Goal: Task Accomplishment & Management: Manage account settings

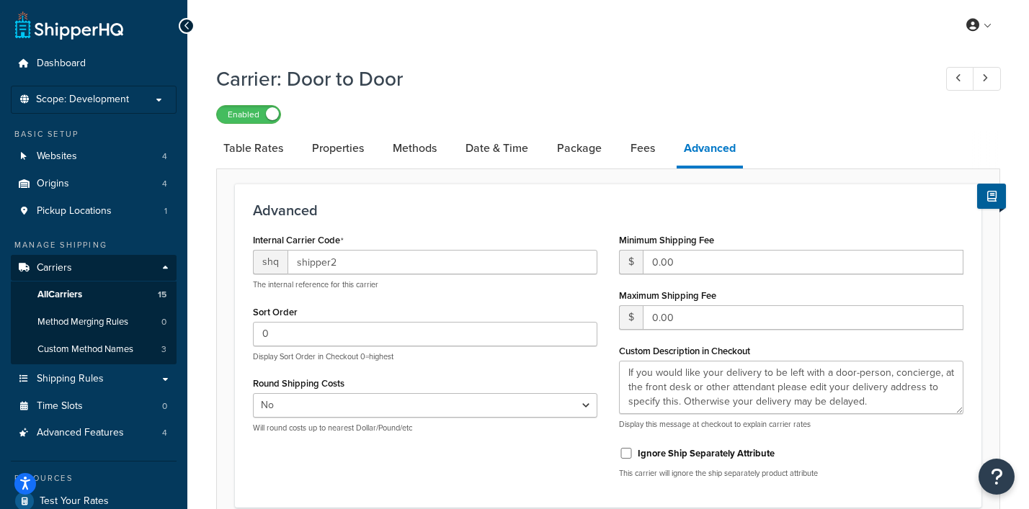
select select "false"
click at [94, 370] on link "Shipping Rules" at bounding box center [94, 379] width 166 height 27
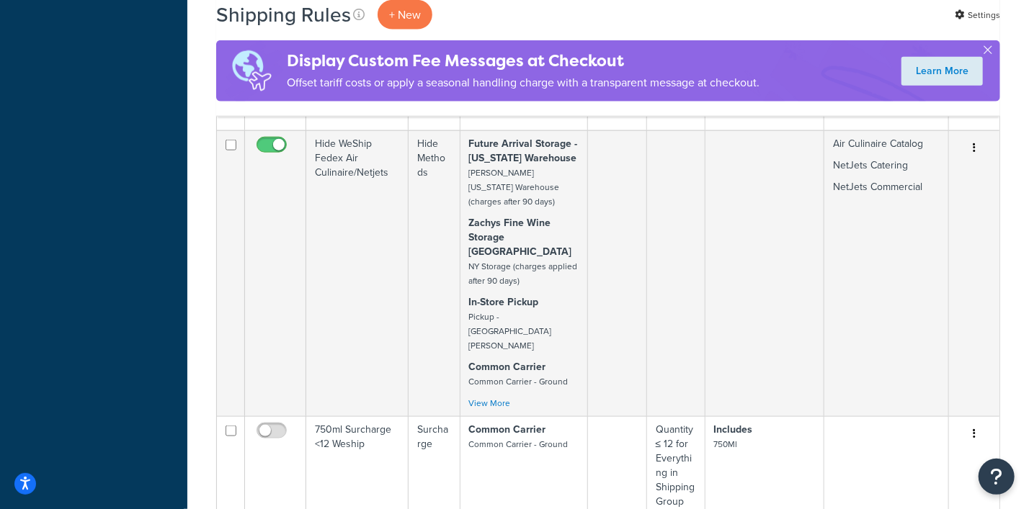
scroll to position [1170, 0]
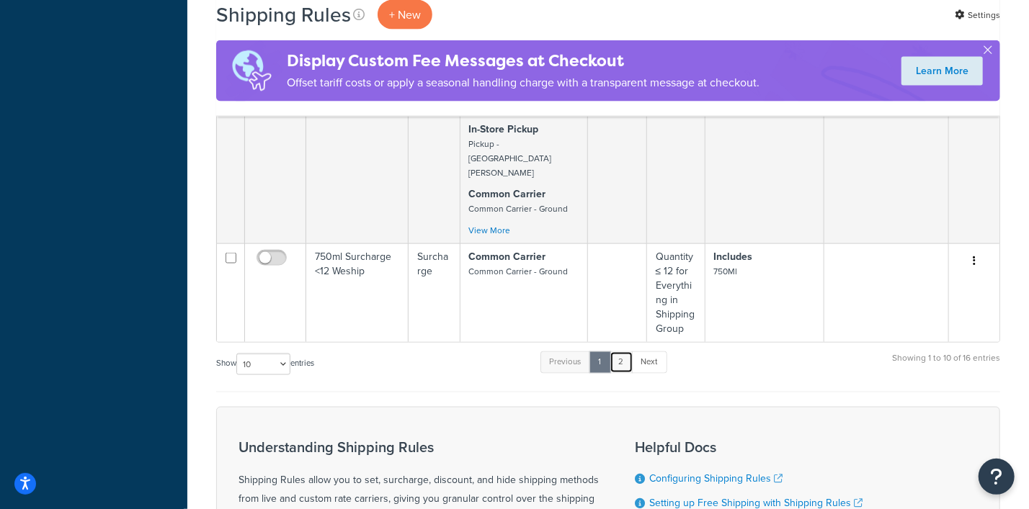
click at [620, 352] on link "2" at bounding box center [621, 363] width 24 height 22
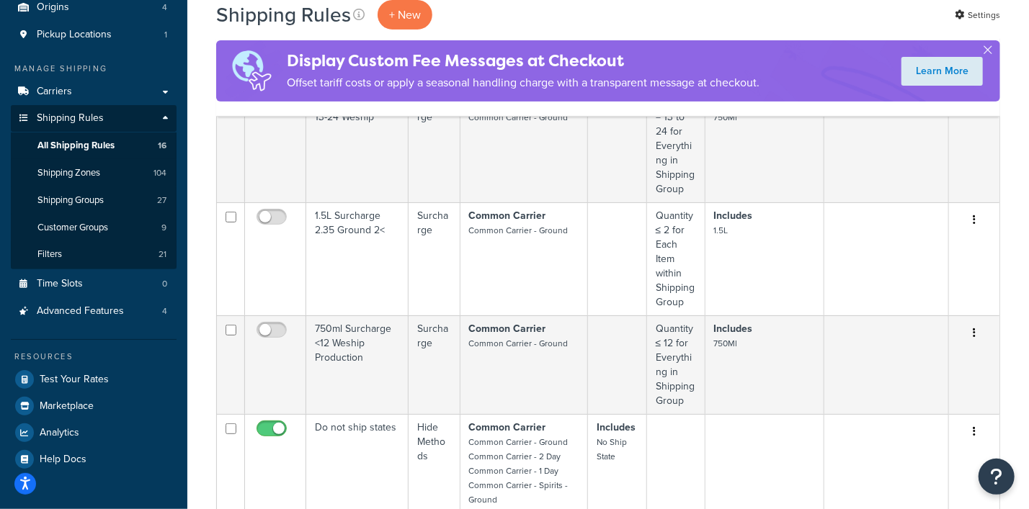
scroll to position [359, 0]
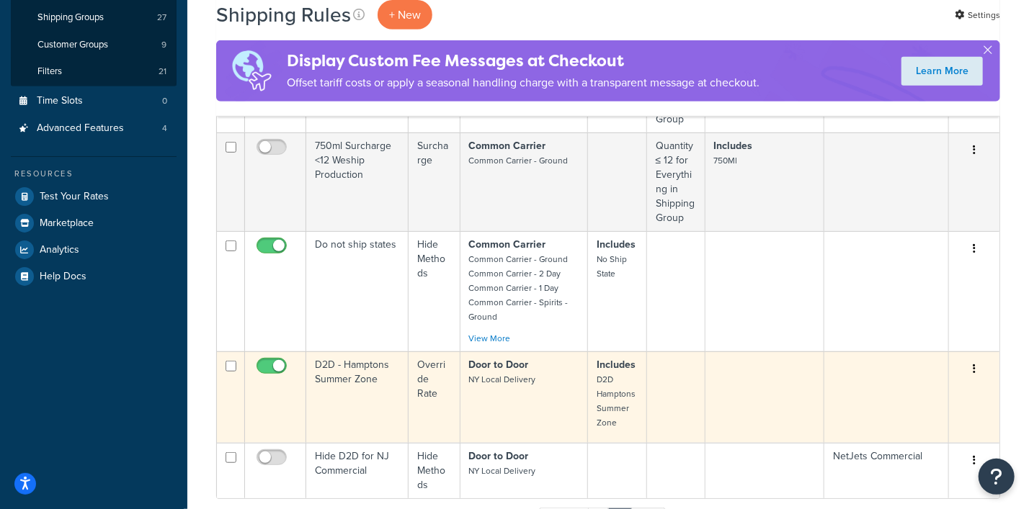
click at [976, 365] on button "button" at bounding box center [974, 369] width 20 height 23
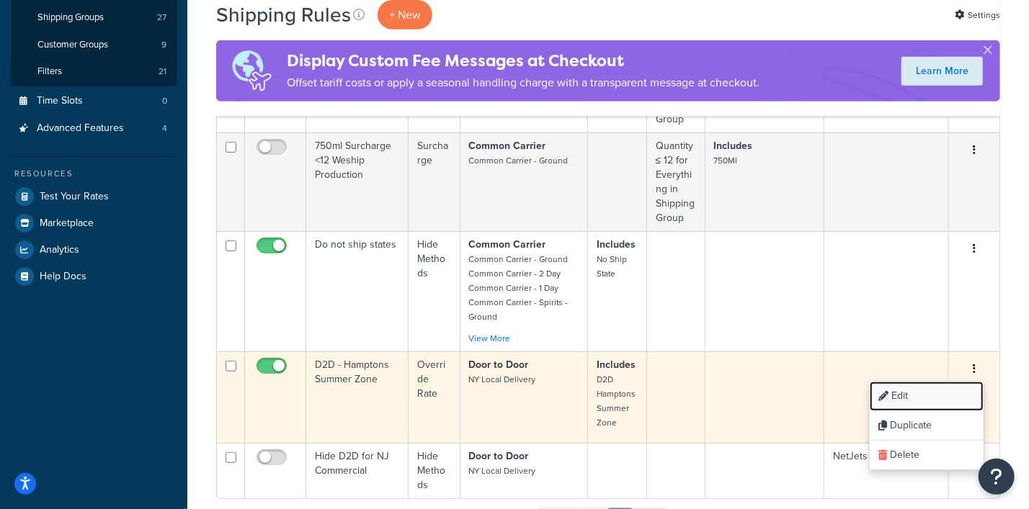
click at [936, 391] on link "Edit" at bounding box center [926, 397] width 114 height 30
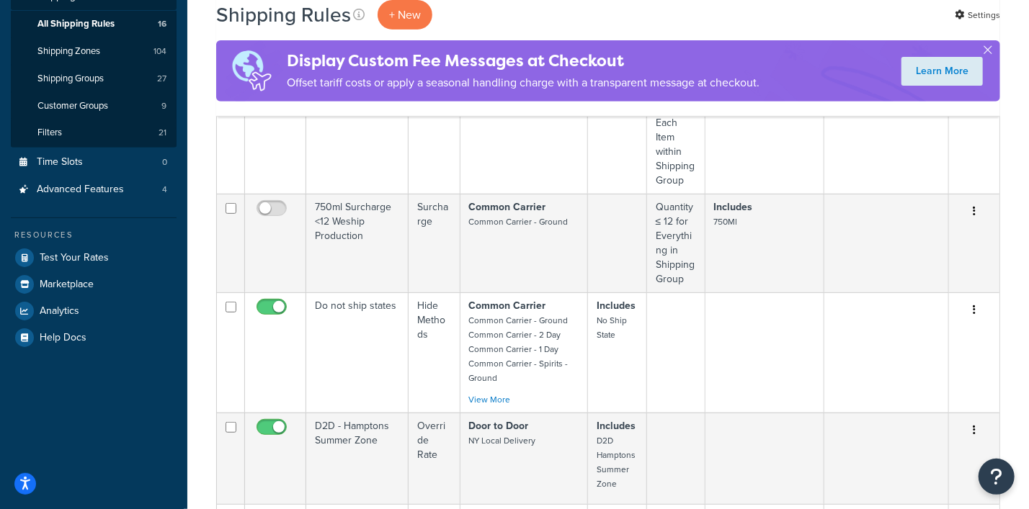
scroll to position [270, 0]
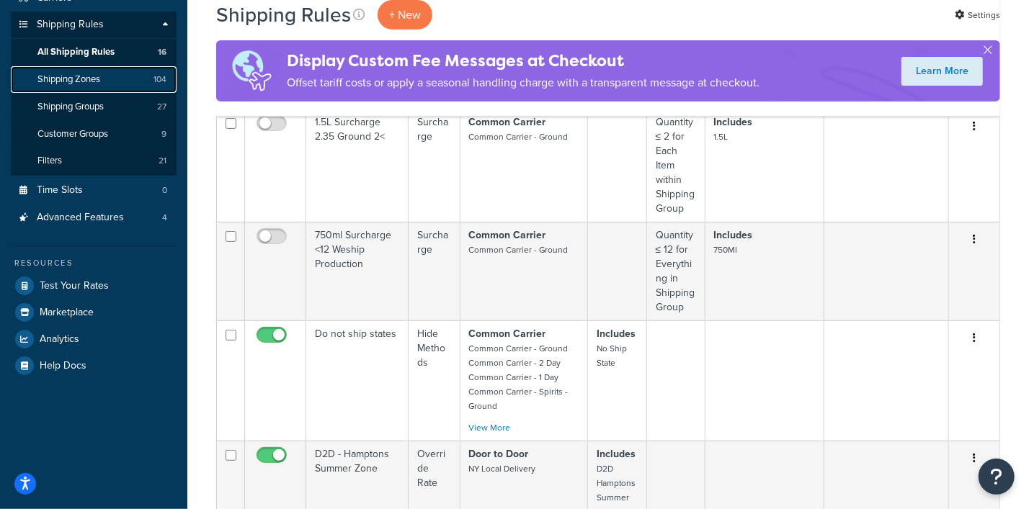
click at [71, 84] on span "Shipping Zones" at bounding box center [68, 79] width 63 height 12
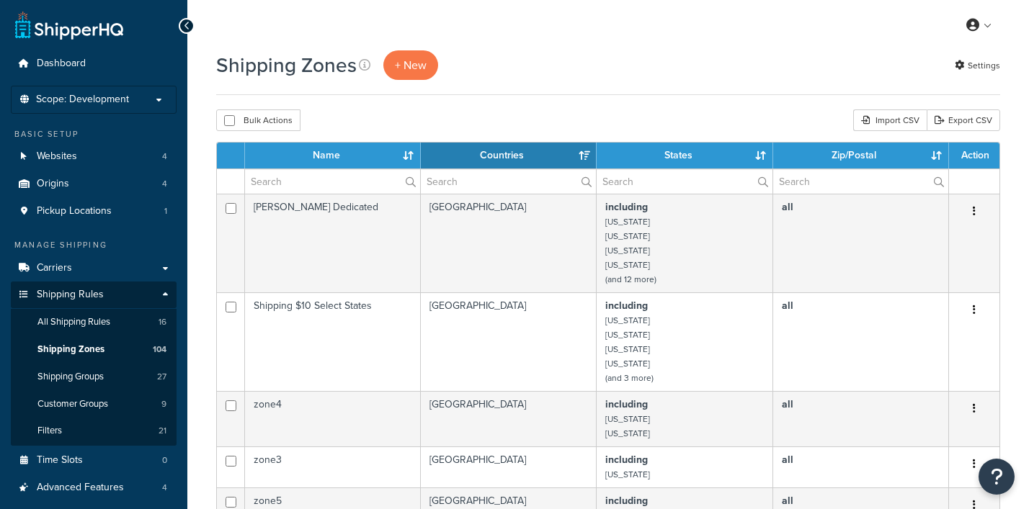
select select "15"
click at [310, 184] on input "text" at bounding box center [332, 181] width 175 height 24
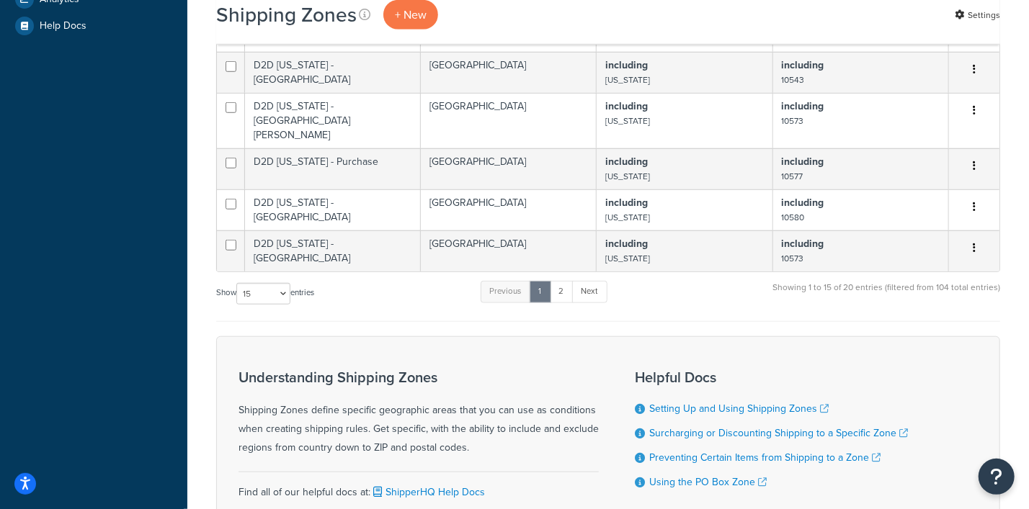
scroll to position [630, 0]
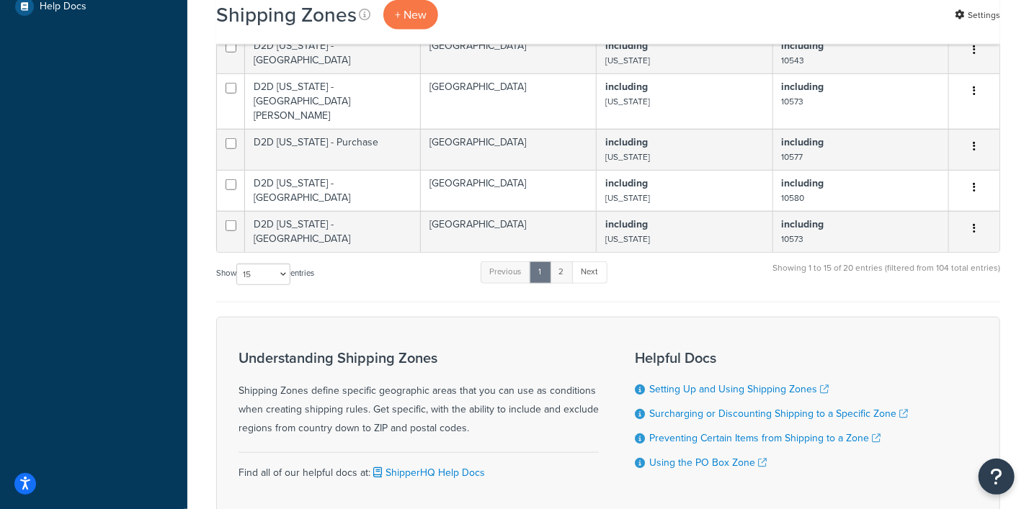
type input "D2D"
click at [565, 261] on link "2" at bounding box center [562, 272] width 24 height 22
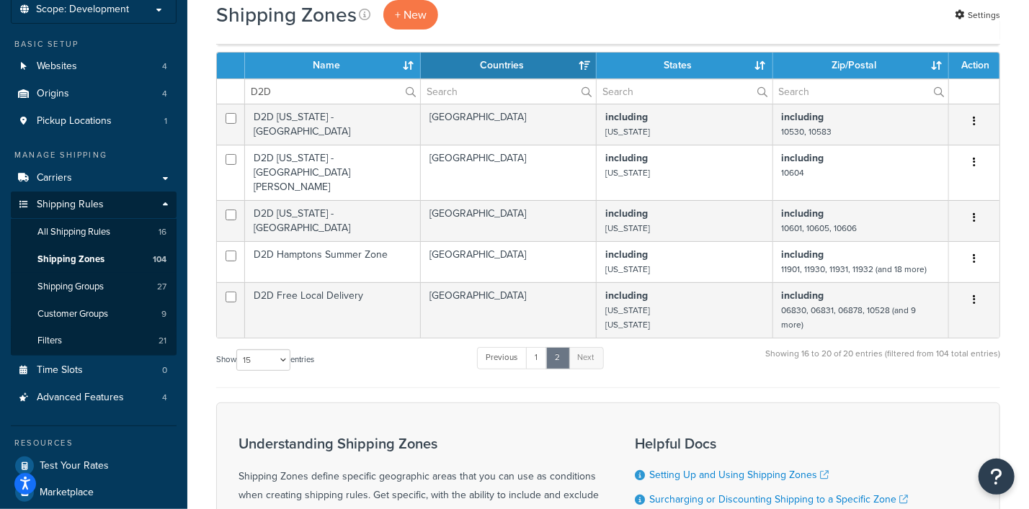
scroll to position [86, 0]
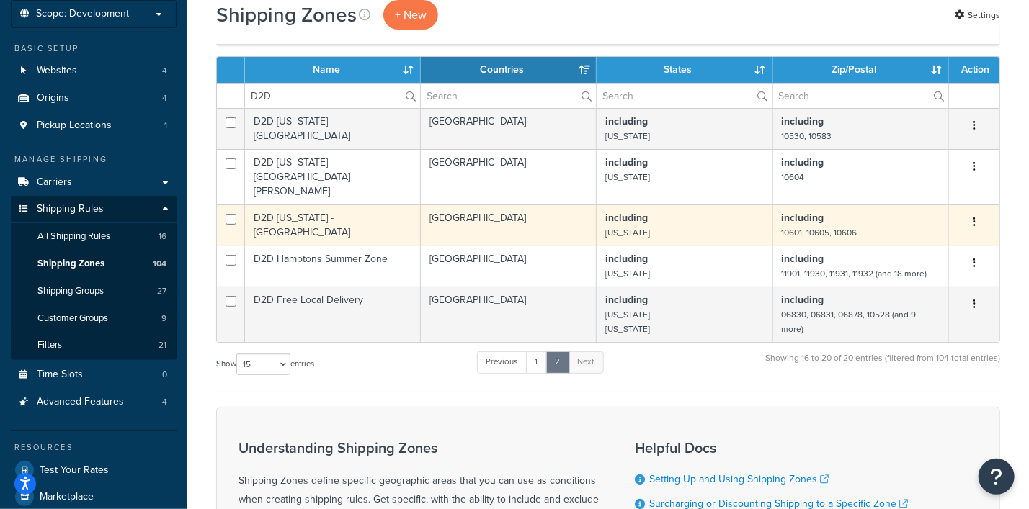
click at [969, 213] on button "button" at bounding box center [974, 222] width 20 height 23
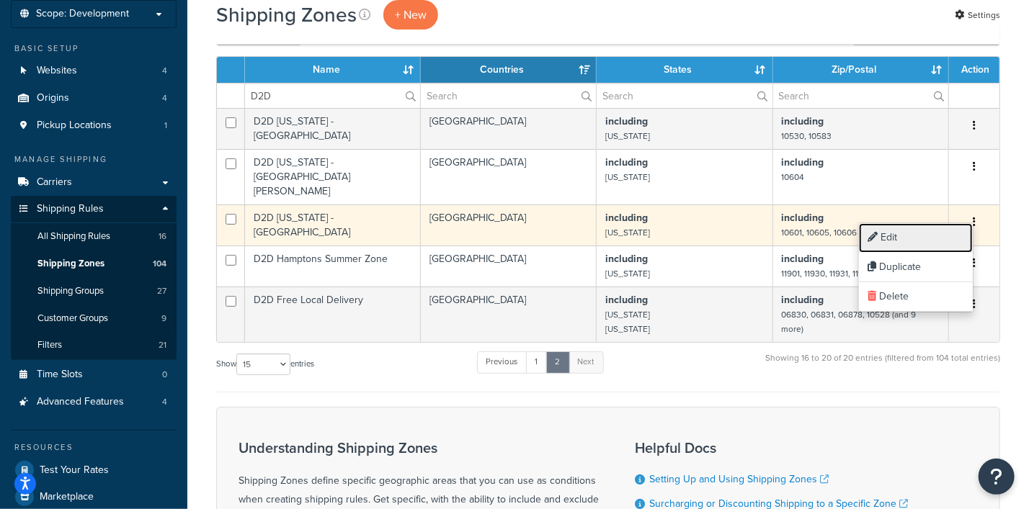
click at [898, 235] on link "Edit" at bounding box center [916, 238] width 114 height 30
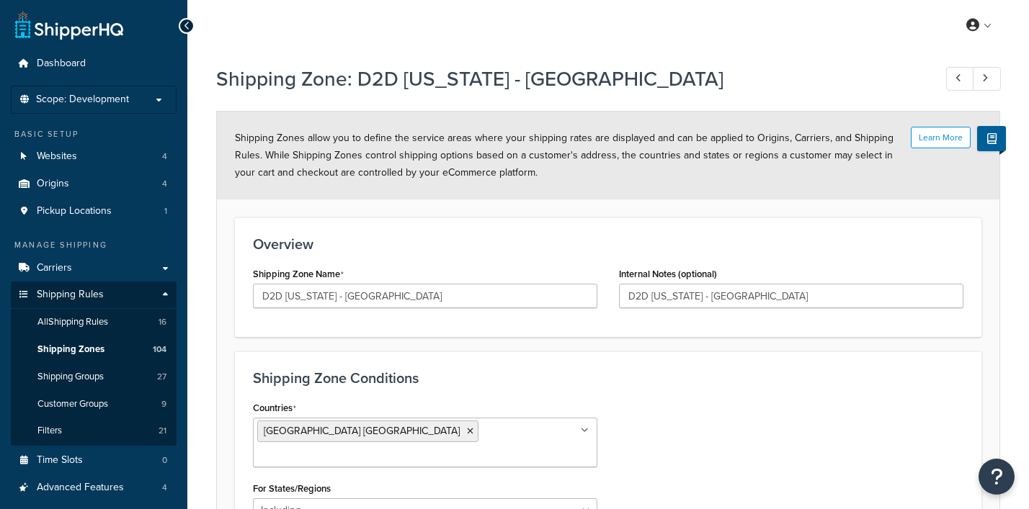
select select "including"
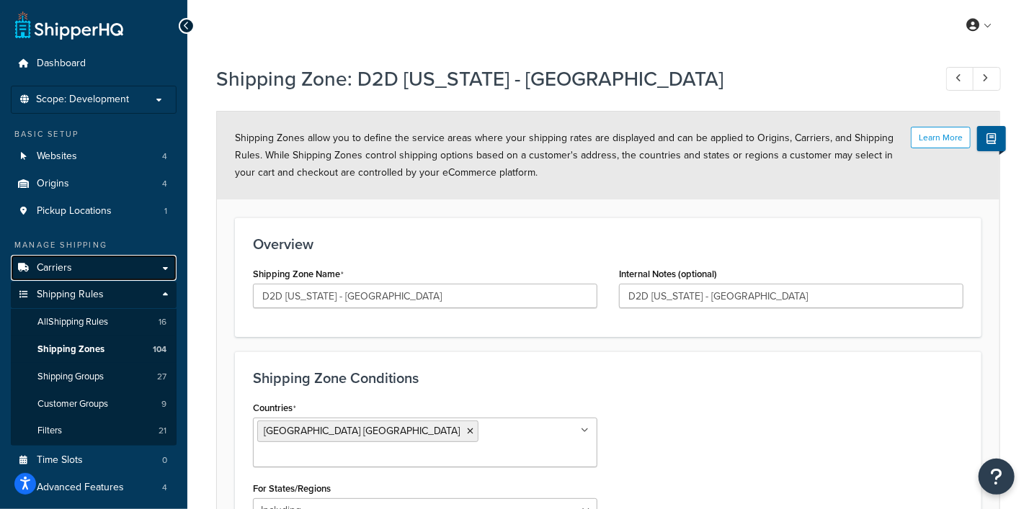
click at [73, 274] on link "Carriers" at bounding box center [94, 268] width 166 height 27
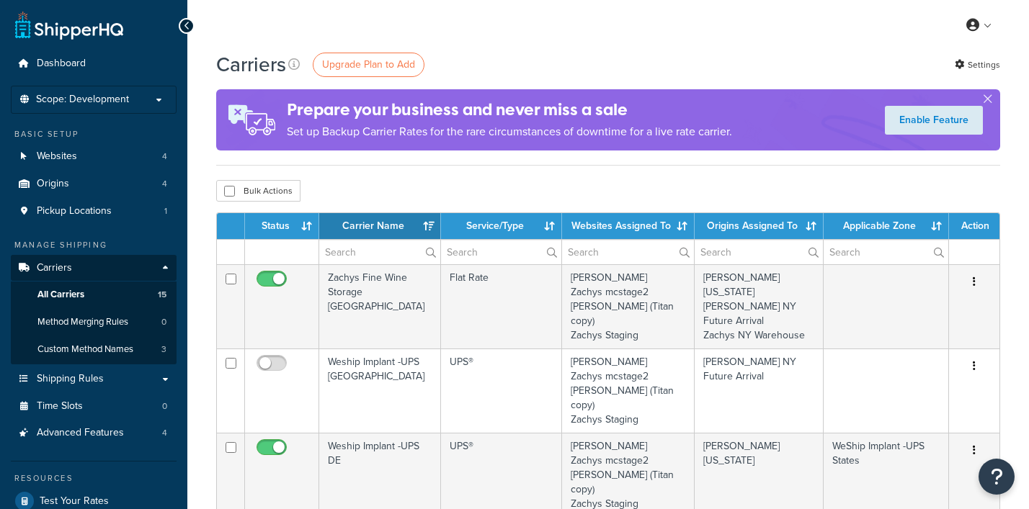
select select "15"
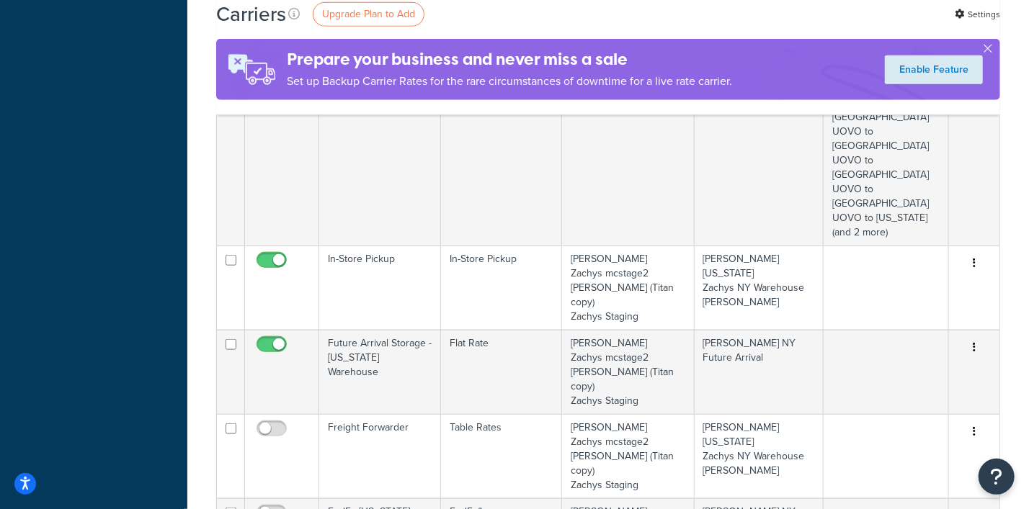
scroll to position [900, 0]
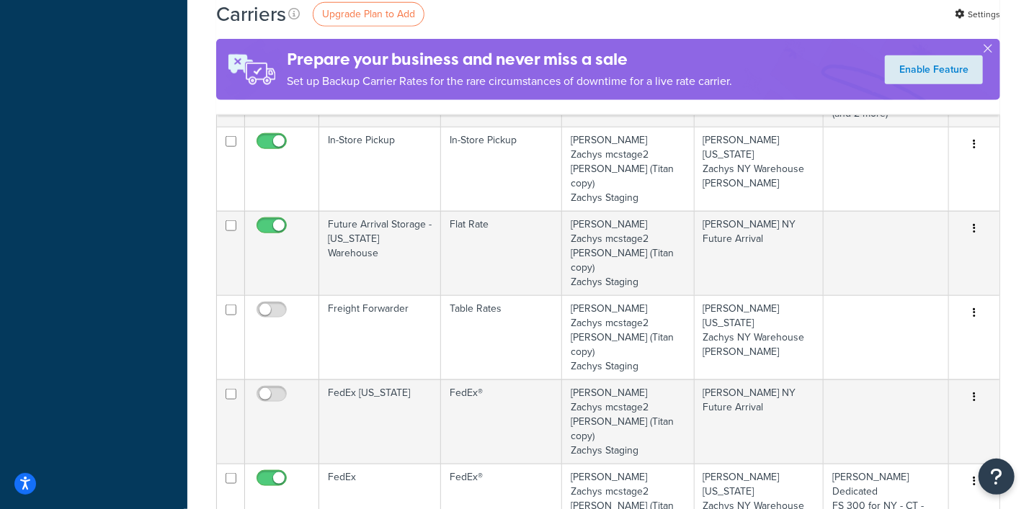
click at [886, 321] on link "Edit" at bounding box center [916, 320] width 114 height 30
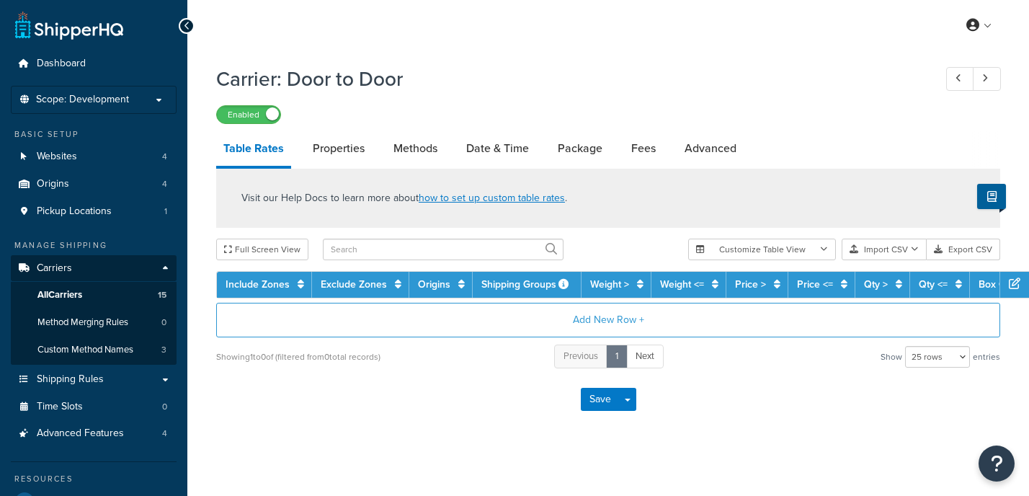
select select "25"
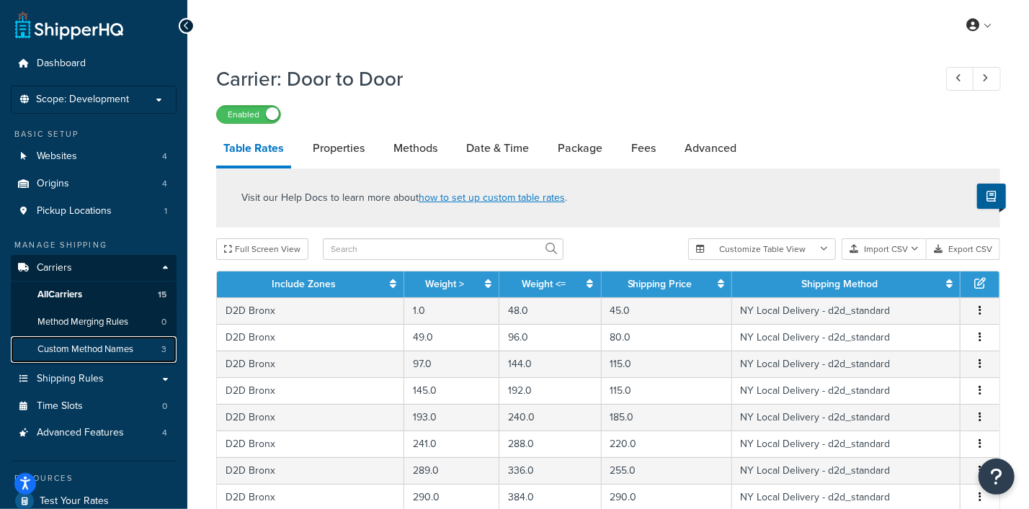
click at [101, 354] on span "Custom Method Names" at bounding box center [85, 350] width 96 height 12
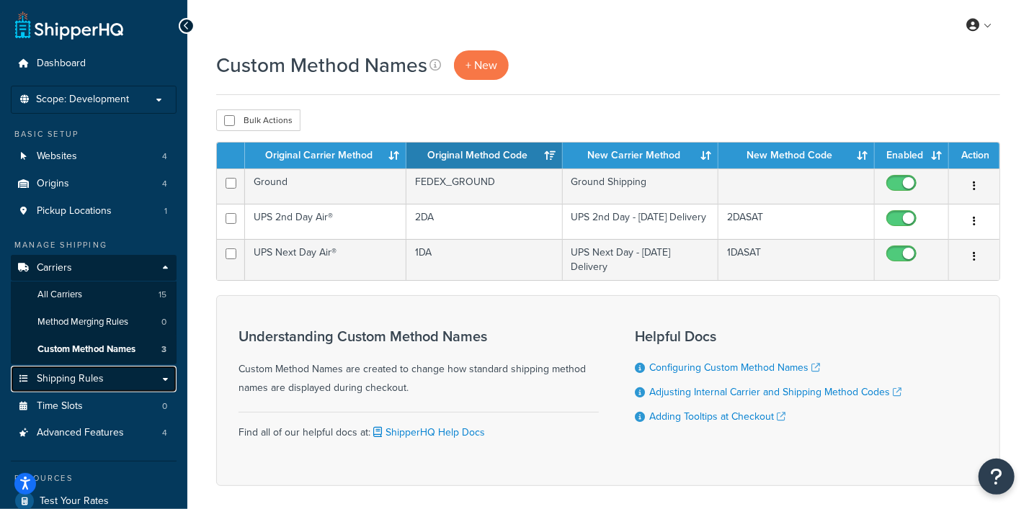
click at [69, 384] on span "Shipping Rules" at bounding box center [70, 379] width 67 height 12
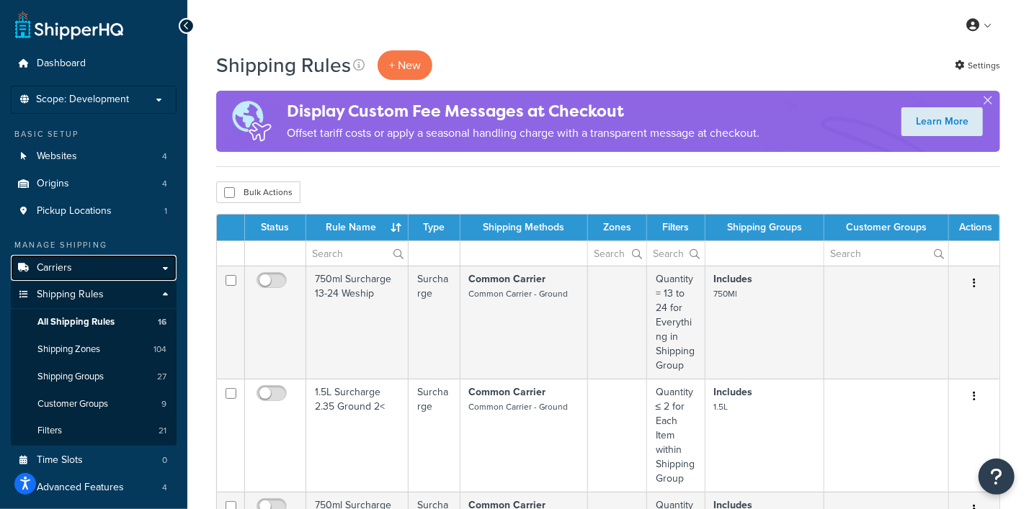
click at [68, 268] on span "Carriers" at bounding box center [54, 268] width 35 height 12
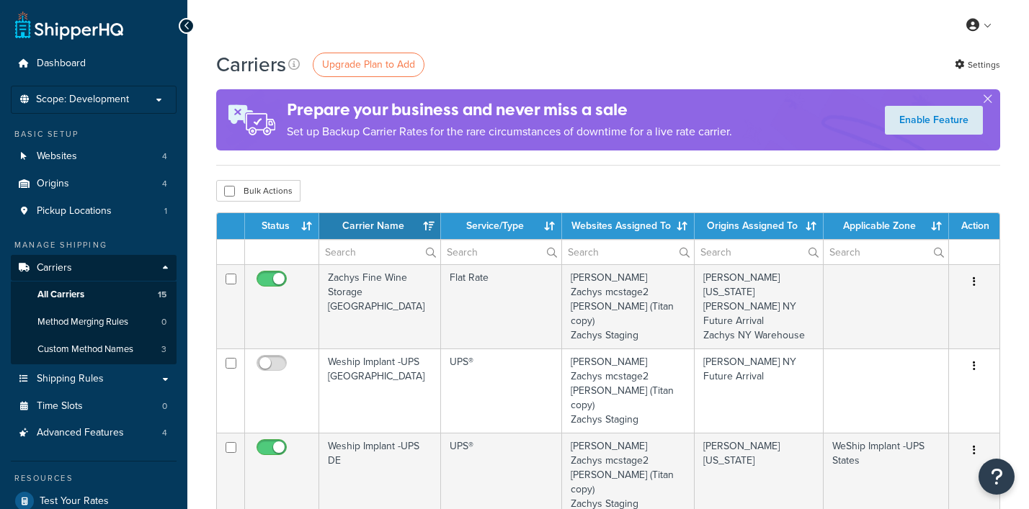
select select "15"
click at [76, 376] on span "Shipping Rules" at bounding box center [70, 379] width 67 height 12
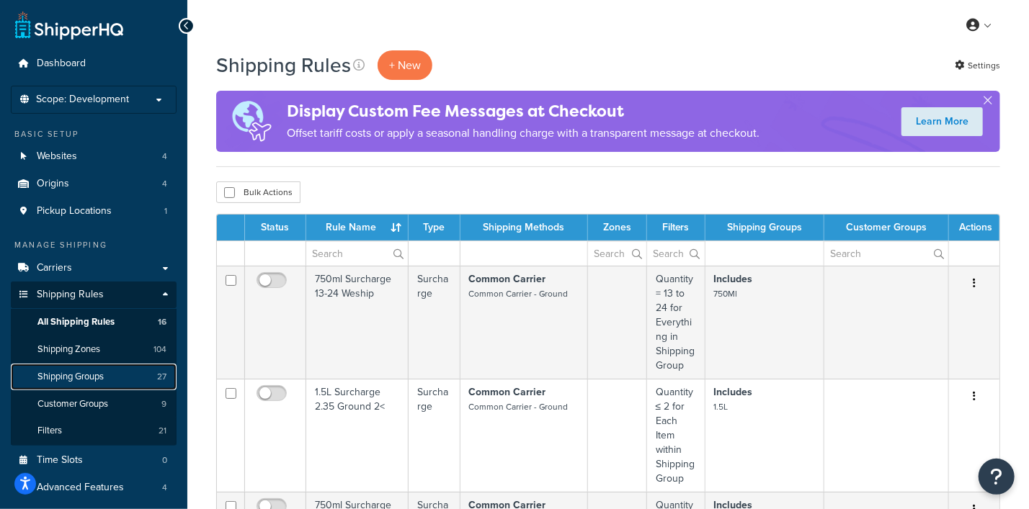
click at [73, 377] on span "Shipping Groups" at bounding box center [70, 377] width 66 height 12
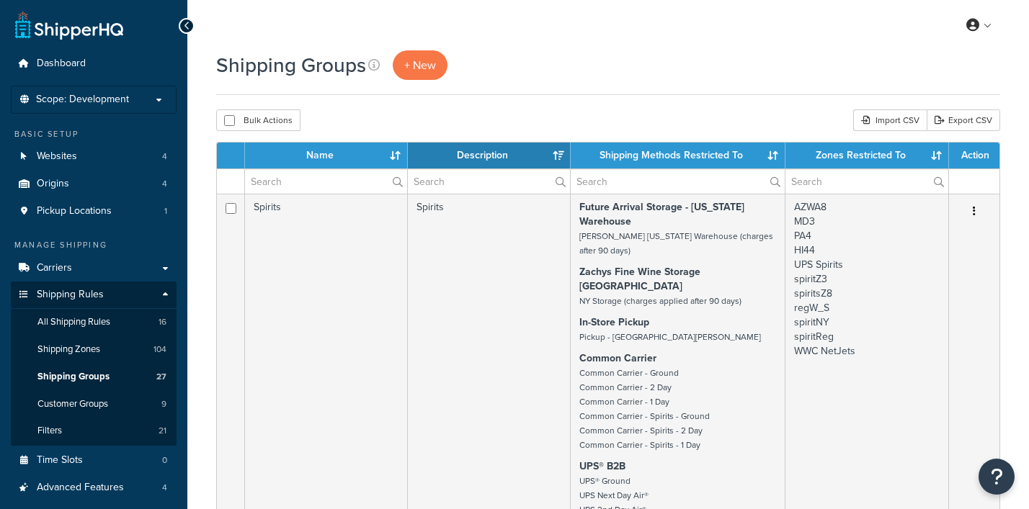
select select "15"
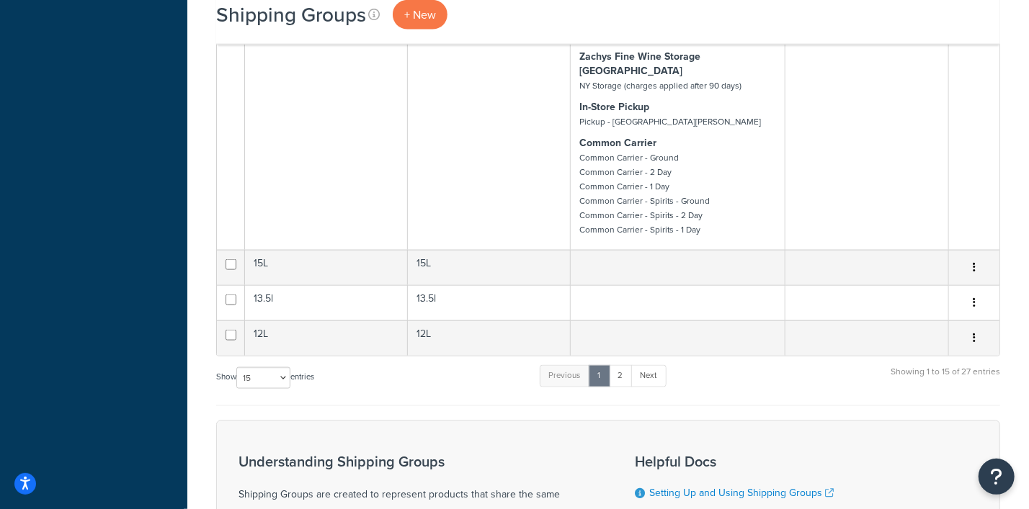
scroll to position [990, 0]
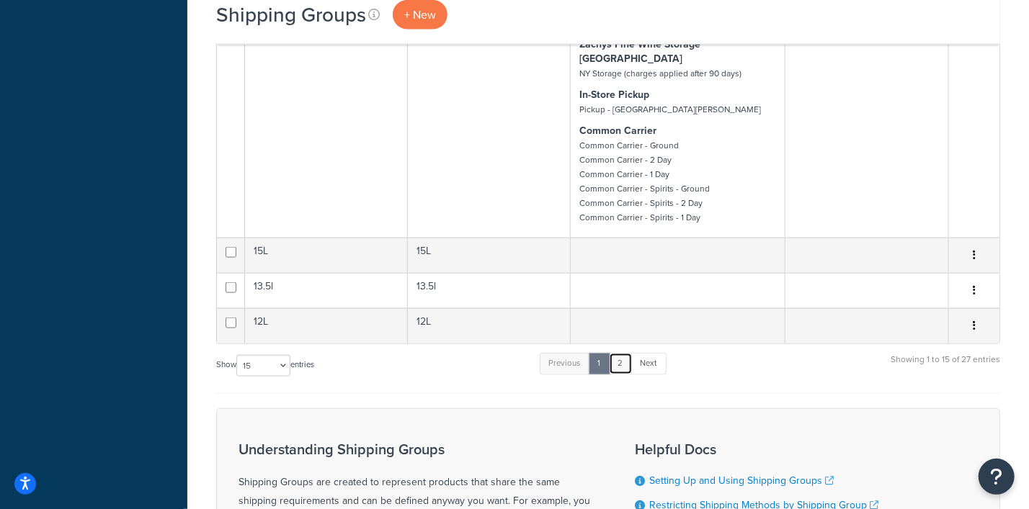
click at [620, 353] on link "2" at bounding box center [621, 364] width 24 height 22
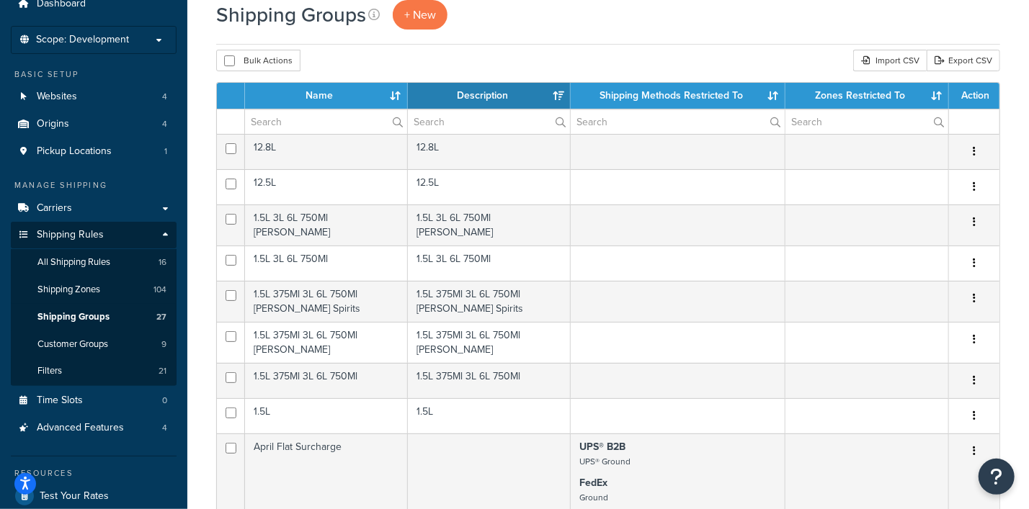
scroll to position [55, 0]
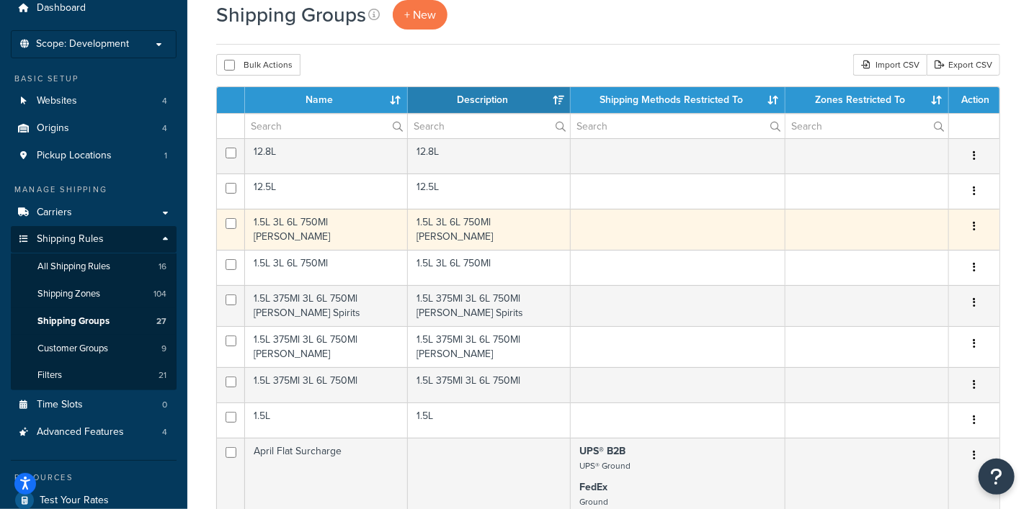
click at [974, 221] on icon "button" at bounding box center [973, 226] width 3 height 10
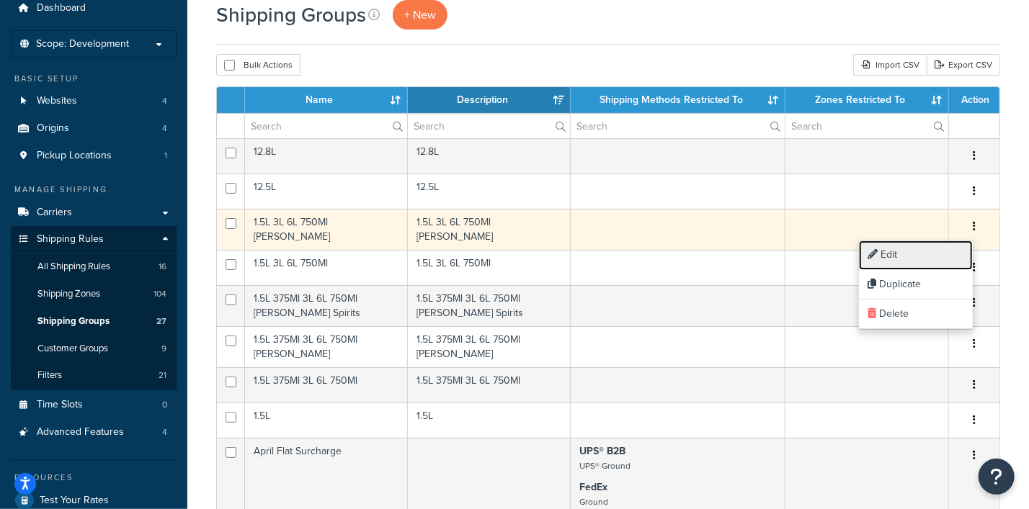
click at [896, 246] on link "Edit" at bounding box center [916, 256] width 114 height 30
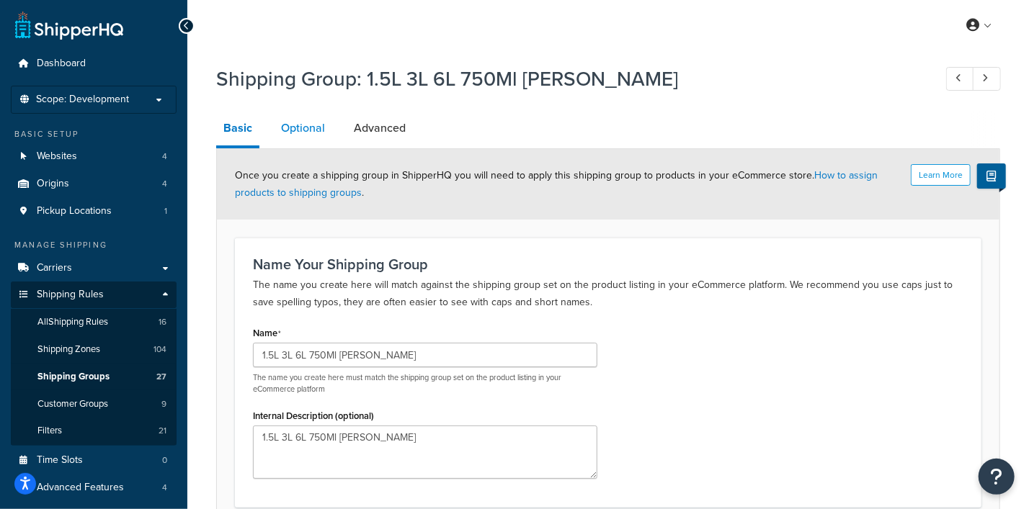
click at [299, 126] on link "Optional" at bounding box center [303, 128] width 58 height 35
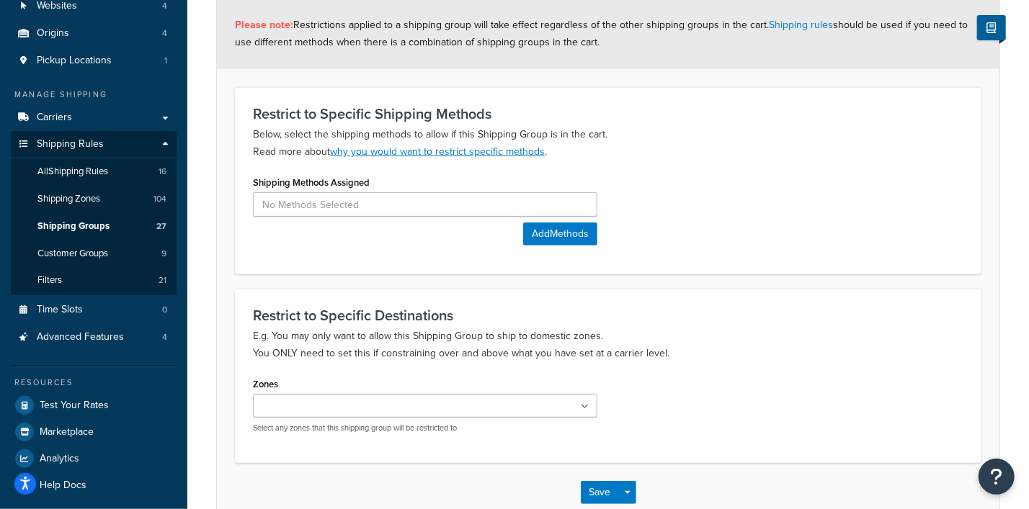
scroll to position [55, 0]
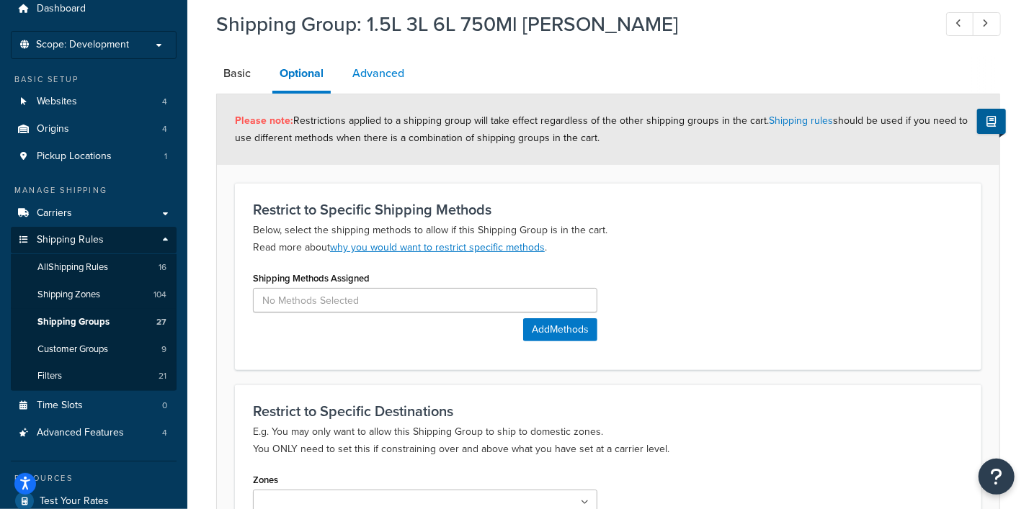
click at [384, 81] on link "Advanced" at bounding box center [378, 73] width 66 height 35
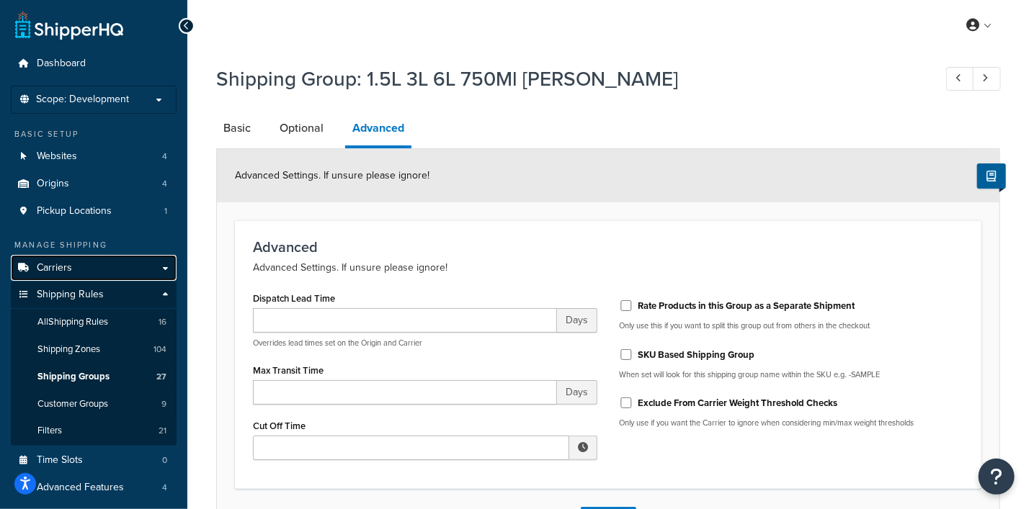
click at [48, 272] on span "Carriers" at bounding box center [54, 268] width 35 height 12
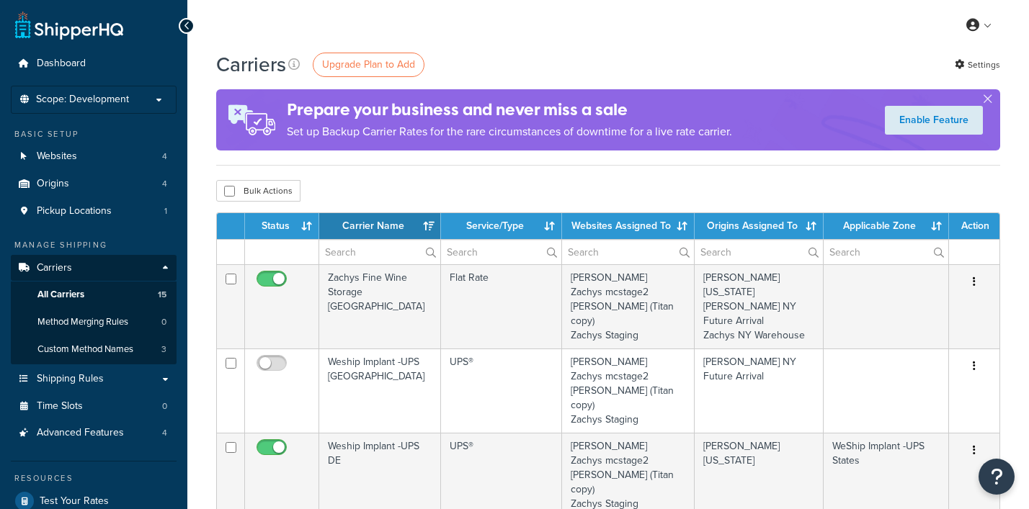
select select "15"
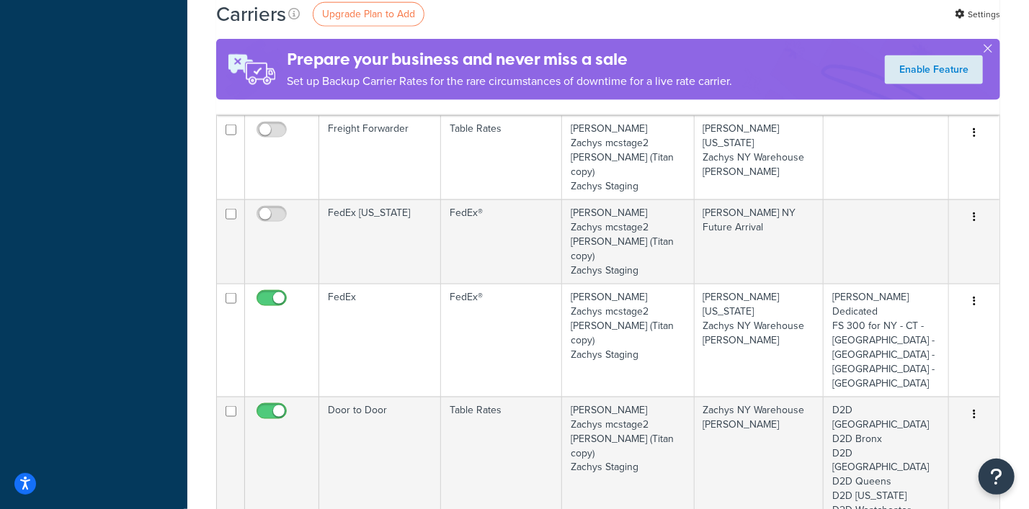
scroll to position [990, 0]
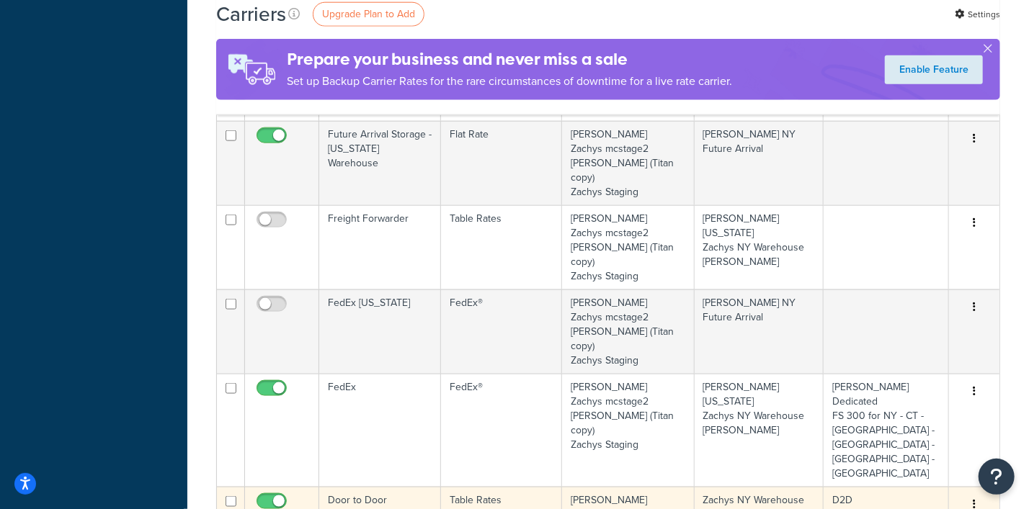
click at [976, 493] on button "button" at bounding box center [974, 504] width 20 height 23
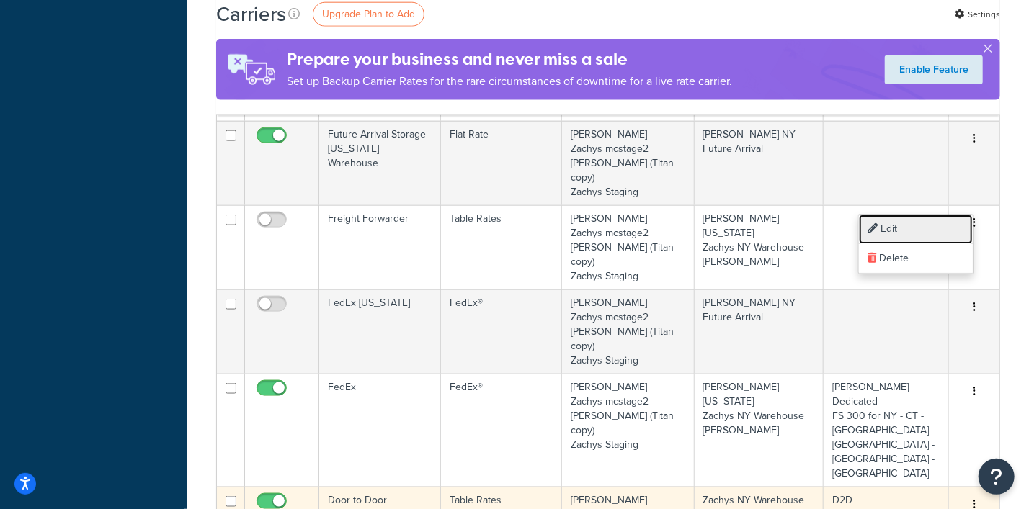
click at [887, 223] on link "Edit" at bounding box center [916, 230] width 114 height 30
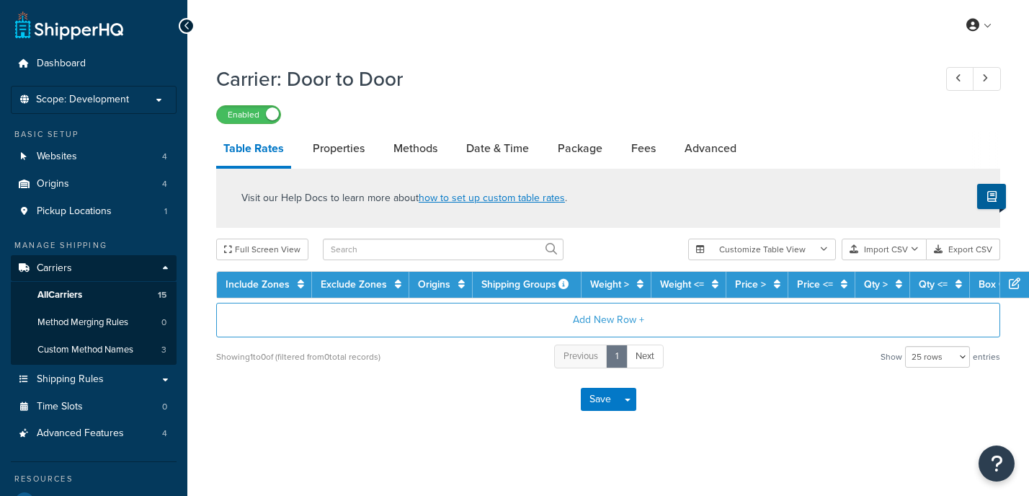
select select "25"
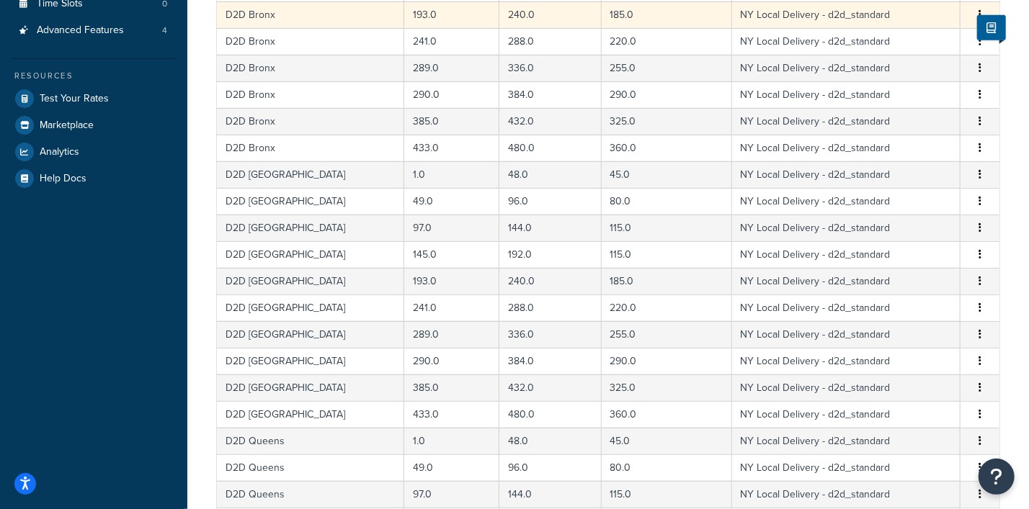
scroll to position [630, 0]
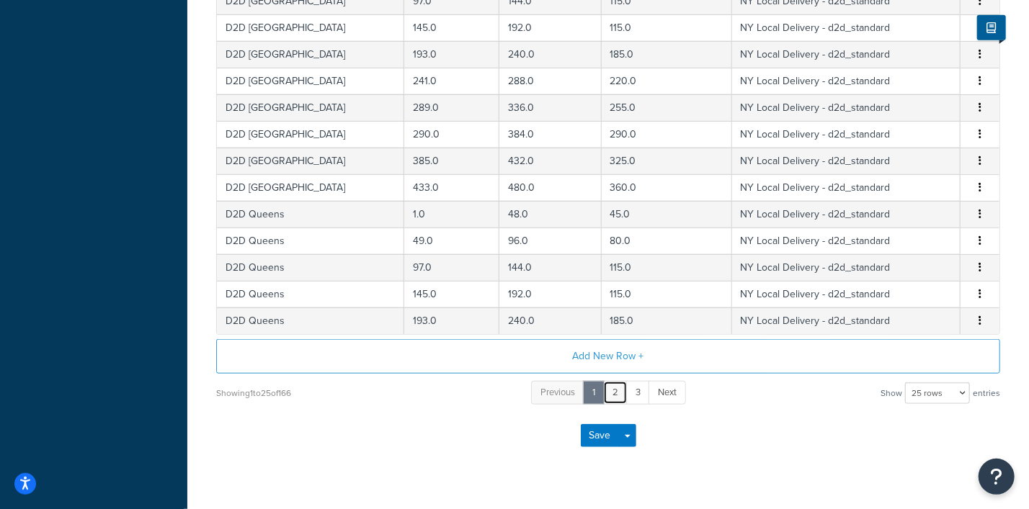
click at [616, 394] on link "2" at bounding box center [615, 393] width 24 height 24
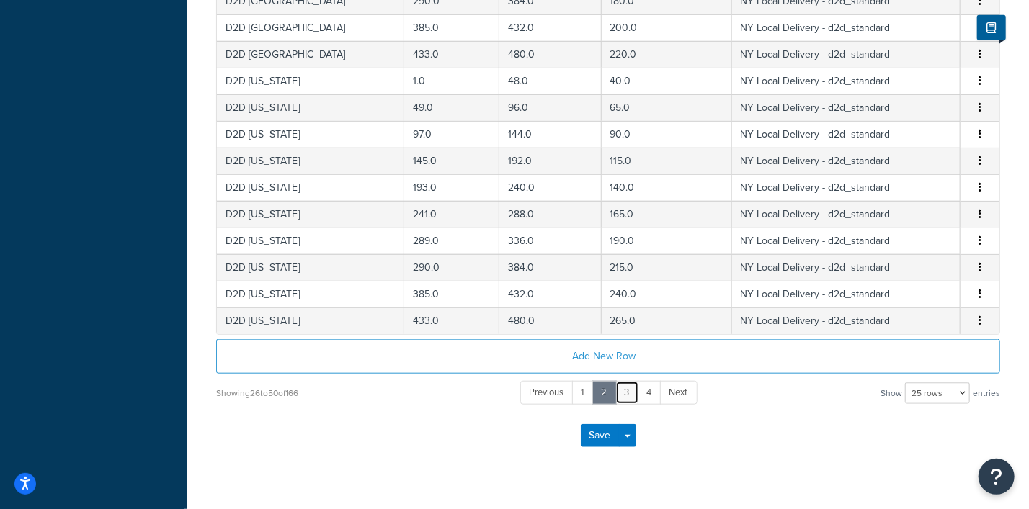
click at [627, 391] on link "3" at bounding box center [627, 393] width 24 height 24
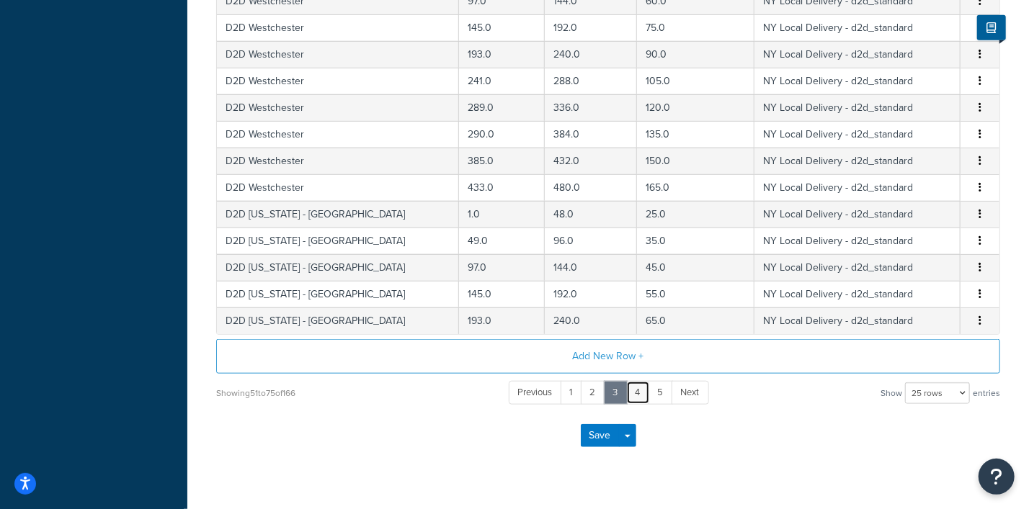
click at [641, 387] on link "4" at bounding box center [638, 393] width 24 height 24
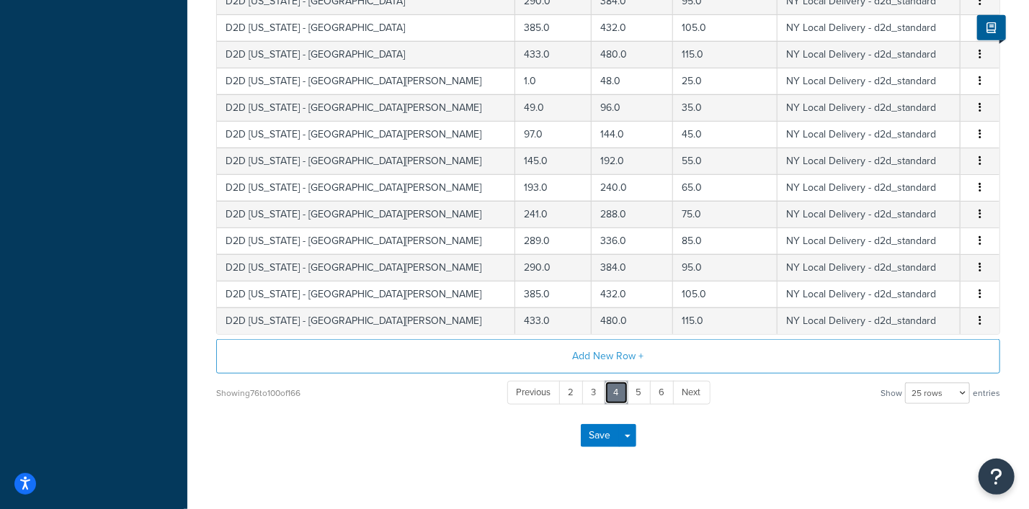
scroll to position [540, 0]
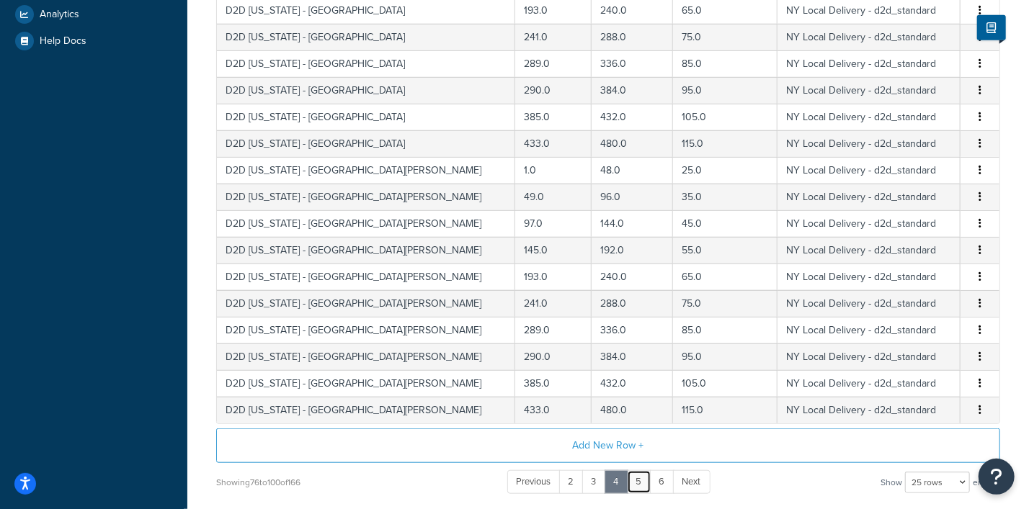
click at [641, 476] on link "5" at bounding box center [639, 482] width 24 height 24
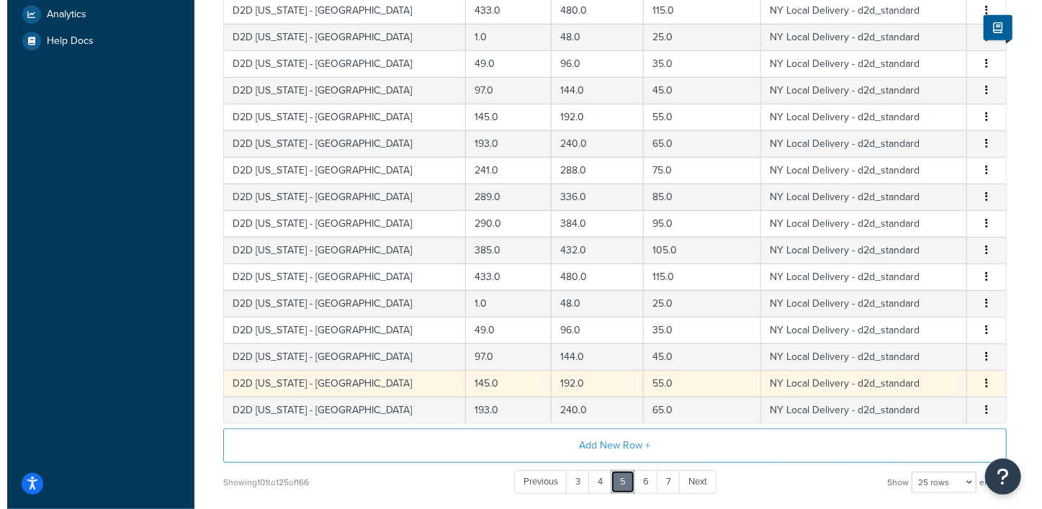
scroll to position [270, 0]
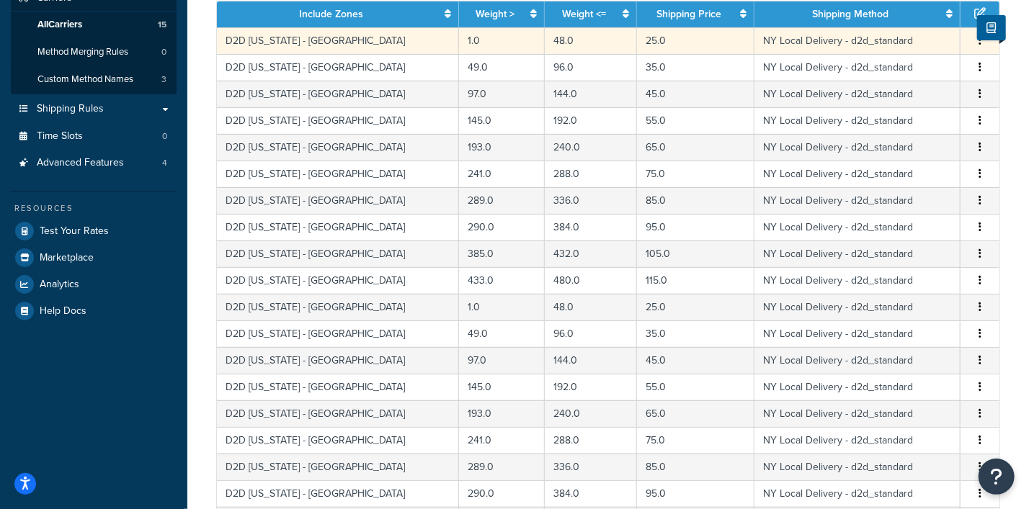
click at [983, 45] on button "button" at bounding box center [980, 41] width 12 height 16
click at [895, 15] on div "Edit" at bounding box center [907, 16] width 102 height 30
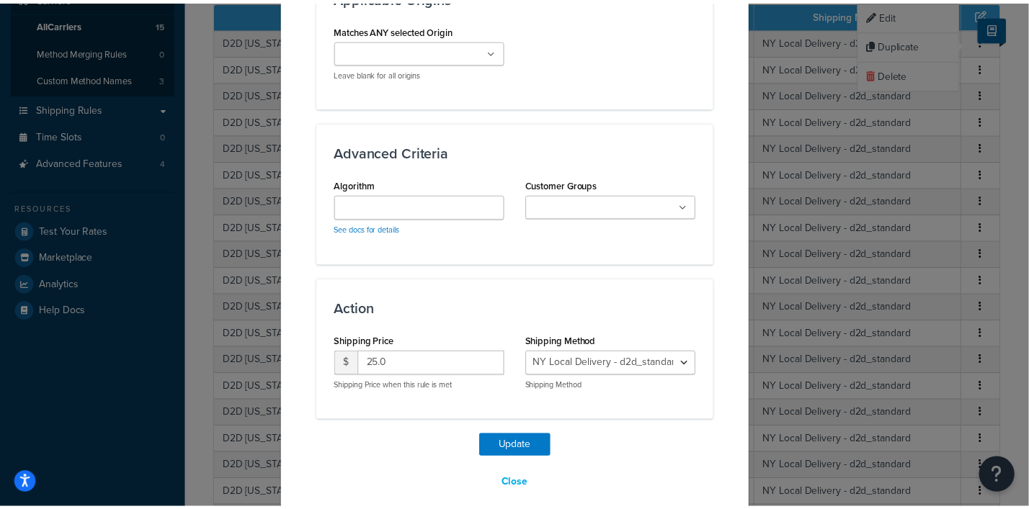
scroll to position [1012, 0]
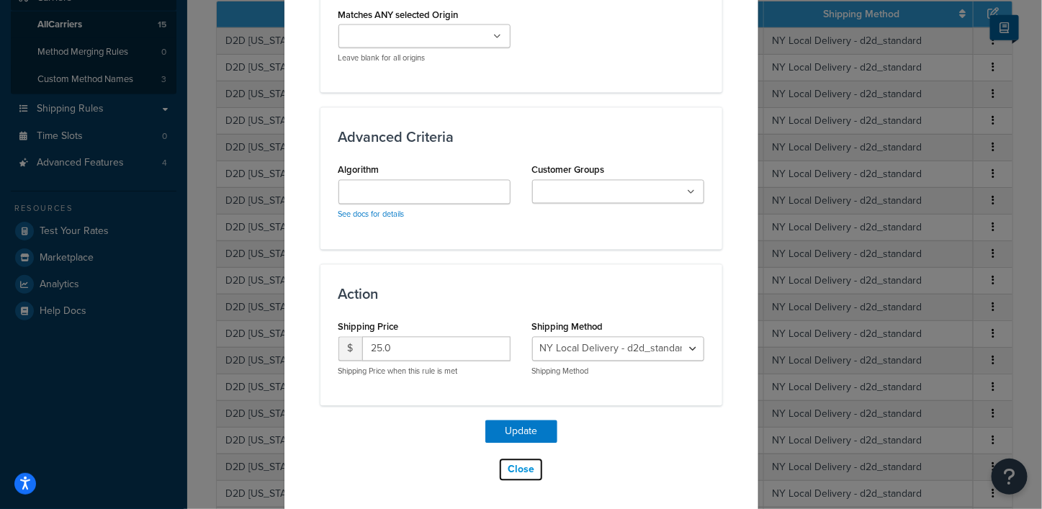
click at [511, 473] on button "Close" at bounding box center [520, 470] width 45 height 24
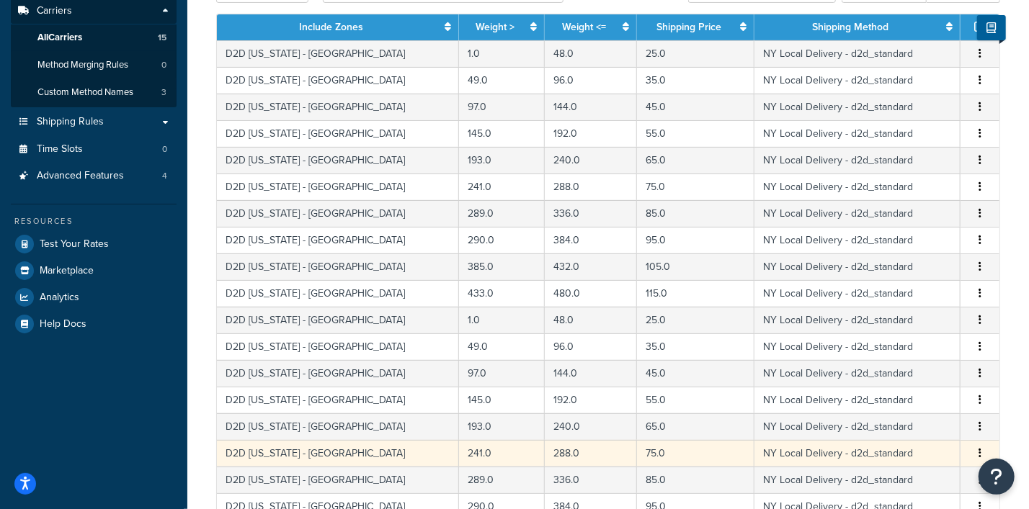
scroll to position [0, 0]
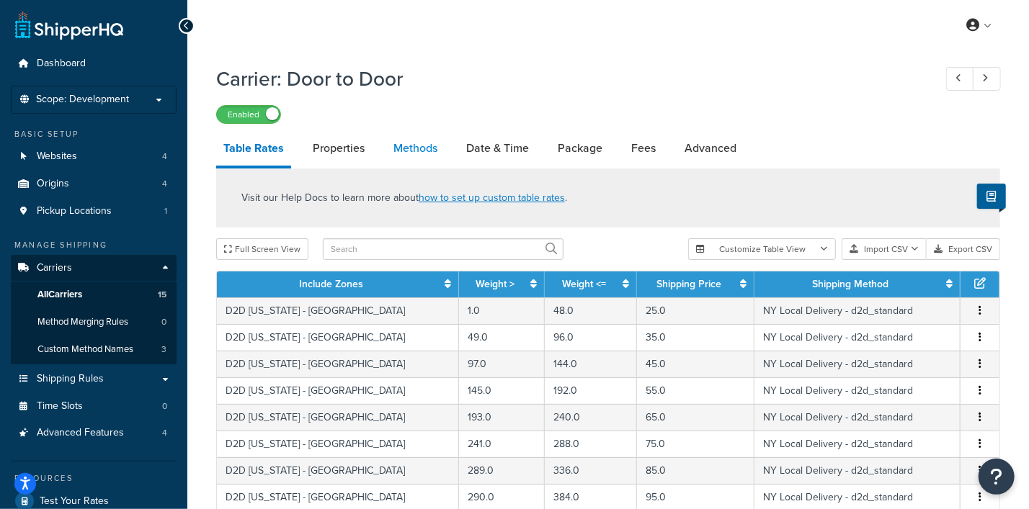
click at [421, 145] on link "Methods" at bounding box center [415, 148] width 58 height 35
select select "25"
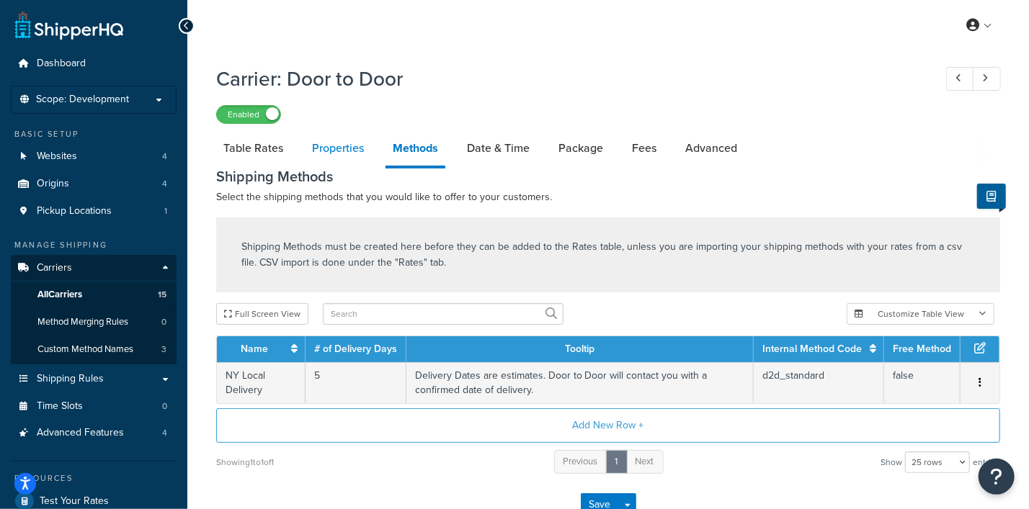
click at [327, 149] on link "Properties" at bounding box center [338, 148] width 66 height 35
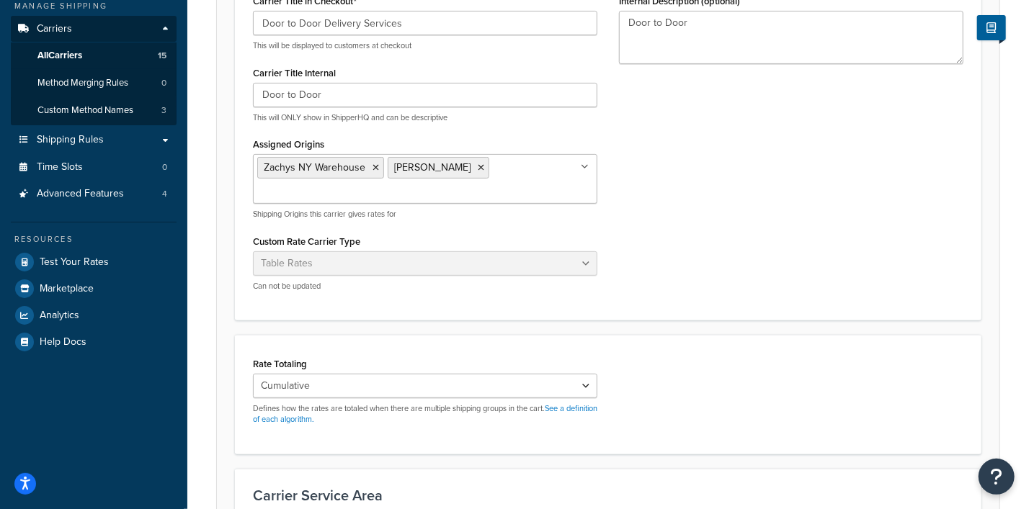
scroll to position [140, 0]
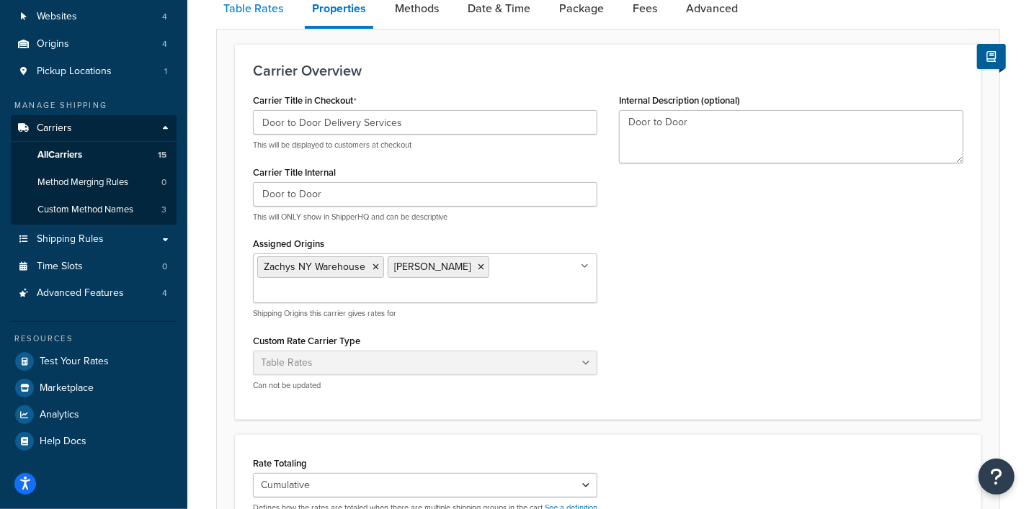
click at [231, 11] on link "Table Rates" at bounding box center [253, 8] width 74 height 35
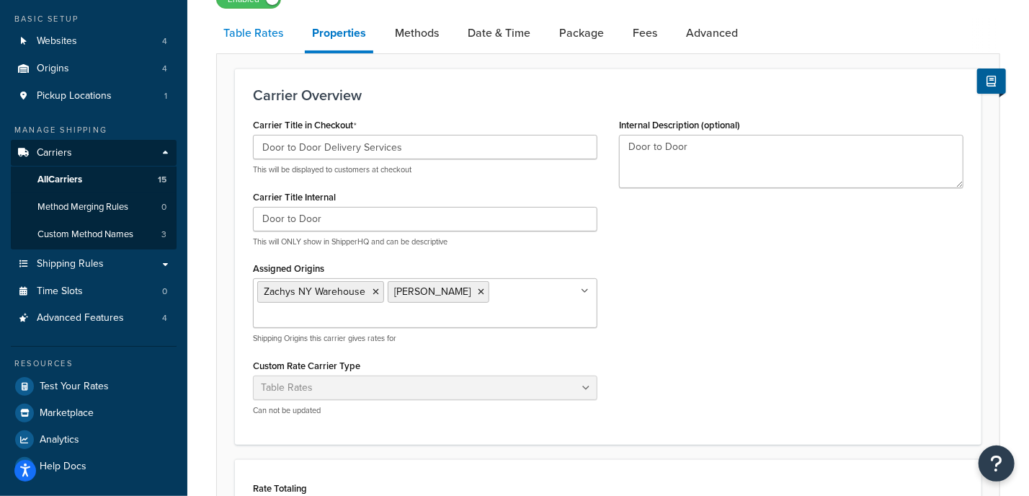
select select "25"
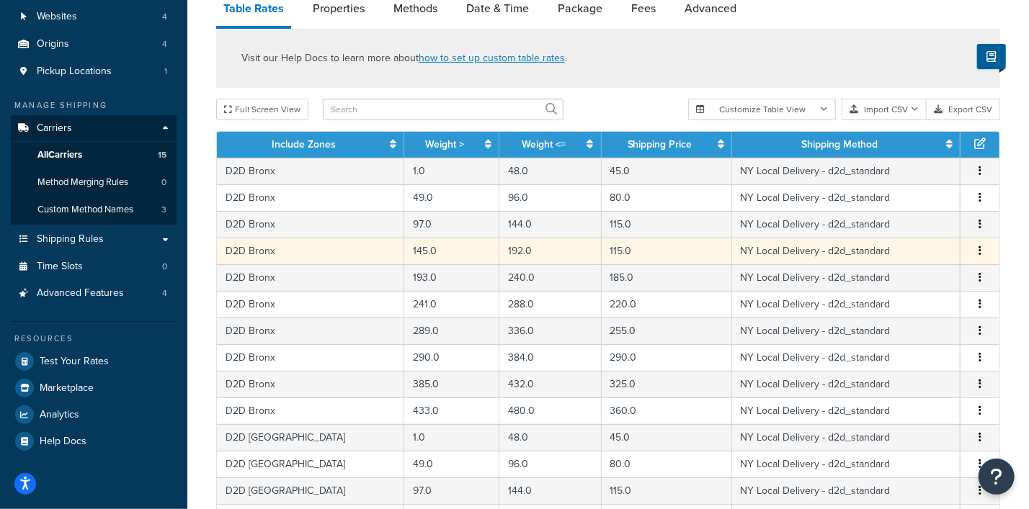
scroll to position [654, 0]
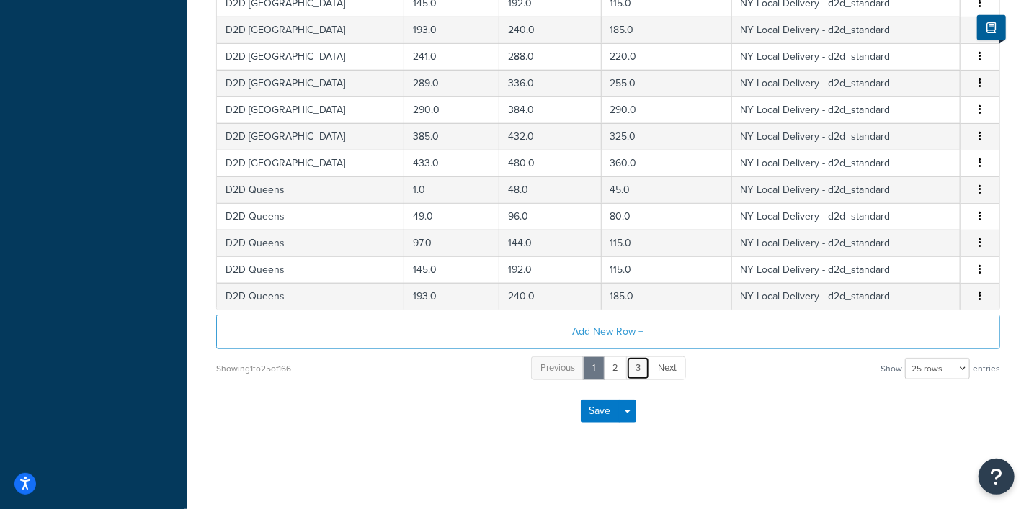
click at [645, 361] on link "3" at bounding box center [638, 369] width 24 height 24
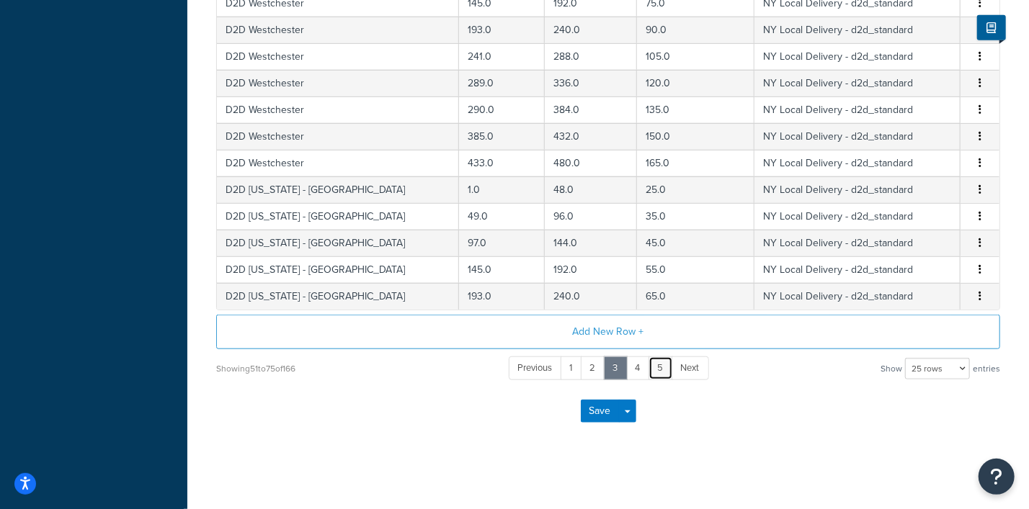
click at [663, 365] on link "5" at bounding box center [660, 369] width 24 height 24
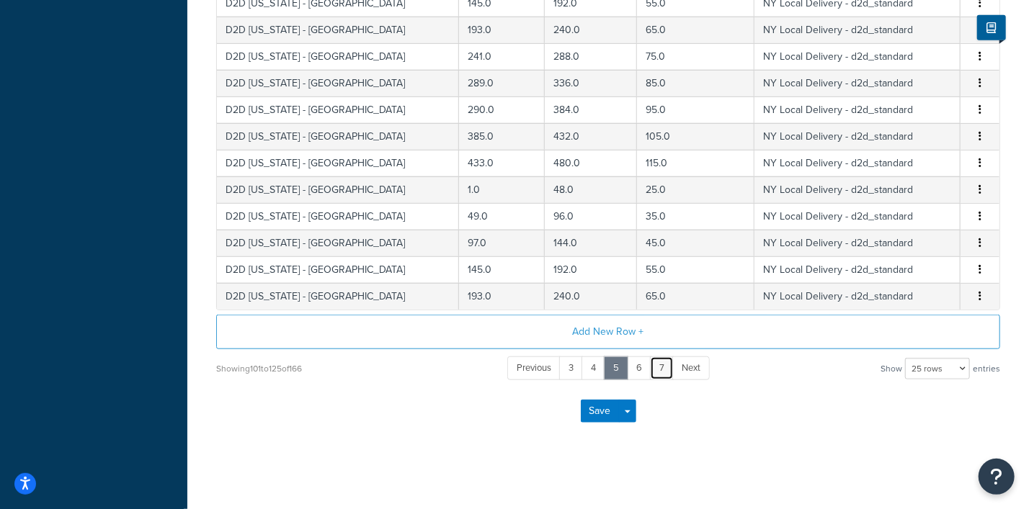
click at [663, 365] on link "7" at bounding box center [662, 369] width 24 height 24
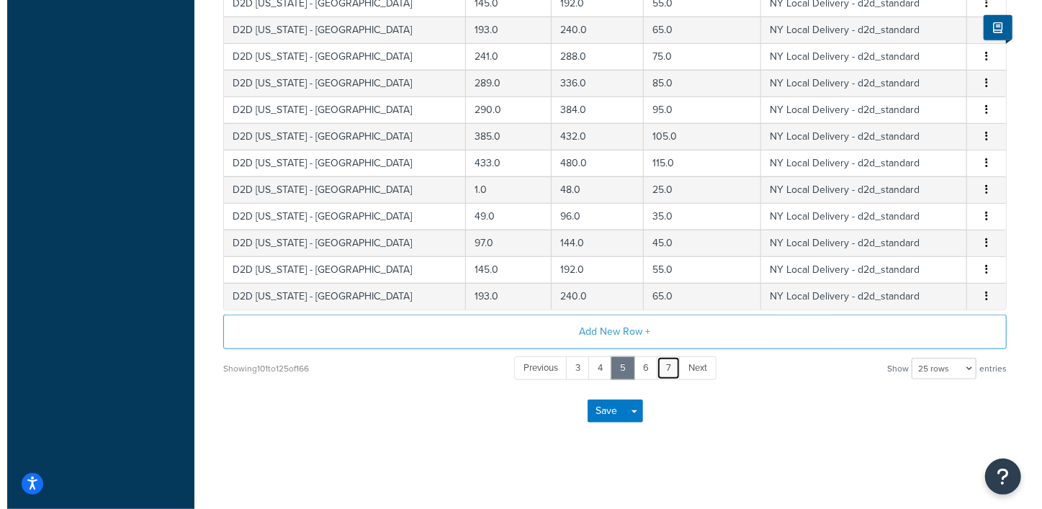
scroll to position [415, 0]
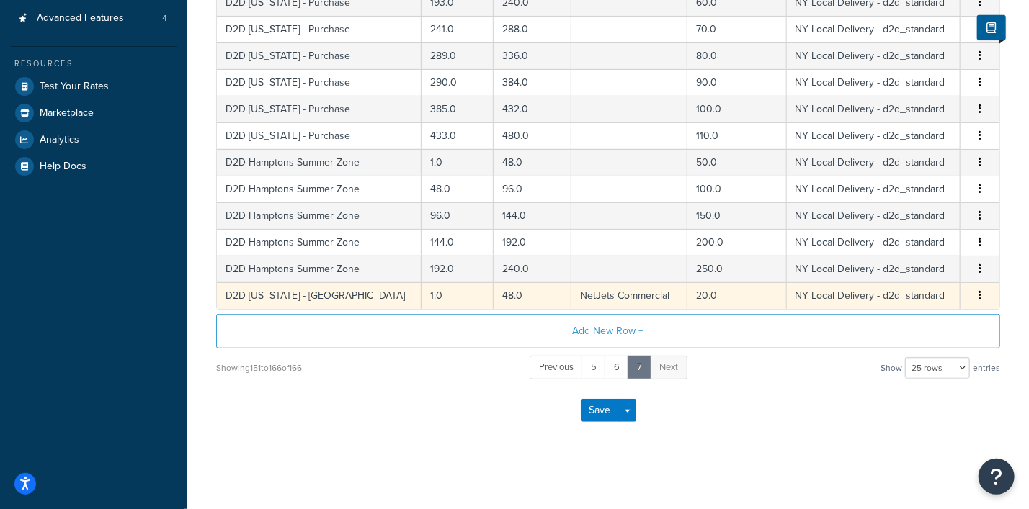
click at [978, 292] on button "button" at bounding box center [980, 296] width 12 height 16
click at [900, 264] on div "Edit" at bounding box center [907, 266] width 102 height 30
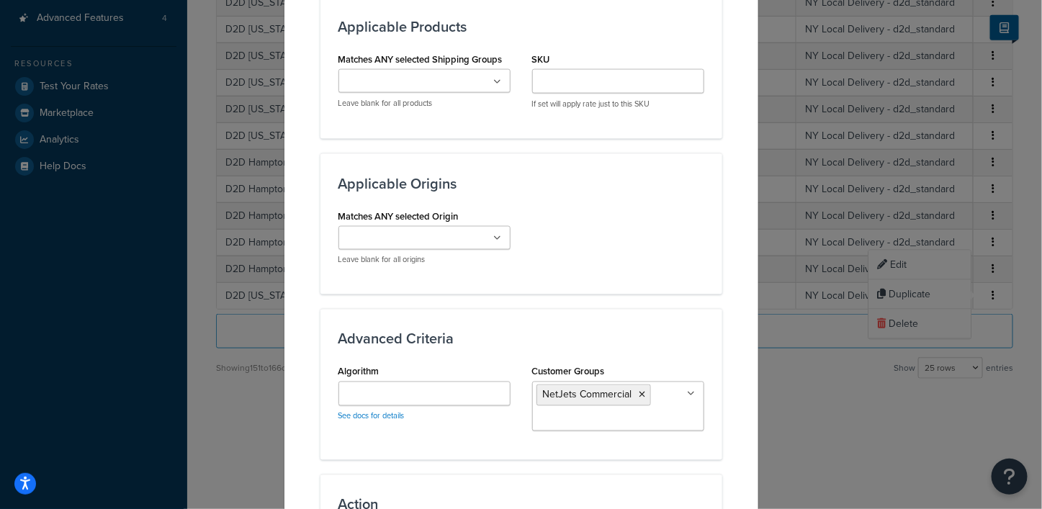
scroll to position [1021, 0]
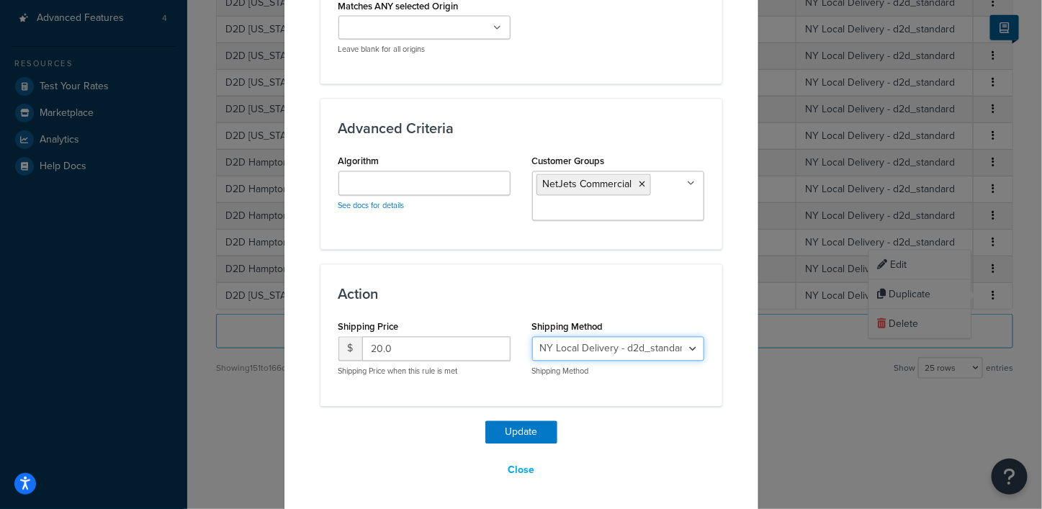
click at [683, 348] on select "NY Local Delivery - d2d_standard" at bounding box center [618, 349] width 172 height 24
click at [700, 308] on div "Action Shipping Price $ 20.0 Shipping Price when this rule is met Shipping Meth…" at bounding box center [522, 335] width 402 height 142
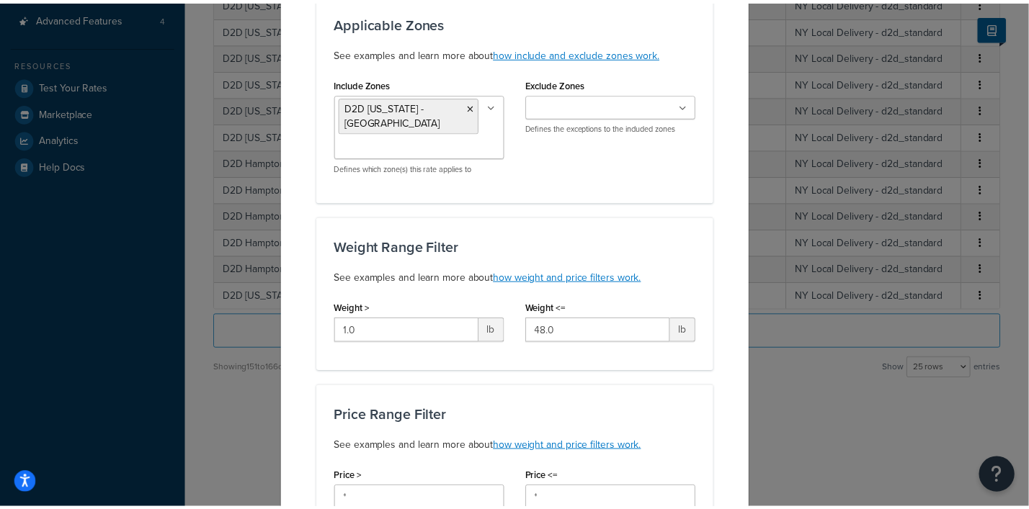
scroll to position [0, 0]
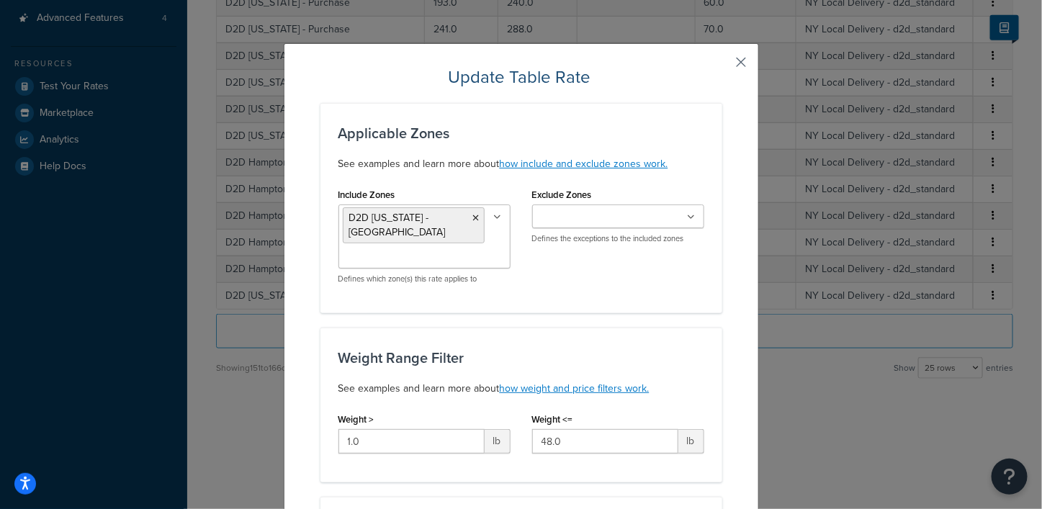
click at [723, 66] on button "button" at bounding box center [721, 68] width 4 height 4
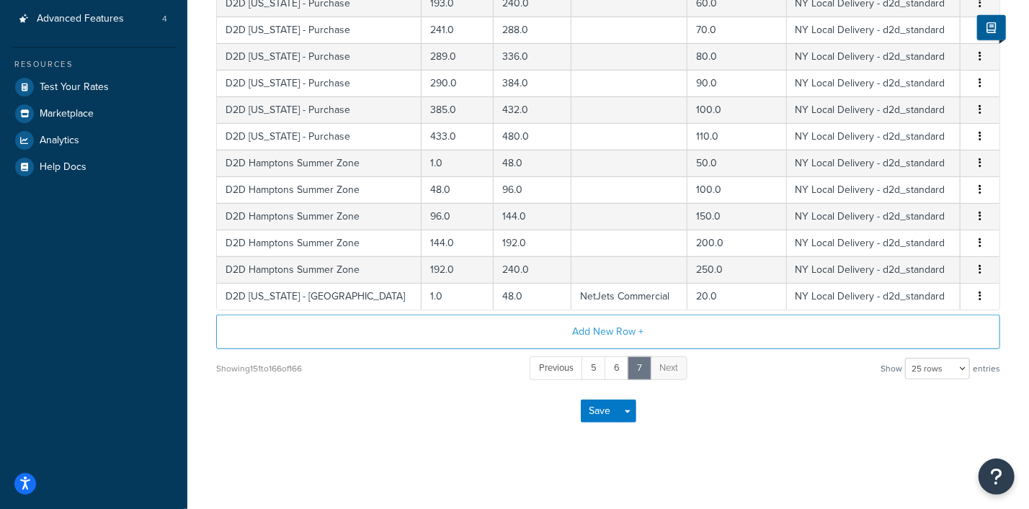
scroll to position [415, 0]
click at [596, 367] on link "5" at bounding box center [593, 368] width 24 height 24
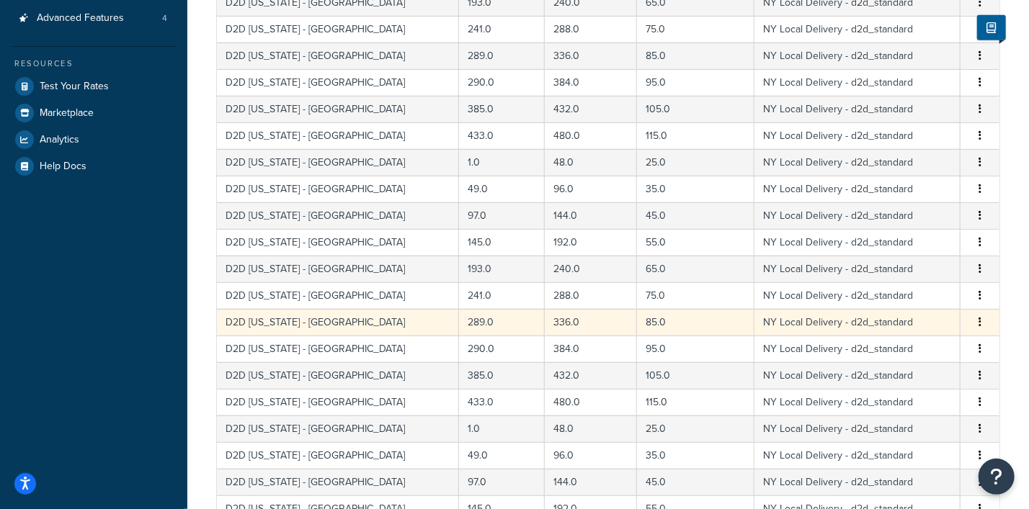
scroll to position [654, 0]
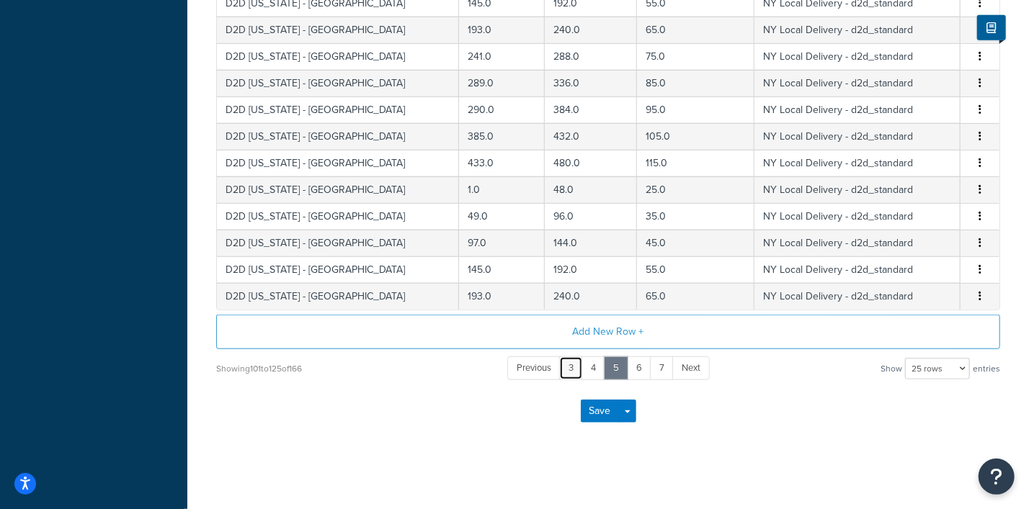
click at [576, 367] on link "3" at bounding box center [571, 369] width 24 height 24
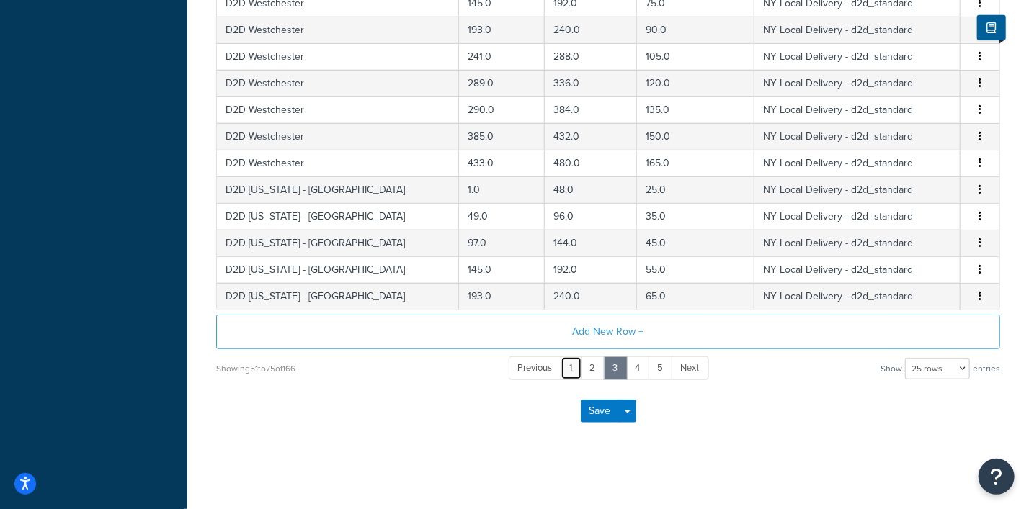
click at [570, 364] on link "1" at bounding box center [571, 369] width 22 height 24
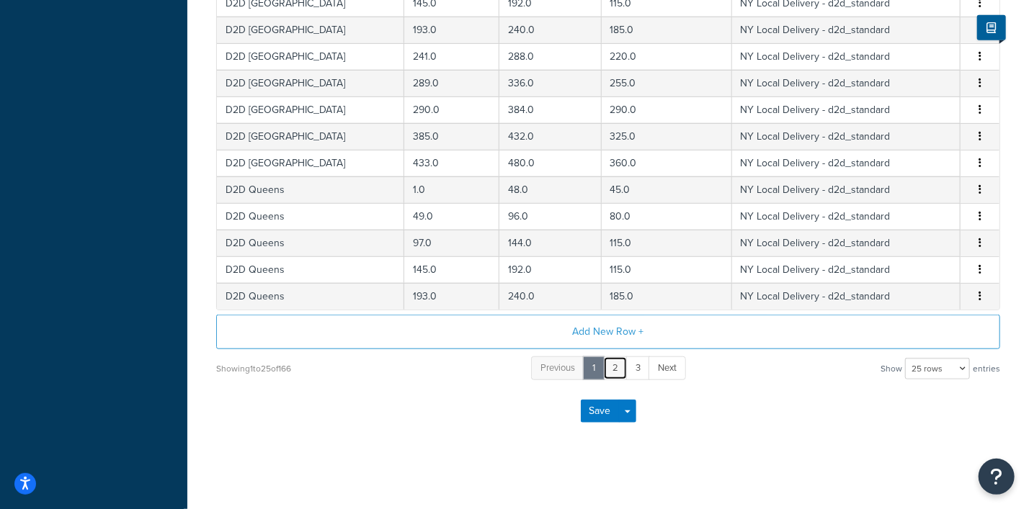
click at [612, 367] on link "2" at bounding box center [615, 369] width 24 height 24
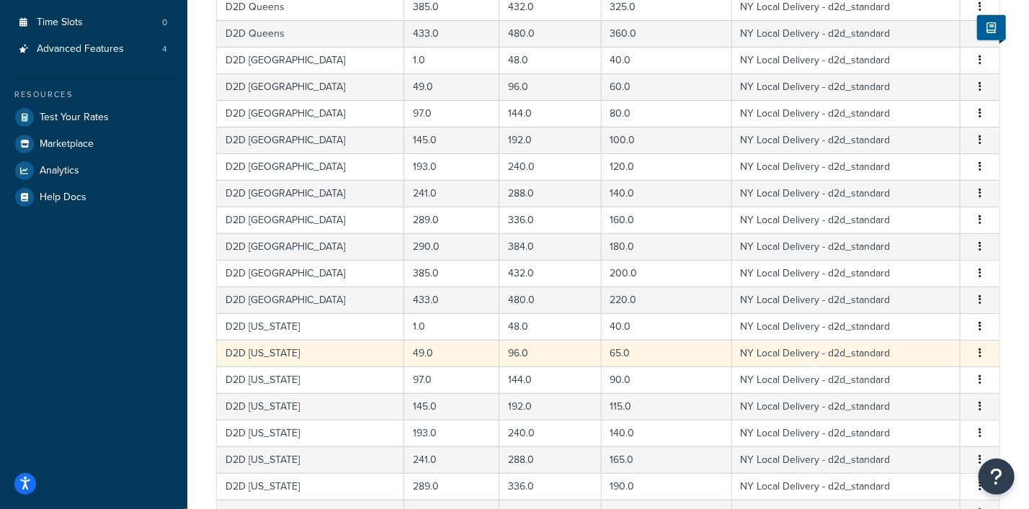
scroll to position [564, 0]
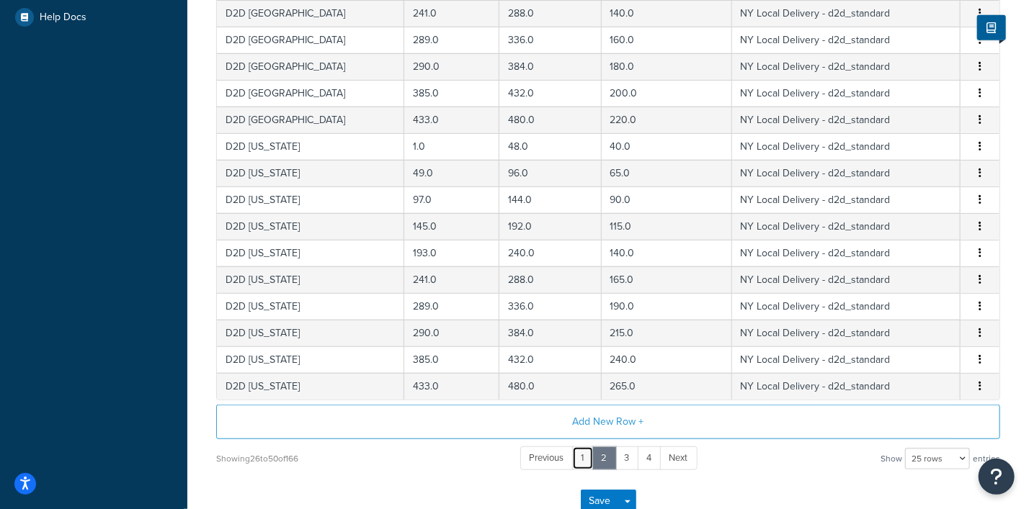
click at [583, 455] on link "1" at bounding box center [583, 459] width 22 height 24
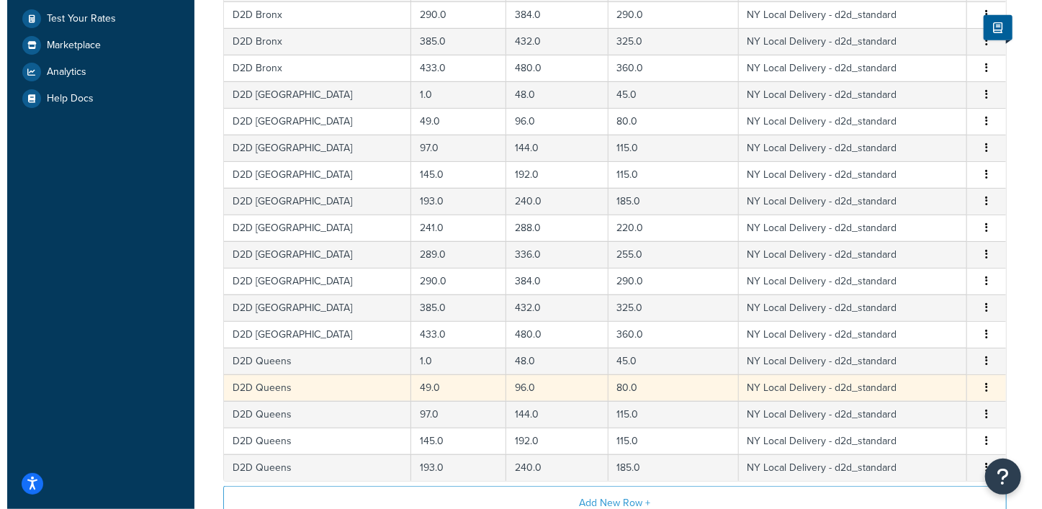
scroll to position [474, 0]
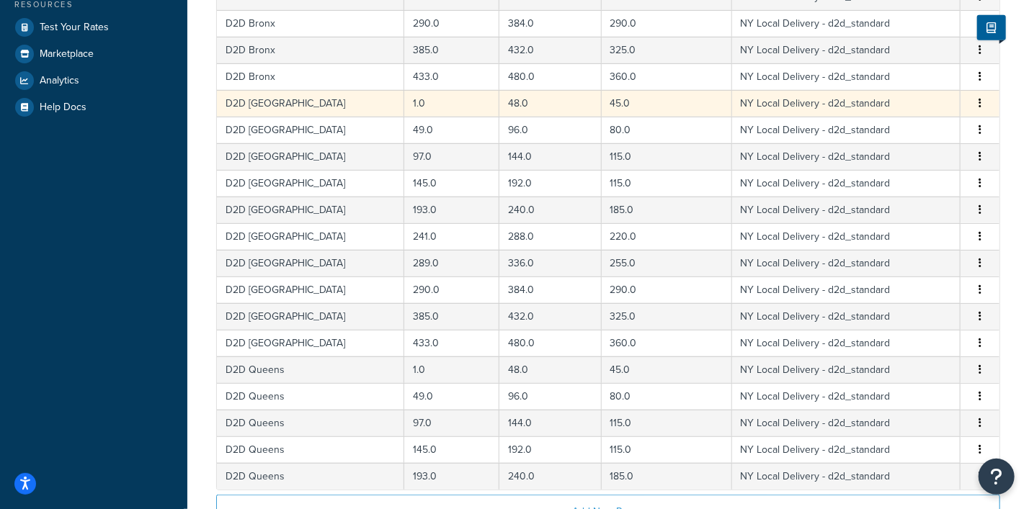
click at [980, 98] on icon "button" at bounding box center [979, 103] width 3 height 10
click at [908, 70] on div "Edit" at bounding box center [907, 74] width 102 height 30
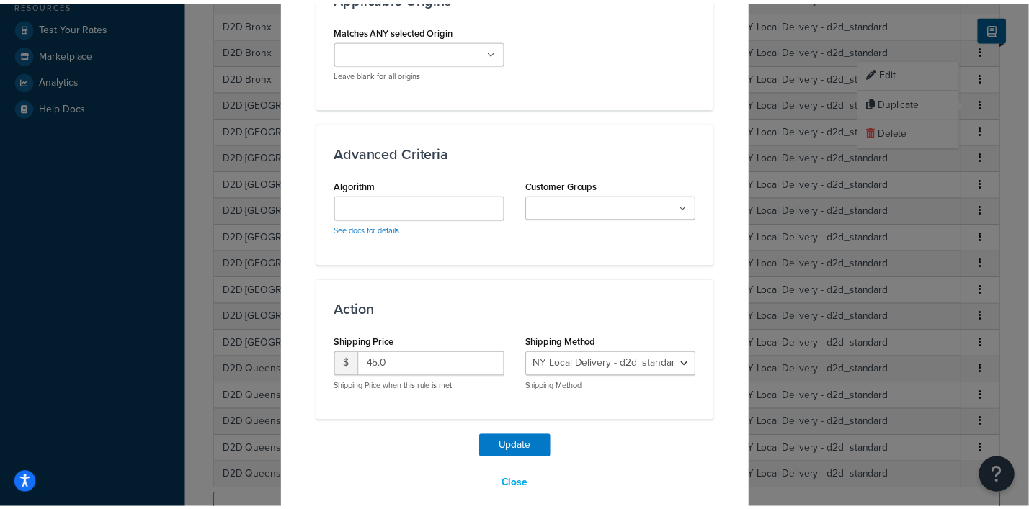
scroll to position [998, 0]
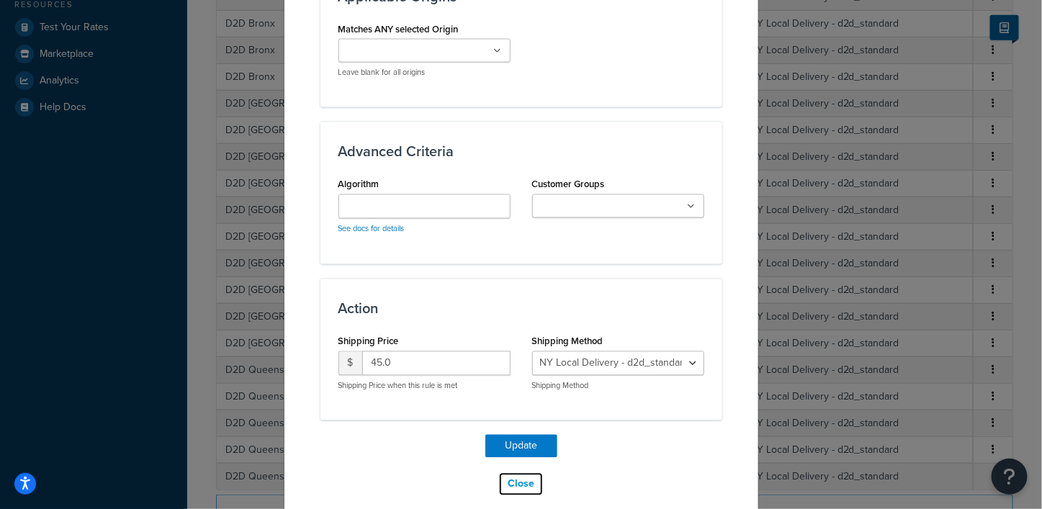
click at [517, 473] on button "Close" at bounding box center [520, 485] width 45 height 24
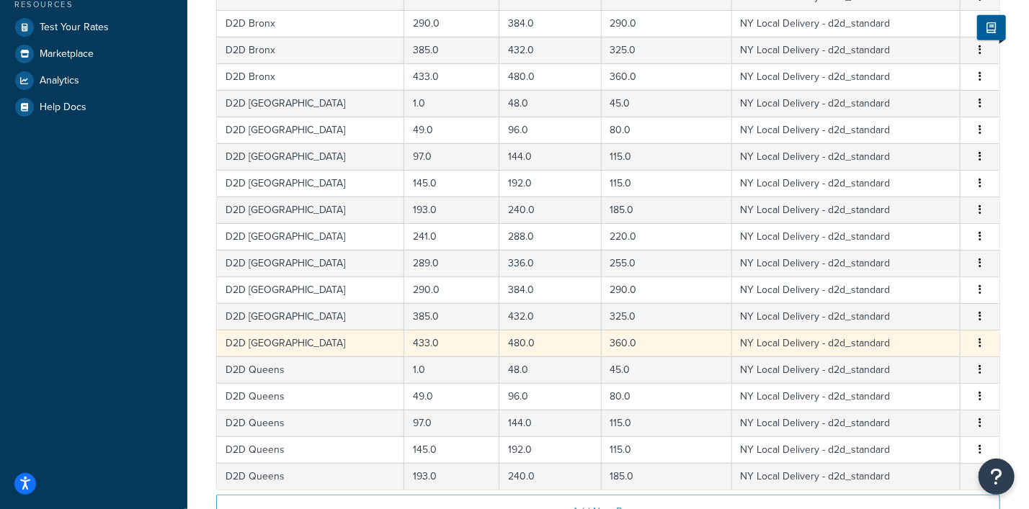
scroll to position [654, 0]
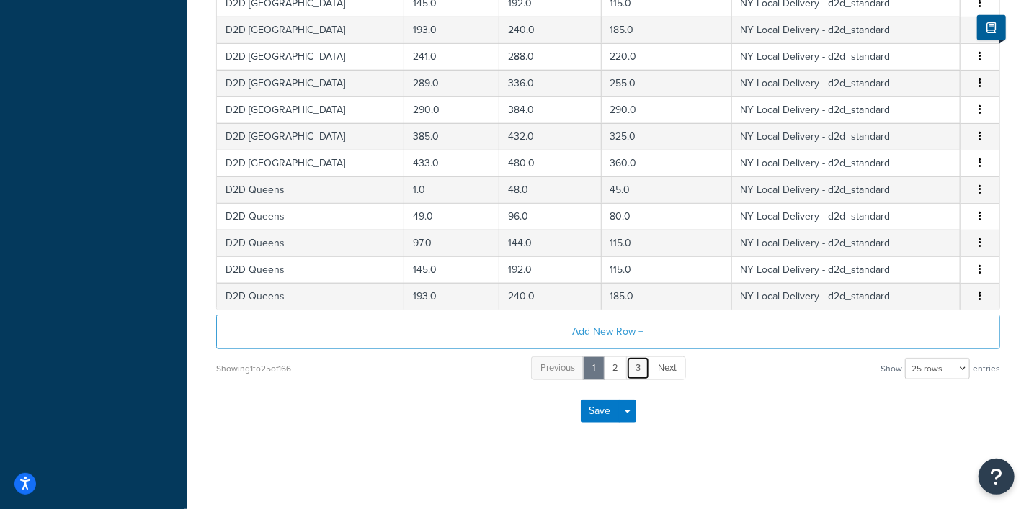
click at [635, 367] on link "3" at bounding box center [638, 369] width 24 height 24
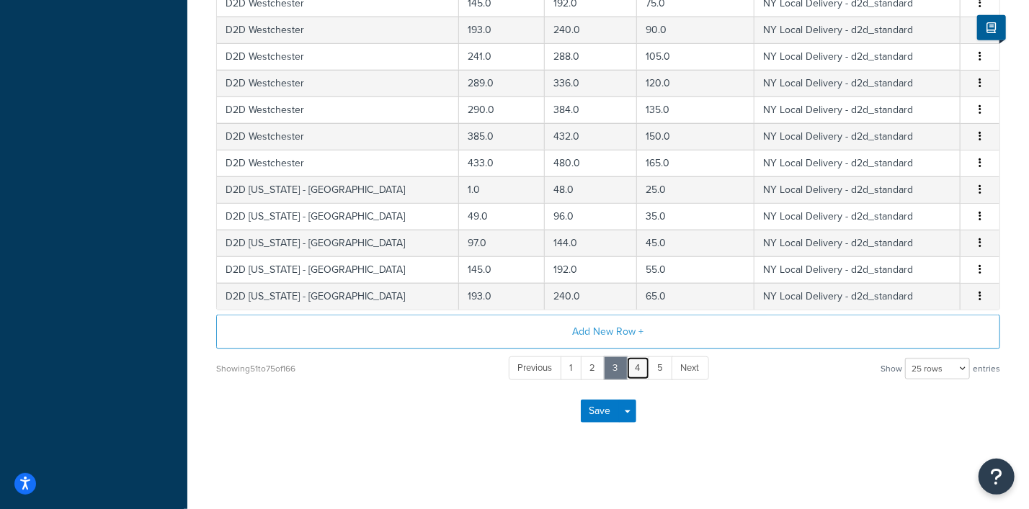
click at [640, 365] on link "4" at bounding box center [638, 369] width 24 height 24
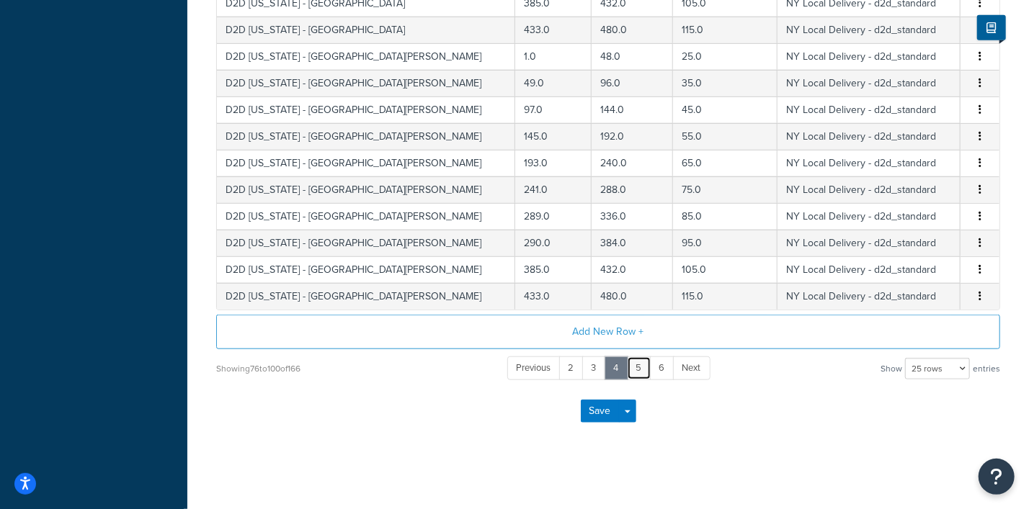
click at [637, 365] on link "5" at bounding box center [639, 369] width 24 height 24
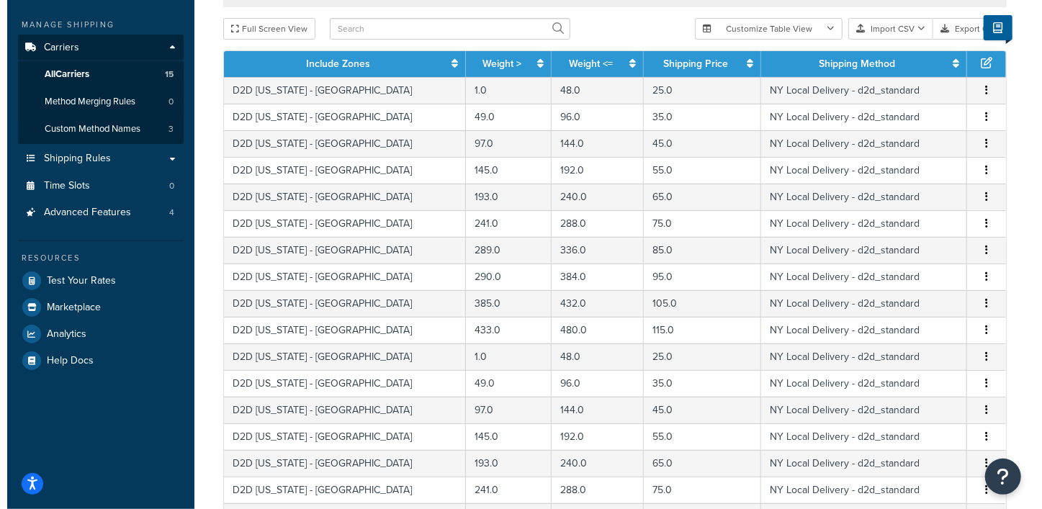
scroll to position [204, 0]
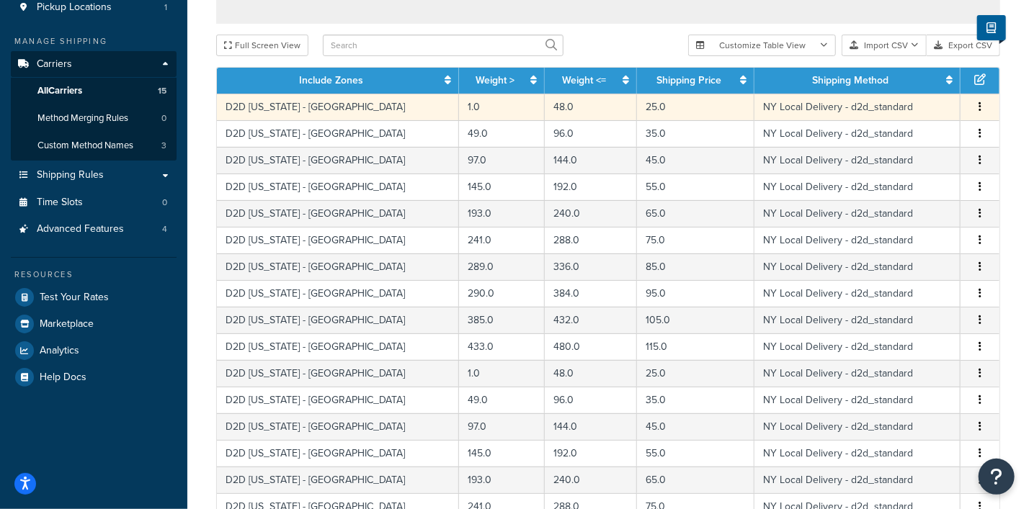
click at [980, 110] on icon "button" at bounding box center [979, 107] width 3 height 10
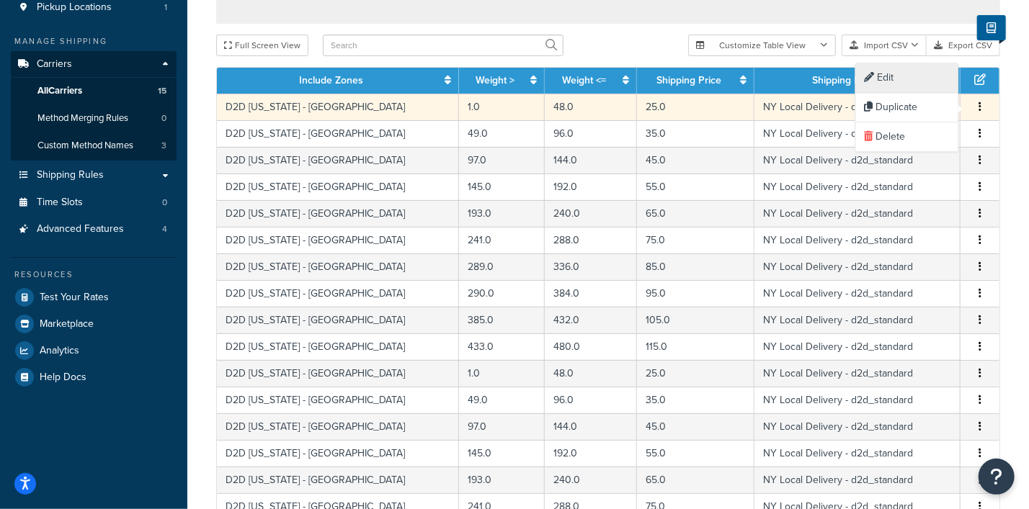
click at [886, 83] on div "Edit" at bounding box center [907, 79] width 102 height 30
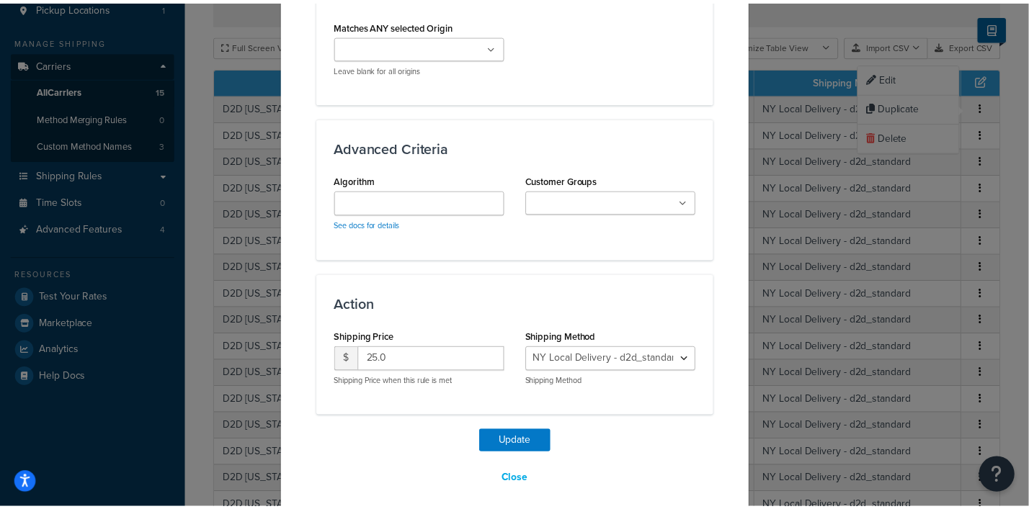
scroll to position [1012, 0]
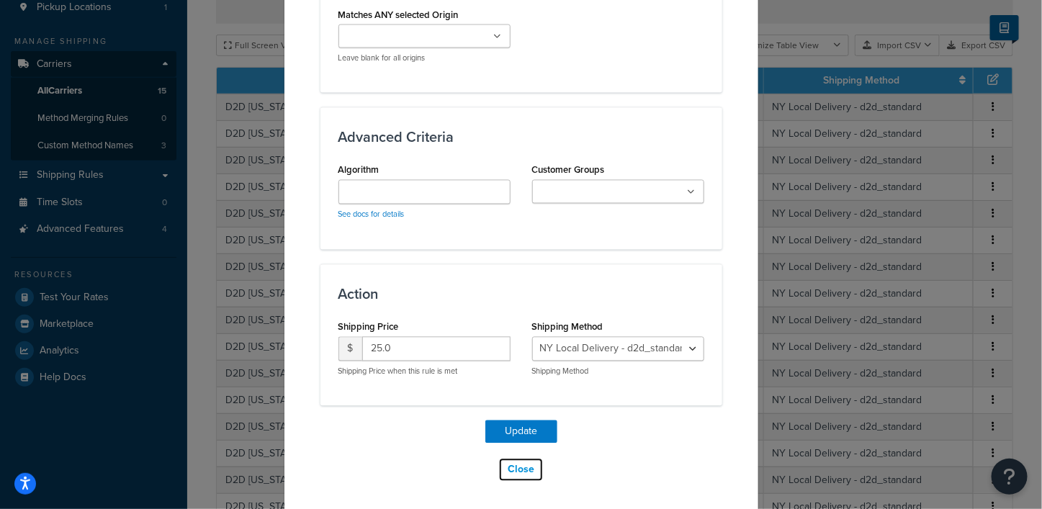
click at [515, 467] on button "Close" at bounding box center [520, 470] width 45 height 24
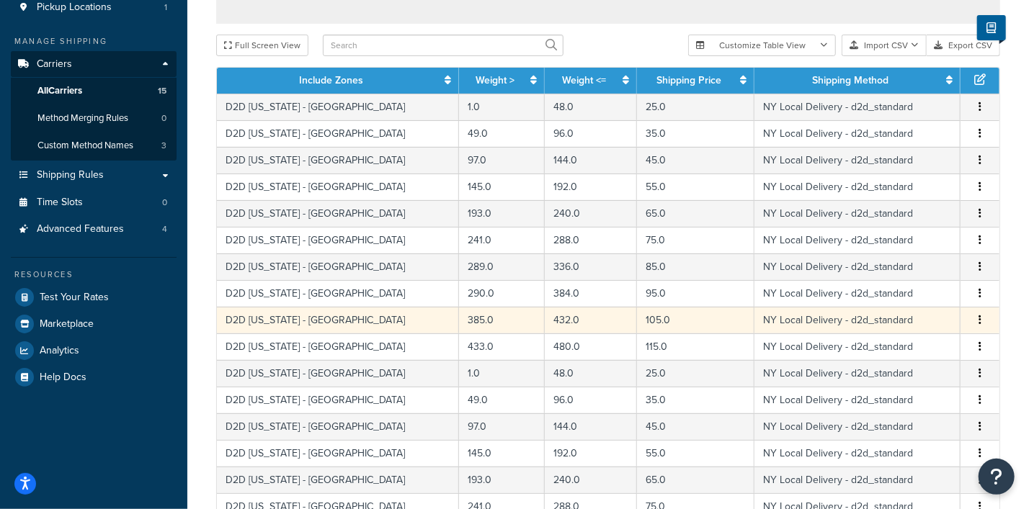
scroll to position [654, 0]
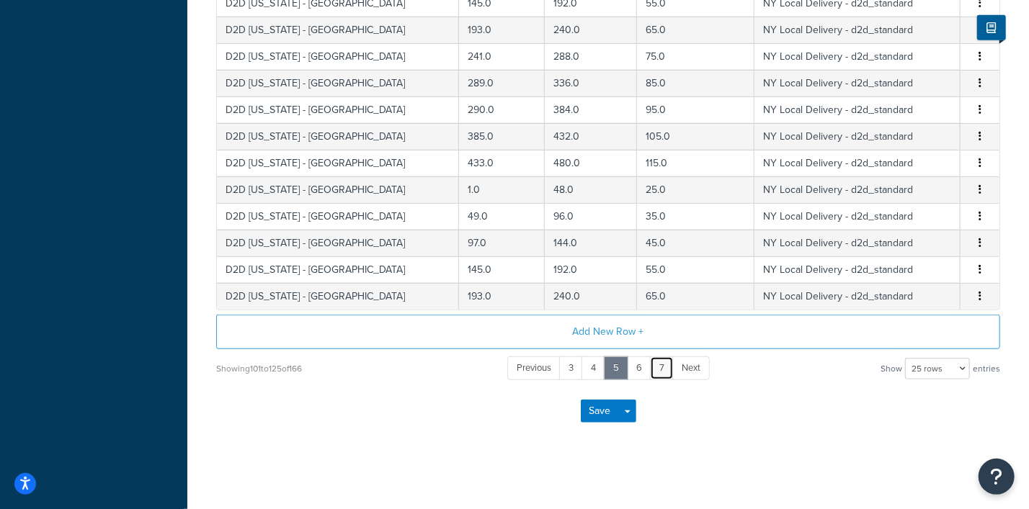
click at [664, 363] on link "7" at bounding box center [662, 369] width 24 height 24
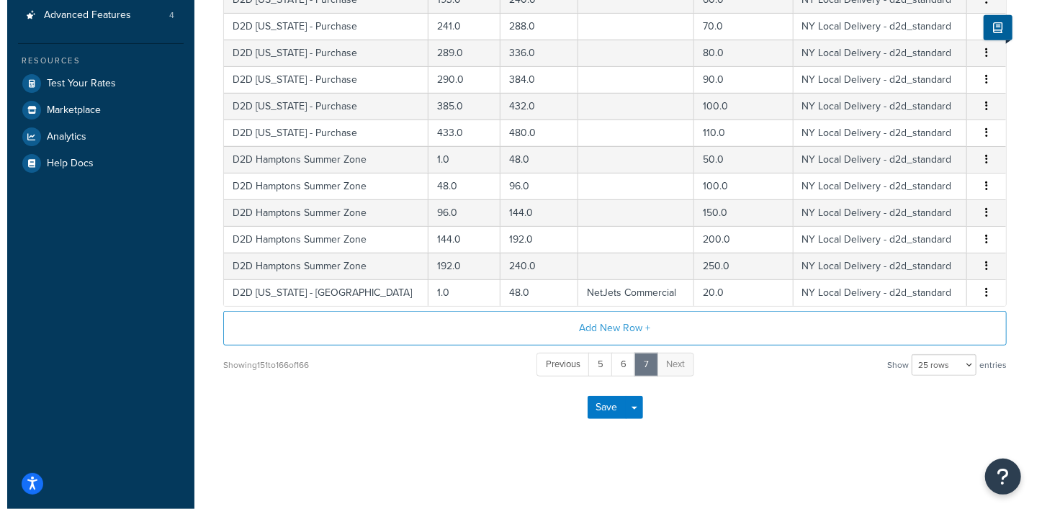
scroll to position [415, 0]
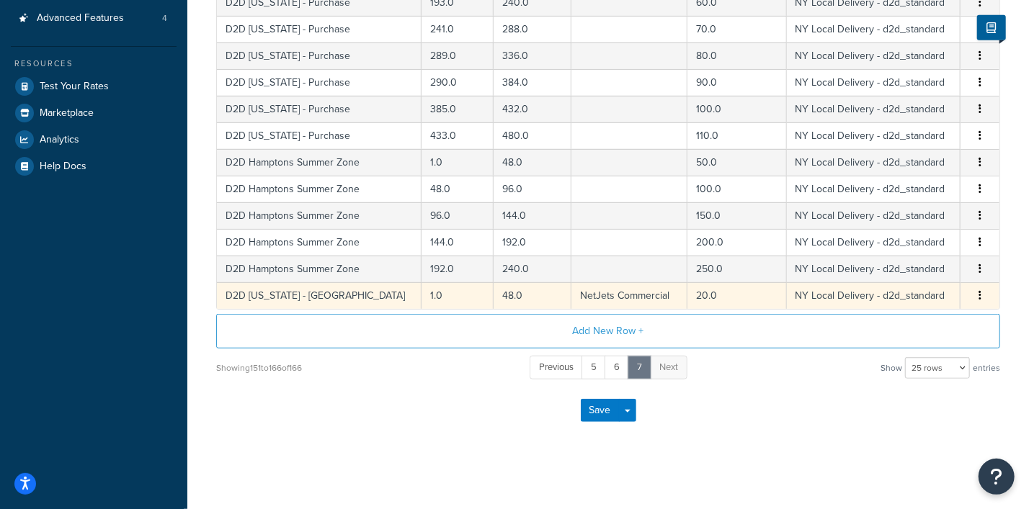
click at [978, 290] on icon "button" at bounding box center [979, 295] width 3 height 10
click at [894, 261] on div "Edit" at bounding box center [907, 266] width 102 height 30
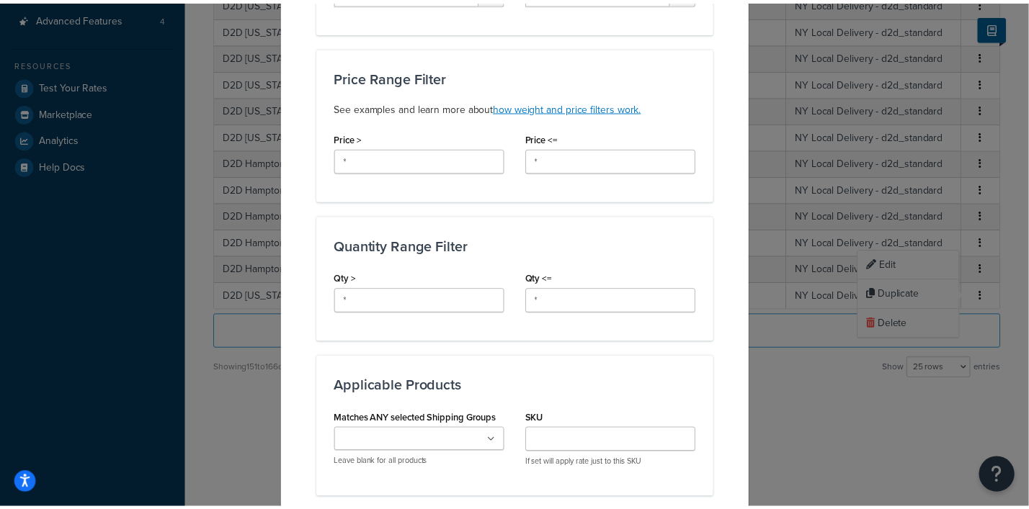
scroll to position [0, 0]
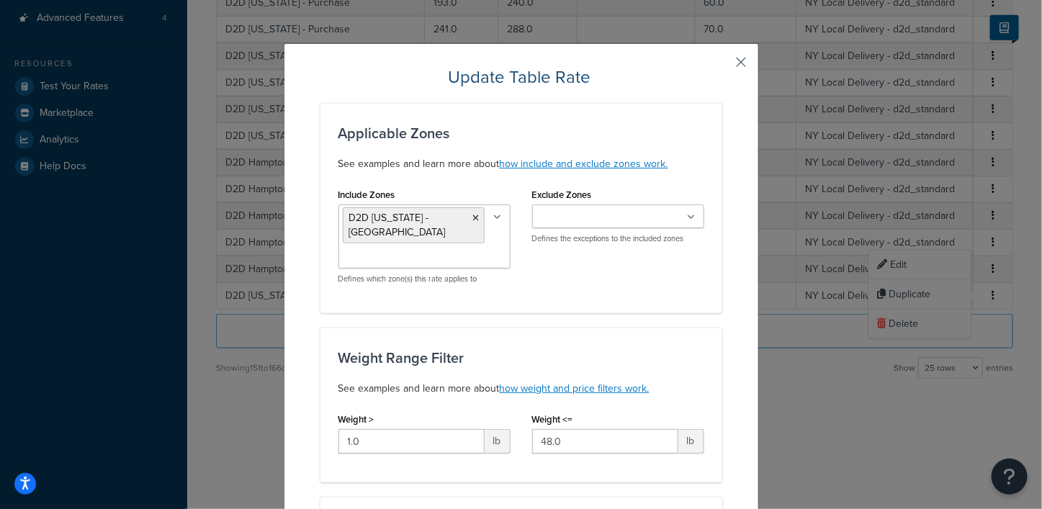
click at [723, 66] on button "button" at bounding box center [721, 68] width 4 height 4
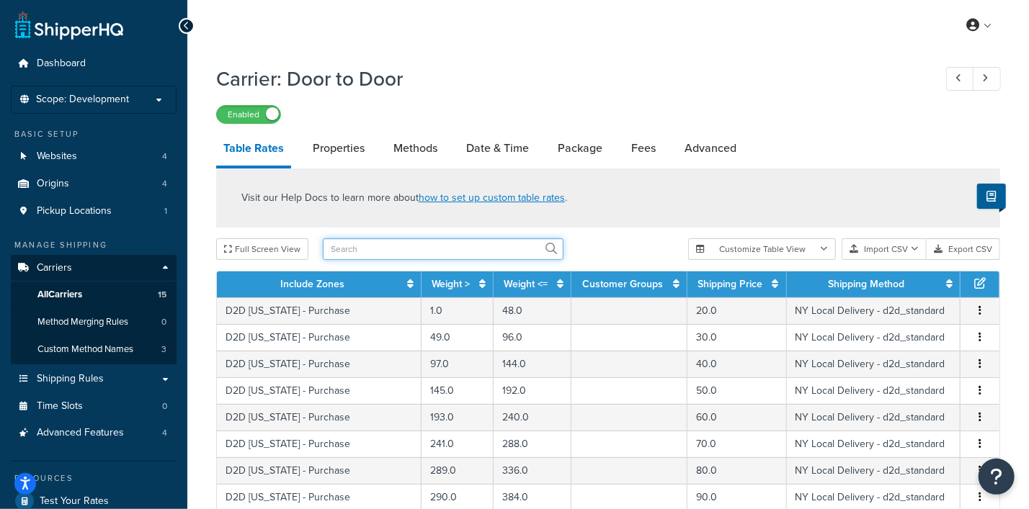
click at [491, 249] on input "text" at bounding box center [443, 249] width 241 height 22
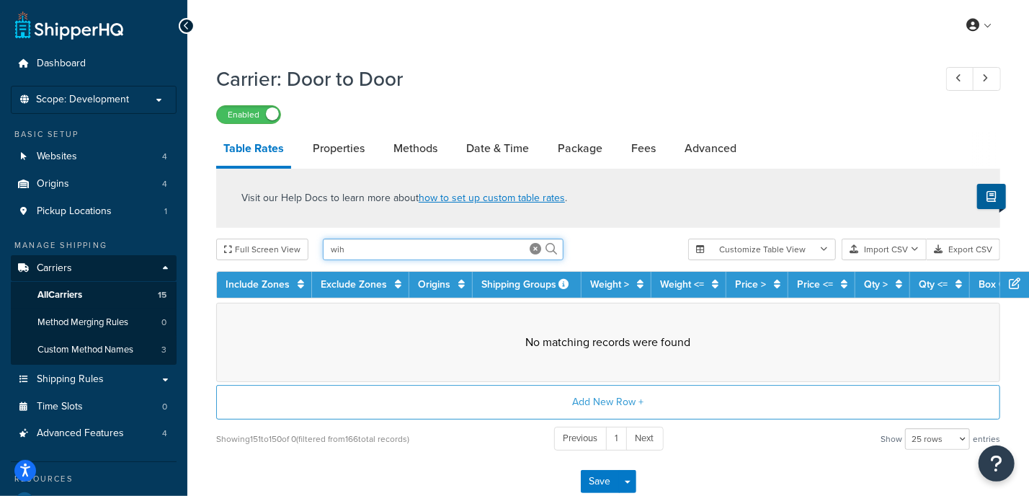
click at [492, 253] on input "wih" at bounding box center [443, 249] width 241 height 22
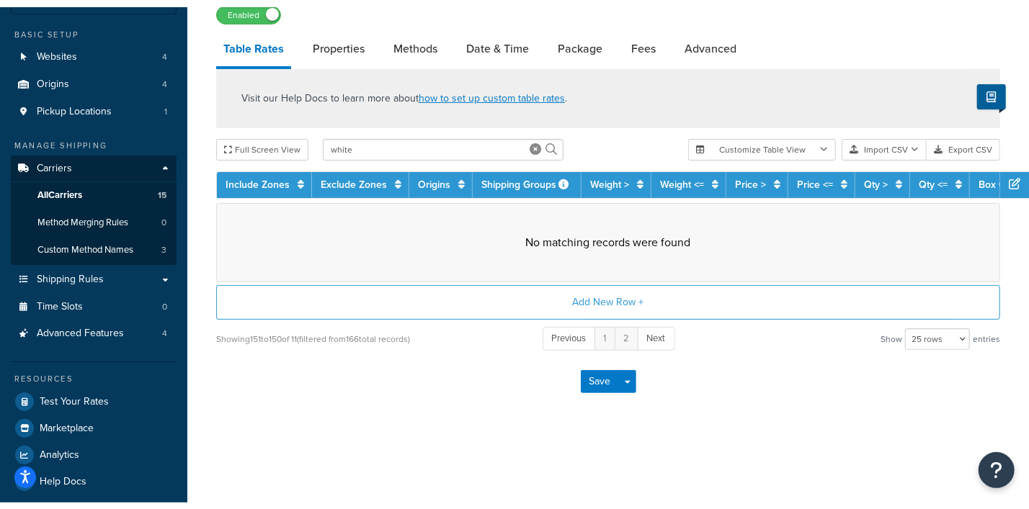
scroll to position [115, 0]
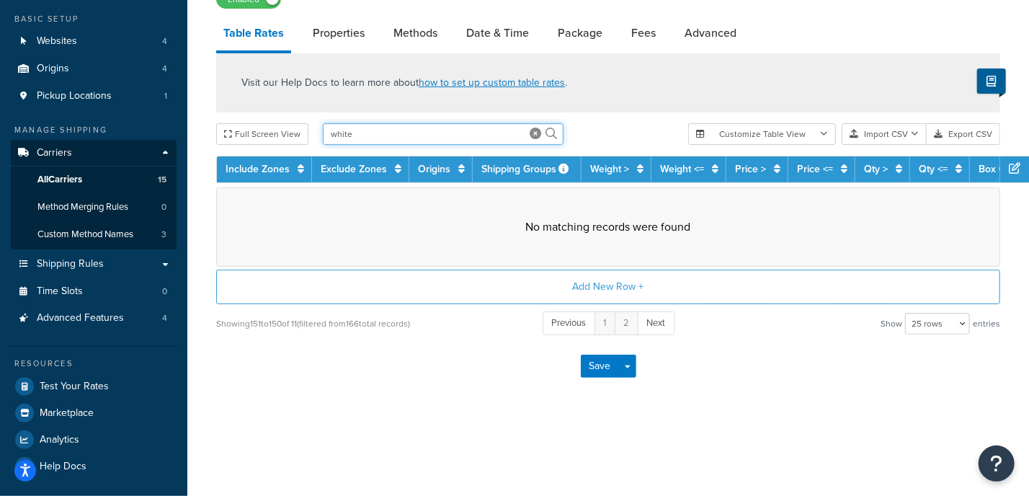
click at [424, 130] on input "white" at bounding box center [443, 134] width 241 height 22
type input "white Plains"
click at [550, 130] on icon at bounding box center [551, 134] width 12 height 12
drag, startPoint x: 411, startPoint y: 138, endPoint x: 319, endPoint y: 131, distance: 92.4
click at [319, 131] on div "Full Screen View white Plains" at bounding box center [446, 134] width 460 height 22
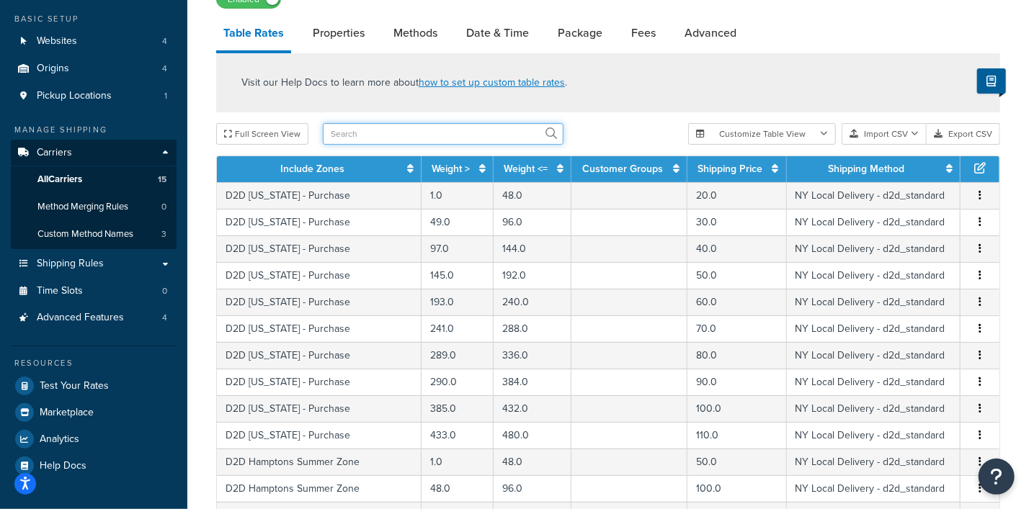
click at [344, 136] on input "text" at bounding box center [443, 134] width 241 height 22
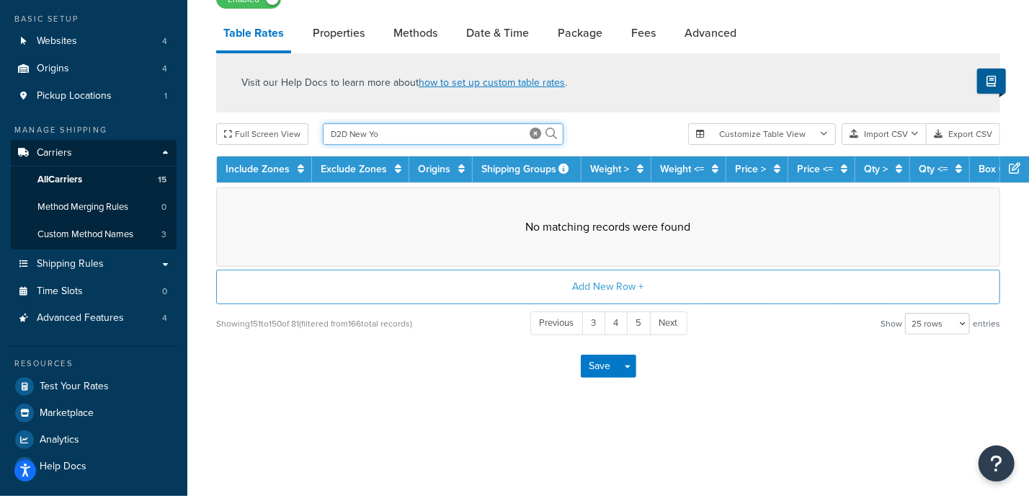
click at [400, 131] on input "D2D New Yo" at bounding box center [443, 134] width 241 height 22
type input "D2D New York - White"
click at [535, 133] on icon at bounding box center [535, 134] width 12 height 12
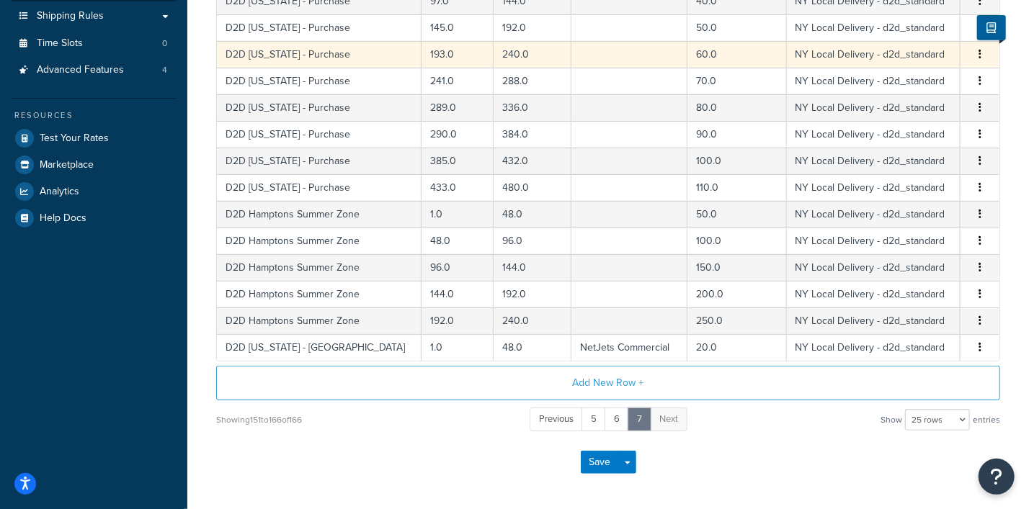
scroll to position [385, 0]
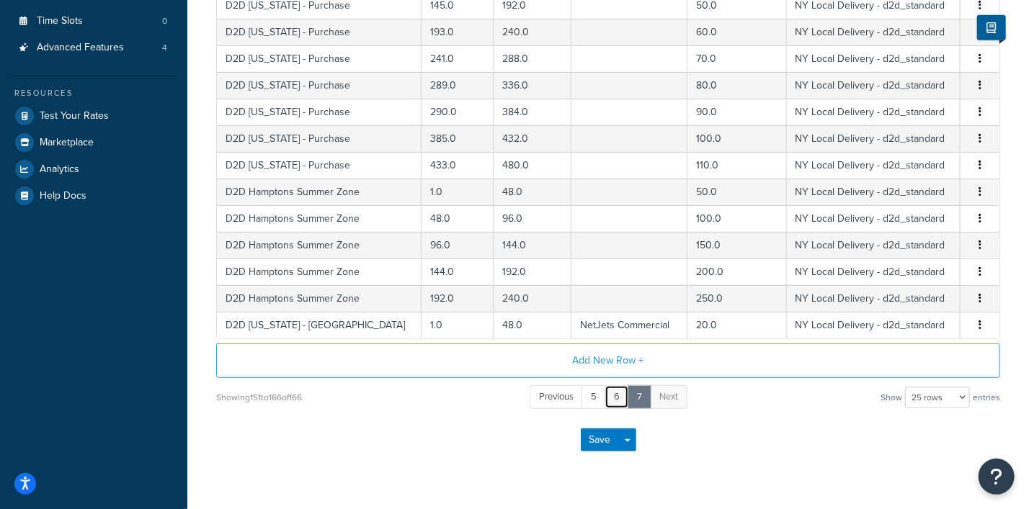
click at [616, 394] on link "6" at bounding box center [616, 397] width 24 height 24
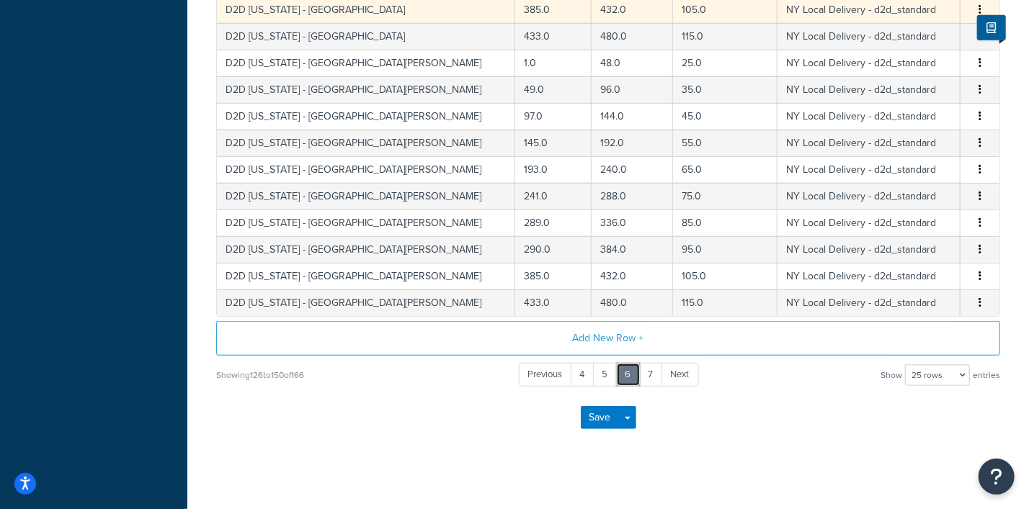
scroll to position [654, 0]
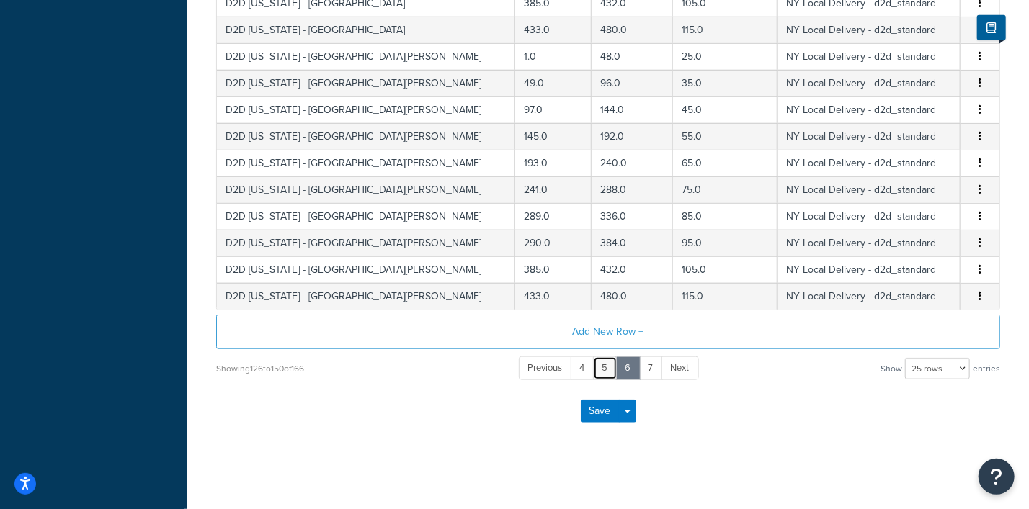
click at [609, 362] on link "5" at bounding box center [605, 369] width 24 height 24
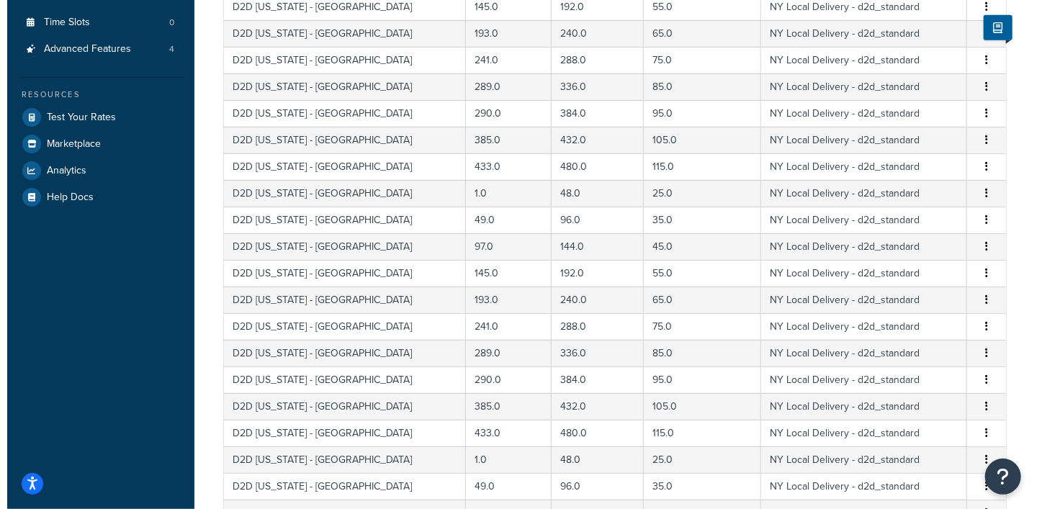
scroll to position [204, 0]
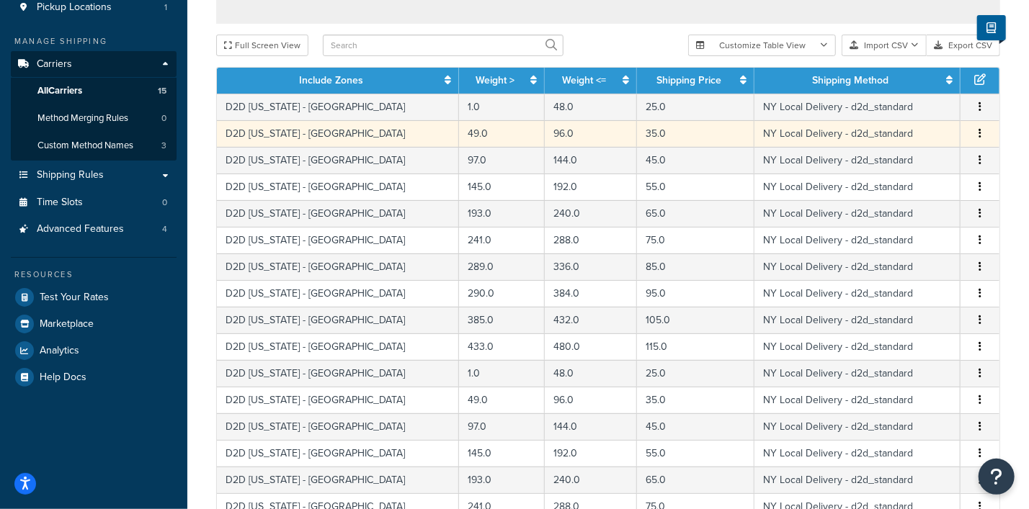
click at [979, 133] on icon "button" at bounding box center [979, 133] width 3 height 10
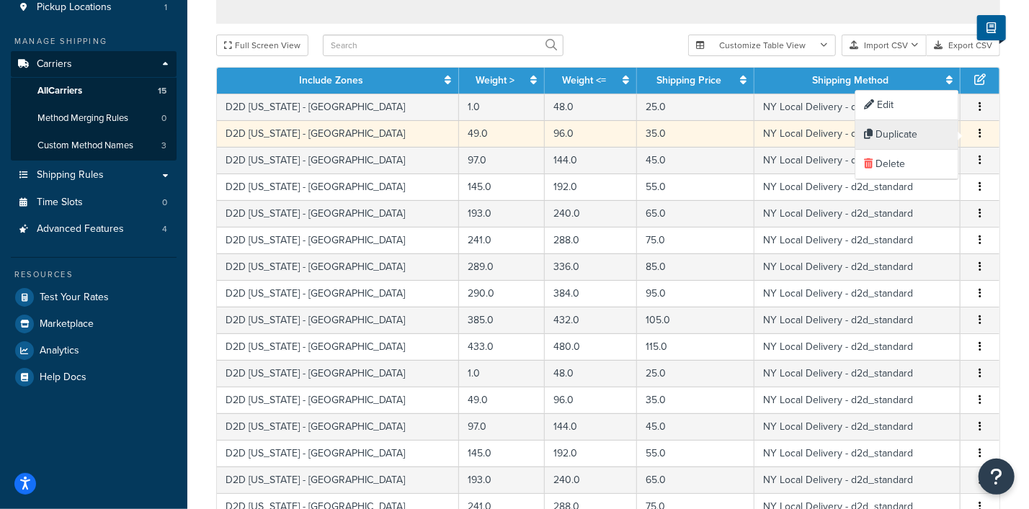
click at [894, 133] on div "Duplicate" at bounding box center [907, 135] width 102 height 30
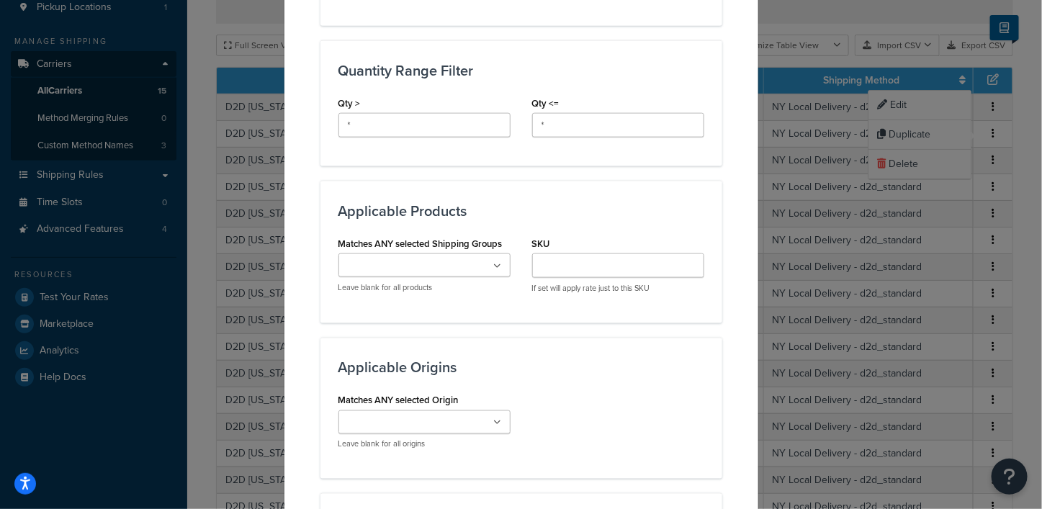
scroll to position [990, 0]
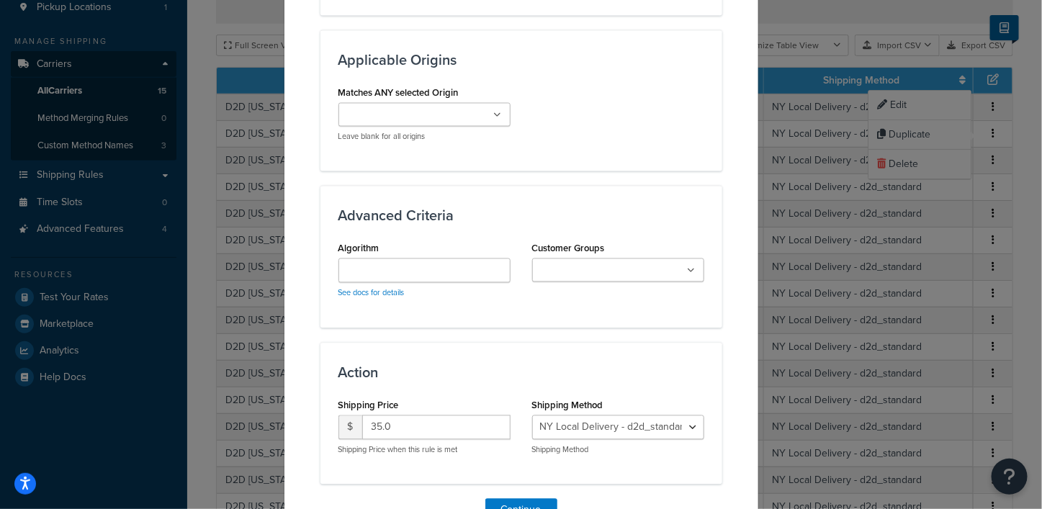
click at [621, 266] on input "Customer Groups" at bounding box center [601, 272] width 128 height 16
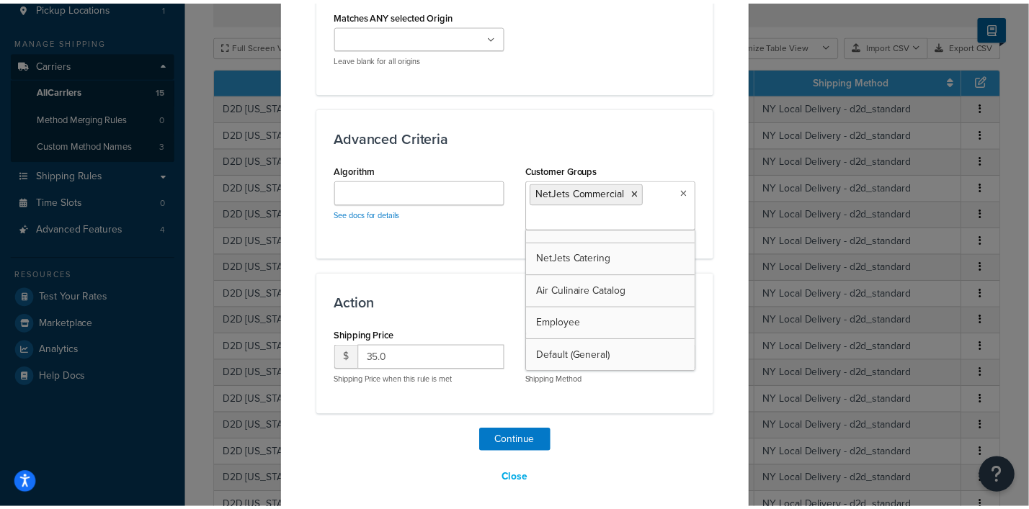
scroll to position [50, 0]
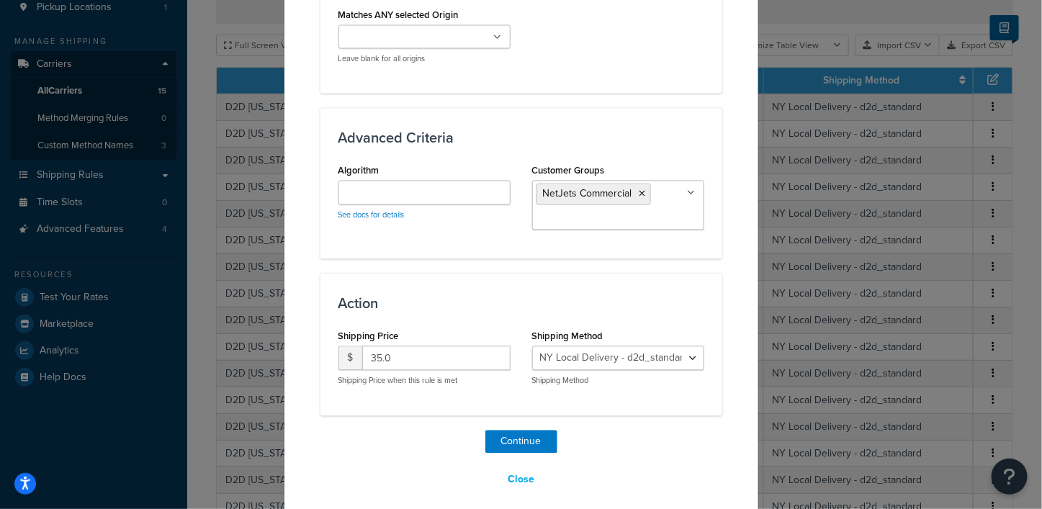
drag, startPoint x: 403, startPoint y: 356, endPoint x: 365, endPoint y: 355, distance: 38.2
click at [365, 355] on input "35.0" at bounding box center [436, 358] width 148 height 24
type input "21"
click at [687, 352] on select "NY Local Delivery - d2d_standard" at bounding box center [618, 358] width 172 height 24
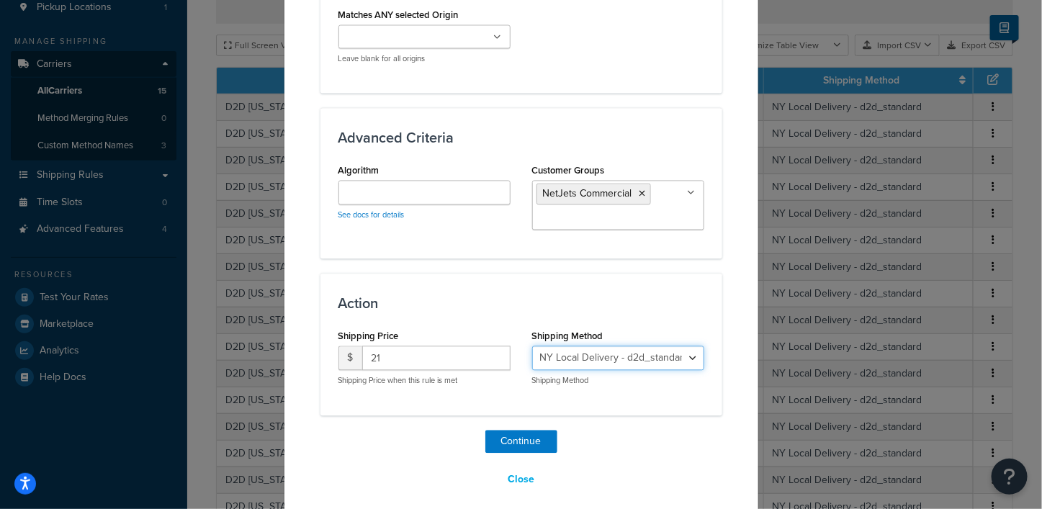
click at [687, 352] on select "NY Local Delivery - d2d_standard" at bounding box center [618, 358] width 172 height 24
click at [513, 437] on button "Continue" at bounding box center [522, 441] width 72 height 23
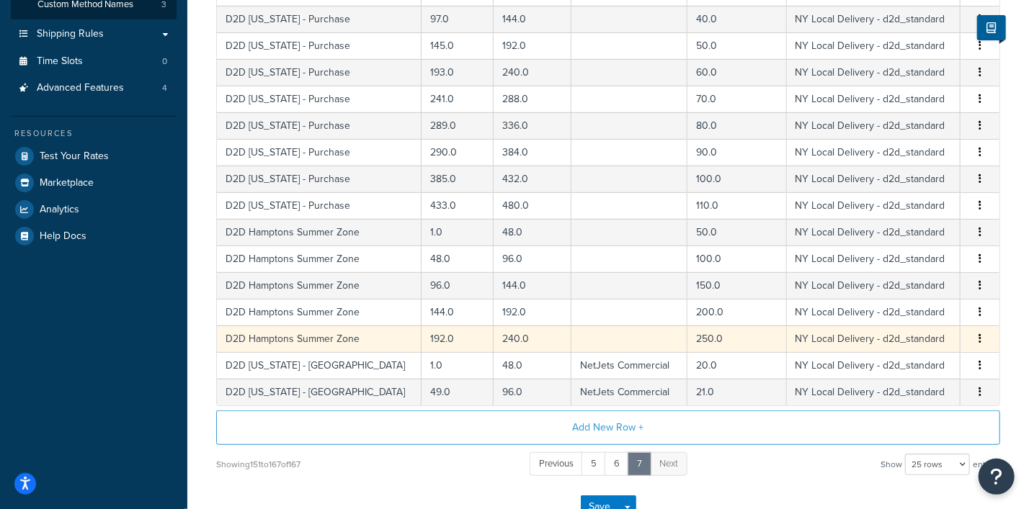
scroll to position [352, 0]
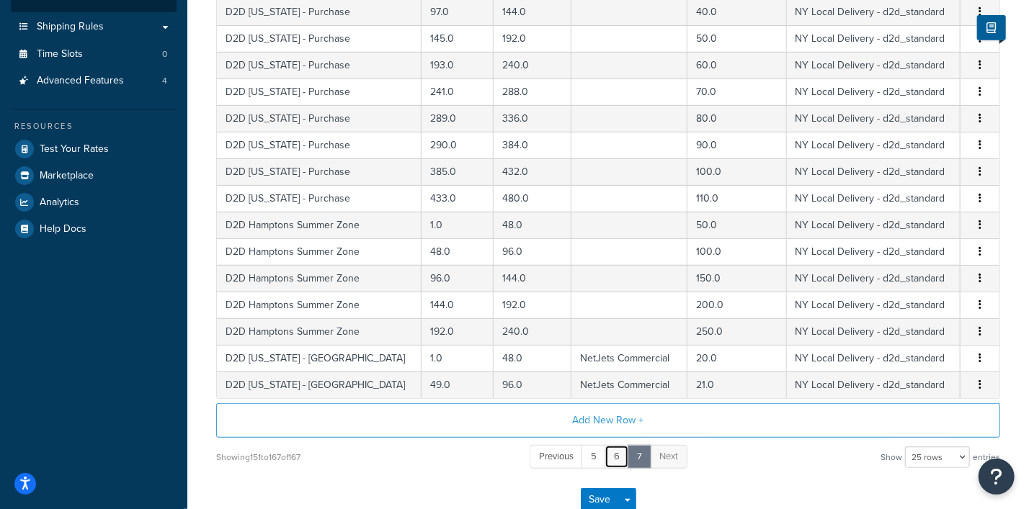
click at [618, 447] on link "6" at bounding box center [616, 457] width 24 height 24
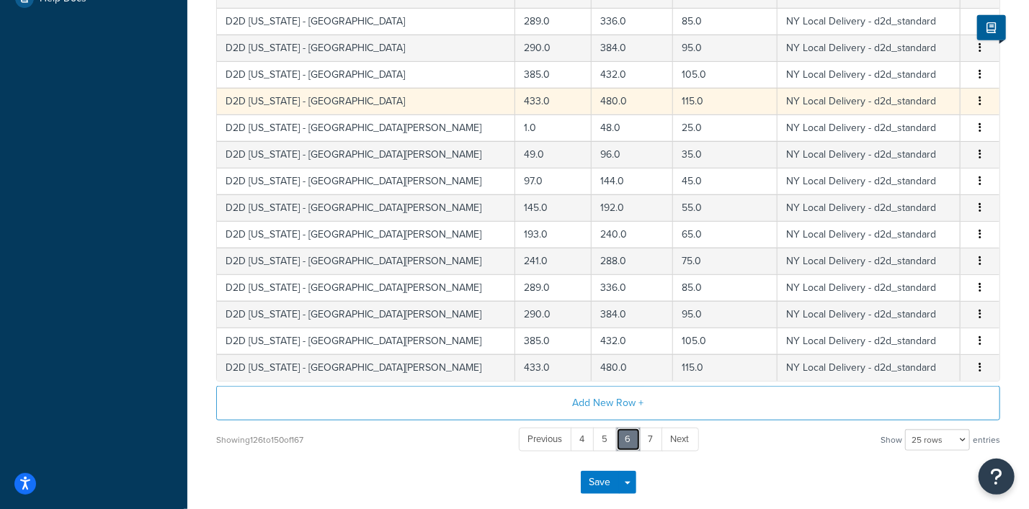
scroll to position [622, 0]
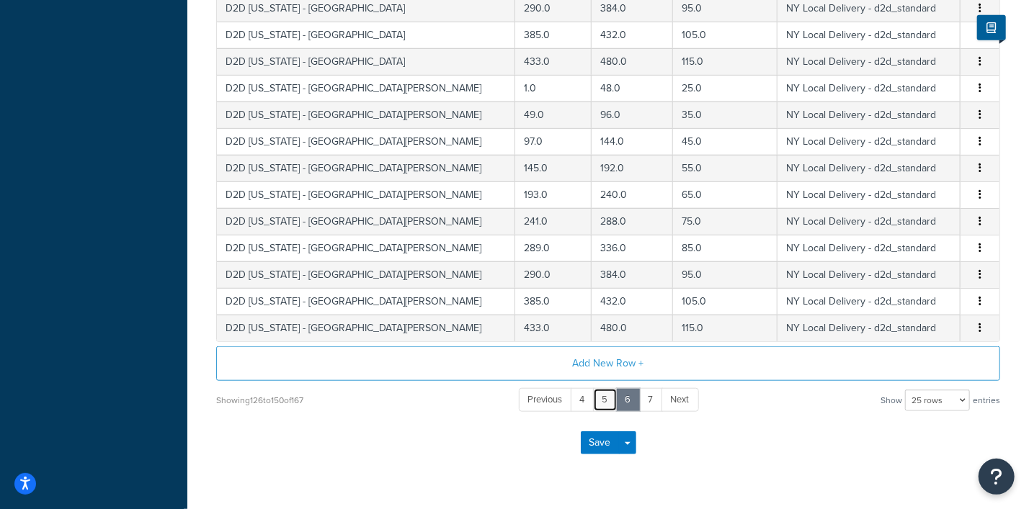
click at [612, 393] on link "5" at bounding box center [605, 400] width 24 height 24
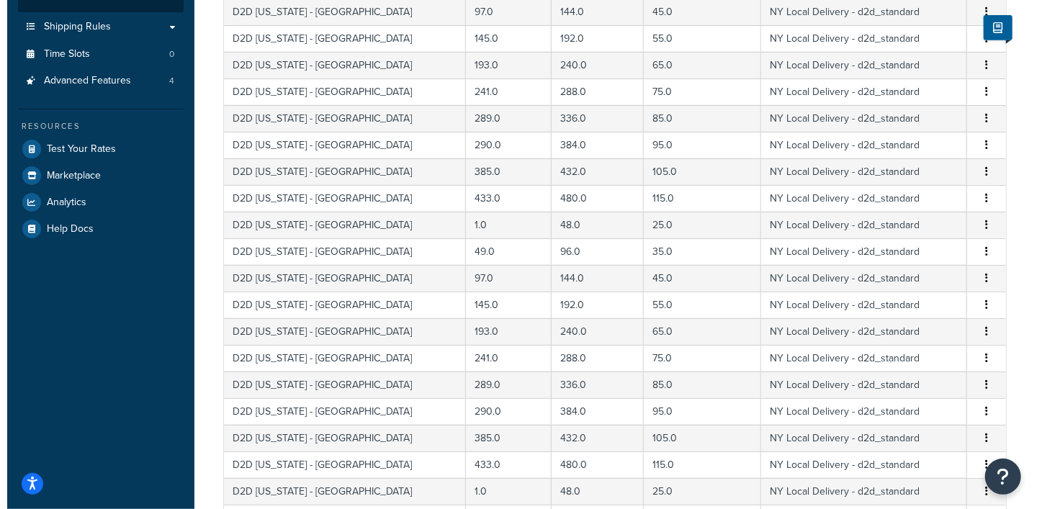
scroll to position [172, 0]
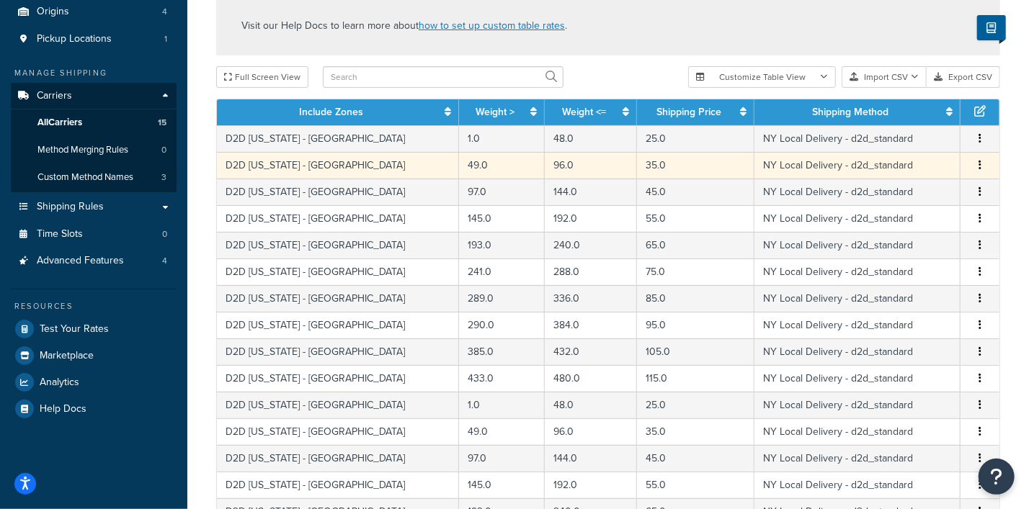
click at [982, 164] on button "button" at bounding box center [980, 166] width 12 height 16
click at [893, 133] on div "Edit" at bounding box center [907, 137] width 102 height 30
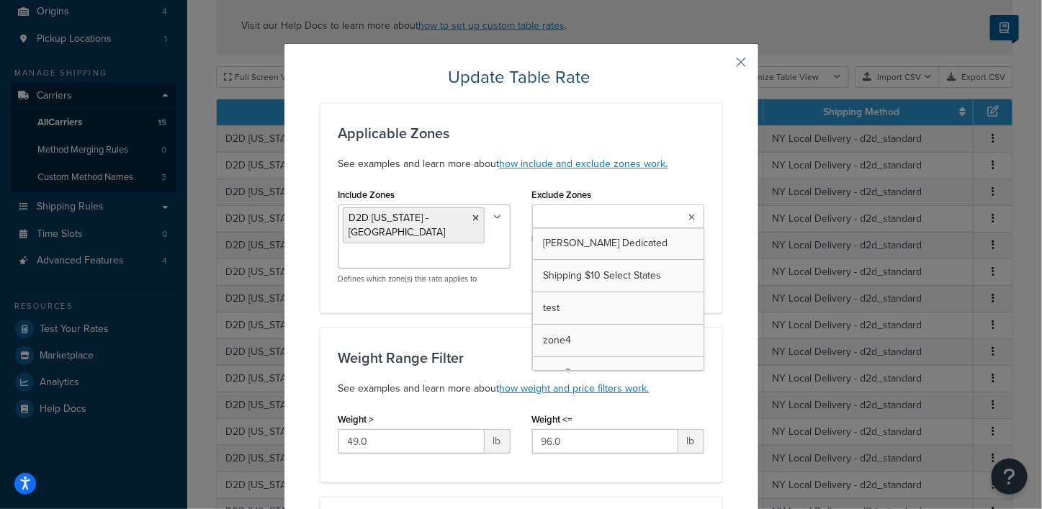
click at [689, 217] on icon at bounding box center [692, 217] width 6 height 9
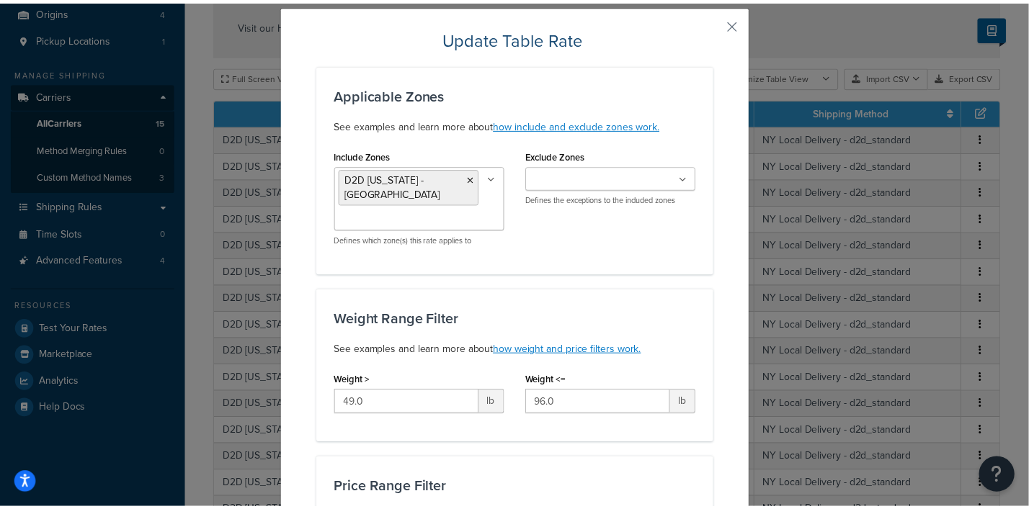
scroll to position [0, 0]
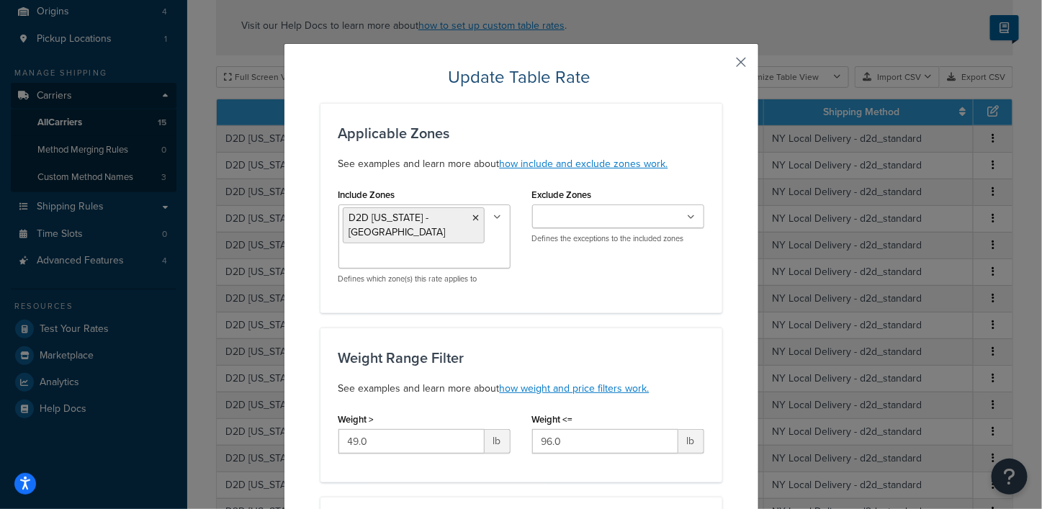
click at [723, 66] on button "button" at bounding box center [721, 68] width 4 height 4
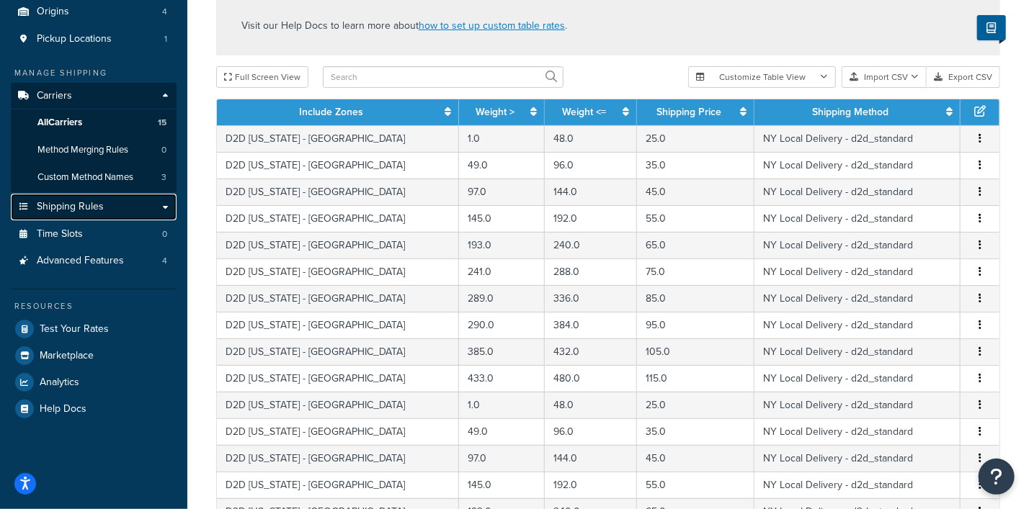
click at [73, 205] on span "Shipping Rules" at bounding box center [70, 207] width 67 height 12
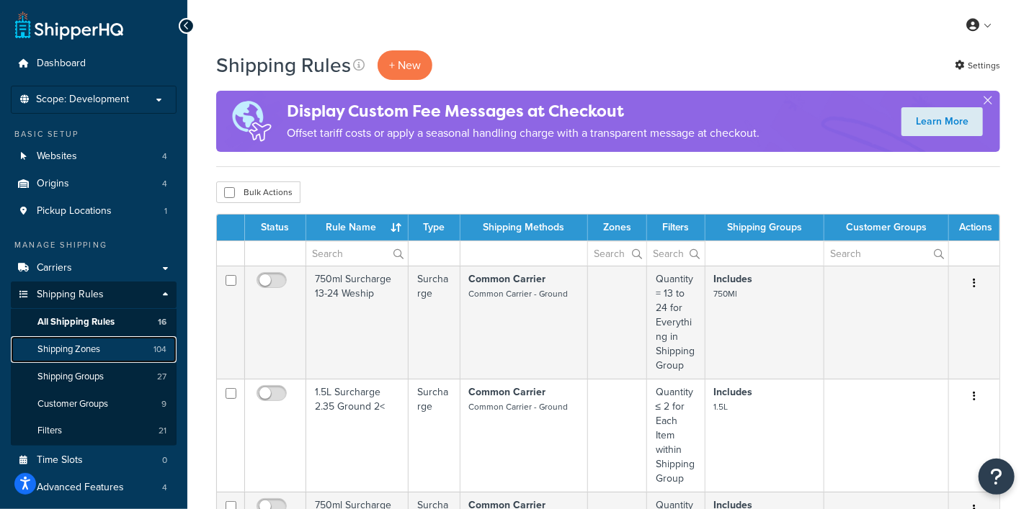
click at [81, 351] on span "Shipping Zones" at bounding box center [68, 350] width 63 height 12
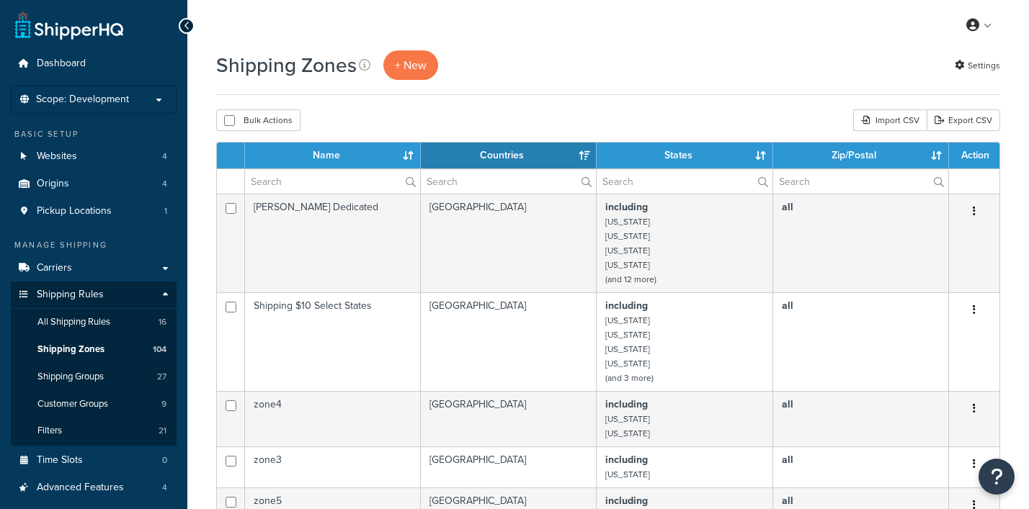
select select "15"
click at [365, 178] on input "text" at bounding box center [332, 181] width 175 height 24
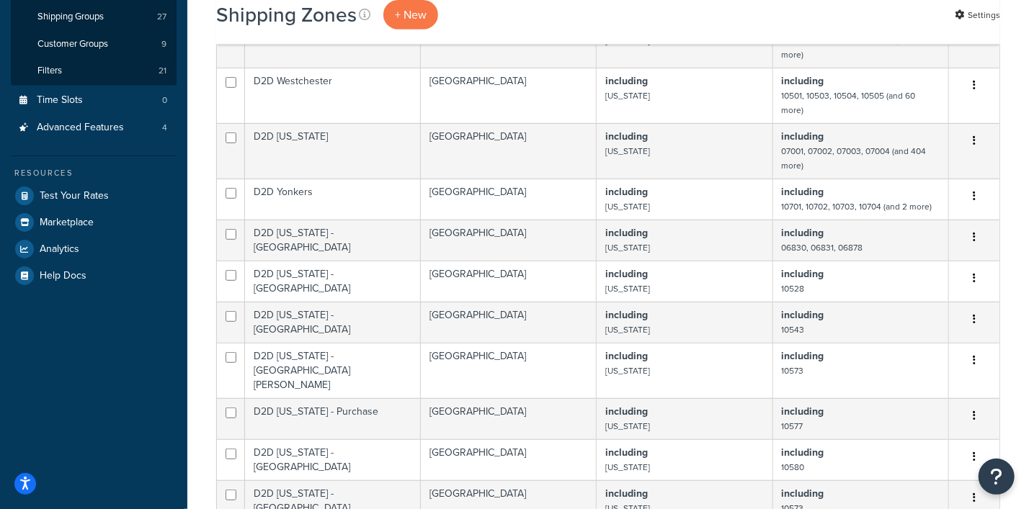
scroll to position [450, 0]
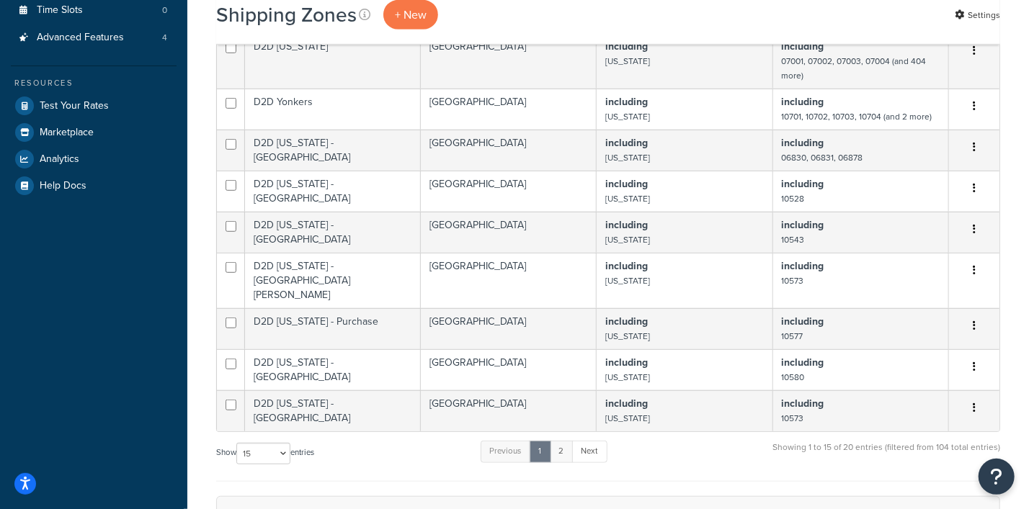
type input "d2"
click at [566, 444] on link "2" at bounding box center [562, 452] width 24 height 22
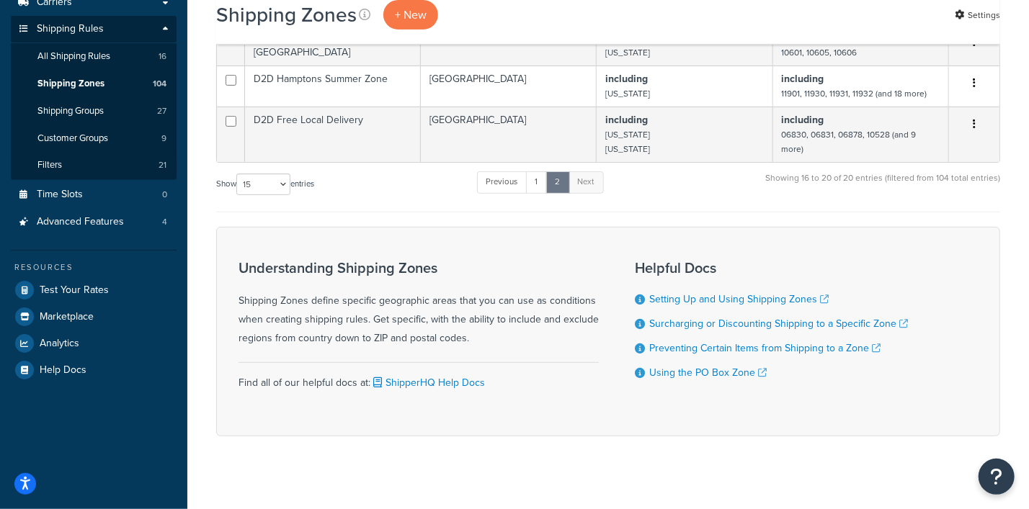
scroll to position [86, 0]
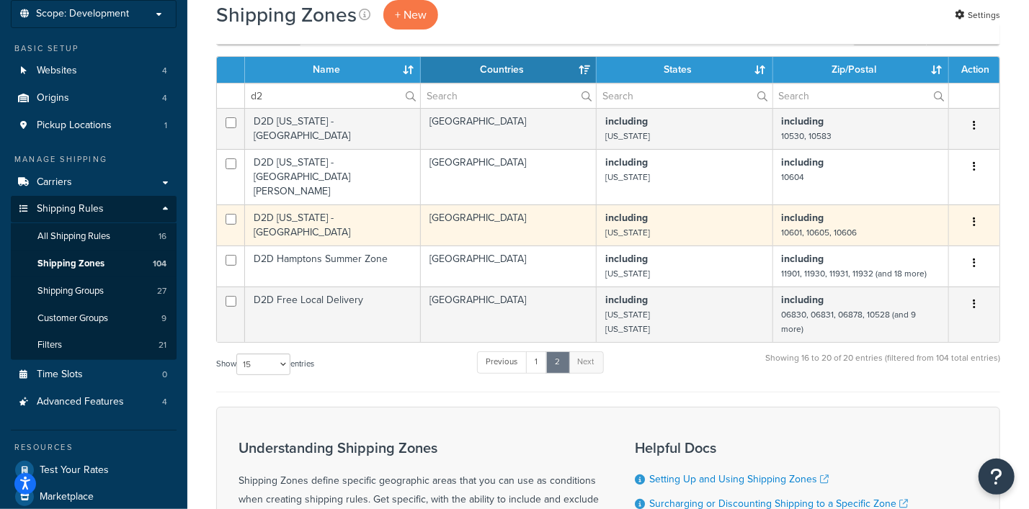
click at [975, 217] on icon "button" at bounding box center [973, 222] width 3 height 10
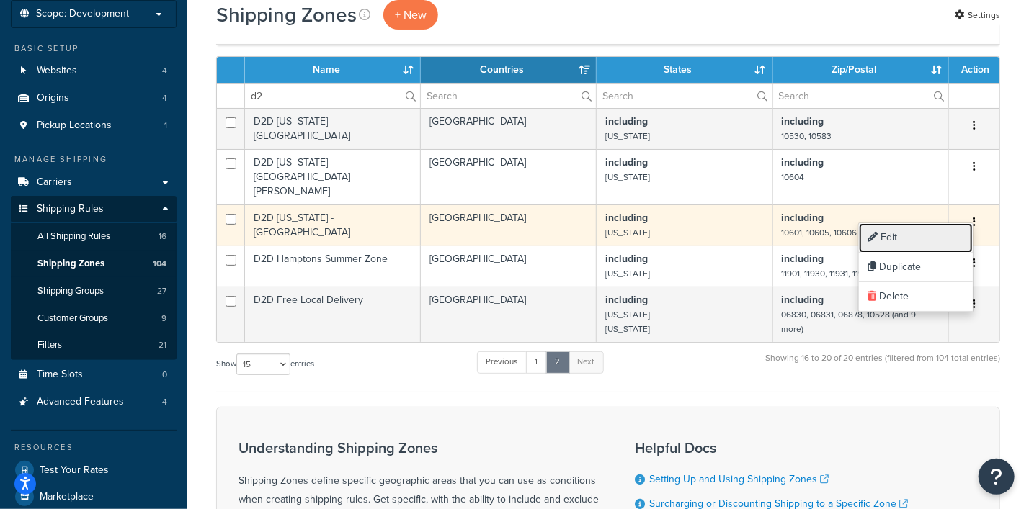
click at [883, 234] on link "Edit" at bounding box center [916, 238] width 114 height 30
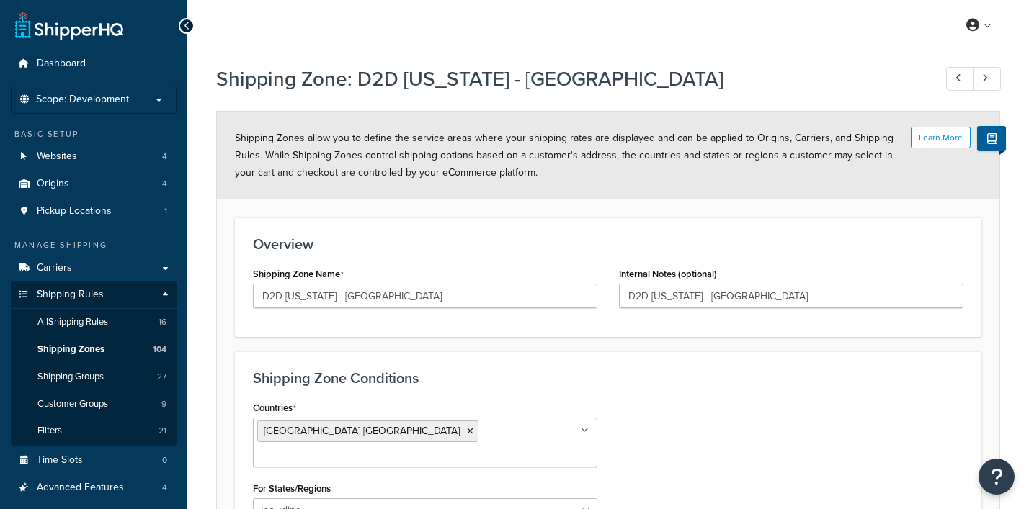
select select "including"
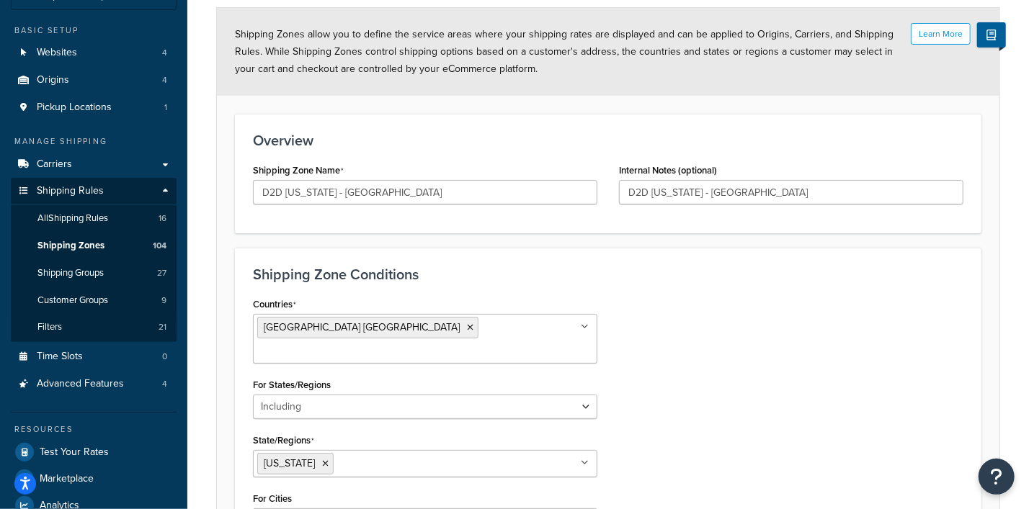
scroll to position [89, 0]
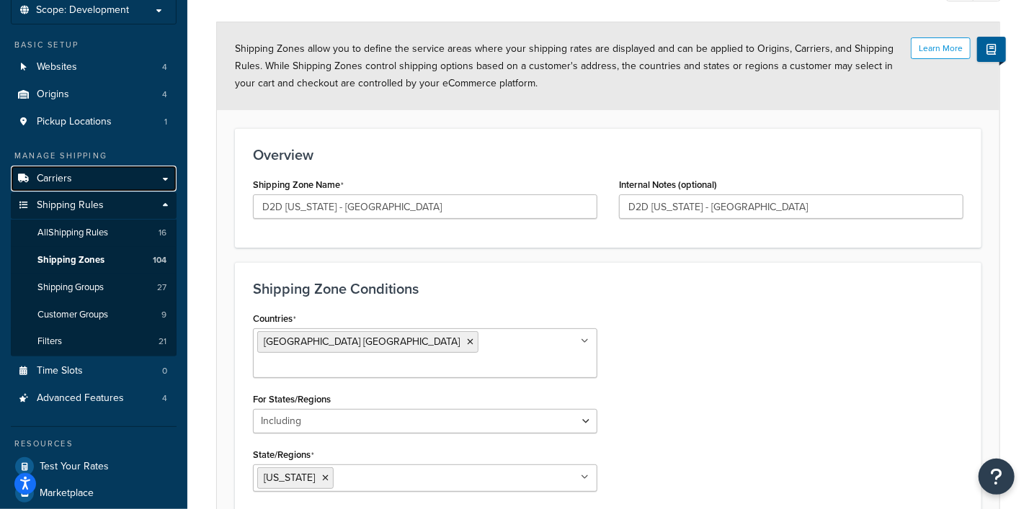
click at [60, 178] on span "Carriers" at bounding box center [54, 179] width 35 height 12
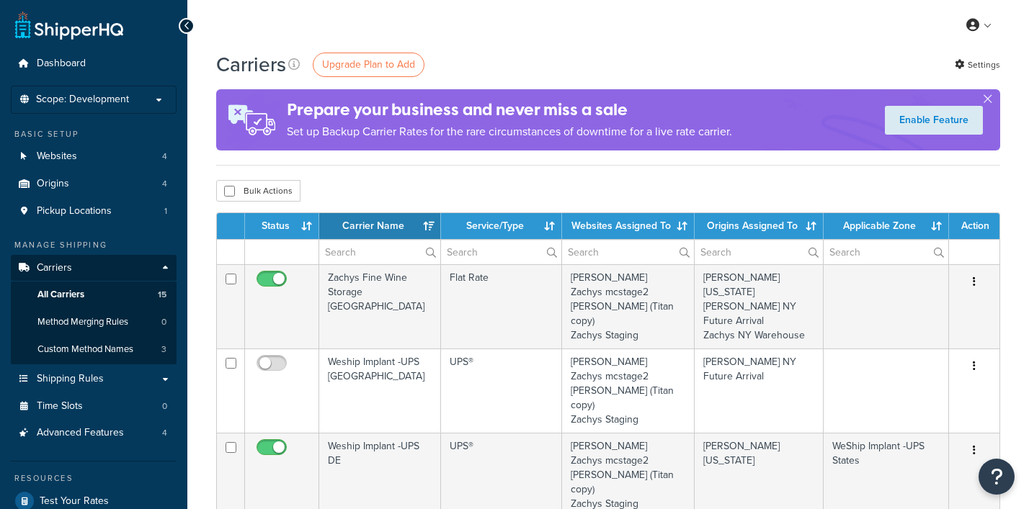
select select "15"
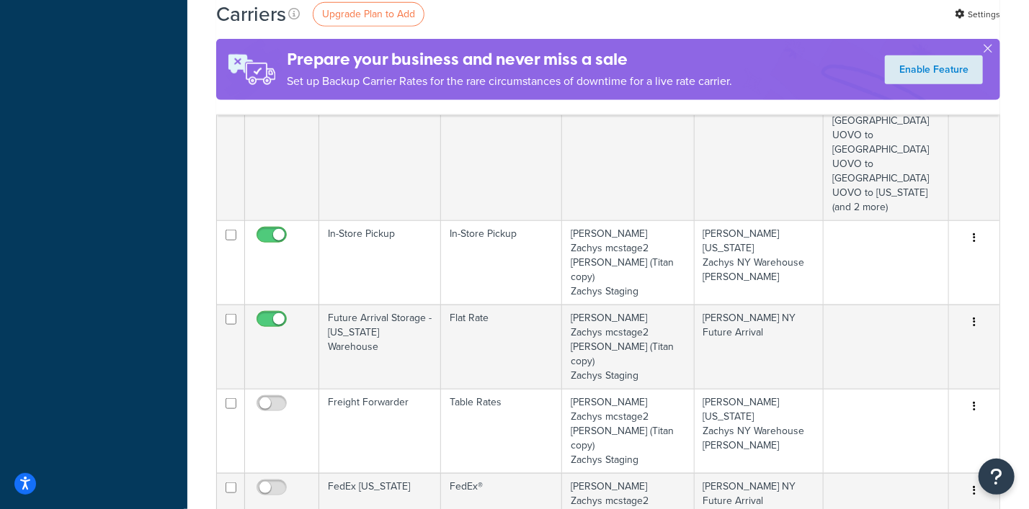
scroll to position [810, 0]
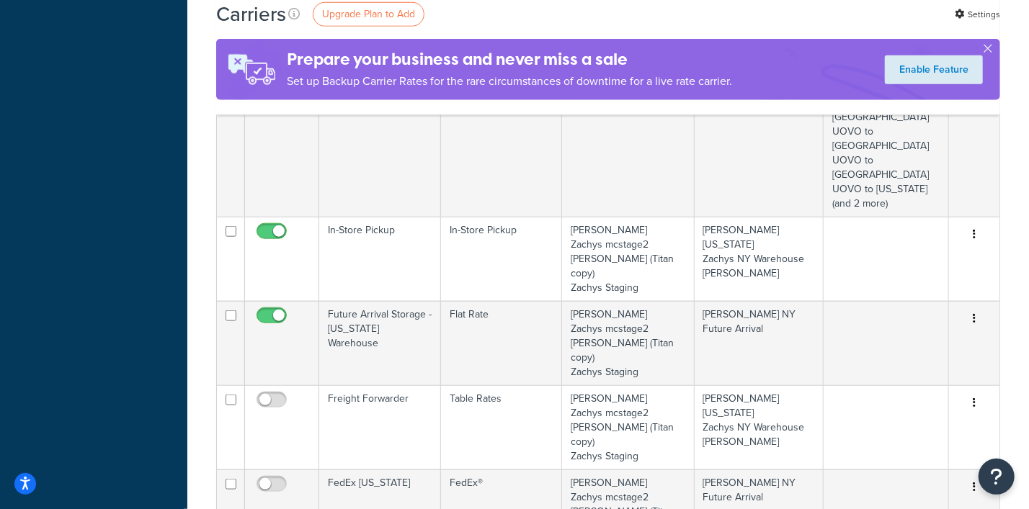
click at [886, 406] on link "Edit" at bounding box center [916, 410] width 114 height 30
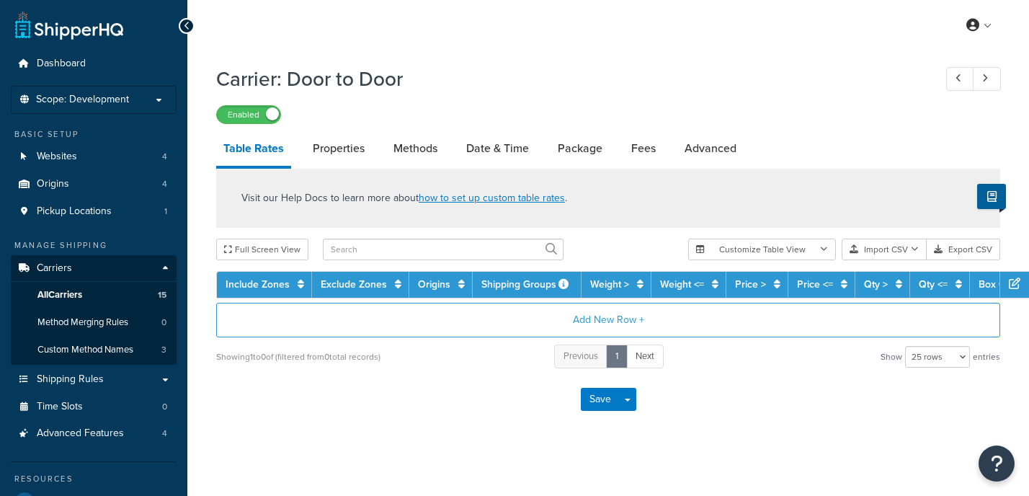
select select "25"
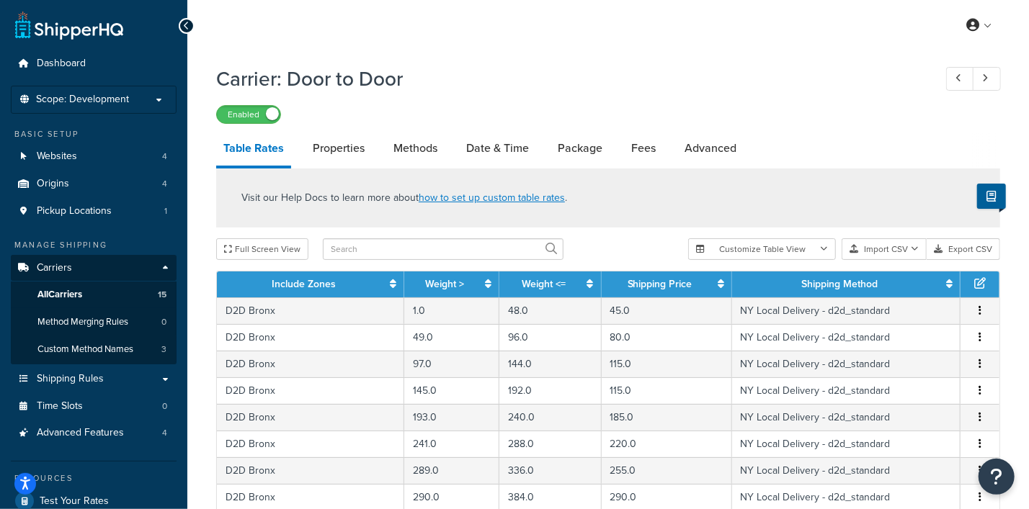
scroll to position [540, 0]
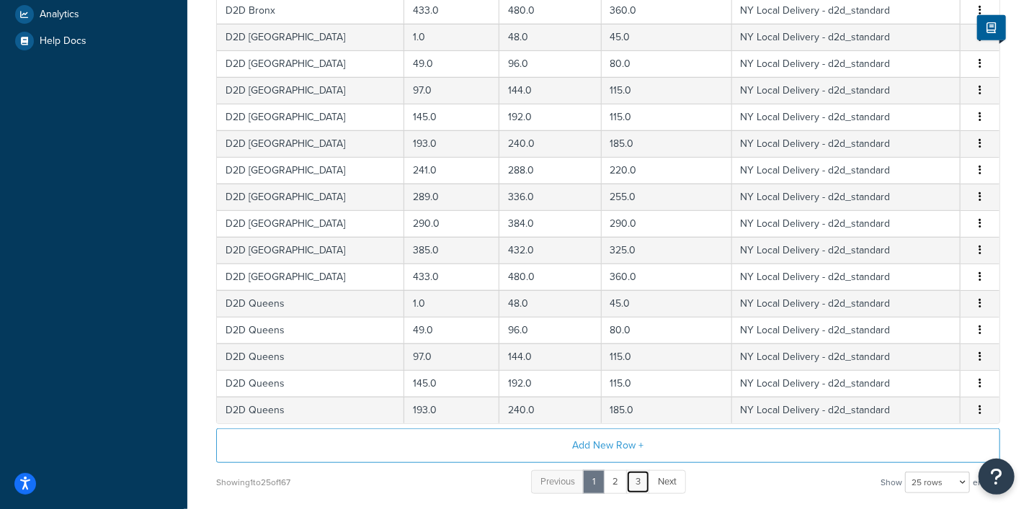
click at [640, 478] on link "3" at bounding box center [638, 482] width 24 height 24
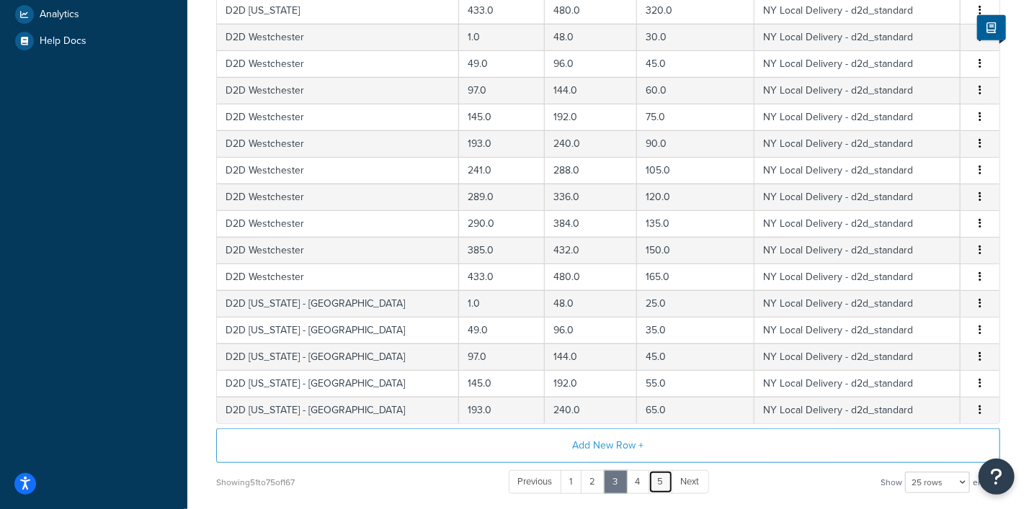
click at [658, 477] on link "5" at bounding box center [660, 482] width 24 height 24
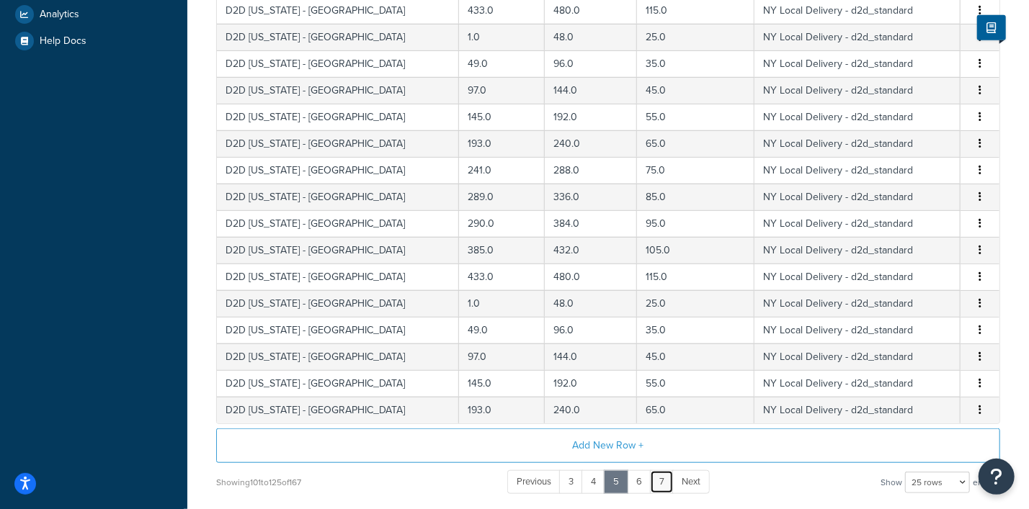
click at [660, 476] on link "7" at bounding box center [662, 482] width 24 height 24
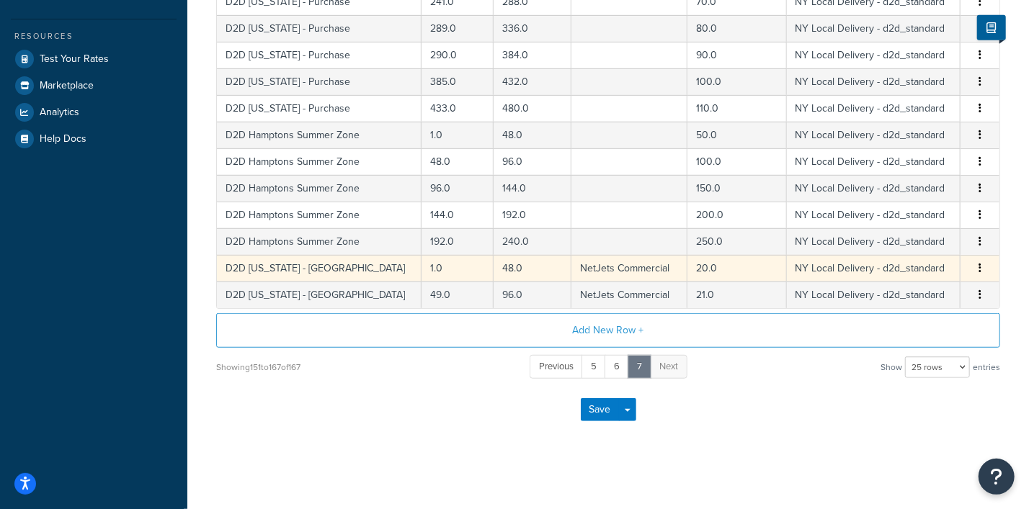
click at [978, 269] on icon "button" at bounding box center [979, 268] width 3 height 10
click at [889, 290] on div "Delete" at bounding box center [907, 297] width 102 height 30
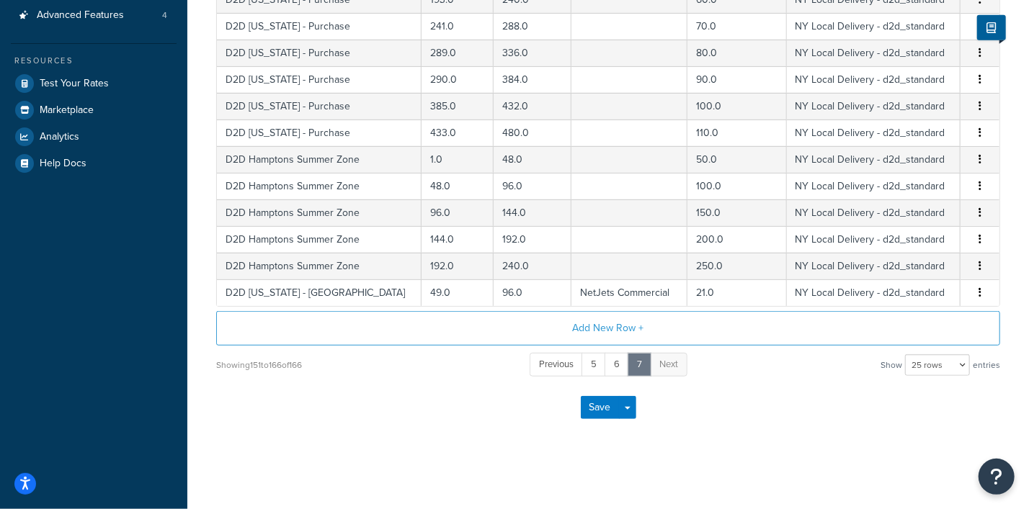
scroll to position [415, 0]
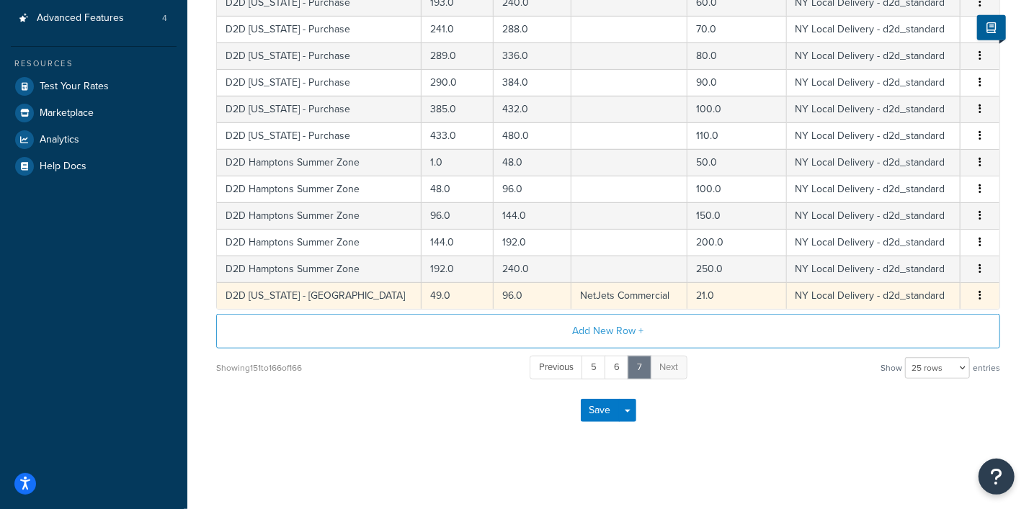
click at [976, 293] on button "button" at bounding box center [980, 296] width 12 height 16
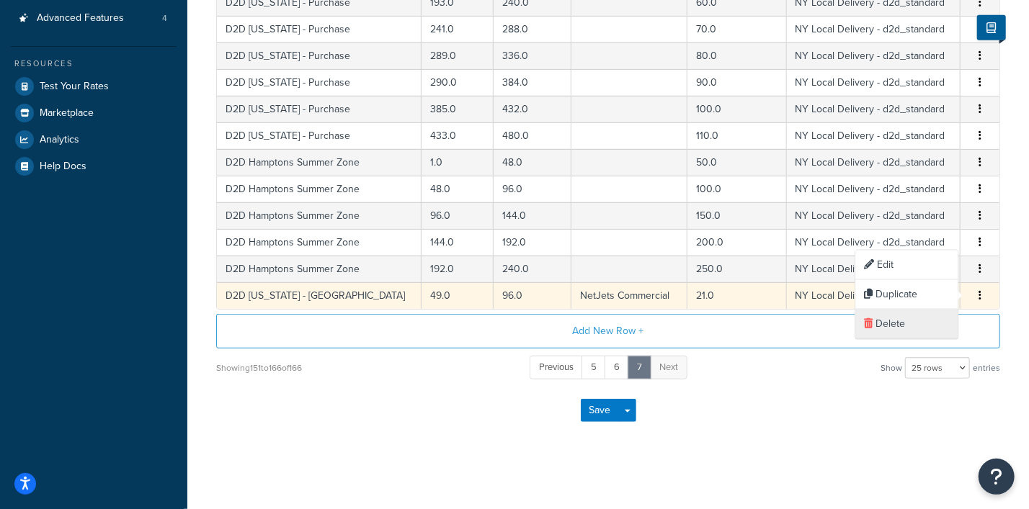
click at [893, 321] on div "Delete" at bounding box center [907, 325] width 102 height 30
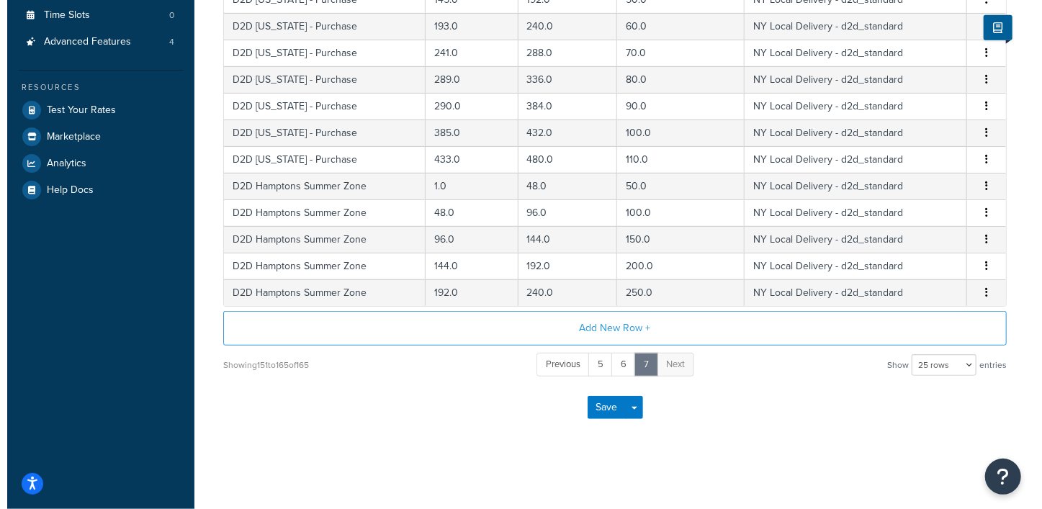
scroll to position [389, 0]
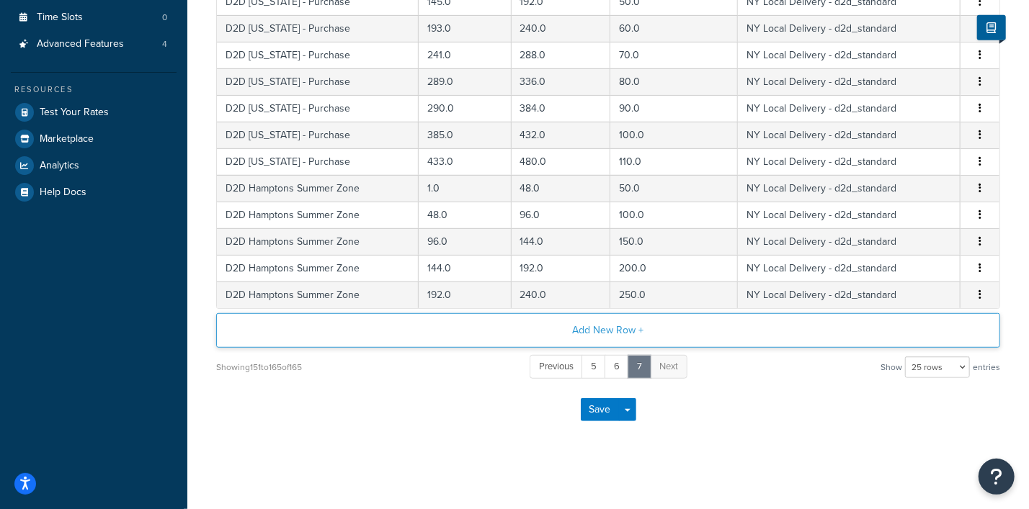
click at [604, 329] on button "Add New Row +" at bounding box center [608, 330] width 784 height 35
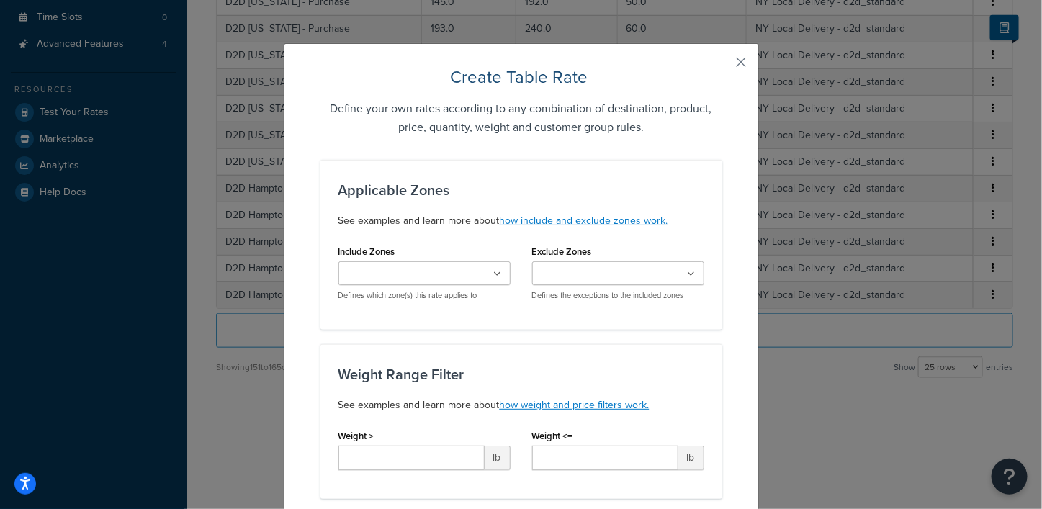
click at [494, 274] on icon at bounding box center [498, 274] width 8 height 9
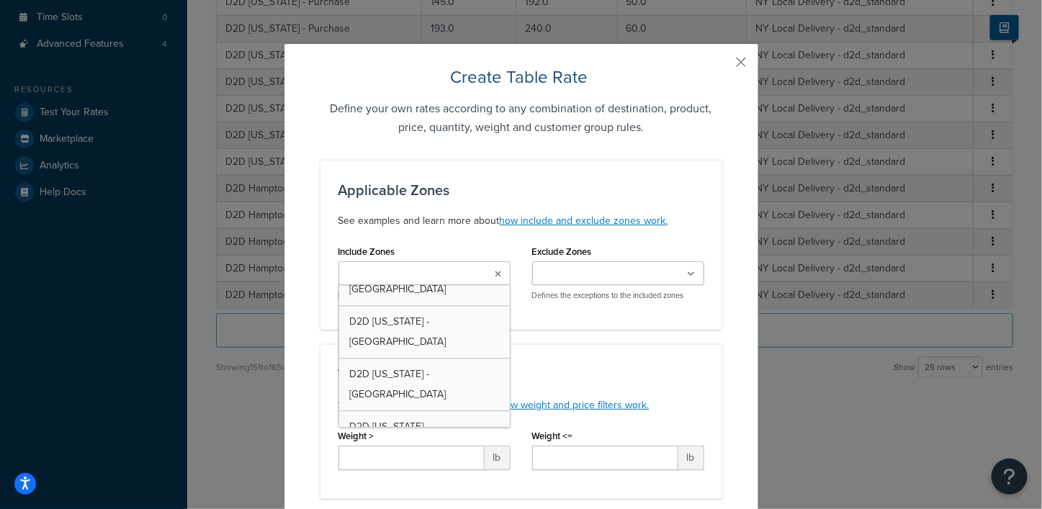
scroll to position [1579, 0]
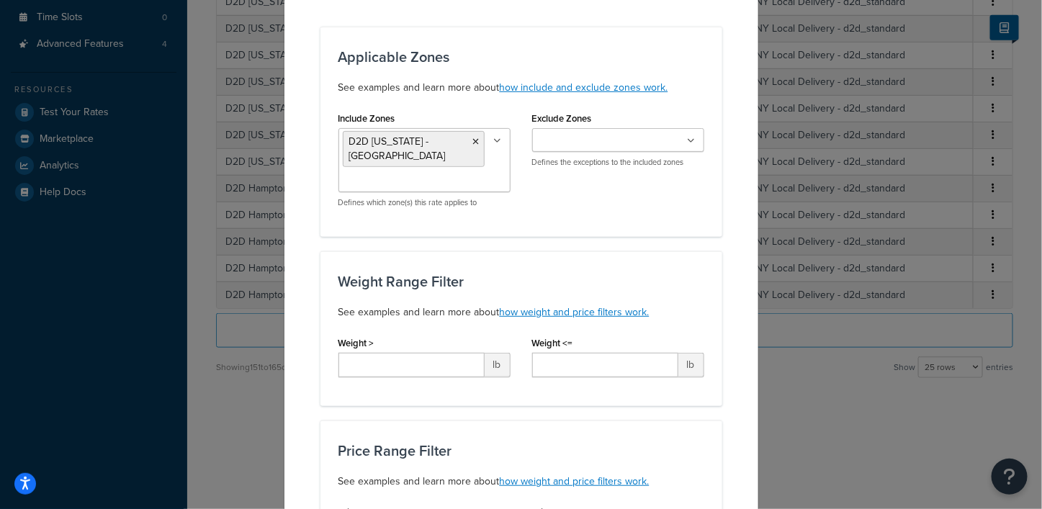
scroll to position [179, 0]
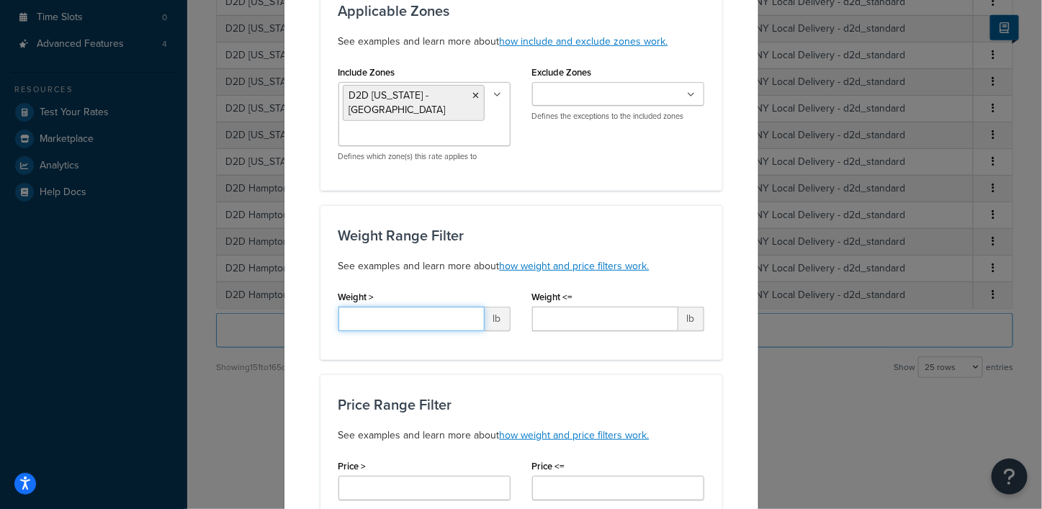
click at [439, 321] on input "Weight >" at bounding box center [412, 319] width 146 height 24
type input "*"
click at [558, 318] on input "Weight <=" at bounding box center [605, 319] width 146 height 24
type input "48"
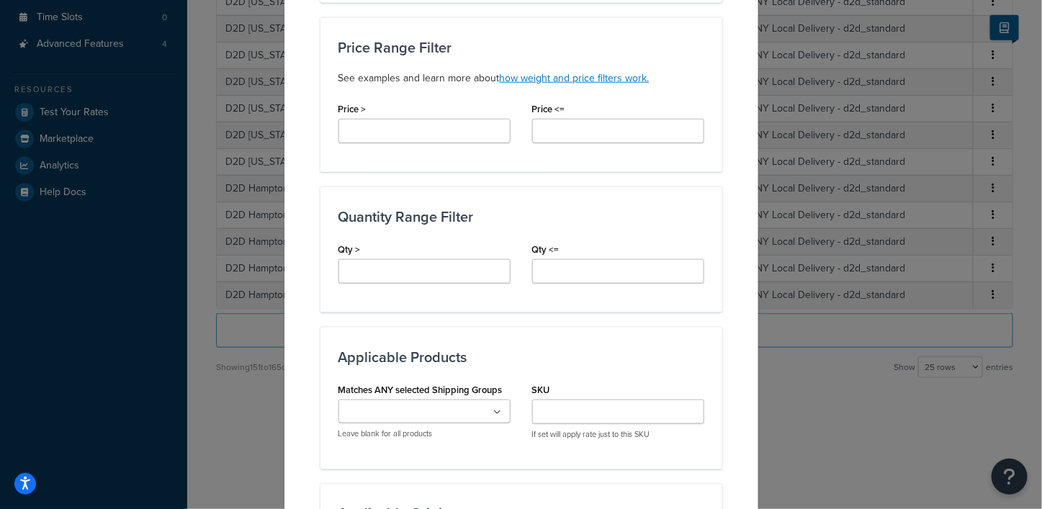
scroll to position [540, 0]
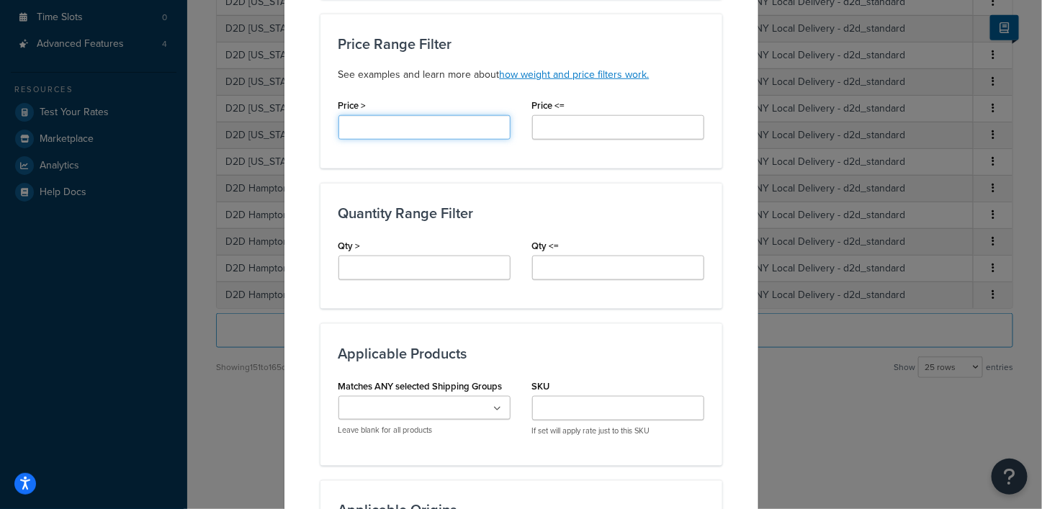
click at [424, 120] on input "Price >" at bounding box center [425, 127] width 172 height 24
type input "*"
click at [558, 122] on input "Price <=" at bounding box center [618, 127] width 172 height 24
type input "*"
click at [393, 269] on input "Qty >" at bounding box center [425, 268] width 172 height 24
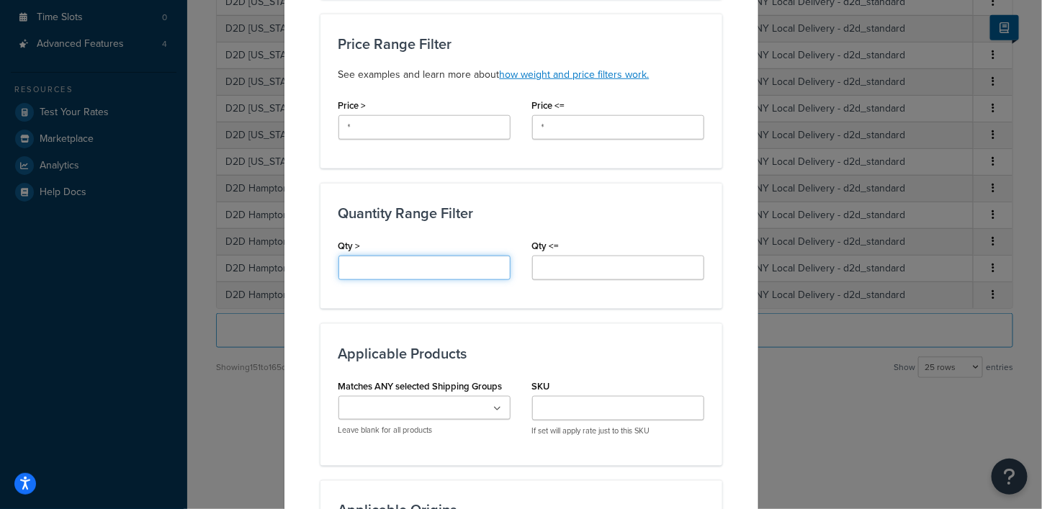
type input "*"
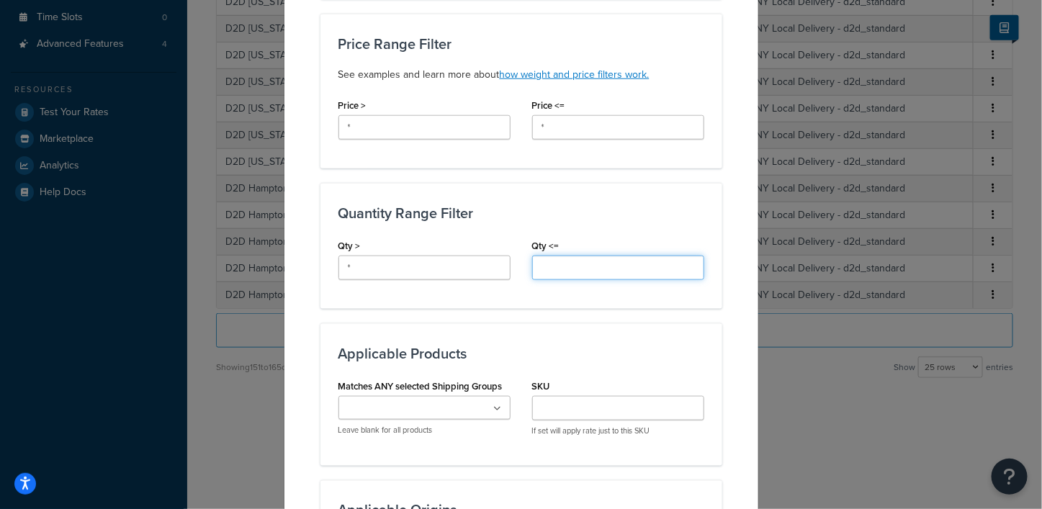
click at [540, 265] on input "Qty <=" at bounding box center [618, 268] width 172 height 24
type input "*"
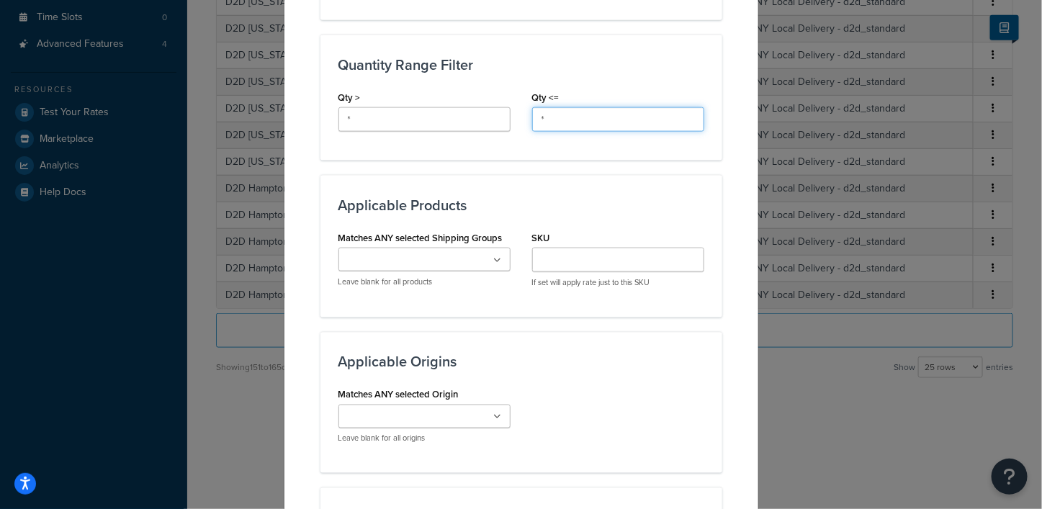
scroll to position [720, 0]
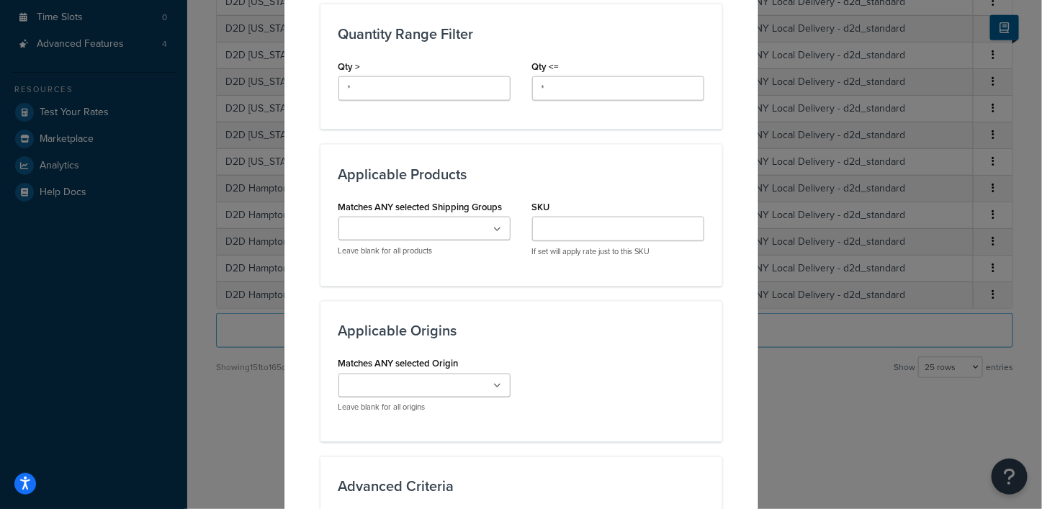
click at [494, 227] on icon at bounding box center [498, 229] width 8 height 9
click at [731, 268] on div "Create Table Rate Define your own rates according to any combination of destina…" at bounding box center [521, 93] width 475 height 1538
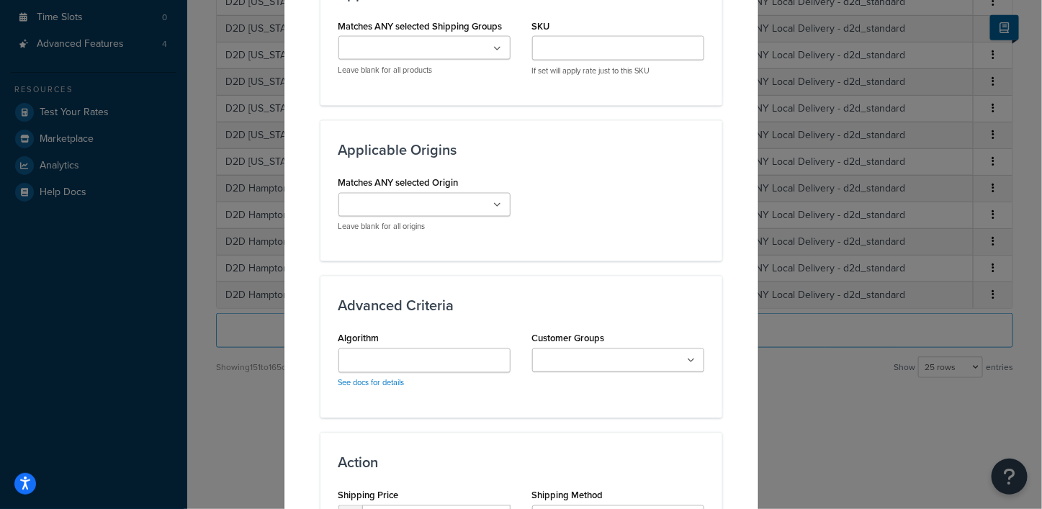
click at [494, 202] on icon at bounding box center [498, 206] width 8 height 9
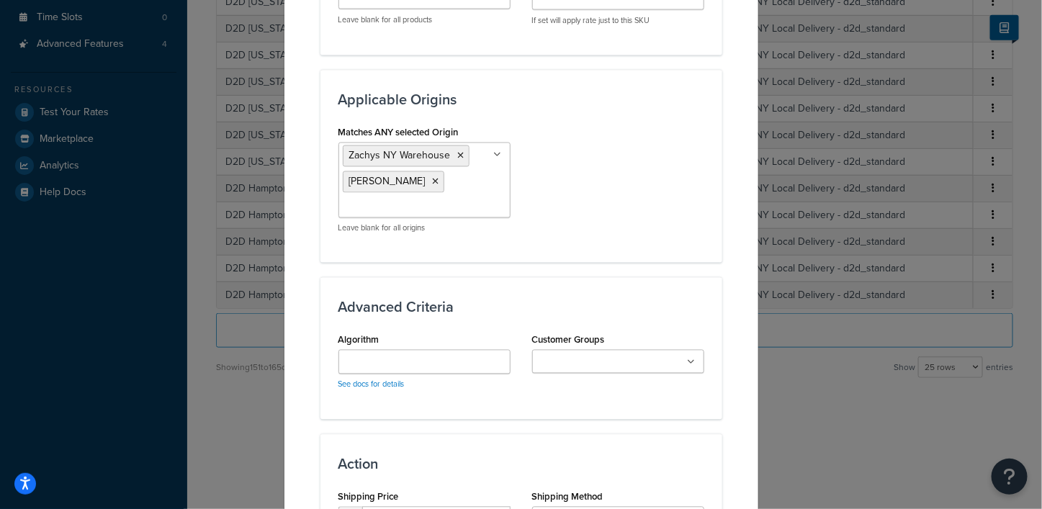
scroll to position [990, 0]
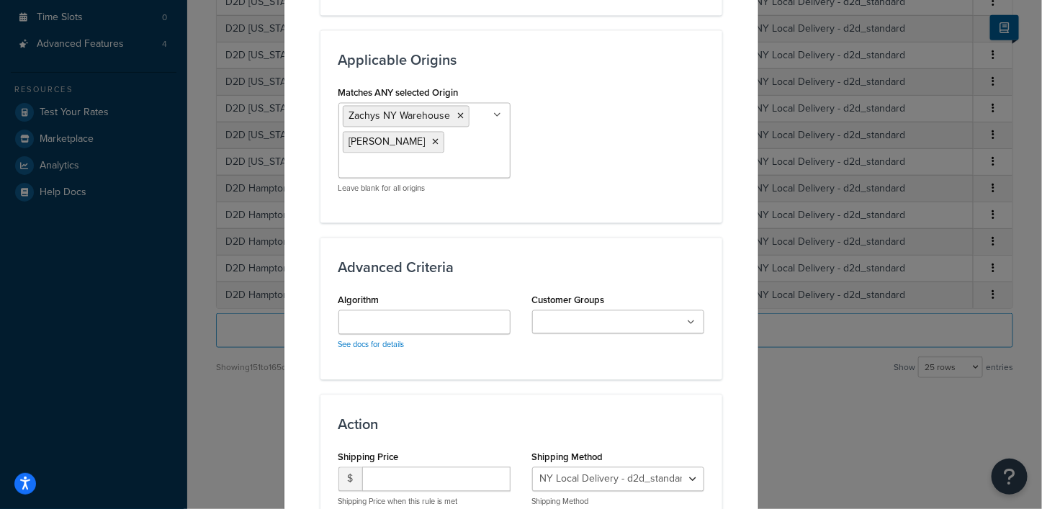
click at [688, 322] on icon at bounding box center [692, 323] width 8 height 9
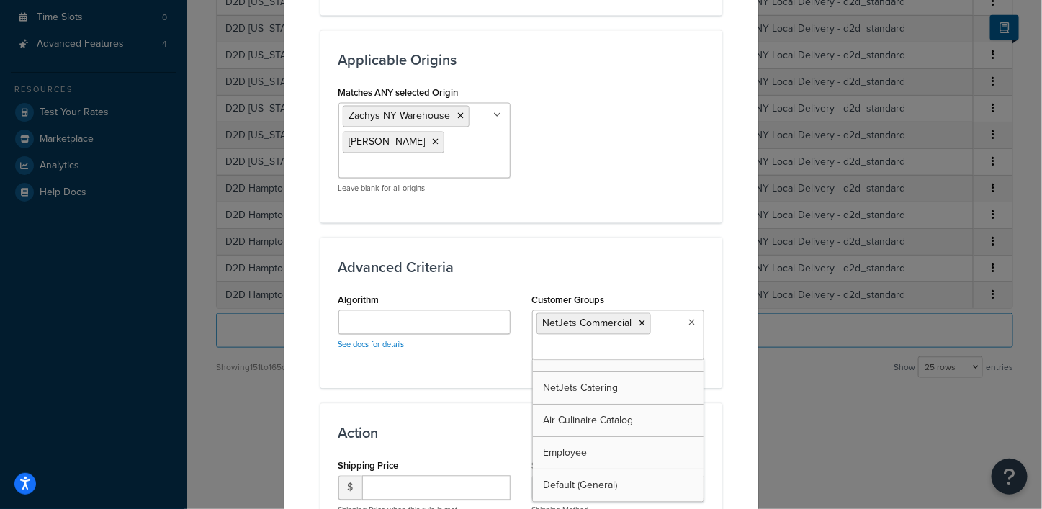
scroll to position [50, 0]
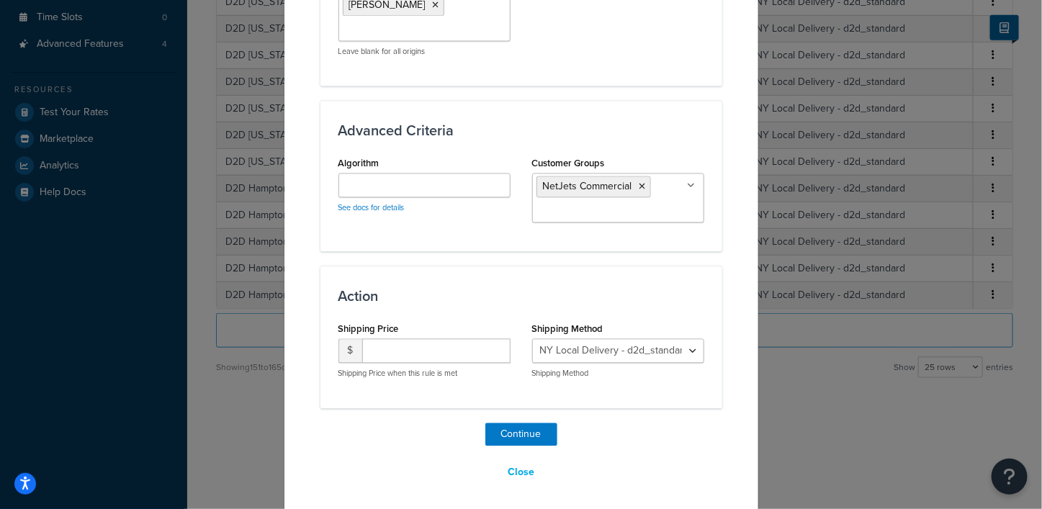
scroll to position [1129, 0]
click at [449, 347] on input "number" at bounding box center [436, 350] width 148 height 24
type input "20"
click at [629, 429] on div "Continue Close" at bounding box center [522, 453] width 402 height 62
click at [685, 345] on select "NY Local Delivery - d2d_standard" at bounding box center [618, 350] width 172 height 24
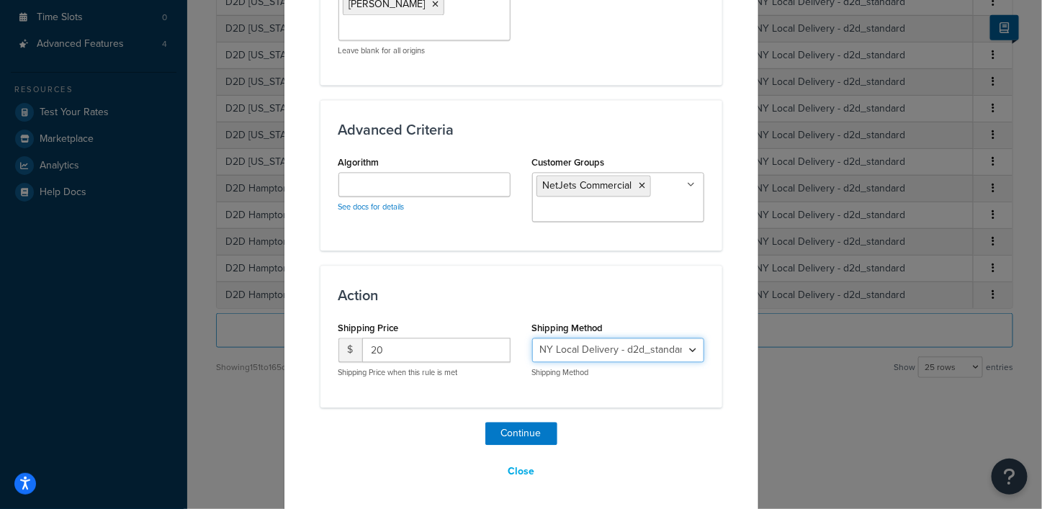
click at [685, 345] on select "NY Local Delivery - d2d_standard" at bounding box center [618, 350] width 172 height 24
click at [514, 429] on button "Continue" at bounding box center [522, 433] width 72 height 23
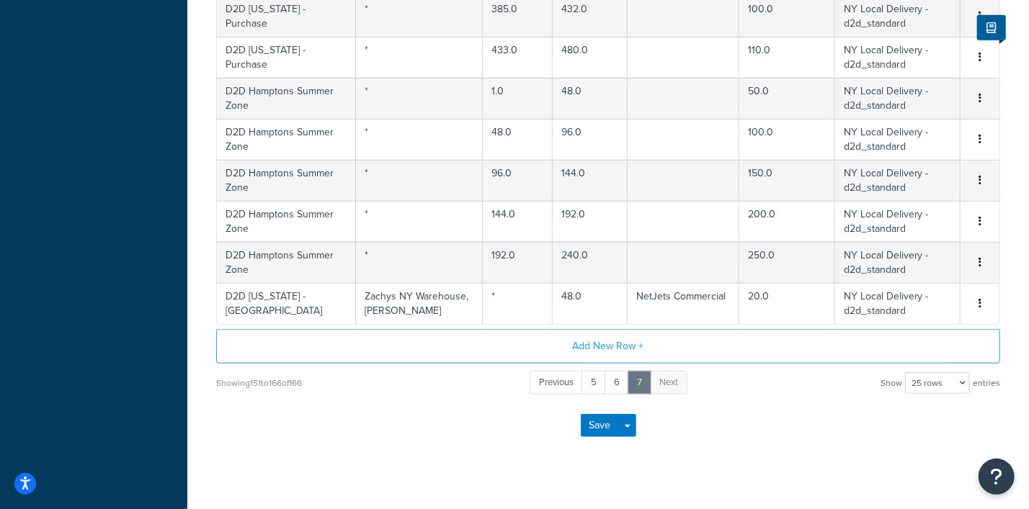
scroll to position [635, 0]
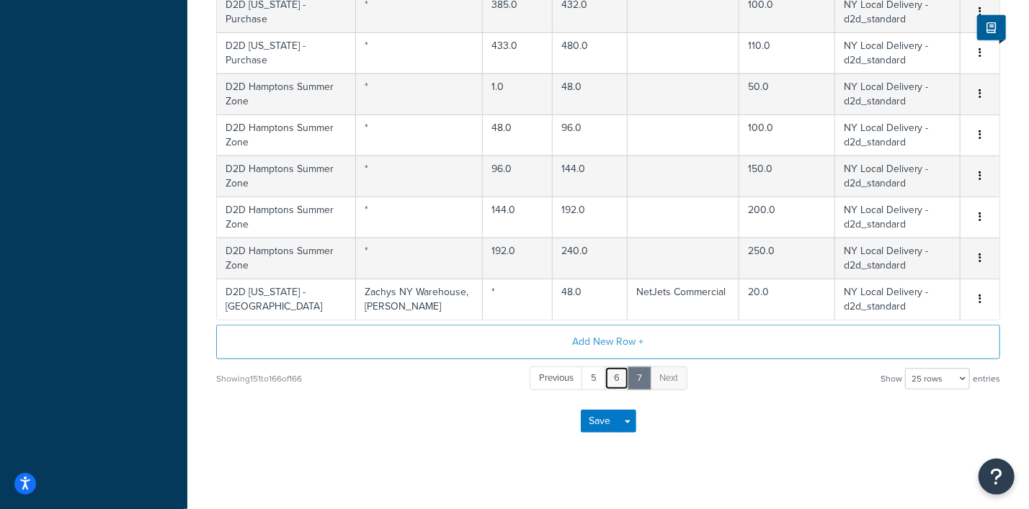
click at [615, 376] on link "6" at bounding box center [616, 379] width 24 height 24
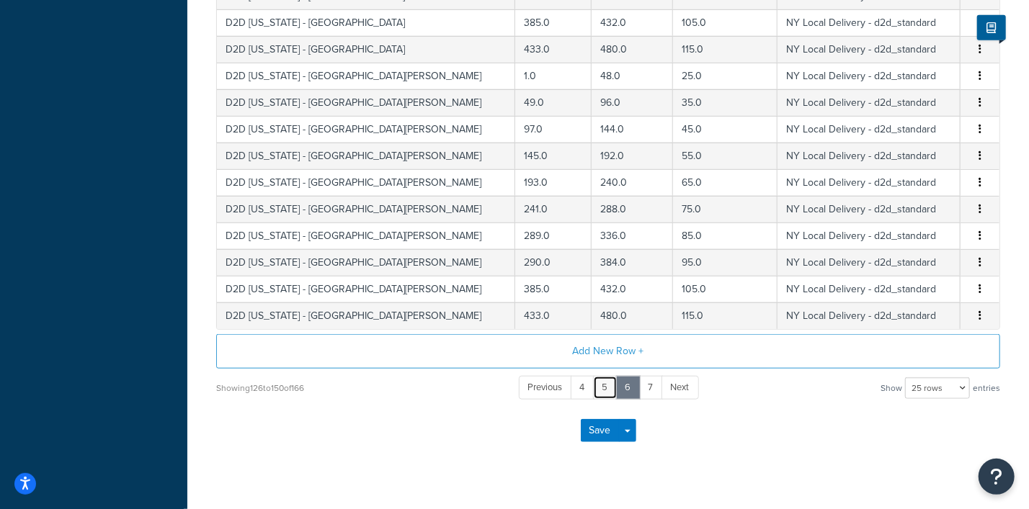
click at [609, 388] on link "5" at bounding box center [605, 388] width 24 height 24
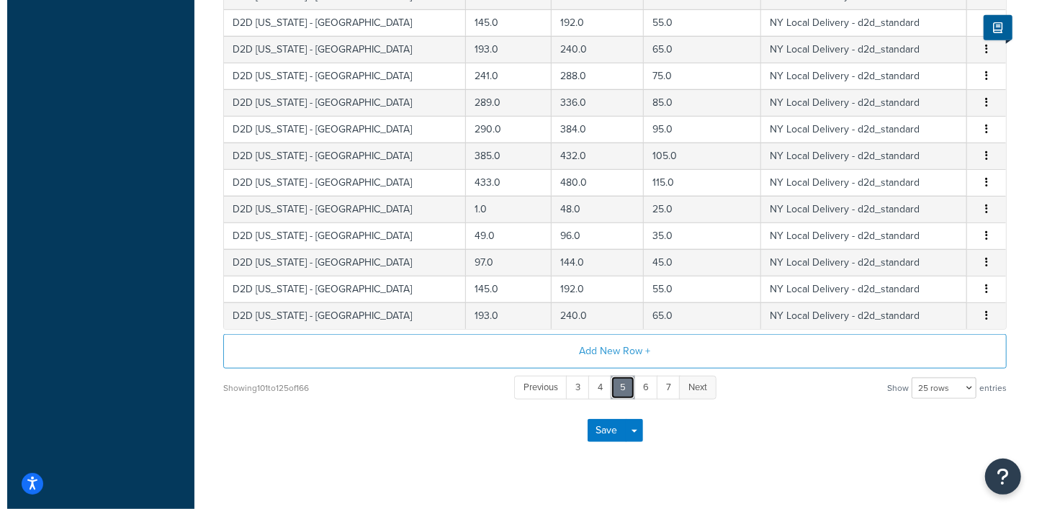
scroll to position [364, 0]
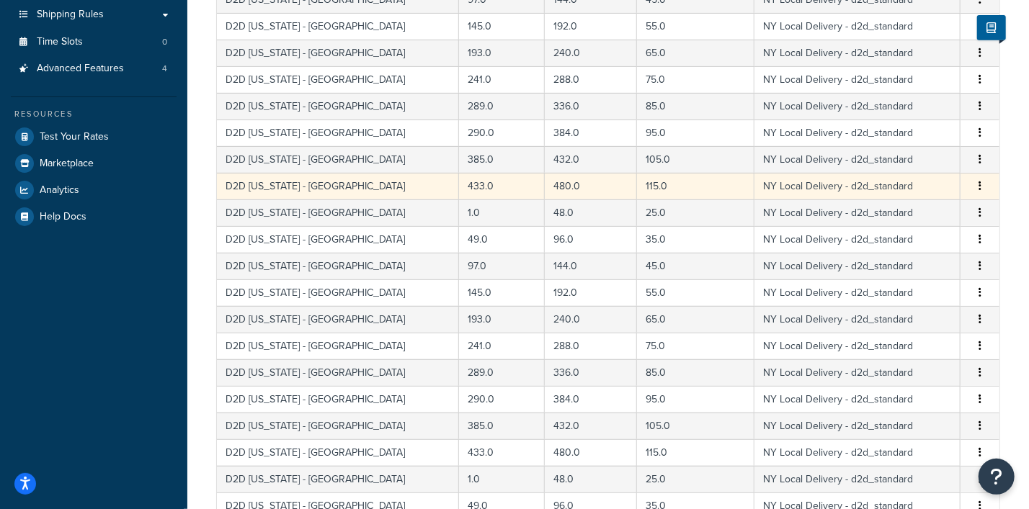
click at [980, 189] on icon "button" at bounding box center [979, 186] width 3 height 10
click at [895, 159] on div "Edit" at bounding box center [907, 157] width 102 height 30
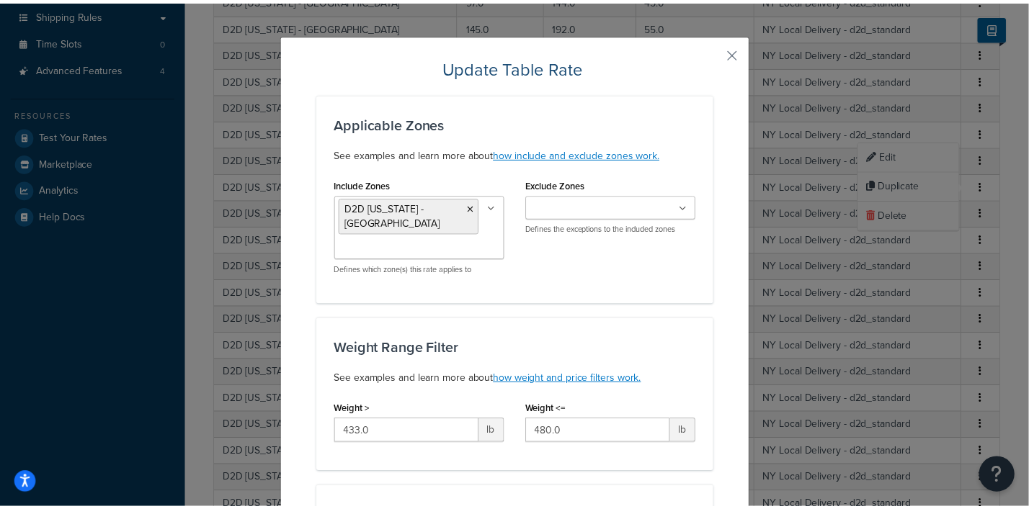
scroll to position [0, 0]
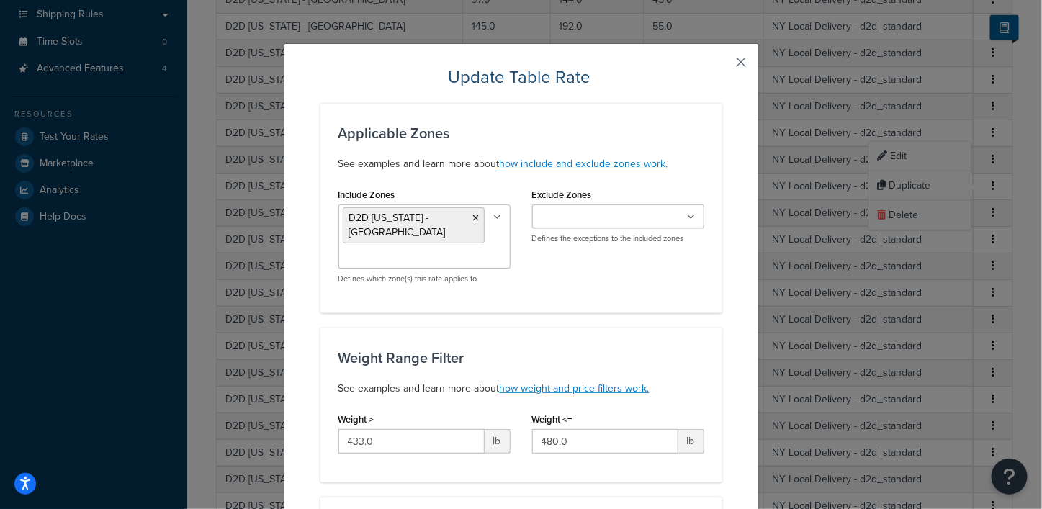
click at [723, 66] on button "button" at bounding box center [721, 68] width 4 height 4
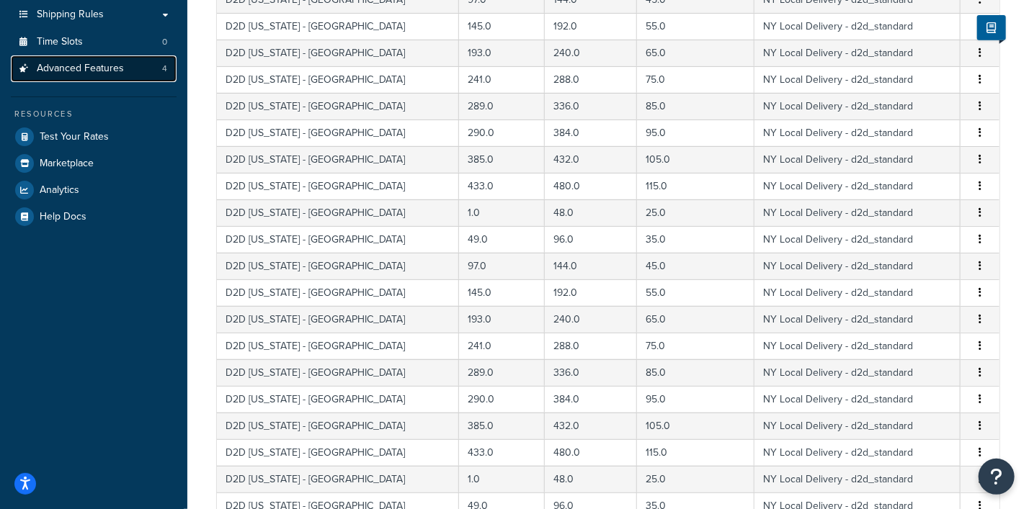
click at [101, 71] on span "Advanced Features" at bounding box center [80, 69] width 87 height 12
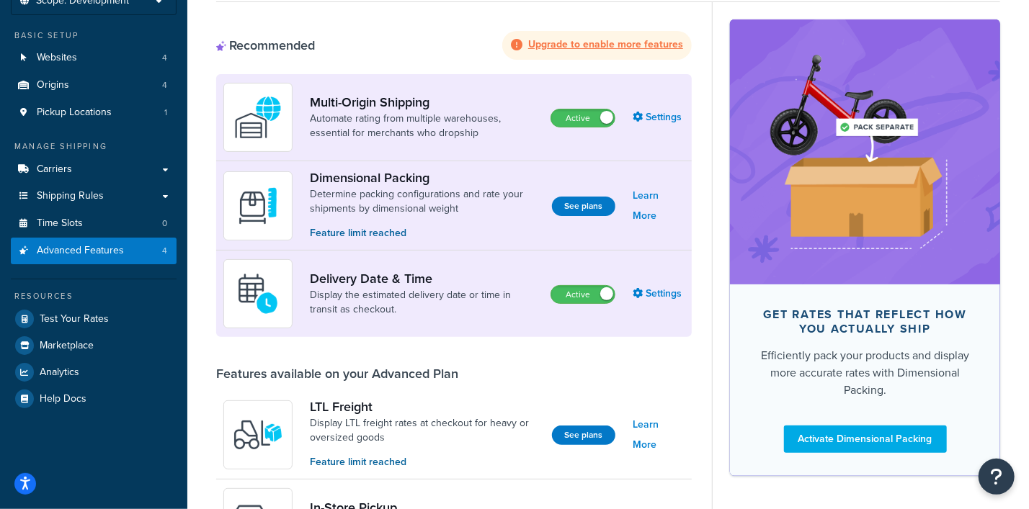
scroll to position [94, 0]
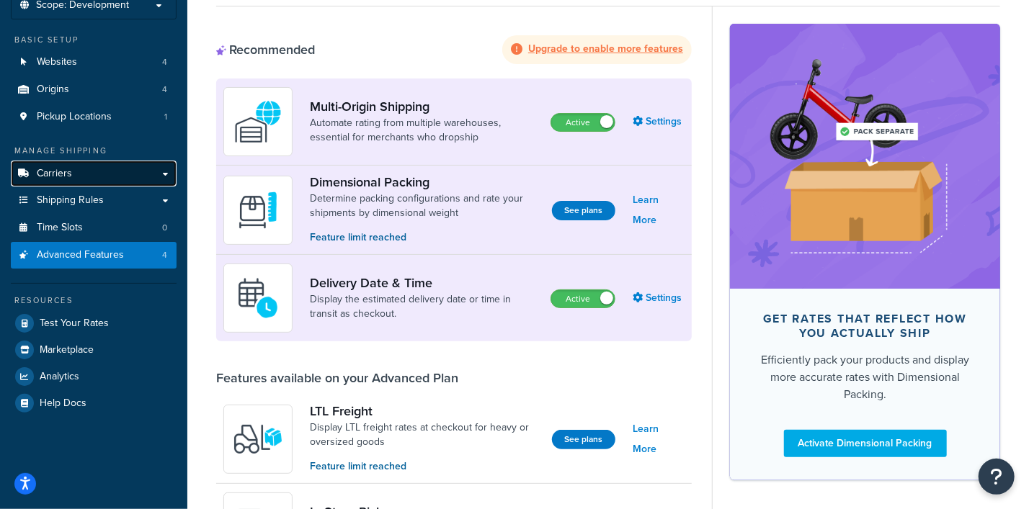
click at [64, 175] on span "Carriers" at bounding box center [54, 174] width 35 height 12
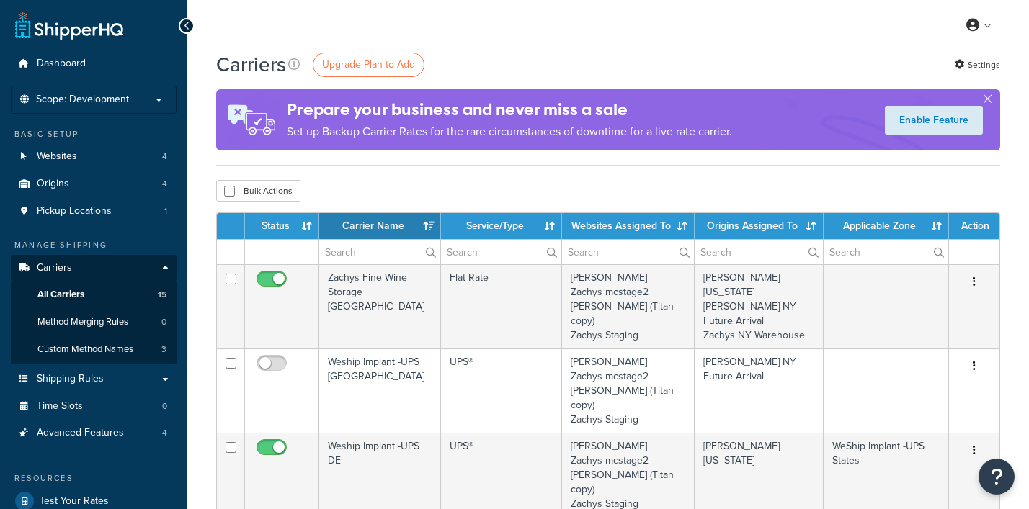
select select "15"
click at [78, 377] on span "Shipping Rules" at bounding box center [70, 379] width 67 height 12
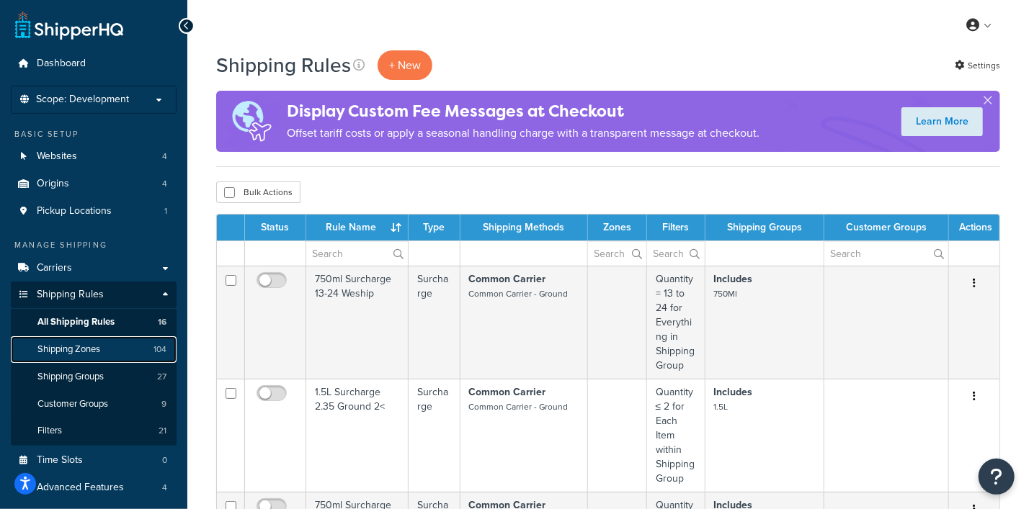
click at [66, 344] on span "Shipping Zones" at bounding box center [68, 350] width 63 height 12
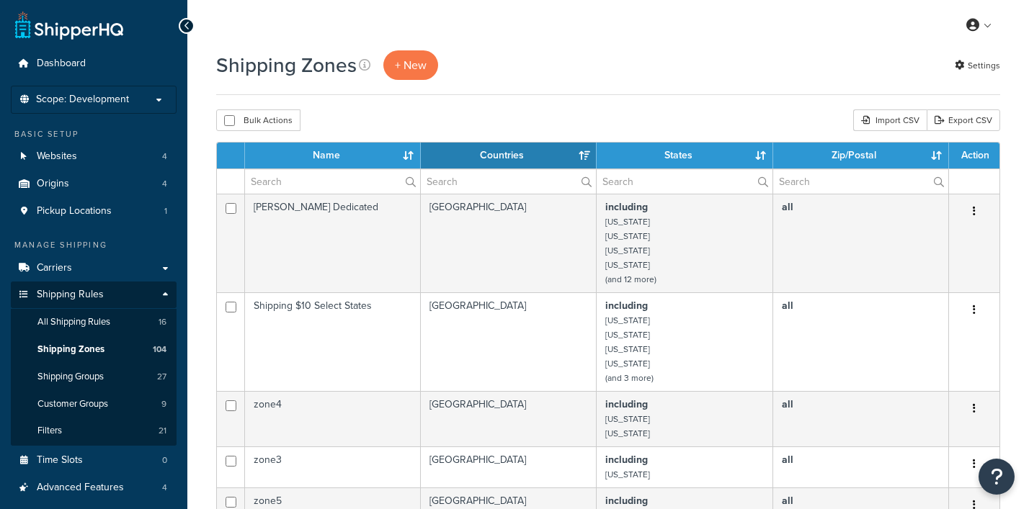
select select "15"
click at [332, 182] on input "text" at bounding box center [332, 181] width 175 height 24
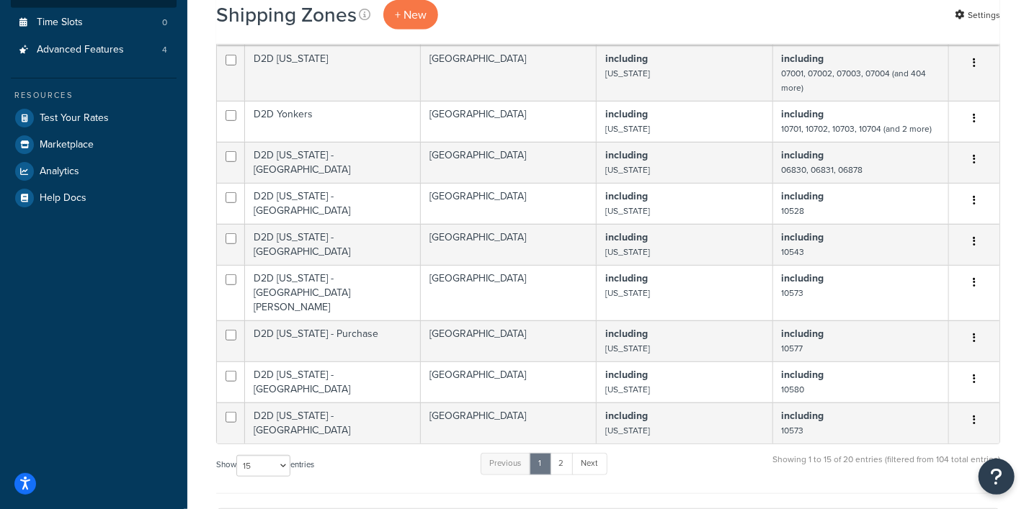
scroll to position [450, 0]
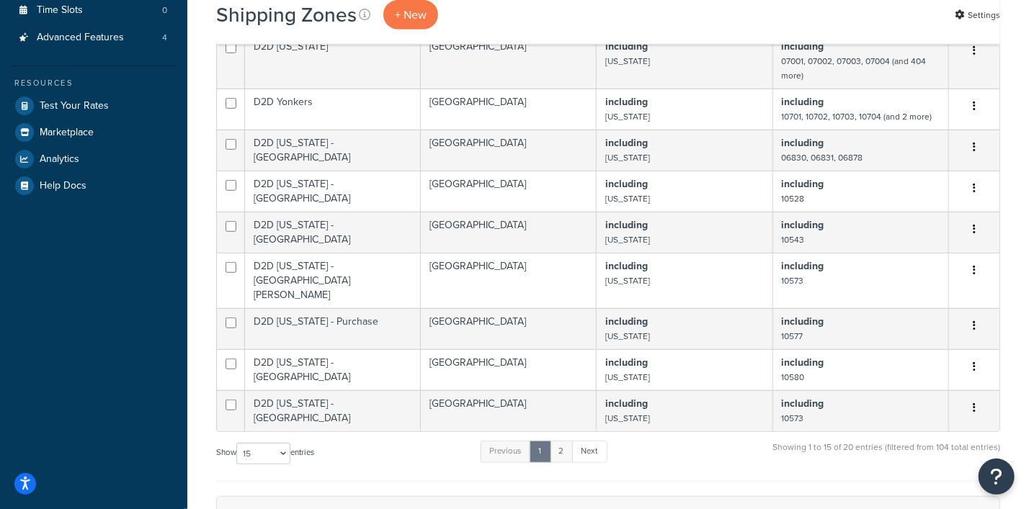
type input "D2D"
click at [565, 444] on link "2" at bounding box center [562, 452] width 24 height 22
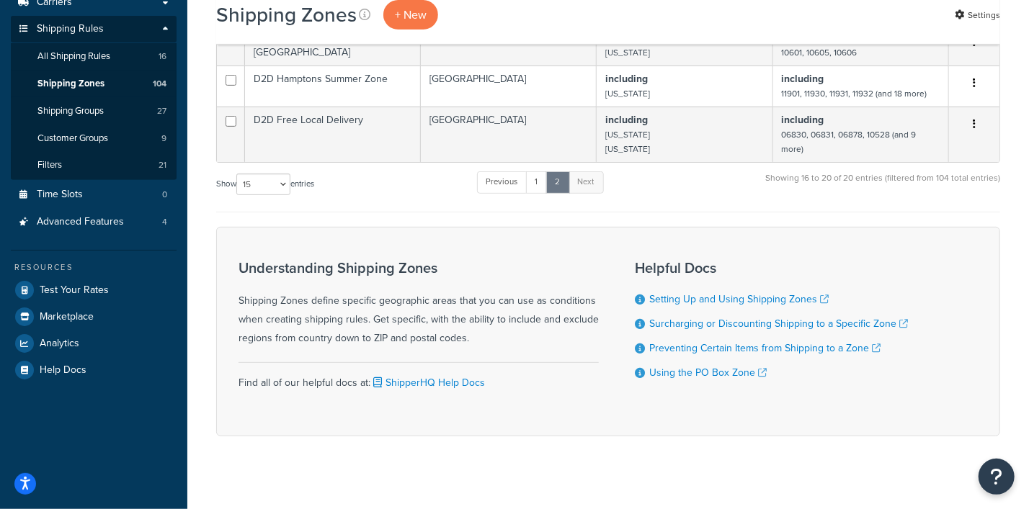
scroll to position [86, 0]
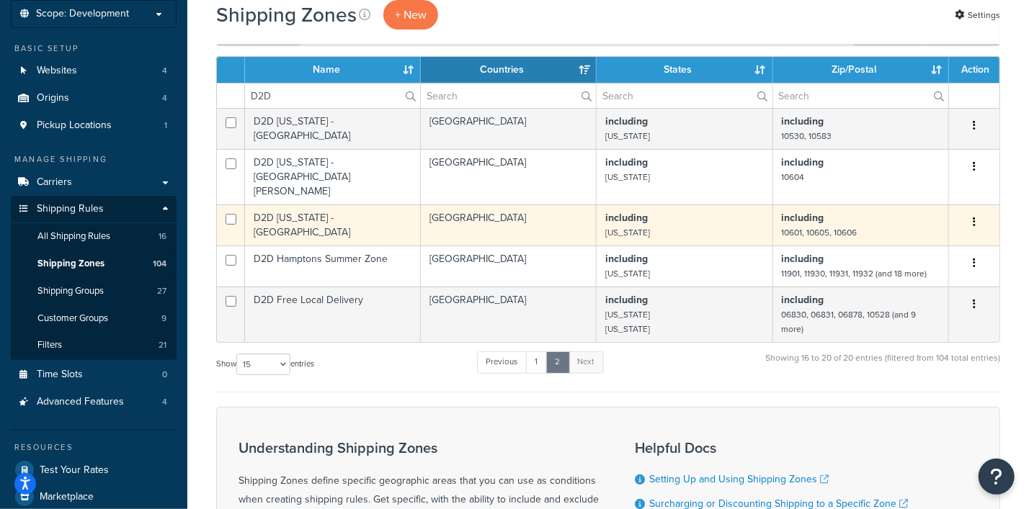
click at [972, 217] on icon "button" at bounding box center [973, 222] width 3 height 10
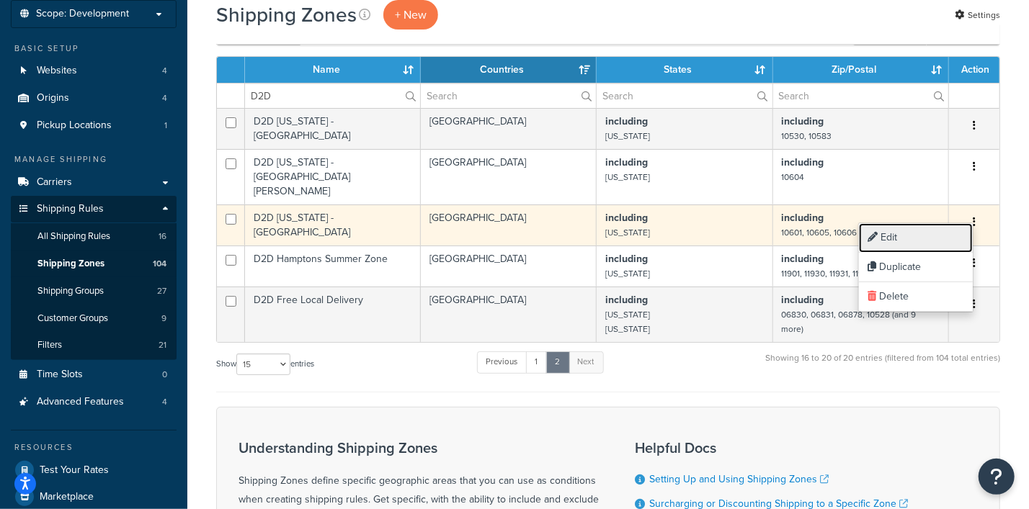
click at [897, 232] on link "Edit" at bounding box center [916, 238] width 114 height 30
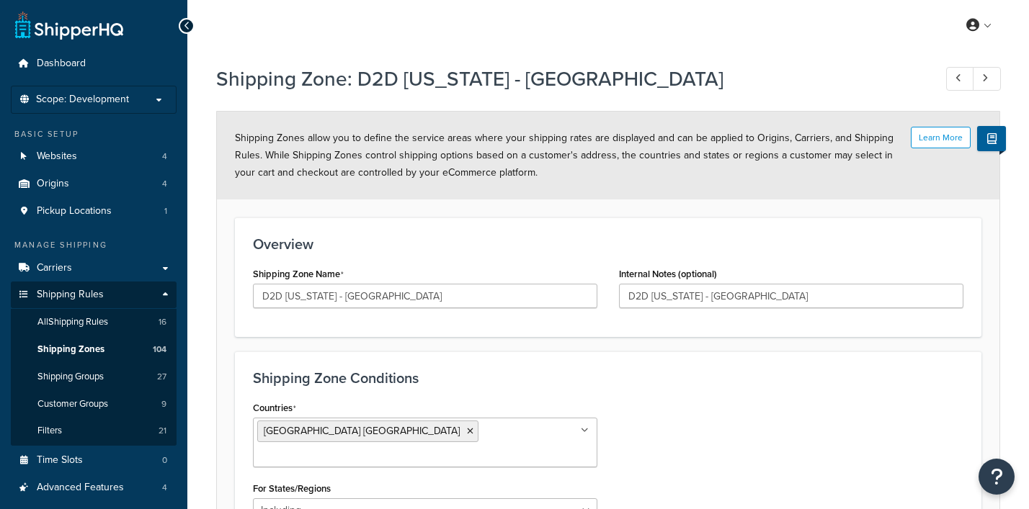
select select "including"
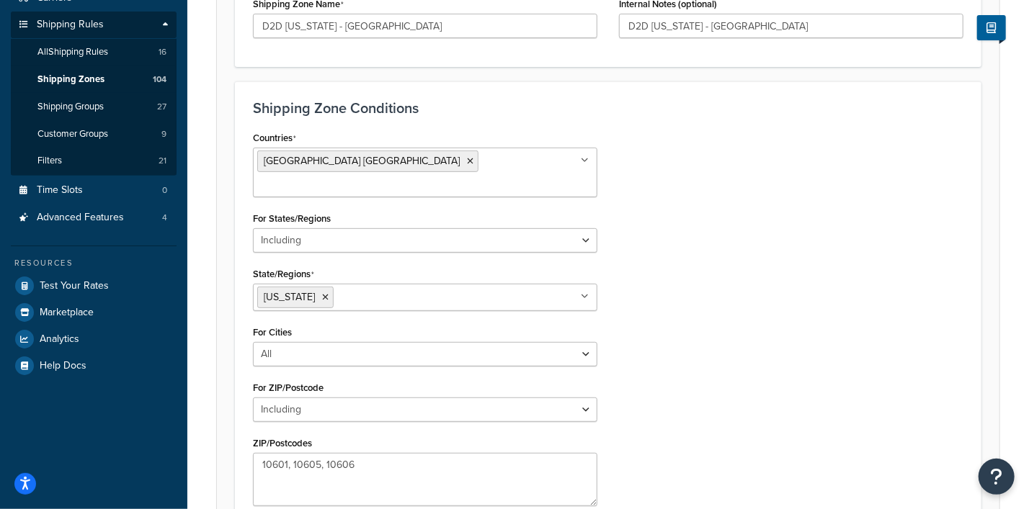
scroll to position [179, 0]
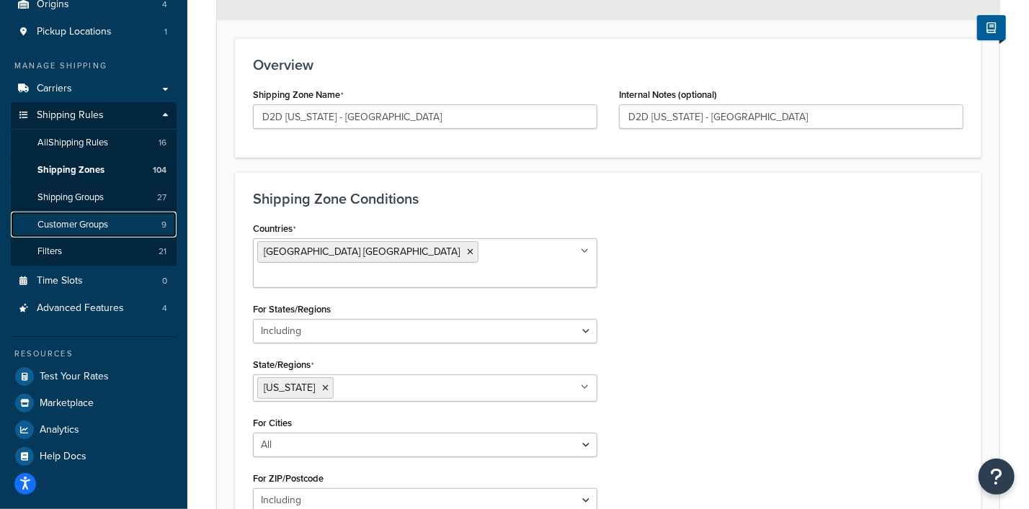
click at [86, 225] on span "Customer Groups" at bounding box center [72, 225] width 71 height 12
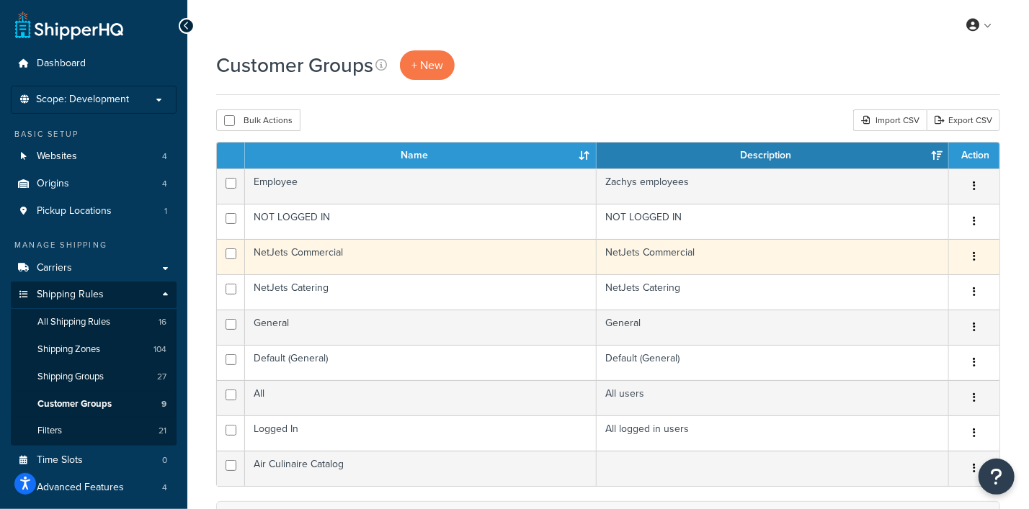
click at [973, 257] on icon "button" at bounding box center [973, 256] width 3 height 10
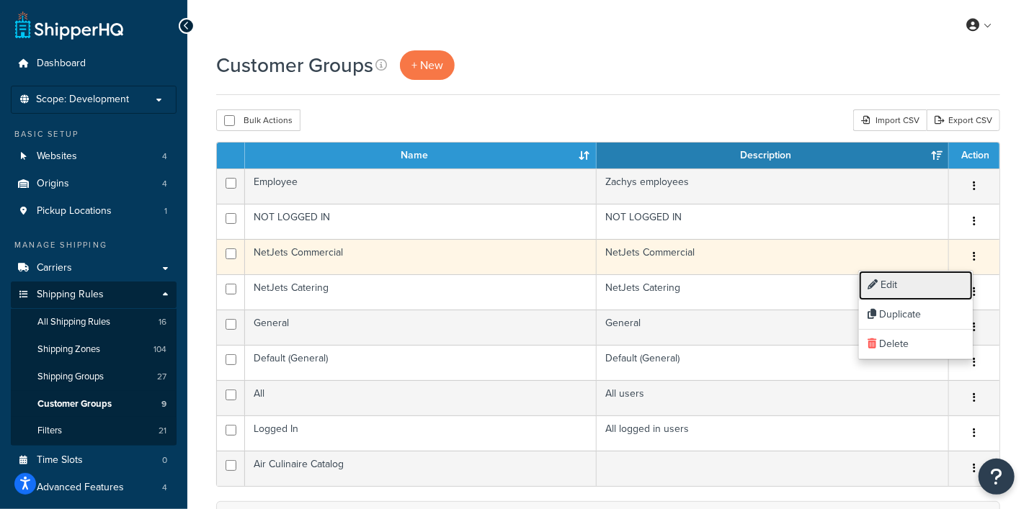
click at [914, 276] on link "Edit" at bounding box center [916, 286] width 114 height 30
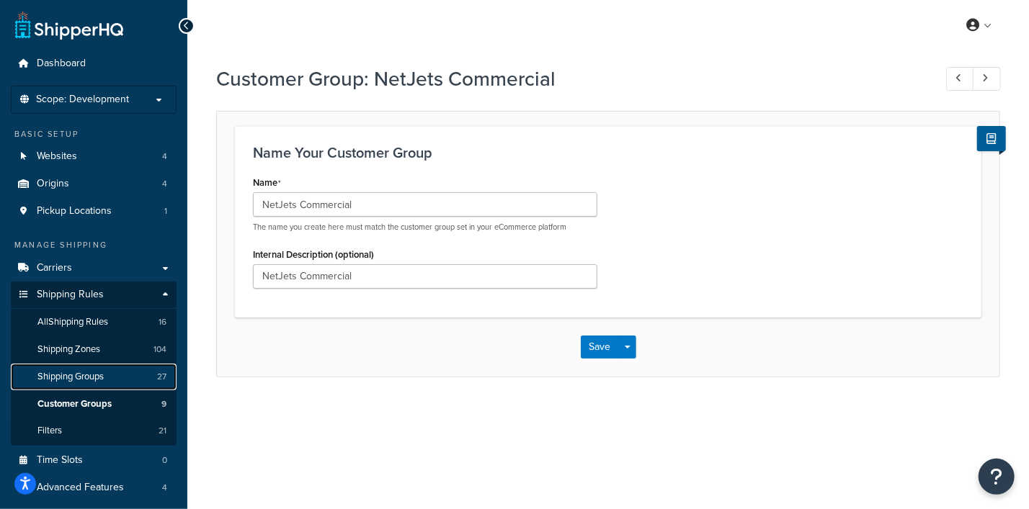
click at [77, 377] on span "Shipping Groups" at bounding box center [70, 377] width 66 height 12
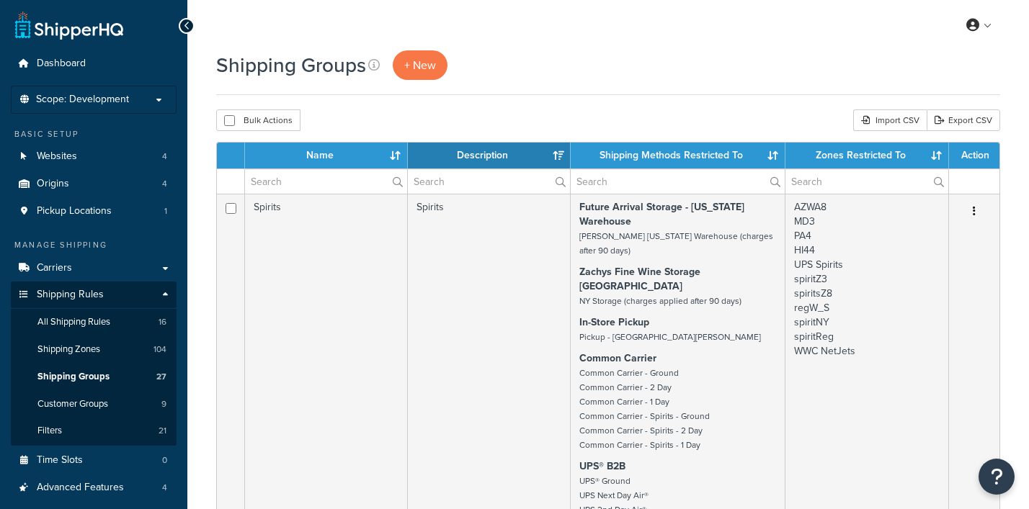
select select "15"
click at [69, 323] on span "All Shipping Rules" at bounding box center [73, 322] width 73 height 12
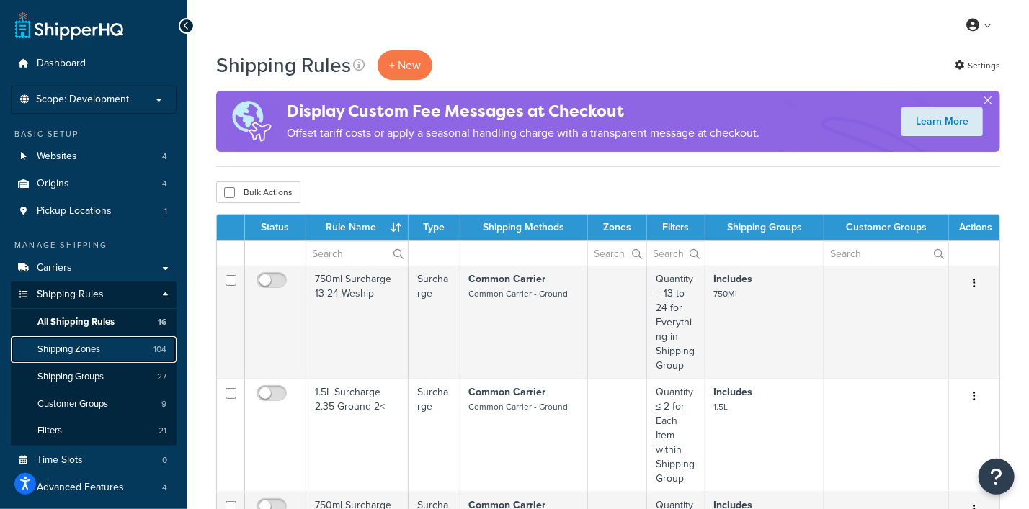
click at [67, 347] on span "Shipping Zones" at bounding box center [68, 350] width 63 height 12
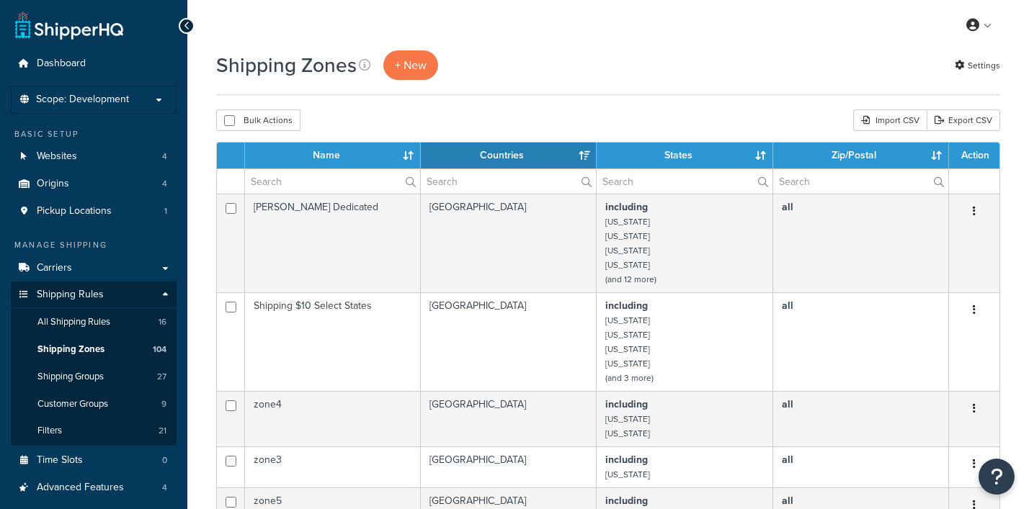
select select "15"
click at [324, 182] on input "text" at bounding box center [332, 181] width 175 height 24
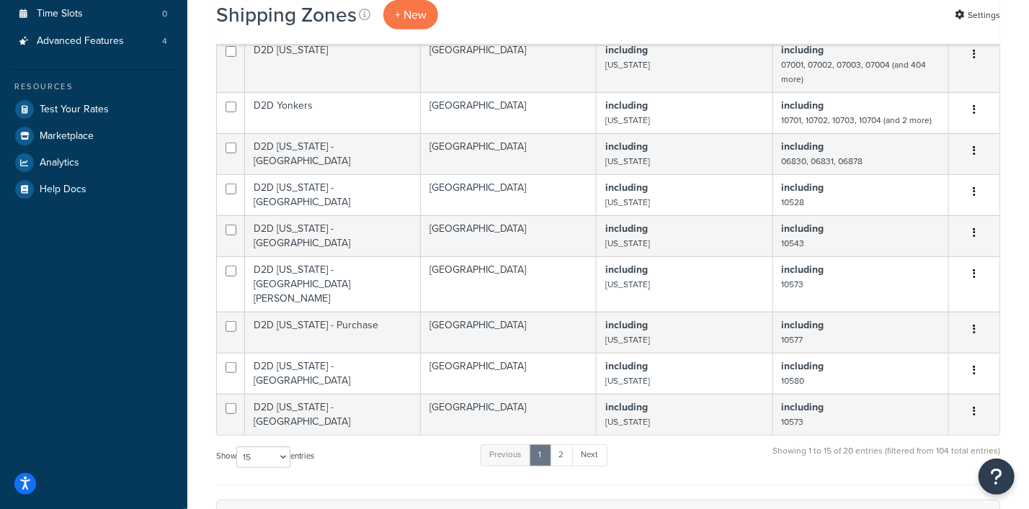
scroll to position [630, 0]
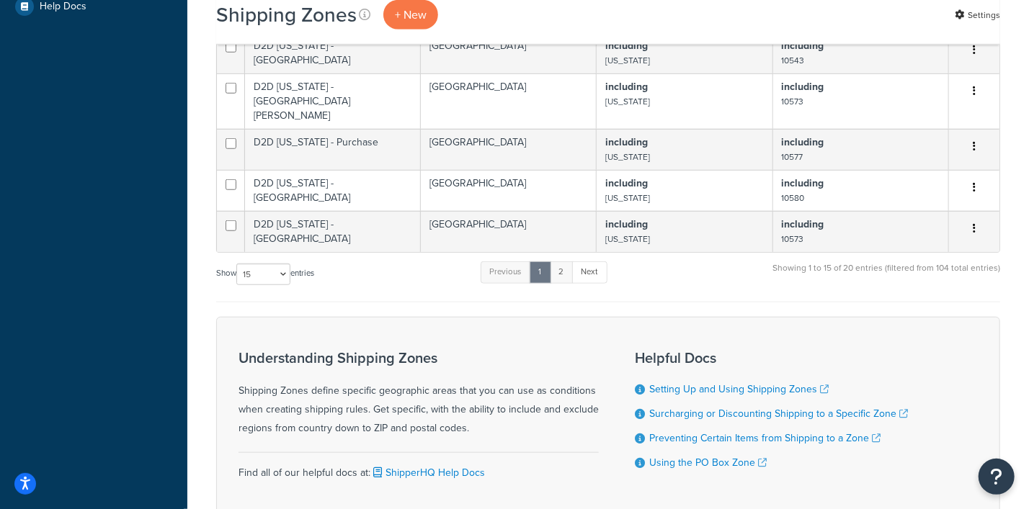
type input "d2d"
click at [565, 265] on link "2" at bounding box center [562, 272] width 24 height 22
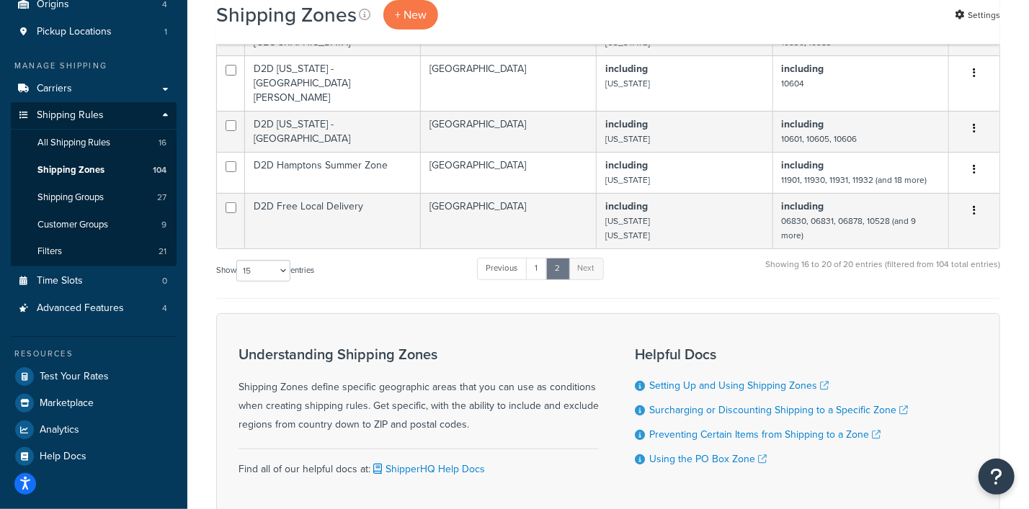
scroll to position [0, 0]
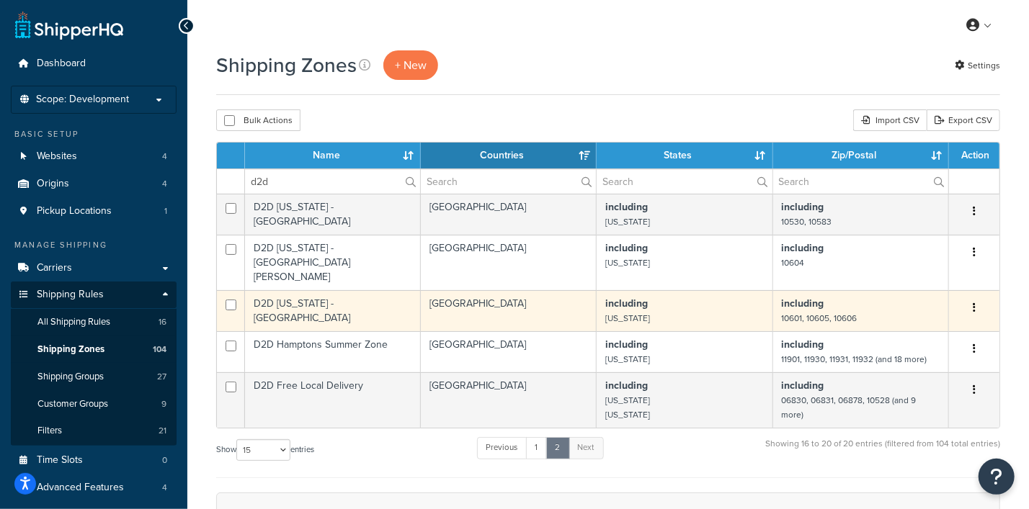
click at [976, 297] on button "button" at bounding box center [974, 308] width 20 height 23
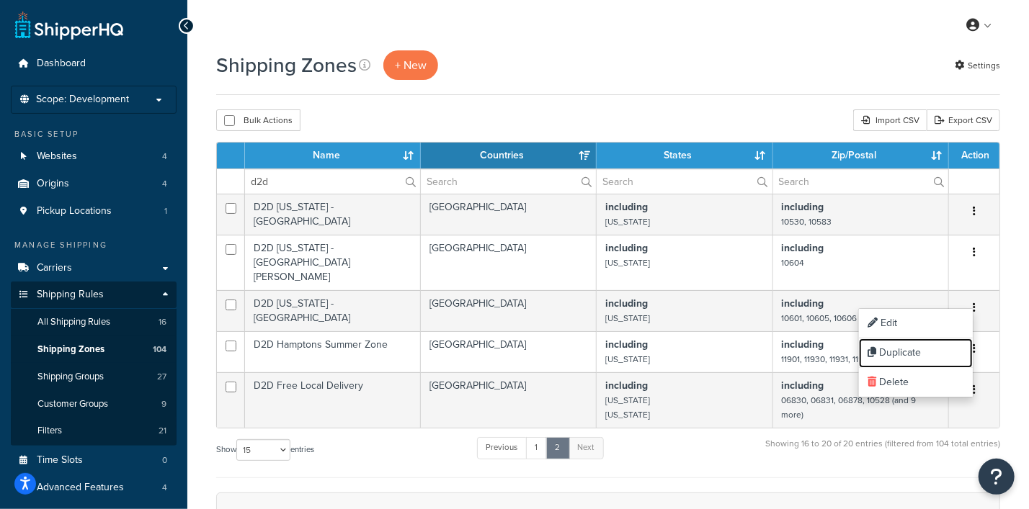
drag, startPoint x: 911, startPoint y: 348, endPoint x: 607, endPoint y: 98, distance: 393.0
click at [911, 348] on link "Duplicate" at bounding box center [916, 354] width 114 height 30
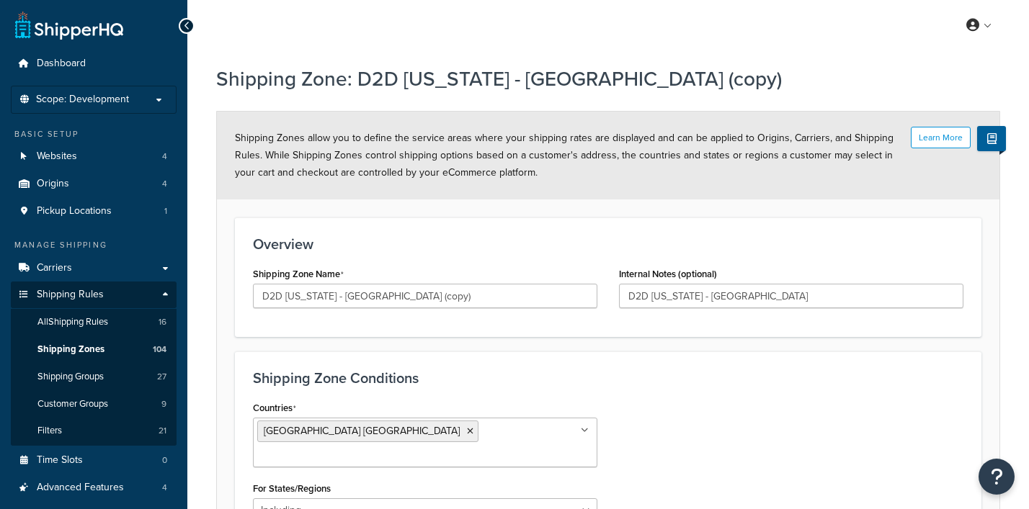
select select "including"
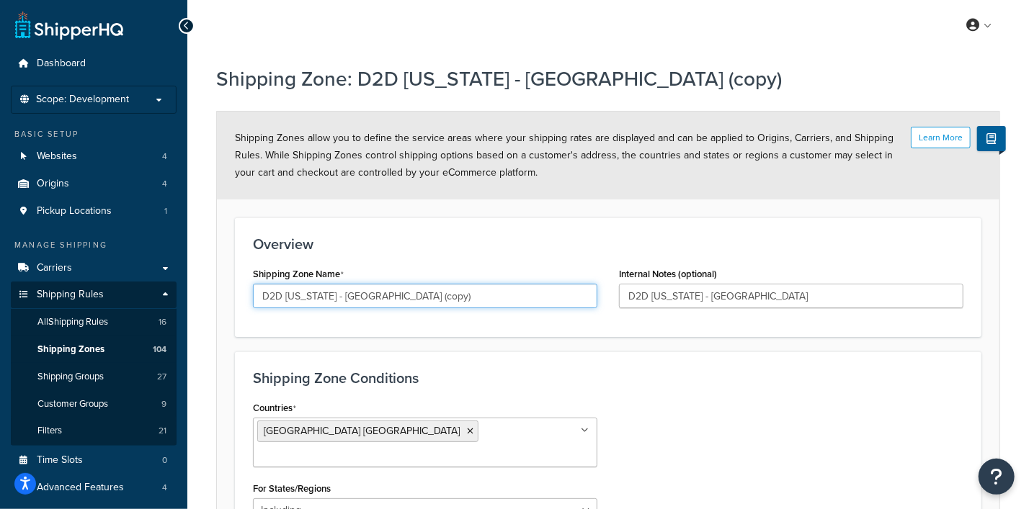
drag, startPoint x: 393, startPoint y: 300, endPoint x: 414, endPoint y: 300, distance: 20.9
click at [414, 300] on input "D2D [US_STATE] - [GEOGRAPHIC_DATA] (copy)" at bounding box center [425, 296] width 344 height 24
type input "D2D [US_STATE] - [GEOGRAPHIC_DATA] ([GEOGRAPHIC_DATA] Comm)"
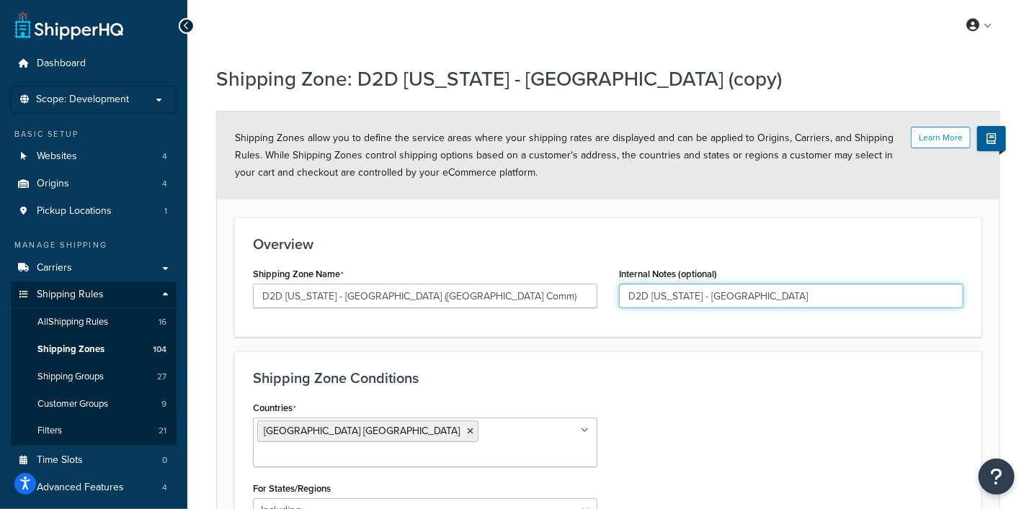
click at [774, 300] on input "D2D [US_STATE] - [GEOGRAPHIC_DATA]" at bounding box center [791, 296] width 344 height 24
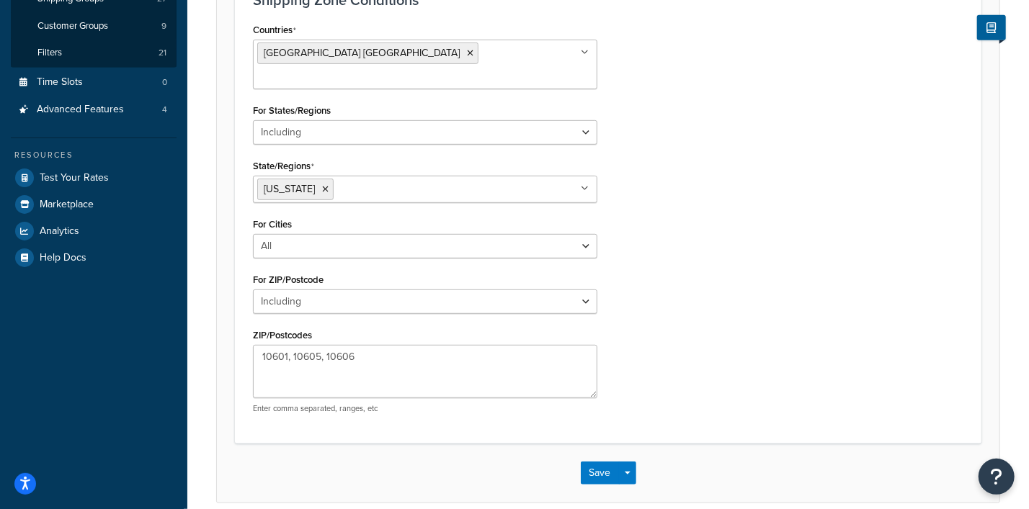
scroll to position [419, 0]
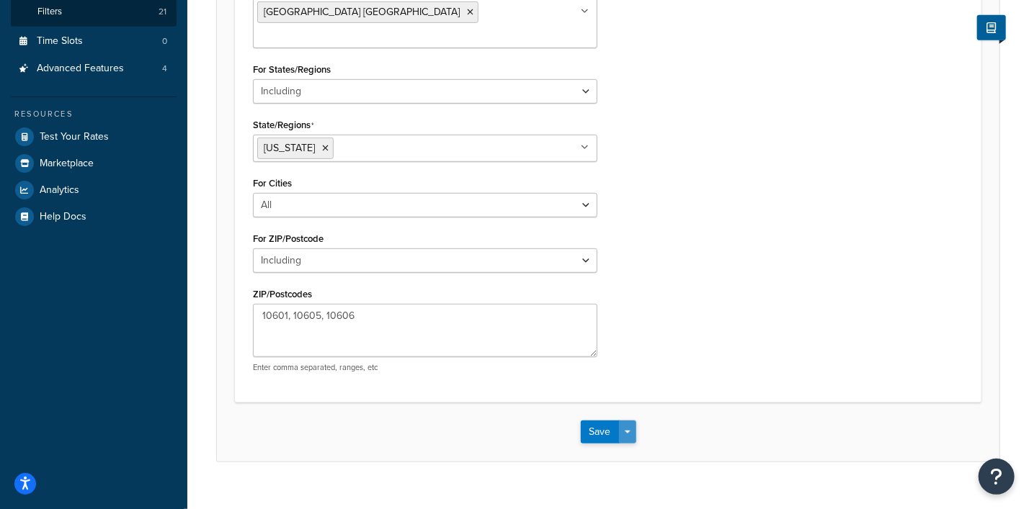
type input "D2D [US_STATE] - [GEOGRAPHIC_DATA] (NetJets Commercial)"
click at [627, 421] on button "Save Dropdown" at bounding box center [627, 432] width 17 height 23
click at [677, 405] on div "Save Save Dropdown Save and Edit Save and Duplicate Save and Create New" at bounding box center [608, 432] width 782 height 59
click at [599, 421] on button "Save" at bounding box center [600, 432] width 39 height 23
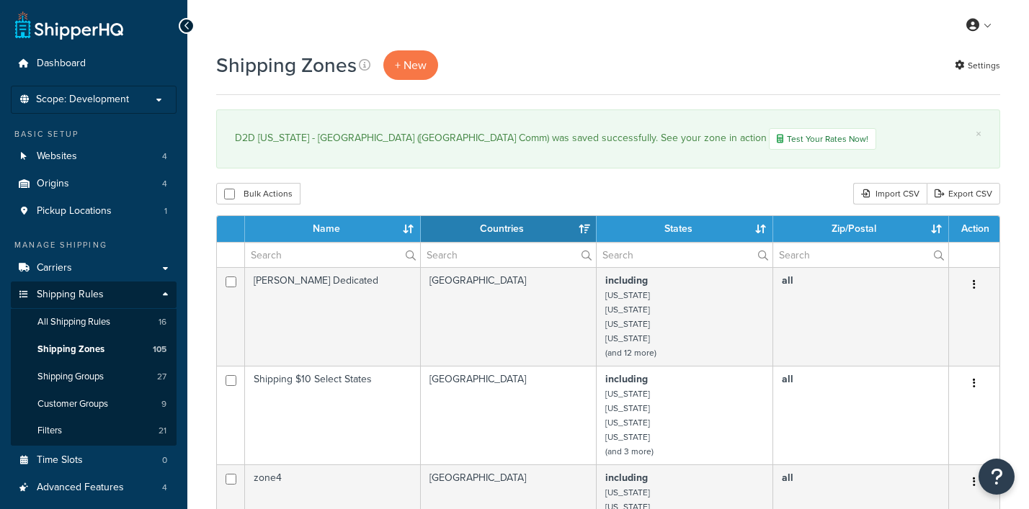
select select "15"
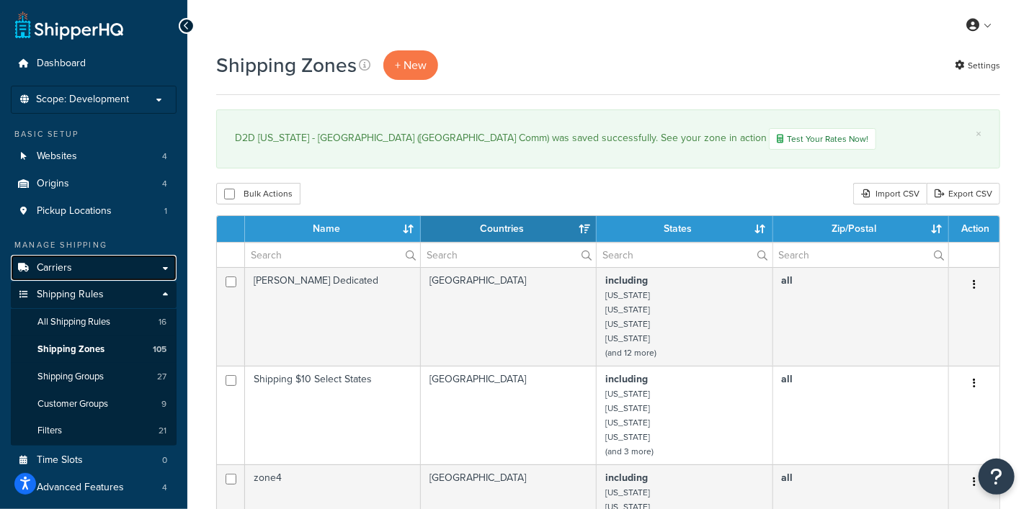
click at [59, 272] on span "Carriers" at bounding box center [54, 268] width 35 height 12
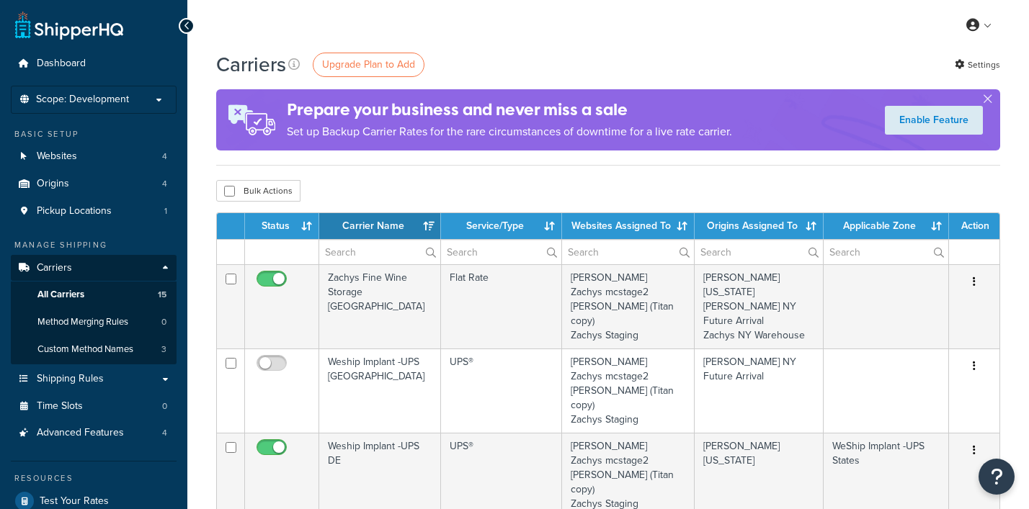
select select "15"
click at [364, 251] on input "text" at bounding box center [379, 252] width 121 height 24
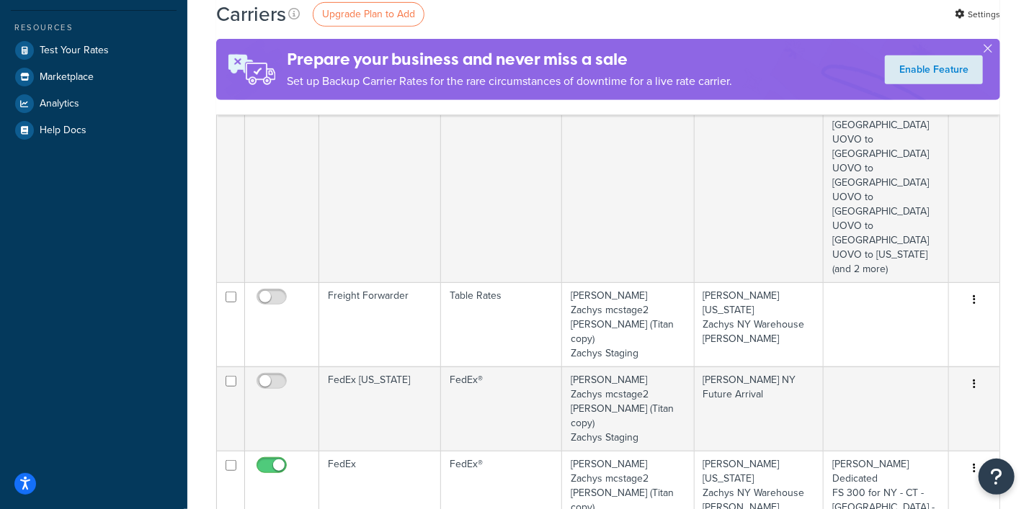
scroll to position [540, 0]
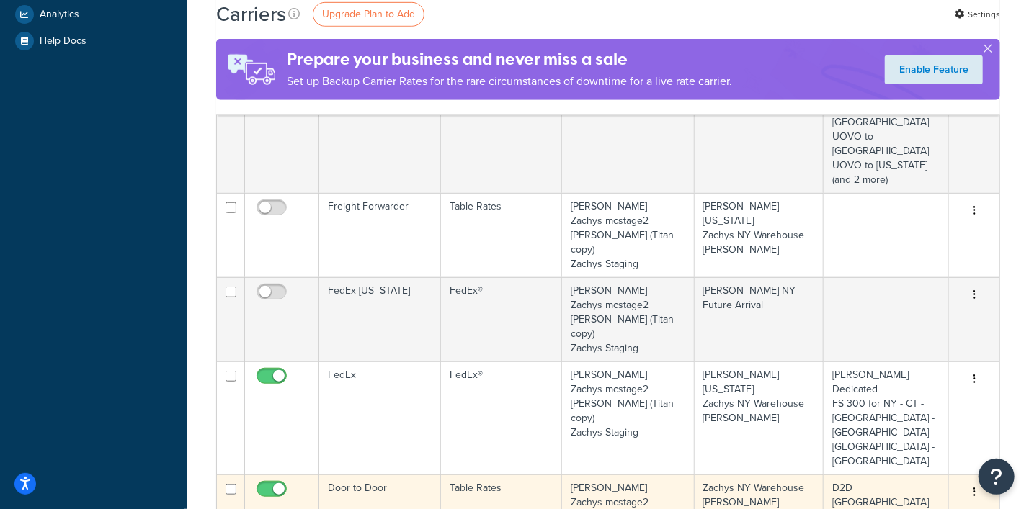
type input "D"
click at [976, 481] on button "button" at bounding box center [974, 492] width 20 height 23
click at [886, 283] on link "Edit" at bounding box center [916, 290] width 114 height 30
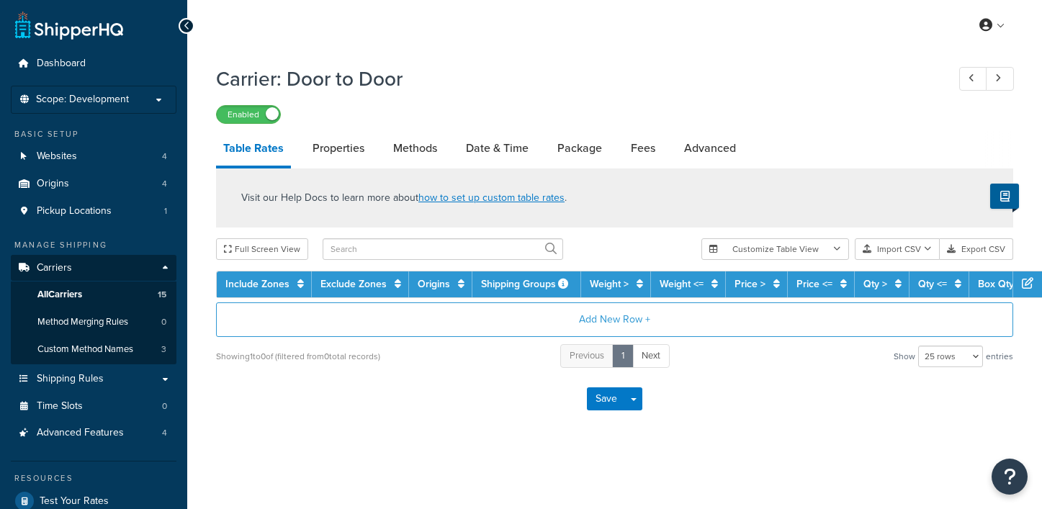
select select "25"
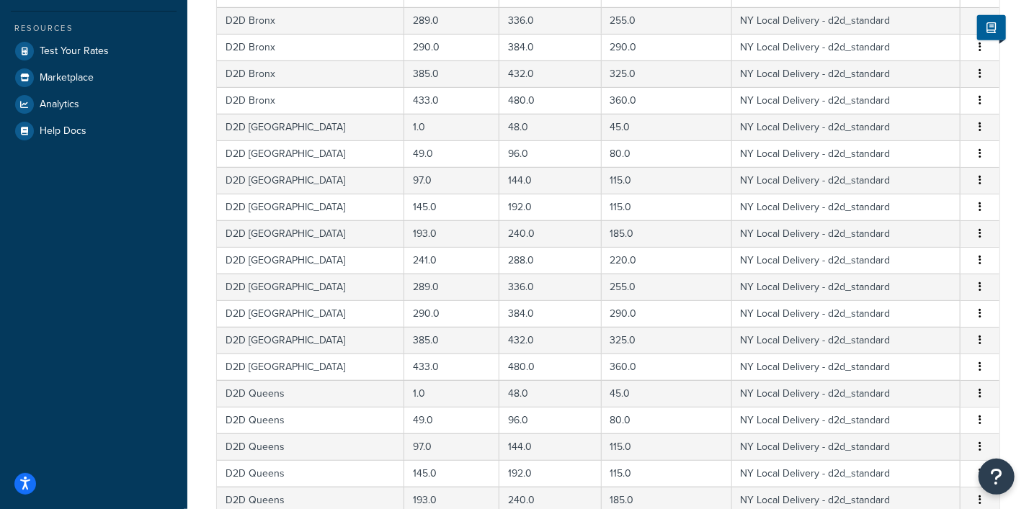
scroll to position [654, 0]
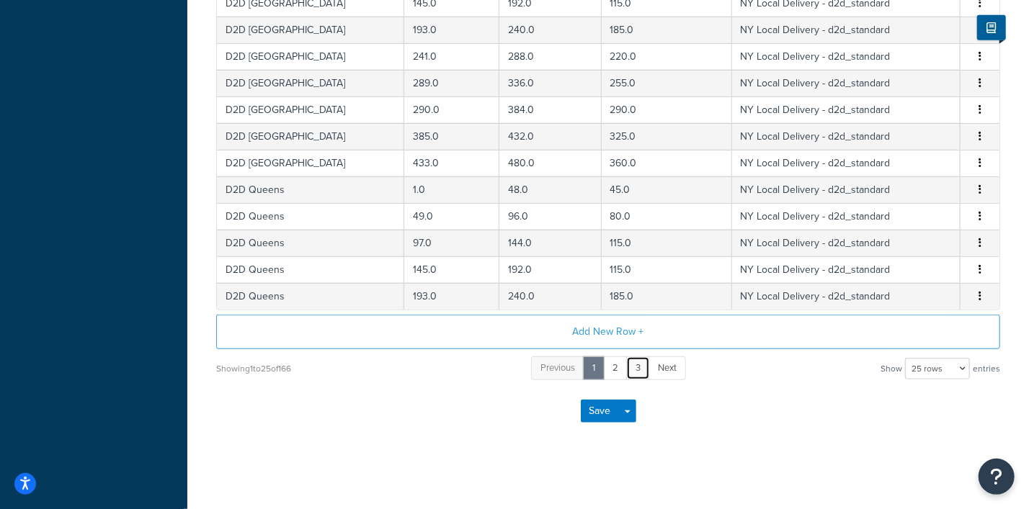
click at [642, 363] on link "3" at bounding box center [638, 369] width 24 height 24
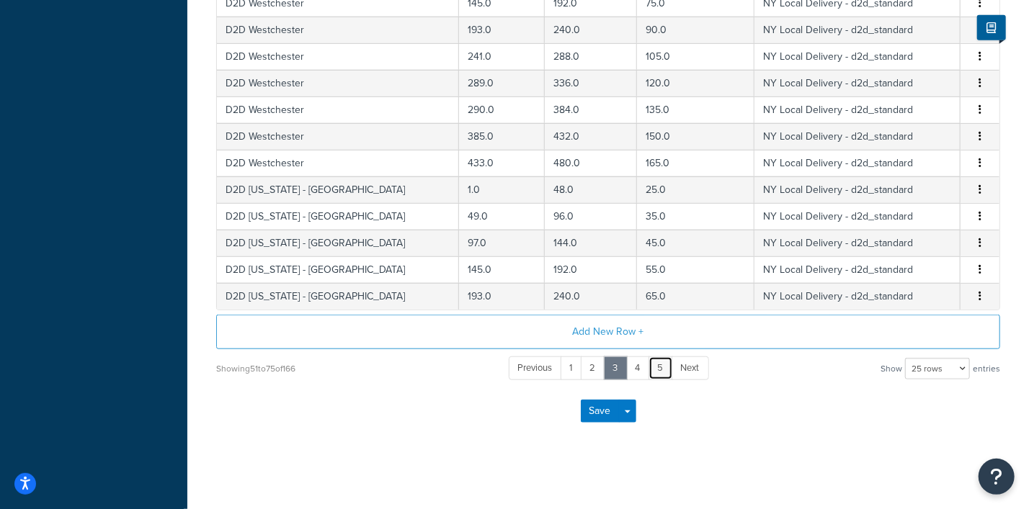
click at [663, 365] on link "5" at bounding box center [660, 369] width 24 height 24
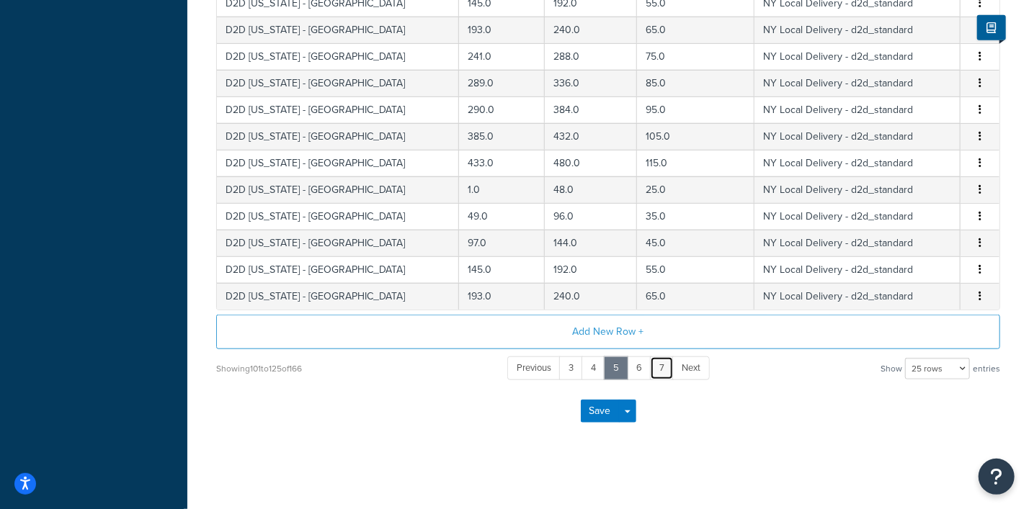
click at [663, 365] on link "7" at bounding box center [662, 369] width 24 height 24
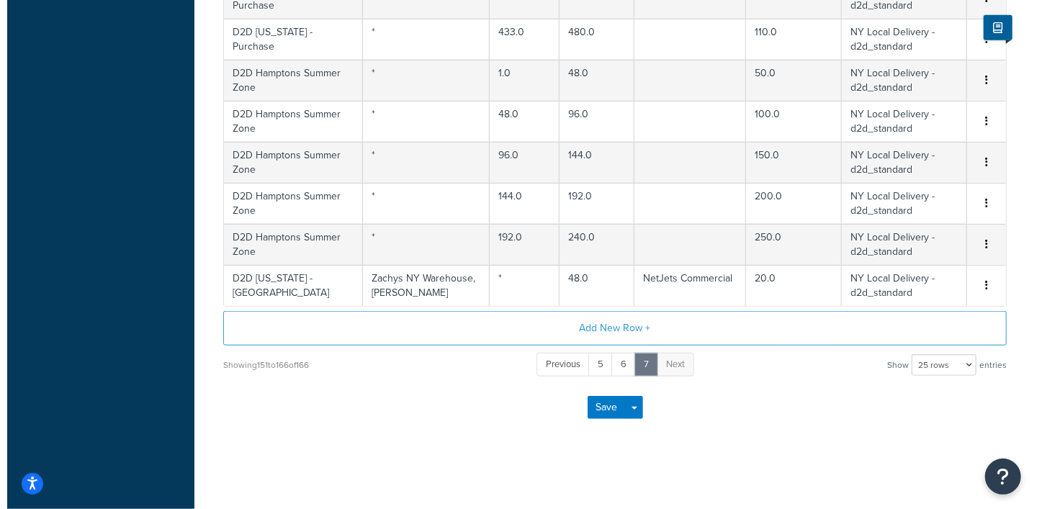
scroll to position [645, 0]
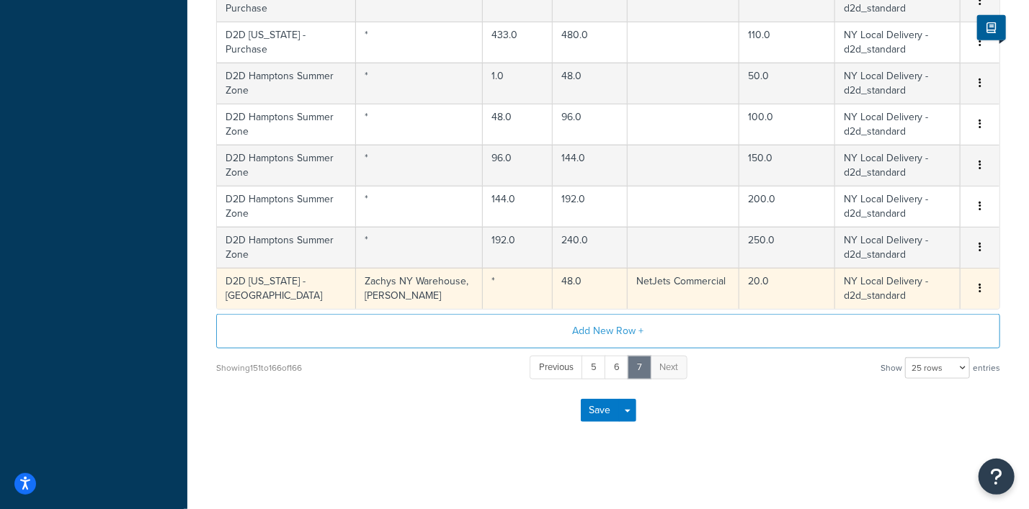
click at [976, 287] on button "button" at bounding box center [980, 289] width 12 height 16
click at [886, 258] on div "Edit" at bounding box center [907, 258] width 102 height 30
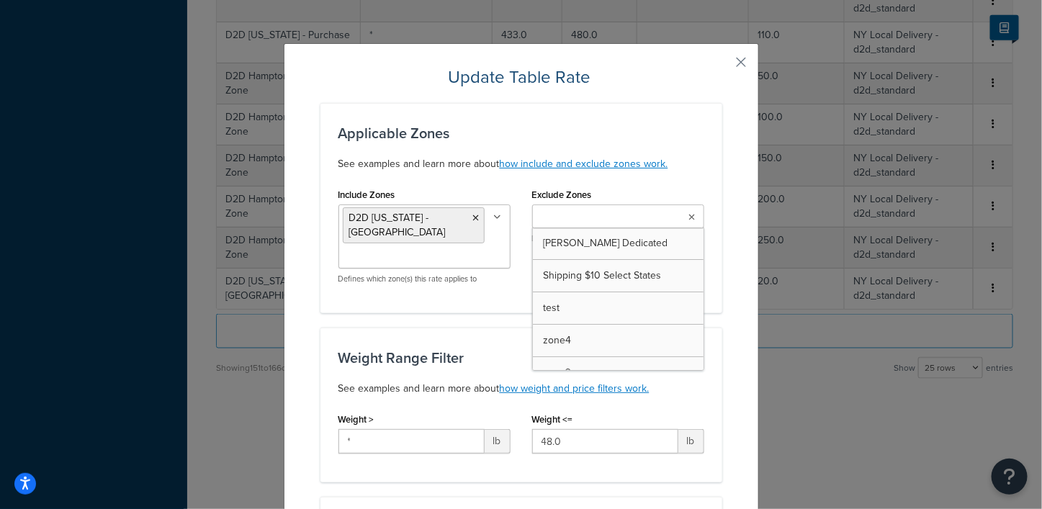
click at [689, 216] on icon at bounding box center [692, 217] width 6 height 9
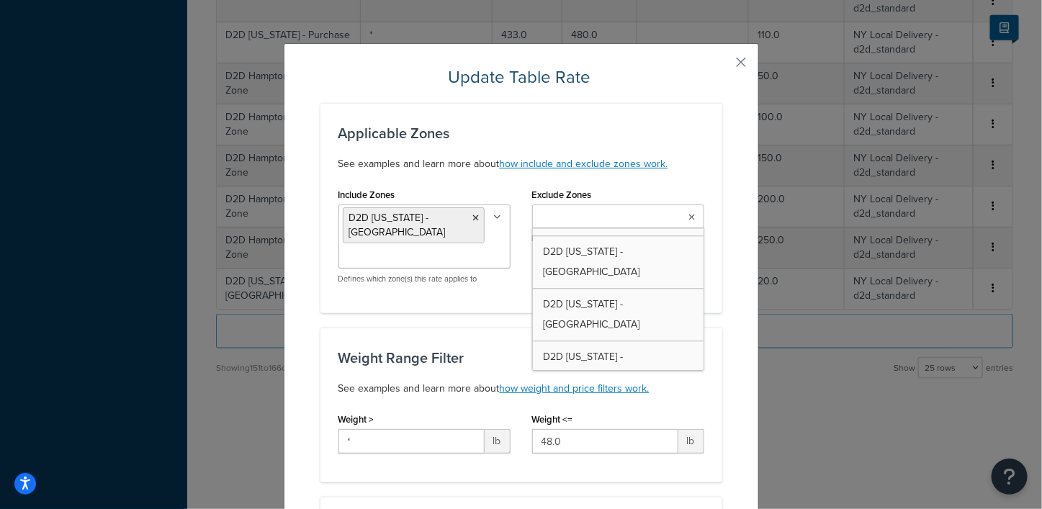
scroll to position [1531, 0]
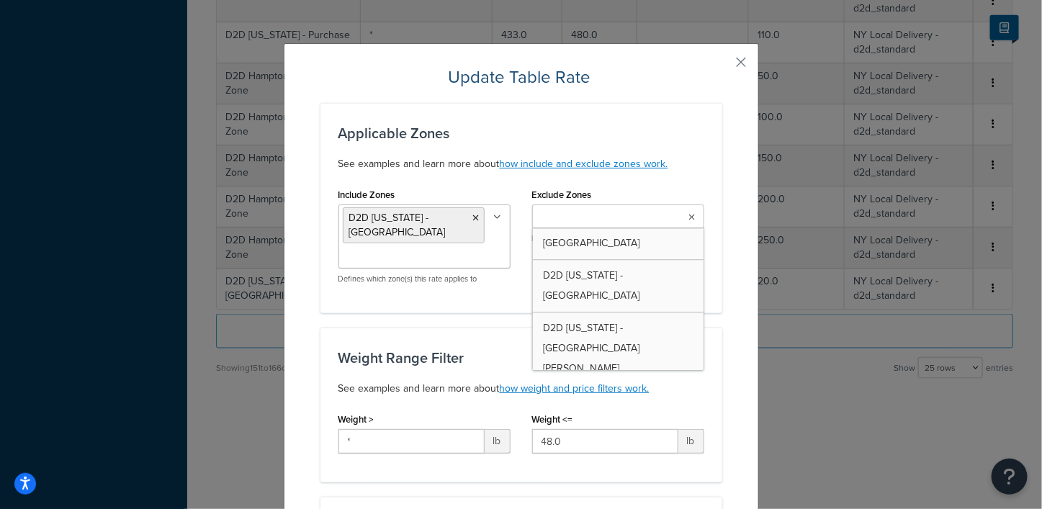
click at [479, 254] on ul "D2D [US_STATE] - [GEOGRAPHIC_DATA]" at bounding box center [425, 237] width 172 height 64
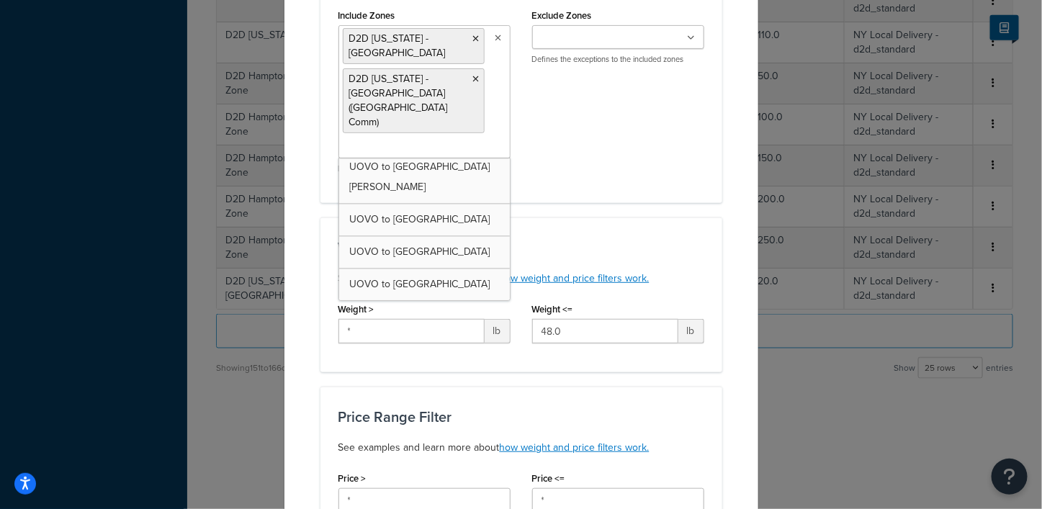
scroll to position [3262, 0]
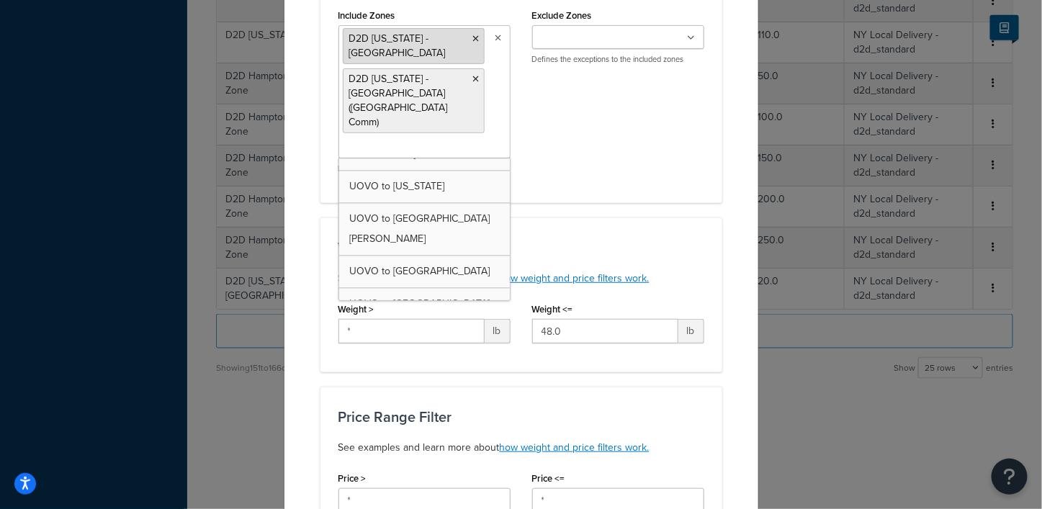
click at [473, 37] on icon at bounding box center [476, 39] width 6 height 9
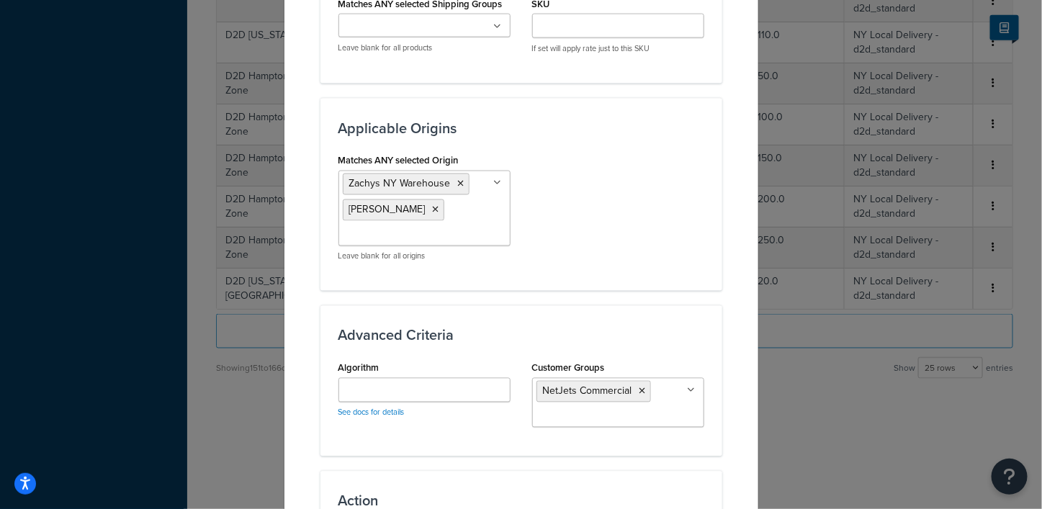
scroll to position [900, 0]
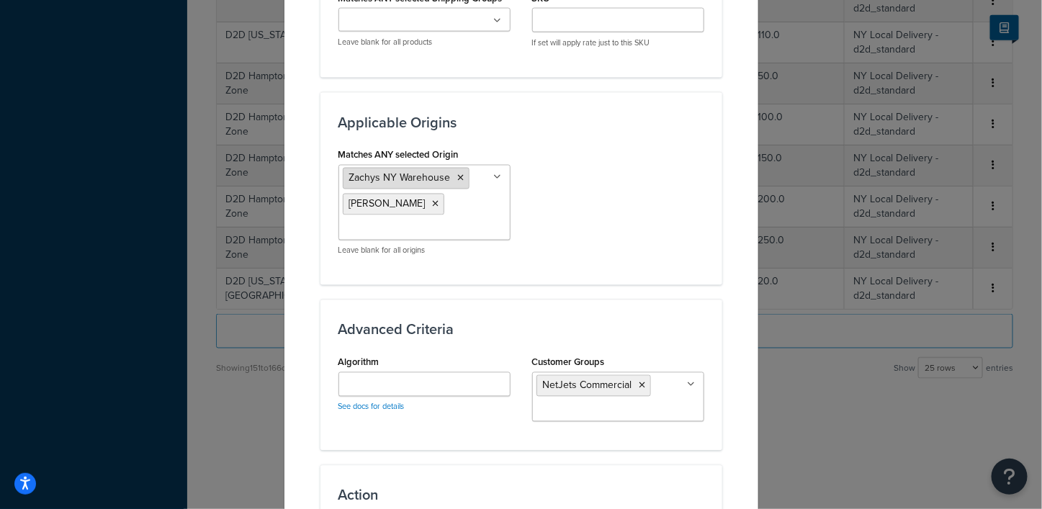
click at [458, 174] on icon at bounding box center [461, 178] width 6 height 9
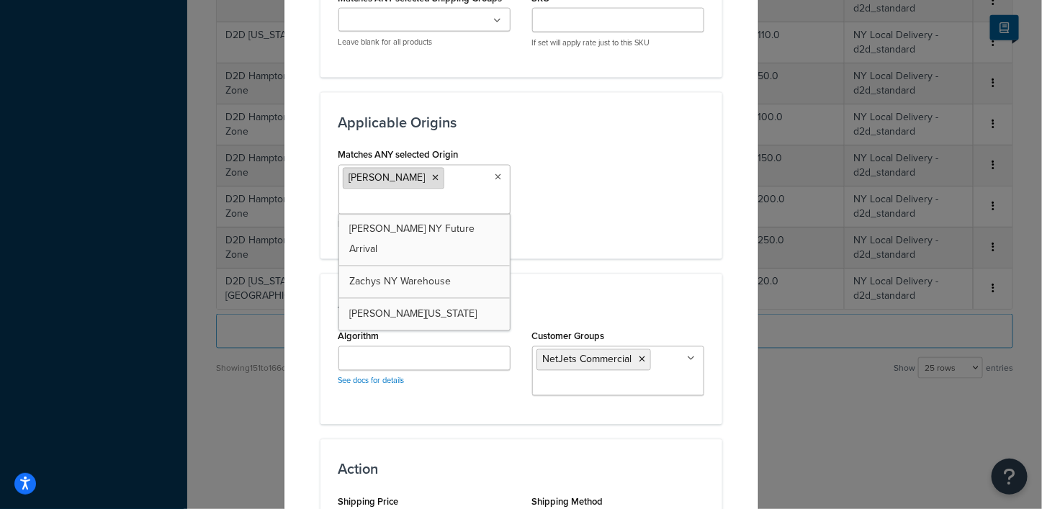
click at [433, 174] on icon at bounding box center [436, 178] width 6 height 9
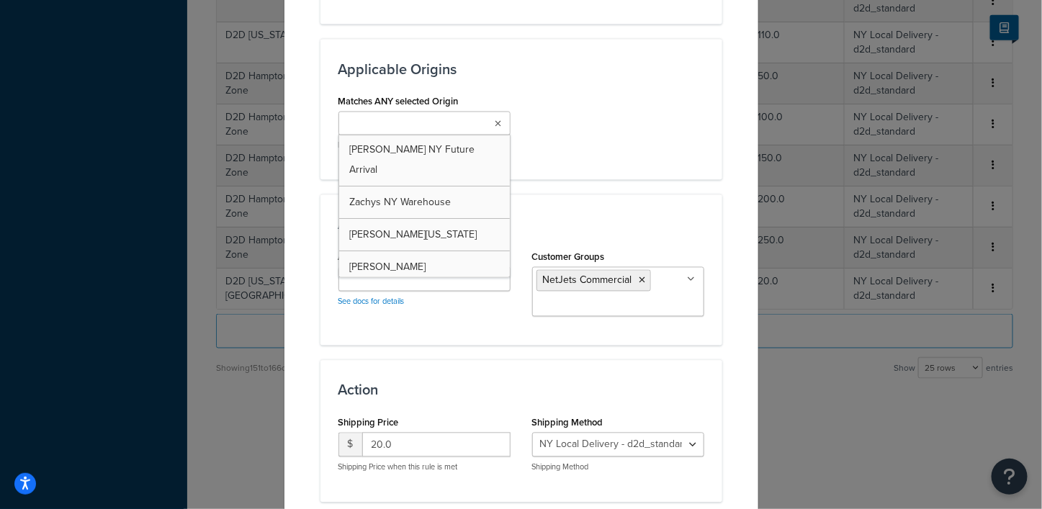
scroll to position [990, 0]
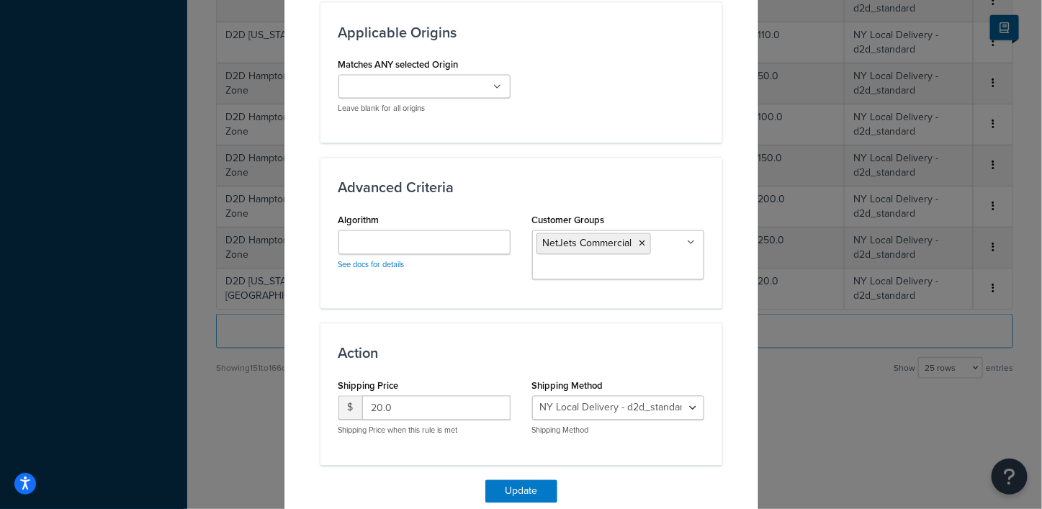
scroll to position [1021, 0]
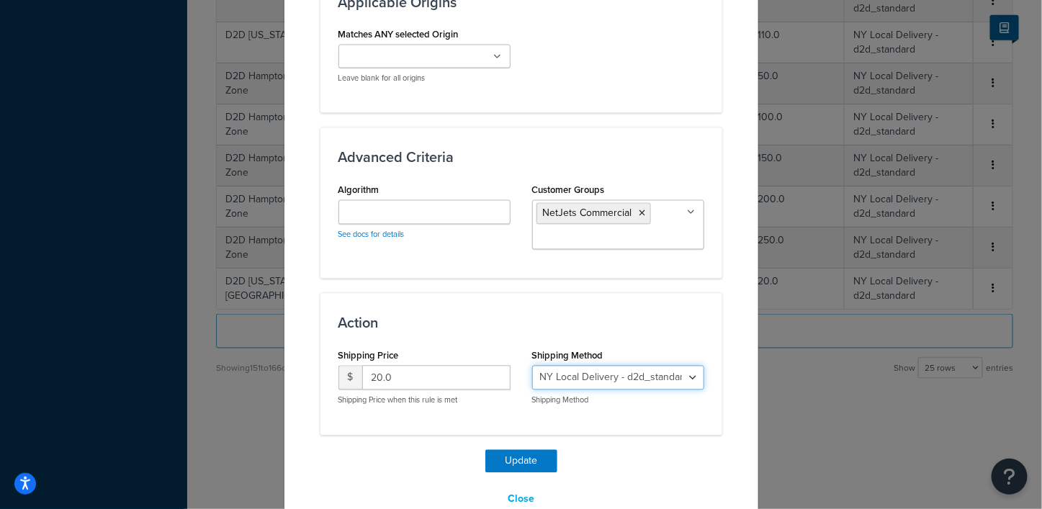
click at [684, 366] on select "NY Local Delivery - d2d_standard" at bounding box center [618, 378] width 172 height 24
click at [509, 450] on button "Update" at bounding box center [522, 461] width 72 height 23
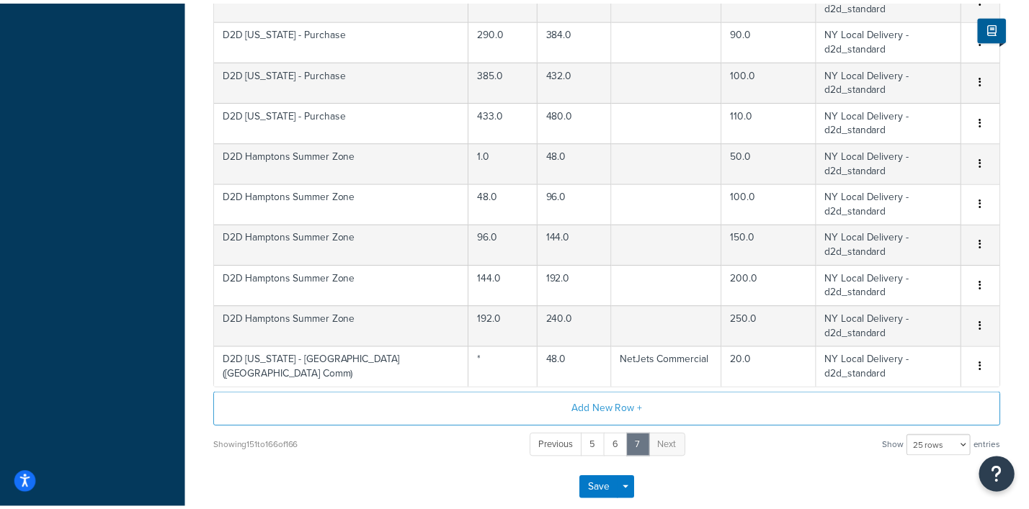
scroll to position [415, 0]
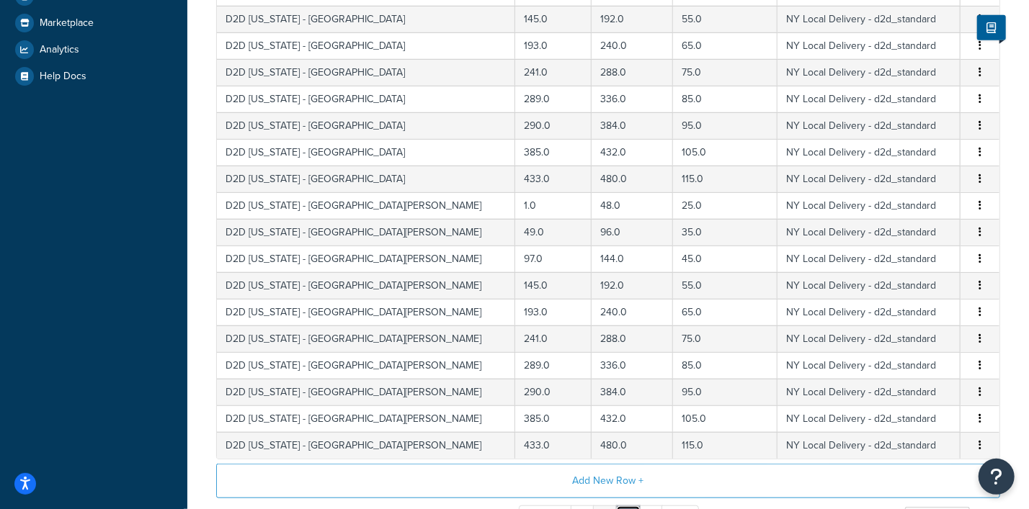
scroll to position [595, 0]
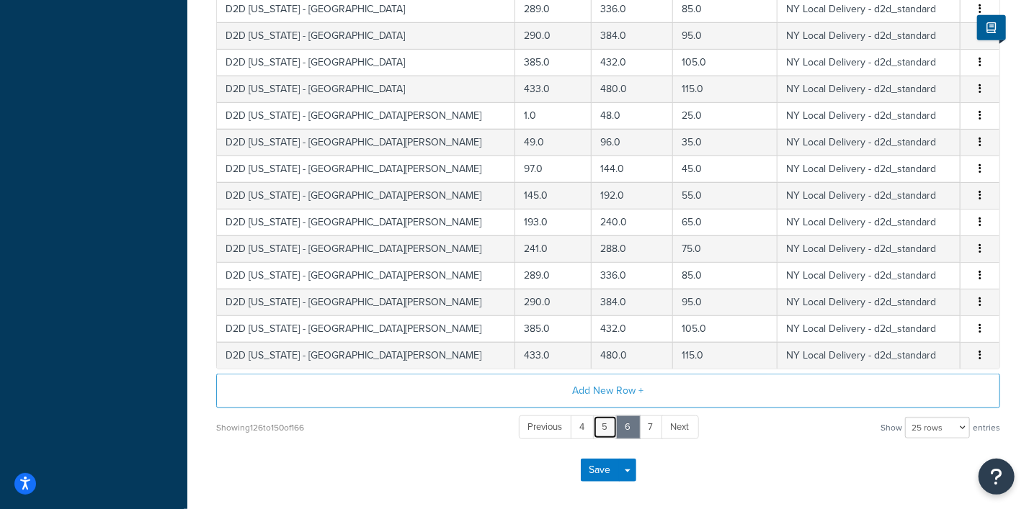
click at [604, 425] on link "5" at bounding box center [605, 428] width 24 height 24
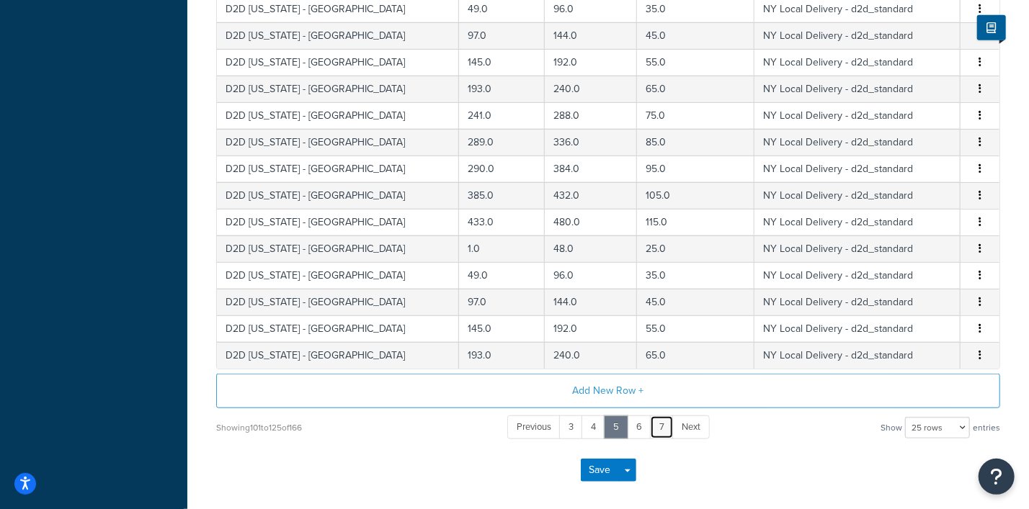
click at [661, 426] on link "7" at bounding box center [662, 428] width 24 height 24
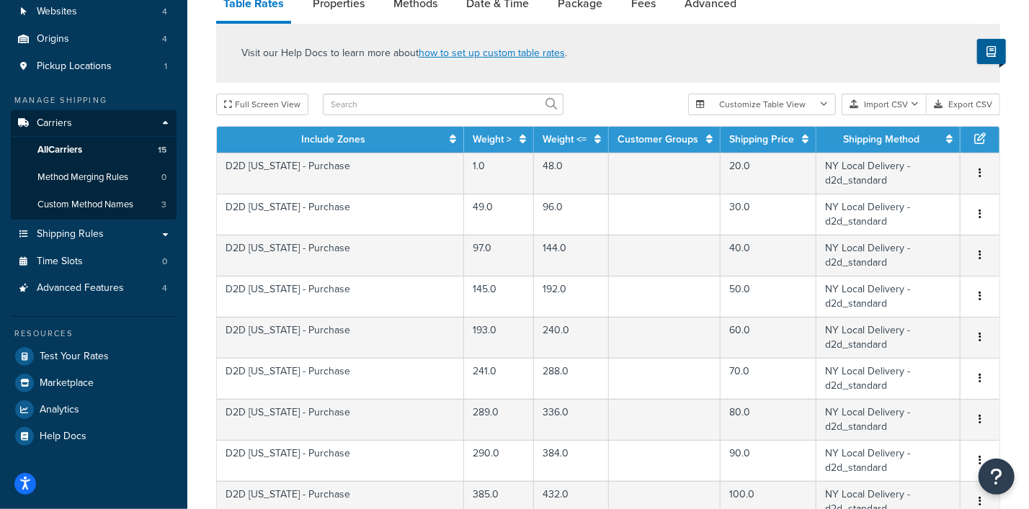
scroll to position [415, 0]
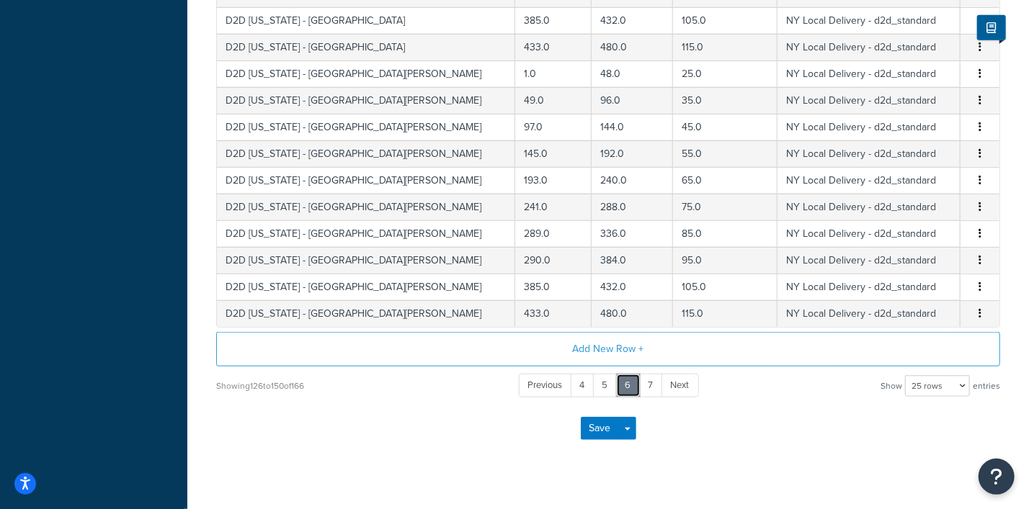
scroll to position [654, 0]
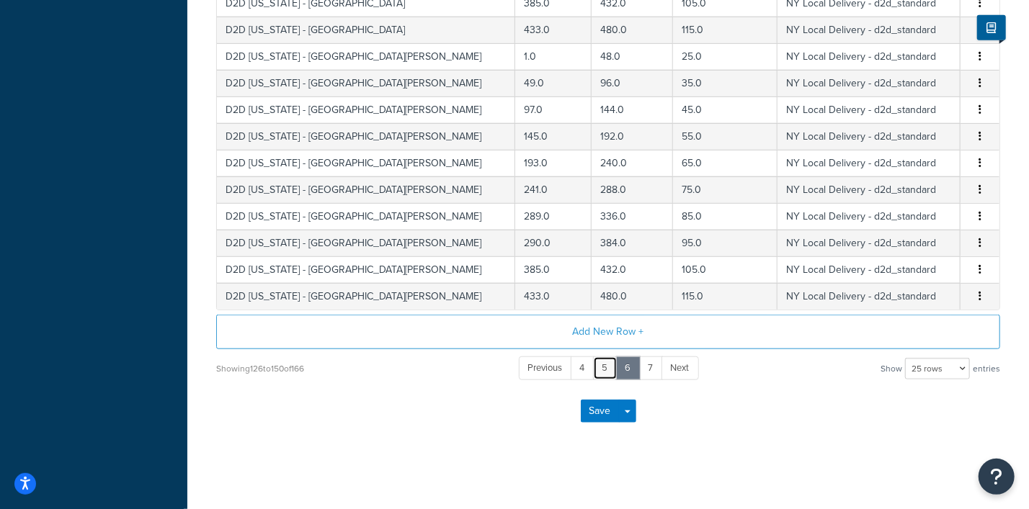
click at [607, 367] on link "5" at bounding box center [605, 369] width 24 height 24
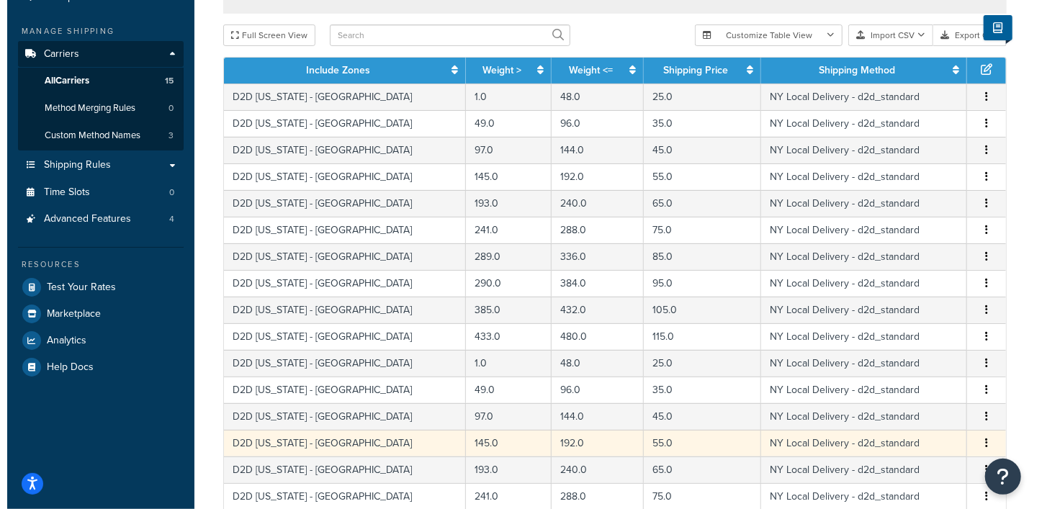
scroll to position [204, 0]
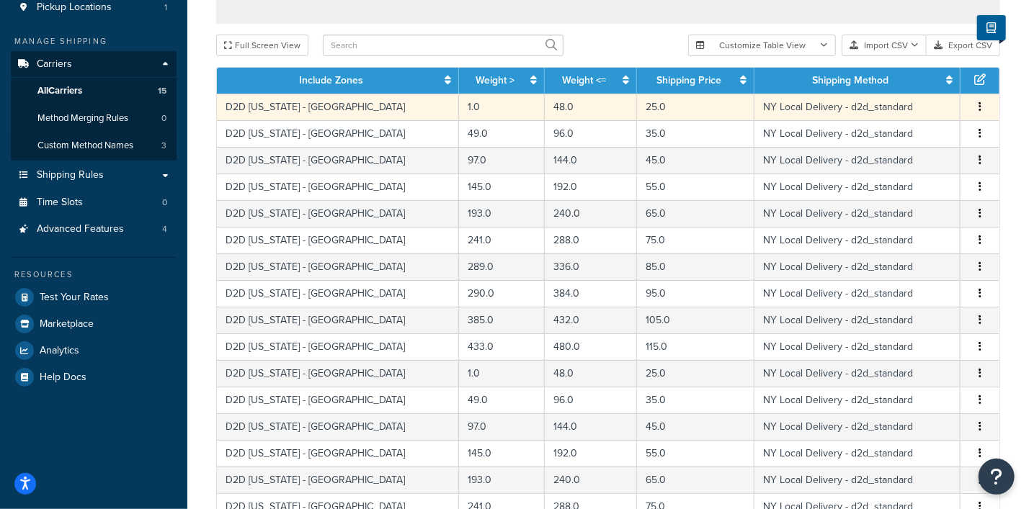
click at [978, 105] on icon "button" at bounding box center [979, 107] width 3 height 10
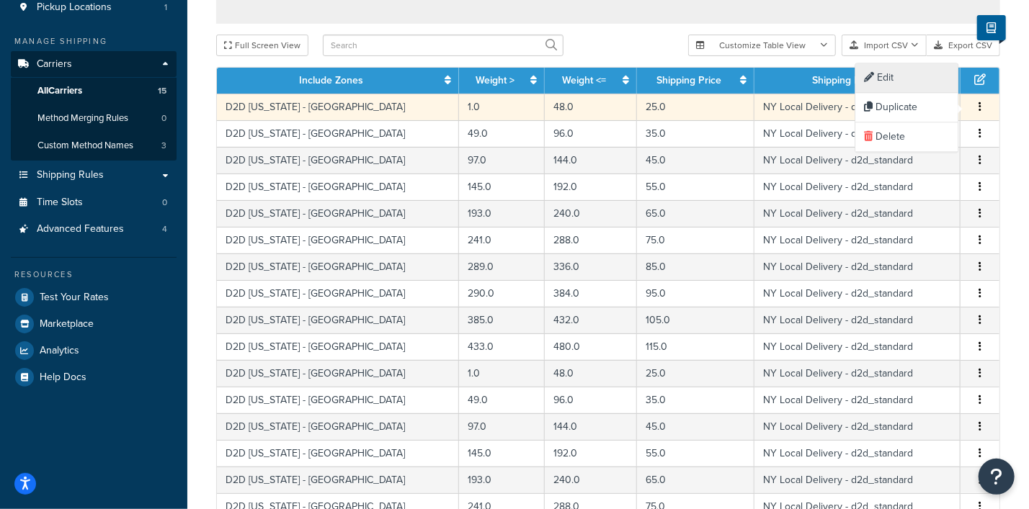
click at [893, 74] on div "Edit" at bounding box center [907, 79] width 102 height 30
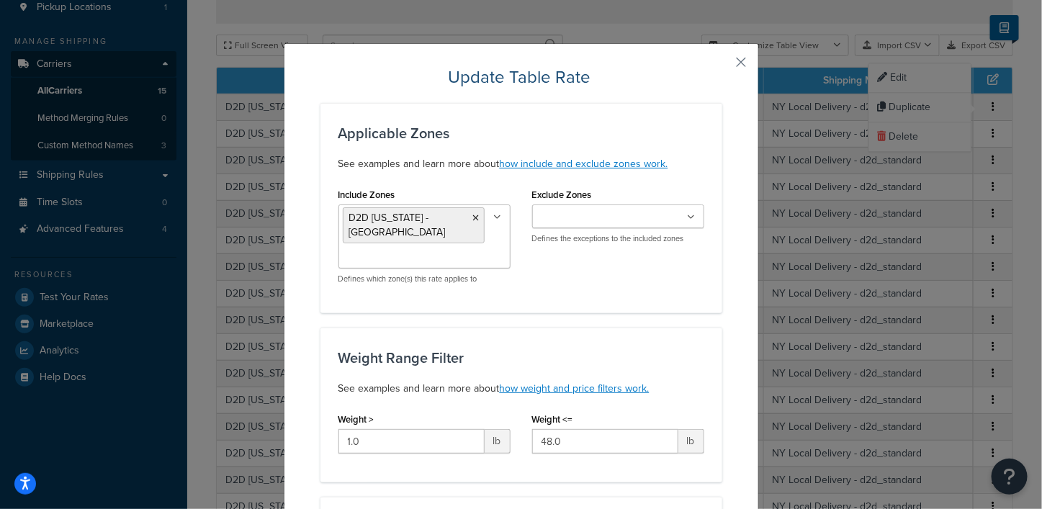
click at [688, 216] on icon at bounding box center [692, 217] width 8 height 9
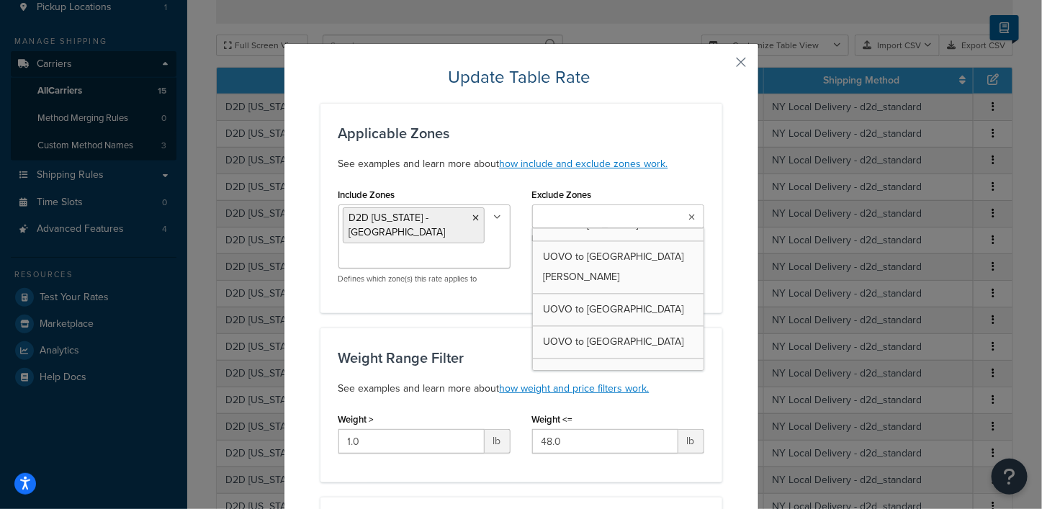
scroll to position [3295, 0]
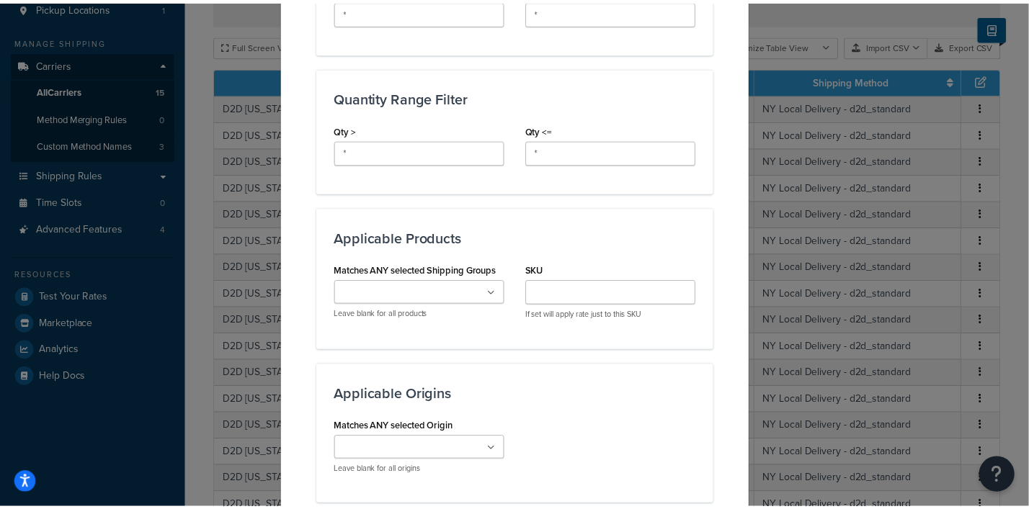
scroll to position [1012, 0]
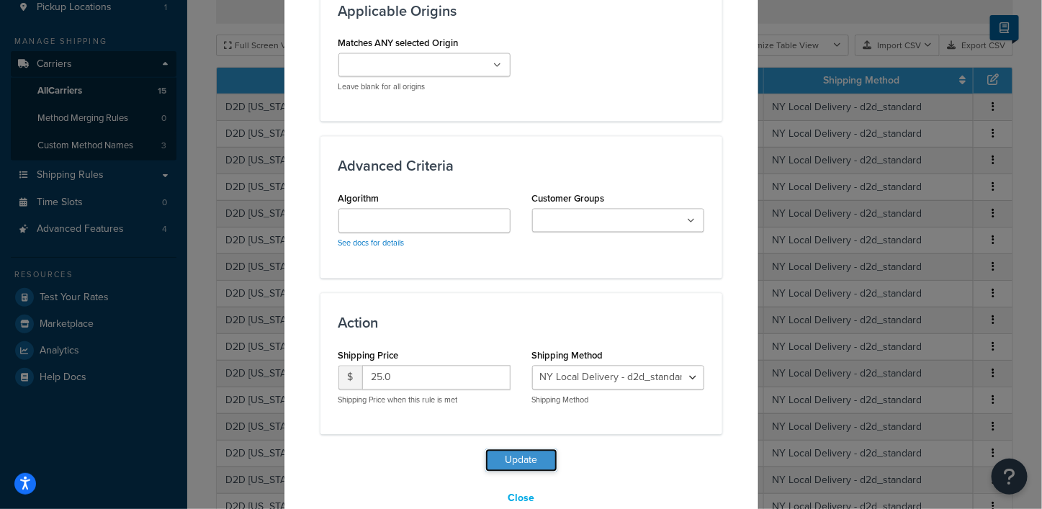
click at [520, 449] on button "Update" at bounding box center [522, 460] width 72 height 23
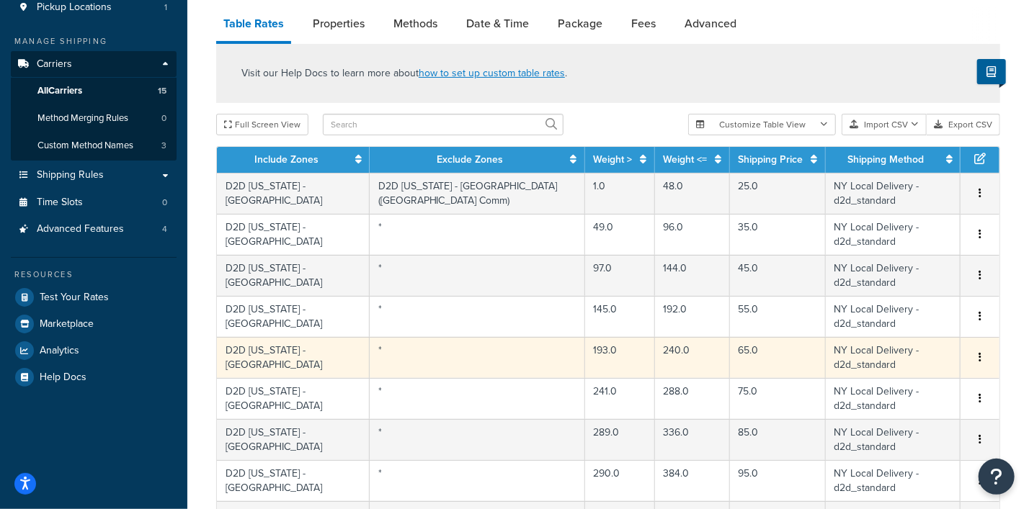
scroll to position [1093, 0]
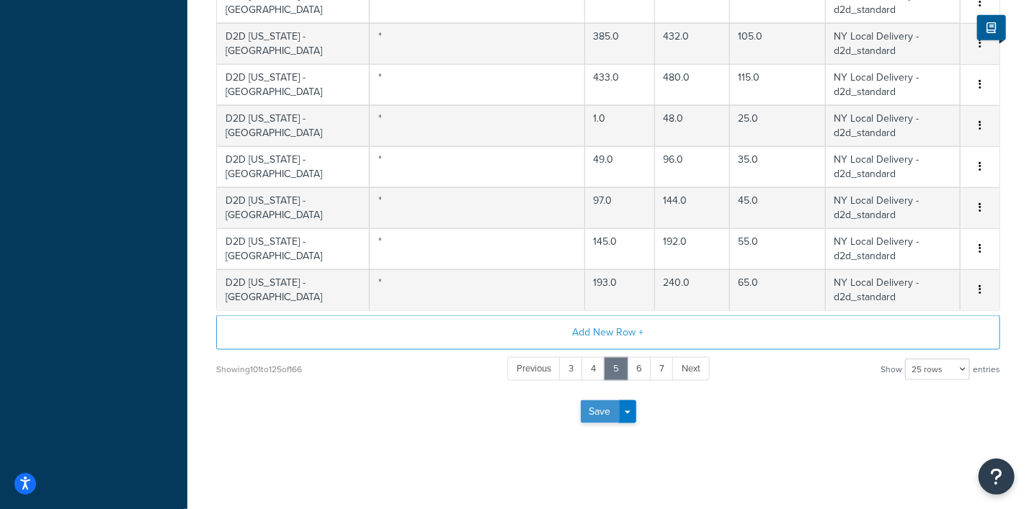
click at [592, 408] on button "Save" at bounding box center [600, 412] width 39 height 23
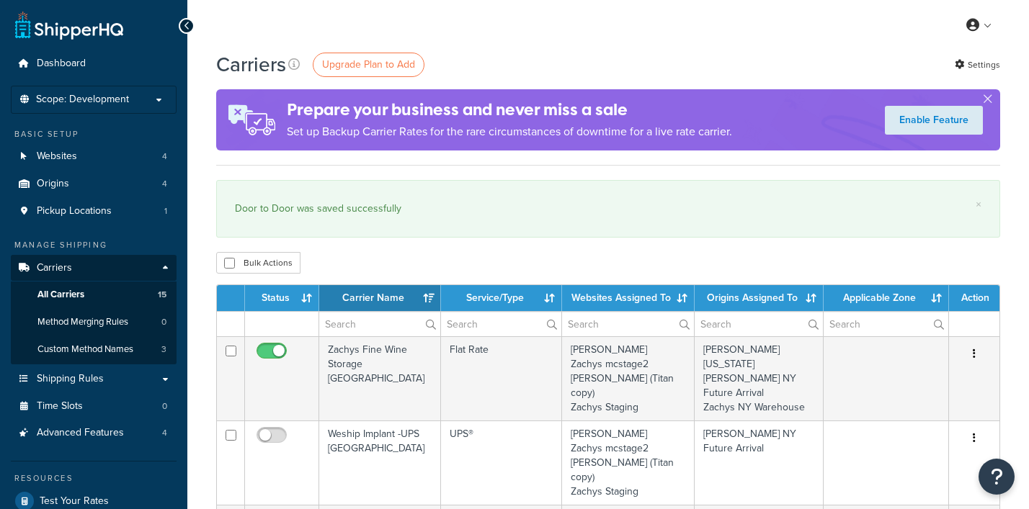
select select "15"
click at [86, 376] on span "Shipping Rules" at bounding box center [70, 379] width 67 height 12
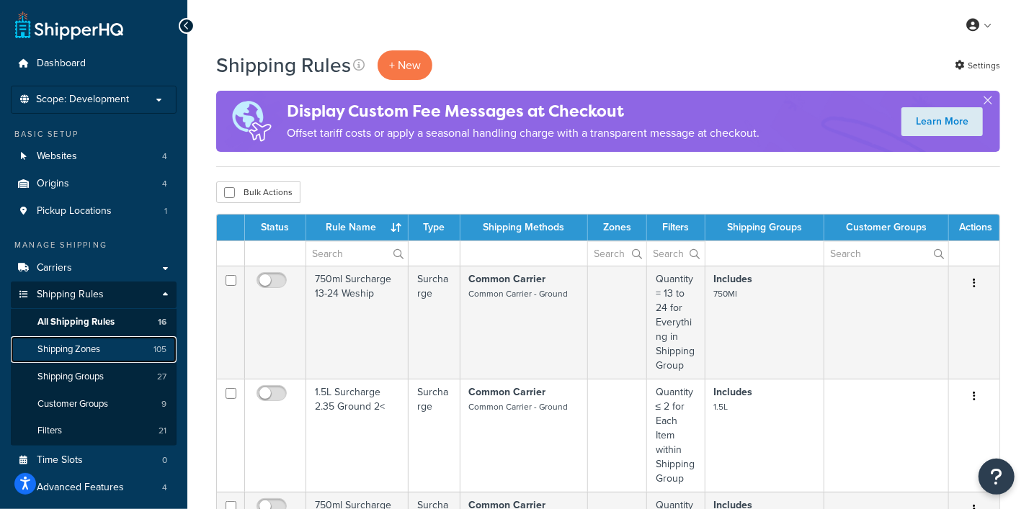
click at [76, 354] on span "Shipping Zones" at bounding box center [68, 350] width 63 height 12
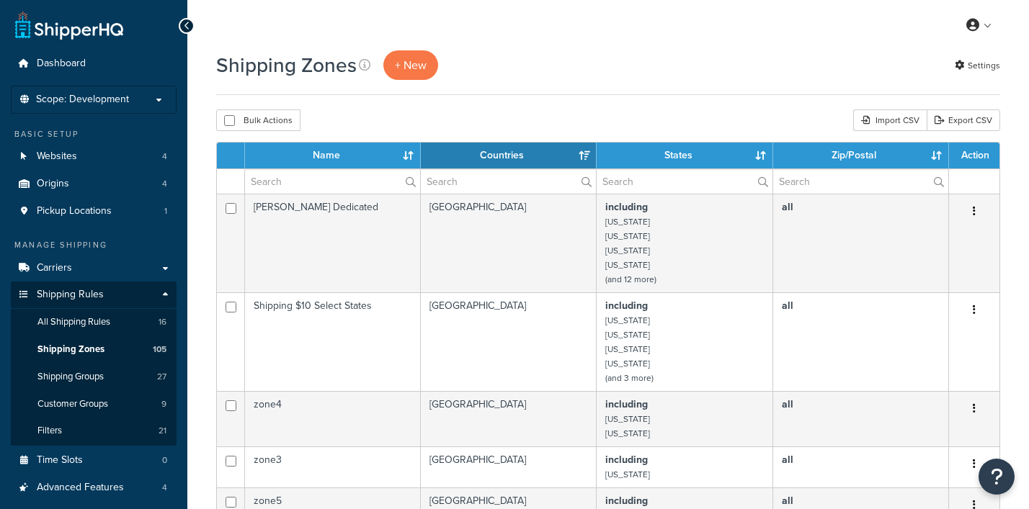
select select "15"
click at [327, 180] on input "text" at bounding box center [332, 181] width 175 height 24
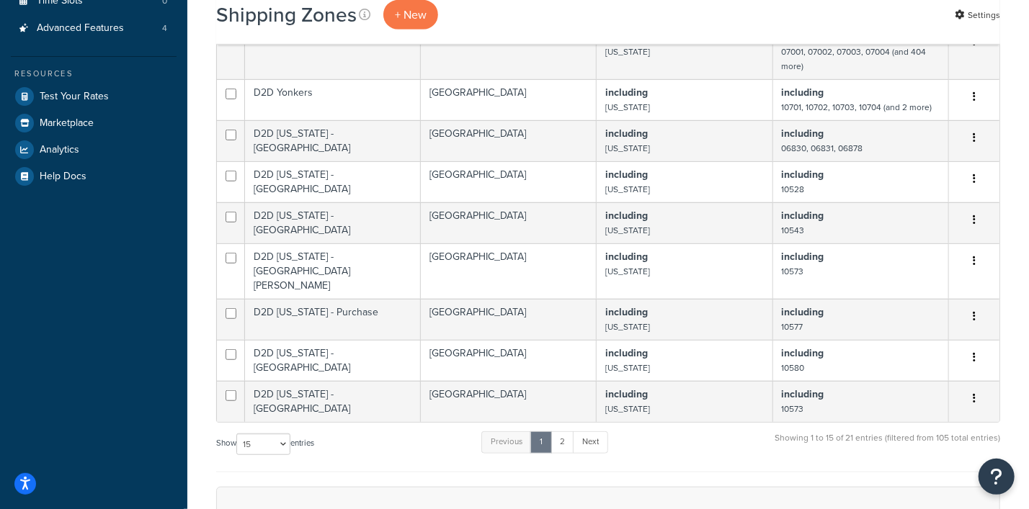
scroll to position [359, 0]
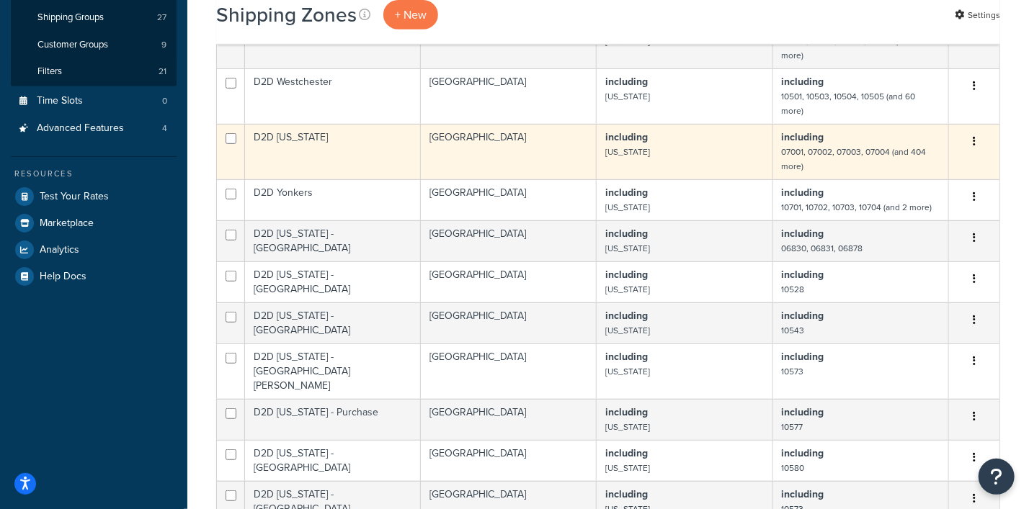
type input "D2D"
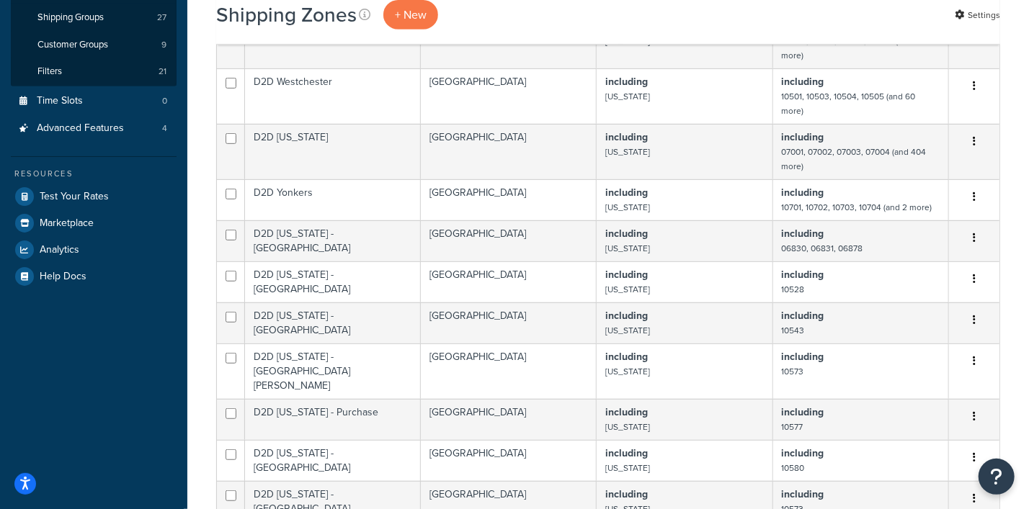
click at [975, 142] on icon "button" at bounding box center [973, 141] width 3 height 10
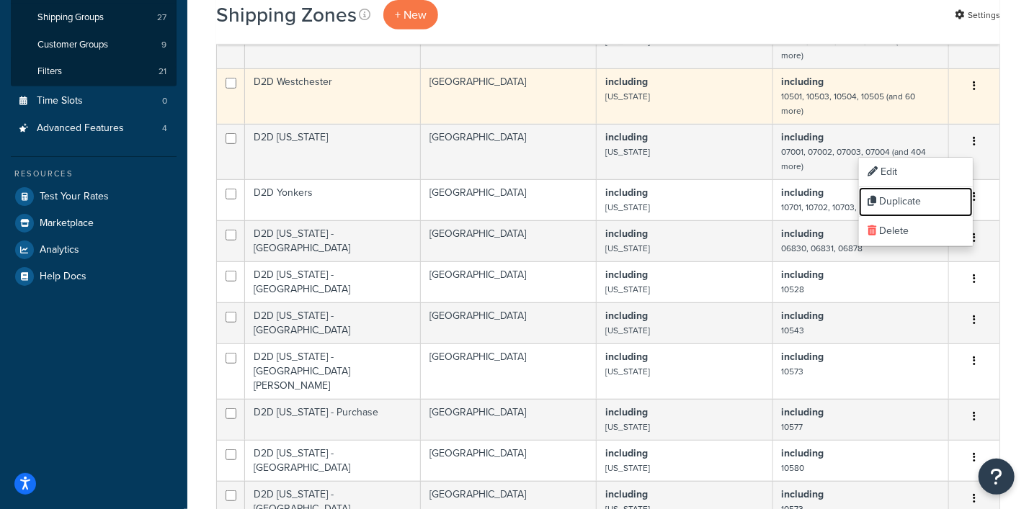
drag, startPoint x: 893, startPoint y: 203, endPoint x: 597, endPoint y: 91, distance: 315.7
click at [893, 202] on link "Duplicate" at bounding box center [916, 202] width 114 height 30
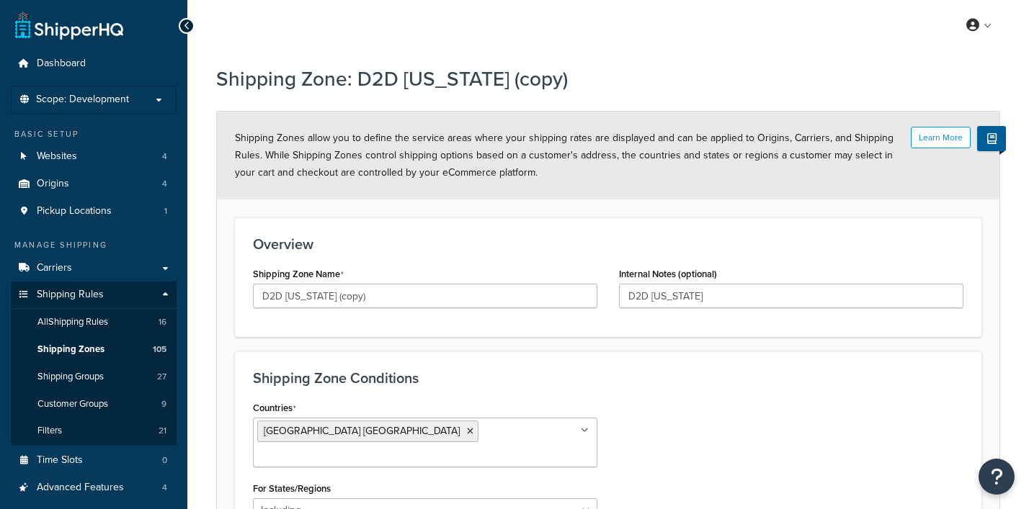
select select "including"
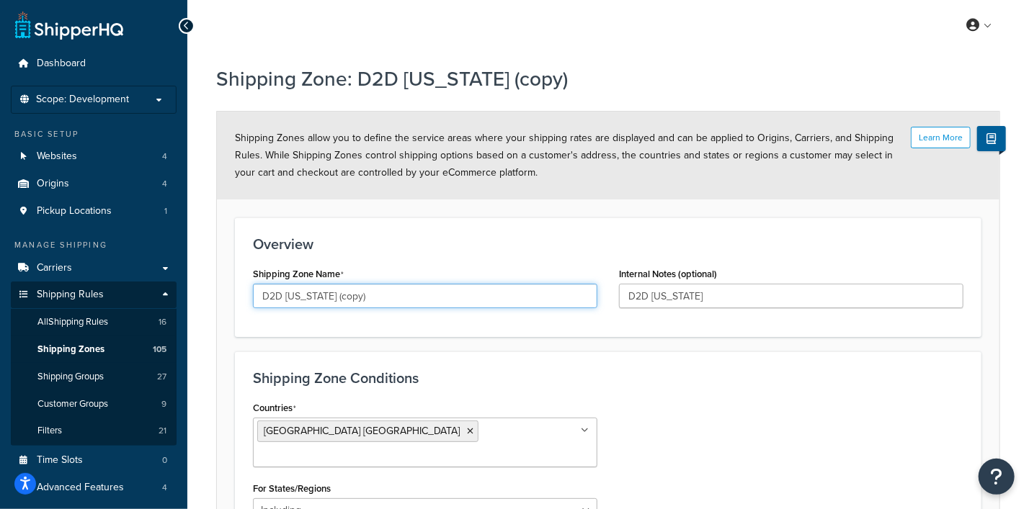
click at [353, 302] on input "D2D New Jersey (copy)" at bounding box center [425, 296] width 344 height 24
type input "D2D New Jersey (NJ Comm)"
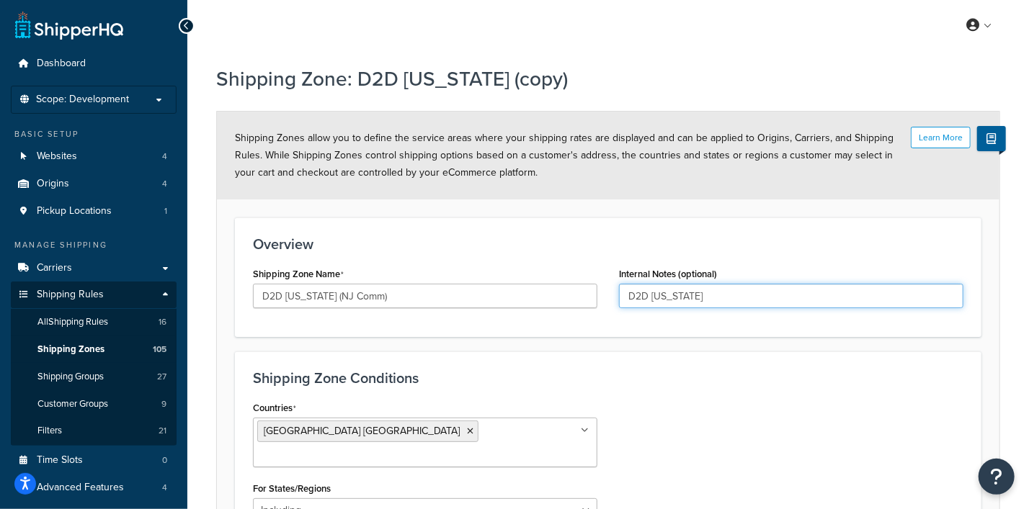
click at [751, 298] on input "D2D [US_STATE]" at bounding box center [791, 296] width 344 height 24
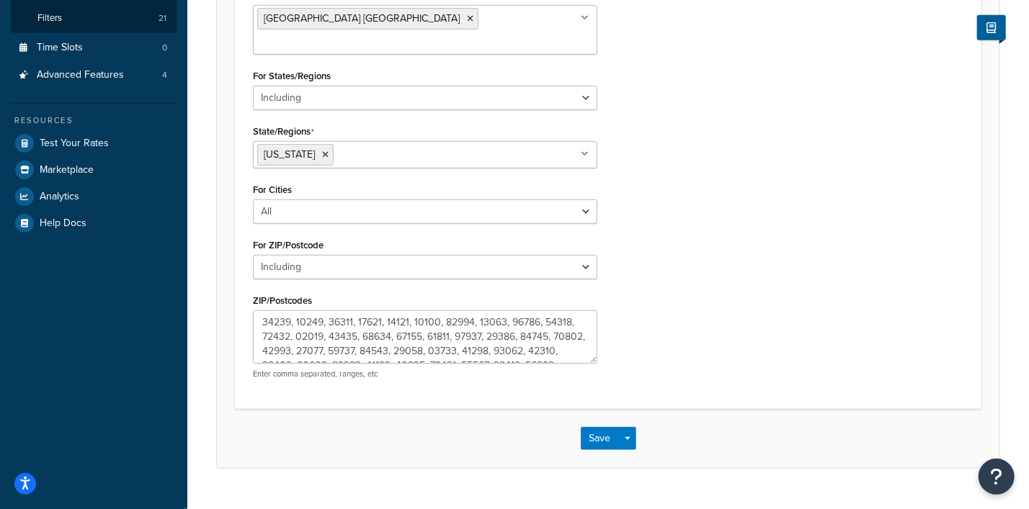
scroll to position [419, 0]
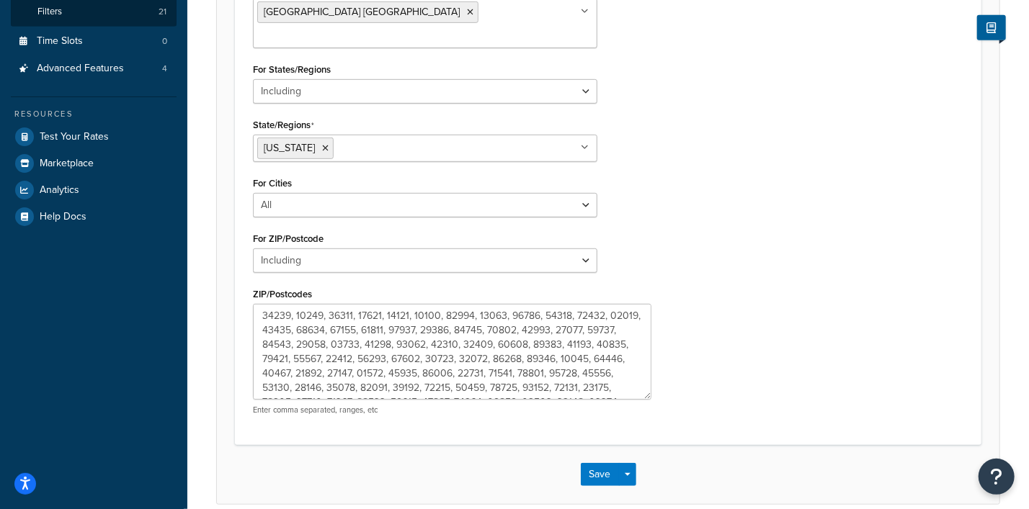
drag, startPoint x: 587, startPoint y: 331, endPoint x: 641, endPoint y: 374, distance: 69.2
click at [641, 374] on textarea "ZIP/Postcodes" at bounding box center [452, 352] width 398 height 96
type input "D2D New Jersey (NetJets Commercial)"
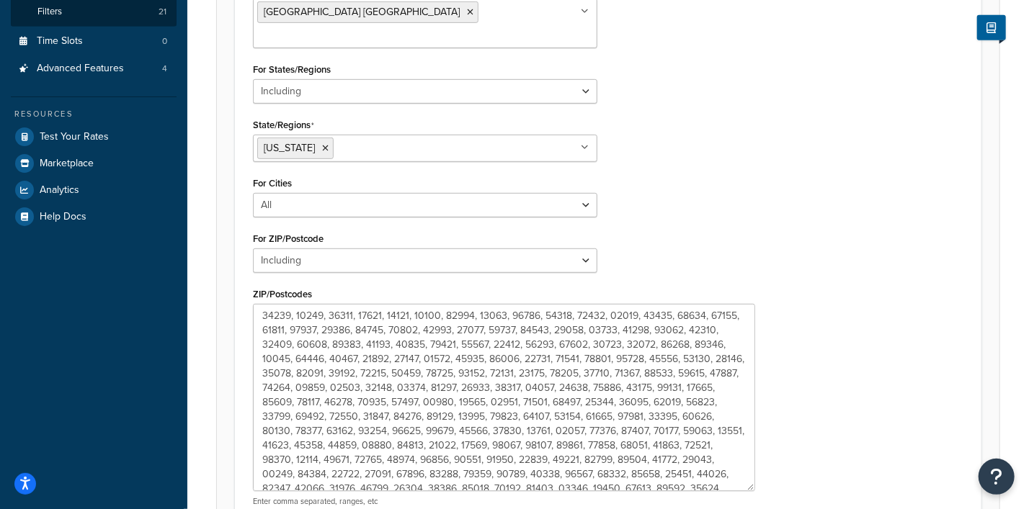
drag, startPoint x: 639, startPoint y: 369, endPoint x: 584, endPoint y: 397, distance: 61.5
click at [743, 460] on textarea "ZIP/Postcodes" at bounding box center [504, 397] width 502 height 187
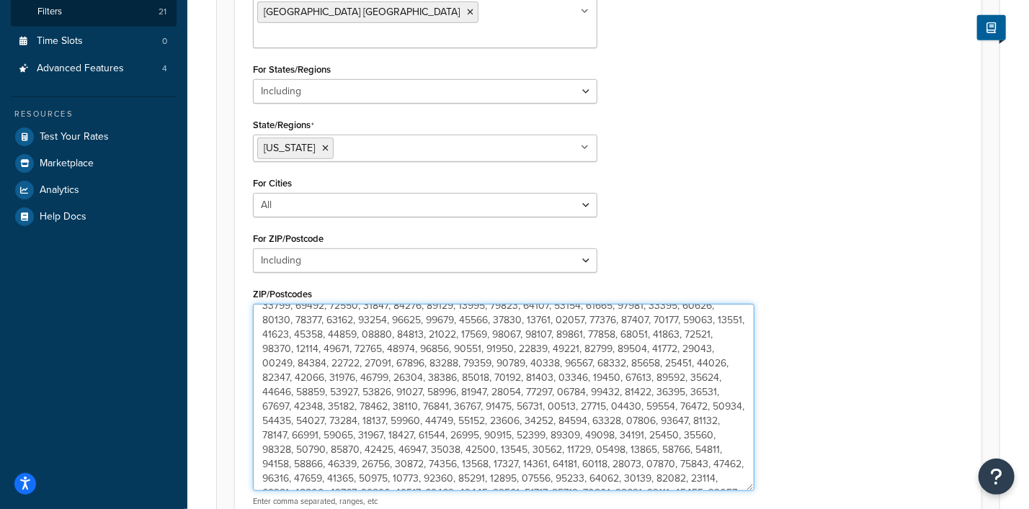
scroll to position [254, 0]
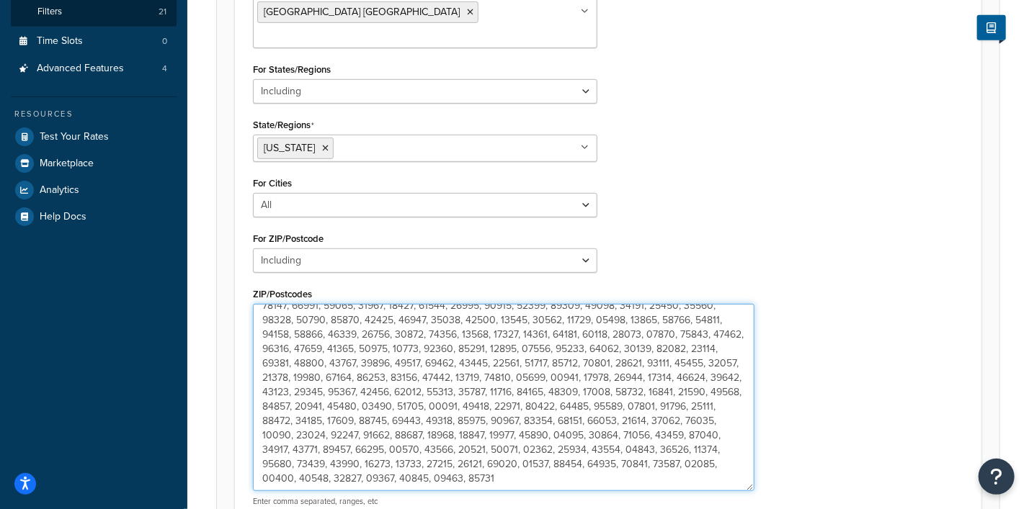
drag, startPoint x: 257, startPoint y: 295, endPoint x: 544, endPoint y: 462, distance: 331.5
click at [544, 462] on textarea "ZIP/Postcodes" at bounding box center [503, 397] width 501 height 187
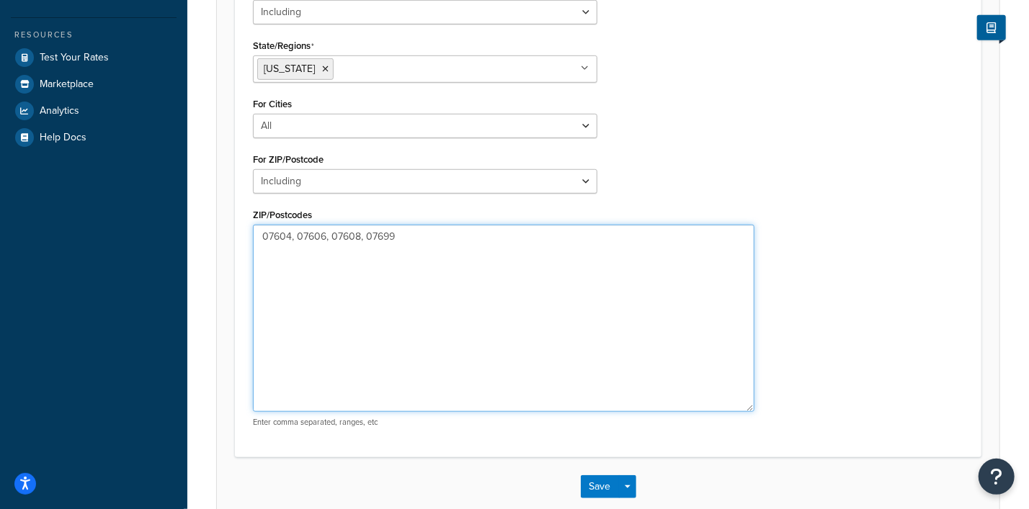
scroll to position [554, 0]
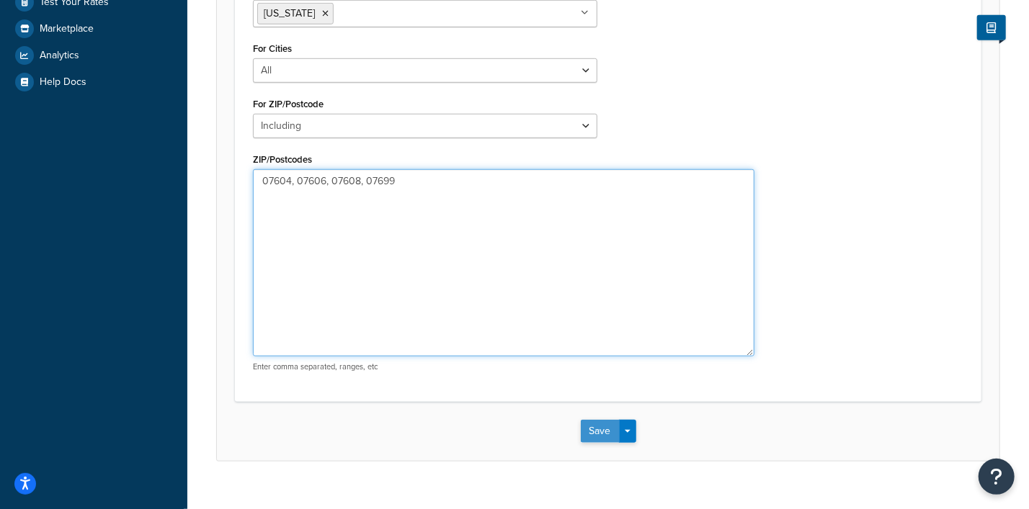
type textarea "07604, 07606, 07608, 07699"
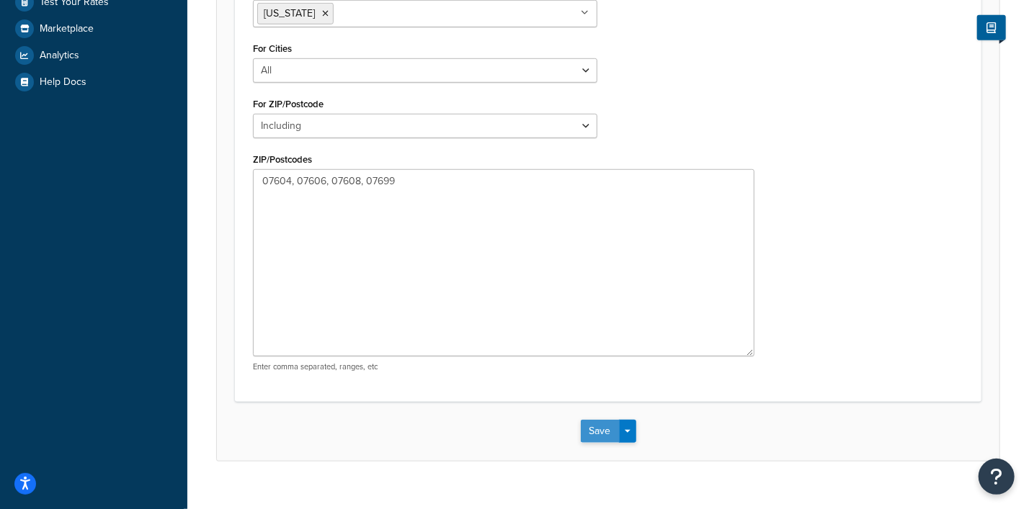
click at [598, 420] on button "Save" at bounding box center [600, 431] width 39 height 23
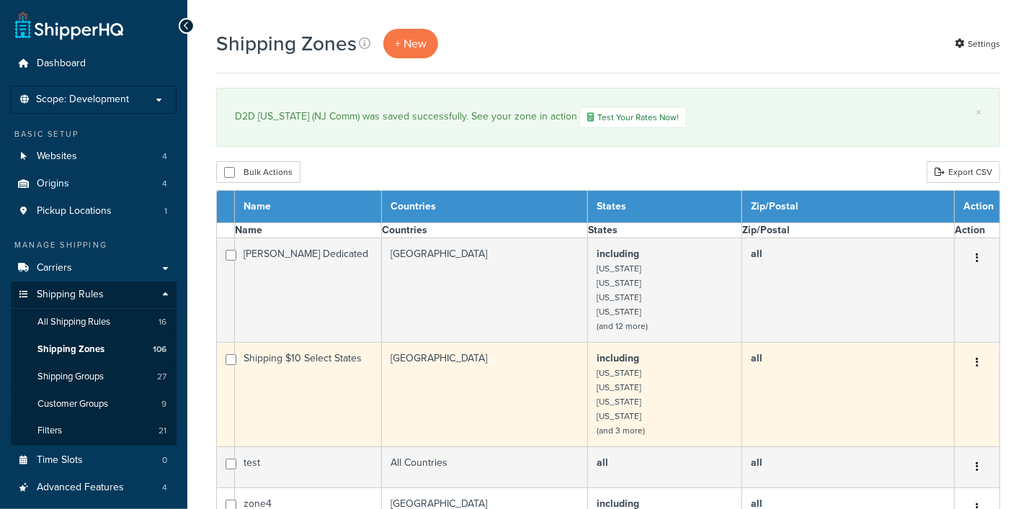
select select "15"
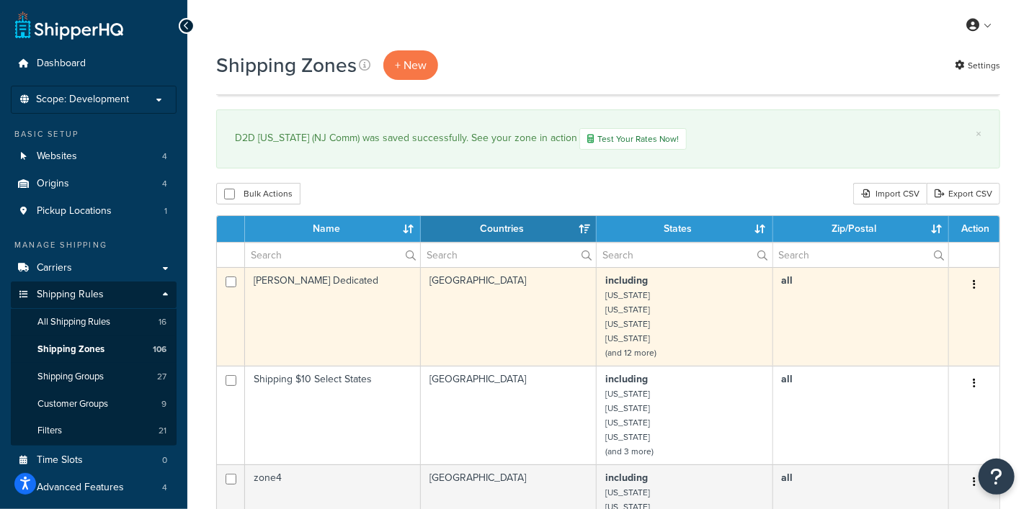
scroll to position [1171, 0]
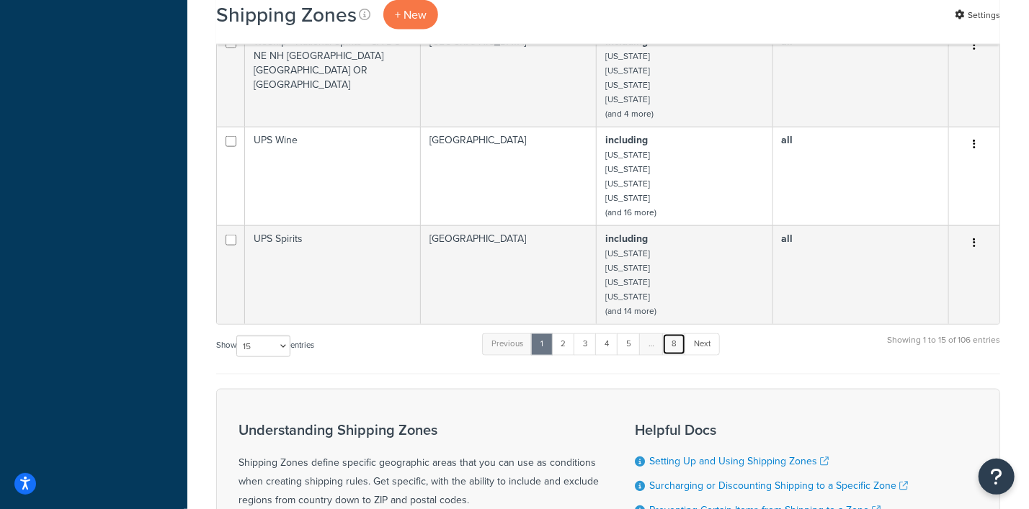
click at [671, 354] on link "8" at bounding box center [674, 345] width 24 height 22
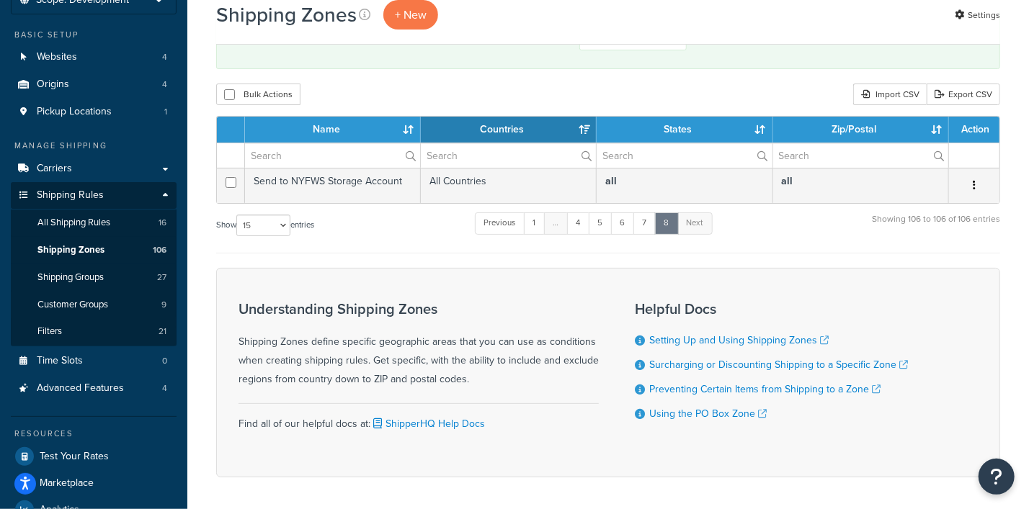
scroll to position [0, 0]
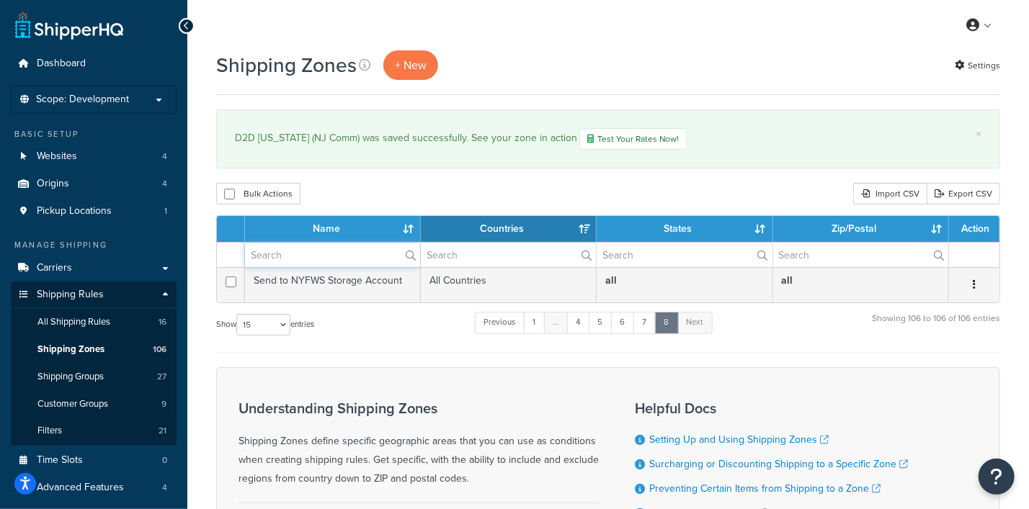
click at [347, 254] on input "text" at bounding box center [332, 255] width 175 height 24
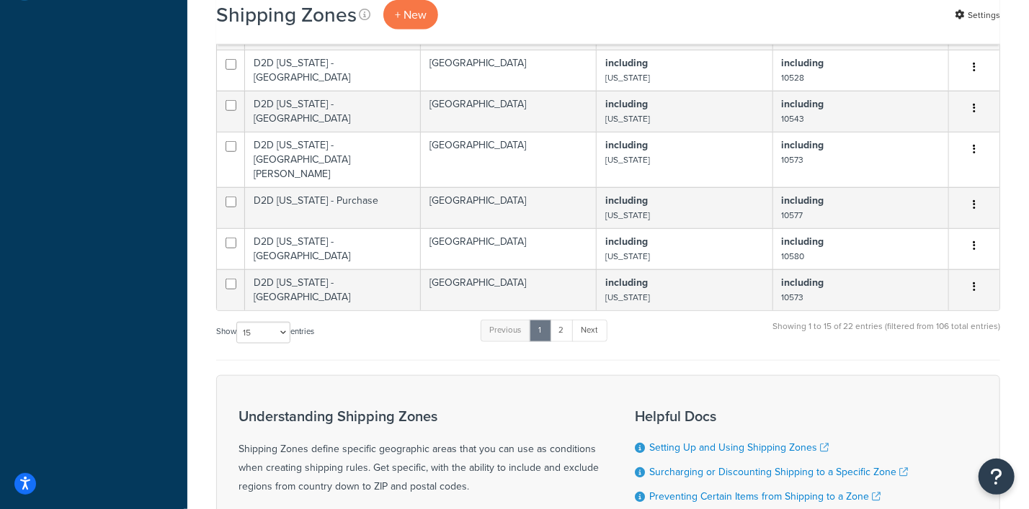
scroll to position [720, 0]
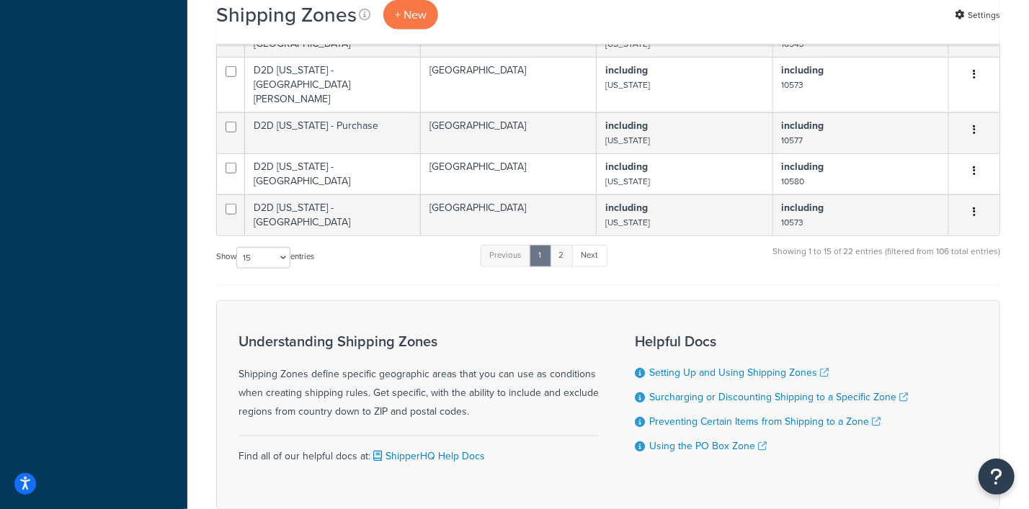
type input "D2d"
click at [564, 246] on link "2" at bounding box center [562, 256] width 24 height 22
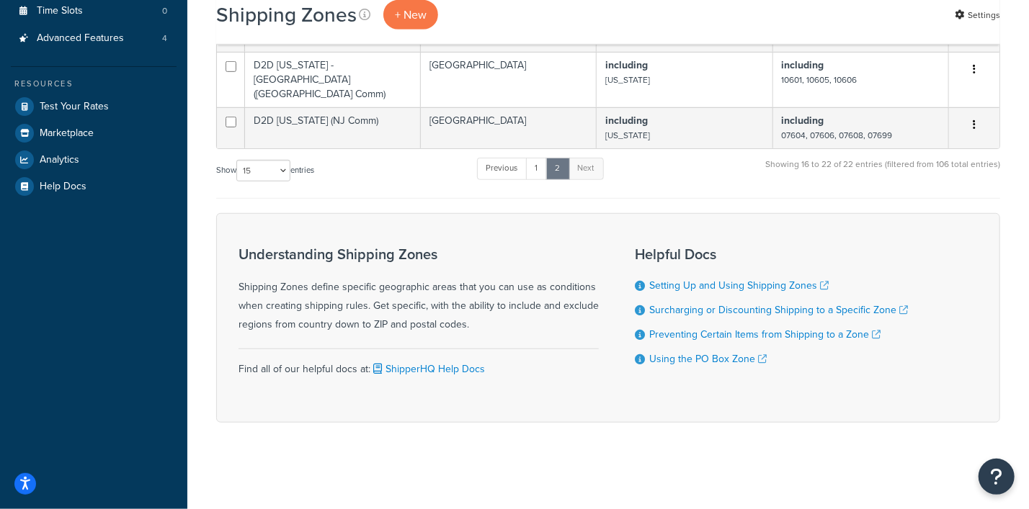
scroll to position [422, 0]
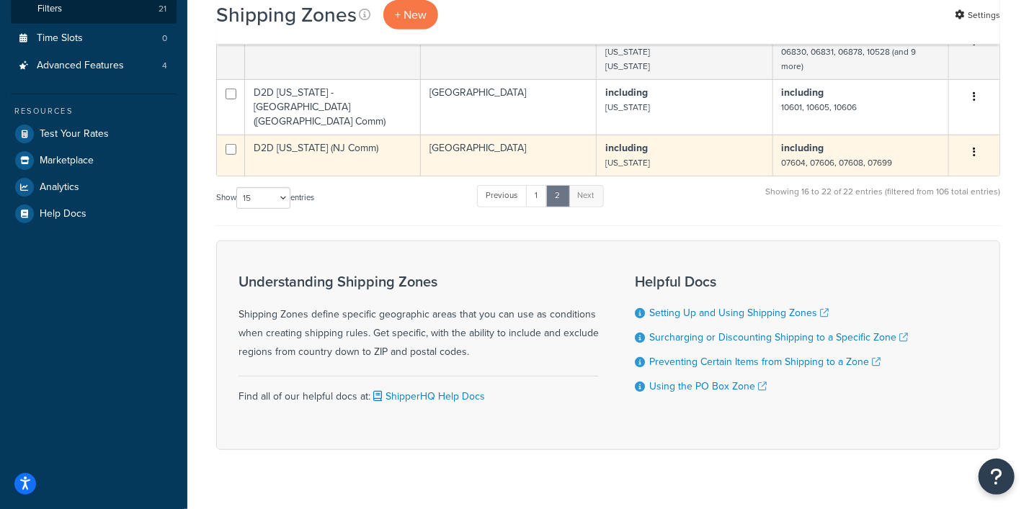
click at [976, 141] on button "button" at bounding box center [974, 152] width 20 height 23
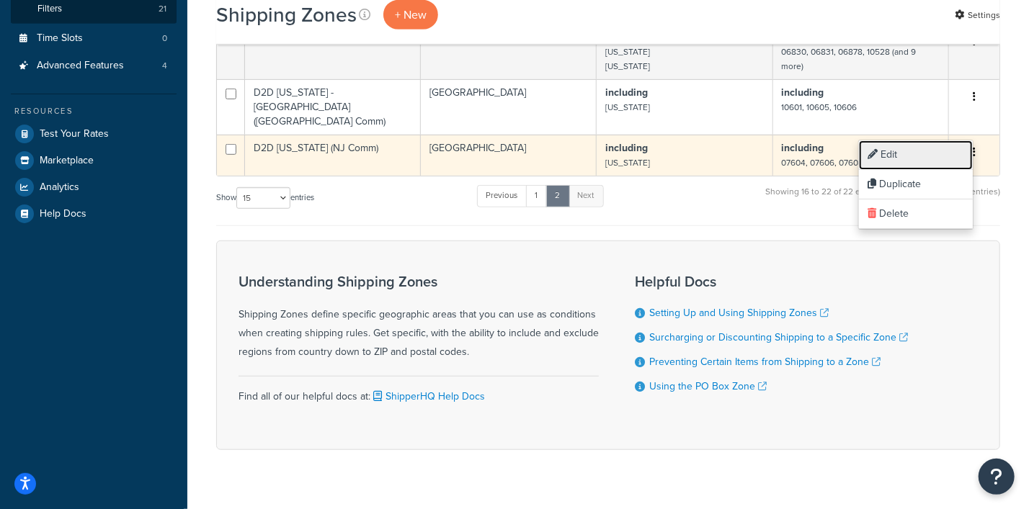
click at [893, 153] on link "Edit" at bounding box center [916, 155] width 114 height 30
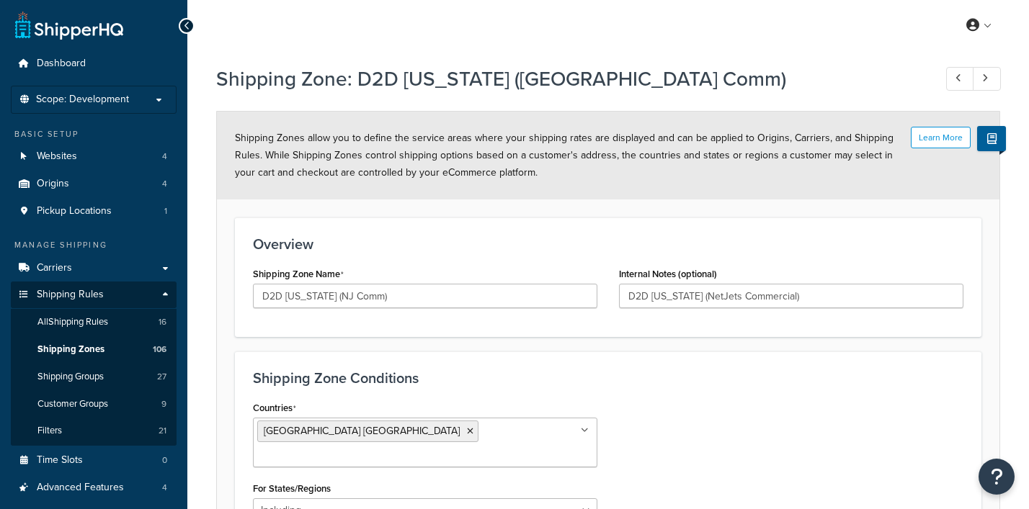
select select "including"
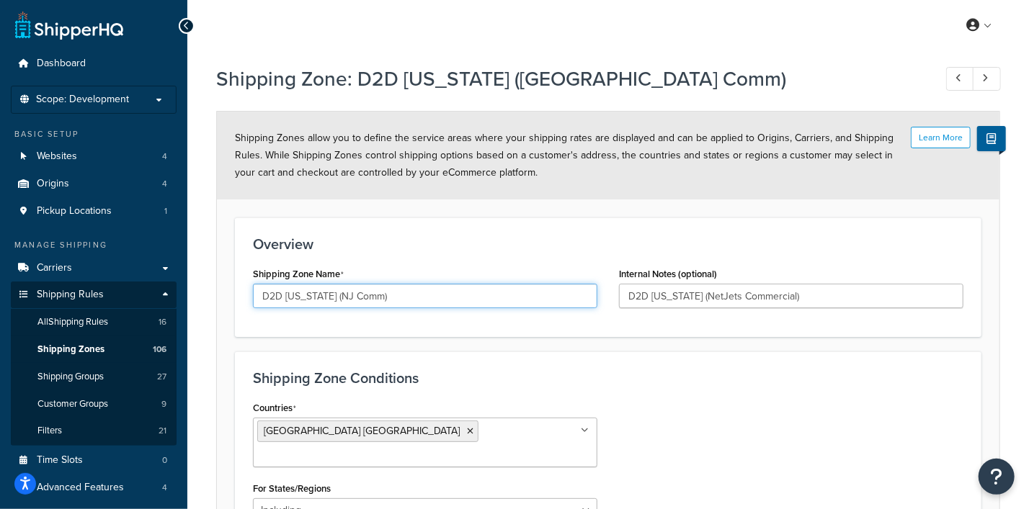
click at [335, 293] on input "D2D [US_STATE] (NJ Comm)" at bounding box center [425, 296] width 344 height 24
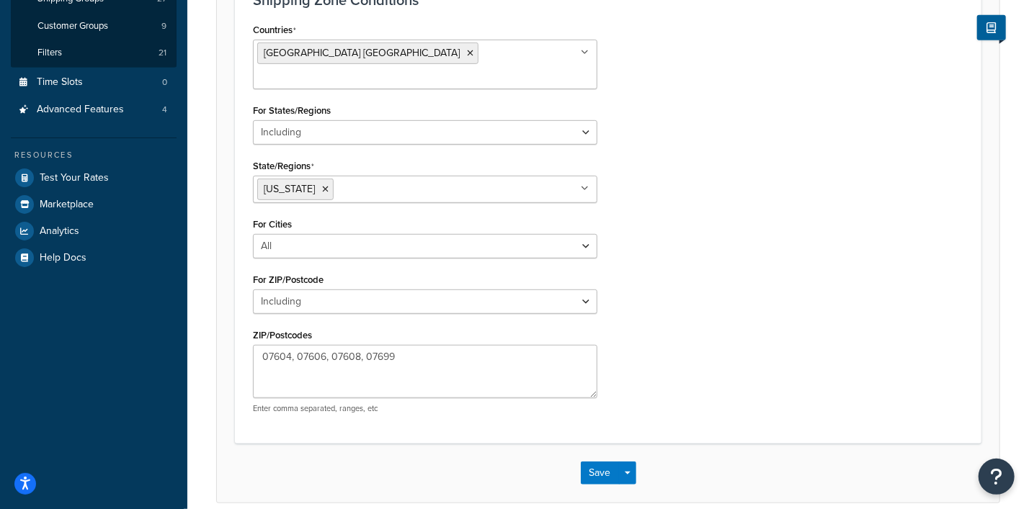
scroll to position [419, 0]
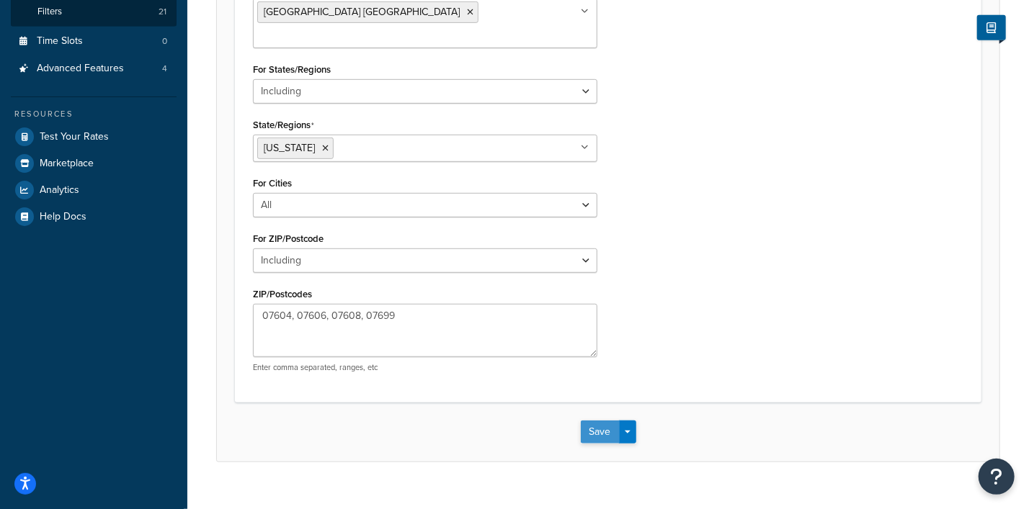
type input "D2D [US_STATE] Teterboro ([GEOGRAPHIC_DATA] Comm)"
click at [589, 421] on button "Save" at bounding box center [600, 432] width 39 height 23
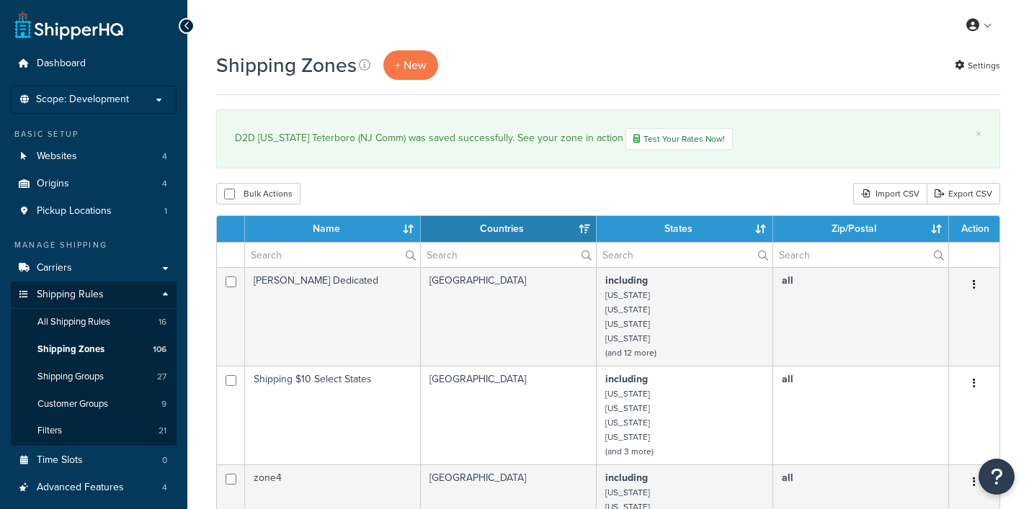
select select "15"
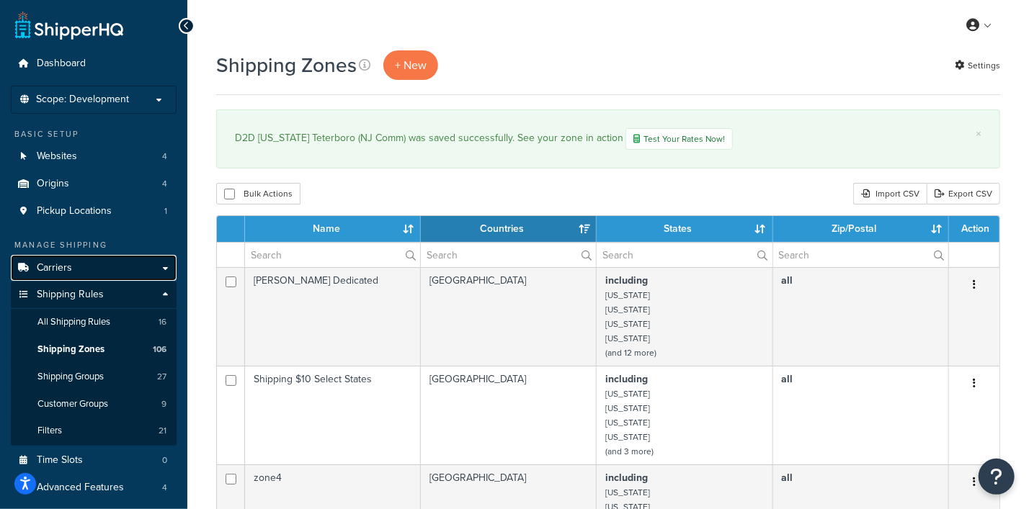
click at [60, 269] on span "Carriers" at bounding box center [54, 268] width 35 height 12
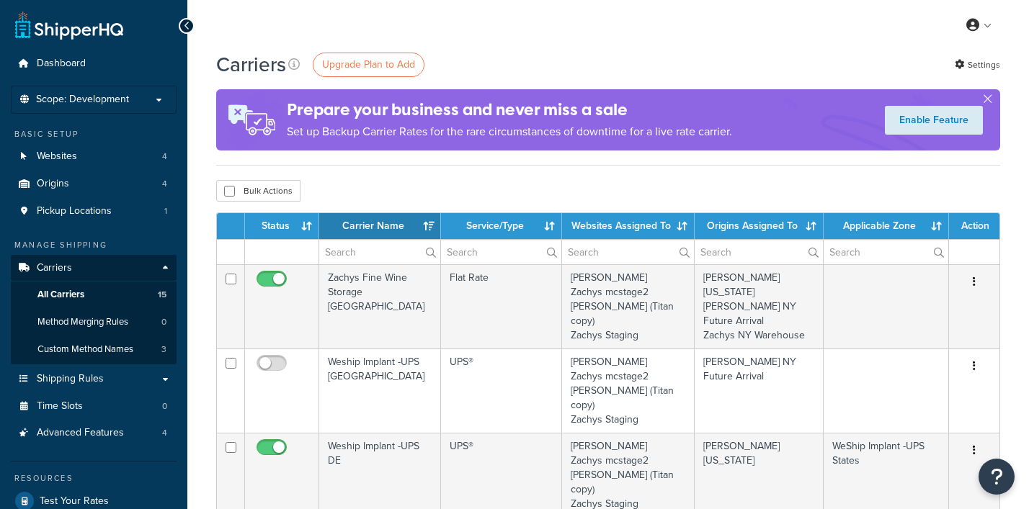
select select "15"
click at [370, 250] on input "text" at bounding box center [379, 252] width 121 height 24
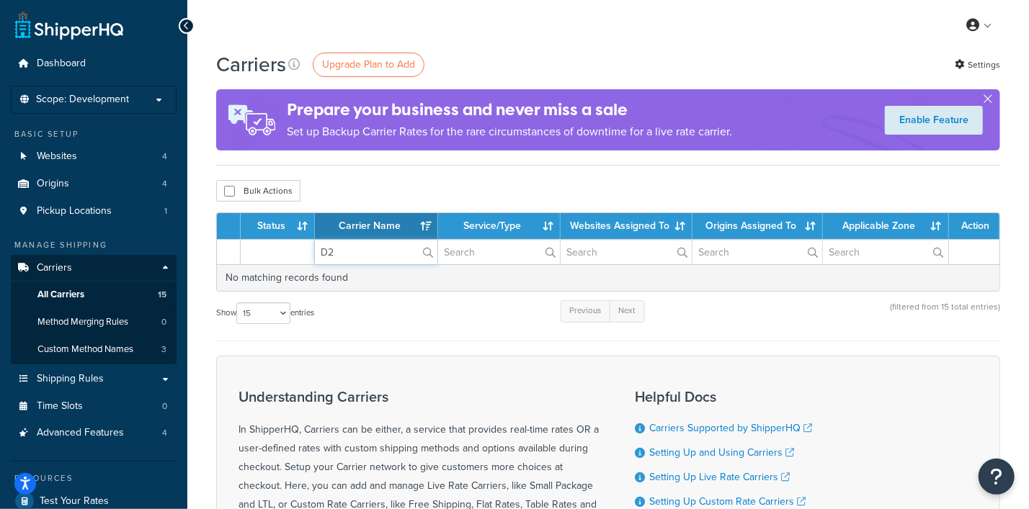
type input "D"
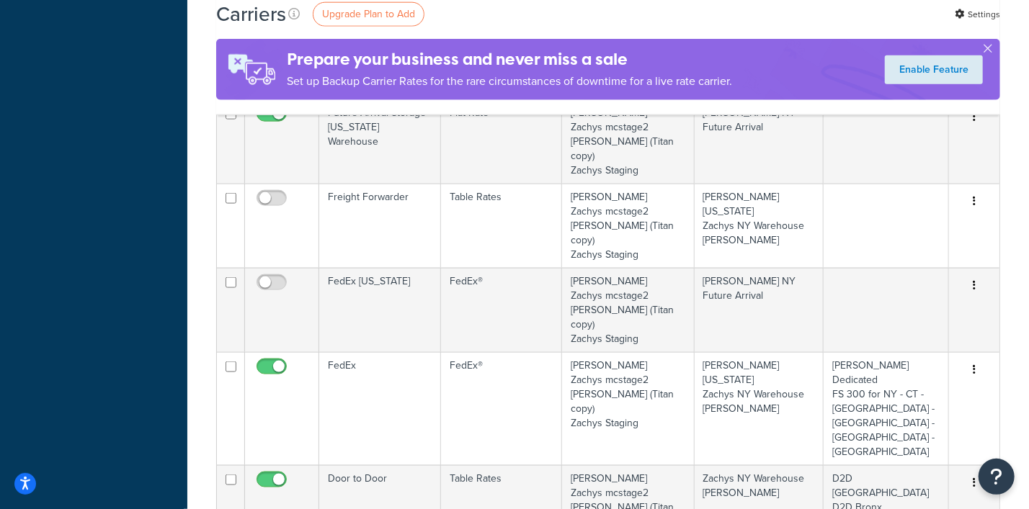
scroll to position [990, 0]
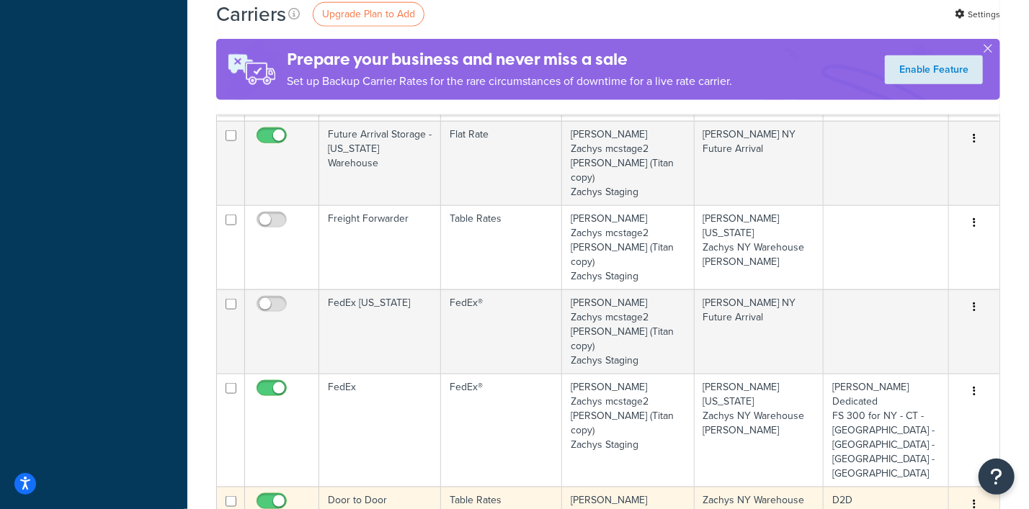
click at [972, 499] on icon "button" at bounding box center [973, 504] width 3 height 10
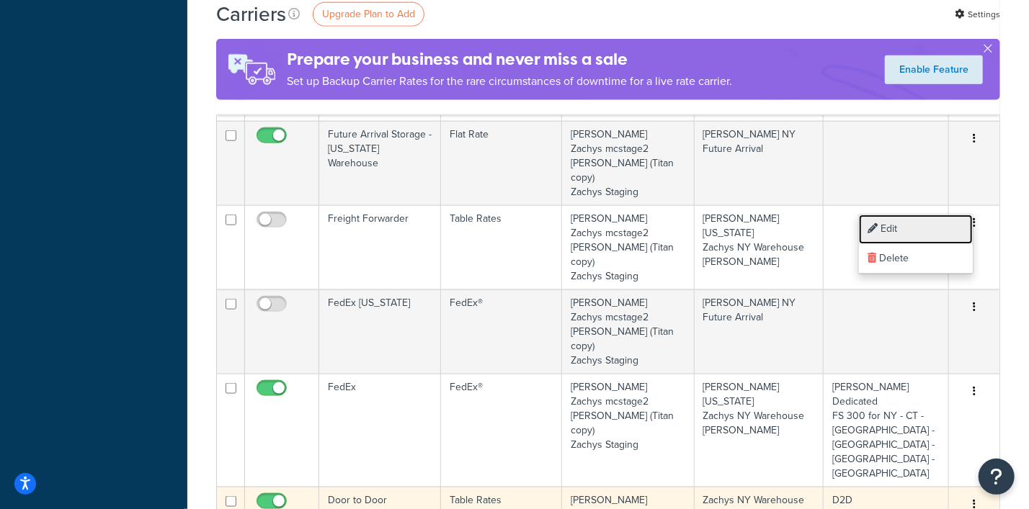
click at [890, 229] on link "Edit" at bounding box center [916, 230] width 114 height 30
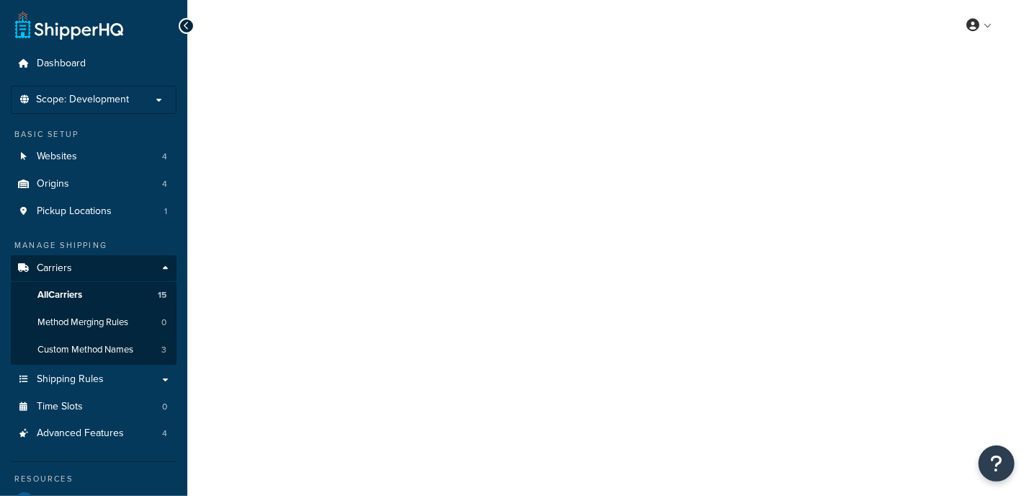
select select "25"
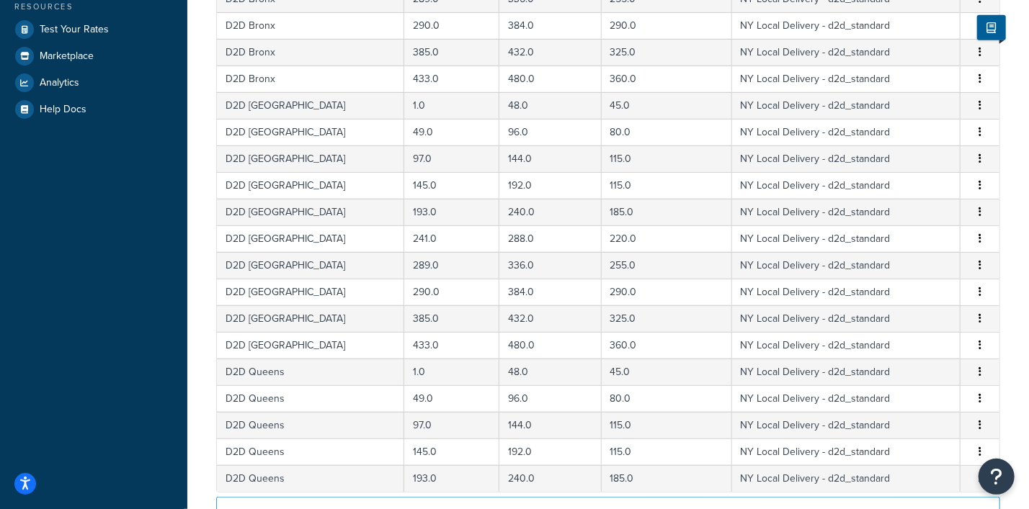
scroll to position [564, 0]
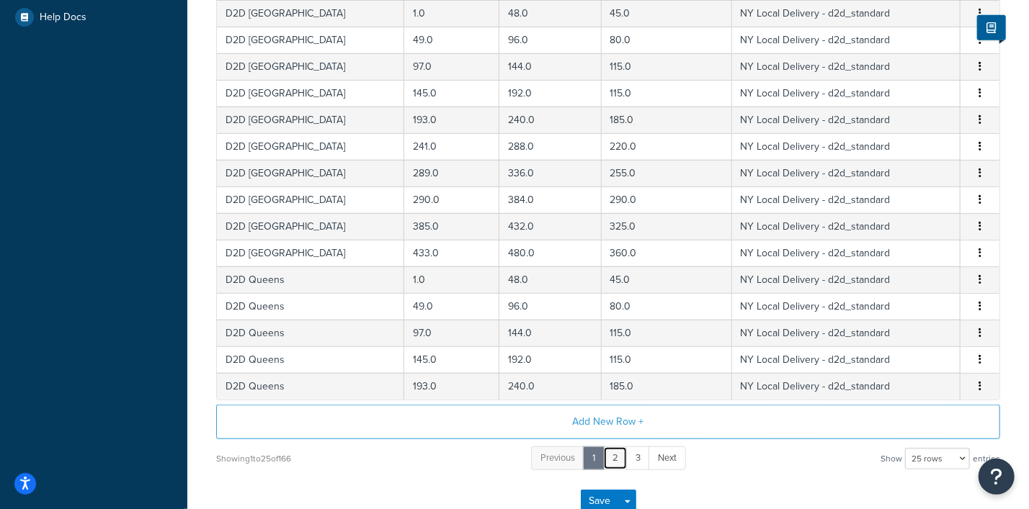
click at [615, 455] on link "2" at bounding box center [615, 459] width 24 height 24
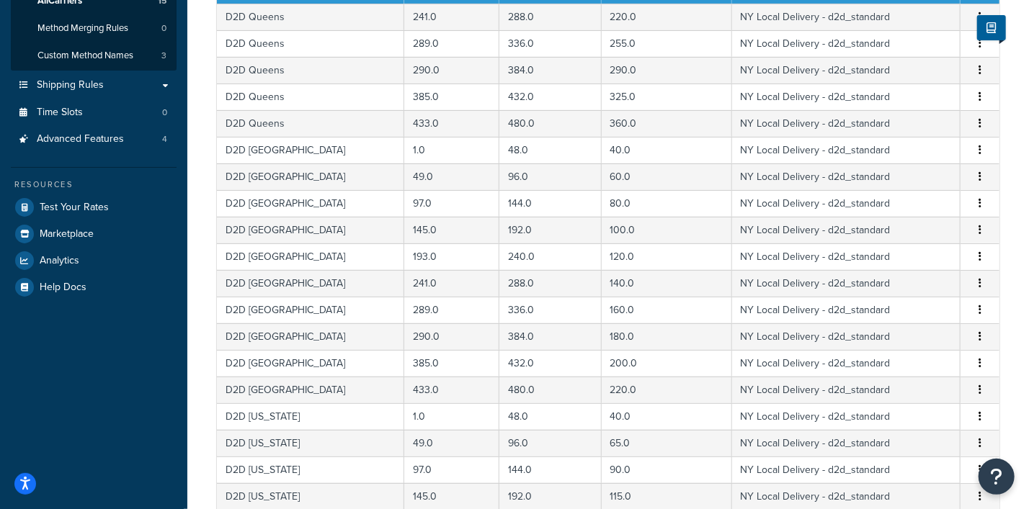
scroll to position [654, 0]
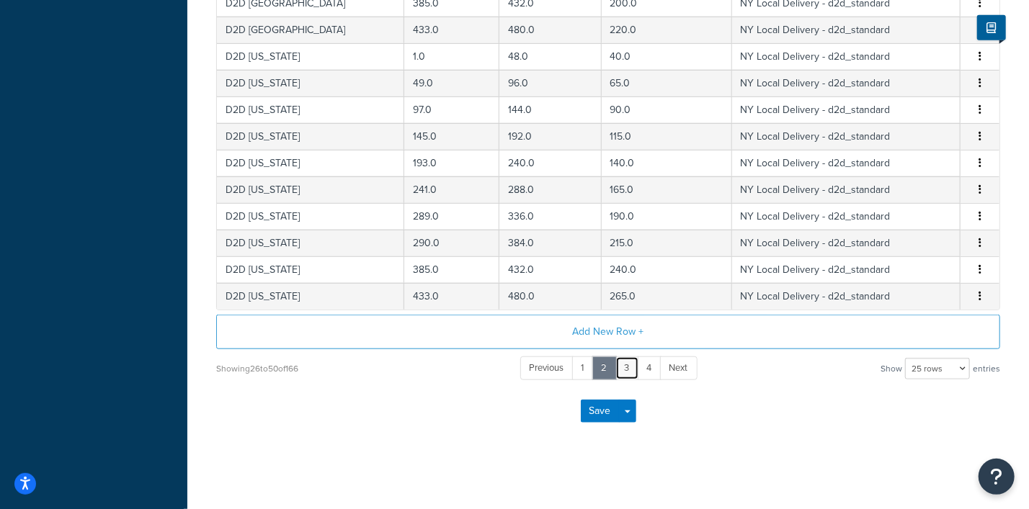
click at [629, 360] on link "3" at bounding box center [627, 369] width 24 height 24
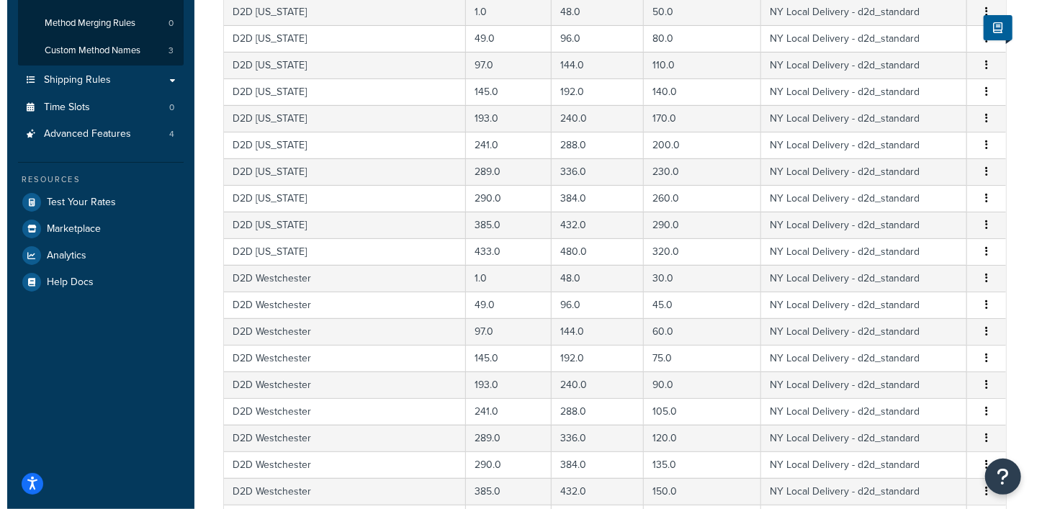
scroll to position [204, 0]
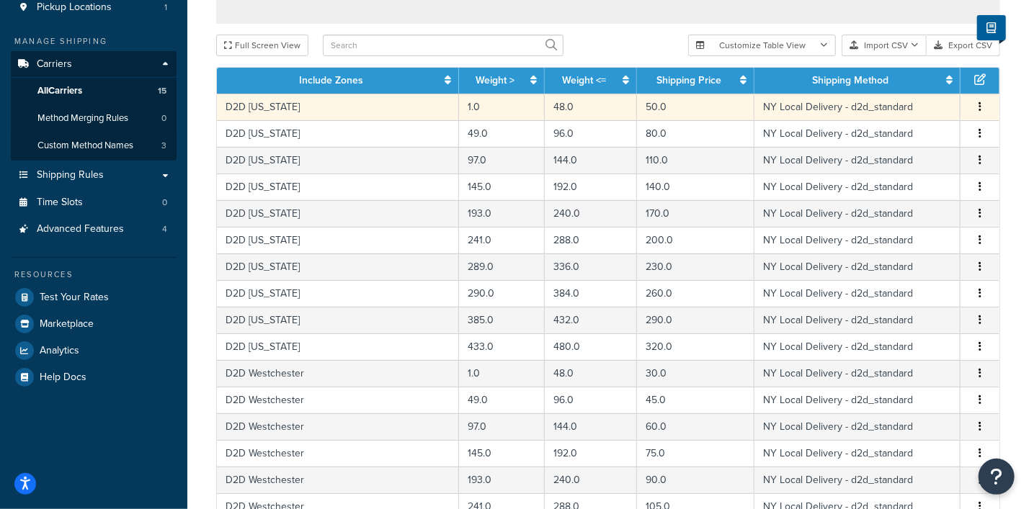
click at [979, 108] on icon "button" at bounding box center [979, 107] width 3 height 10
click at [898, 104] on div "Duplicate" at bounding box center [907, 109] width 102 height 30
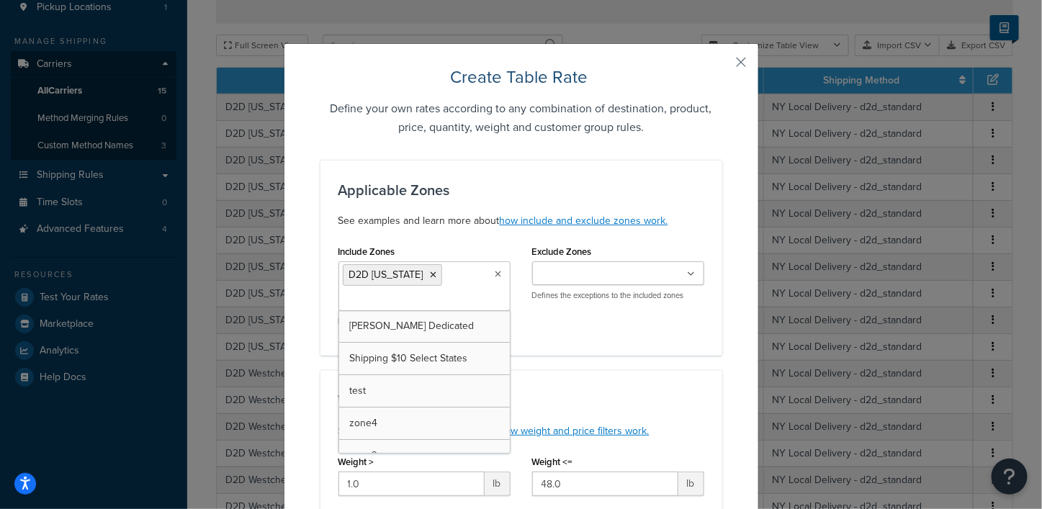
click at [496, 273] on icon at bounding box center [499, 274] width 6 height 9
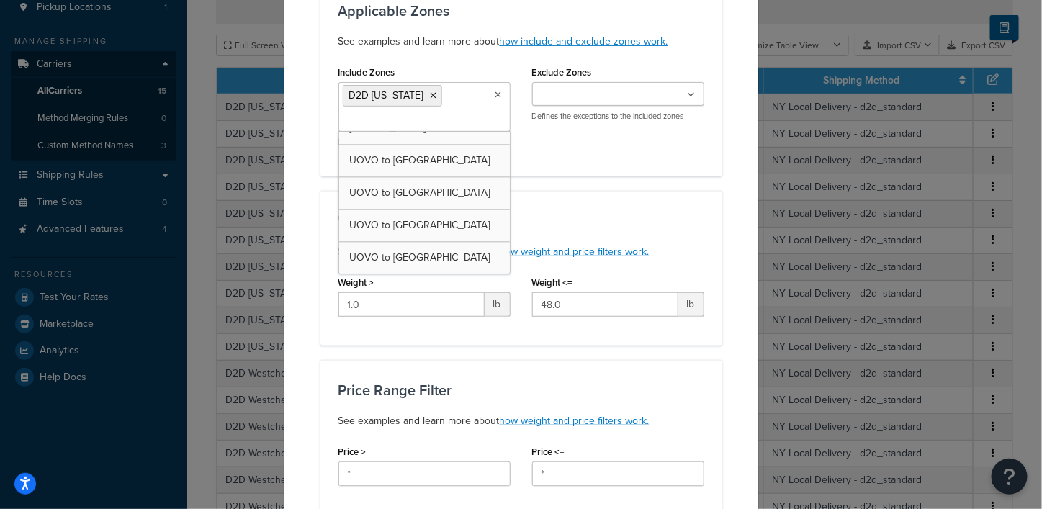
scroll to position [3314, 0]
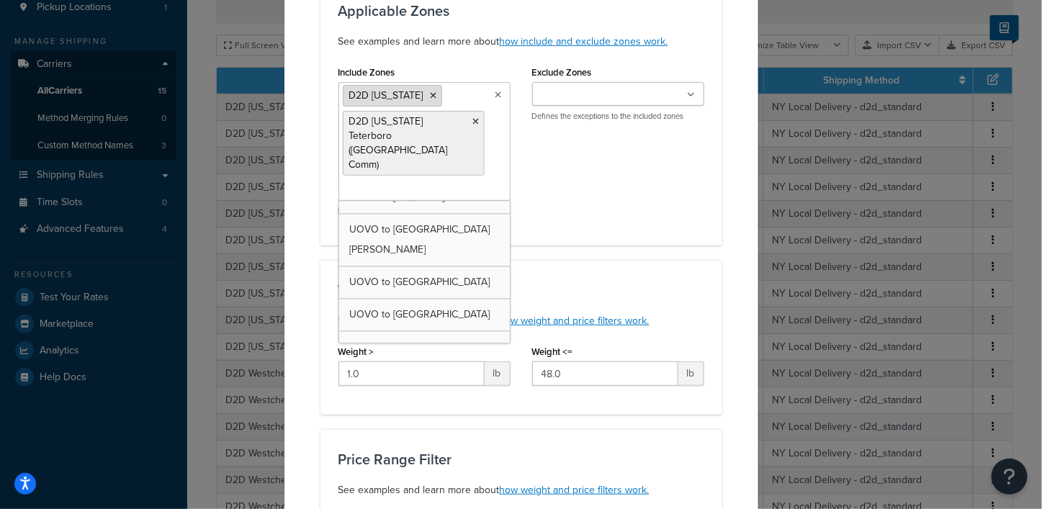
click at [431, 91] on icon at bounding box center [434, 95] width 6 height 9
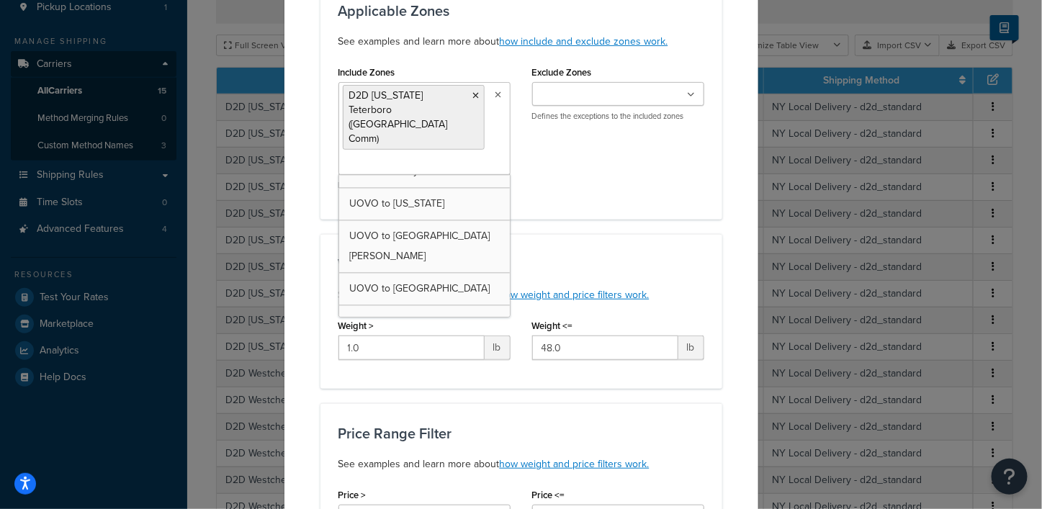
scroll to position [3347, 0]
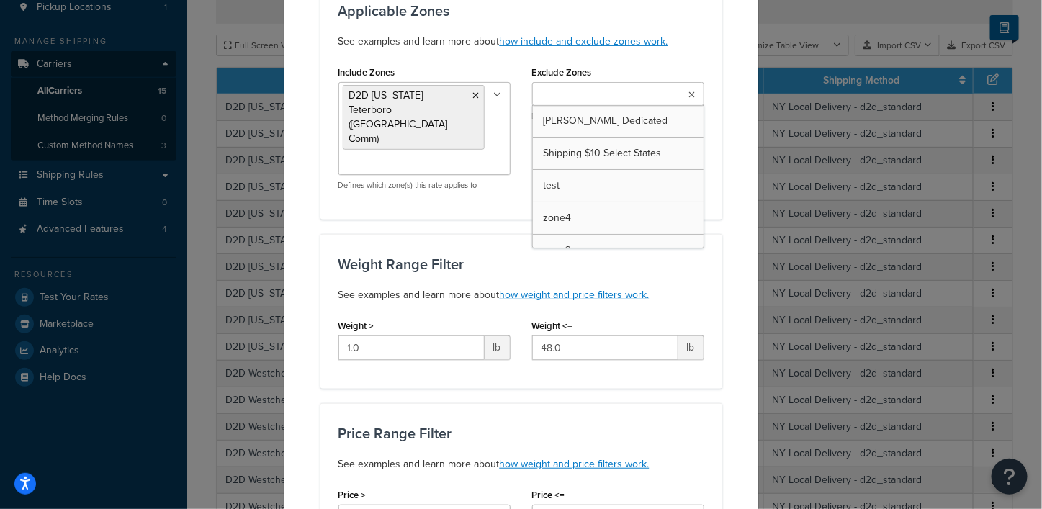
click at [689, 95] on icon at bounding box center [692, 95] width 6 height 9
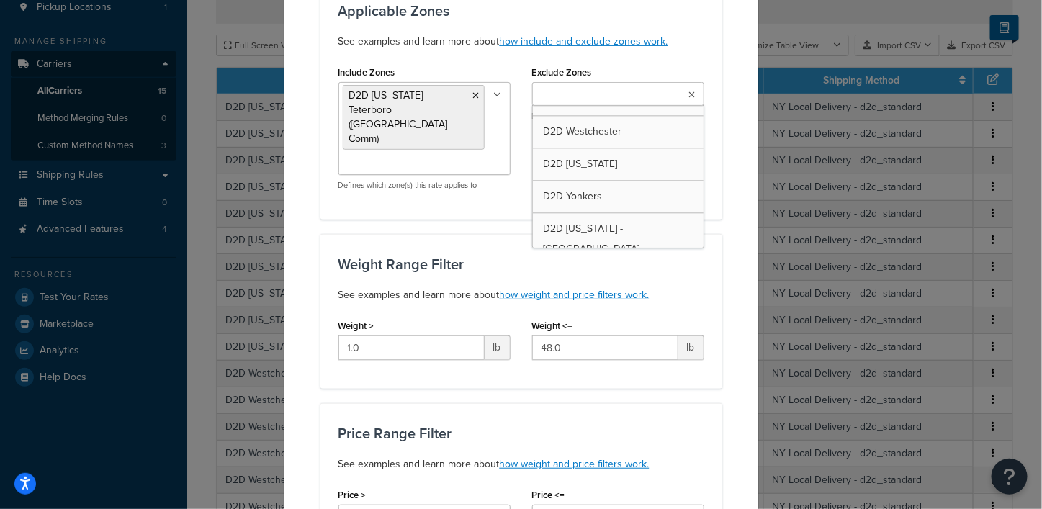
scroll to position [1260, 0]
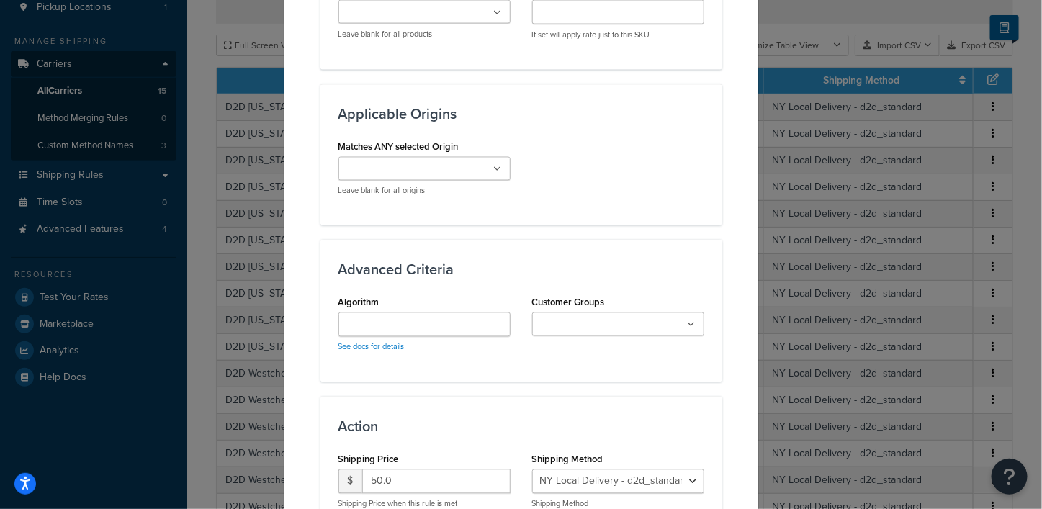
scroll to position [1069, 0]
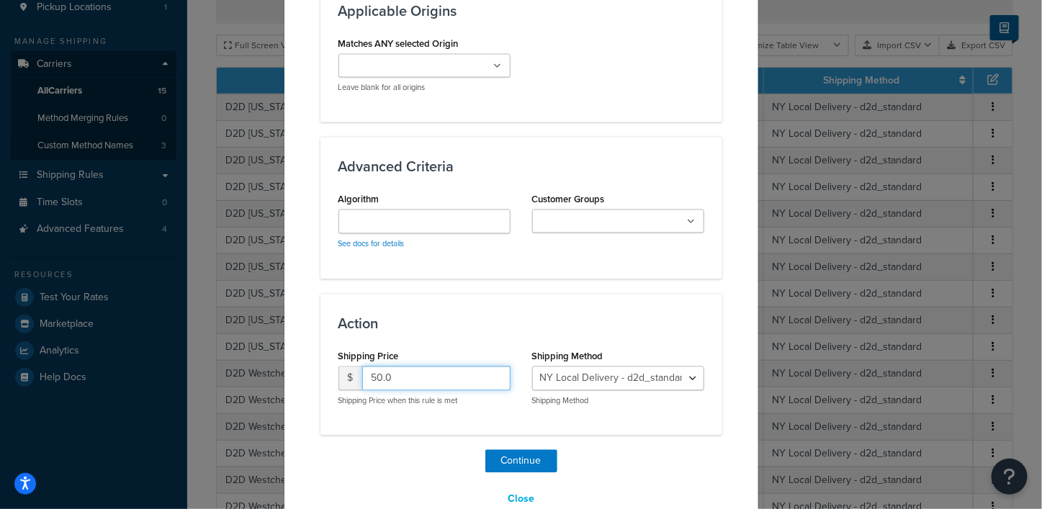
drag, startPoint x: 395, startPoint y: 347, endPoint x: 359, endPoint y: 347, distance: 36.0
click at [362, 366] on input "50.0" at bounding box center [436, 378] width 148 height 24
type input "23"
click at [377, 449] on div "Continue Close" at bounding box center [522, 480] width 402 height 62
click at [690, 209] on ul at bounding box center [618, 221] width 172 height 24
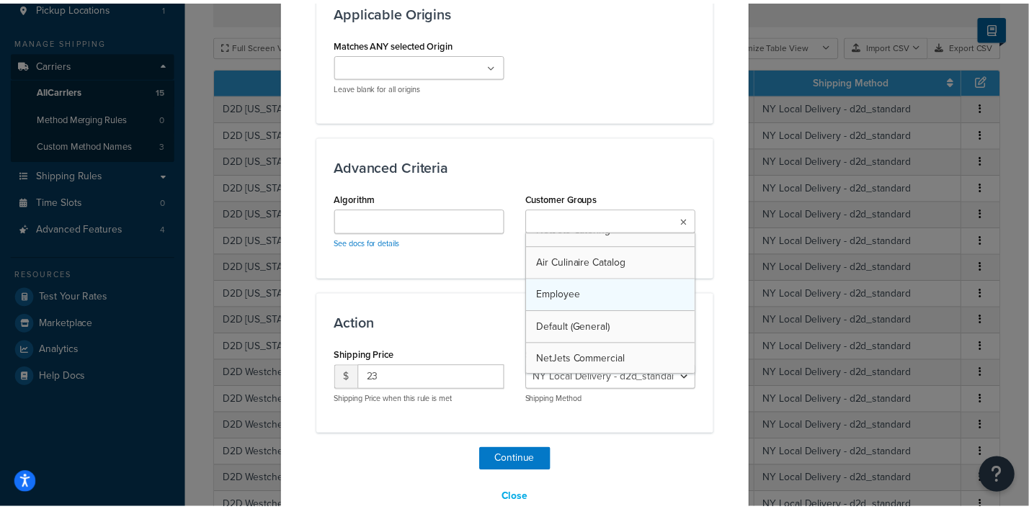
scroll to position [50, 0]
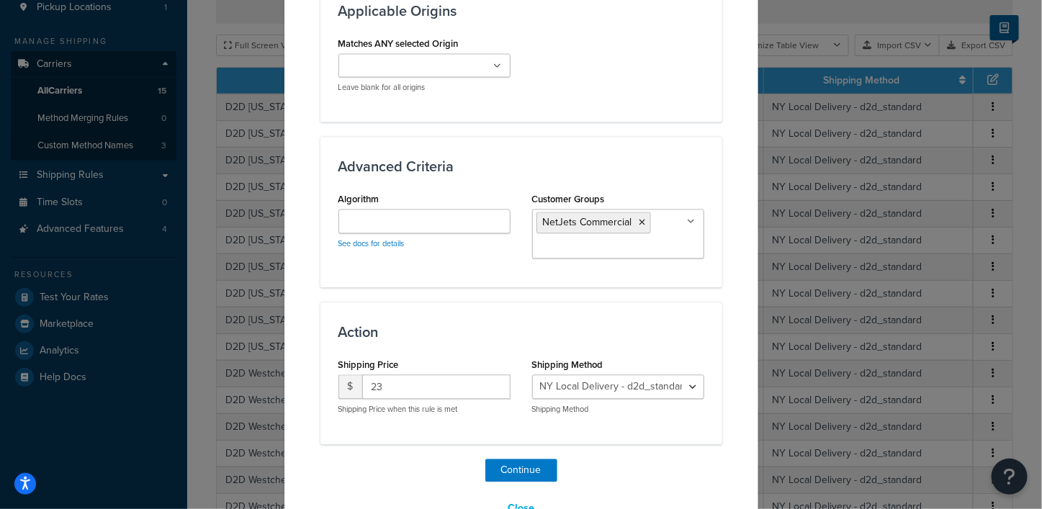
click at [515, 459] on button "Continue" at bounding box center [522, 470] width 72 height 23
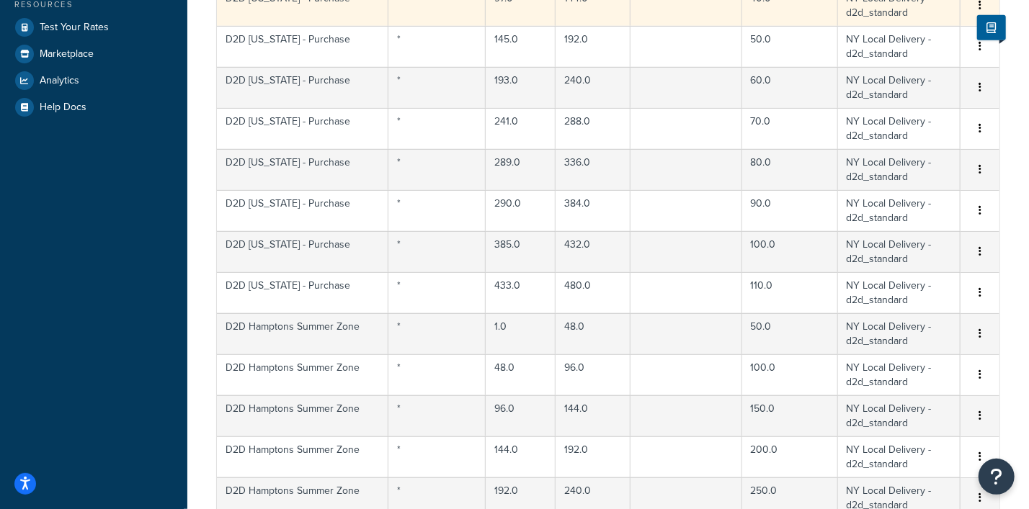
scroll to position [654, 0]
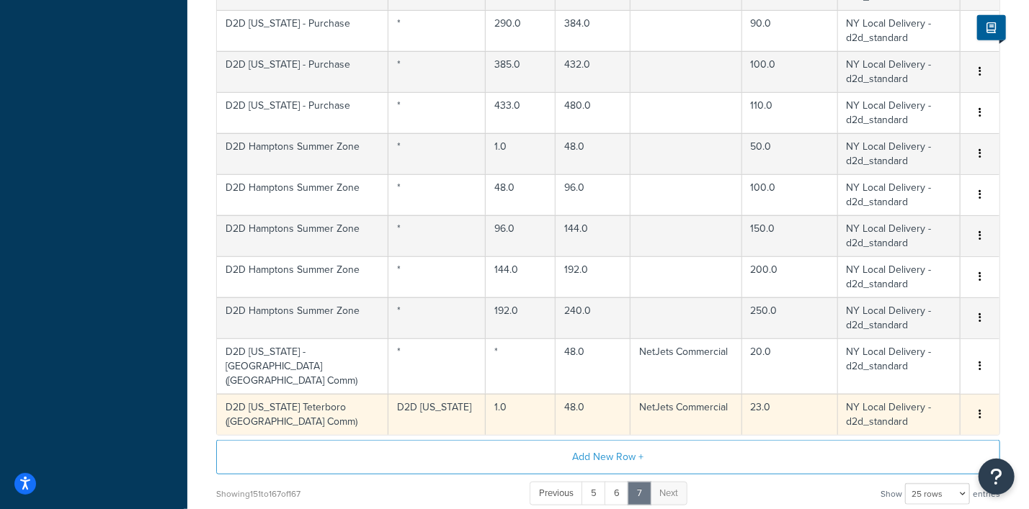
click at [980, 409] on icon "button" at bounding box center [979, 414] width 3 height 10
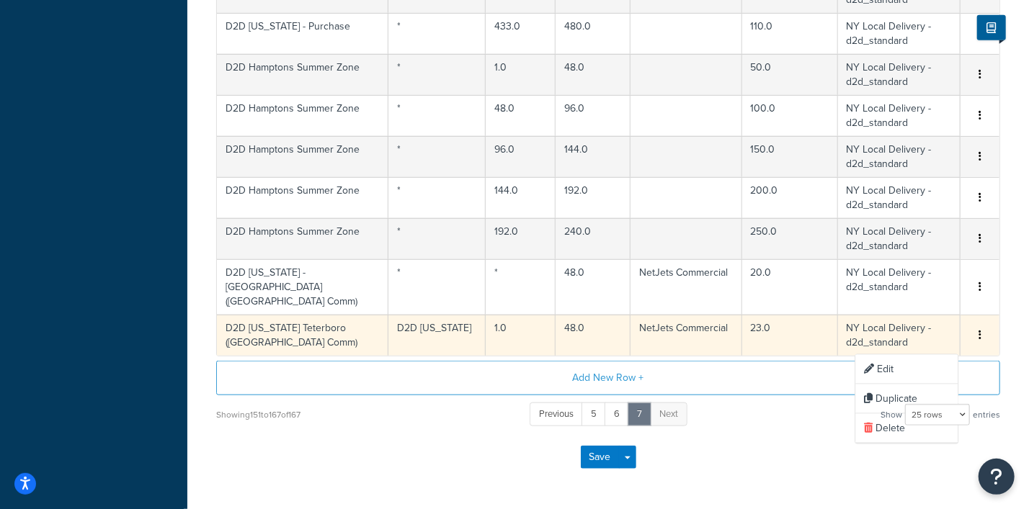
click at [766, 464] on div "Save Save Dropdown Save and Edit" at bounding box center [608, 457] width 784 height 59
click at [594, 403] on link "5" at bounding box center [593, 415] width 24 height 24
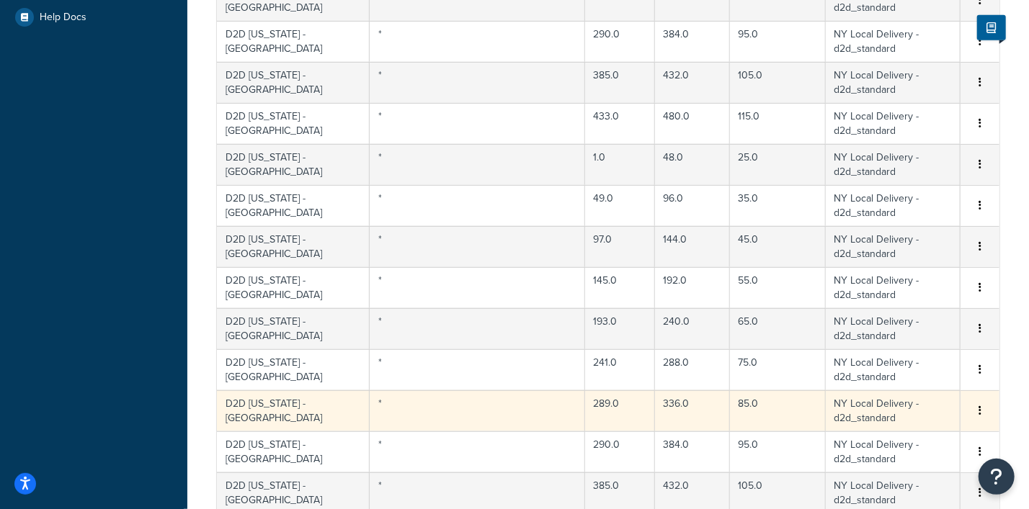
scroll to position [924, 0]
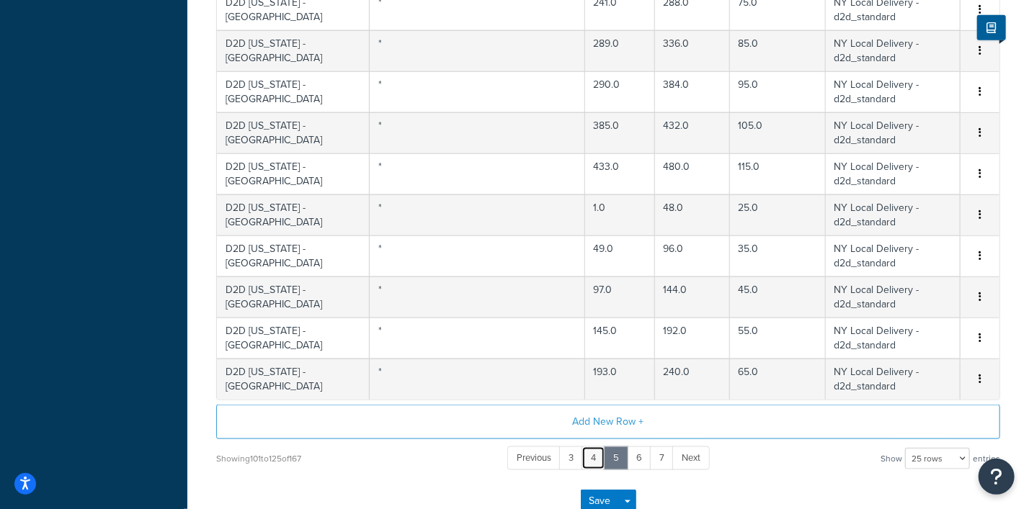
click at [596, 451] on link "4" at bounding box center [593, 459] width 24 height 24
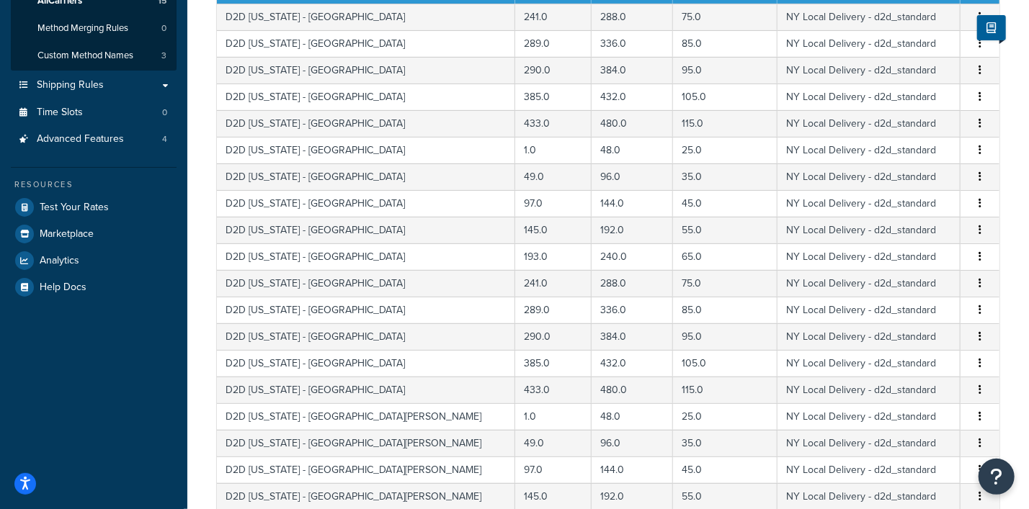
scroll to position [654, 0]
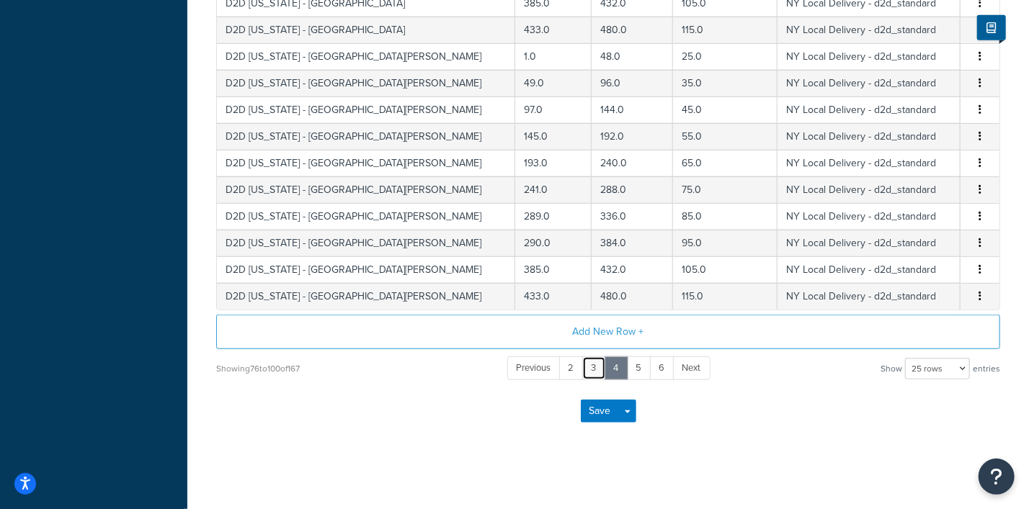
click at [592, 365] on link "3" at bounding box center [594, 369] width 24 height 24
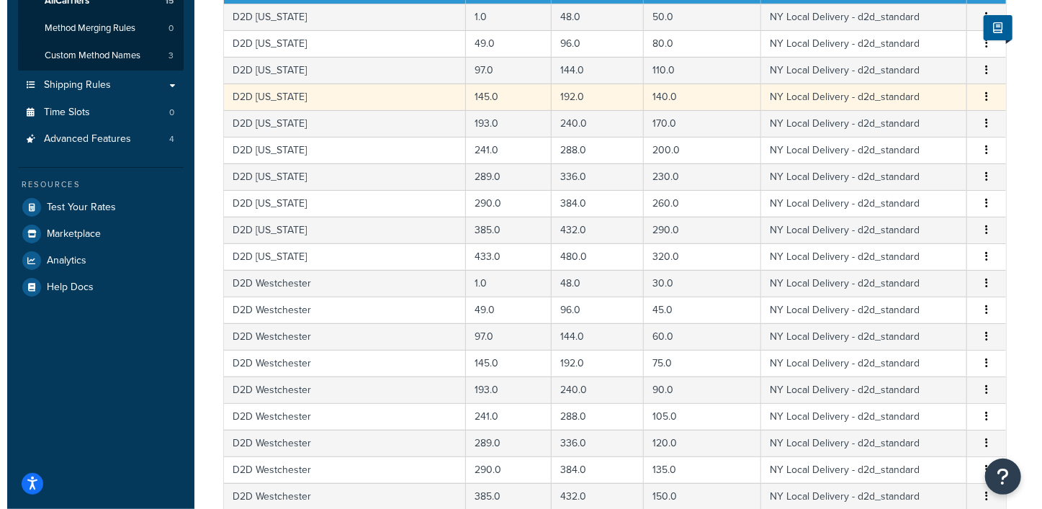
scroll to position [204, 0]
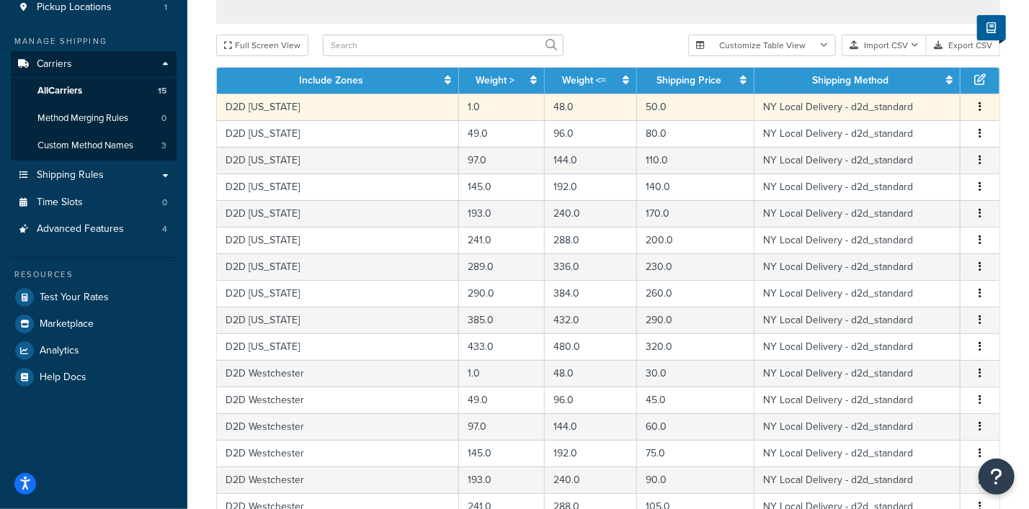
click at [978, 103] on icon "button" at bounding box center [979, 107] width 3 height 10
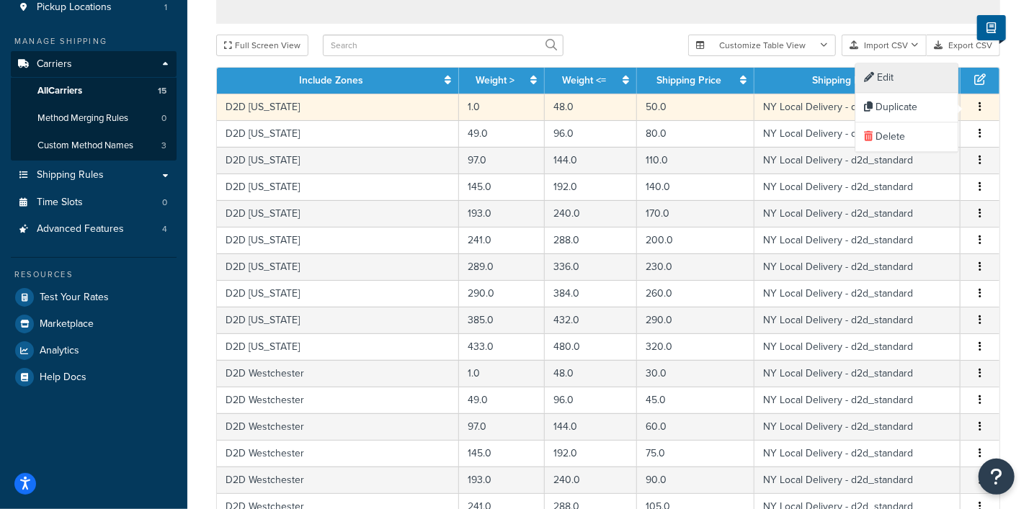
click at [888, 78] on div "Edit" at bounding box center [907, 79] width 102 height 30
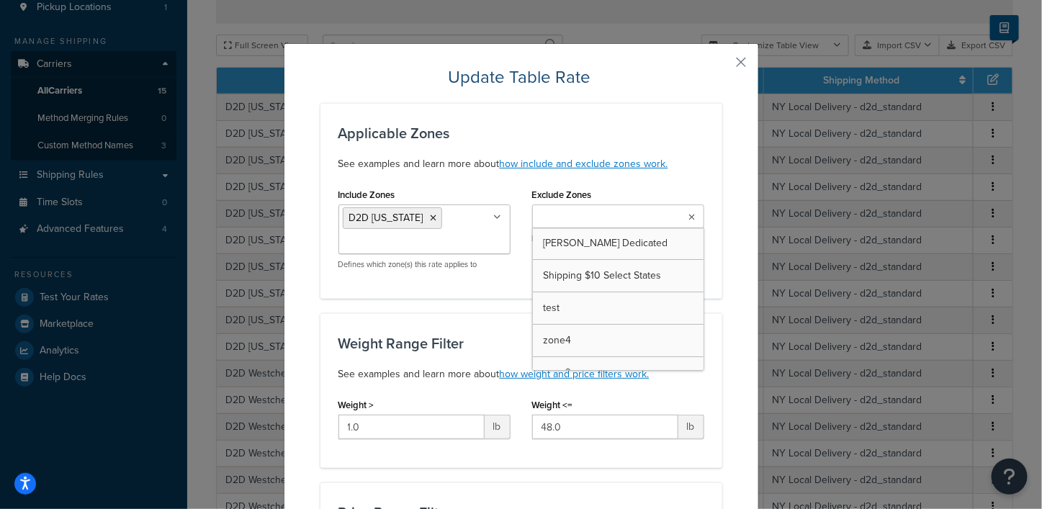
click at [689, 215] on icon at bounding box center [692, 217] width 6 height 9
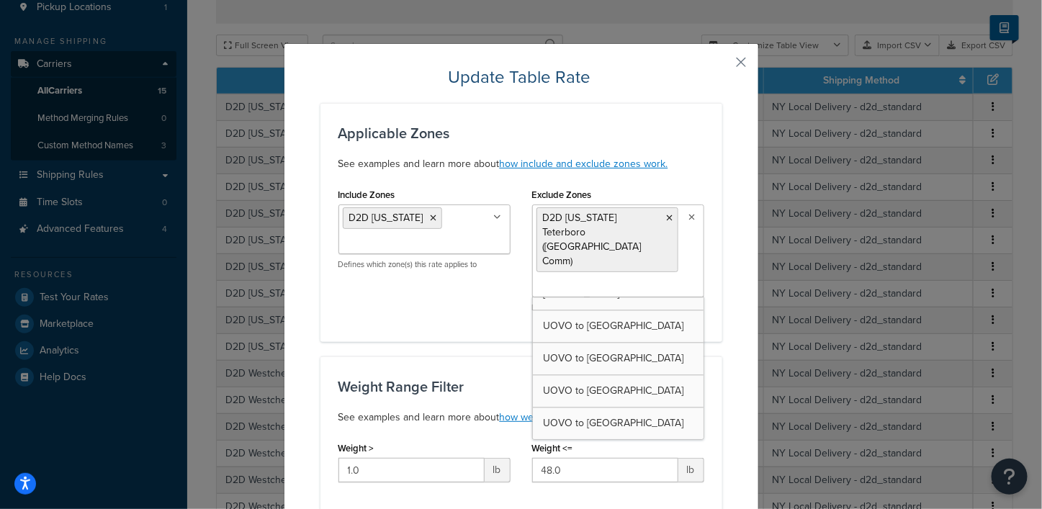
scroll to position [3347, 0]
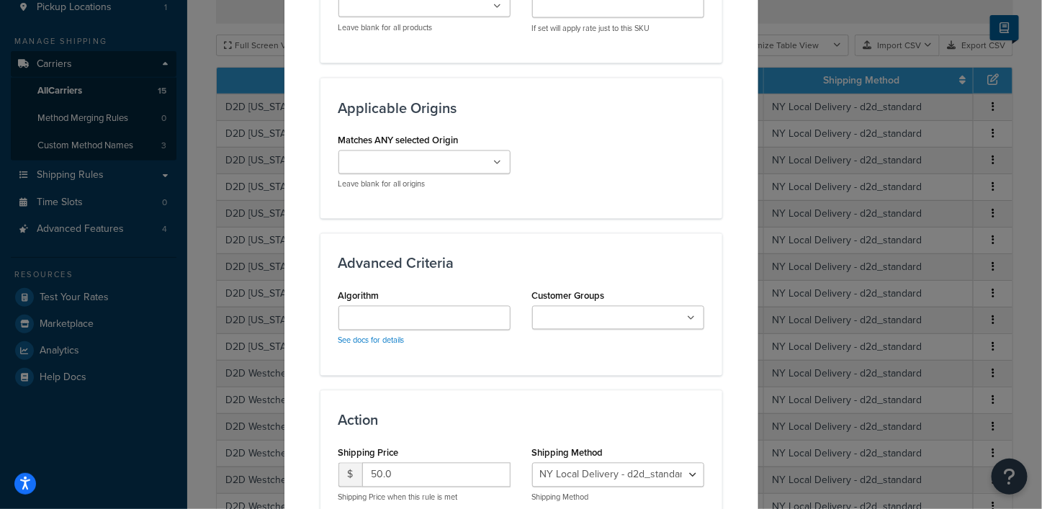
scroll to position [1012, 0]
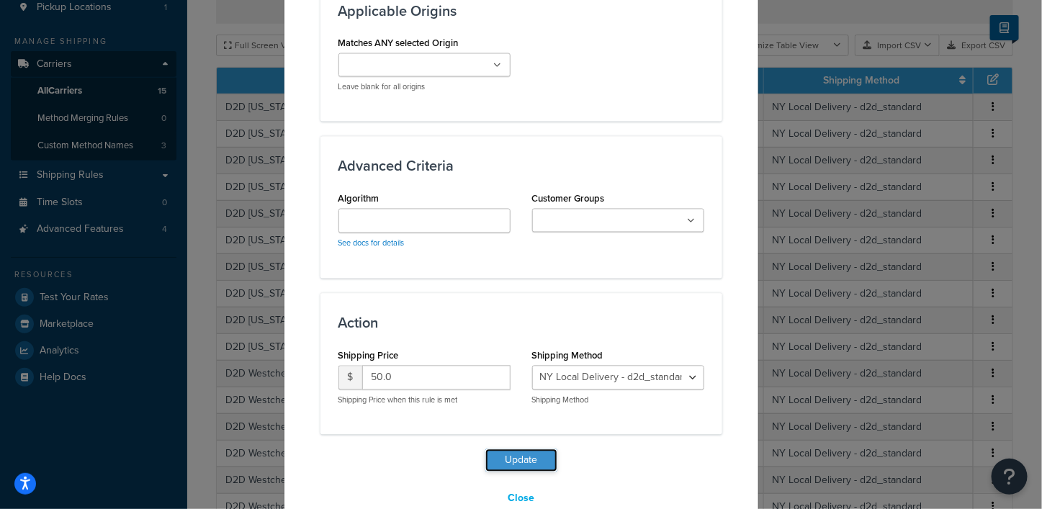
click at [505, 449] on button "Update" at bounding box center [522, 460] width 72 height 23
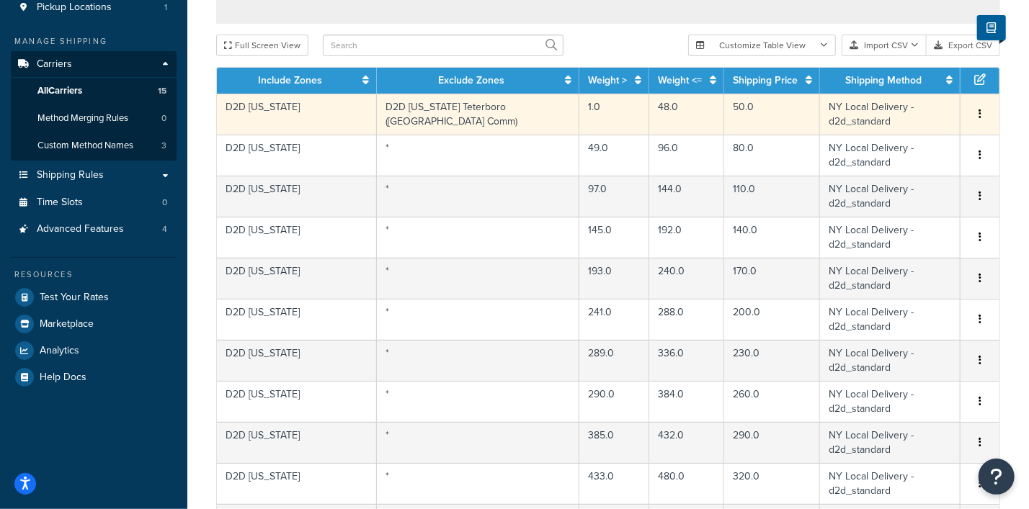
click at [977, 107] on button "button" at bounding box center [980, 115] width 12 height 16
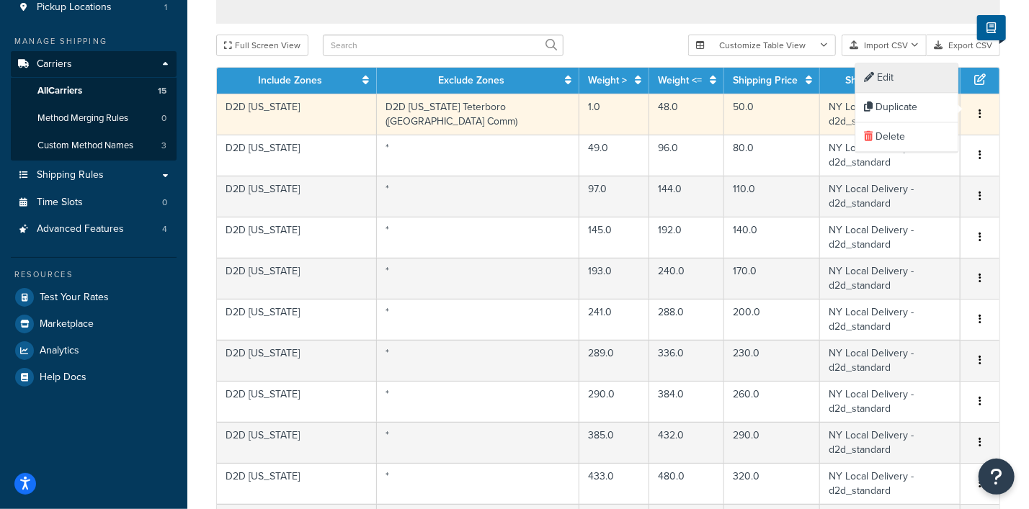
click at [904, 77] on div "Edit" at bounding box center [907, 79] width 102 height 30
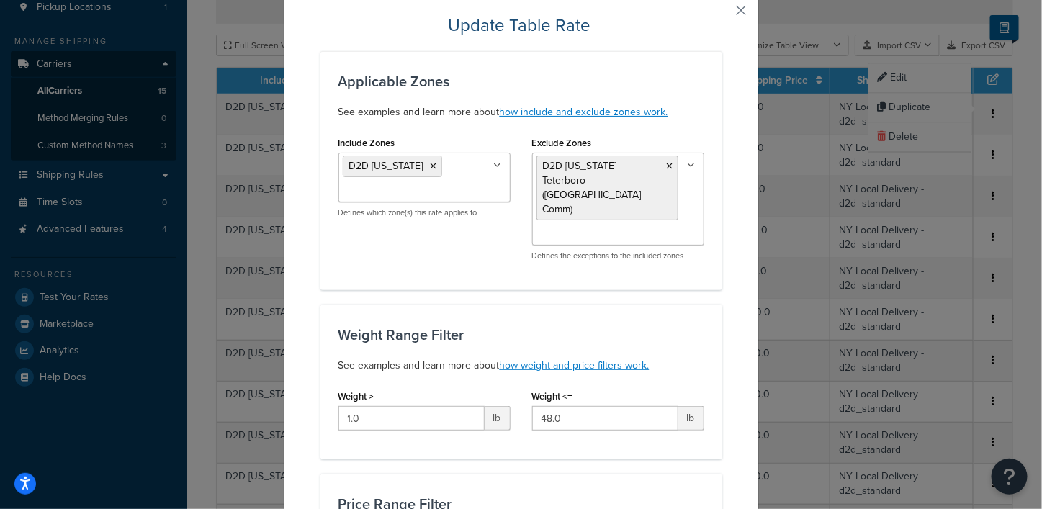
scroll to position [89, 0]
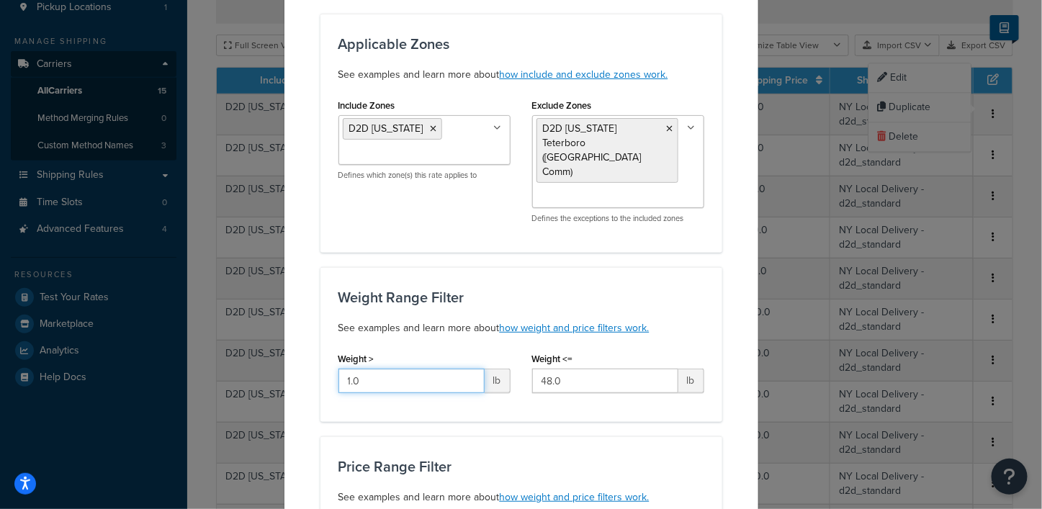
click at [377, 369] on input "1.0" at bounding box center [412, 381] width 146 height 24
type input "1"
type input "8"
type input "*"
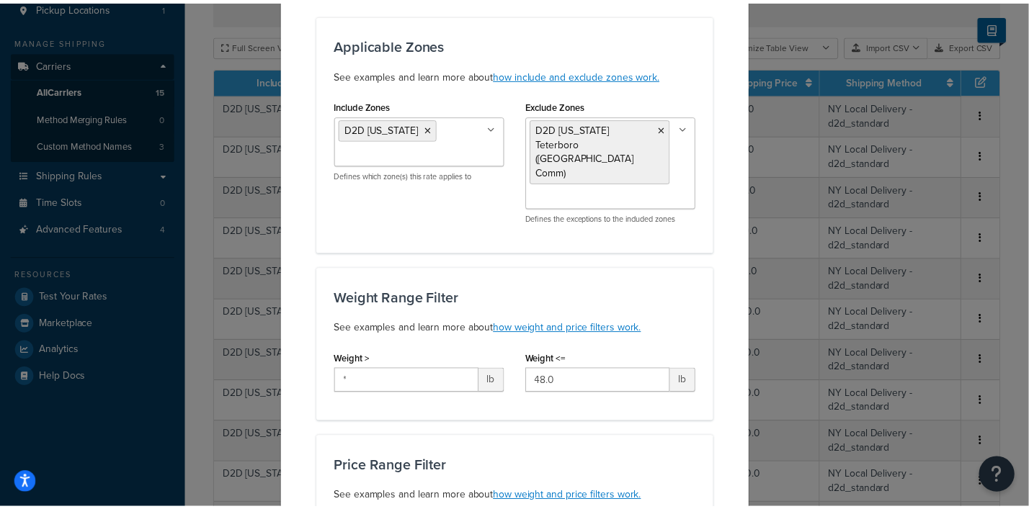
scroll to position [0, 0]
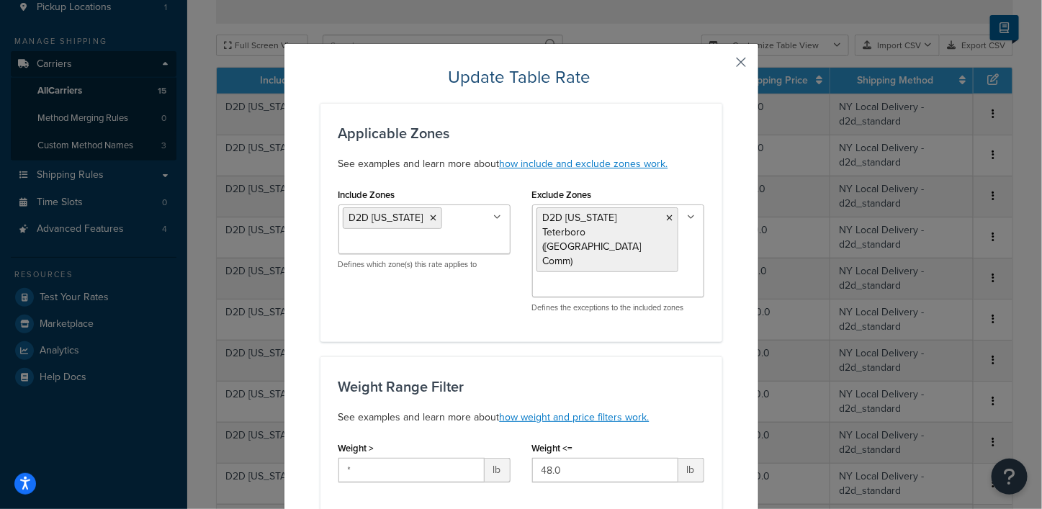
click at [723, 66] on button "button" at bounding box center [721, 68] width 4 height 4
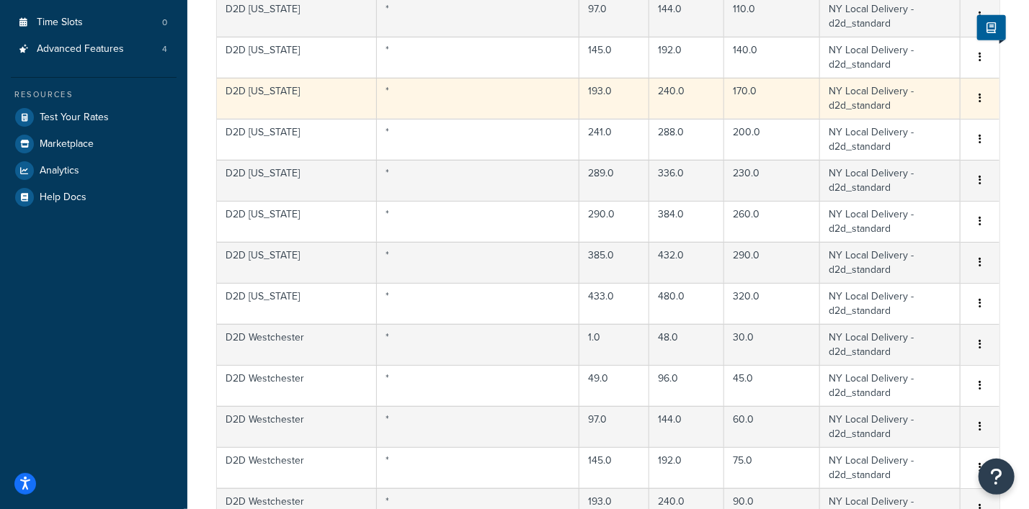
scroll to position [564, 0]
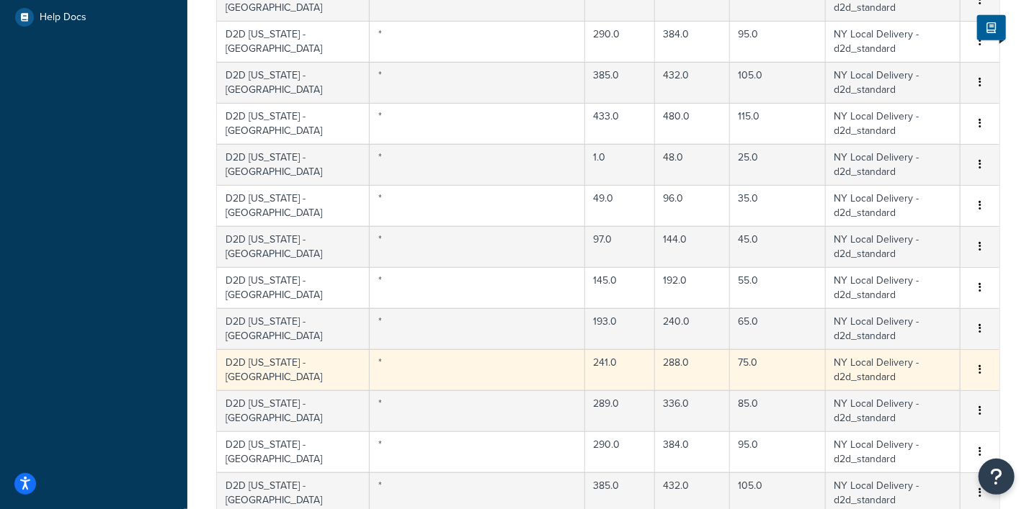
scroll to position [1014, 0]
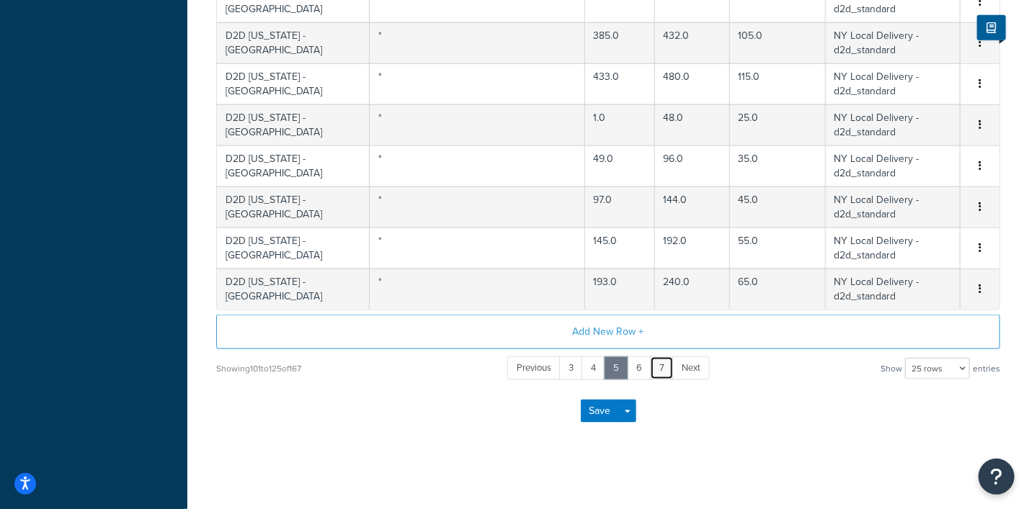
click at [665, 365] on link "7" at bounding box center [662, 369] width 24 height 24
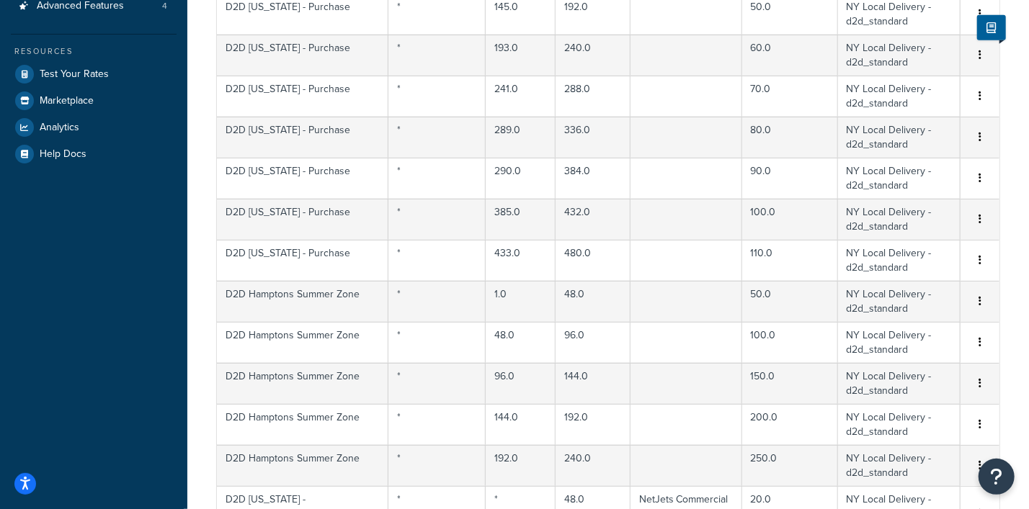
scroll to position [236, 0]
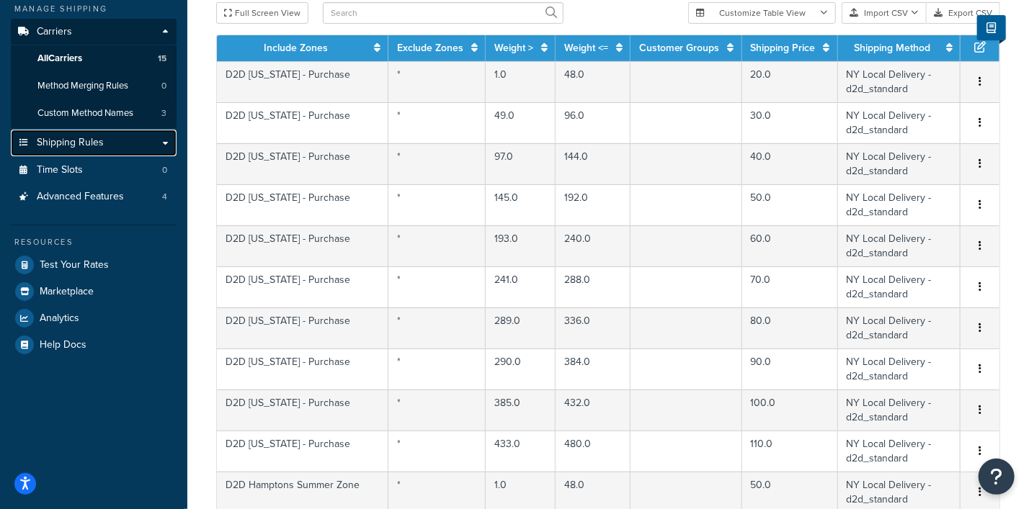
click at [71, 145] on span "Shipping Rules" at bounding box center [70, 143] width 67 height 12
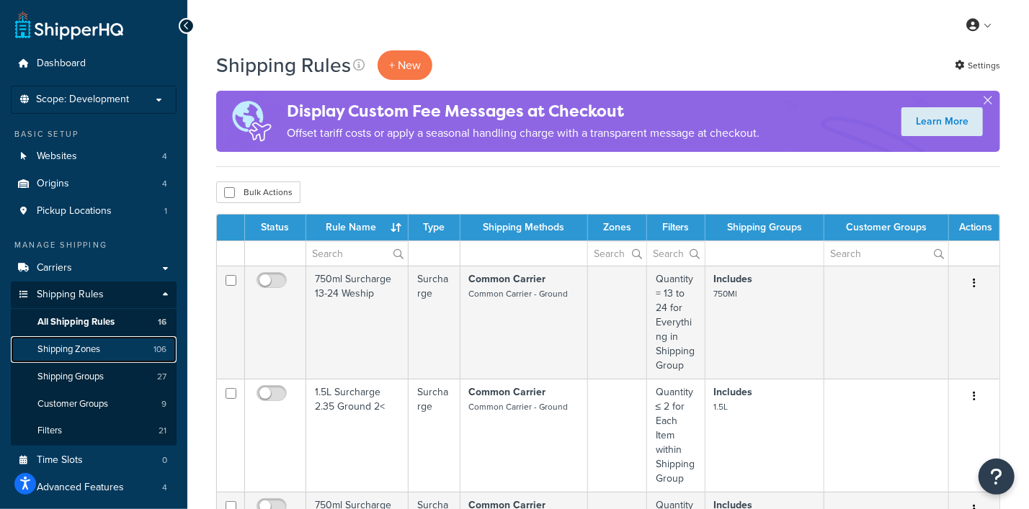
click at [76, 355] on link "Shipping Zones 106" at bounding box center [94, 349] width 166 height 27
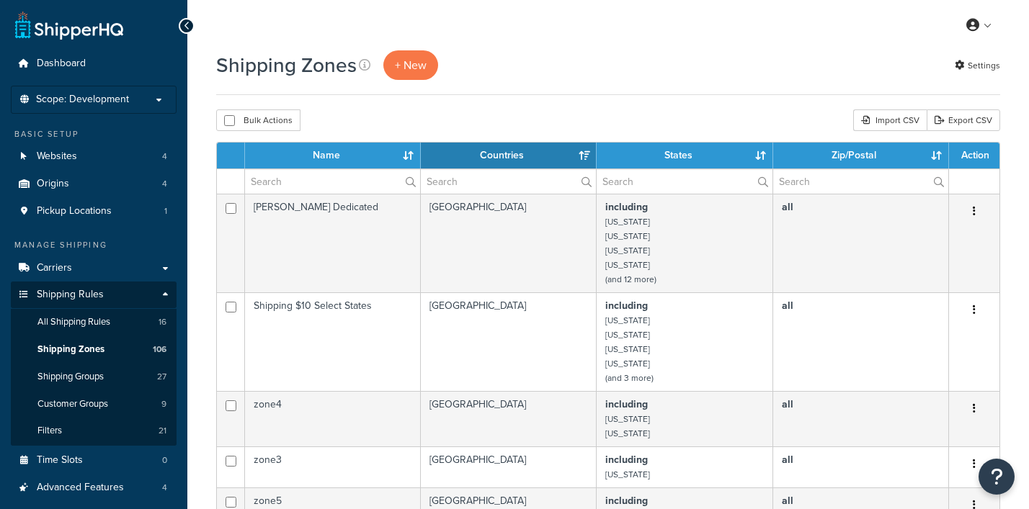
select select "15"
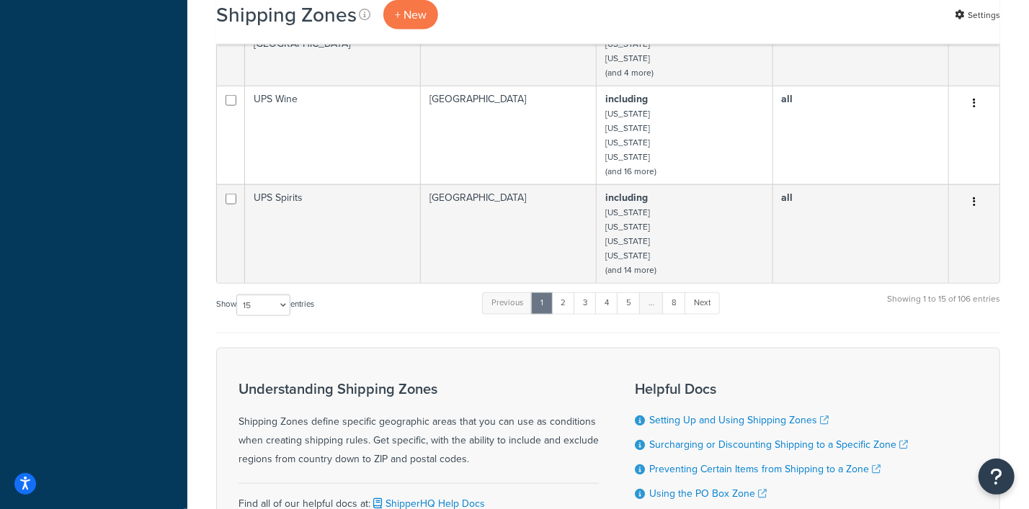
scroll to position [1099, 0]
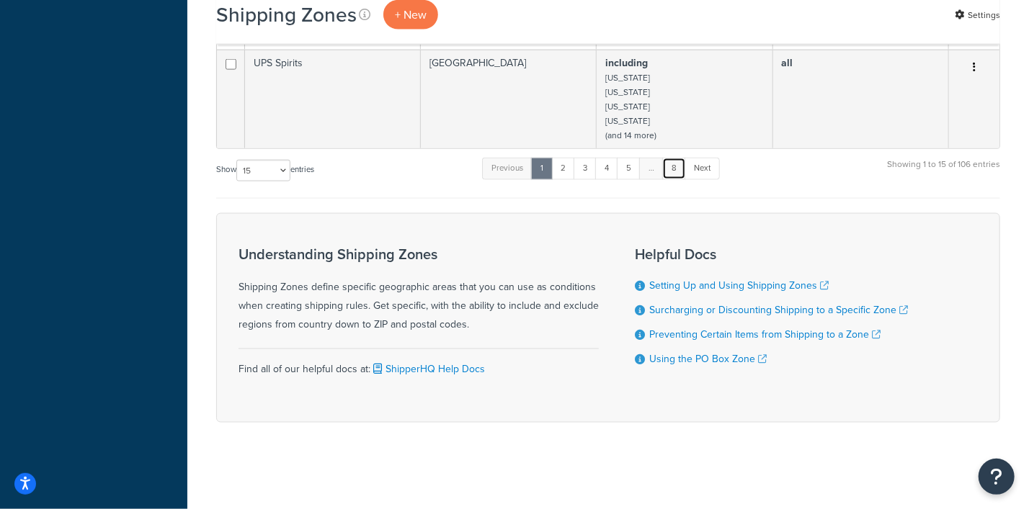
click at [675, 167] on link "8" at bounding box center [674, 169] width 24 height 22
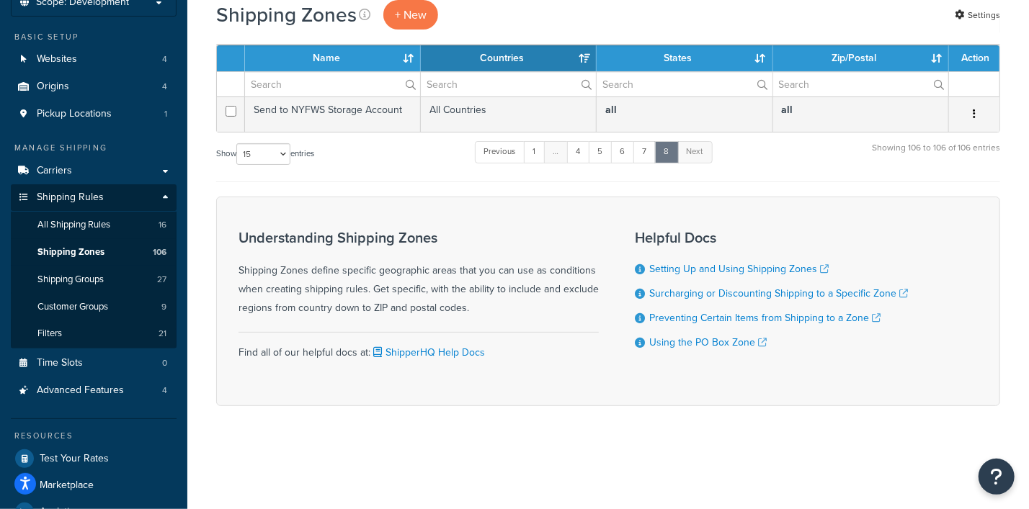
scroll to position [0, 0]
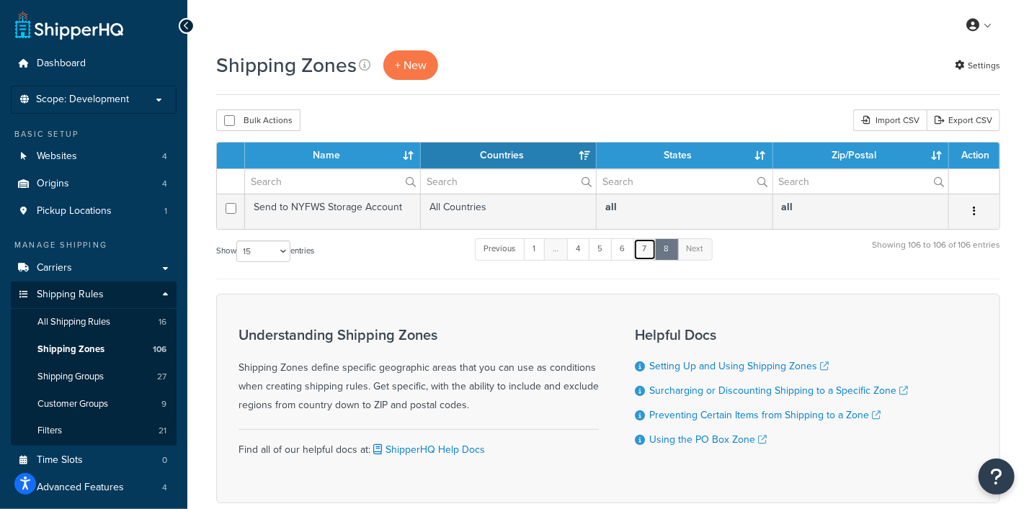
click at [646, 250] on link "7" at bounding box center [644, 249] width 23 height 22
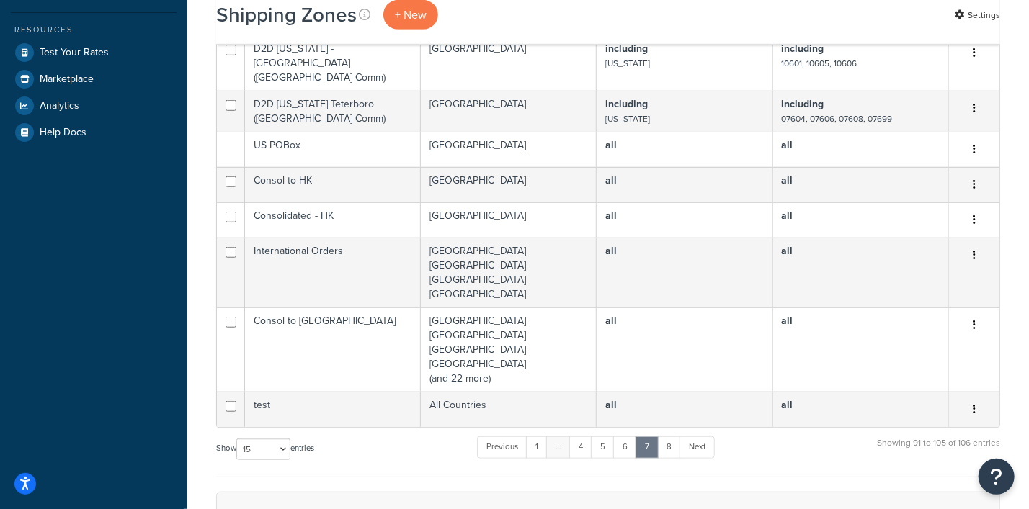
scroll to position [504, 0]
click at [628, 436] on link "6" at bounding box center [625, 447] width 24 height 22
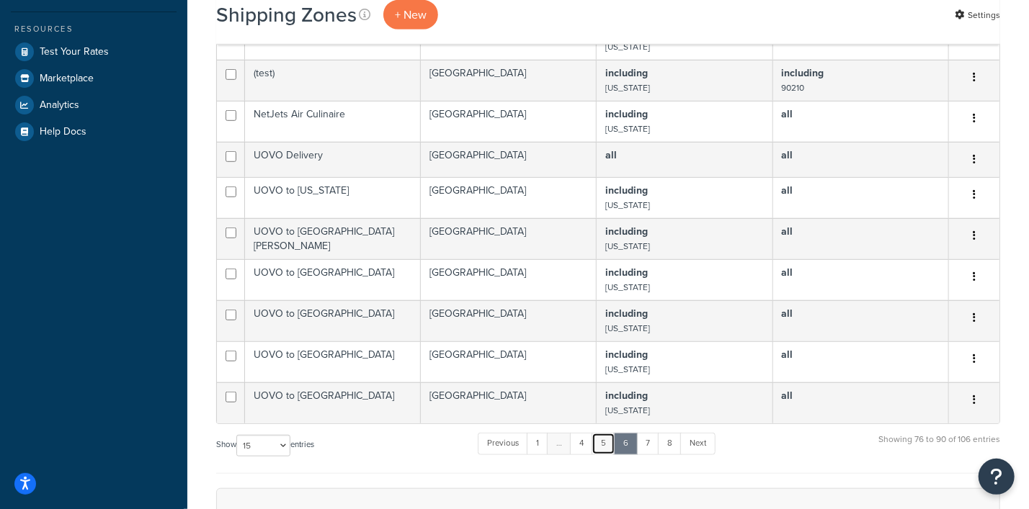
click at [609, 445] on link "5" at bounding box center [603, 444] width 24 height 22
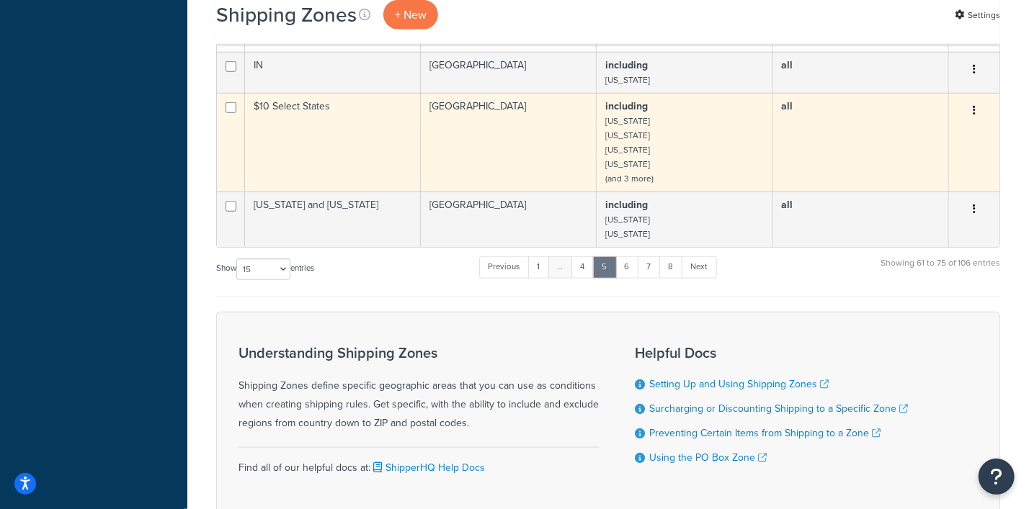
scroll to position [720, 0]
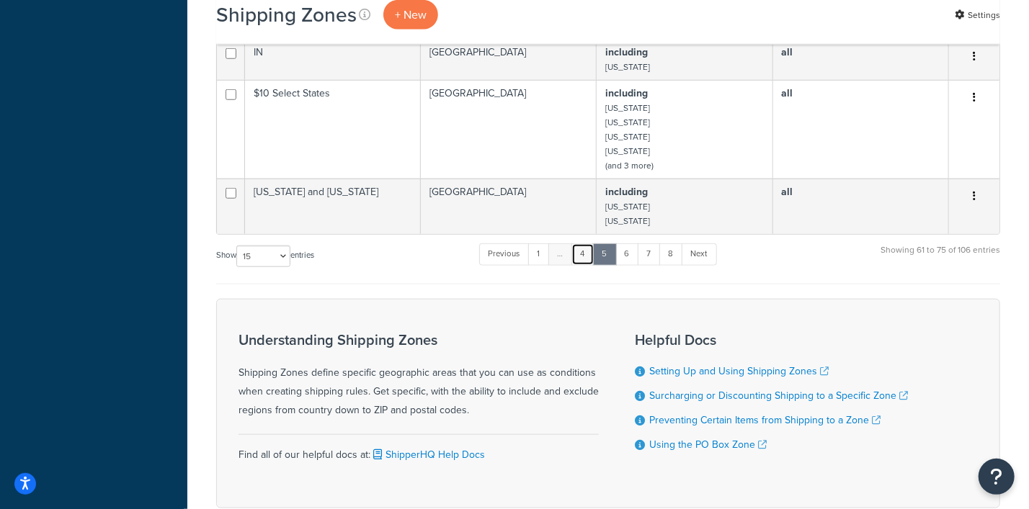
click at [588, 264] on link "4" at bounding box center [582, 254] width 23 height 22
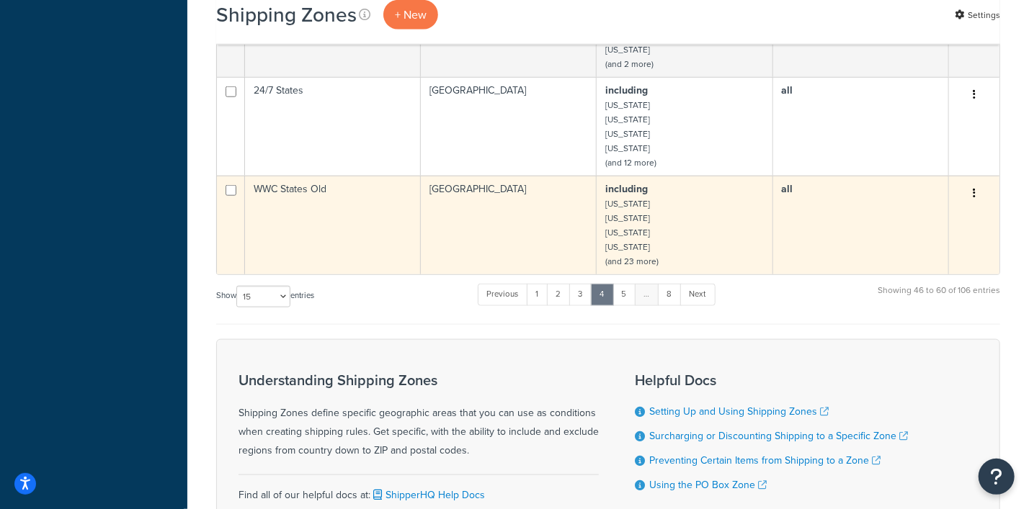
scroll to position [810, 0]
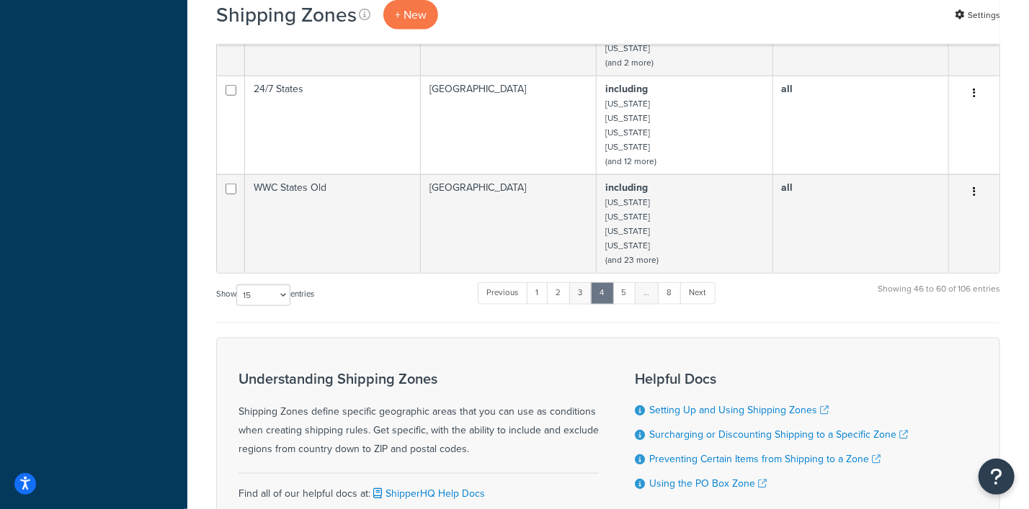
click at [580, 282] on link "3" at bounding box center [580, 293] width 23 height 22
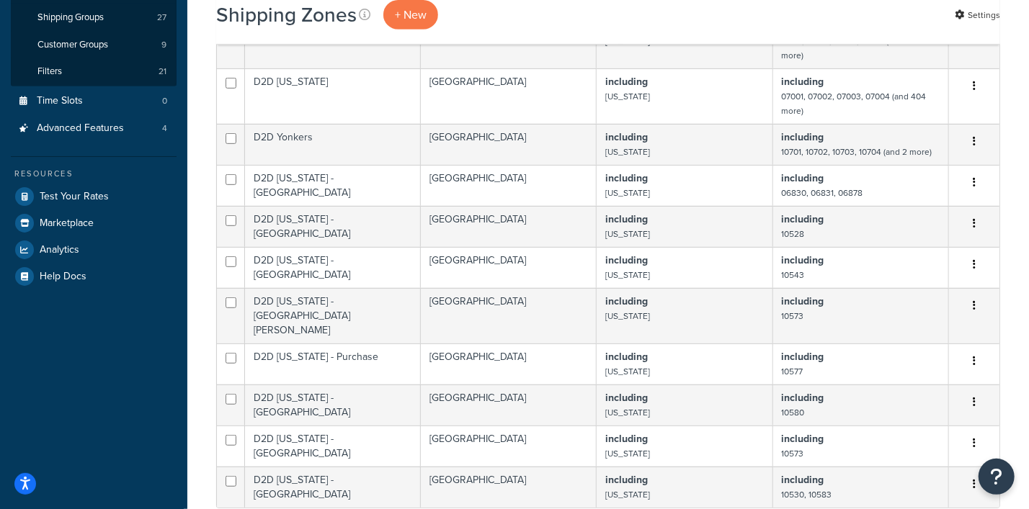
scroll to position [0, 0]
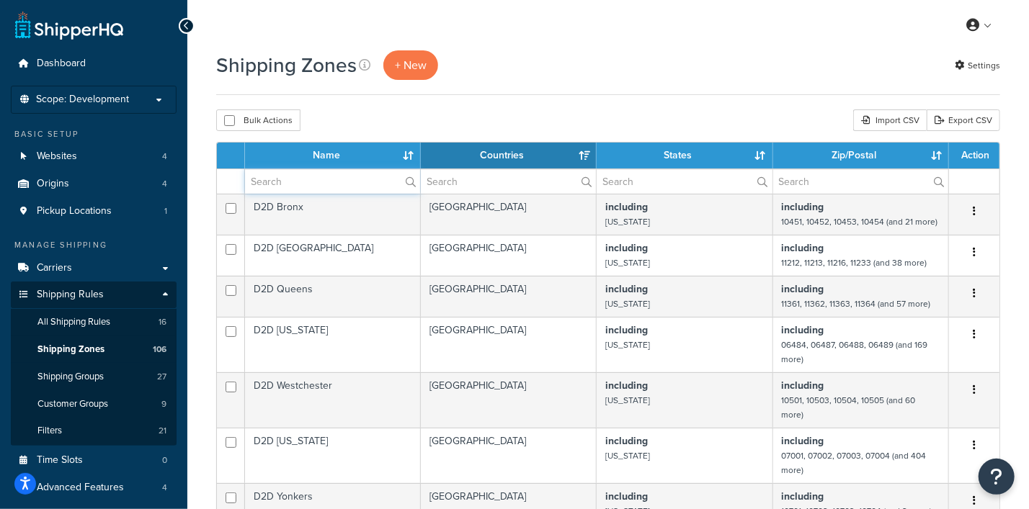
click at [335, 188] on input "text" at bounding box center [332, 181] width 175 height 24
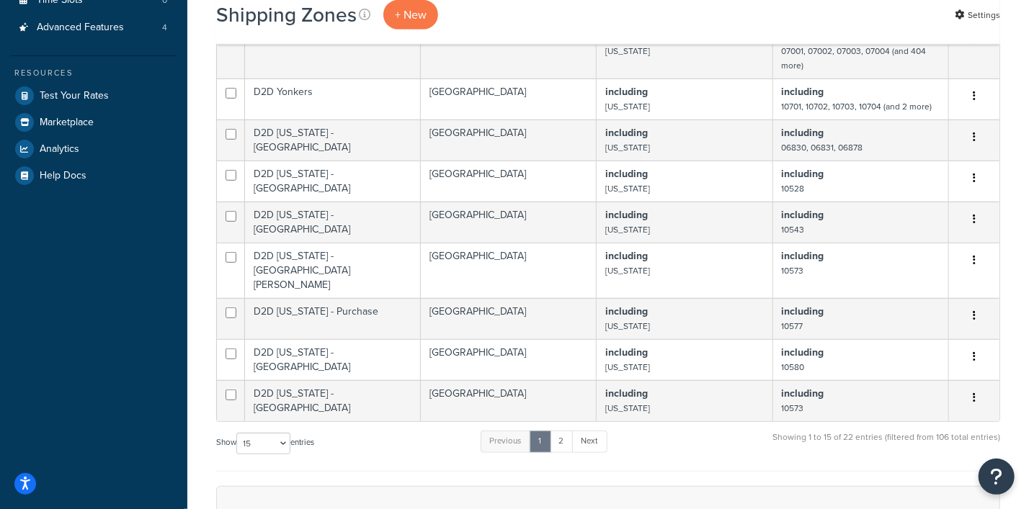
scroll to position [540, 0]
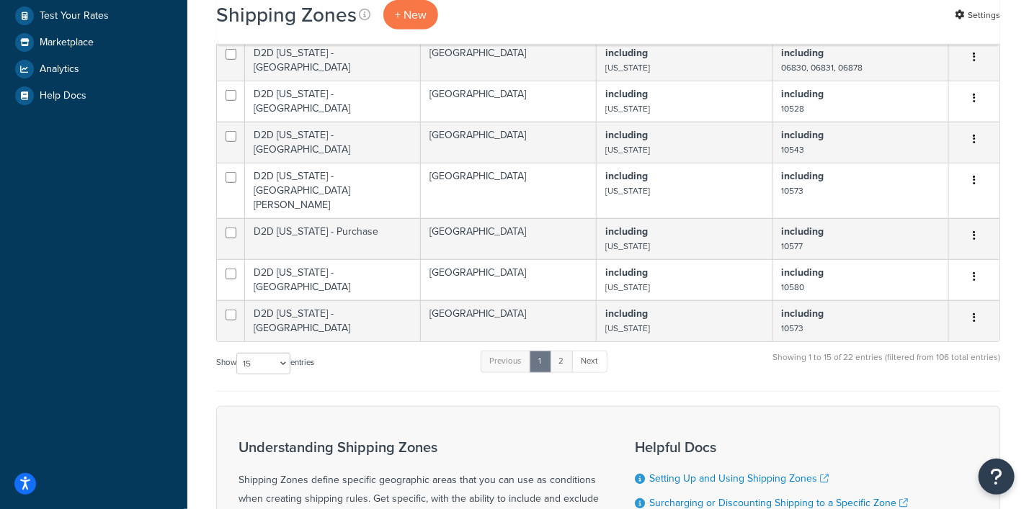
type input "D2D"
click at [565, 354] on link "2" at bounding box center [562, 362] width 24 height 22
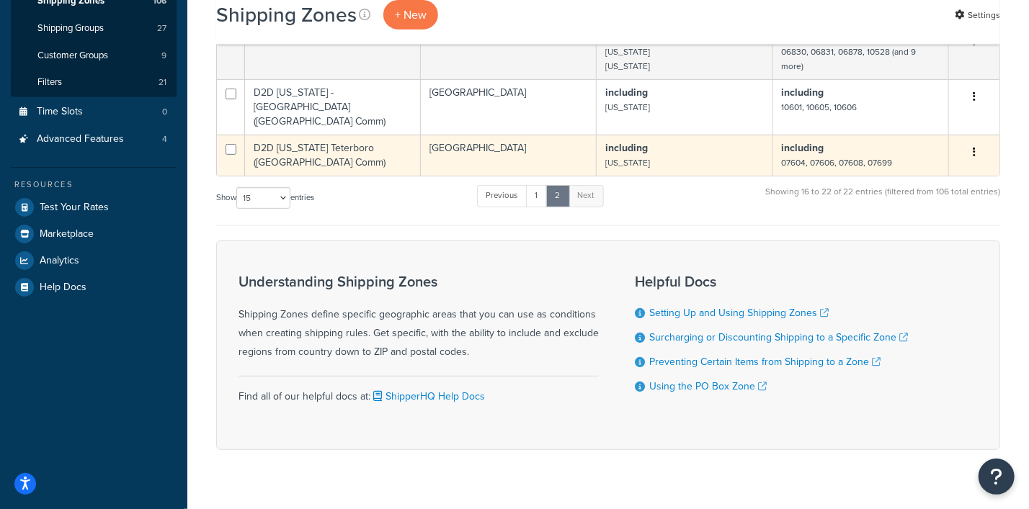
click at [974, 147] on icon "button" at bounding box center [973, 152] width 3 height 10
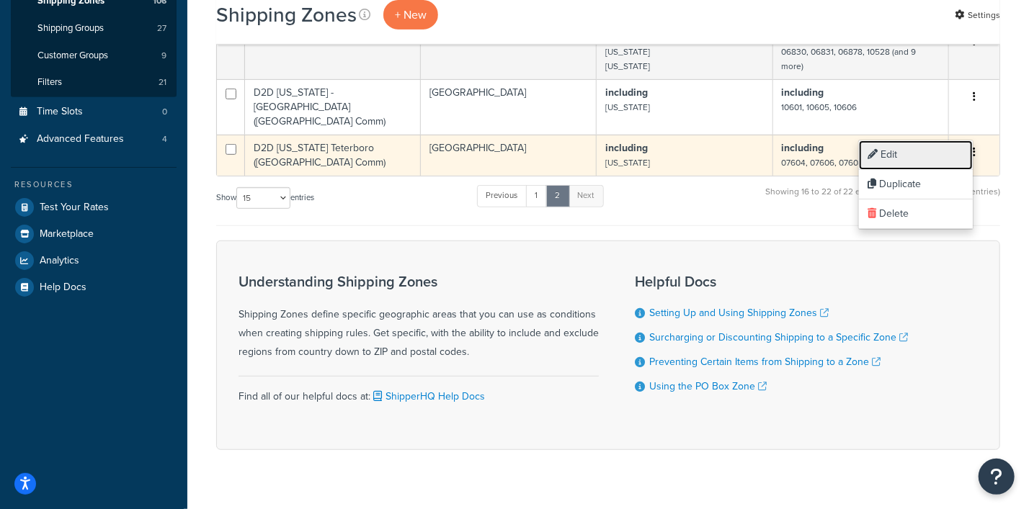
click at [890, 152] on link "Edit" at bounding box center [916, 155] width 114 height 30
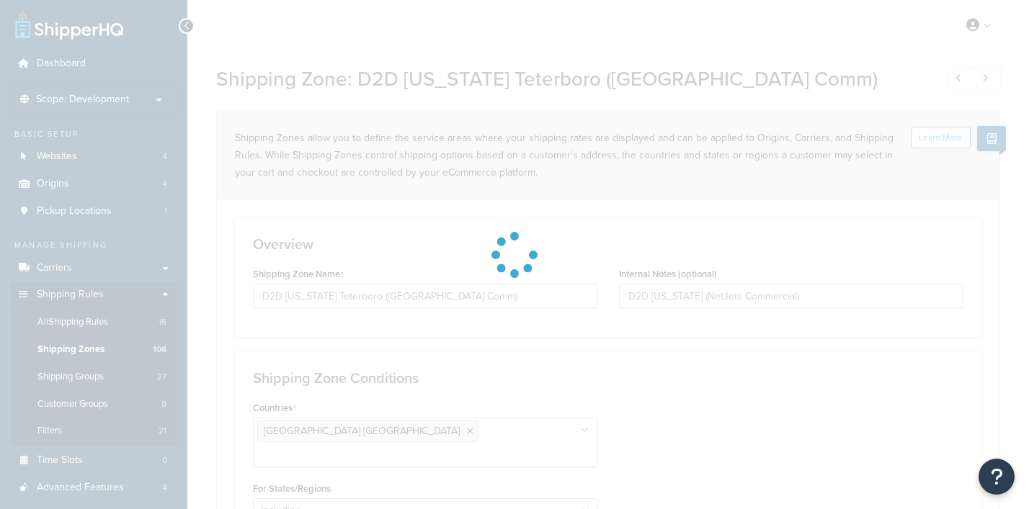
select select "including"
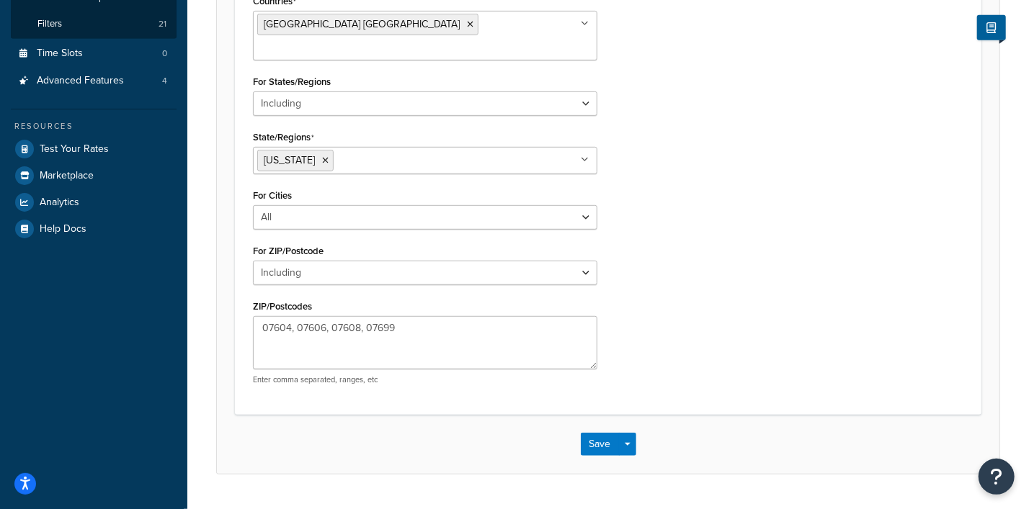
scroll to position [419, 0]
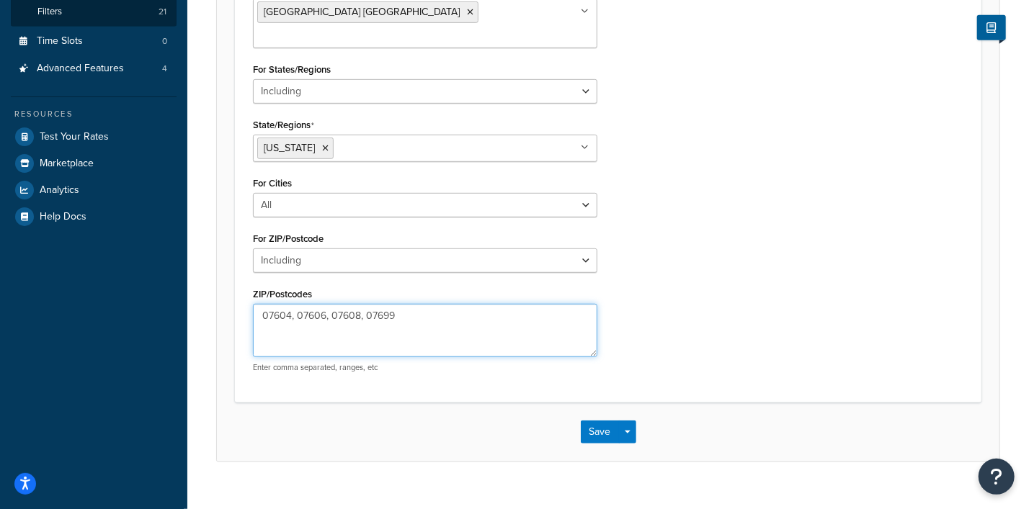
click at [297, 304] on textarea "07604, 07606, 07608, 07699" at bounding box center [425, 330] width 344 height 53
type textarea "07604,07606,07608,07699"
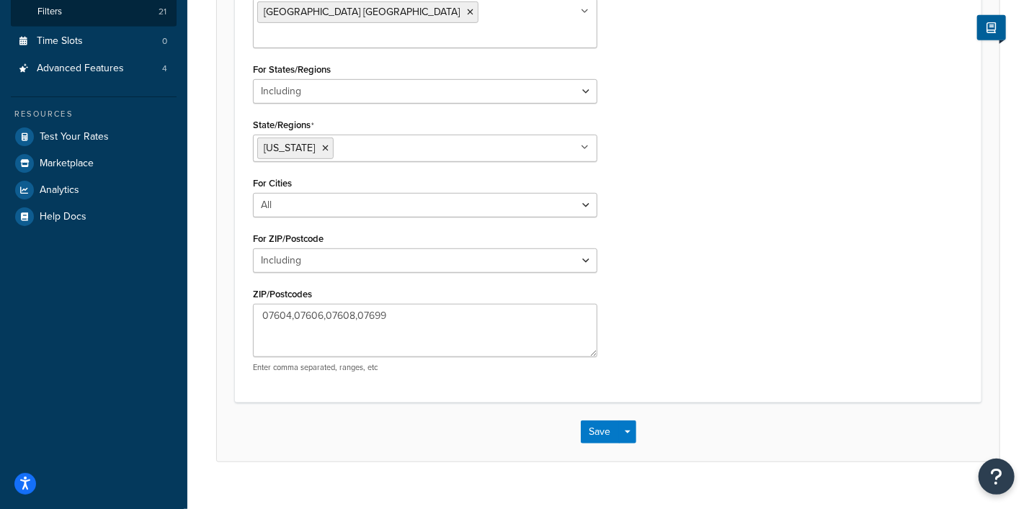
click at [749, 310] on div "Countries [GEOGRAPHIC_DATA] [GEOGRAPHIC_DATA] All Countries ALL [GEOGRAPHIC_DAT…" at bounding box center [608, 181] width 732 height 406
click at [598, 421] on button "Save" at bounding box center [600, 432] width 39 height 23
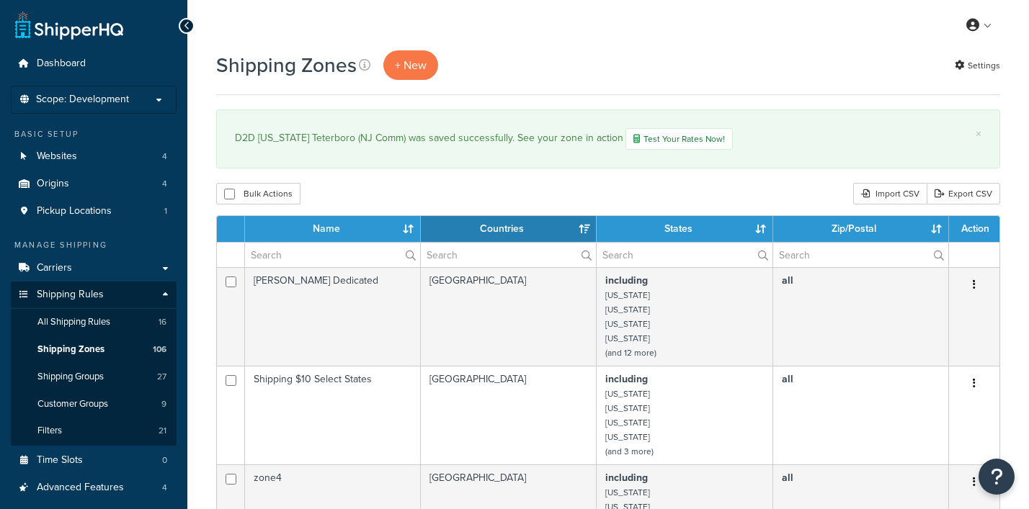
select select "15"
click at [322, 252] on input "text" at bounding box center [332, 255] width 175 height 24
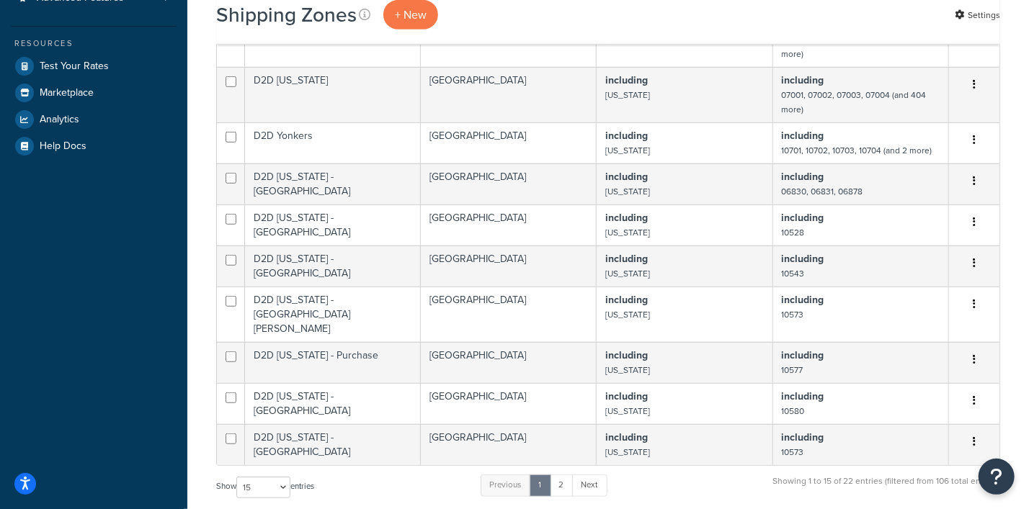
scroll to position [450, 0]
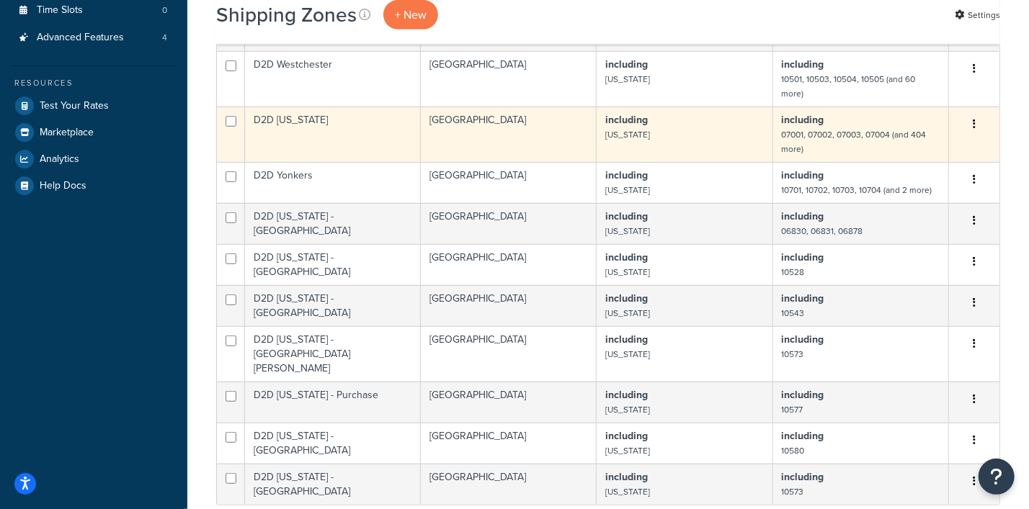
type input "D2D"
click at [972, 128] on icon "button" at bounding box center [973, 124] width 3 height 10
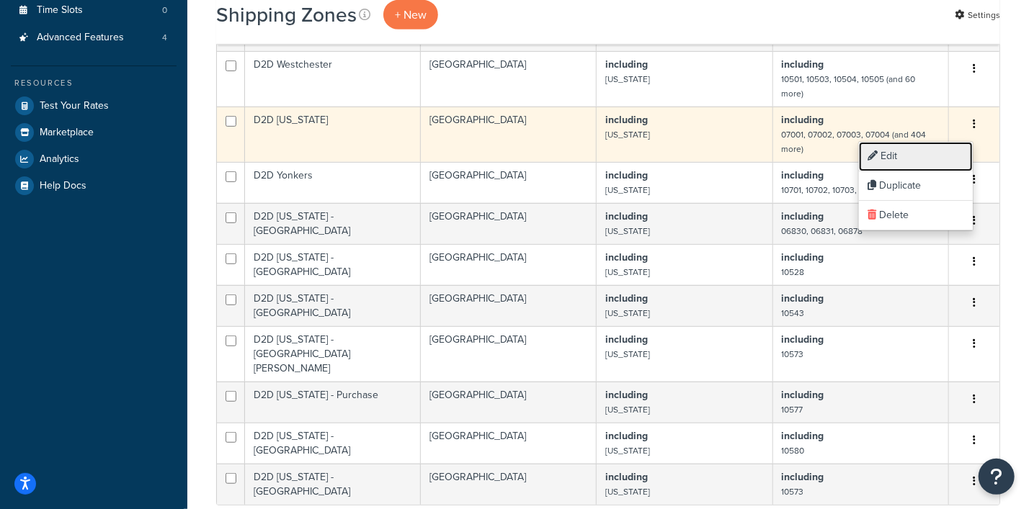
click at [904, 159] on link "Edit" at bounding box center [916, 157] width 114 height 30
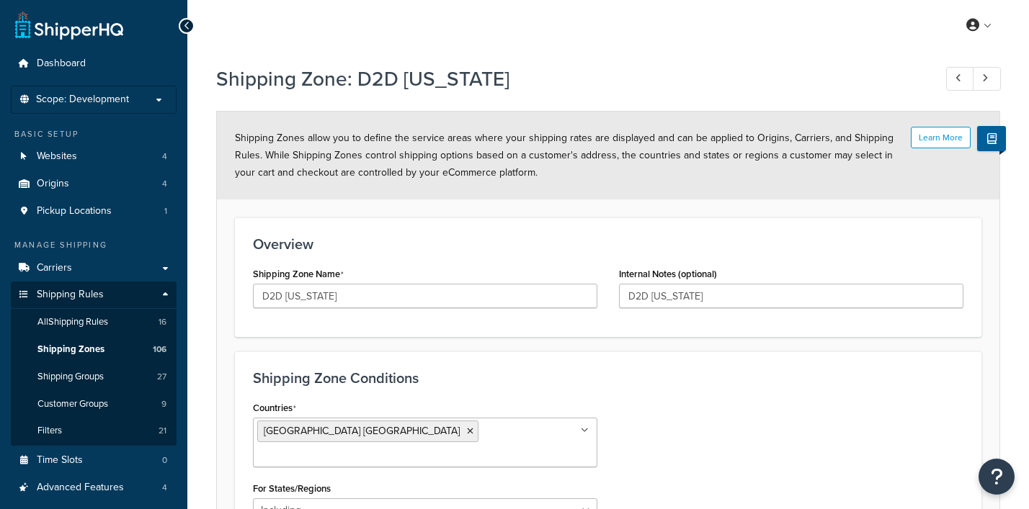
select select "including"
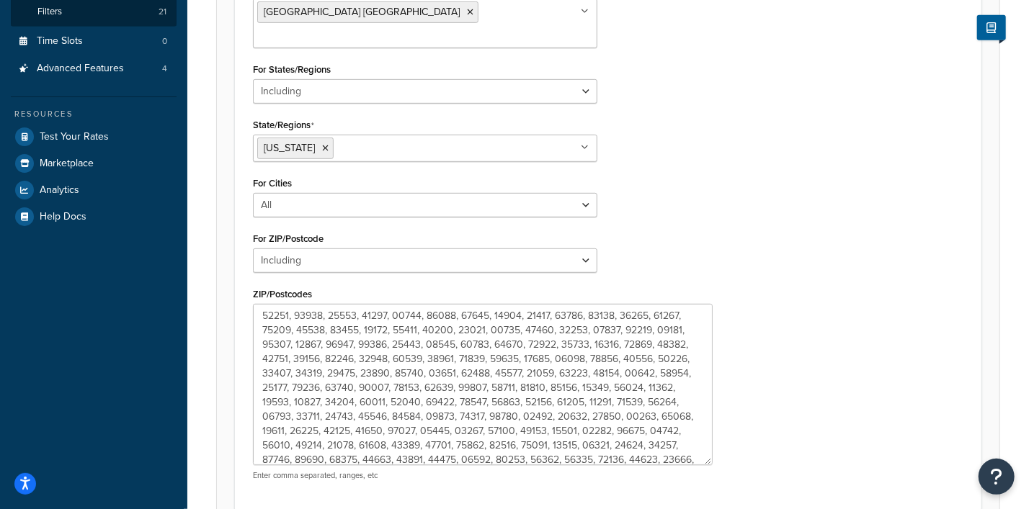
drag, startPoint x: 586, startPoint y: 327, endPoint x: 701, endPoint y: 437, distance: 159.0
click at [701, 437] on textarea "ZIP/Postcodes" at bounding box center [483, 384] width 460 height 161
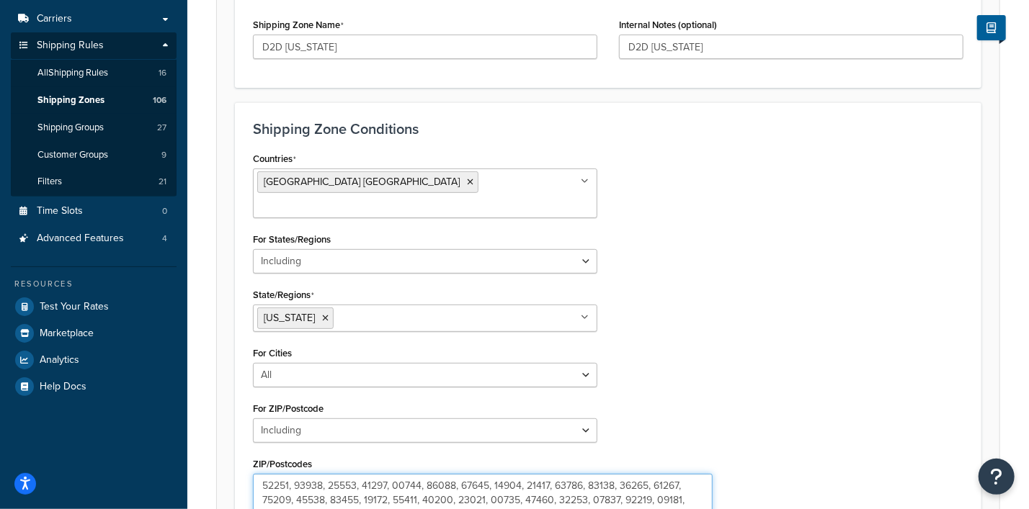
scroll to position [239, 0]
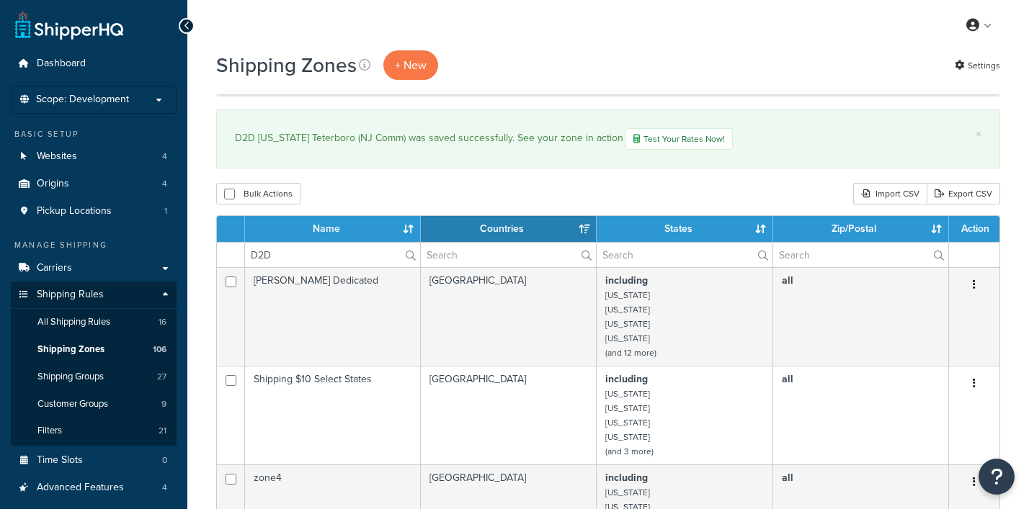
select select "15"
click at [321, 257] on input "D2D" at bounding box center [332, 255] width 175 height 24
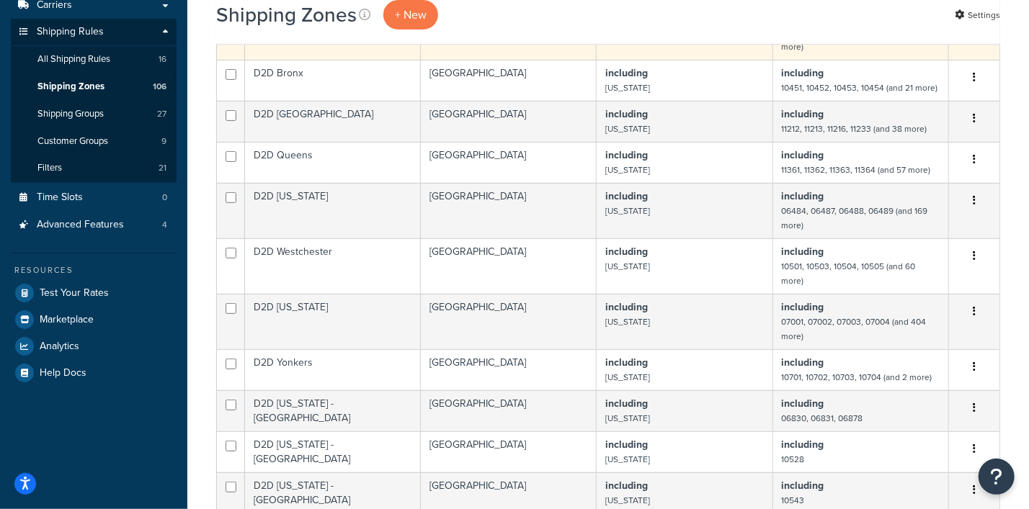
scroll to position [630, 0]
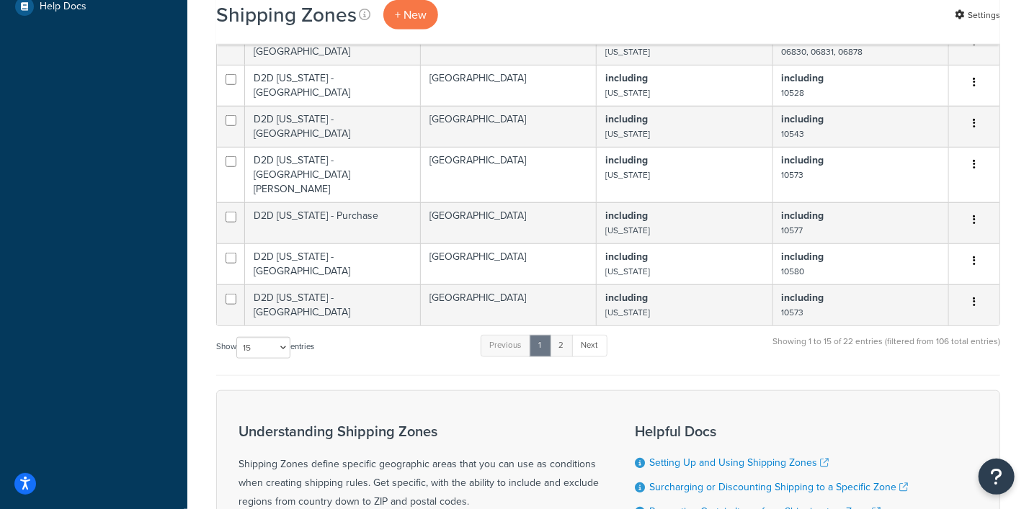
type input "D2D"
click at [564, 336] on link "2" at bounding box center [562, 346] width 24 height 22
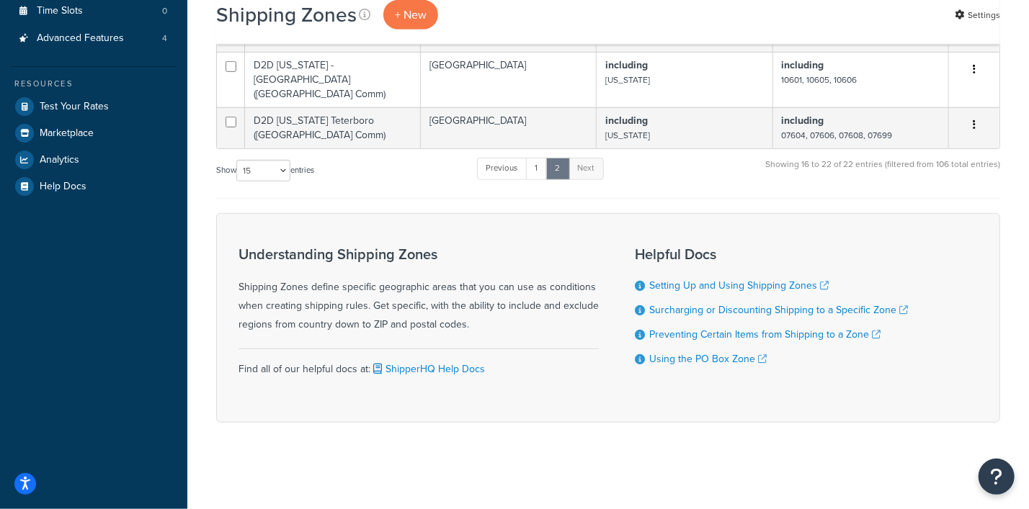
scroll to position [422, 0]
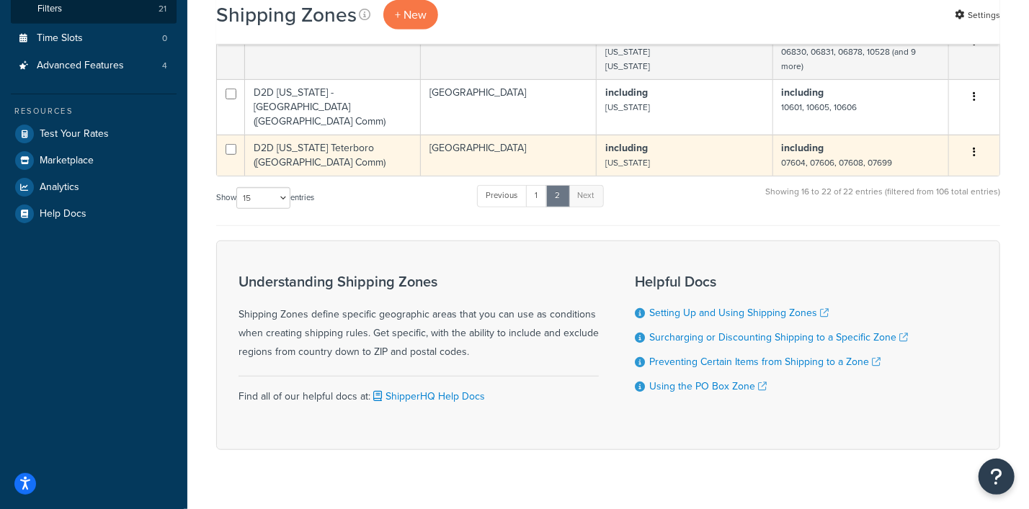
click at [974, 147] on icon "button" at bounding box center [973, 152] width 3 height 10
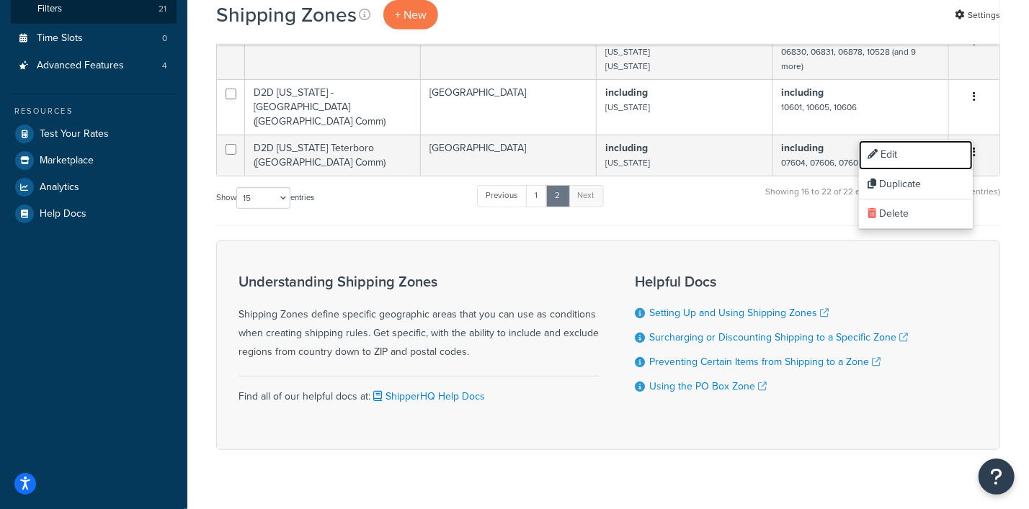
click at [894, 156] on link "Edit" at bounding box center [916, 155] width 114 height 30
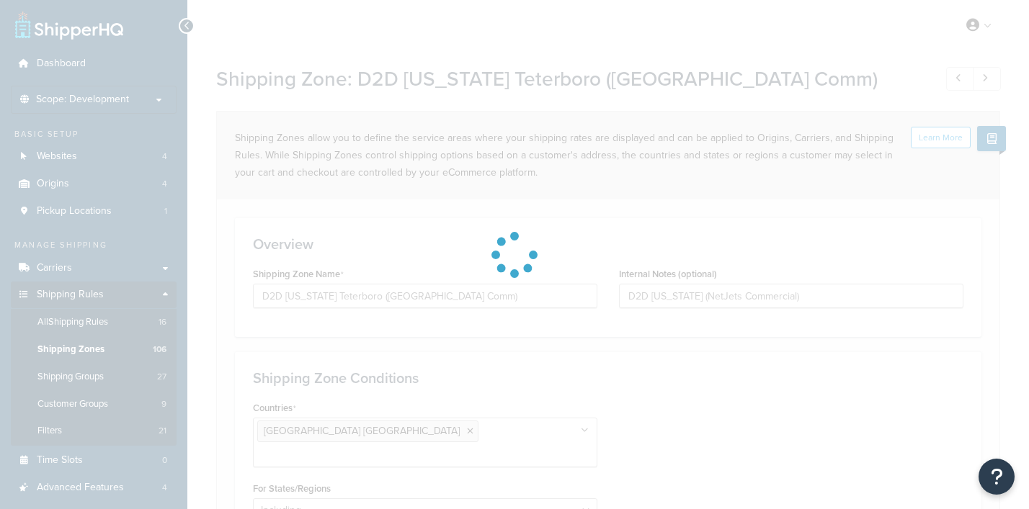
select select "including"
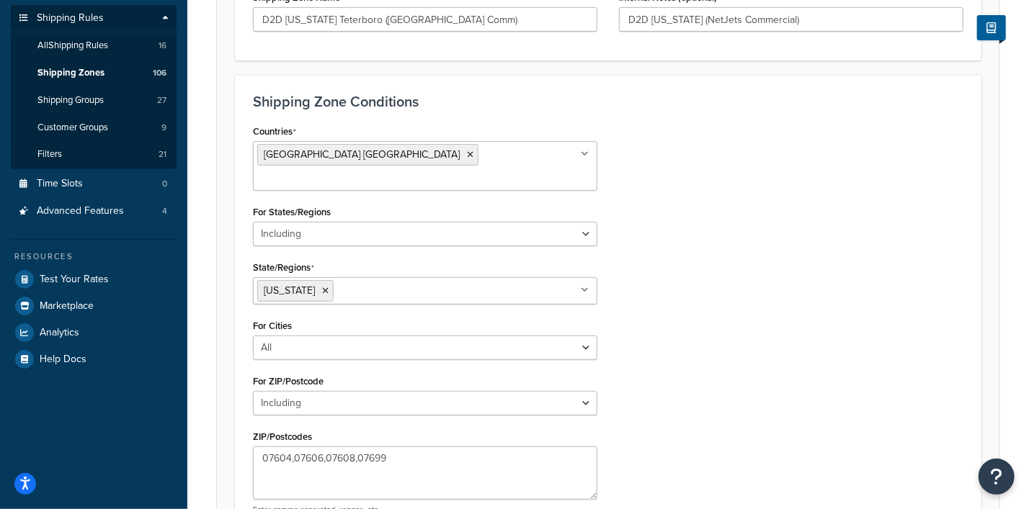
scroll to position [419, 0]
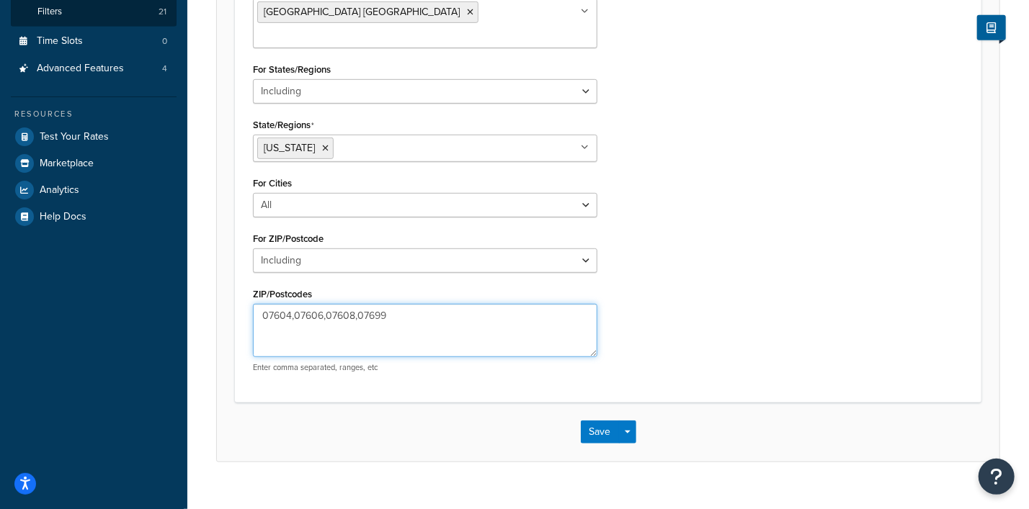
click at [295, 304] on textarea "07604,07606,07608,07699" at bounding box center [425, 330] width 344 height 53
click at [330, 304] on textarea "07604, 07606,07608,07699" at bounding box center [425, 330] width 344 height 53
click at [364, 304] on textarea "07604, 07606, 07608,07699" at bounding box center [425, 330] width 344 height 53
type textarea "07604, 07606, 07608, 07699"
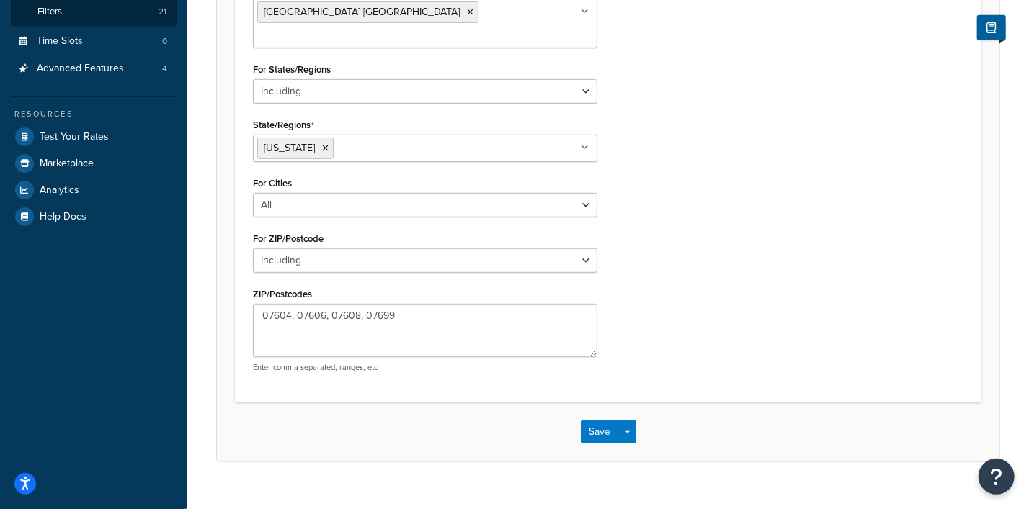
click at [715, 275] on div "Countries United States USA All Countries ALL Afghanistan AFG Albania ALB Alger…" at bounding box center [608, 181] width 732 height 406
click at [602, 421] on button "Save" at bounding box center [600, 432] width 39 height 23
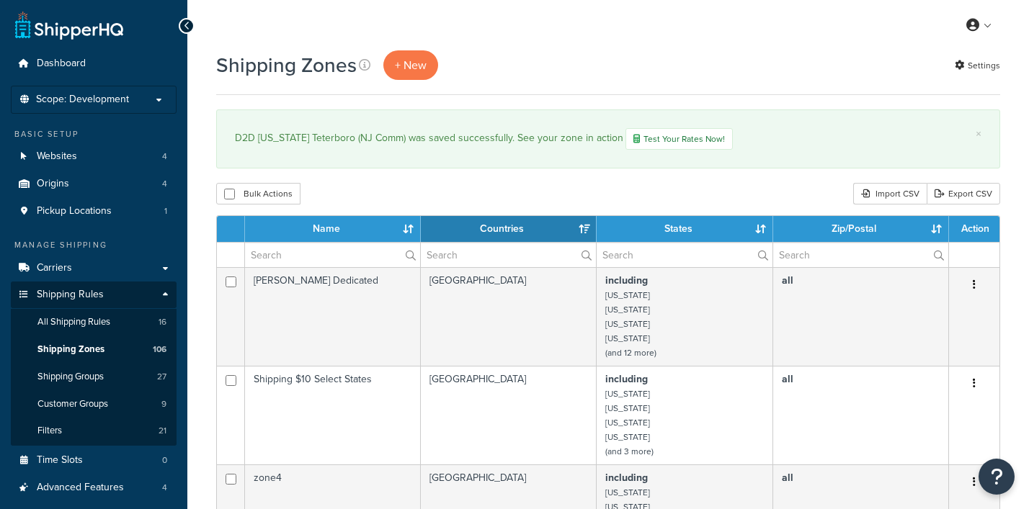
select select "15"
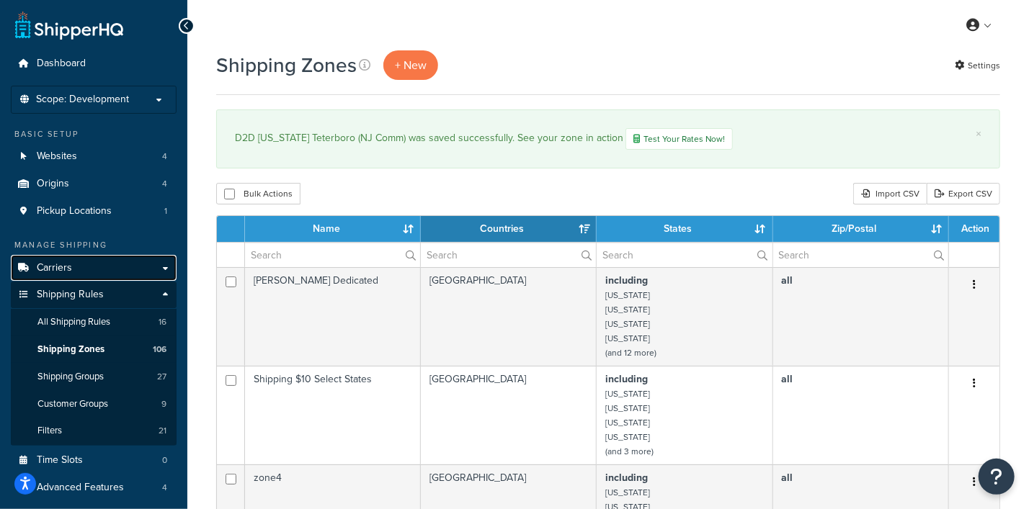
click at [74, 267] on link "Carriers" at bounding box center [94, 268] width 166 height 27
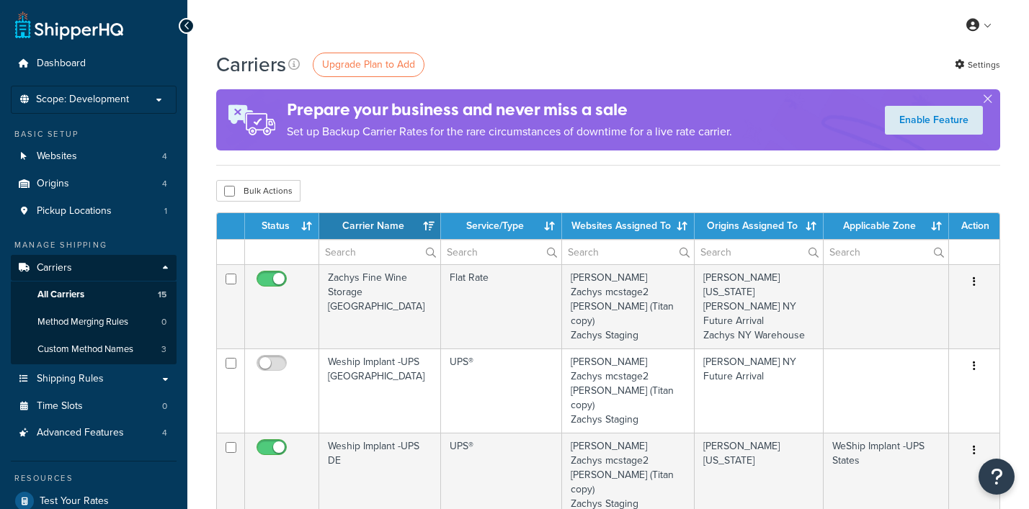
select select "15"
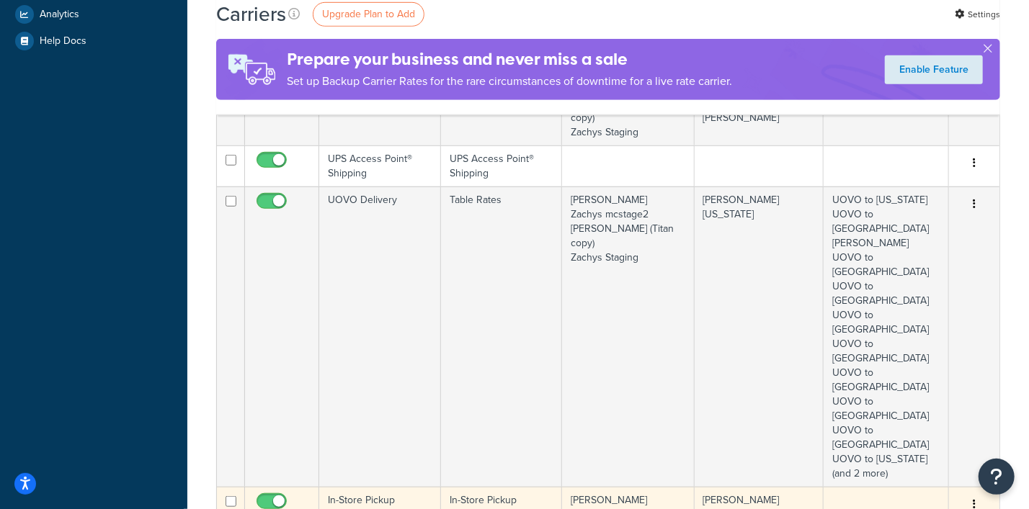
scroll to position [900, 0]
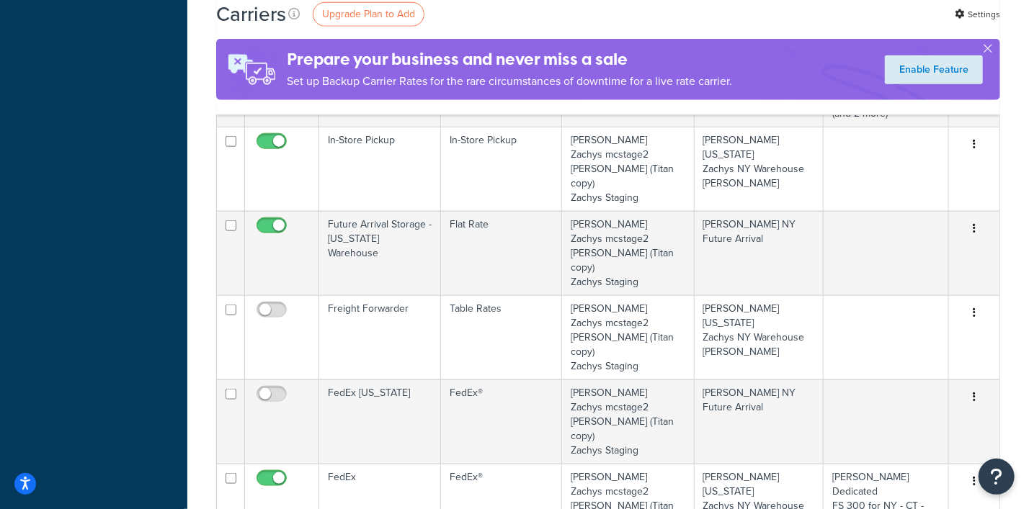
click at [871, 315] on icon at bounding box center [872, 318] width 10 height 10
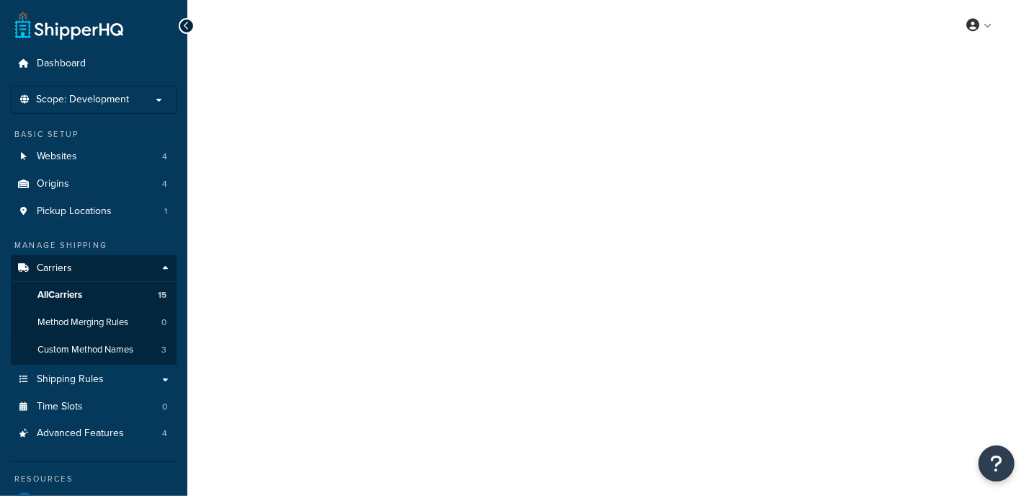
select select "25"
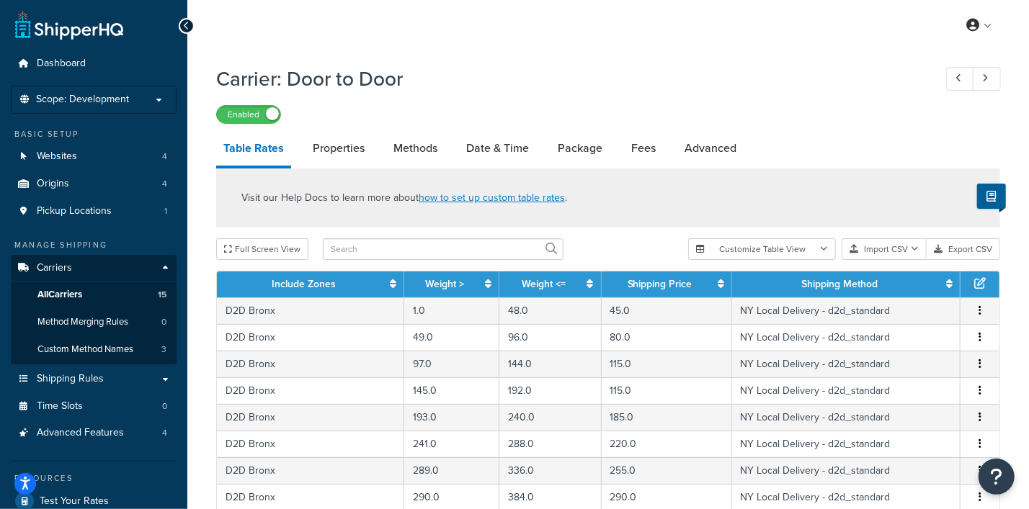
scroll to position [630, 0]
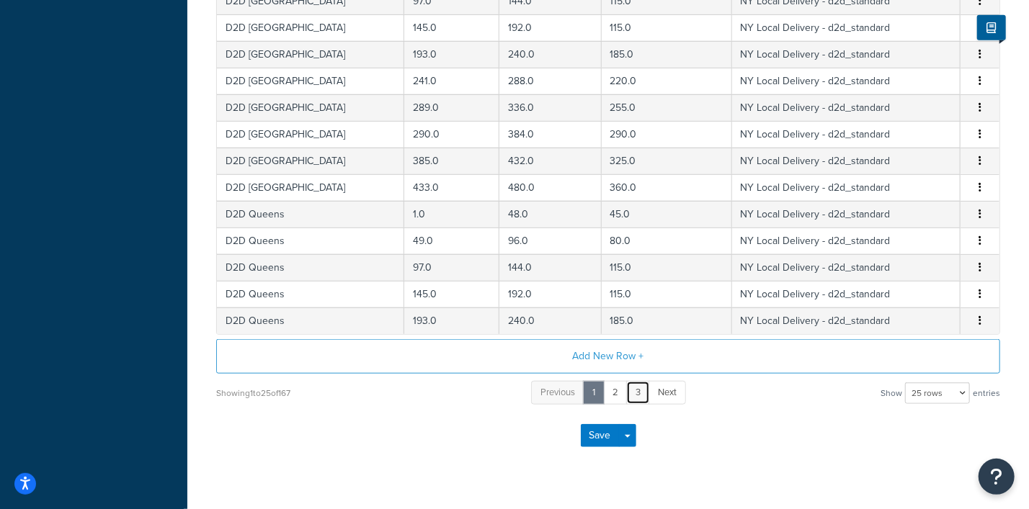
click at [637, 388] on link "3" at bounding box center [638, 393] width 24 height 24
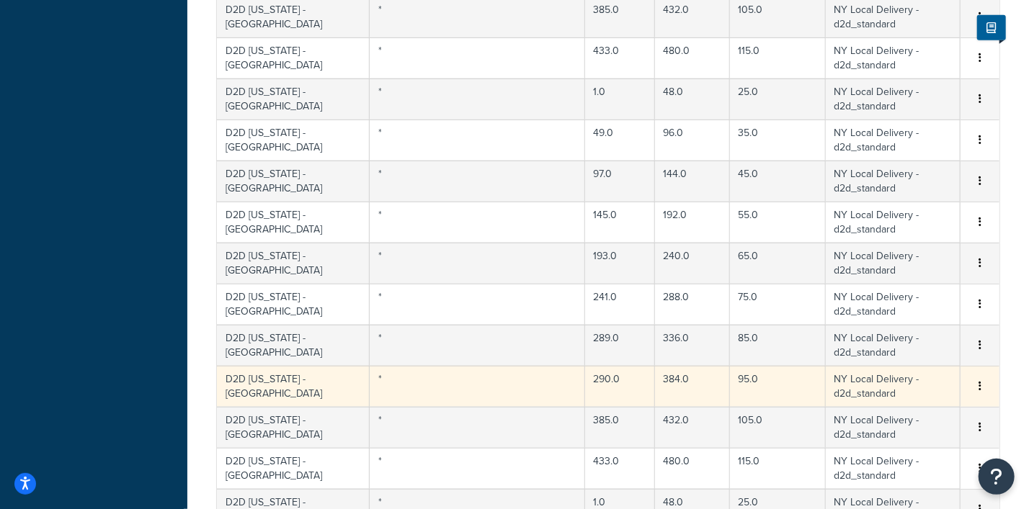
scroll to position [1014, 0]
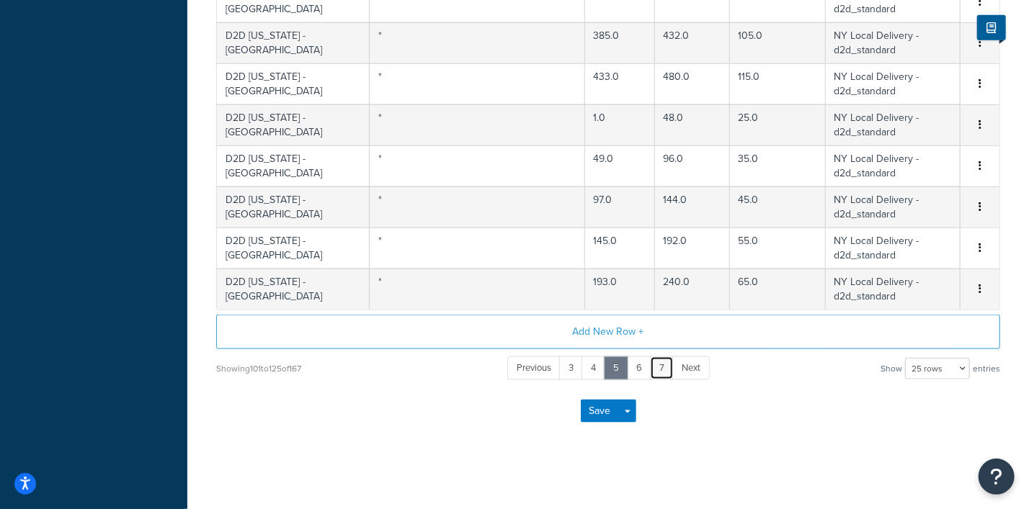
click at [663, 364] on link "7" at bounding box center [662, 369] width 24 height 24
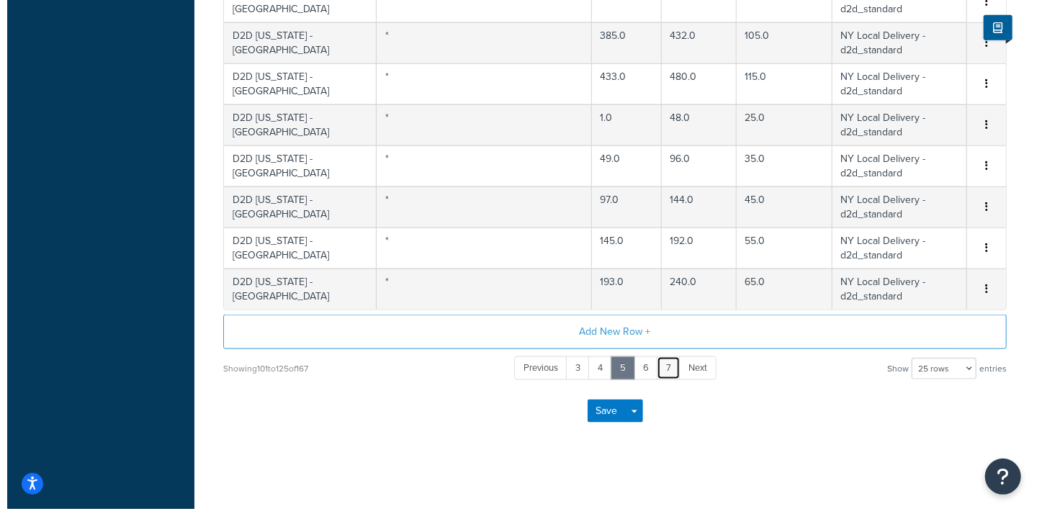
scroll to position [686, 0]
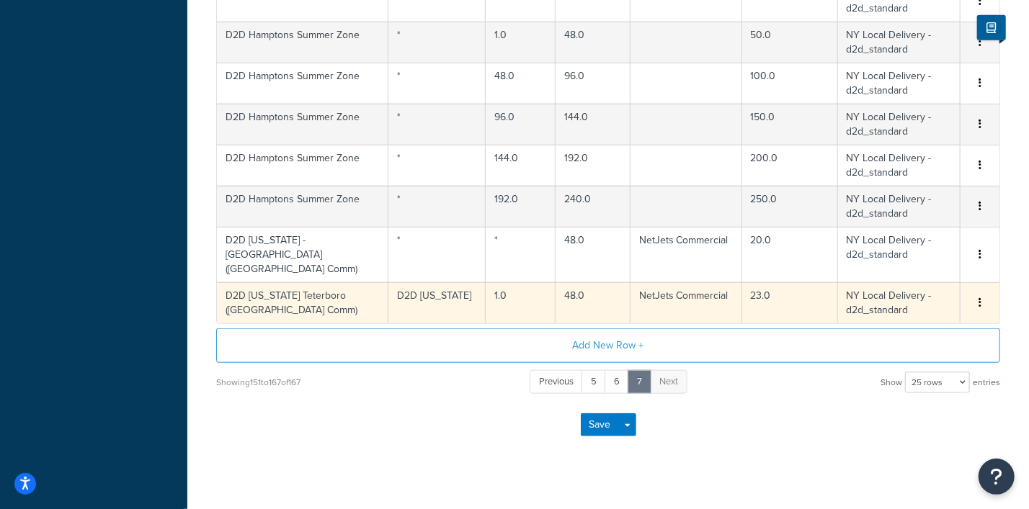
click at [981, 295] on button "button" at bounding box center [980, 303] width 12 height 16
click at [896, 254] on div "Edit" at bounding box center [907, 258] width 102 height 30
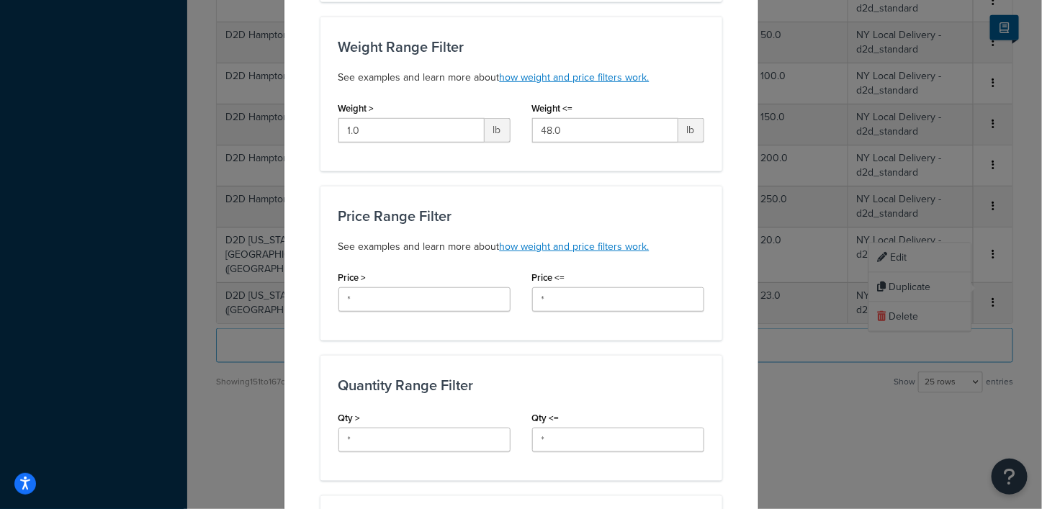
scroll to position [0, 0]
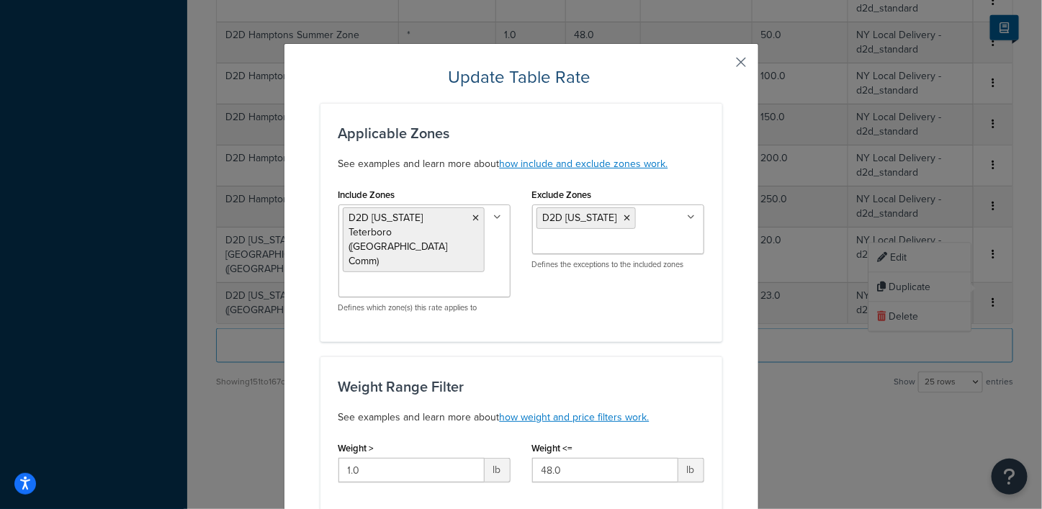
click at [723, 66] on button "button" at bounding box center [721, 68] width 4 height 4
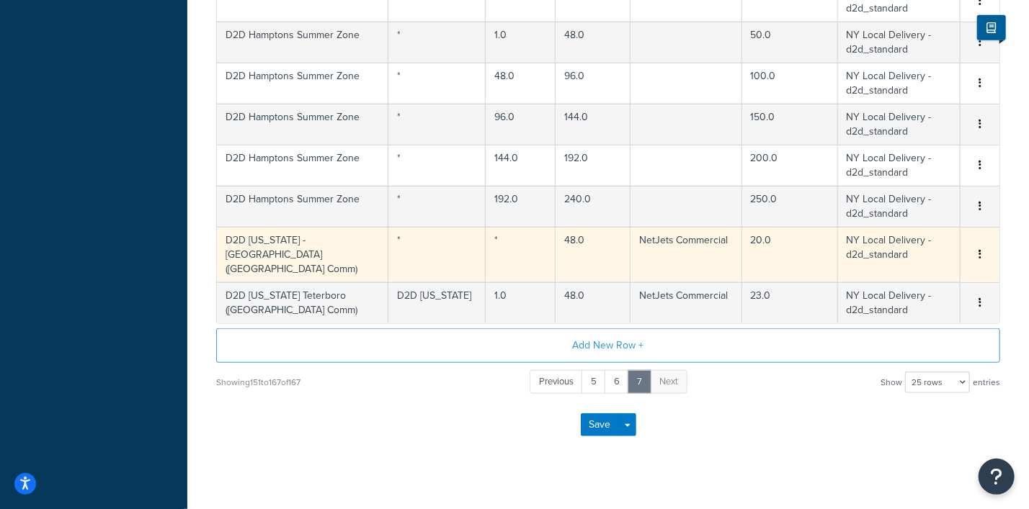
click at [980, 249] on icon "button" at bounding box center [979, 254] width 3 height 10
click at [886, 218] on div "Edit" at bounding box center [907, 217] width 102 height 30
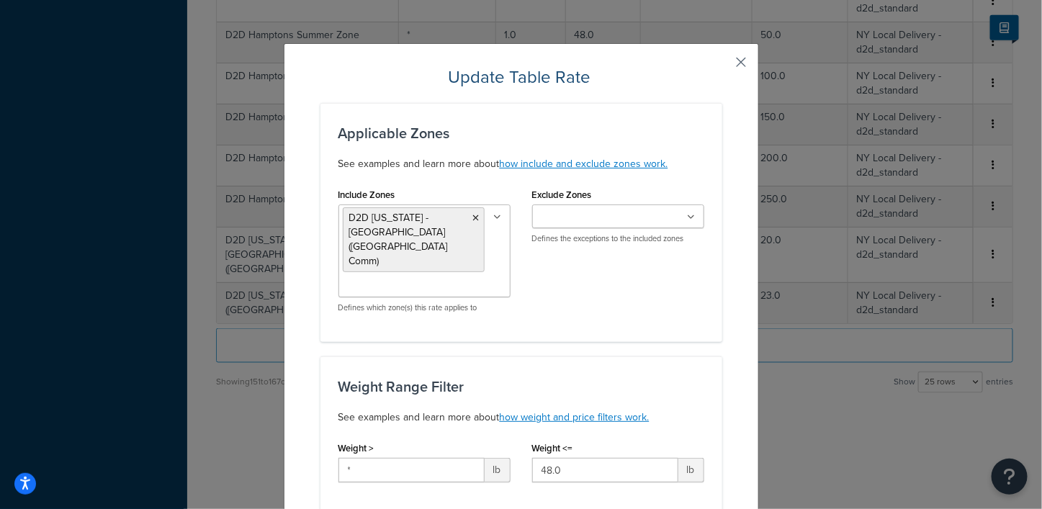
click at [723, 66] on button "button" at bounding box center [721, 68] width 4 height 4
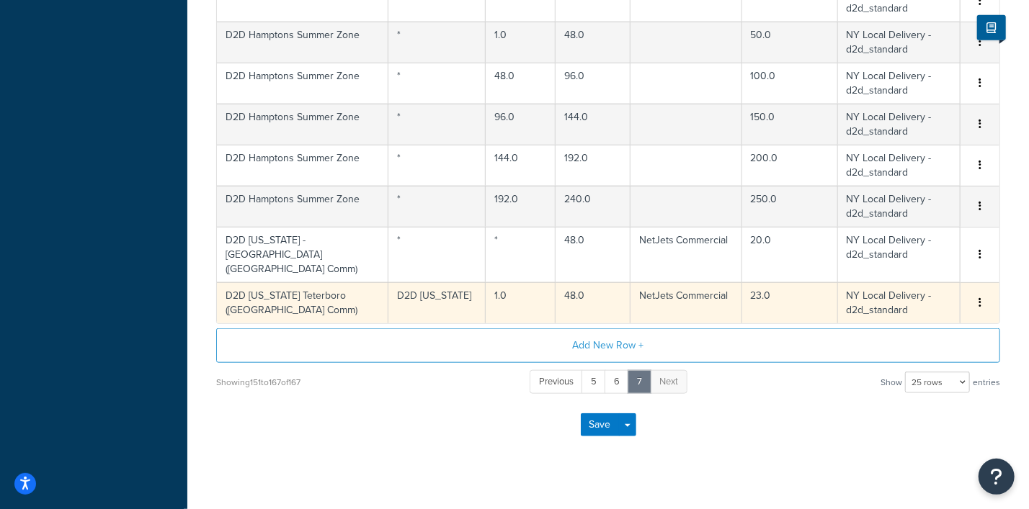
click at [980, 298] on icon "button" at bounding box center [979, 303] width 3 height 10
click at [895, 256] on div "Edit" at bounding box center [907, 258] width 102 height 30
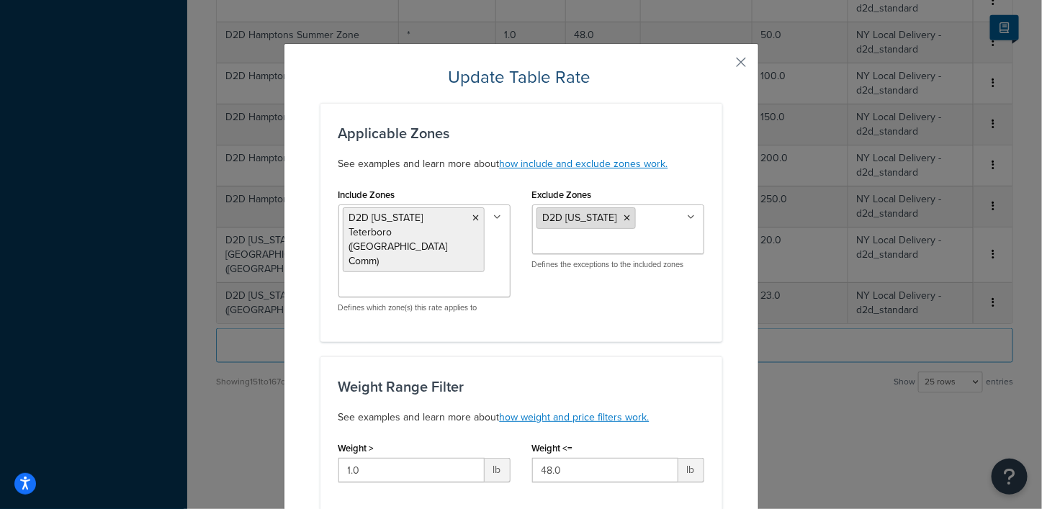
click at [625, 218] on icon at bounding box center [628, 218] width 6 height 9
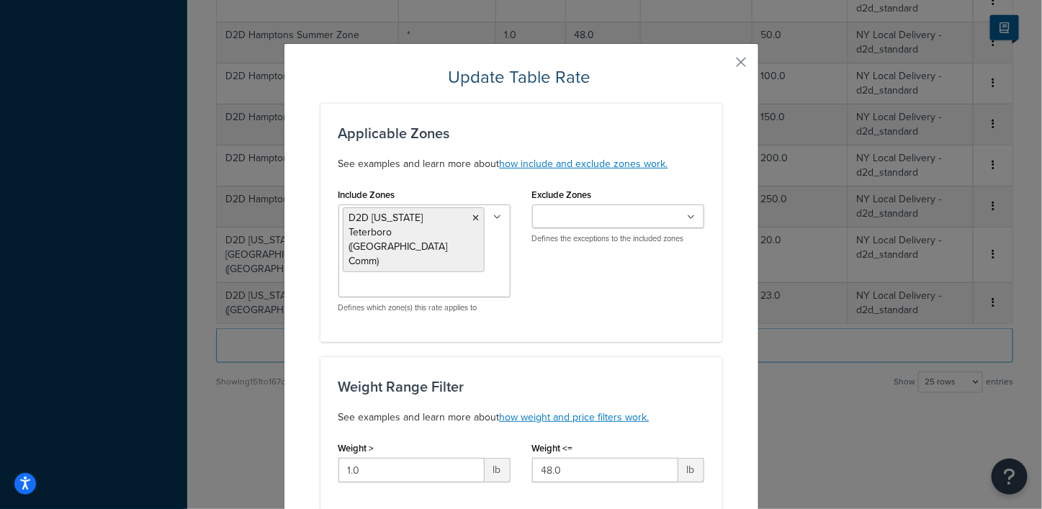
scroll to position [1021, 0]
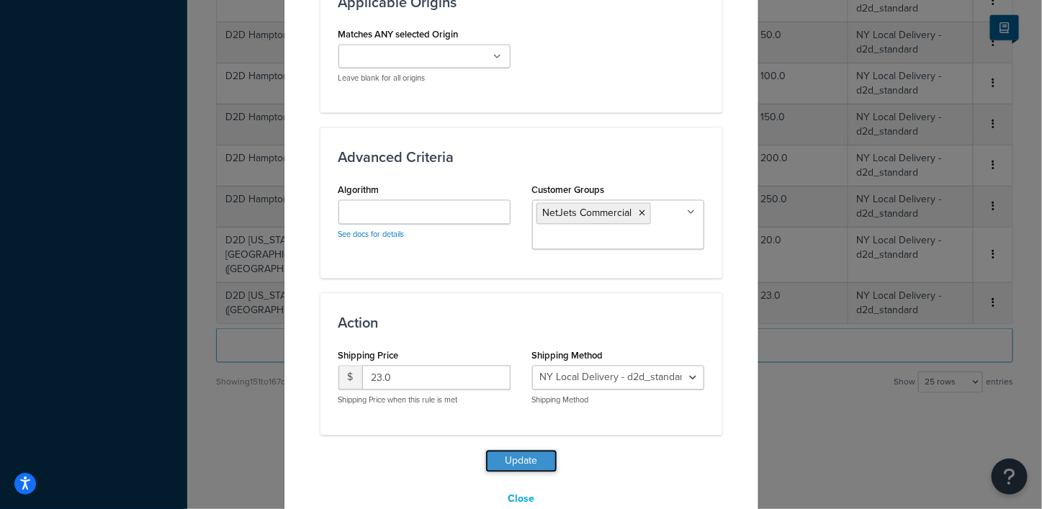
click at [504, 450] on button "Update" at bounding box center [522, 461] width 72 height 23
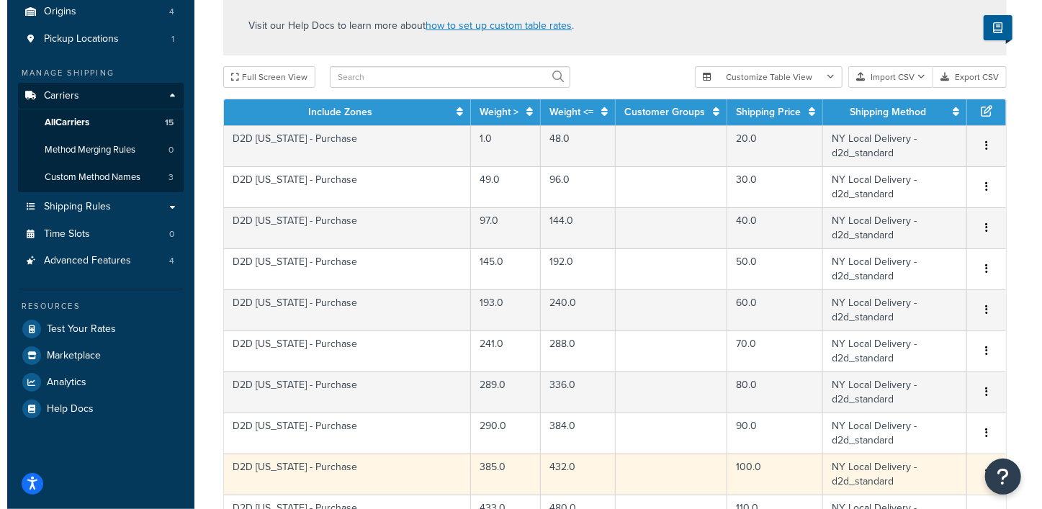
scroll to position [352, 0]
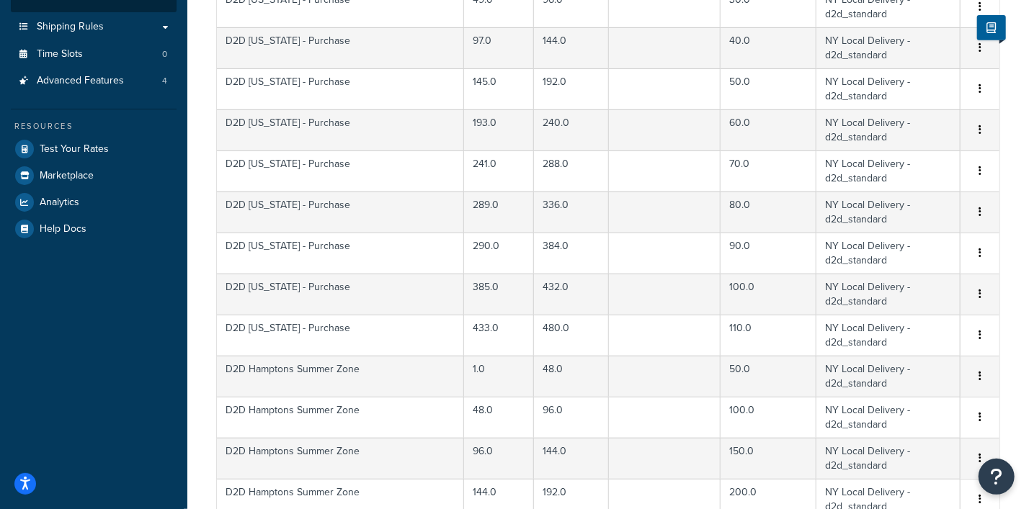
click at [890, 321] on div "Edit" at bounding box center [907, 328] width 102 height 30
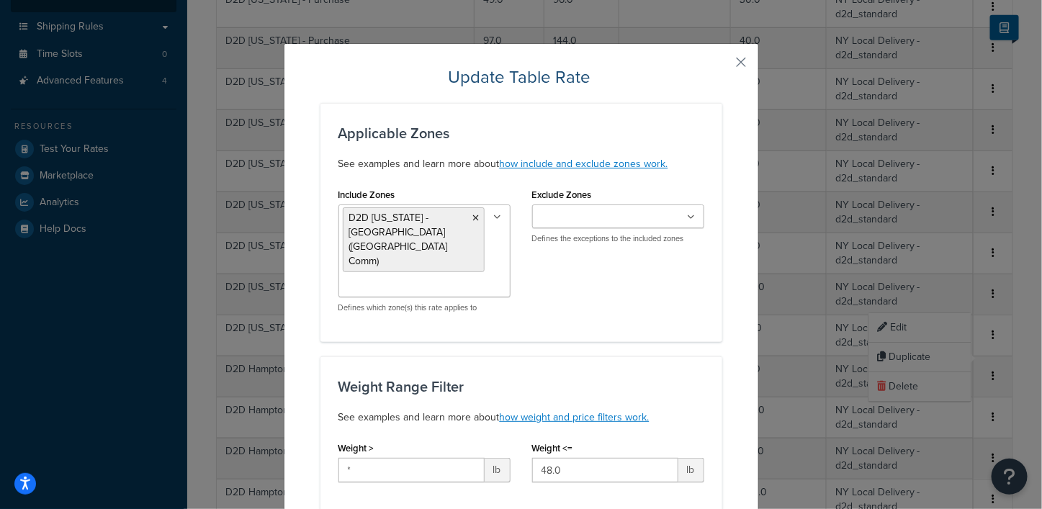
click at [688, 215] on icon at bounding box center [692, 217] width 8 height 9
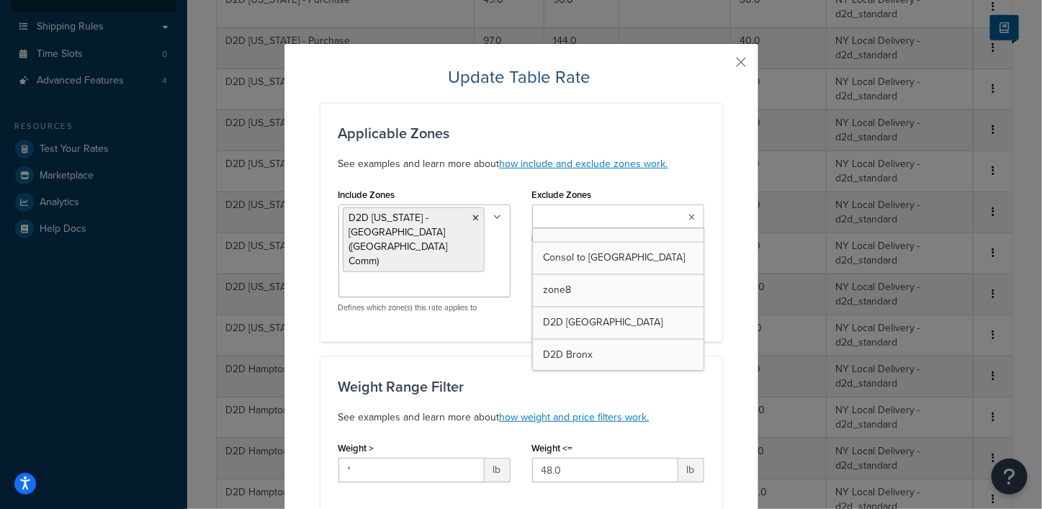
scroll to position [1081, 0]
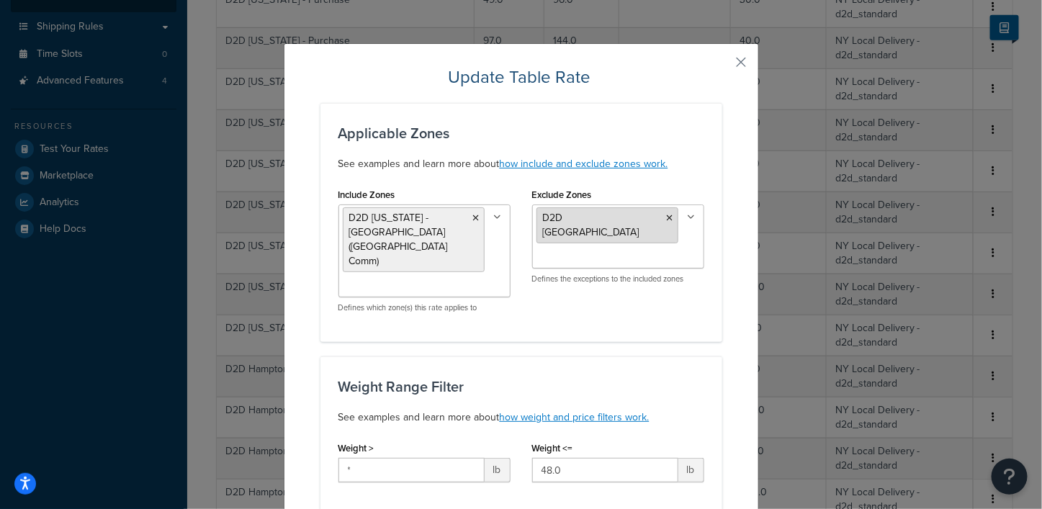
click at [667, 218] on icon at bounding box center [670, 218] width 6 height 9
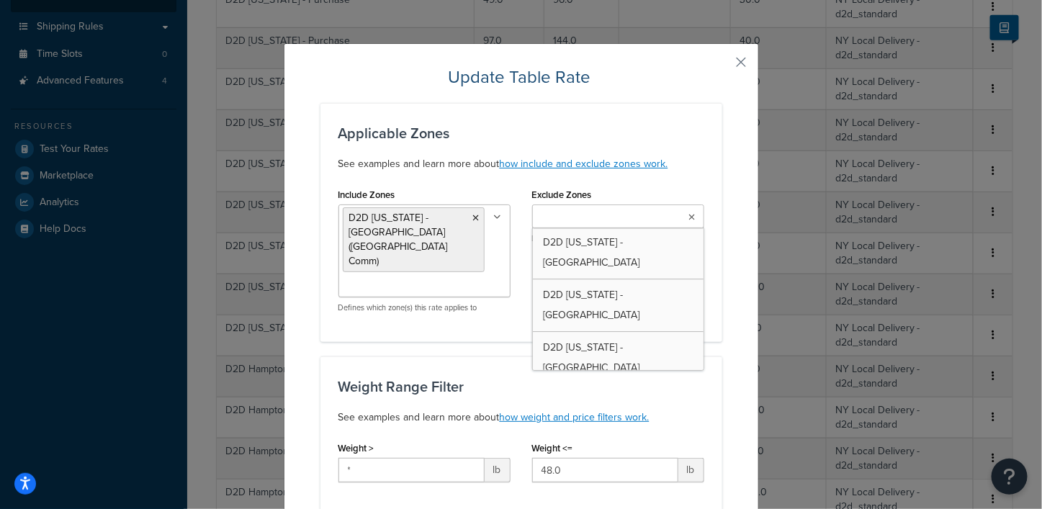
scroll to position [1621, 0]
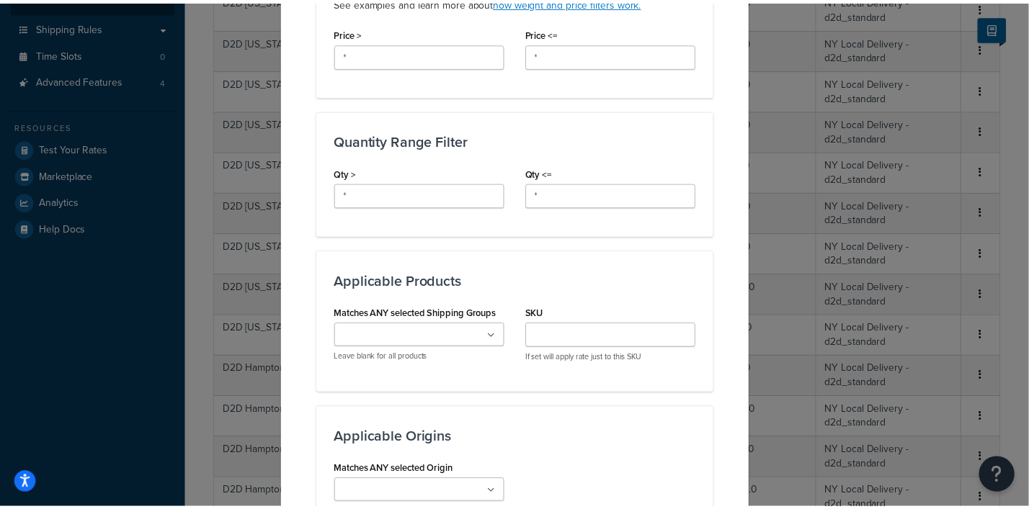
scroll to position [1021, 0]
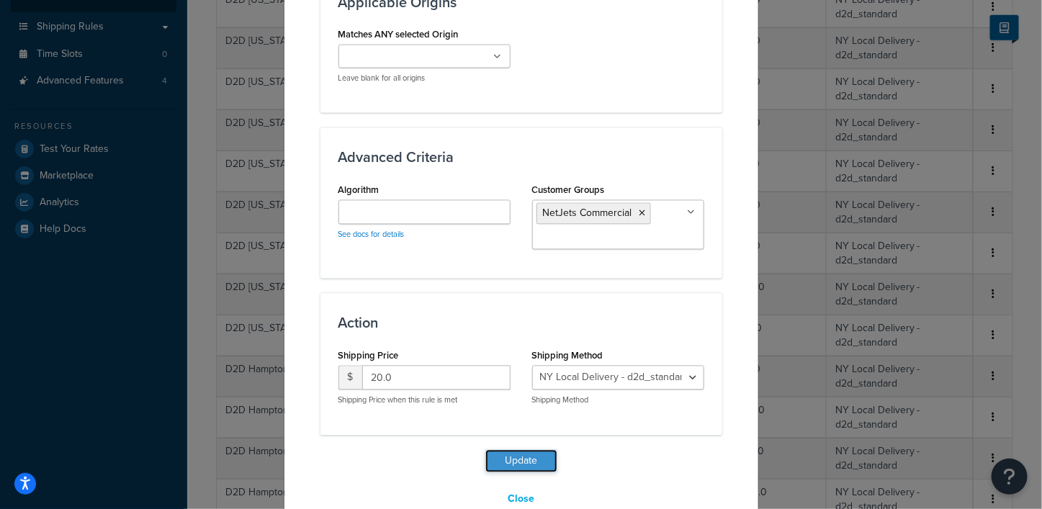
click at [510, 450] on button "Update" at bounding box center [522, 461] width 72 height 23
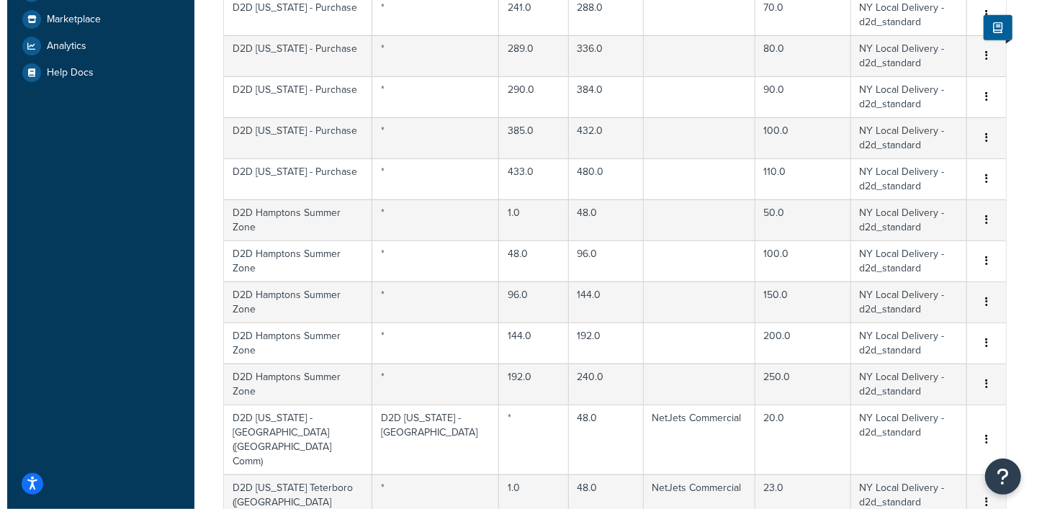
scroll to position [532, 0]
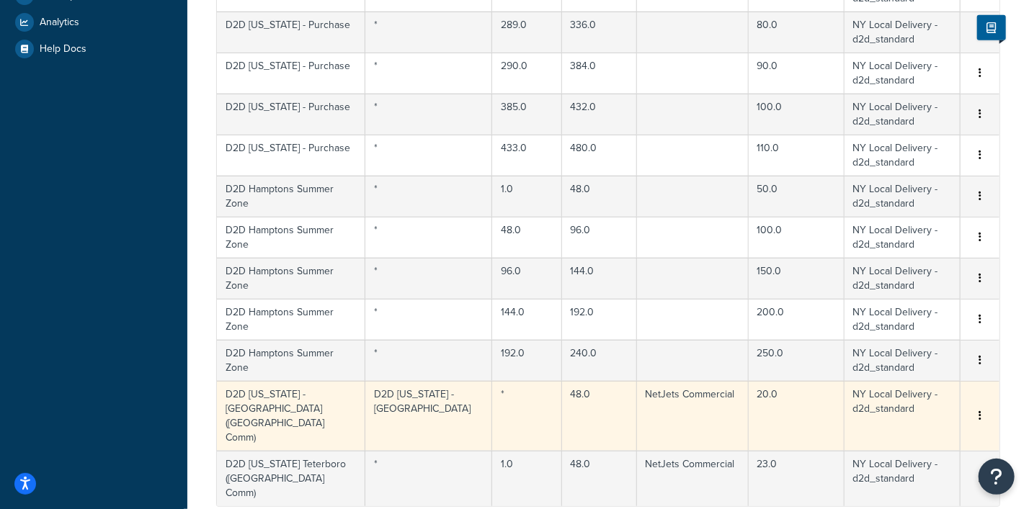
click at [976, 408] on button "button" at bounding box center [980, 416] width 12 height 16
click at [889, 372] on div "Edit" at bounding box center [907, 372] width 102 height 30
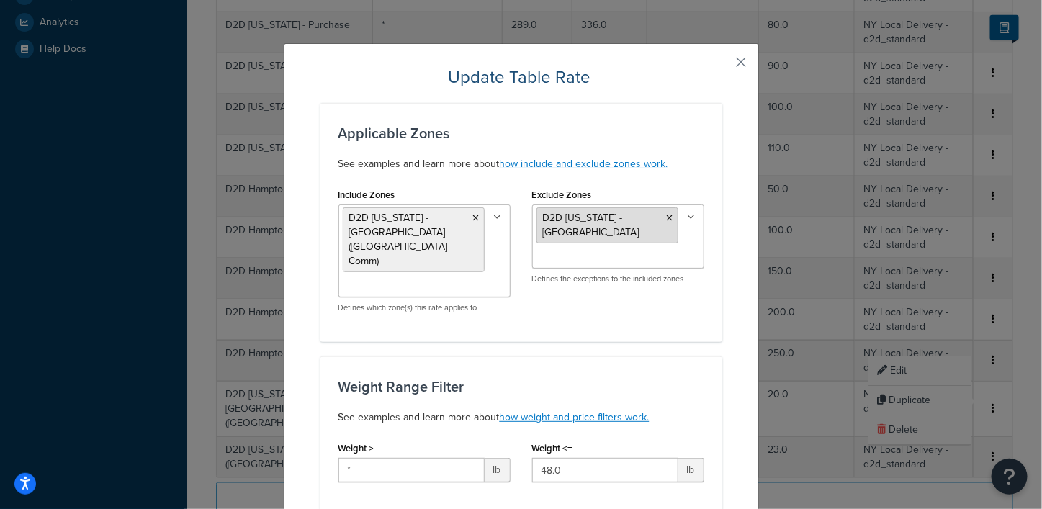
click at [667, 215] on icon at bounding box center [670, 218] width 6 height 9
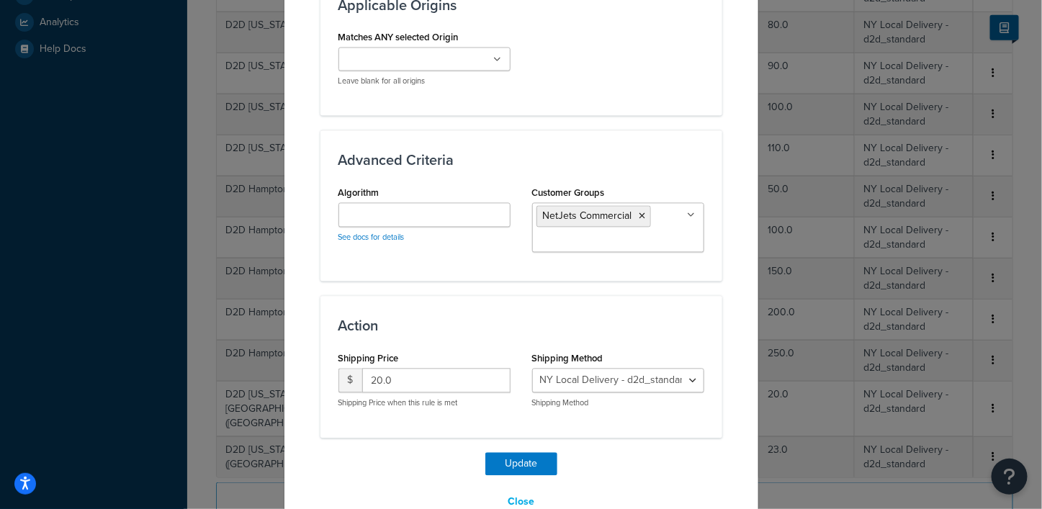
scroll to position [1021, 0]
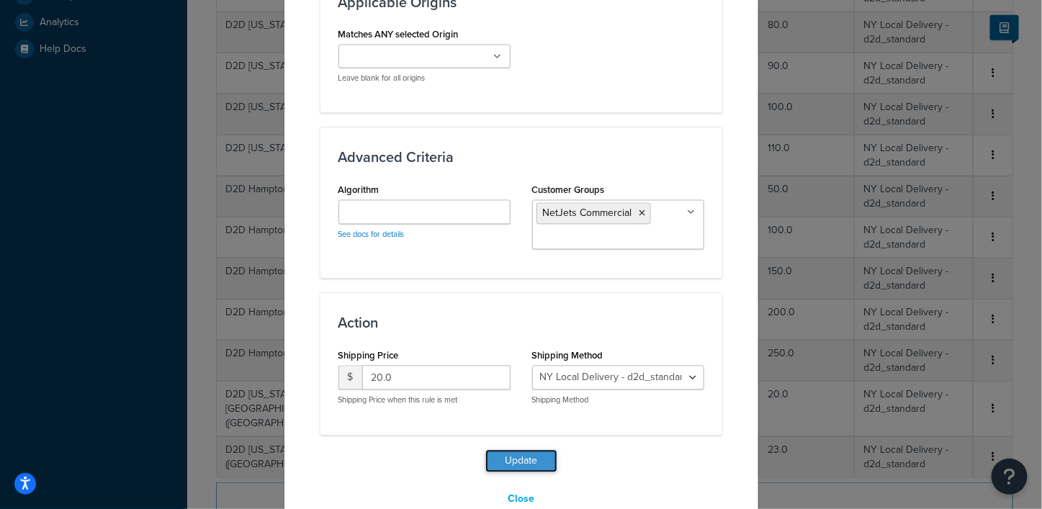
click at [515, 450] on button "Update" at bounding box center [522, 461] width 72 height 23
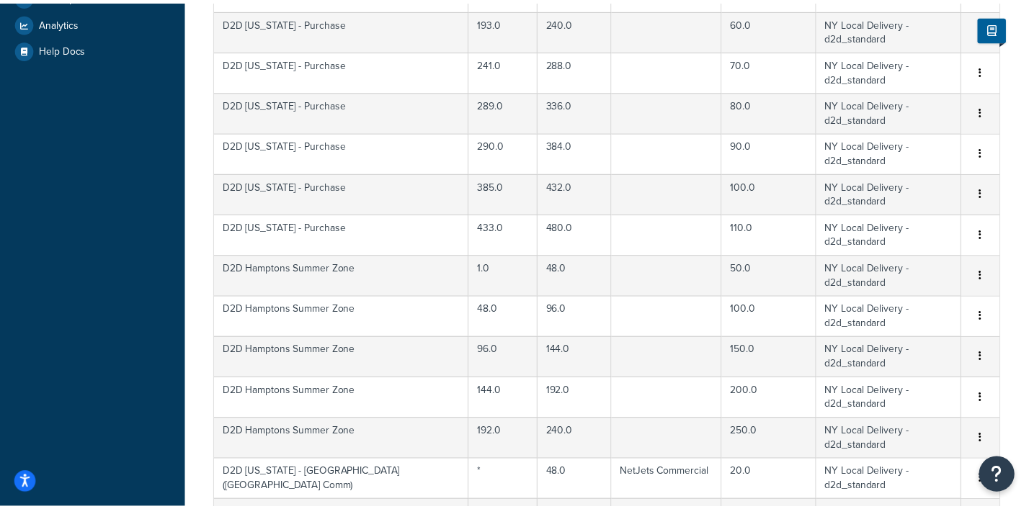
scroll to position [442, 0]
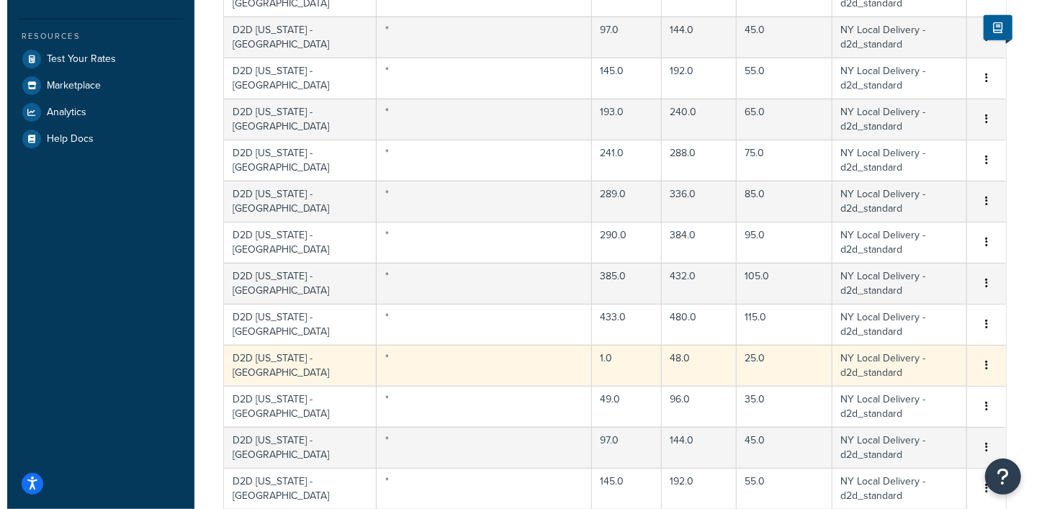
scroll to position [172, 0]
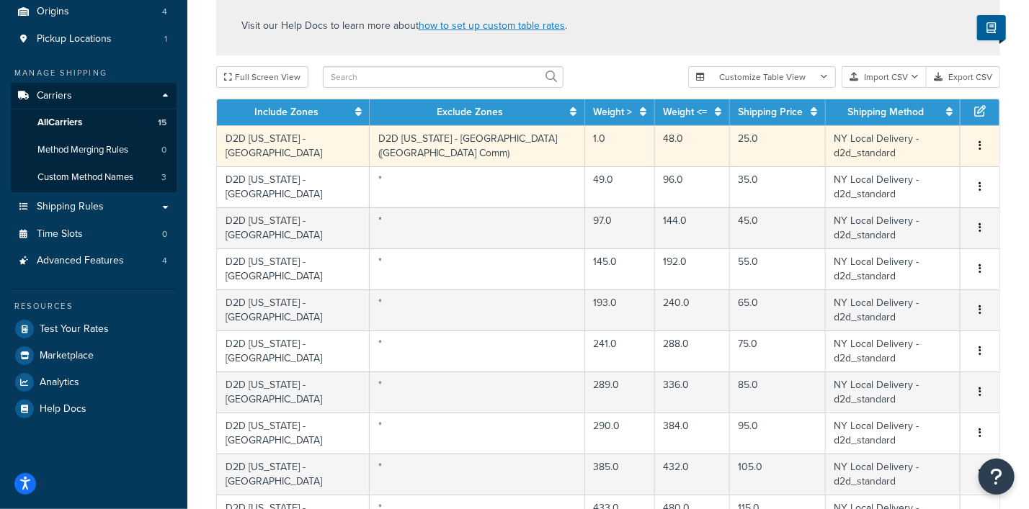
click at [982, 146] on button "button" at bounding box center [980, 146] width 12 height 16
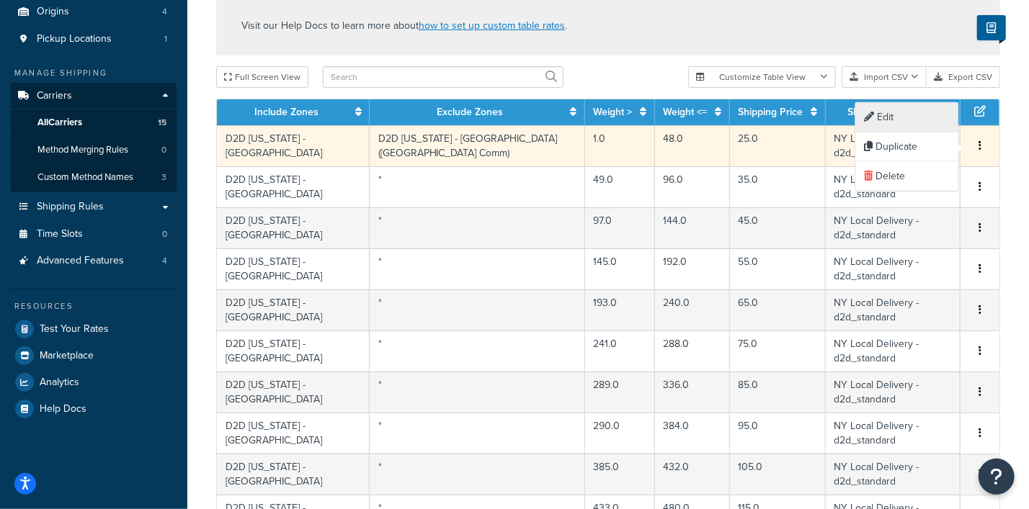
click at [890, 117] on div "Edit" at bounding box center [907, 118] width 102 height 30
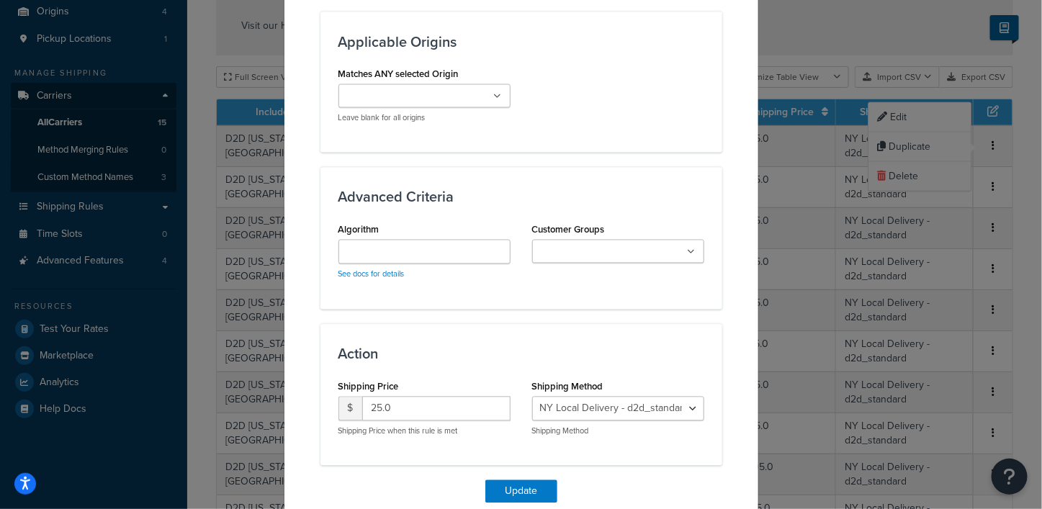
scroll to position [990, 0]
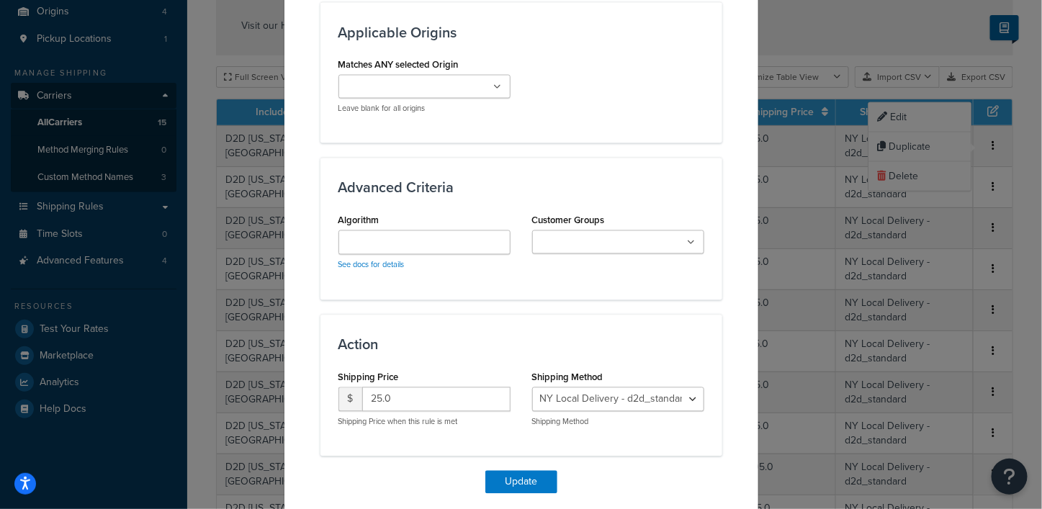
click at [688, 239] on icon at bounding box center [692, 243] width 8 height 9
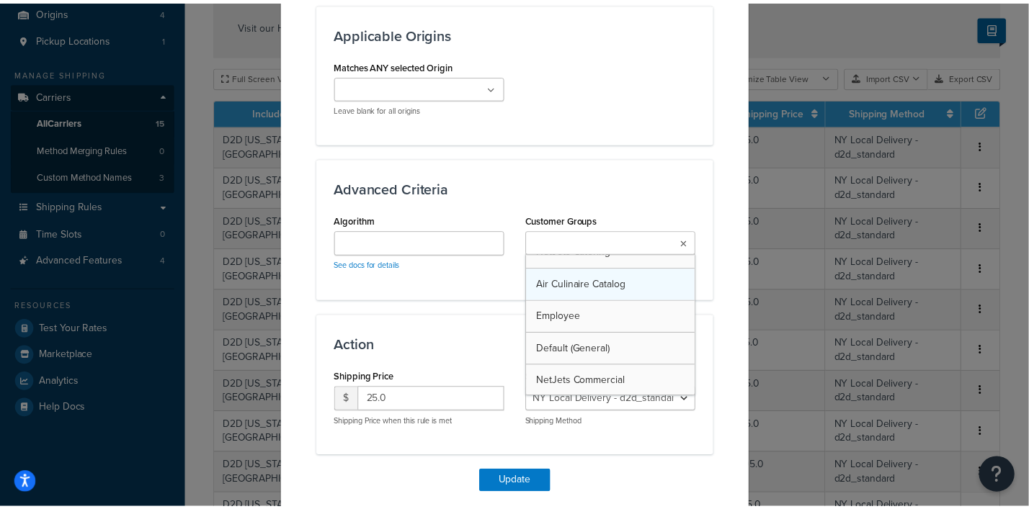
scroll to position [50, 0]
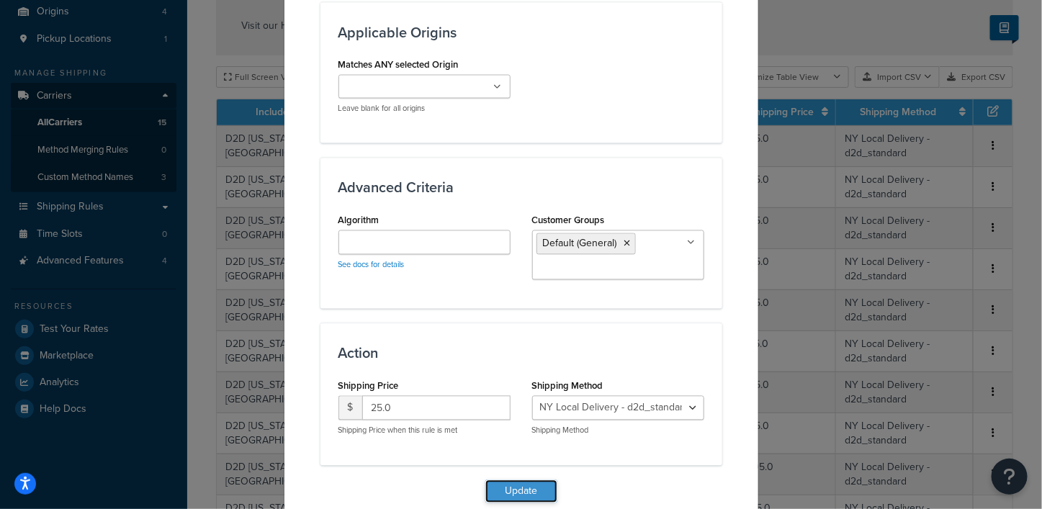
click at [520, 480] on button "Update" at bounding box center [522, 491] width 72 height 23
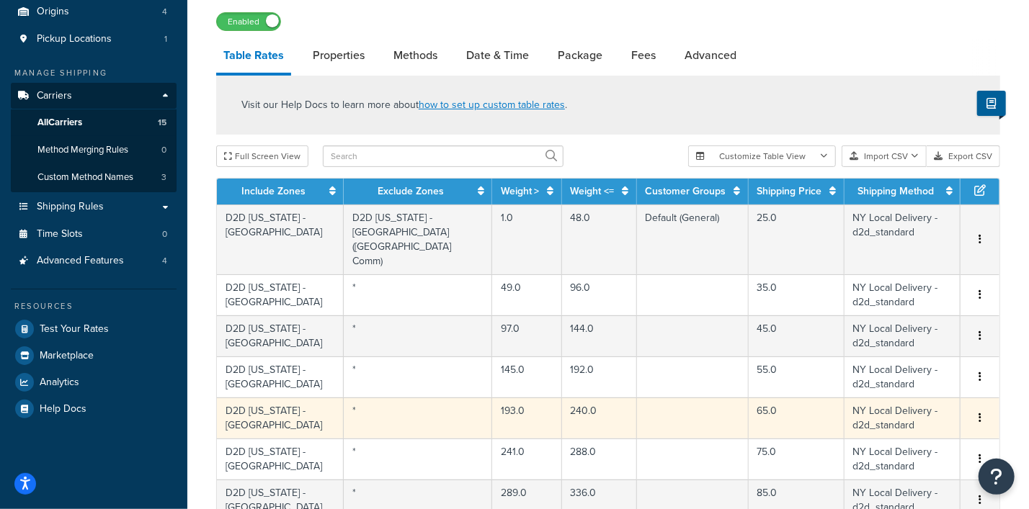
scroll to position [1093, 0]
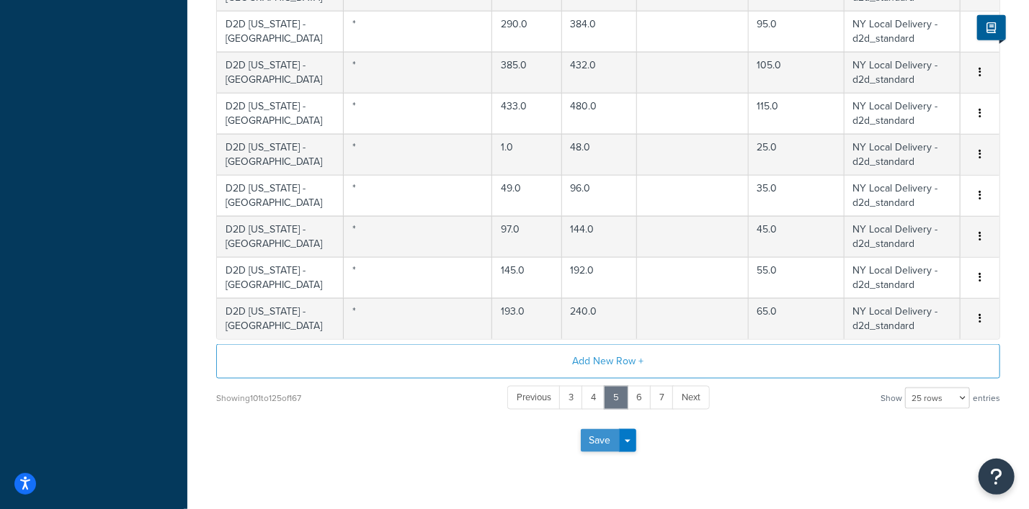
click at [598, 429] on button "Save" at bounding box center [600, 440] width 39 height 23
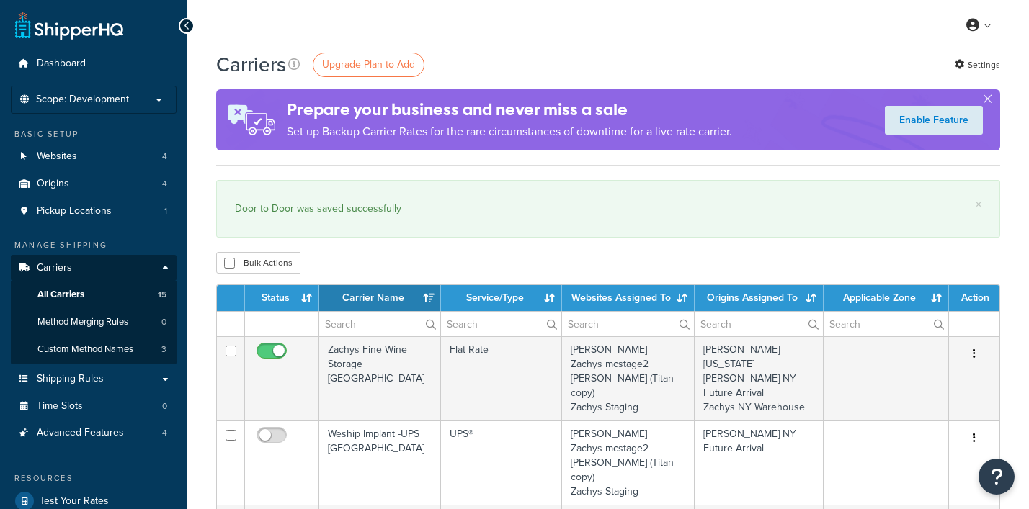
select select "15"
click at [86, 375] on span "Shipping Rules" at bounding box center [70, 379] width 67 height 12
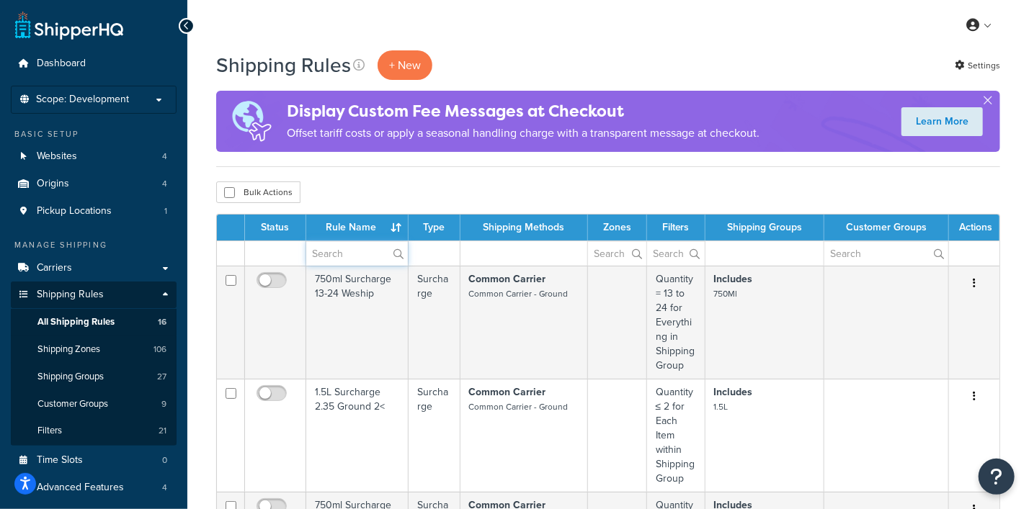
click at [335, 258] on input "text" at bounding box center [357, 253] width 102 height 24
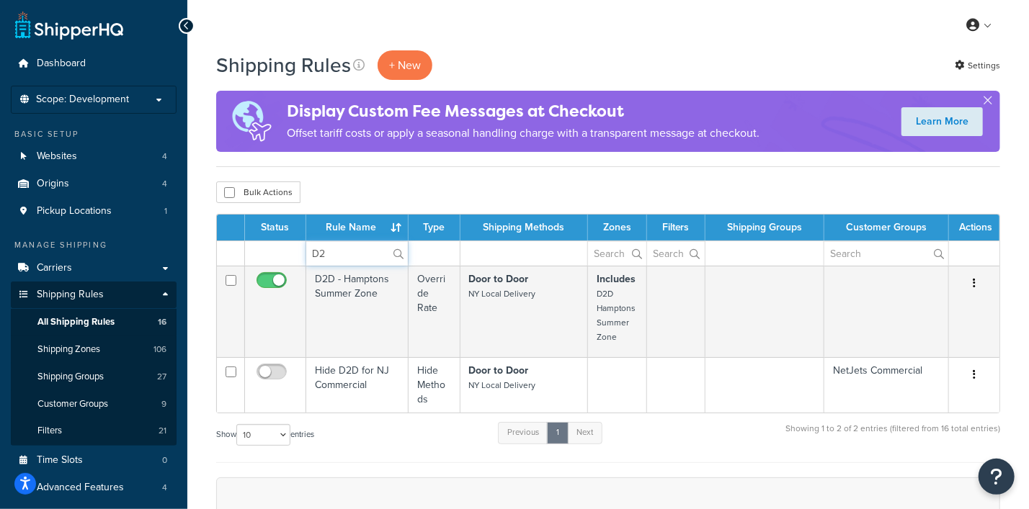
type input "D"
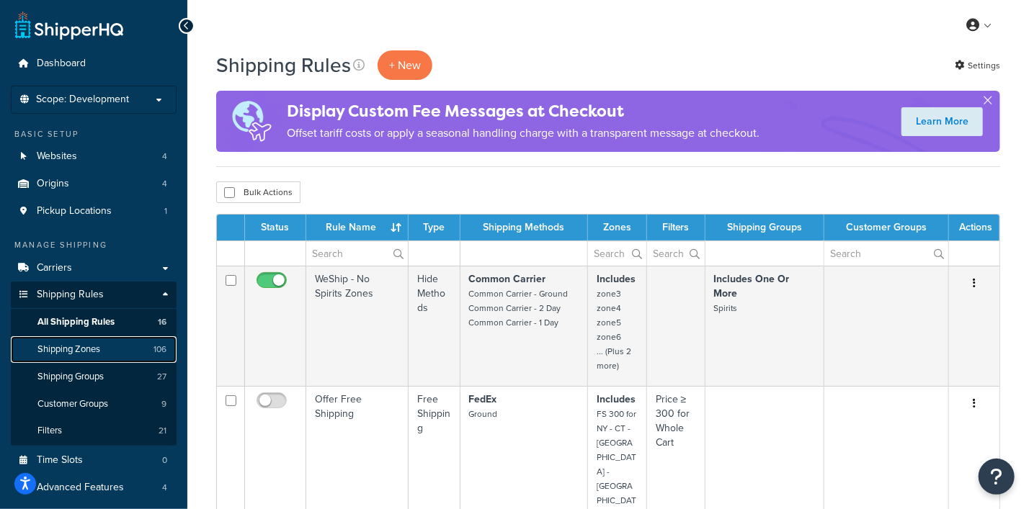
click at [65, 357] on link "Shipping Zones 106" at bounding box center [94, 349] width 166 height 27
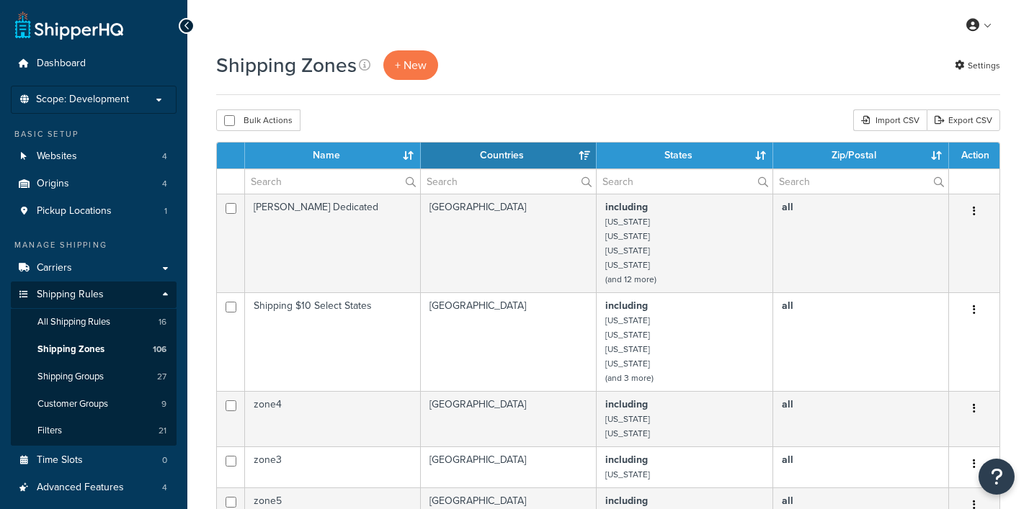
select select "15"
click at [335, 187] on input "text" at bounding box center [332, 181] width 175 height 24
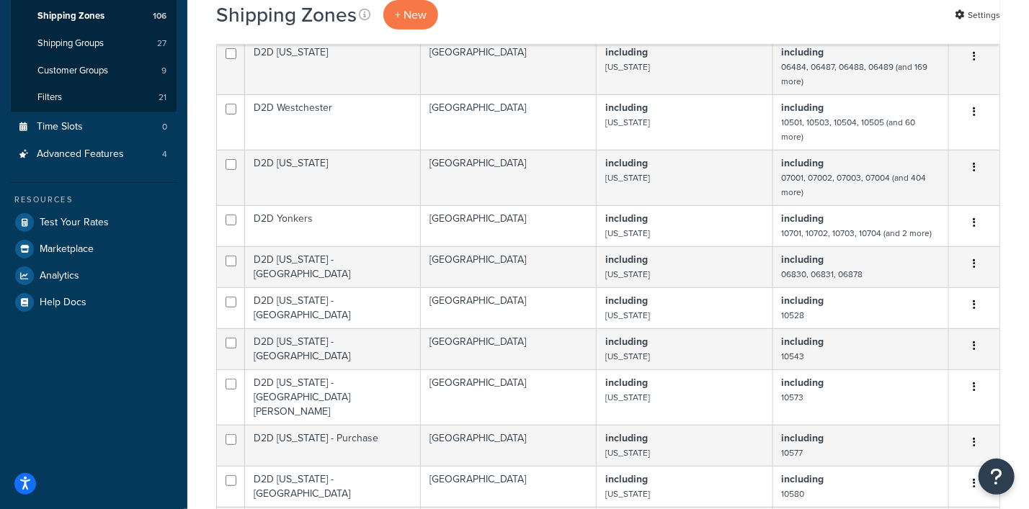
scroll to position [450, 0]
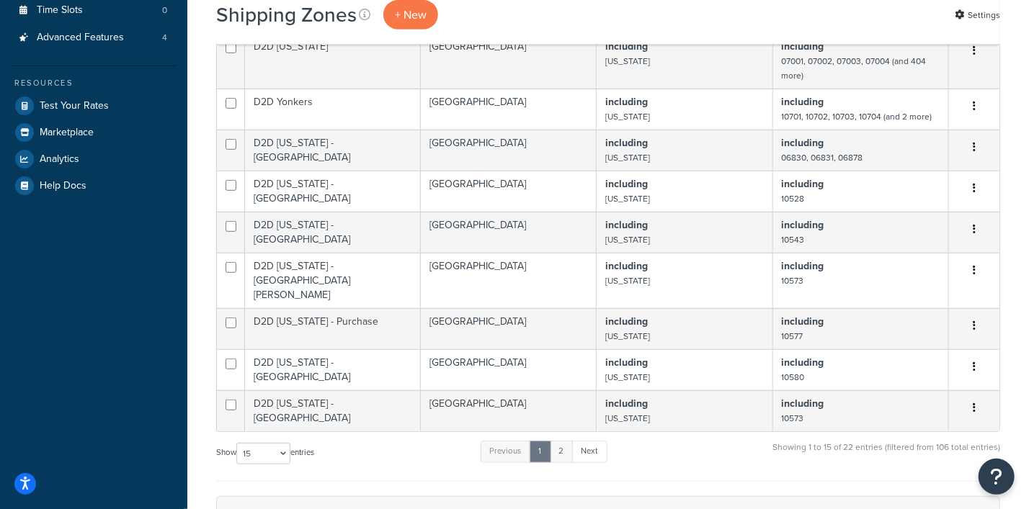
type input "D2D"
click at [568, 442] on link "2" at bounding box center [562, 452] width 24 height 22
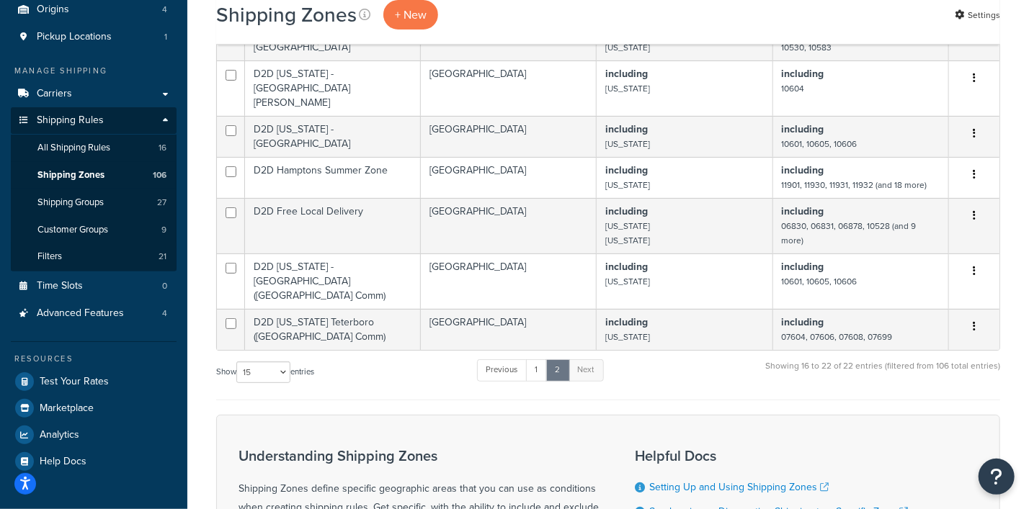
scroll to position [169, 0]
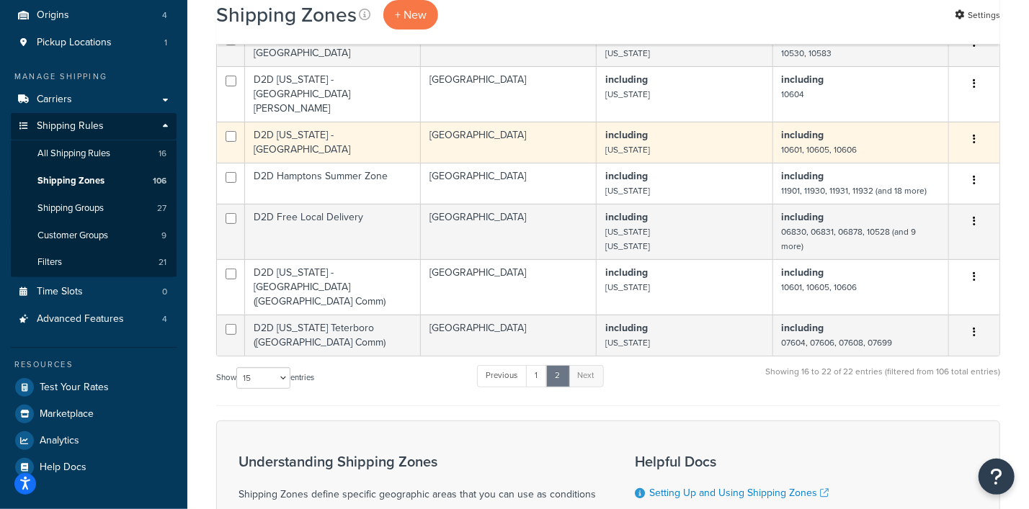
click at [973, 134] on icon "button" at bounding box center [973, 139] width 3 height 10
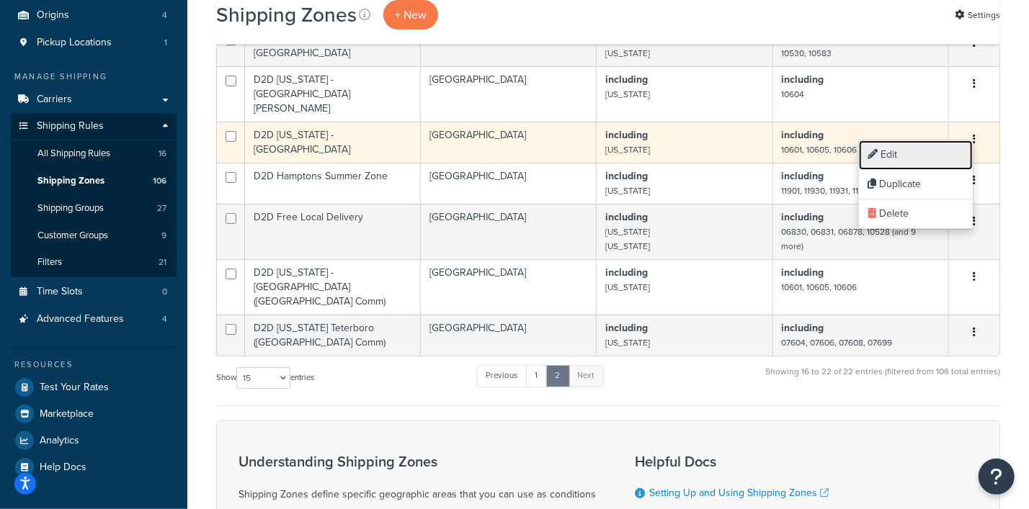
click at [878, 156] on link "Edit" at bounding box center [916, 155] width 114 height 30
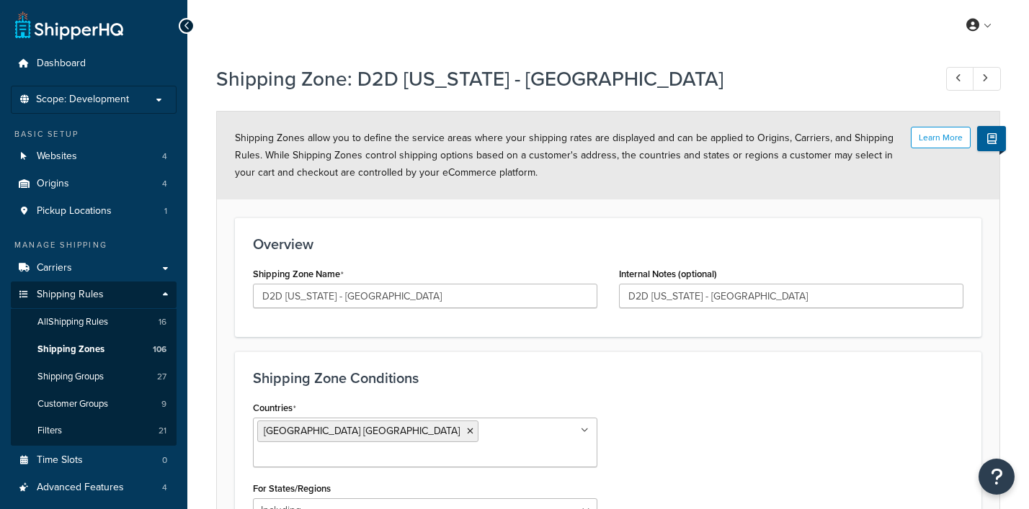
select select "including"
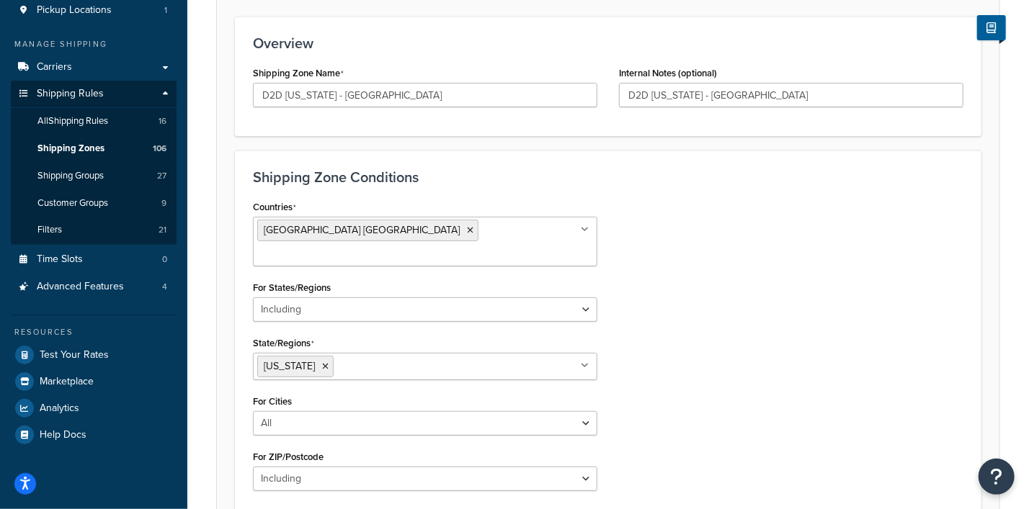
scroll to position [179, 0]
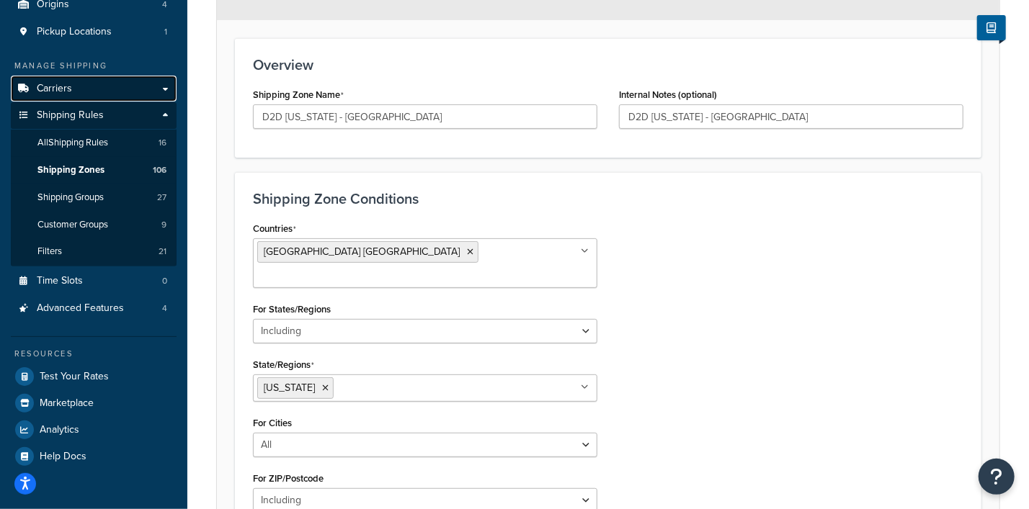
click at [63, 88] on span "Carriers" at bounding box center [54, 89] width 35 height 12
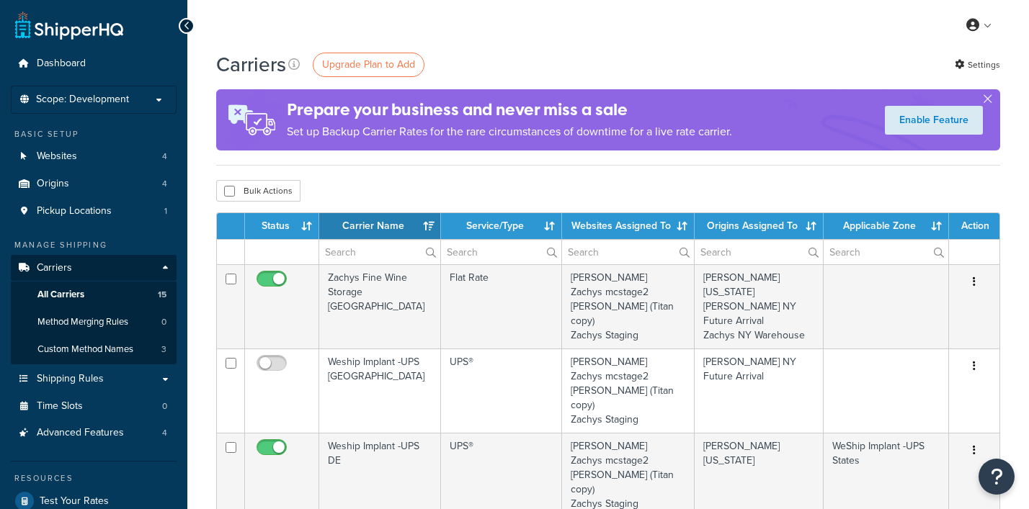
select select "15"
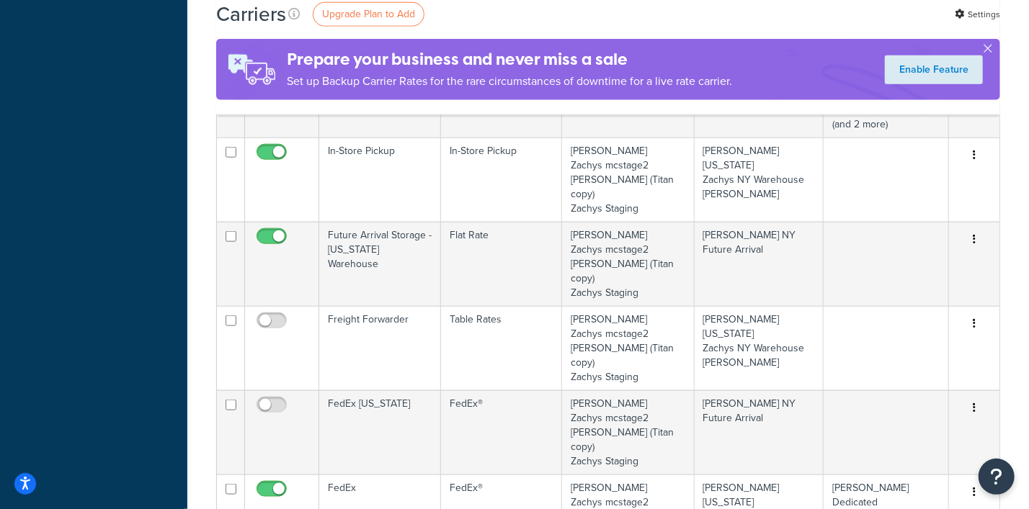
scroll to position [900, 0]
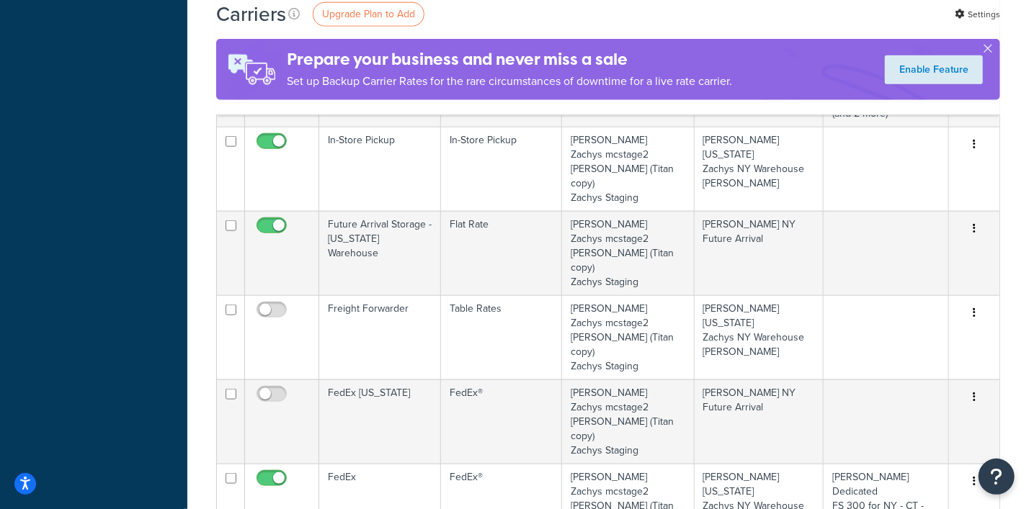
click at [897, 317] on link "Edit" at bounding box center [916, 320] width 114 height 30
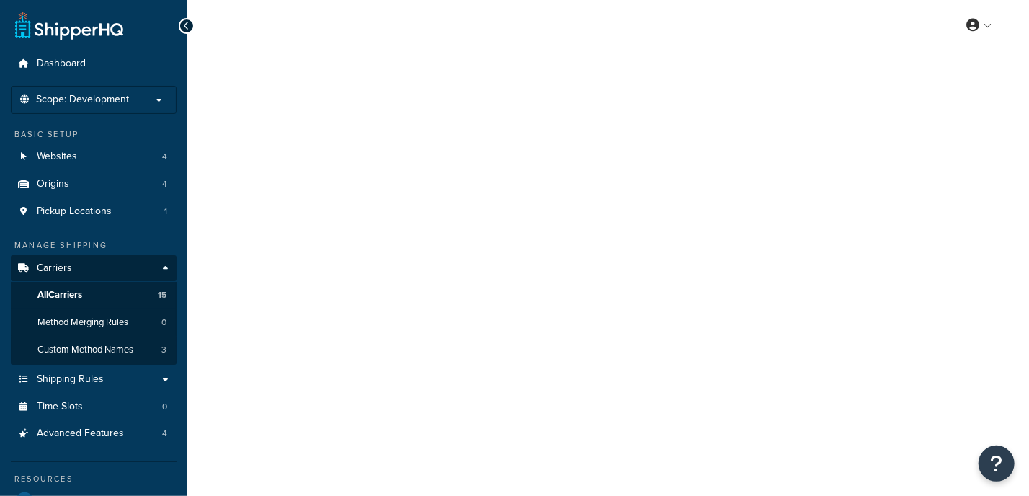
select select "25"
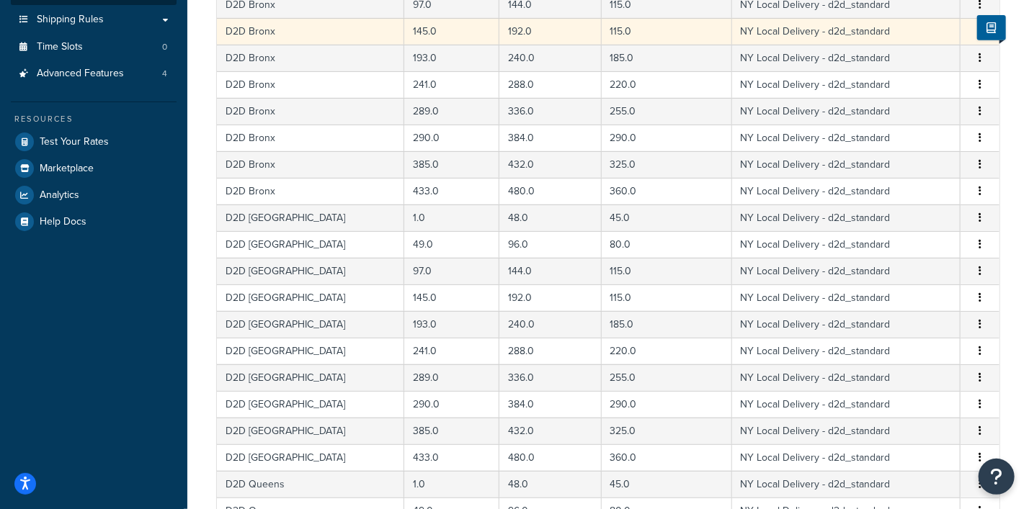
scroll to position [540, 0]
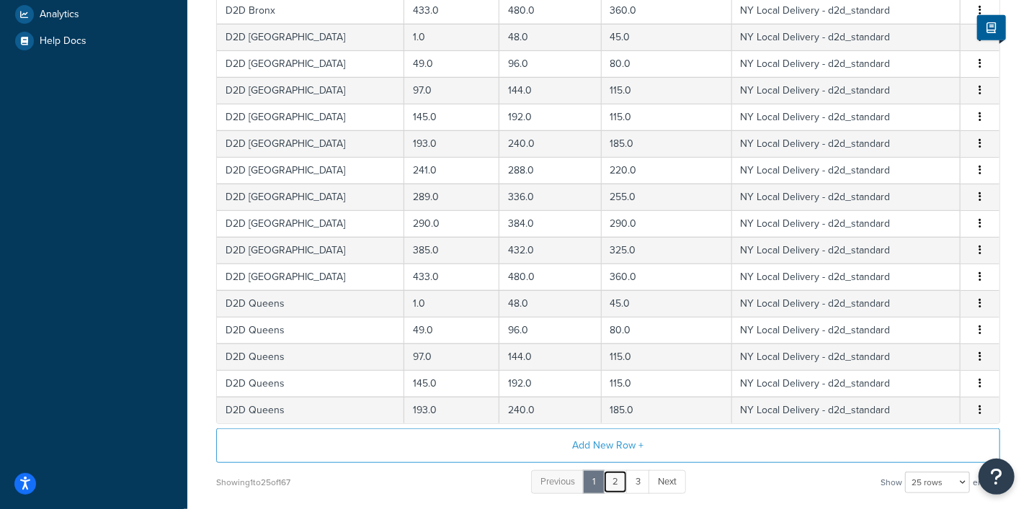
click at [611, 475] on link "2" at bounding box center [615, 482] width 24 height 24
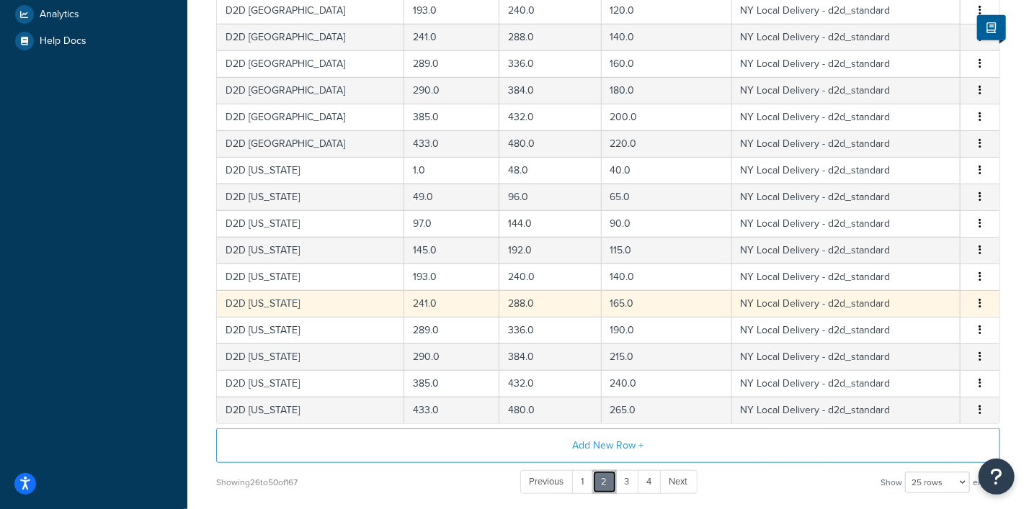
scroll to position [630, 0]
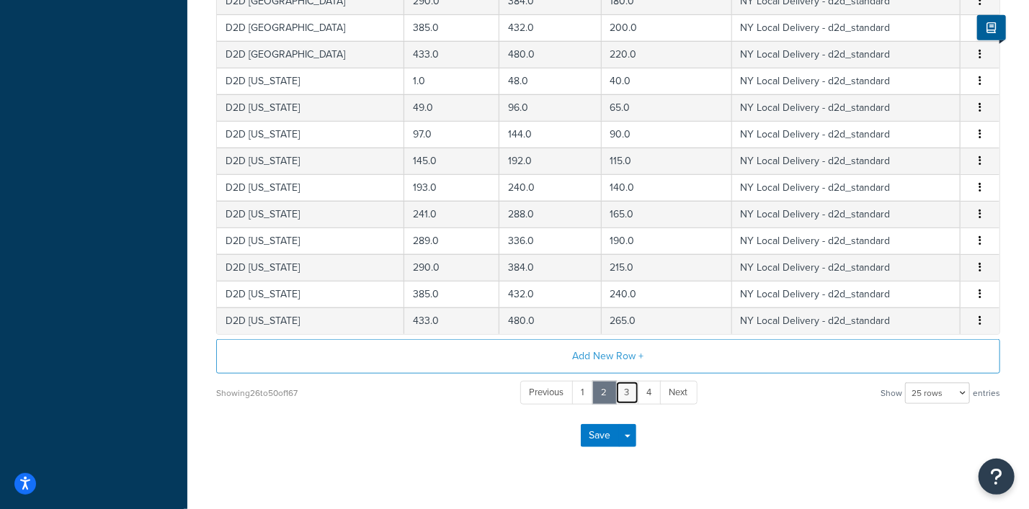
click at [622, 394] on link "3" at bounding box center [627, 393] width 24 height 24
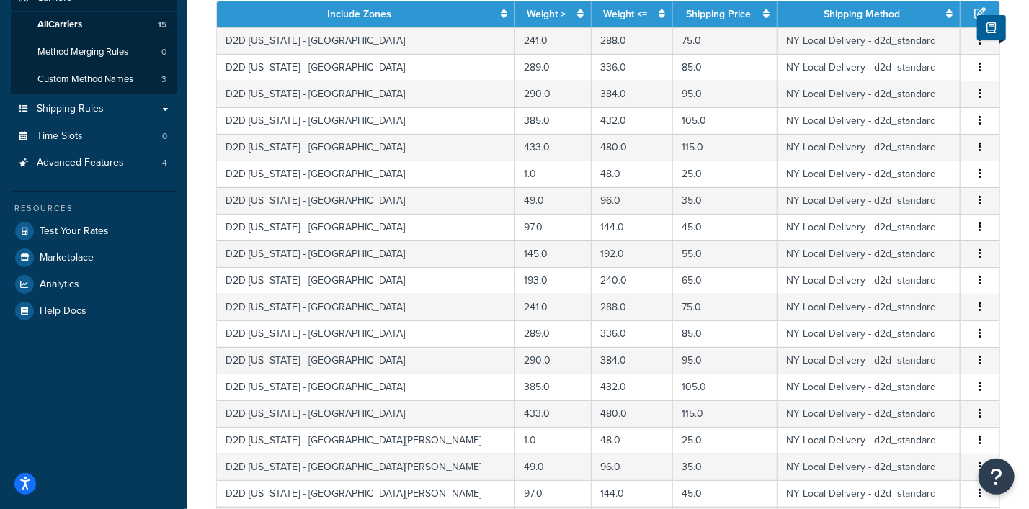
scroll to position [540, 0]
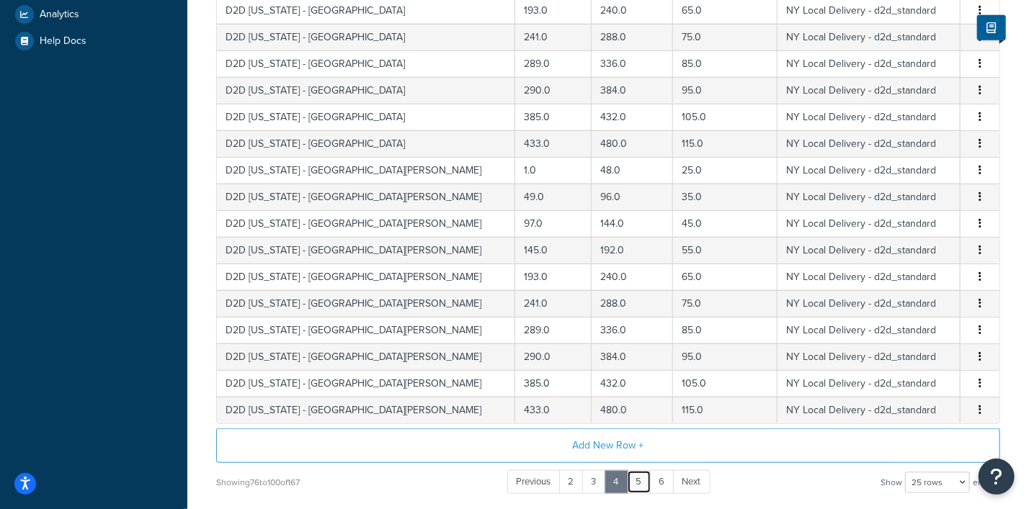
click at [636, 483] on link "5" at bounding box center [639, 482] width 24 height 24
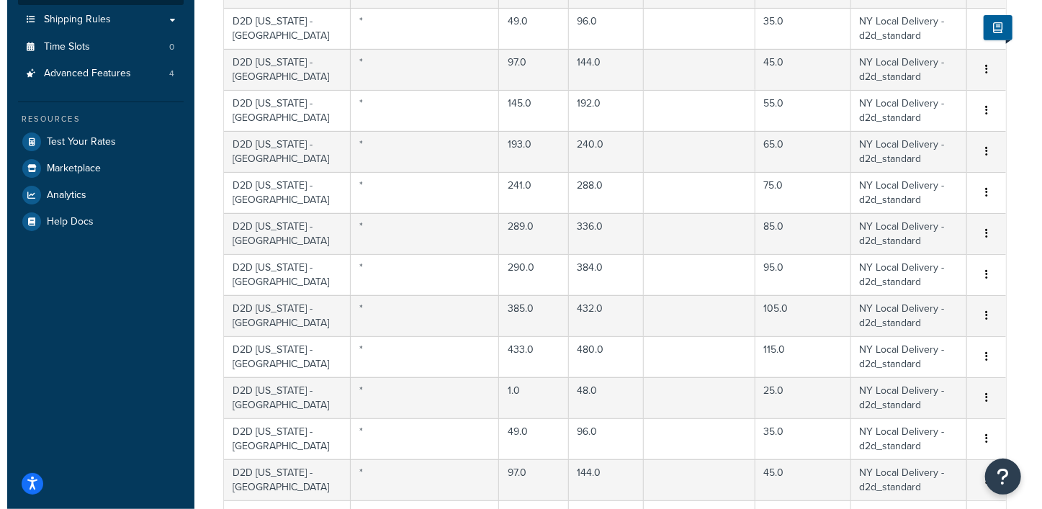
scroll to position [270, 0]
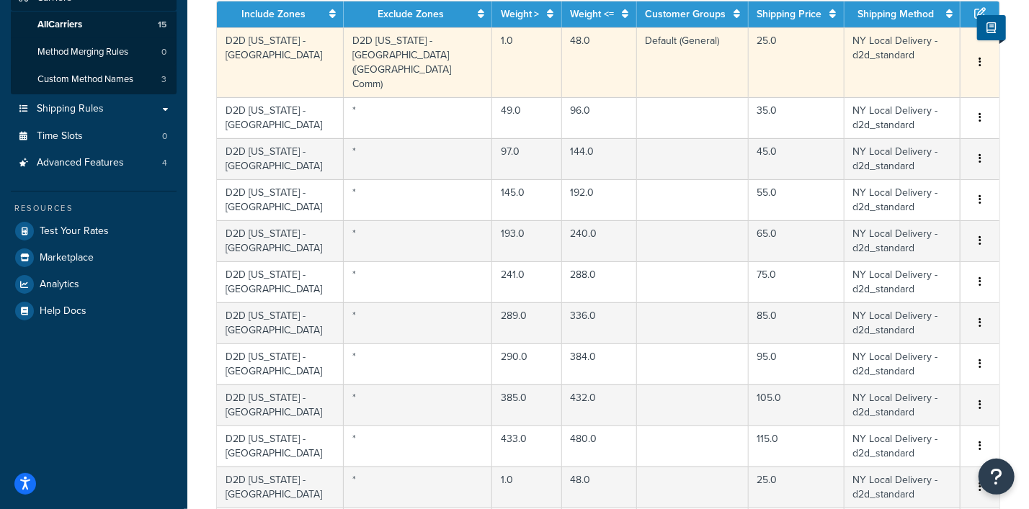
click at [978, 55] on button "button" at bounding box center [980, 63] width 12 height 16
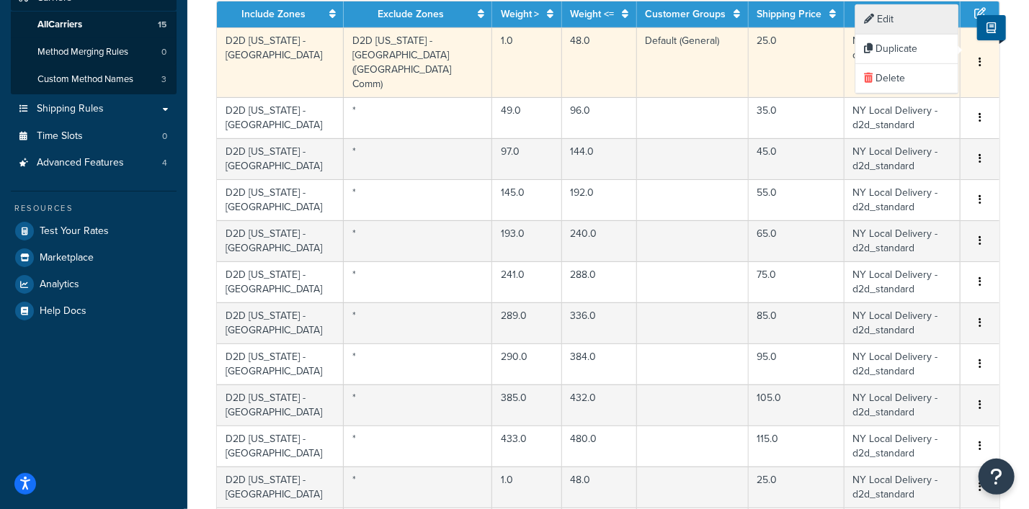
click at [887, 19] on div "Edit" at bounding box center [907, 20] width 102 height 30
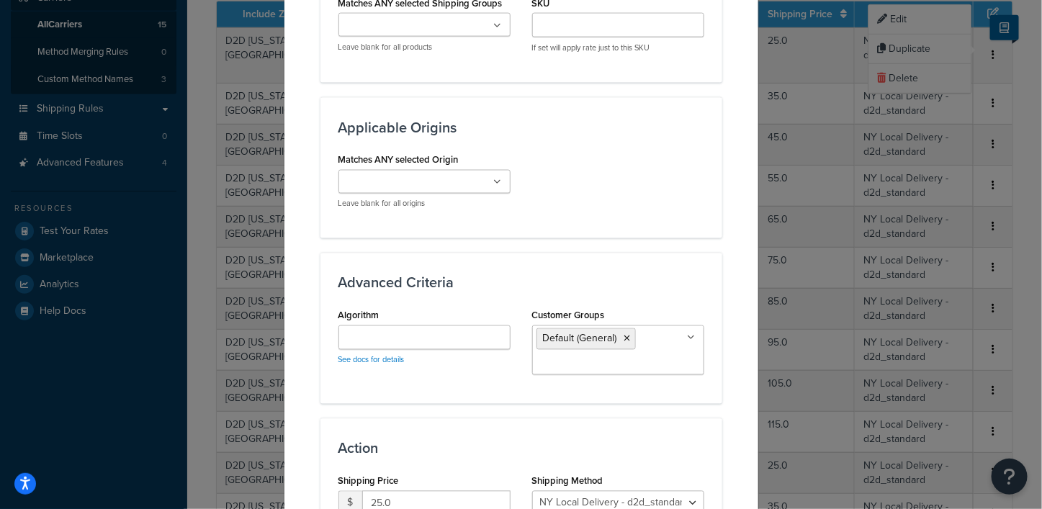
scroll to position [900, 0]
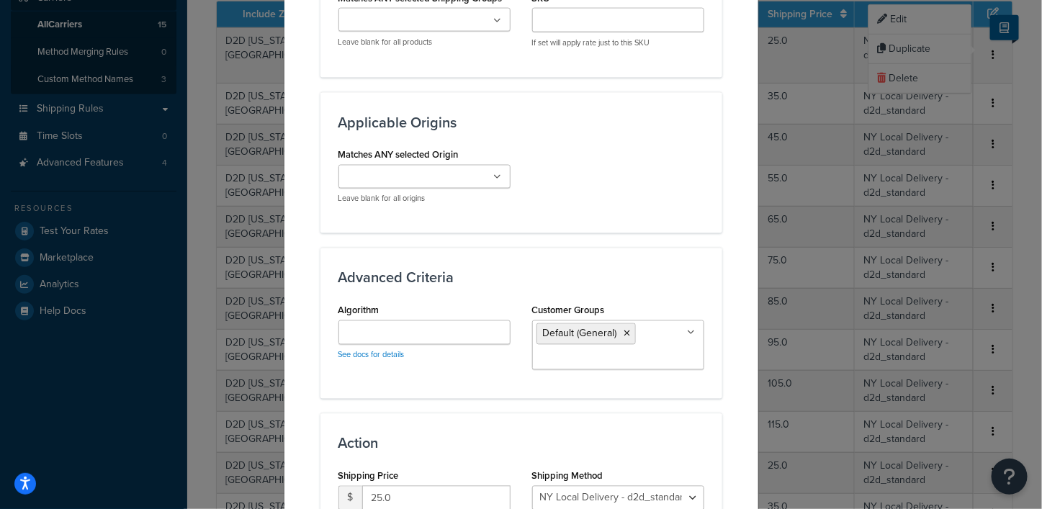
click at [688, 329] on icon at bounding box center [692, 333] width 8 height 9
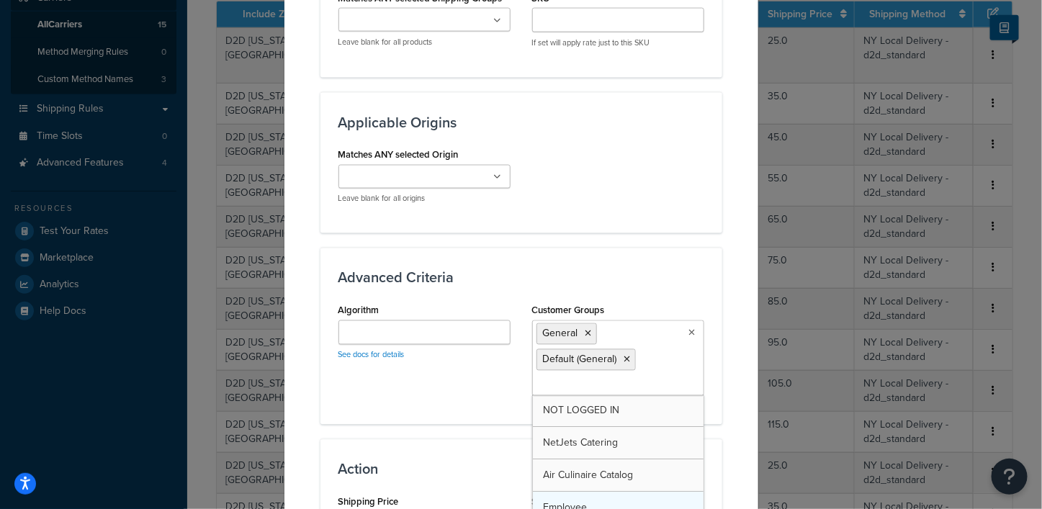
drag, startPoint x: 558, startPoint y: 478, endPoint x: 572, endPoint y: 448, distance: 33.5
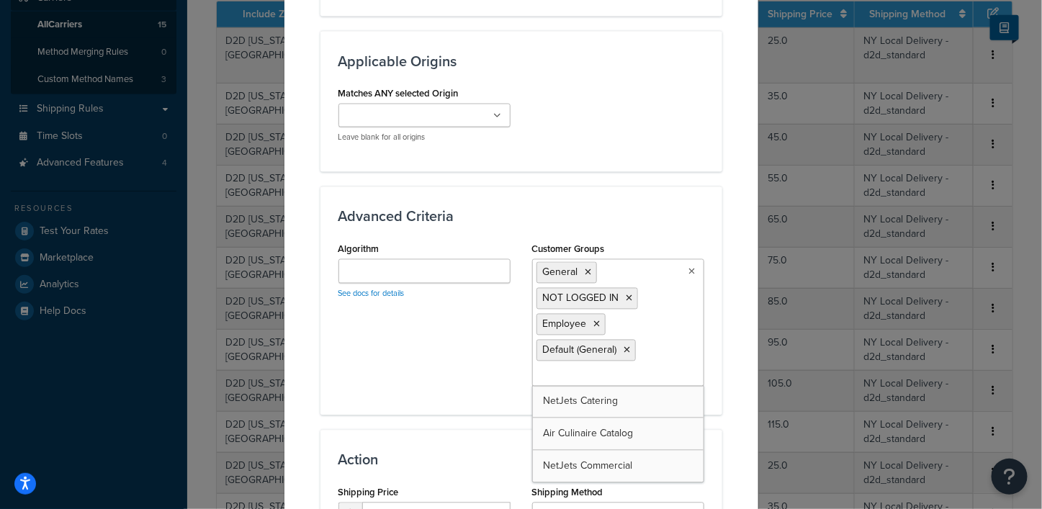
scroll to position [990, 0]
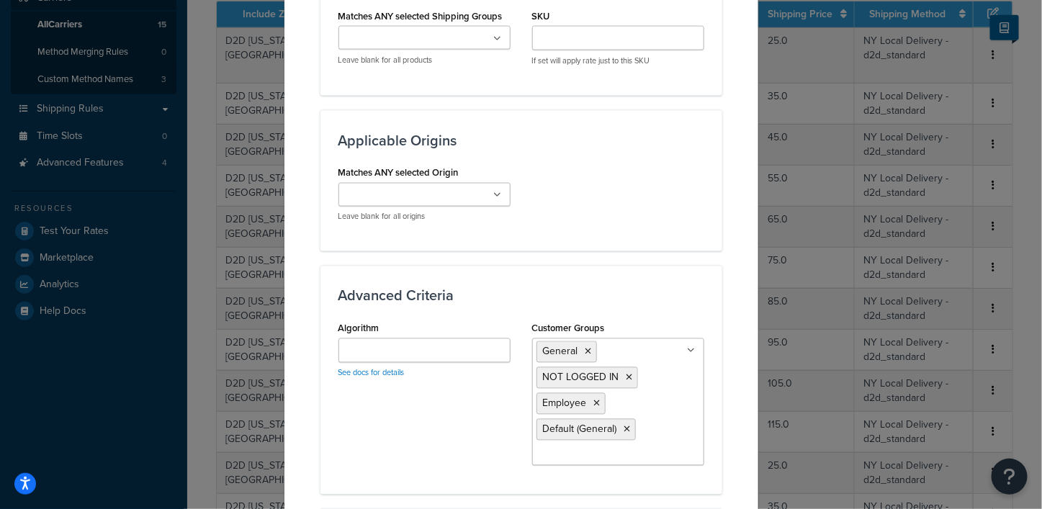
scroll to position [1098, 0]
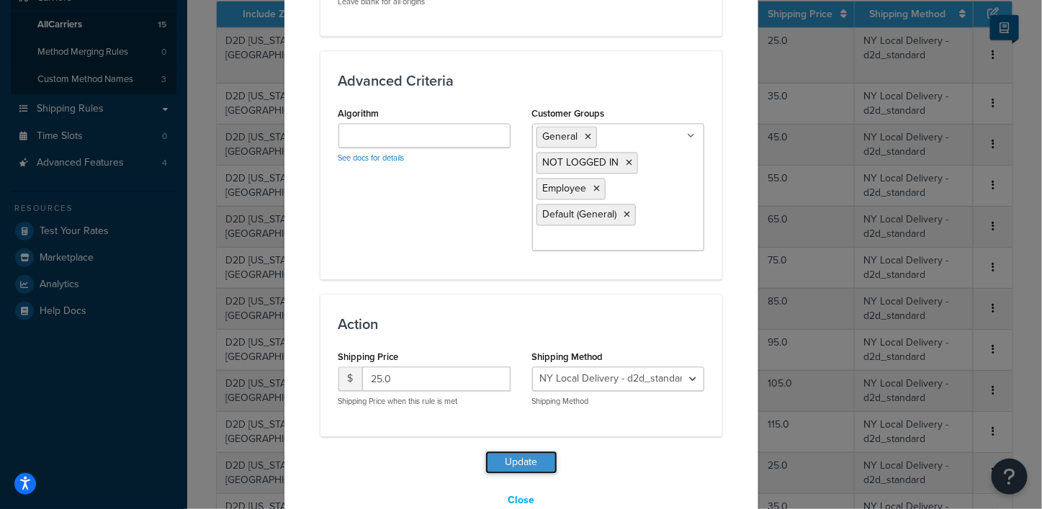
click at [505, 451] on button "Update" at bounding box center [522, 462] width 72 height 23
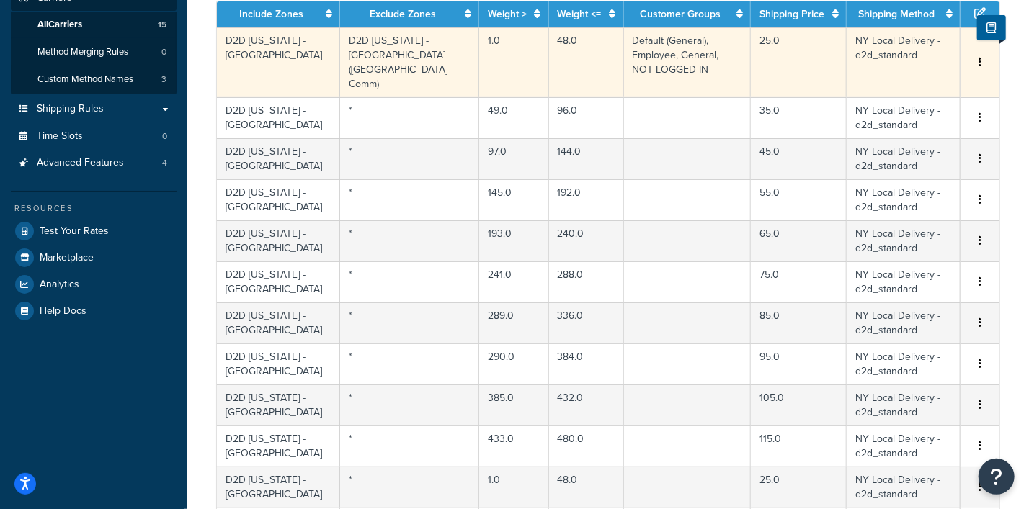
click at [980, 55] on button "button" at bounding box center [980, 63] width 12 height 16
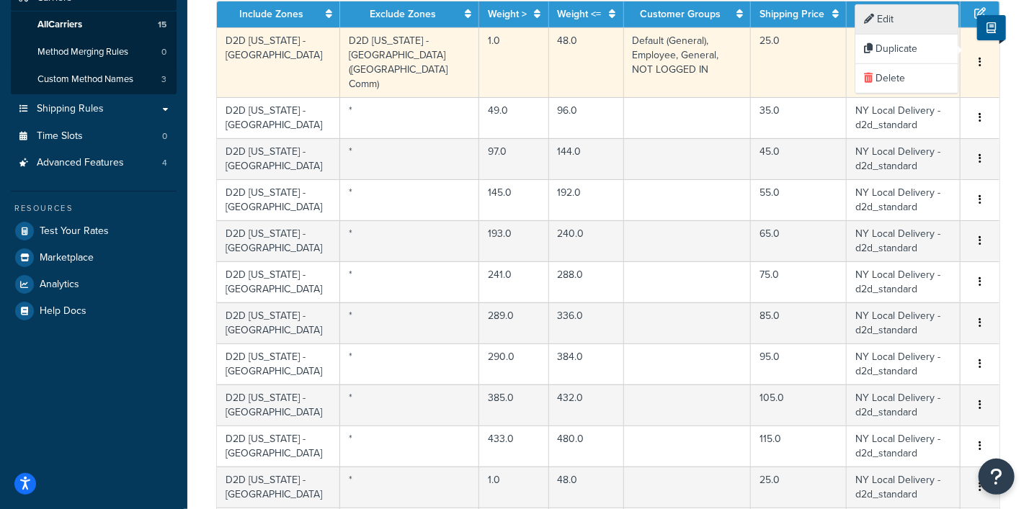
click at [893, 15] on div "Edit" at bounding box center [907, 20] width 102 height 30
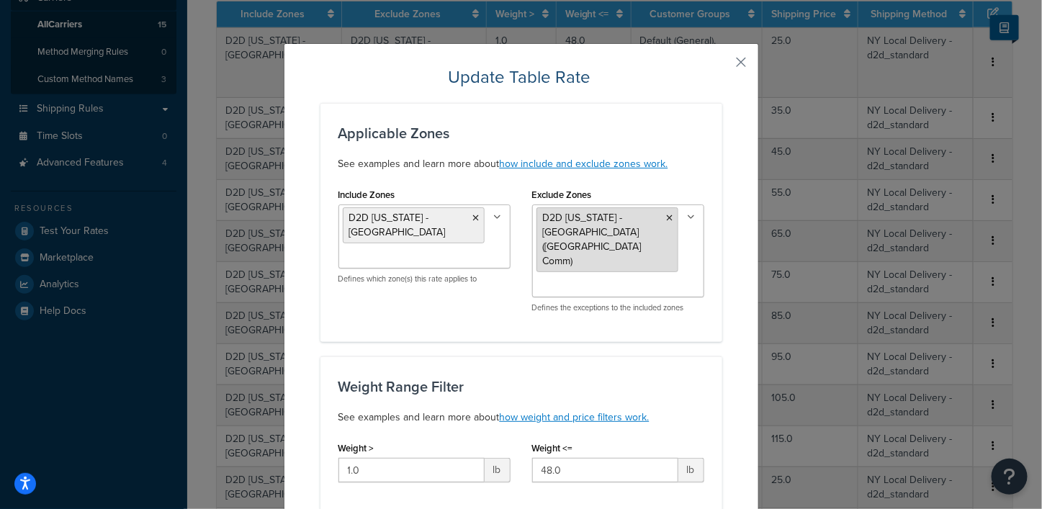
click at [667, 216] on icon at bounding box center [670, 218] width 6 height 9
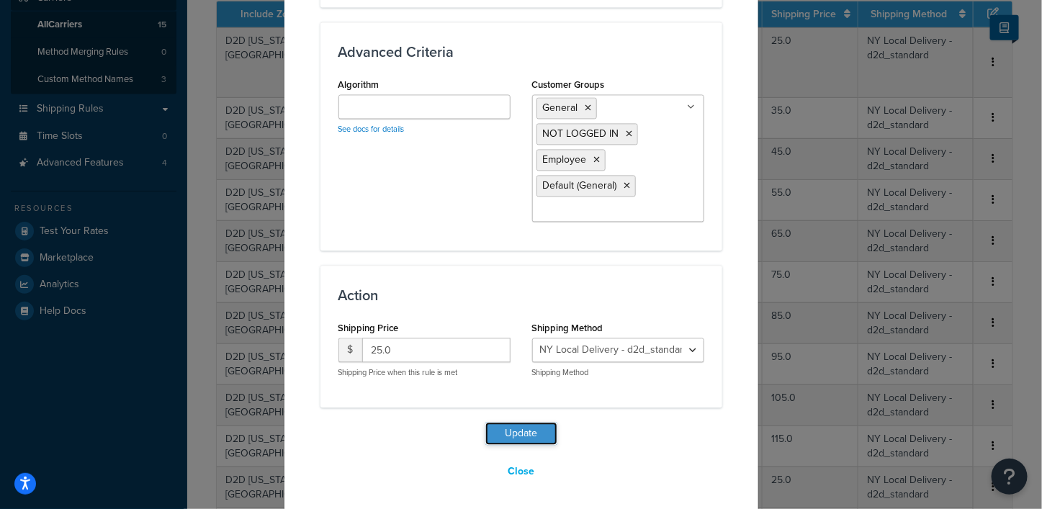
click at [505, 434] on button "Update" at bounding box center [522, 433] width 72 height 23
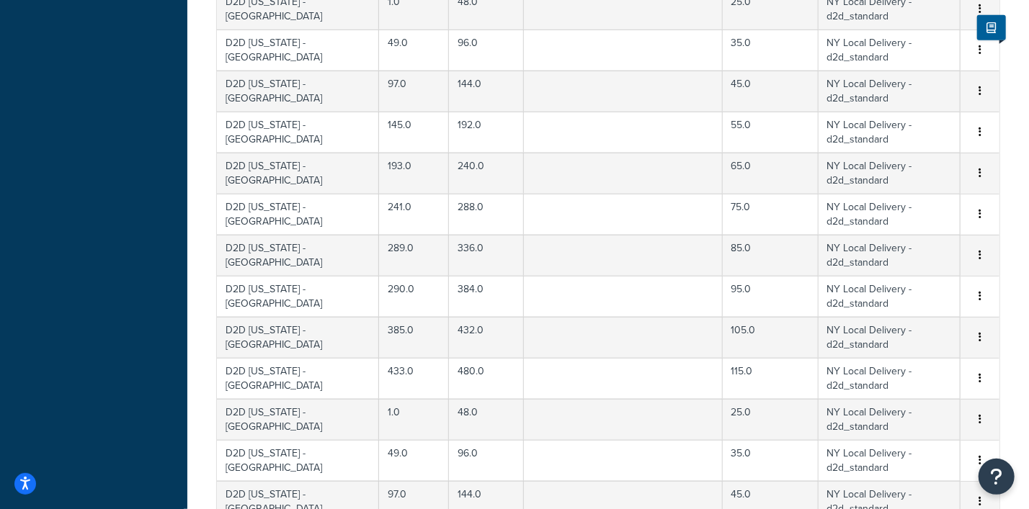
scroll to position [990, 0]
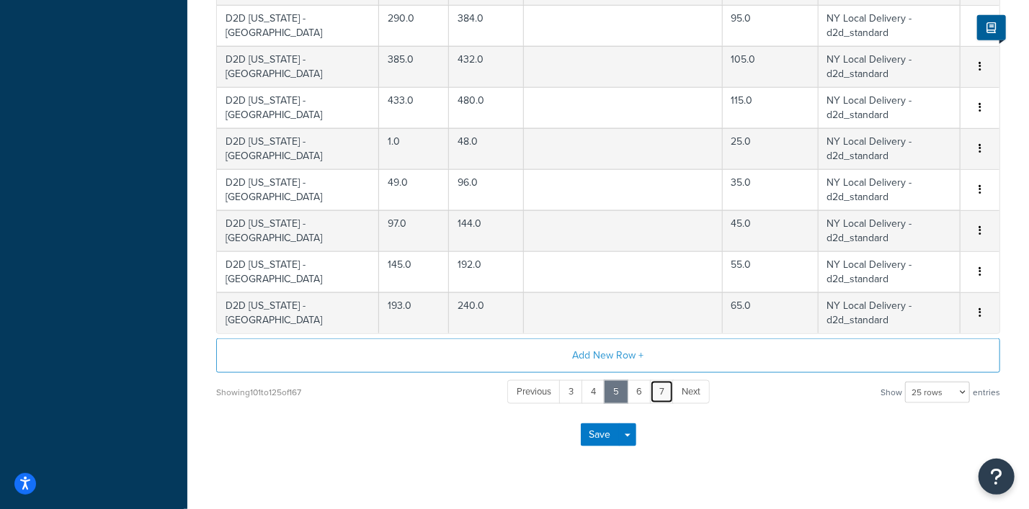
click at [666, 384] on link "7" at bounding box center [662, 392] width 24 height 24
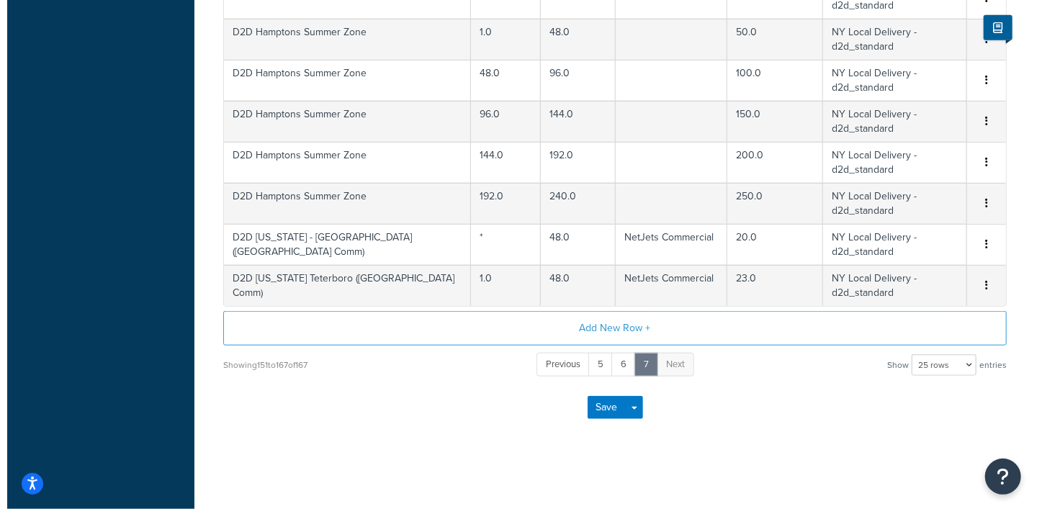
scroll to position [442, 0]
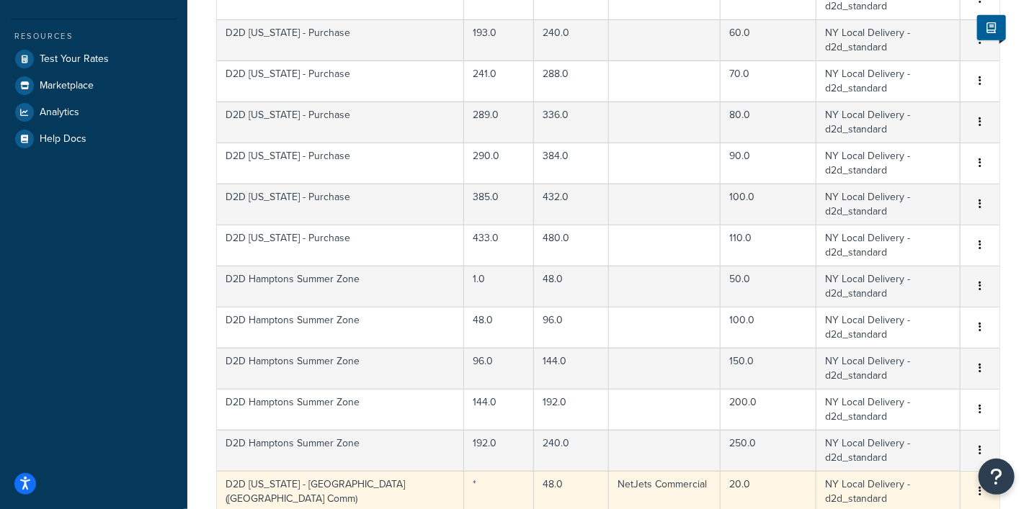
click at [980, 486] on icon "button" at bounding box center [979, 491] width 3 height 10
click at [890, 233] on div "Edit" at bounding box center [907, 238] width 102 height 30
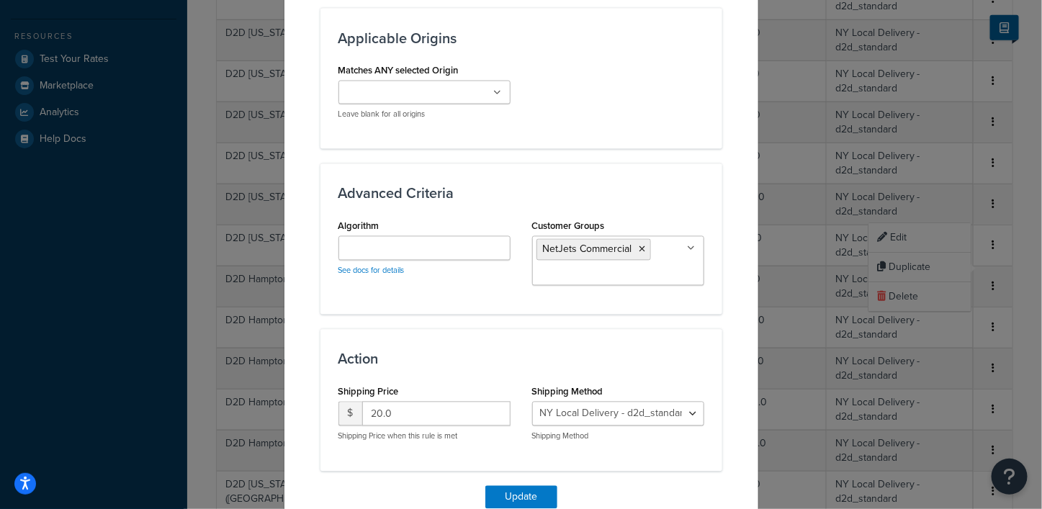
scroll to position [990, 0]
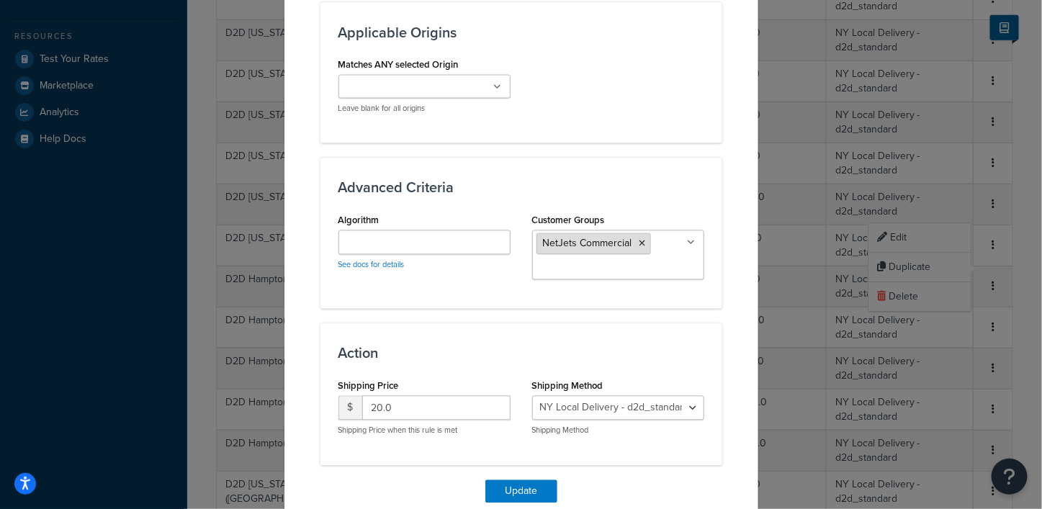
click at [640, 240] on icon at bounding box center [643, 244] width 6 height 9
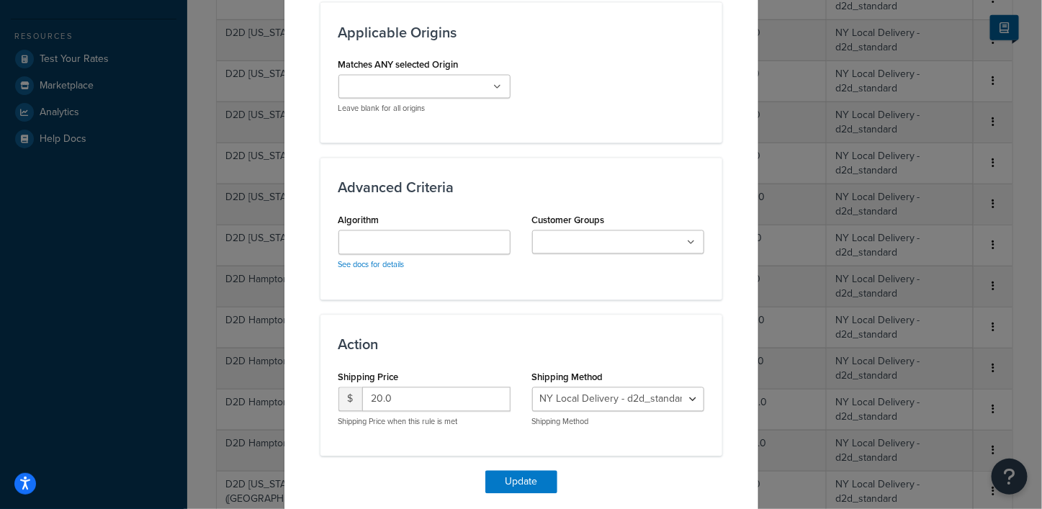
click at [507, 471] on button "Update" at bounding box center [522, 482] width 72 height 23
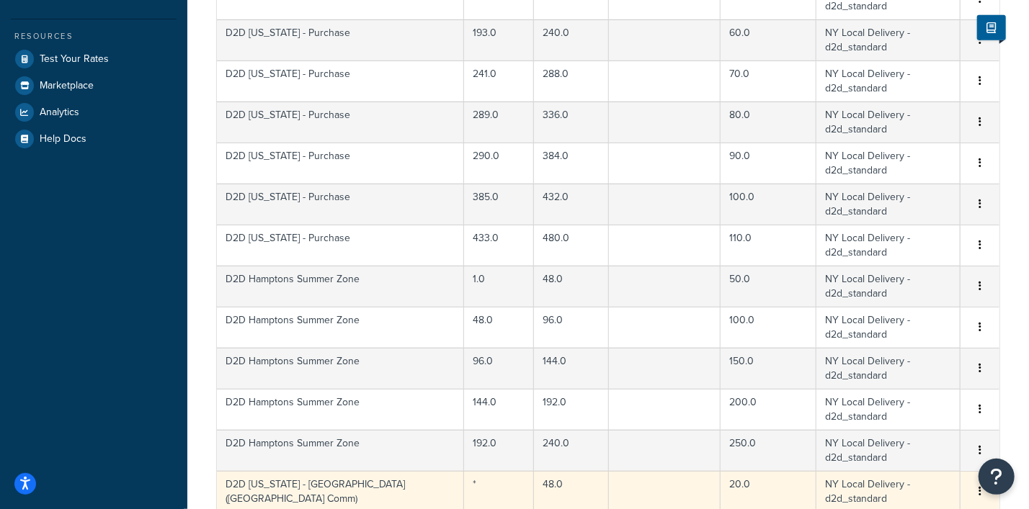
click at [980, 486] on icon "button" at bounding box center [979, 491] width 3 height 10
click at [896, 240] on div "Edit" at bounding box center [907, 238] width 102 height 30
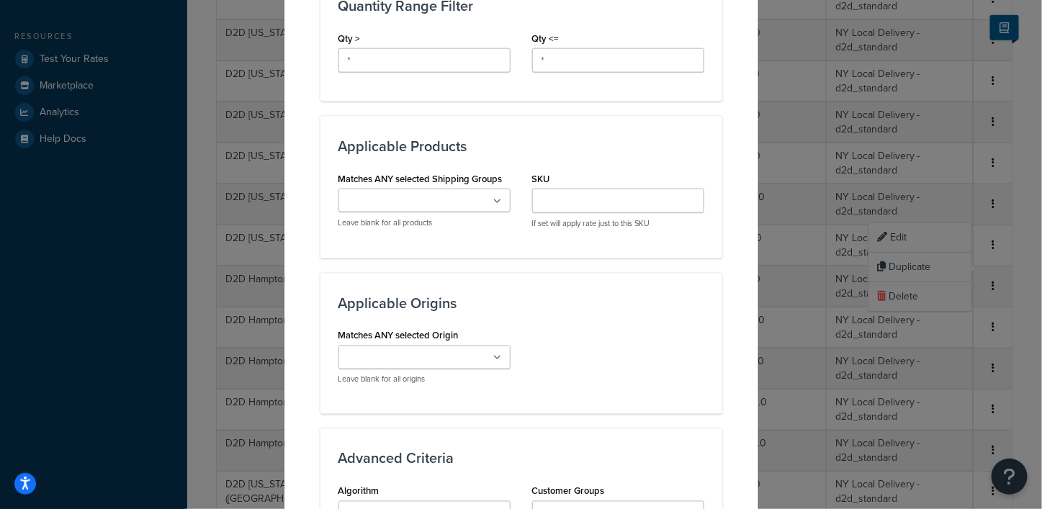
scroll to position [900, 0]
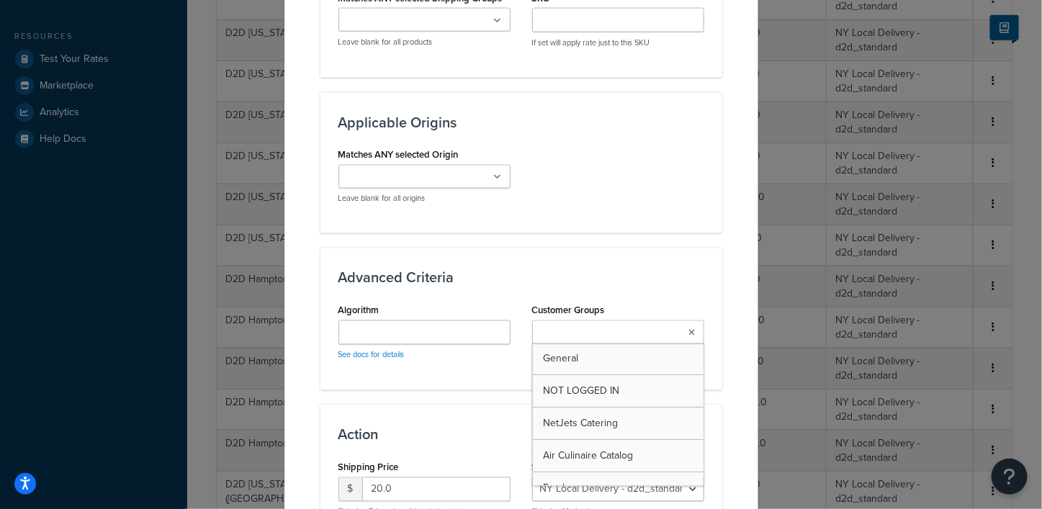
click at [689, 329] on icon at bounding box center [692, 333] width 6 height 9
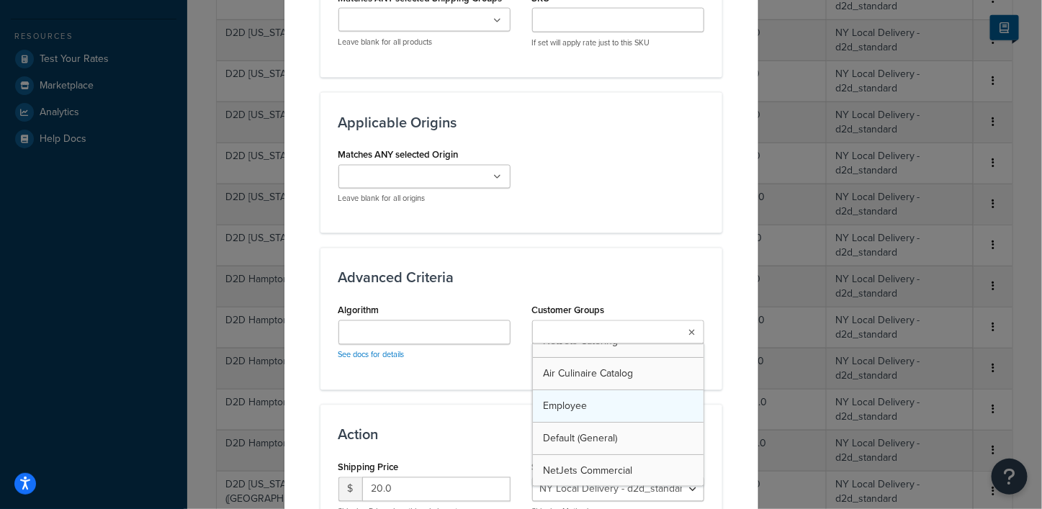
scroll to position [50, 0]
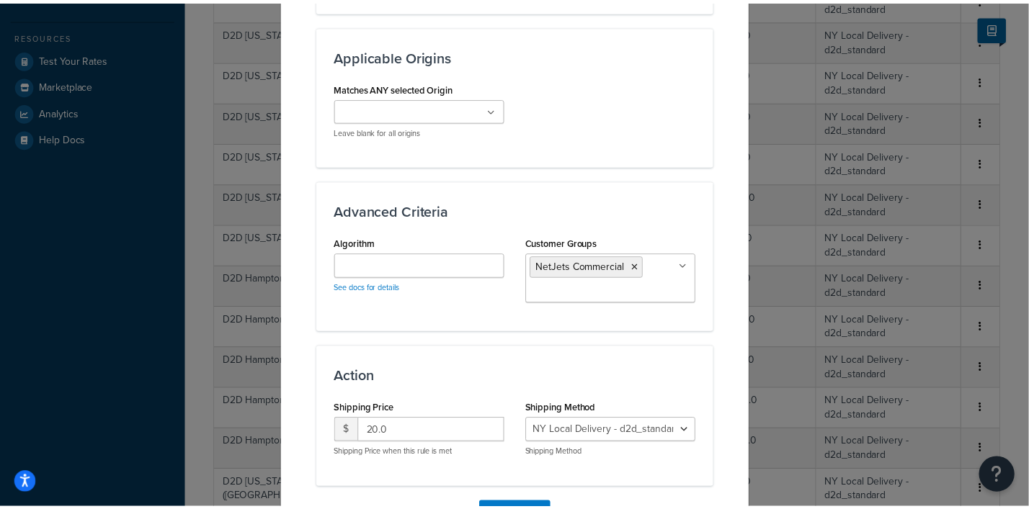
scroll to position [1021, 0]
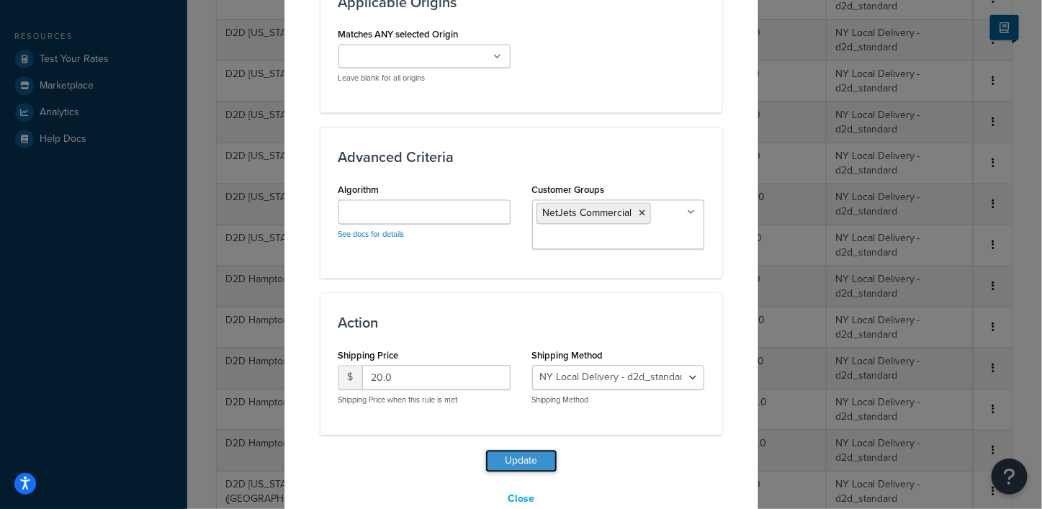
click at [522, 450] on button "Update" at bounding box center [522, 461] width 72 height 23
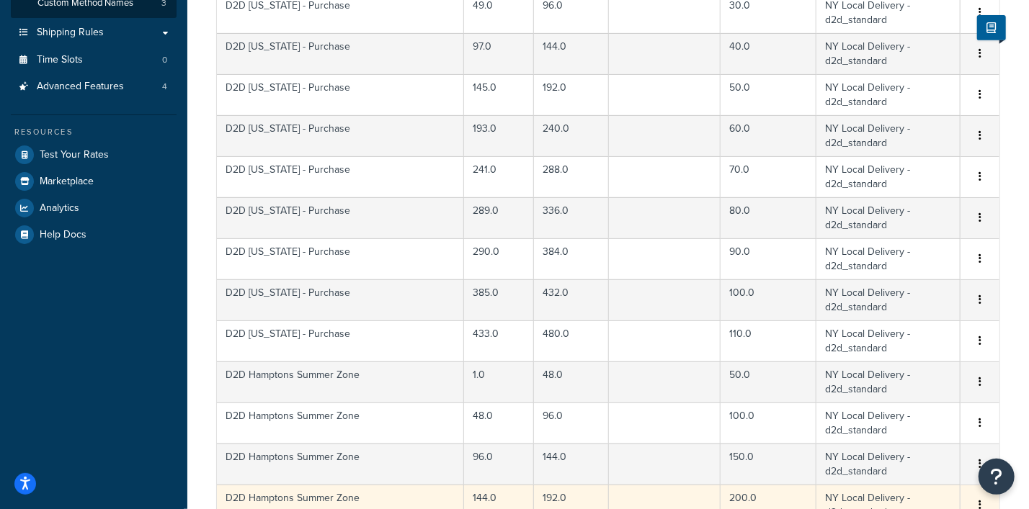
scroll to position [352, 0]
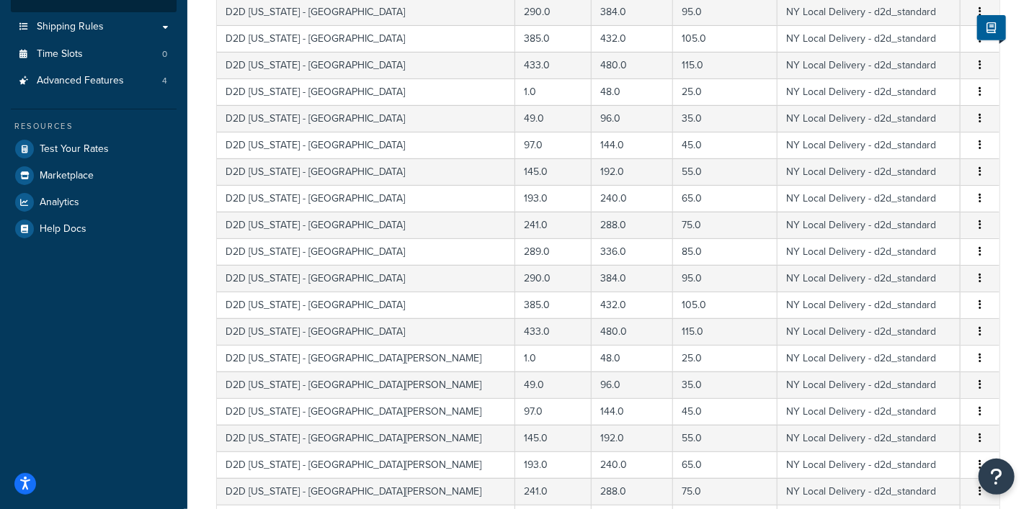
scroll to position [532, 0]
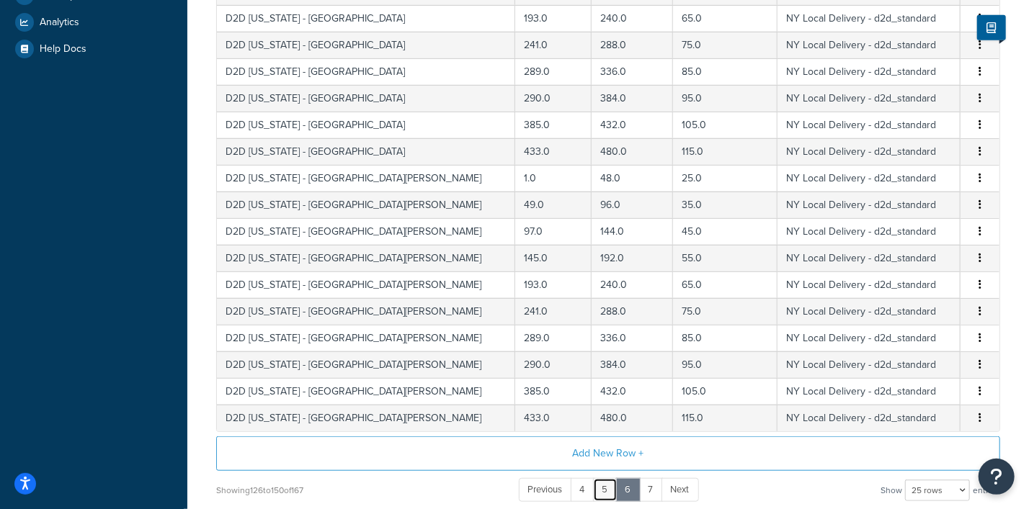
click at [604, 488] on link "5" at bounding box center [605, 490] width 24 height 24
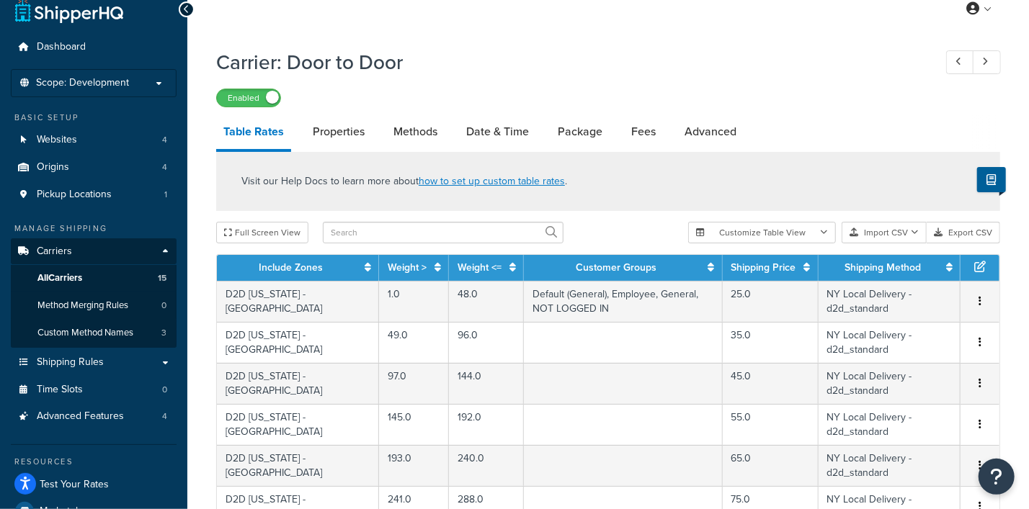
scroll to position [0, 0]
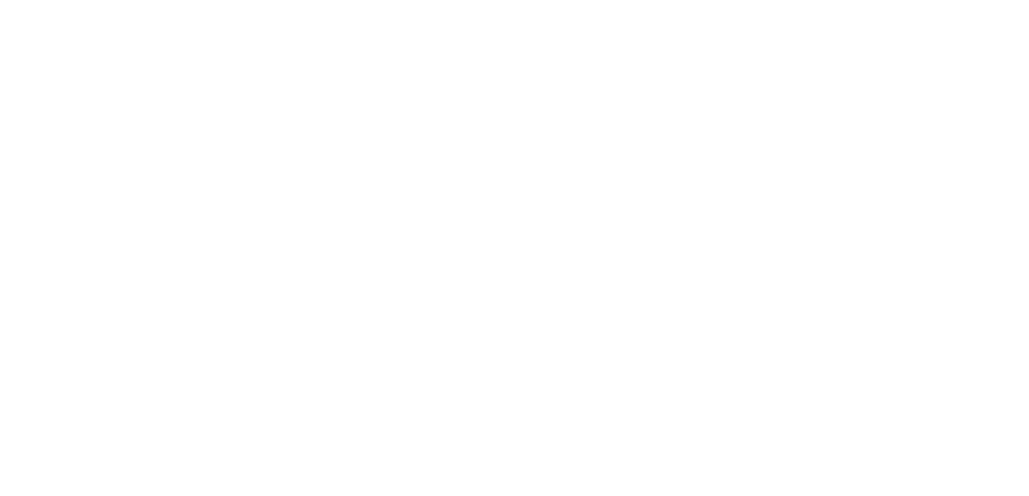
select select "25"
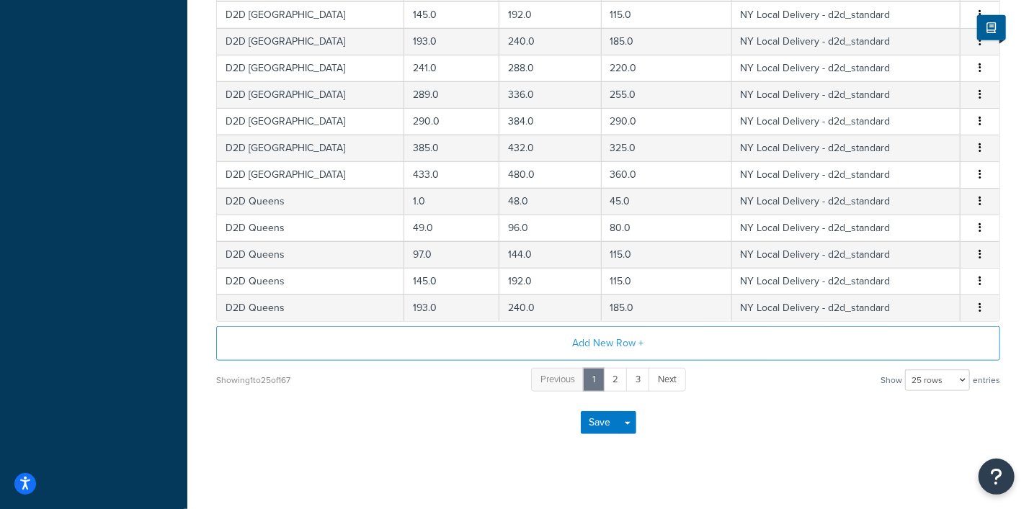
scroll to position [654, 0]
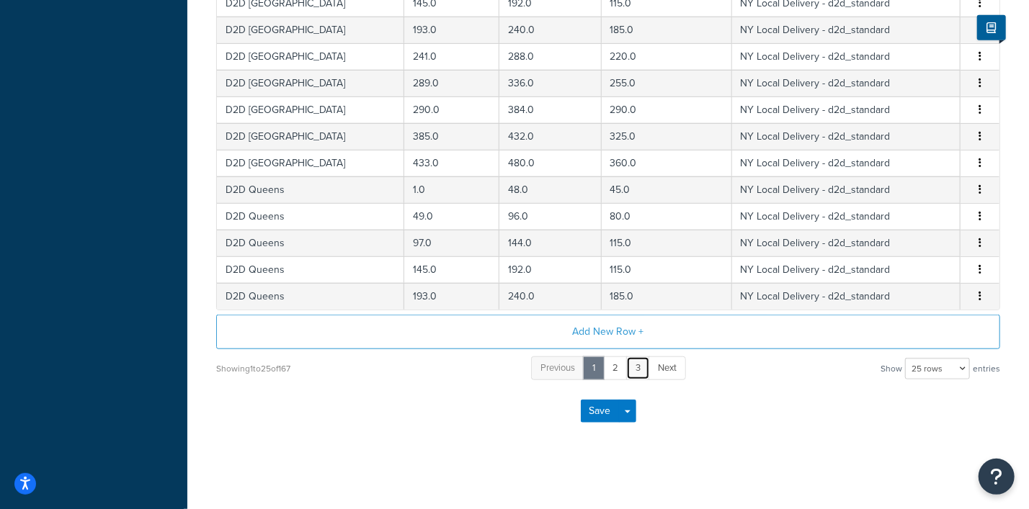
click at [636, 365] on link "3" at bounding box center [638, 369] width 24 height 24
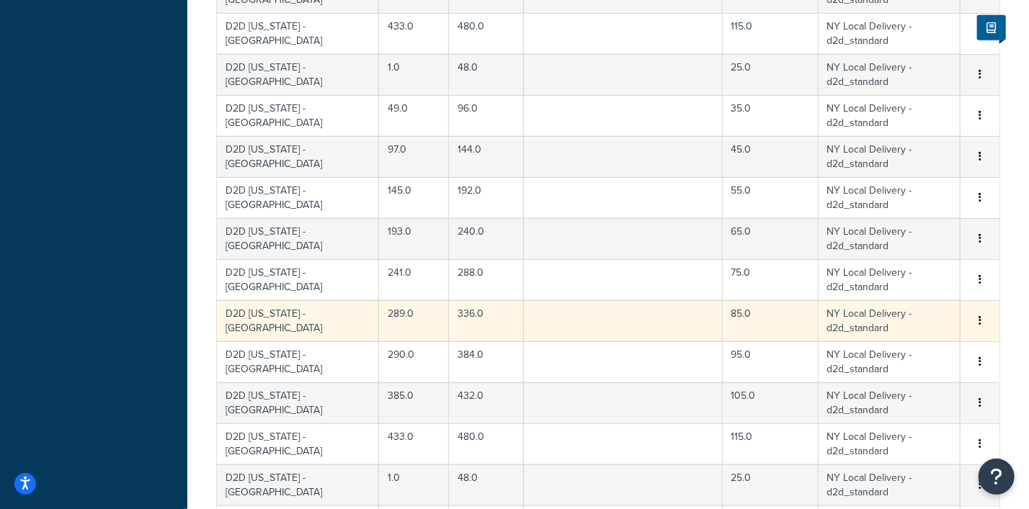
scroll to position [1014, 0]
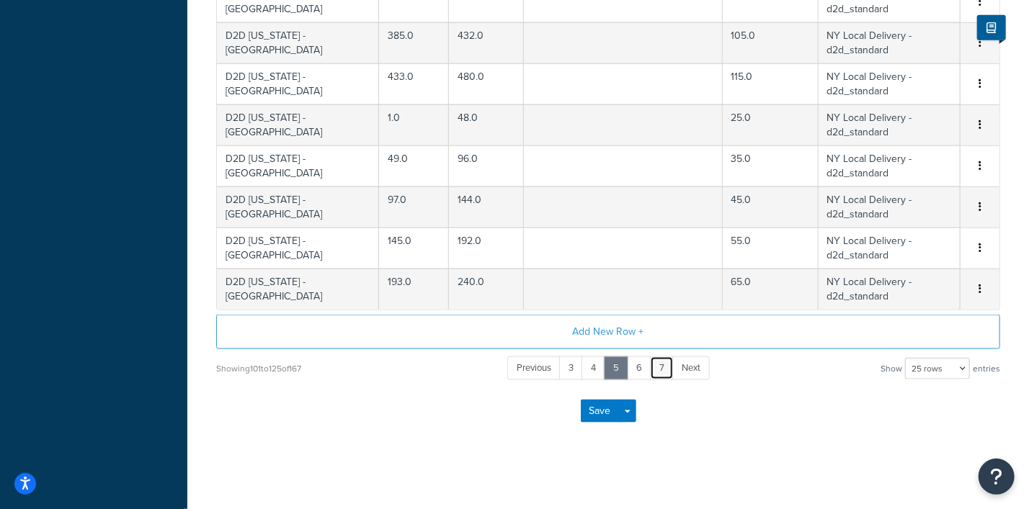
click at [659, 367] on link "7" at bounding box center [662, 369] width 24 height 24
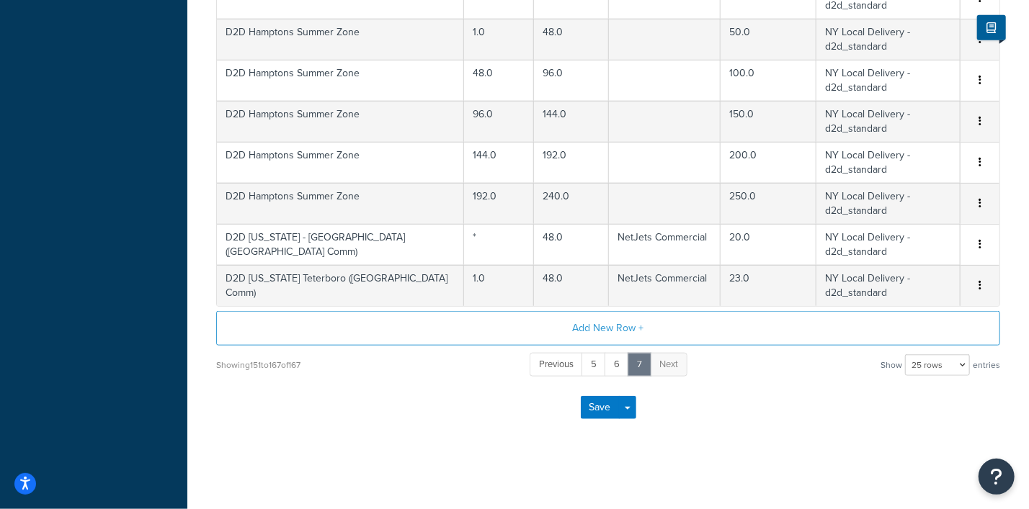
scroll to position [442, 0]
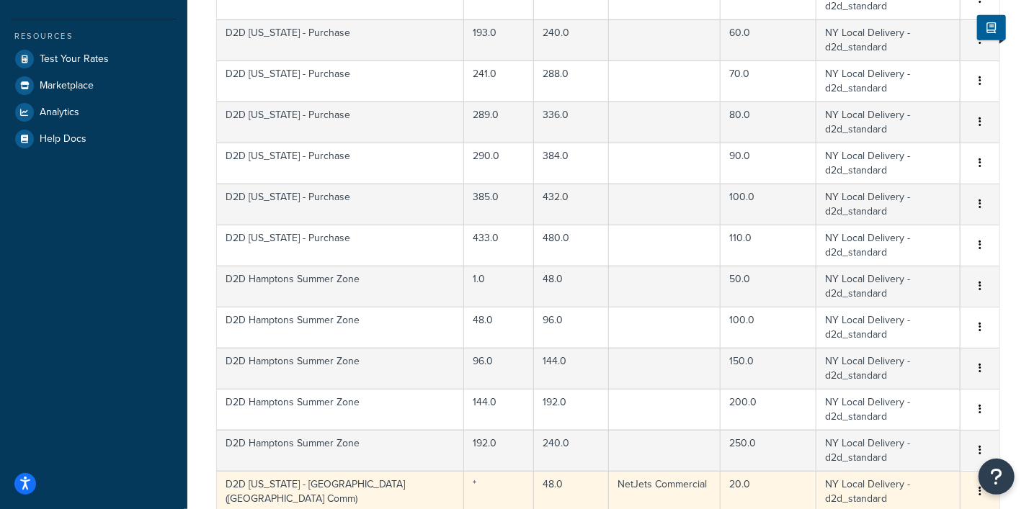
click at [977, 484] on button "button" at bounding box center [980, 492] width 12 height 16
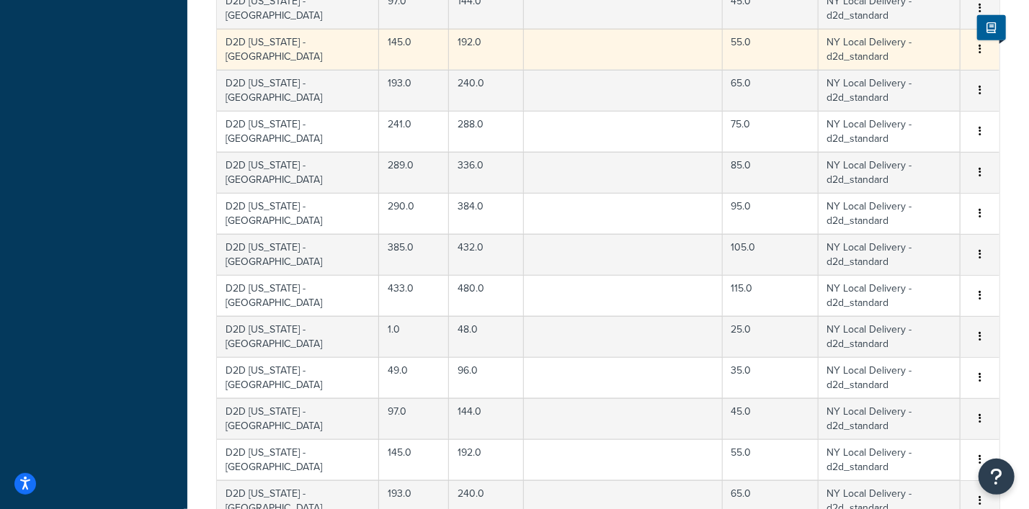
scroll to position [1014, 0]
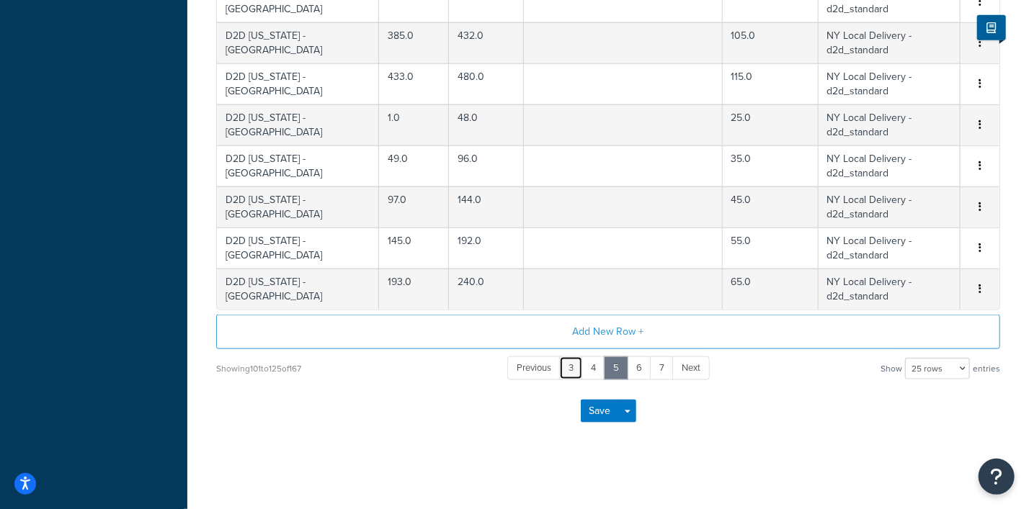
click at [574, 367] on link "3" at bounding box center [571, 369] width 24 height 24
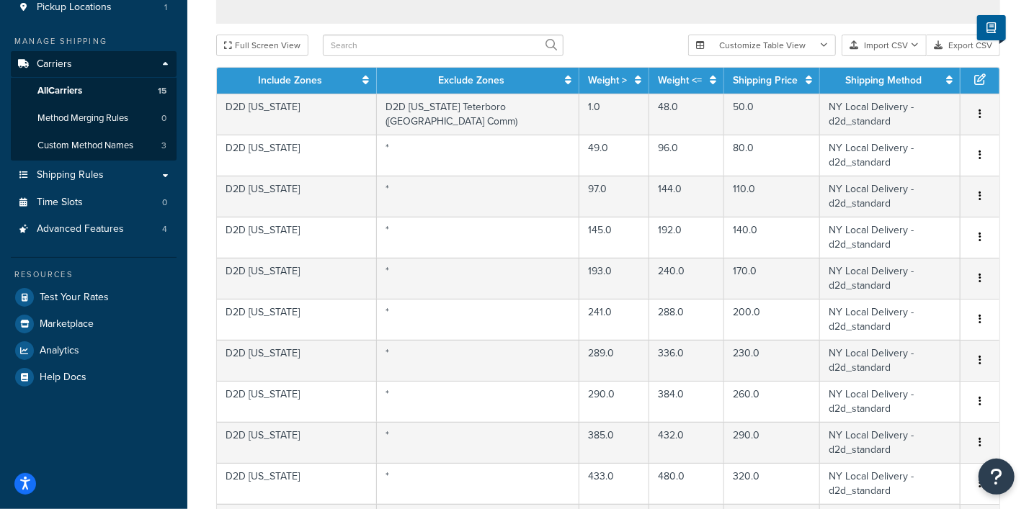
scroll to position [654, 0]
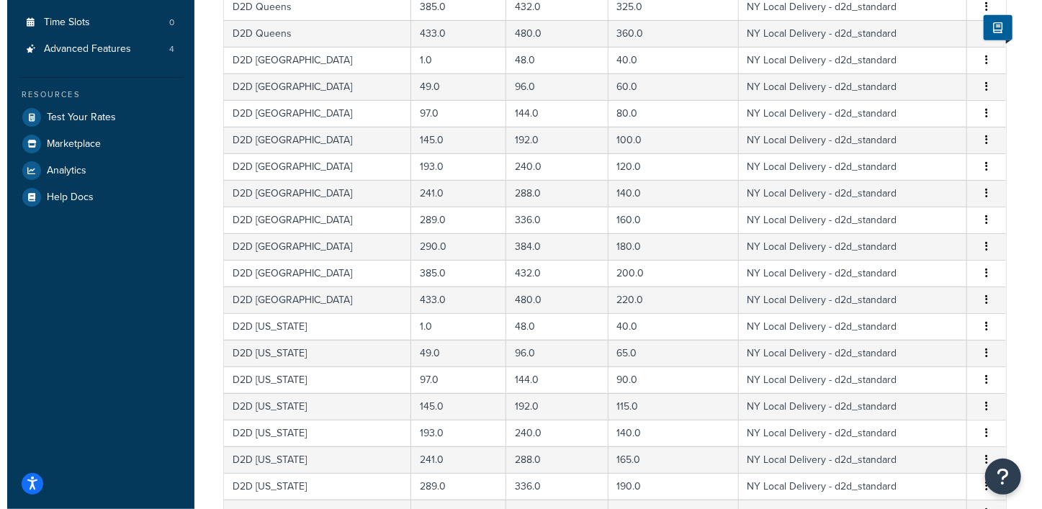
scroll to position [204, 0]
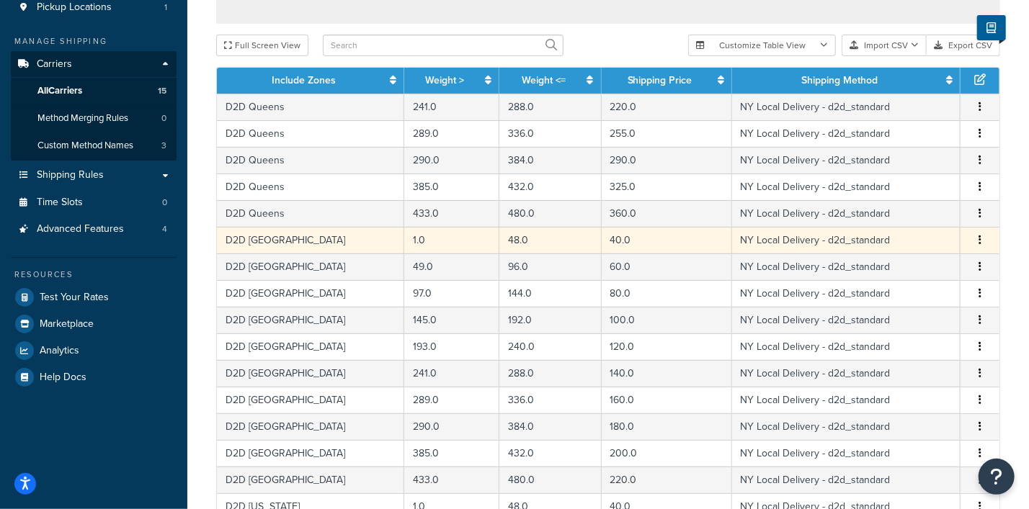
click at [980, 241] on icon "button" at bounding box center [979, 240] width 3 height 10
click at [890, 207] on div "Edit" at bounding box center [907, 212] width 102 height 30
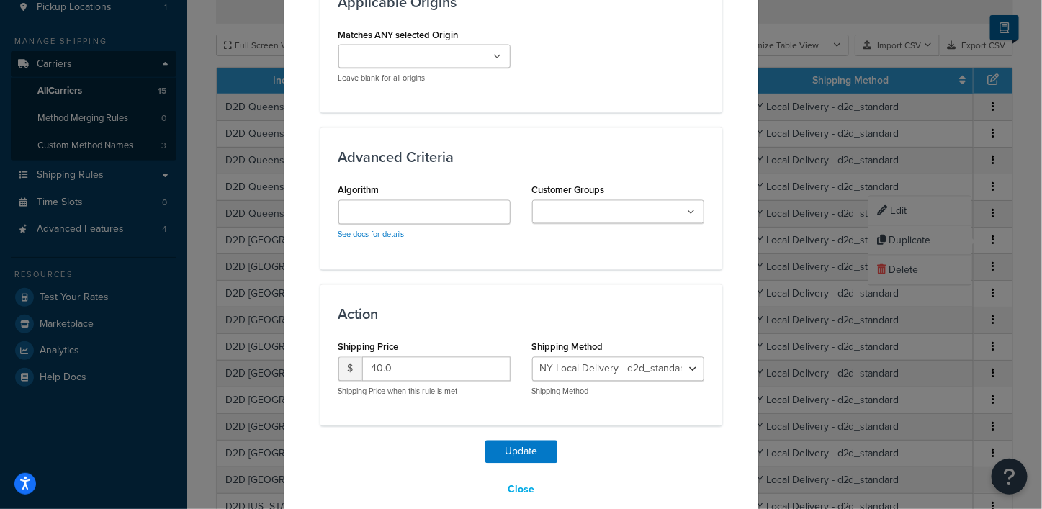
scroll to position [998, 0]
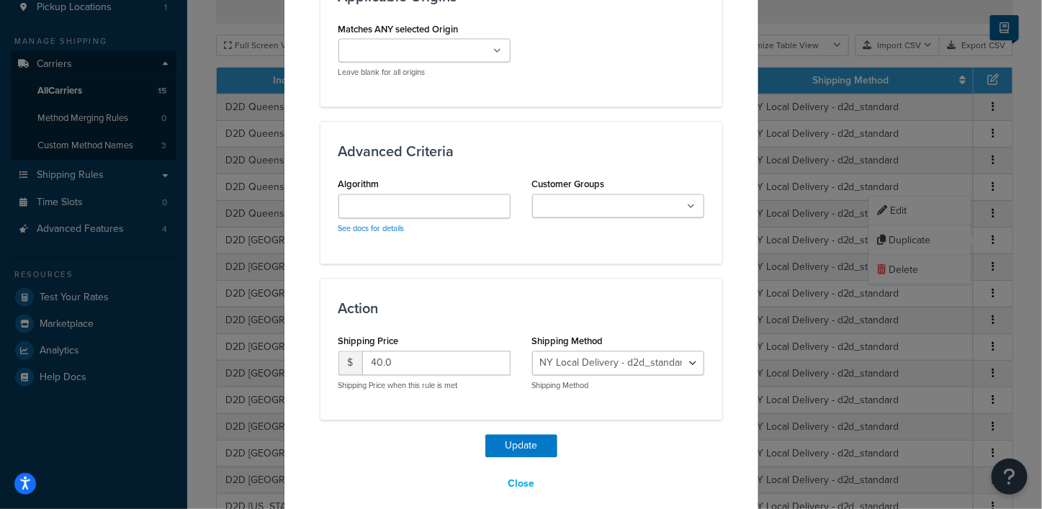
click at [688, 203] on icon at bounding box center [692, 207] width 8 height 9
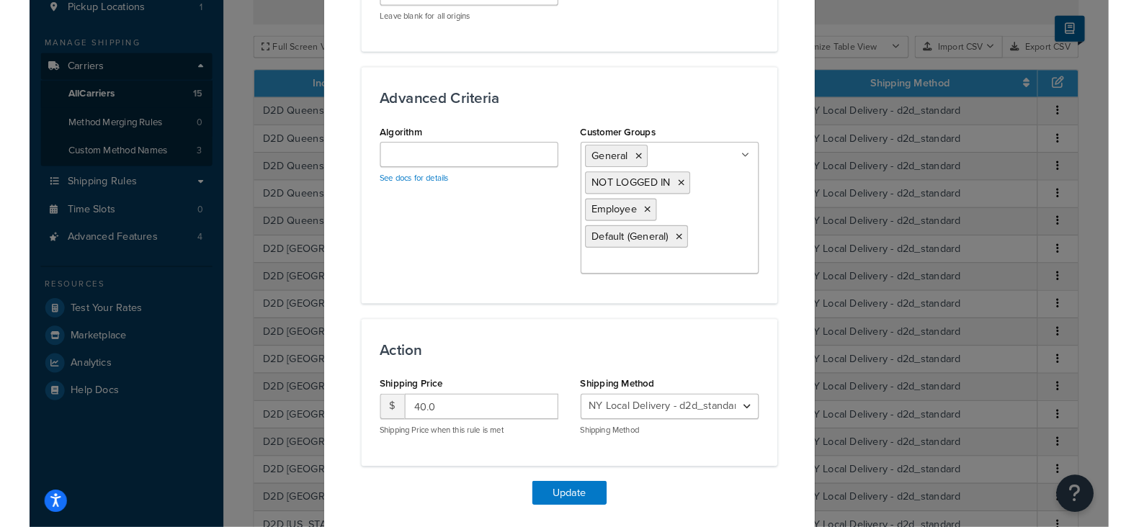
scroll to position [1083, 0]
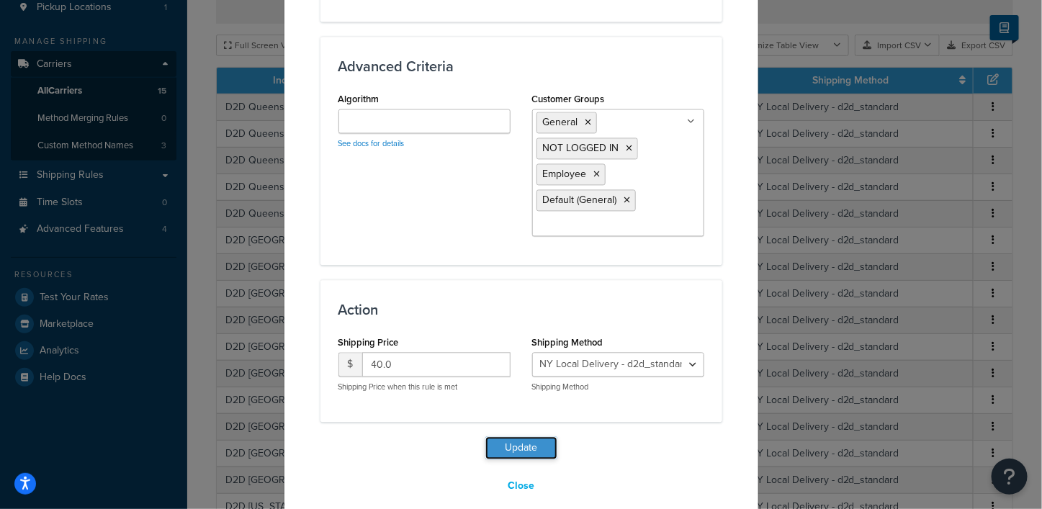
click at [514, 437] on button "Update" at bounding box center [522, 448] width 72 height 23
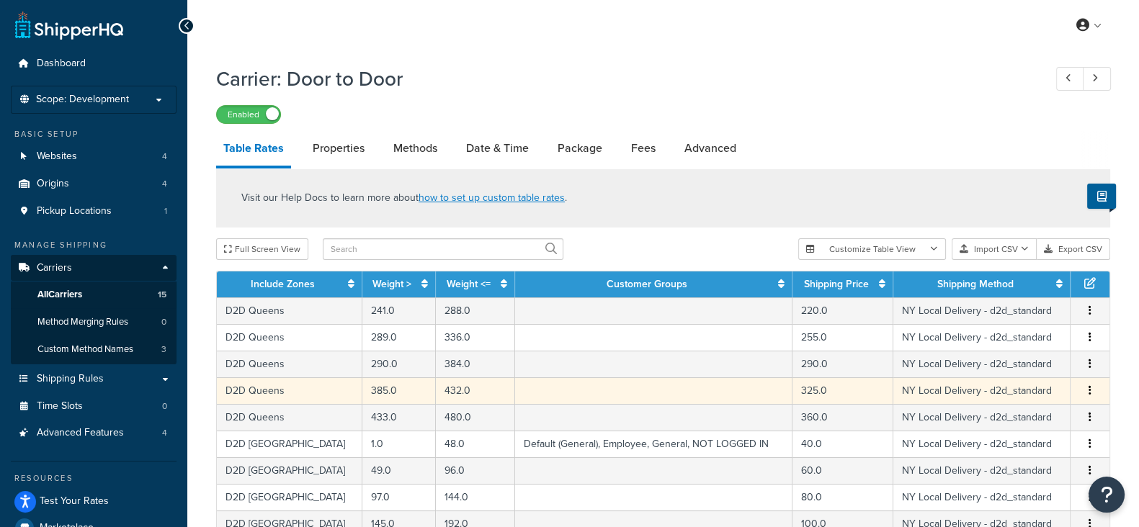
scroll to position [637, 0]
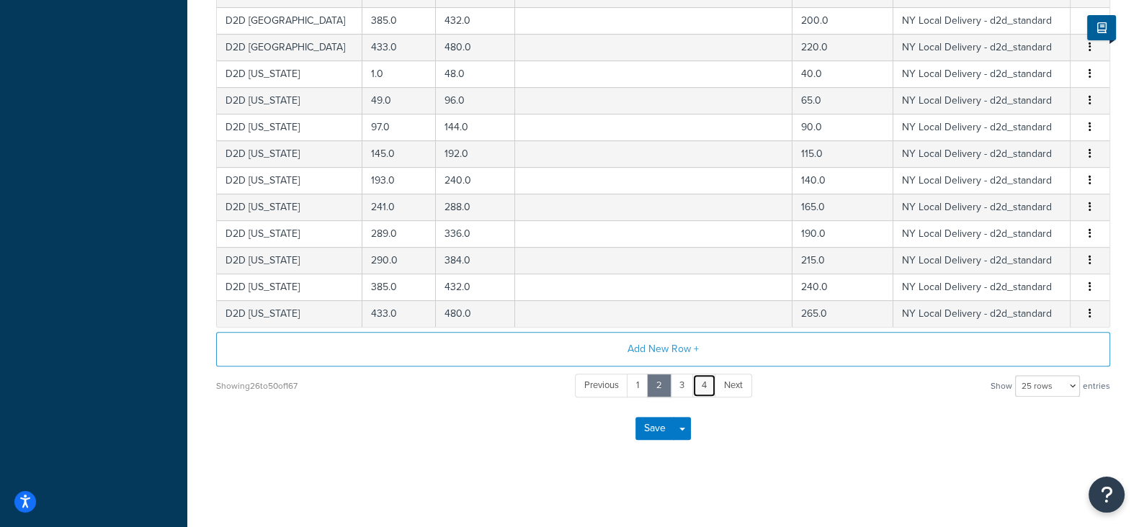
click at [706, 384] on link "4" at bounding box center [704, 386] width 24 height 24
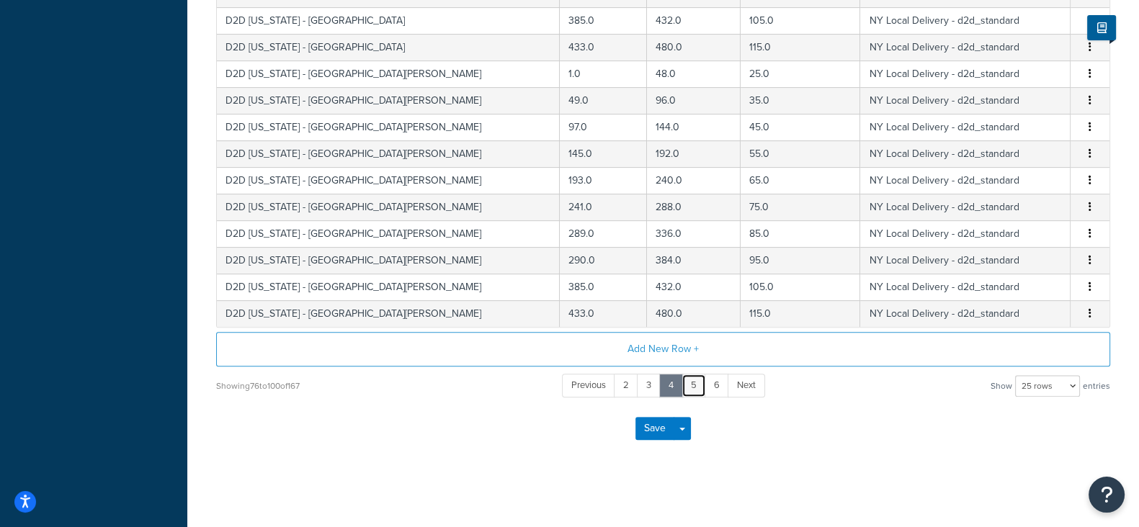
click at [699, 382] on link "5" at bounding box center [693, 386] width 24 height 24
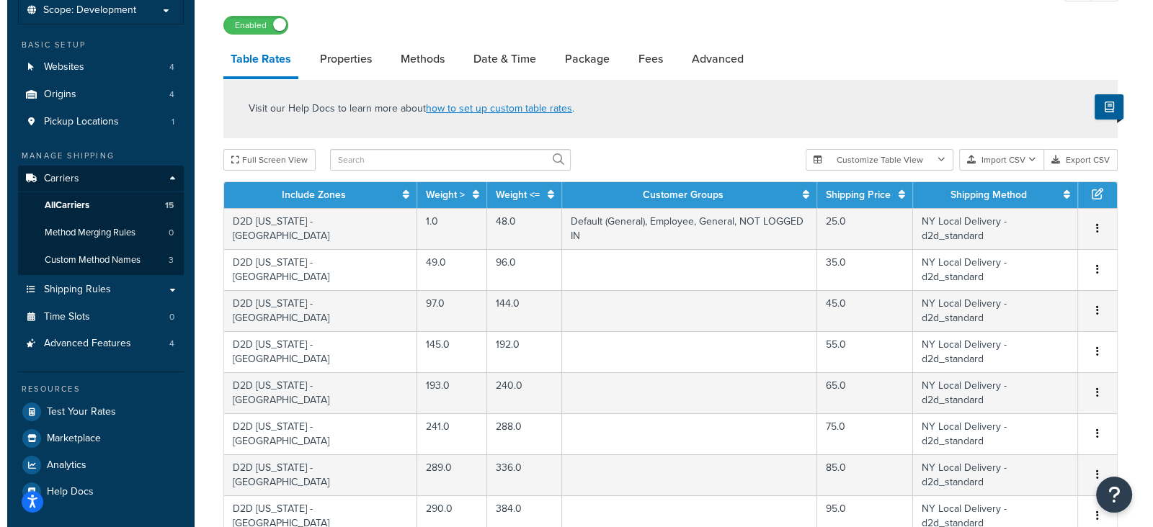
scroll to position [0, 0]
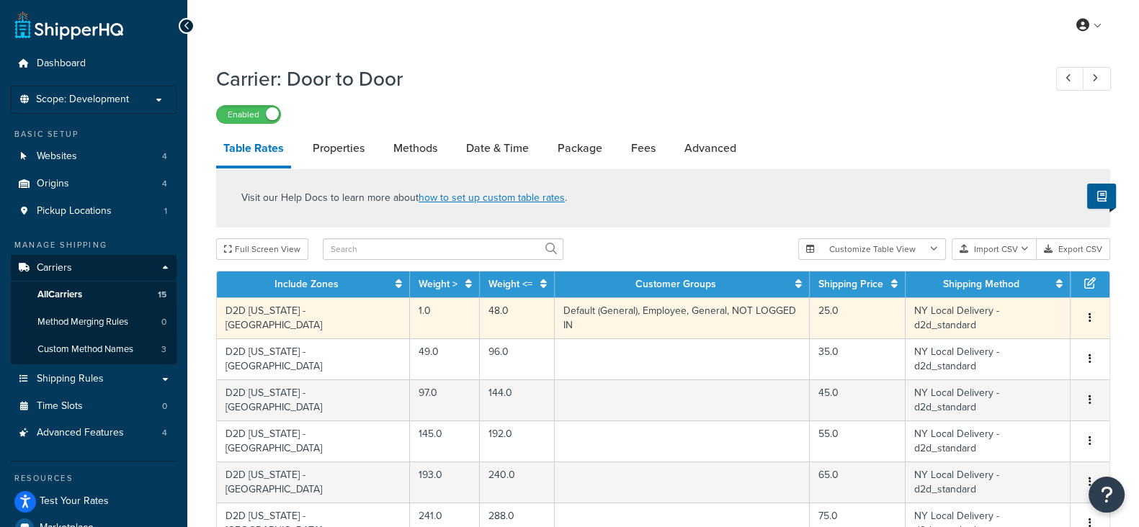
click at [1042, 310] on button "button" at bounding box center [1090, 318] width 12 height 16
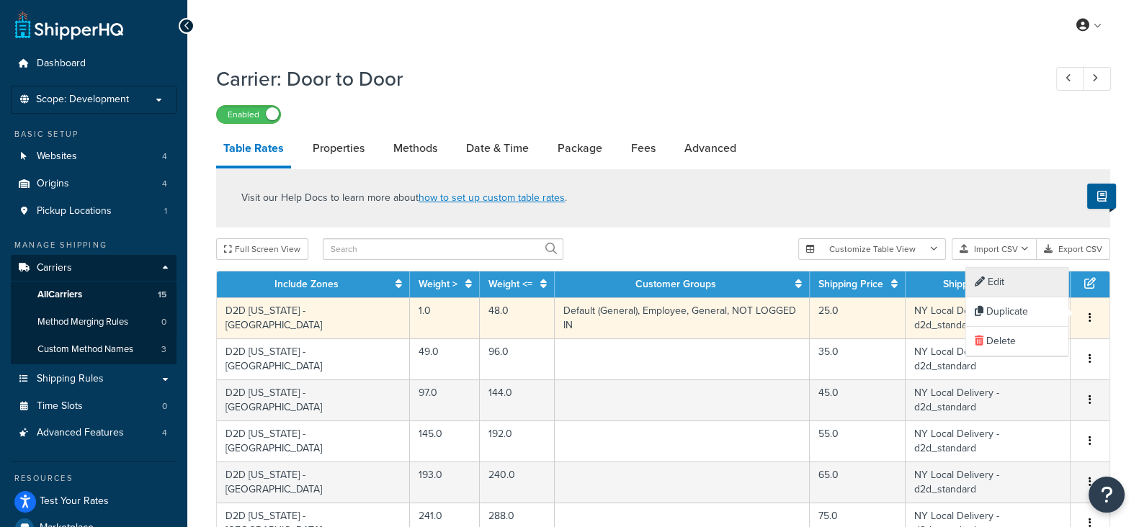
click at [999, 279] on div "Edit" at bounding box center [1017, 283] width 102 height 30
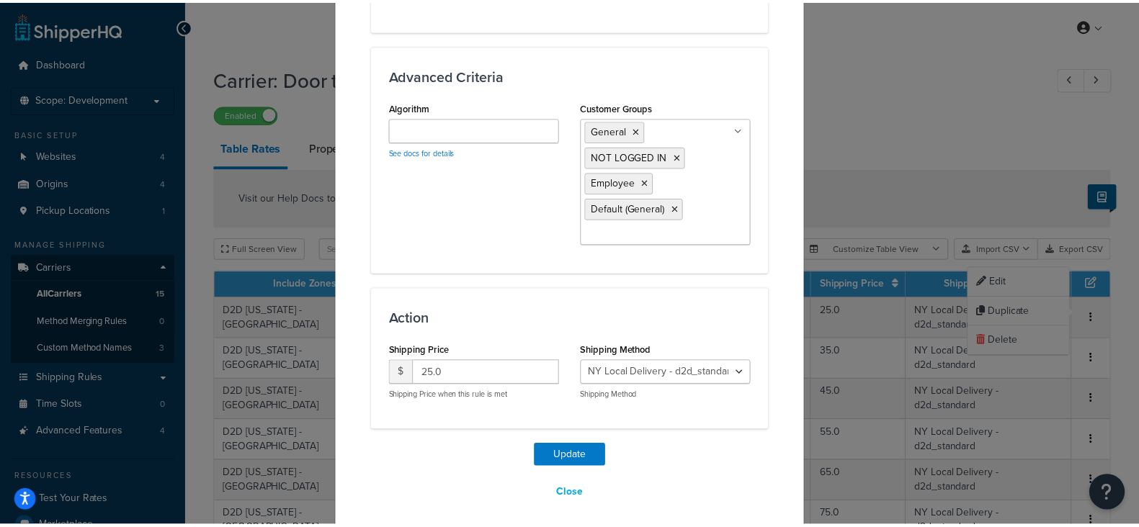
scroll to position [1081, 0]
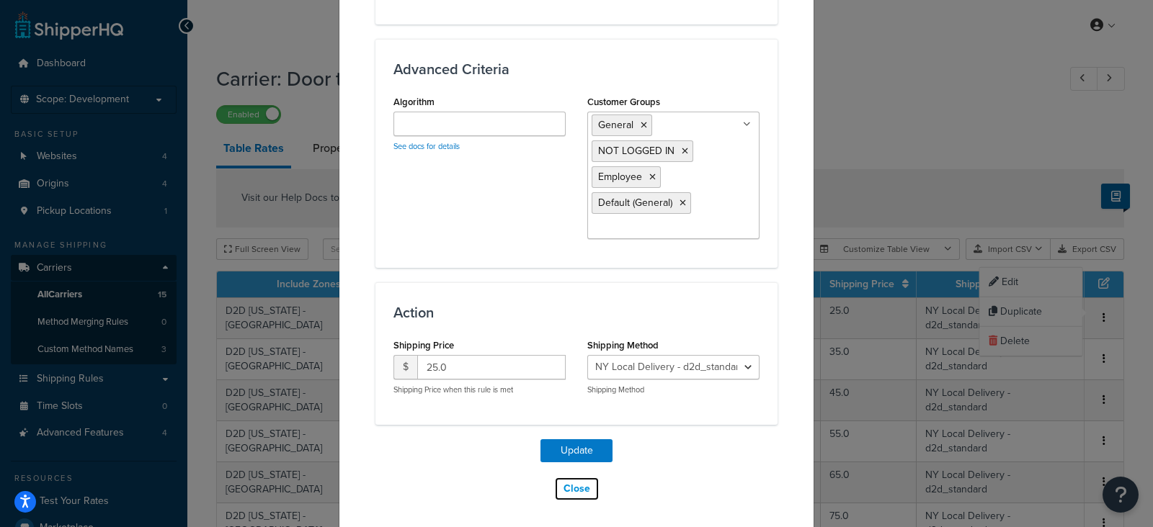
click at [570, 481] on button "Close" at bounding box center [576, 489] width 45 height 24
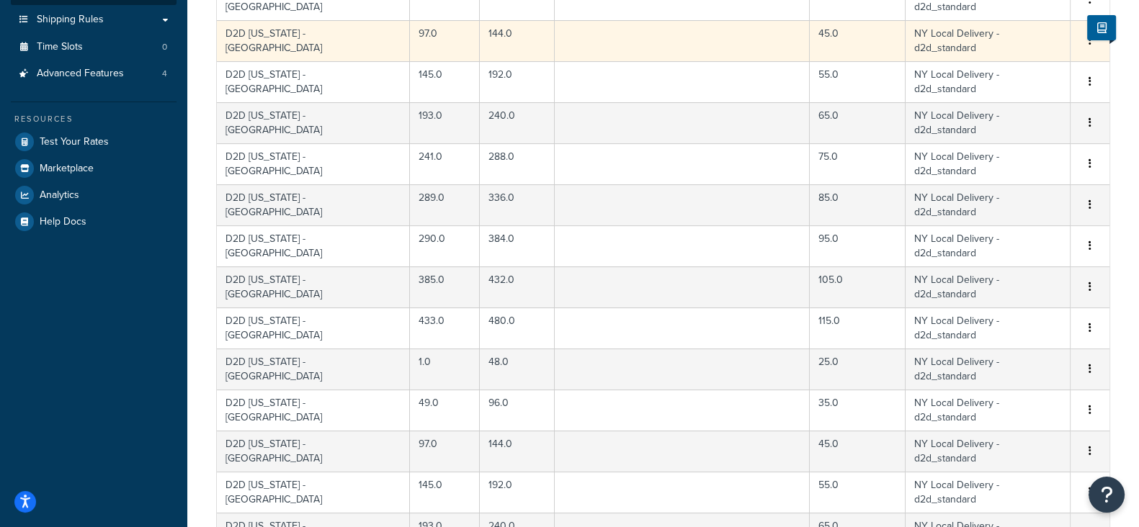
scroll to position [637, 0]
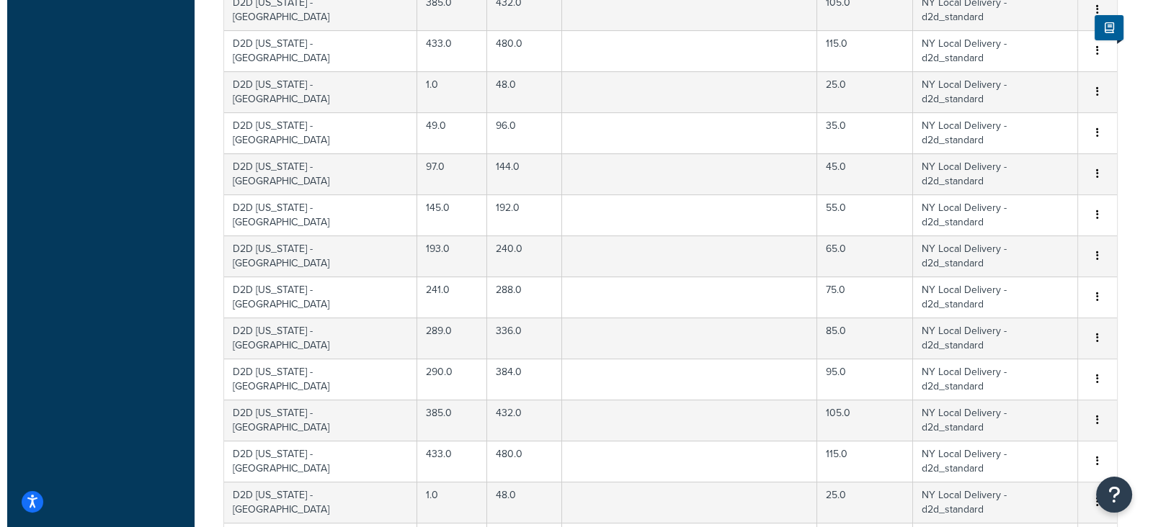
scroll to position [425, 0]
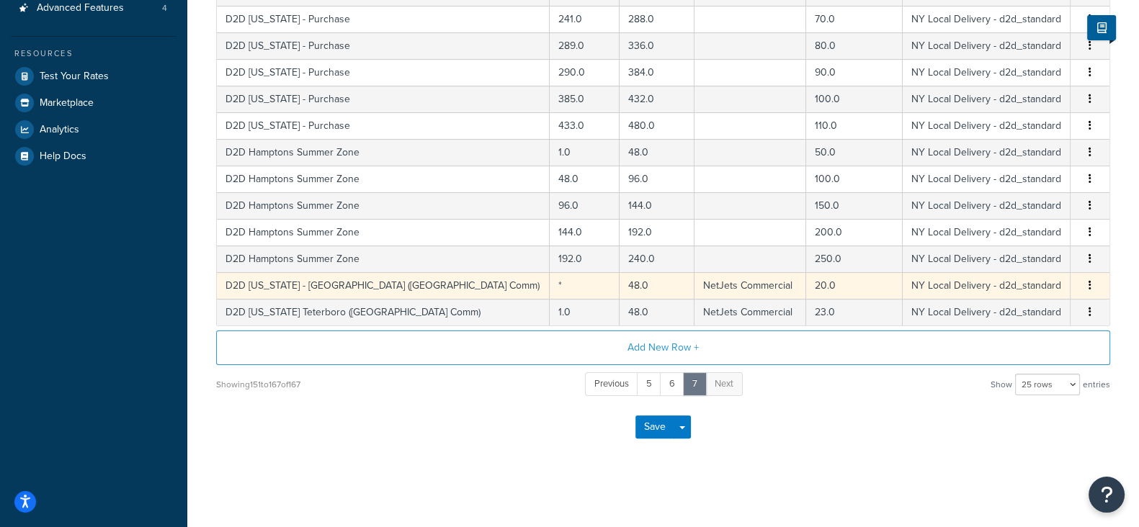
click at [1042, 279] on span "Edit Duplicate Delete" at bounding box center [1090, 286] width 22 height 16
click at [1042, 283] on button "button" at bounding box center [1090, 286] width 12 height 16
click at [990, 249] on div "Edit" at bounding box center [1017, 256] width 102 height 30
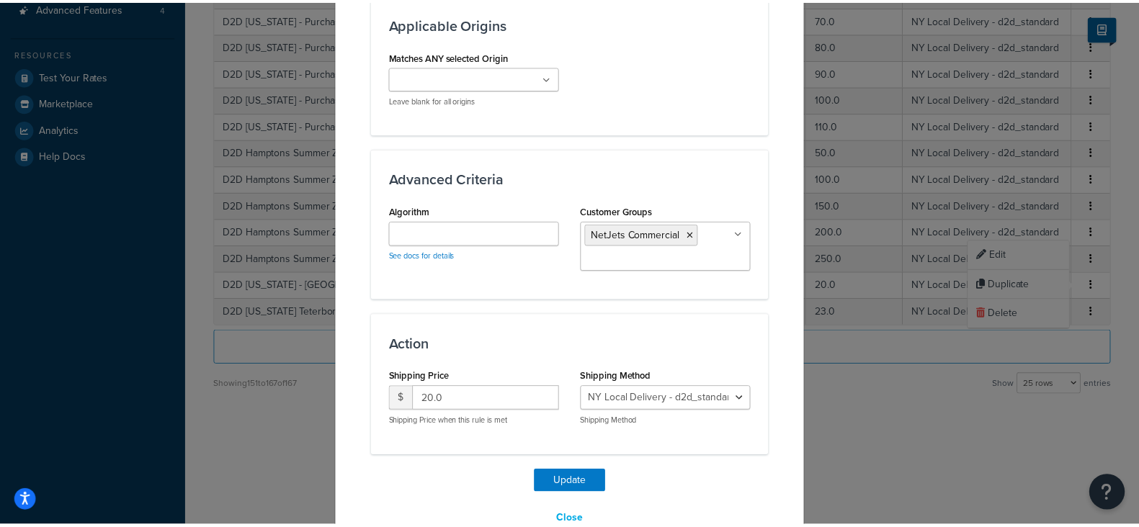
scroll to position [1003, 0]
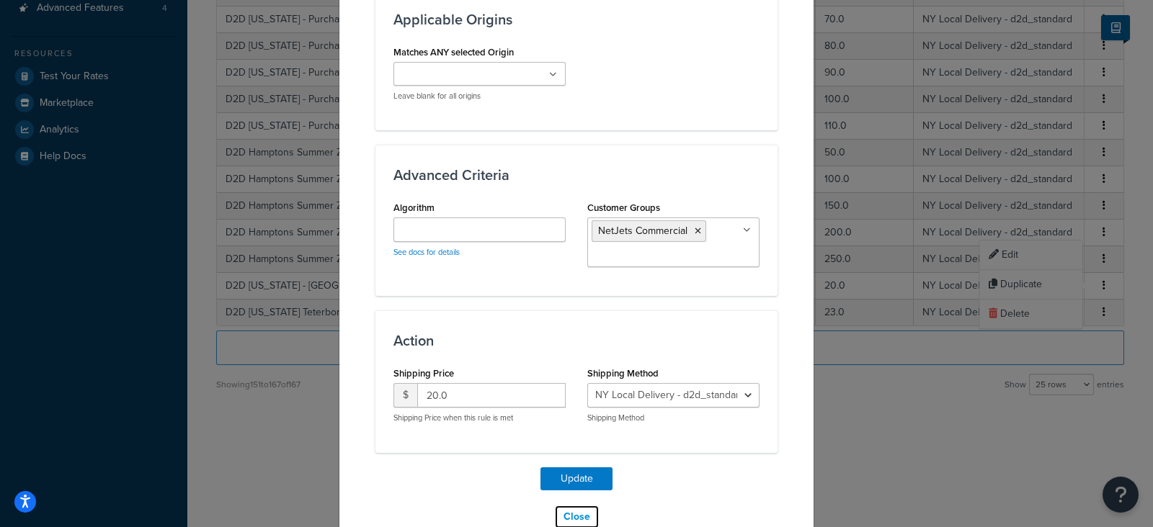
click at [574, 505] on button "Close" at bounding box center [576, 517] width 45 height 24
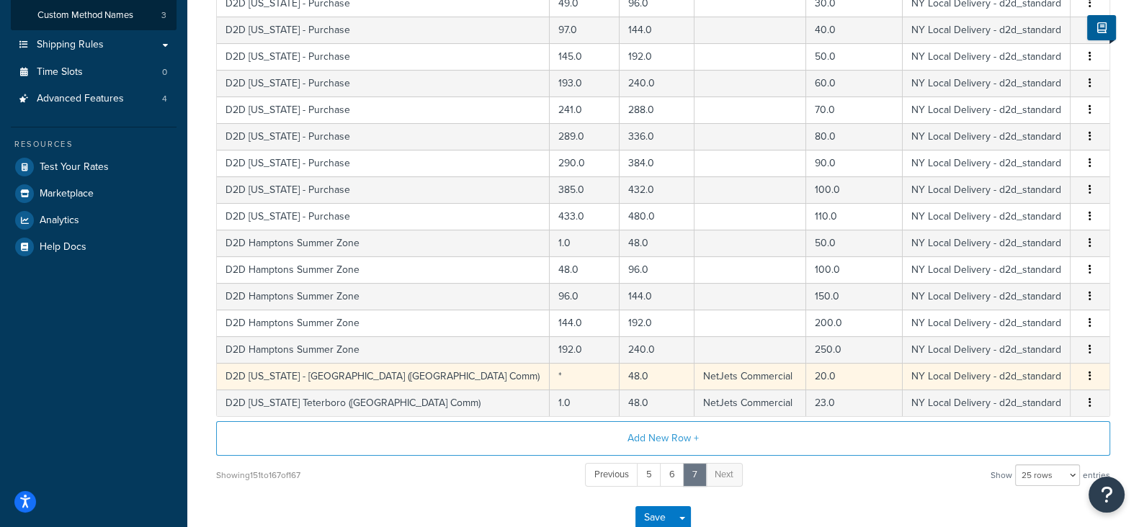
scroll to position [245, 0]
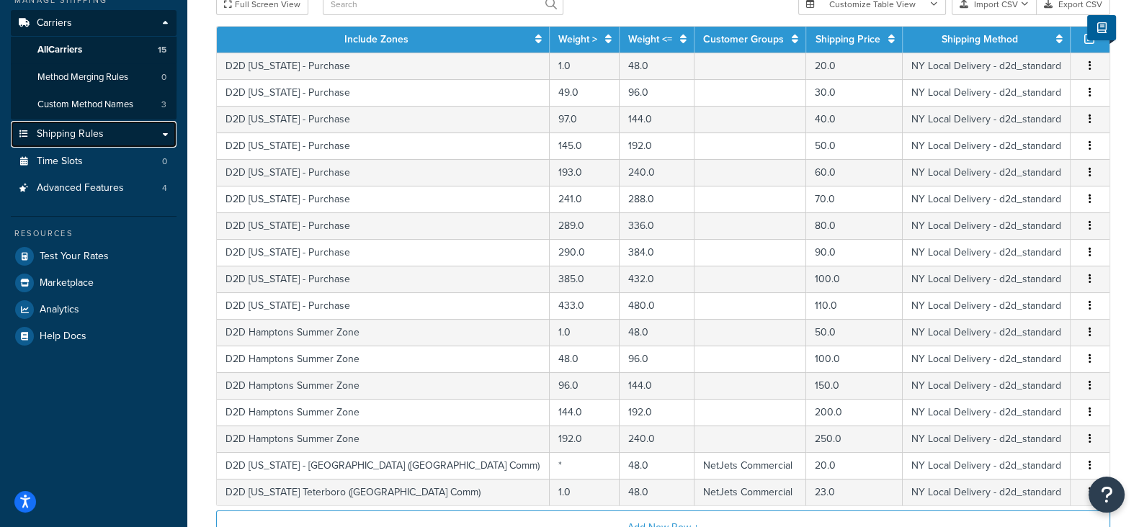
click at [58, 136] on span "Shipping Rules" at bounding box center [70, 134] width 67 height 12
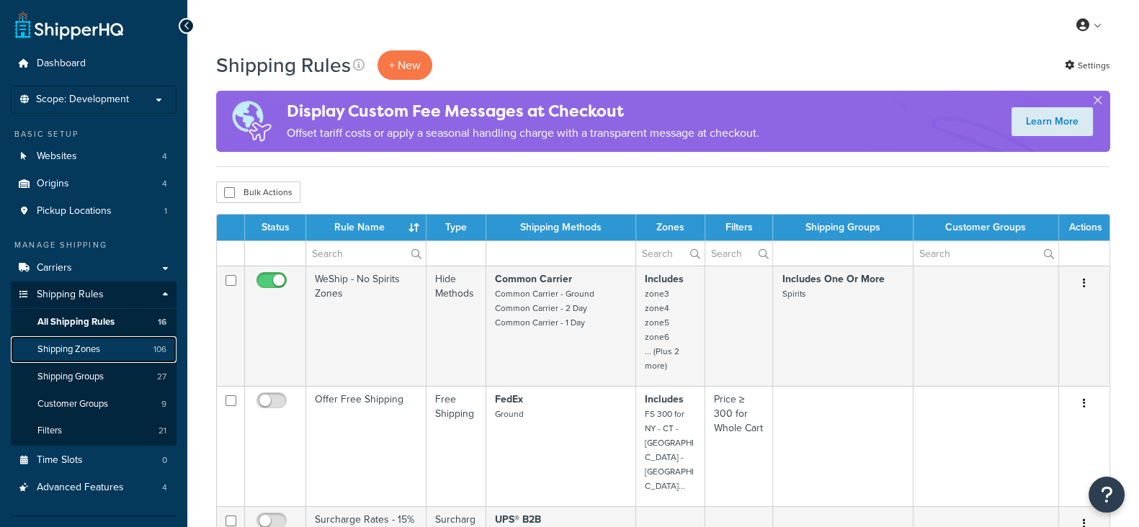
click at [83, 344] on span "Shipping Zones" at bounding box center [68, 350] width 63 height 12
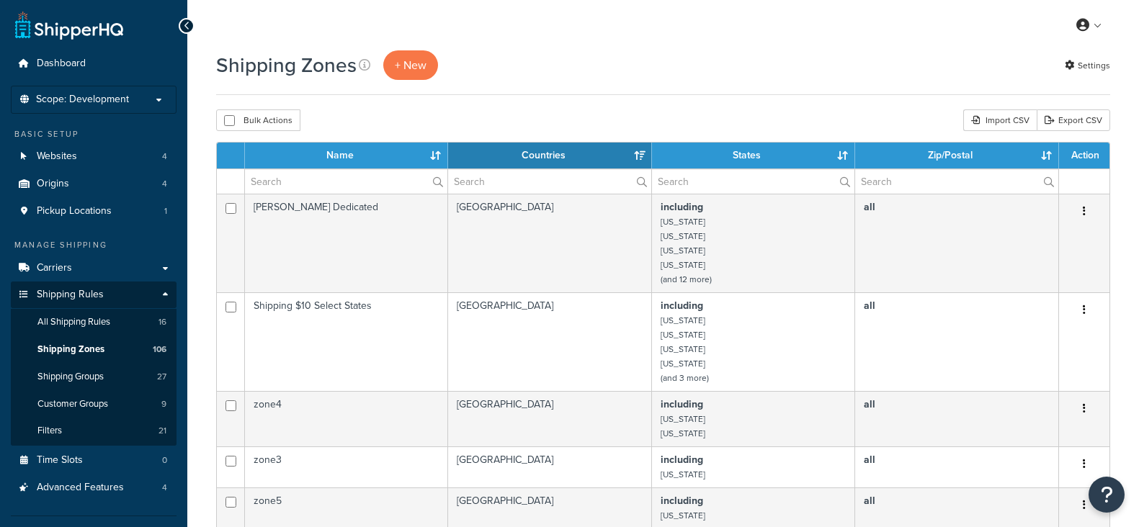
select select "15"
click at [321, 182] on input "text" at bounding box center [346, 181] width 202 height 24
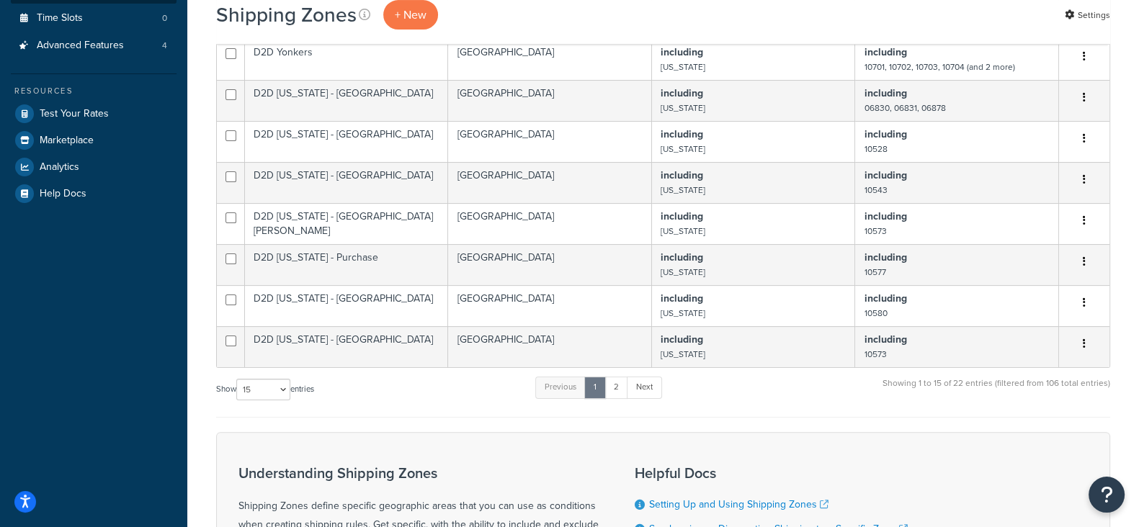
scroll to position [450, 0]
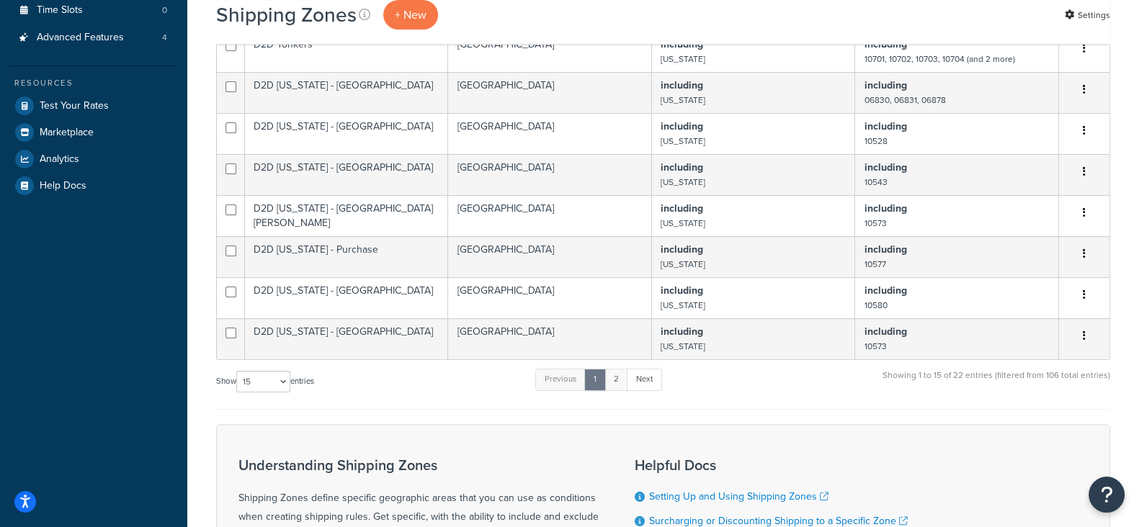
type input "D2D"
click at [616, 385] on link "2" at bounding box center [616, 380] width 24 height 22
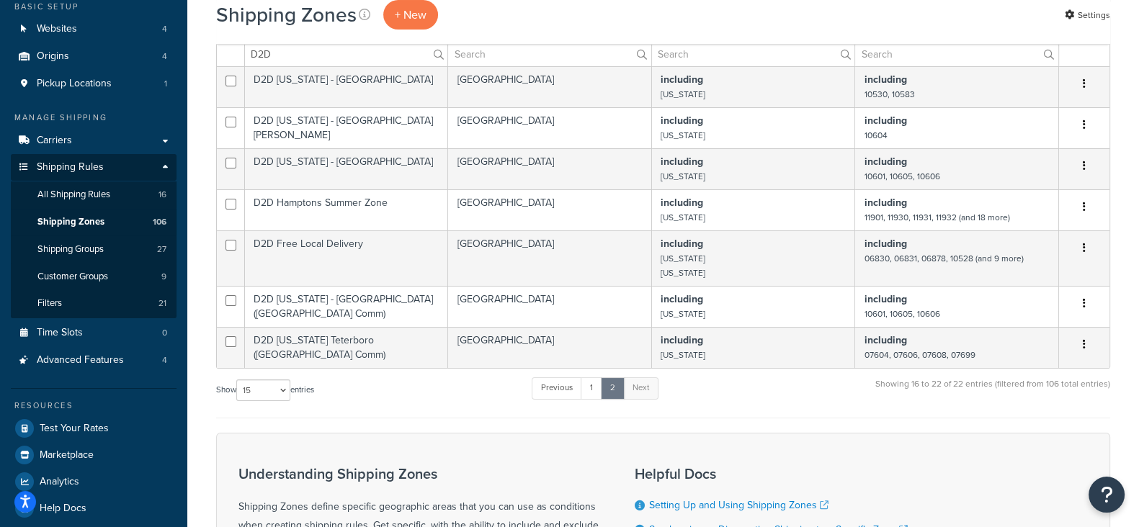
scroll to position [61, 0]
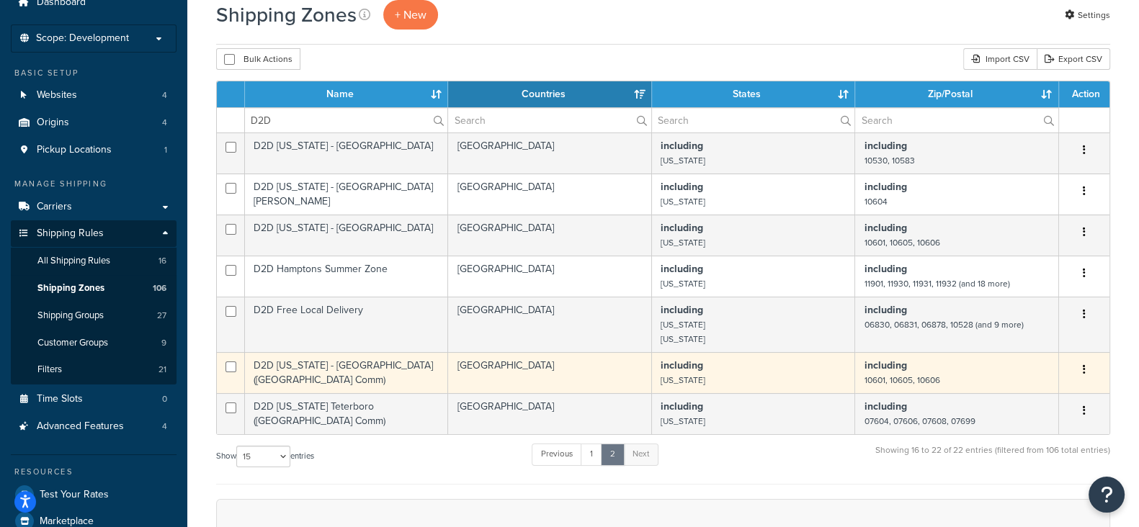
click at [1081, 368] on button "button" at bounding box center [1084, 370] width 20 height 23
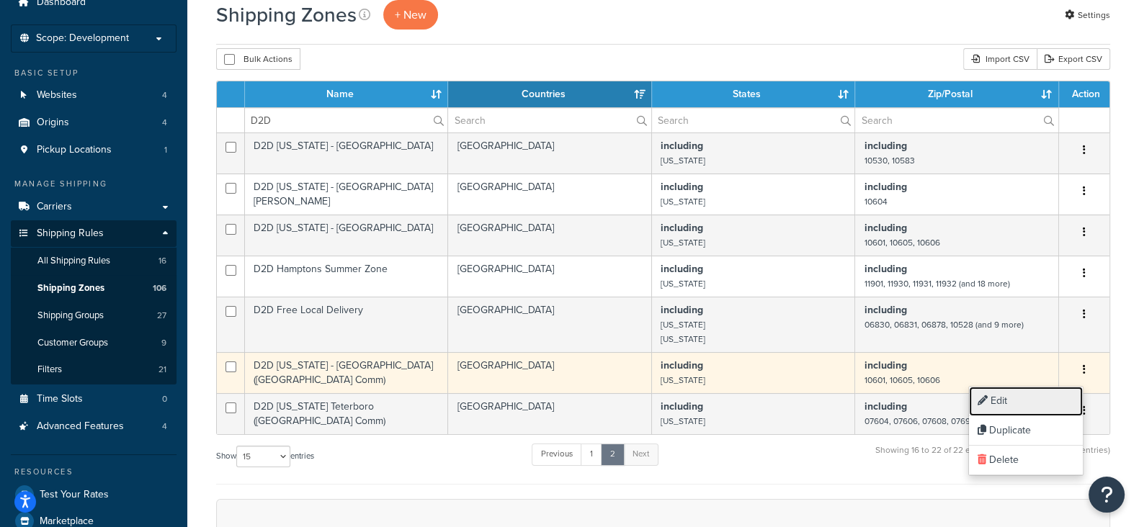
click at [1003, 395] on link "Edit" at bounding box center [1026, 402] width 114 height 30
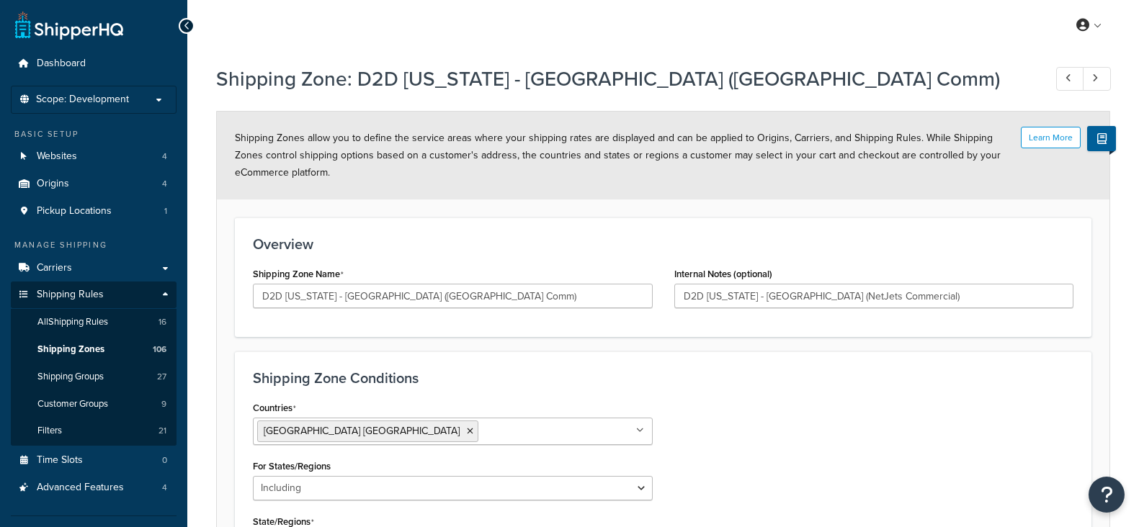
select select "including"
click at [65, 272] on span "Carriers" at bounding box center [54, 268] width 35 height 12
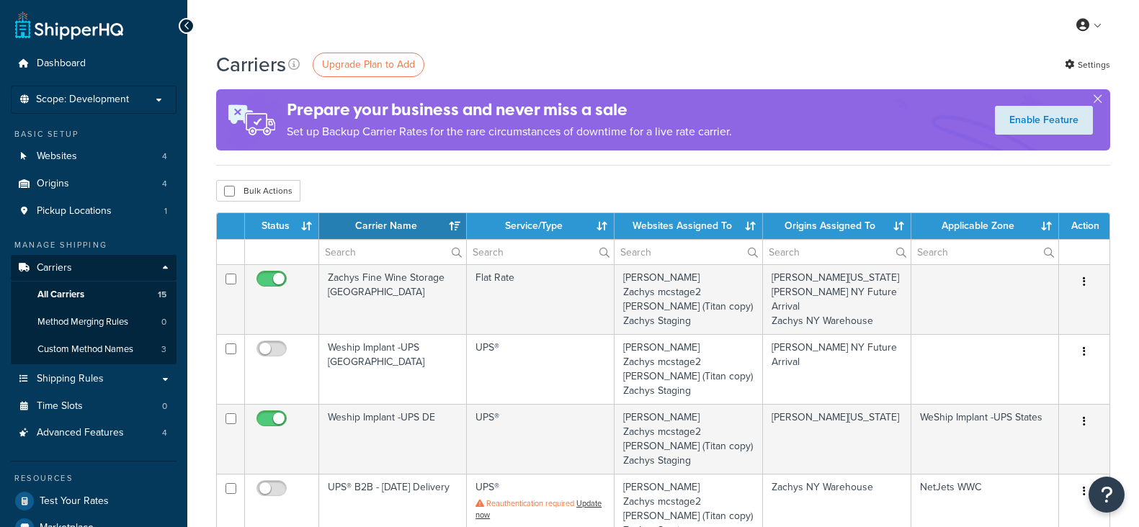
select select "15"
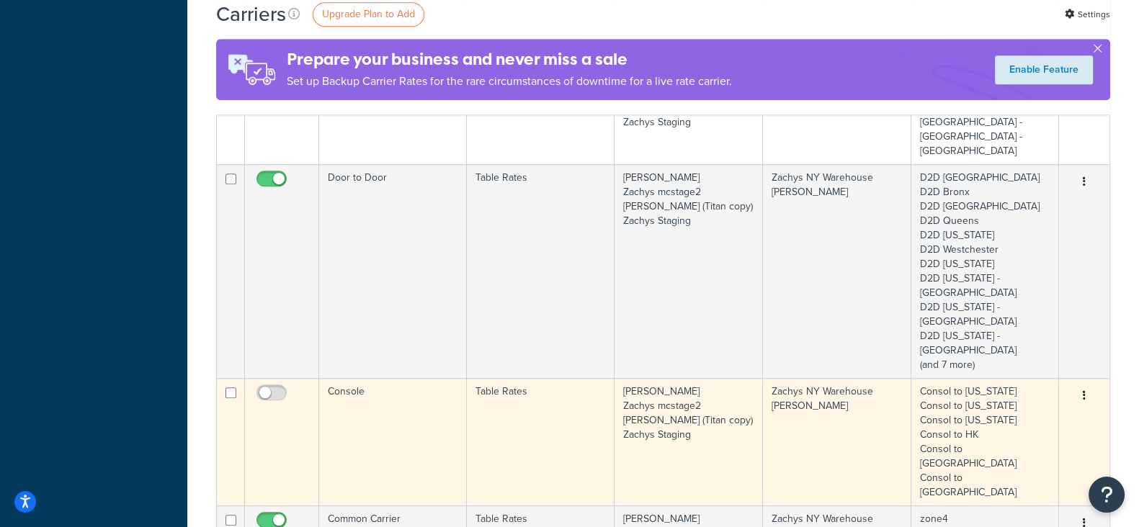
scroll to position [983, 0]
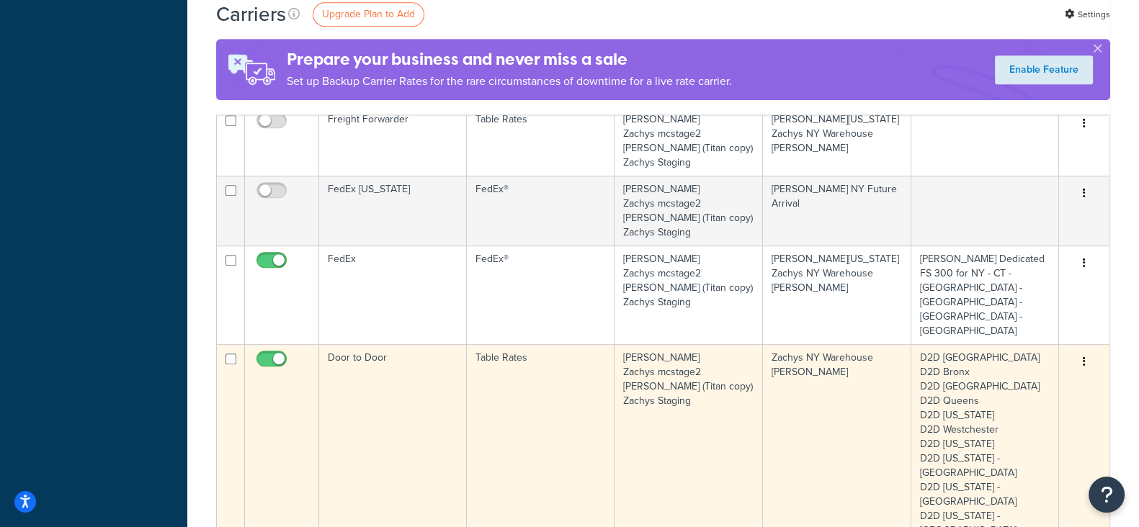
click at [1088, 351] on button "button" at bounding box center [1084, 362] width 20 height 23
click at [1002, 225] on link "Edit" at bounding box center [1026, 230] width 114 height 30
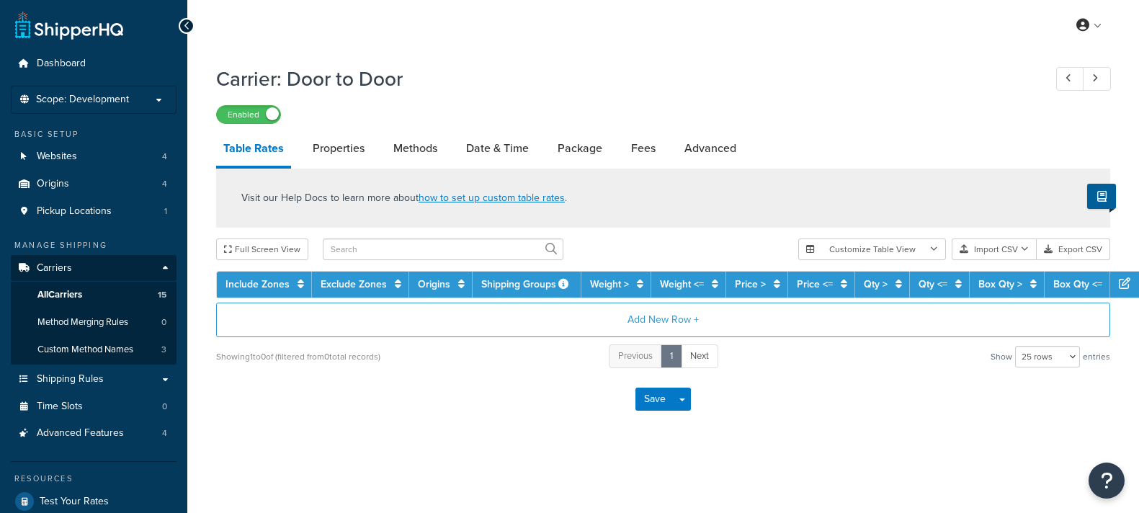
select select "25"
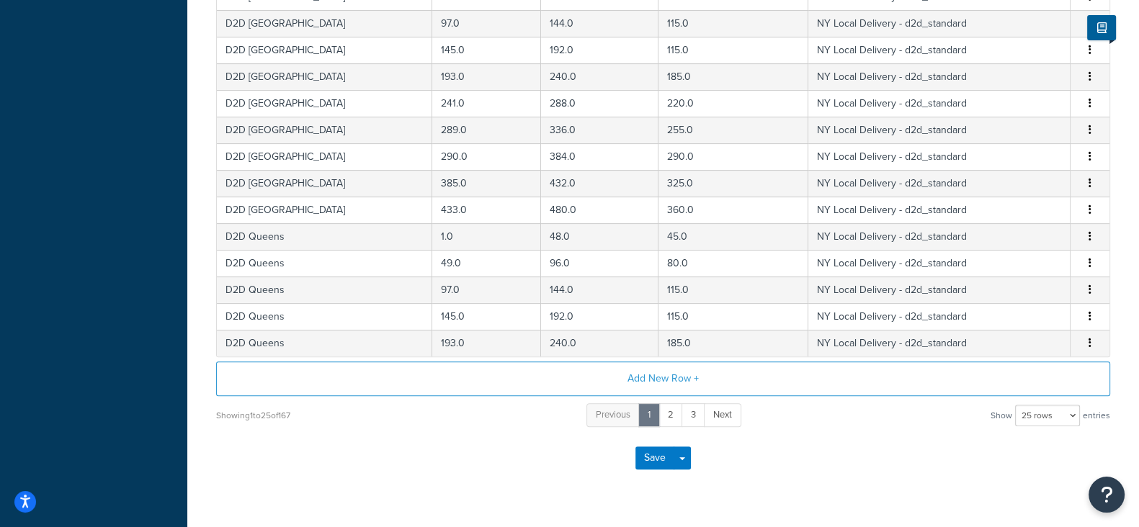
scroll to position [630, 0]
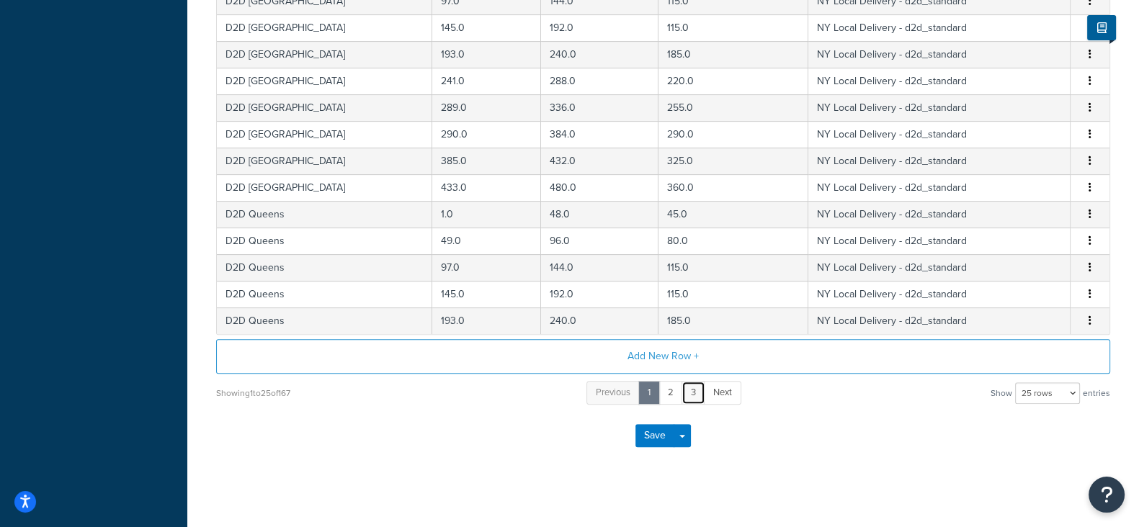
click at [694, 385] on link "3" at bounding box center [693, 393] width 24 height 24
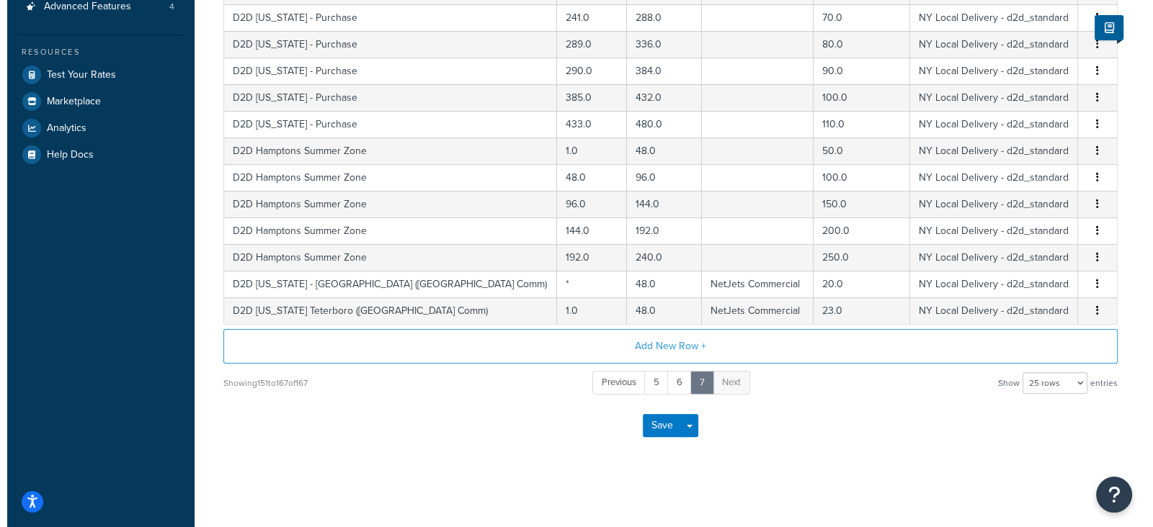
scroll to position [425, 0]
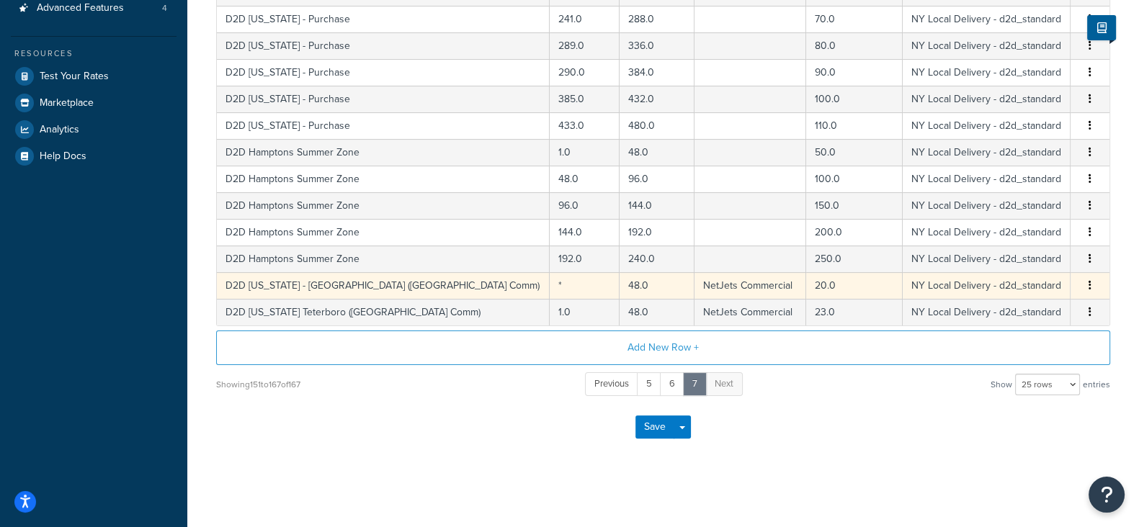
click at [1085, 283] on button "button" at bounding box center [1090, 286] width 12 height 16
click at [1008, 254] on div "Edit" at bounding box center [1017, 256] width 102 height 30
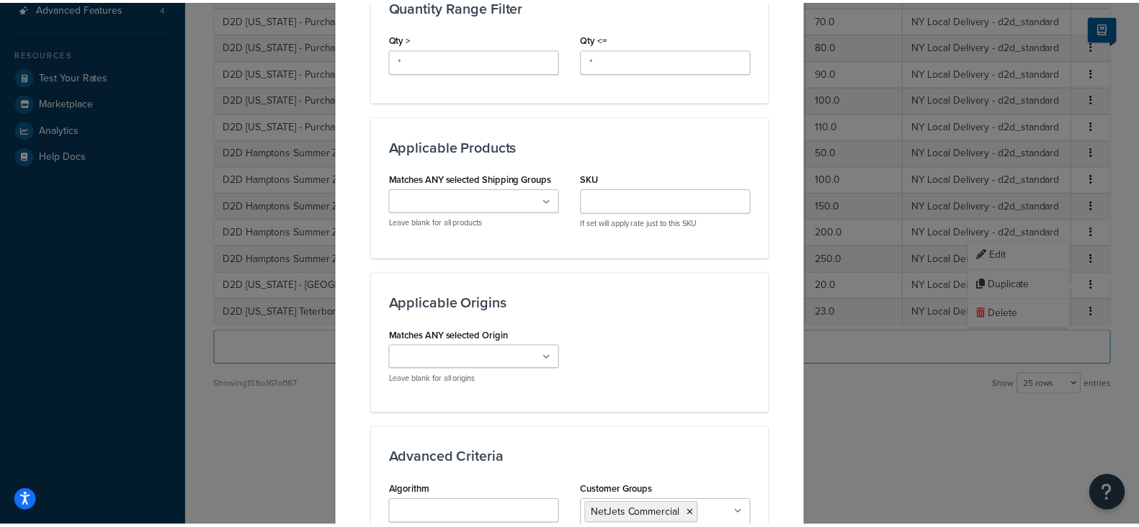
scroll to position [990, 0]
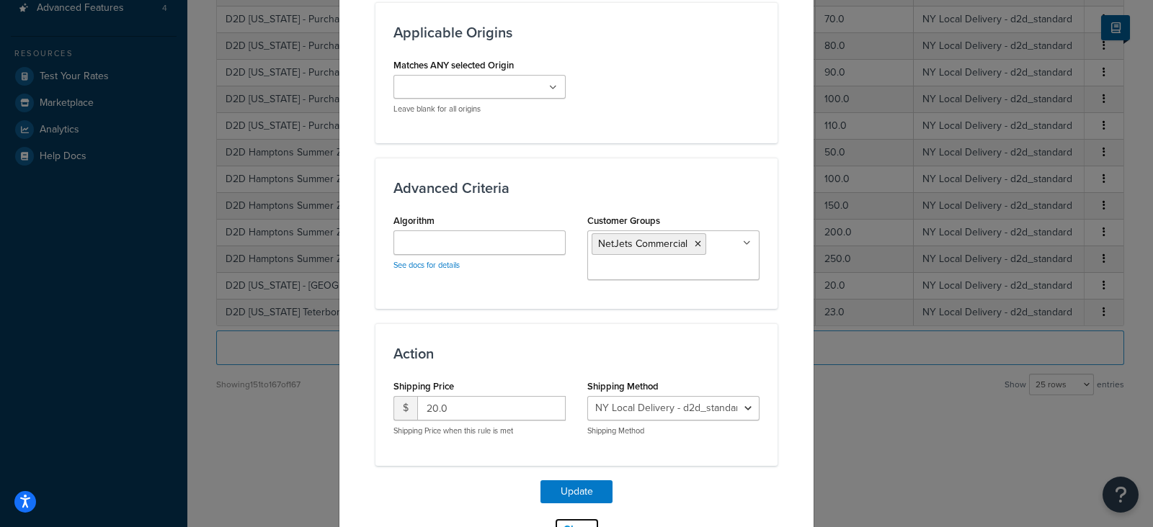
click at [571, 512] on button "Close" at bounding box center [576, 530] width 45 height 24
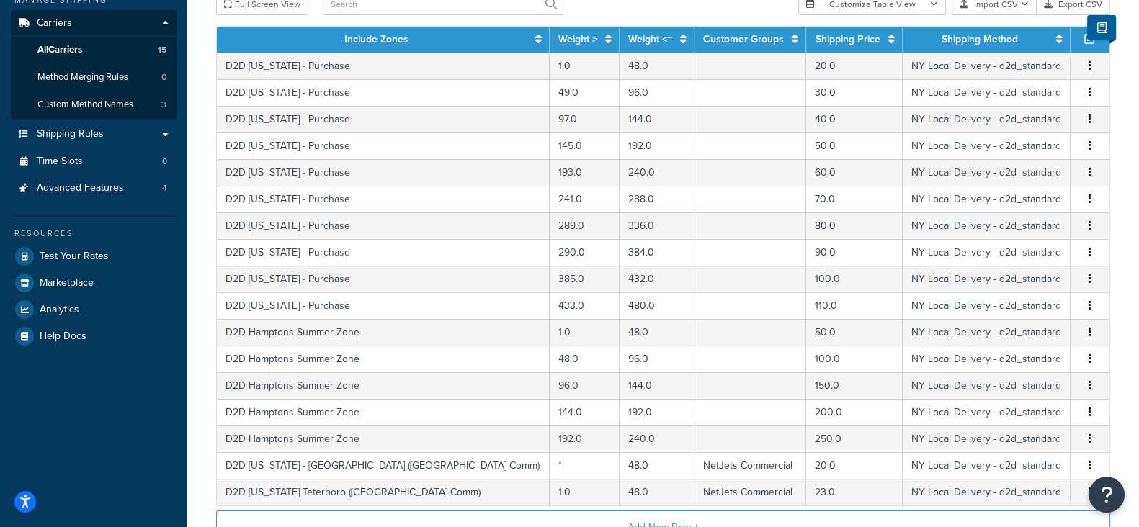
scroll to position [334, 0]
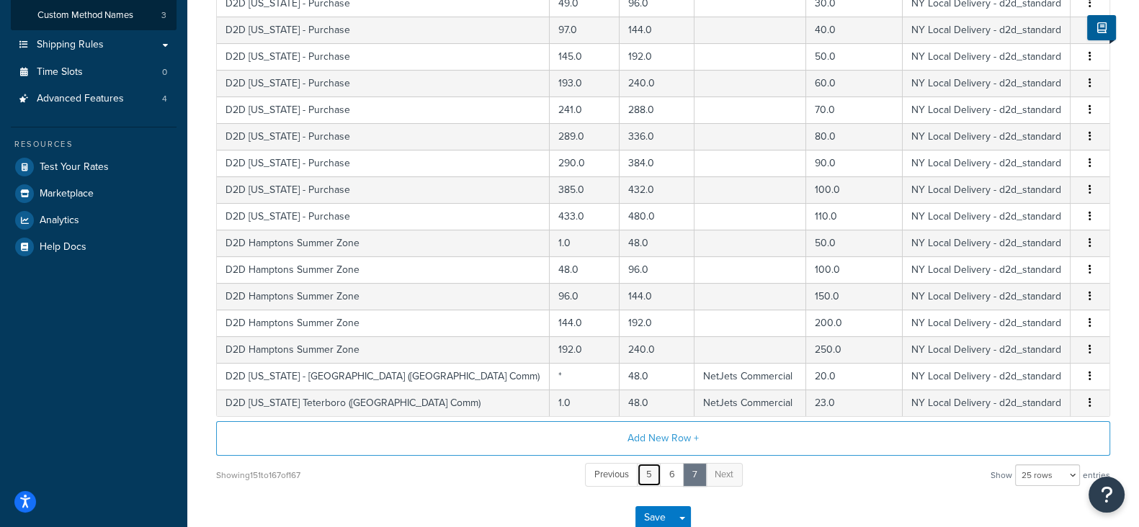
click at [652, 473] on link "5" at bounding box center [649, 475] width 24 height 24
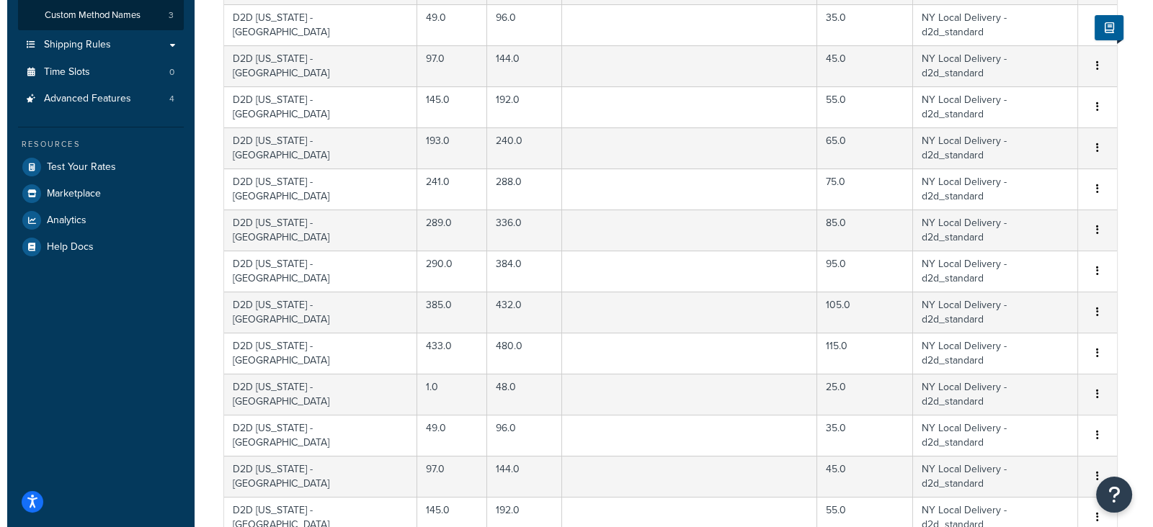
scroll to position [245, 0]
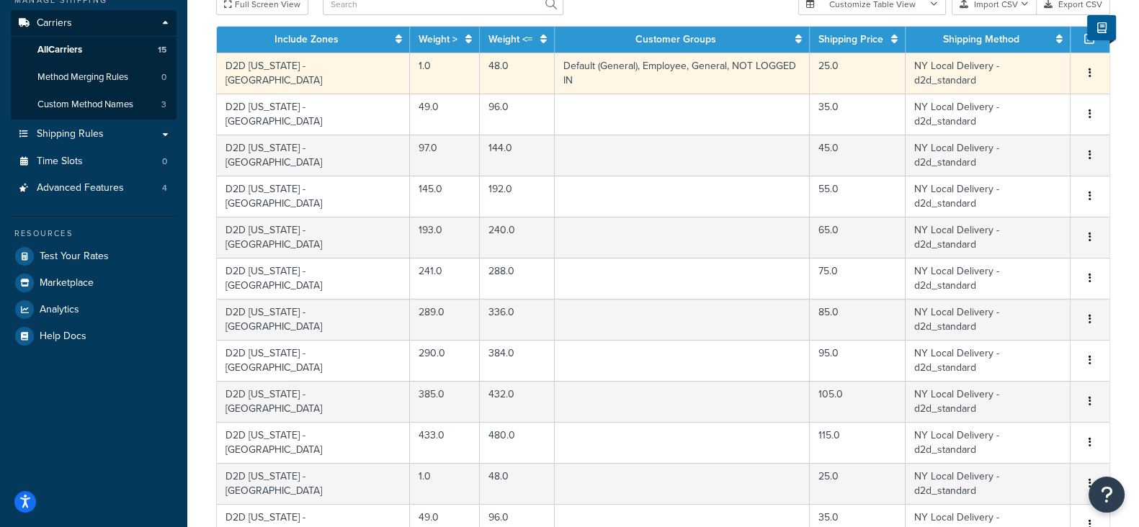
click at [1088, 67] on button "button" at bounding box center [1090, 74] width 12 height 16
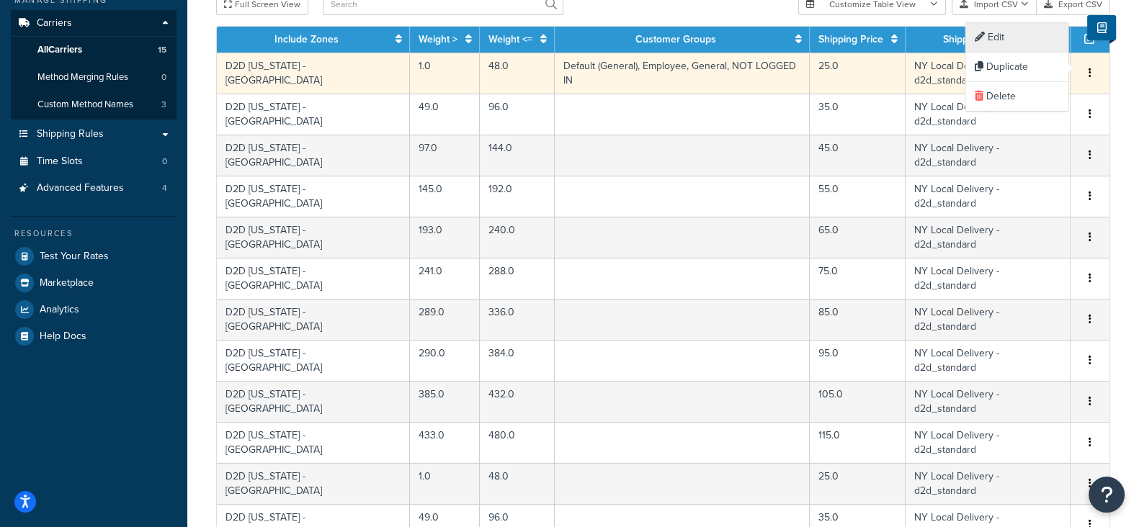
click at [997, 41] on div "Edit" at bounding box center [1017, 38] width 102 height 30
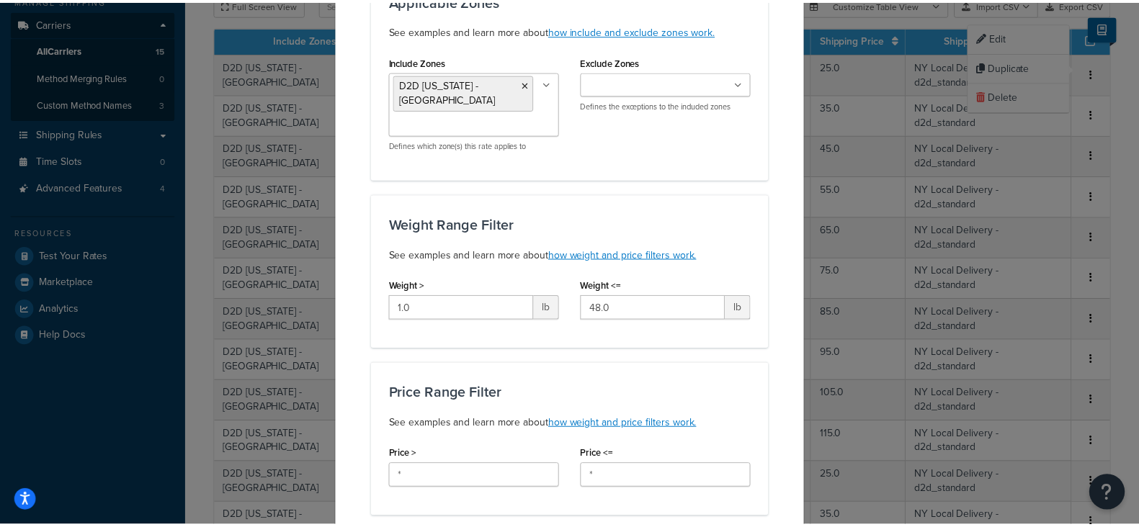
scroll to position [0, 0]
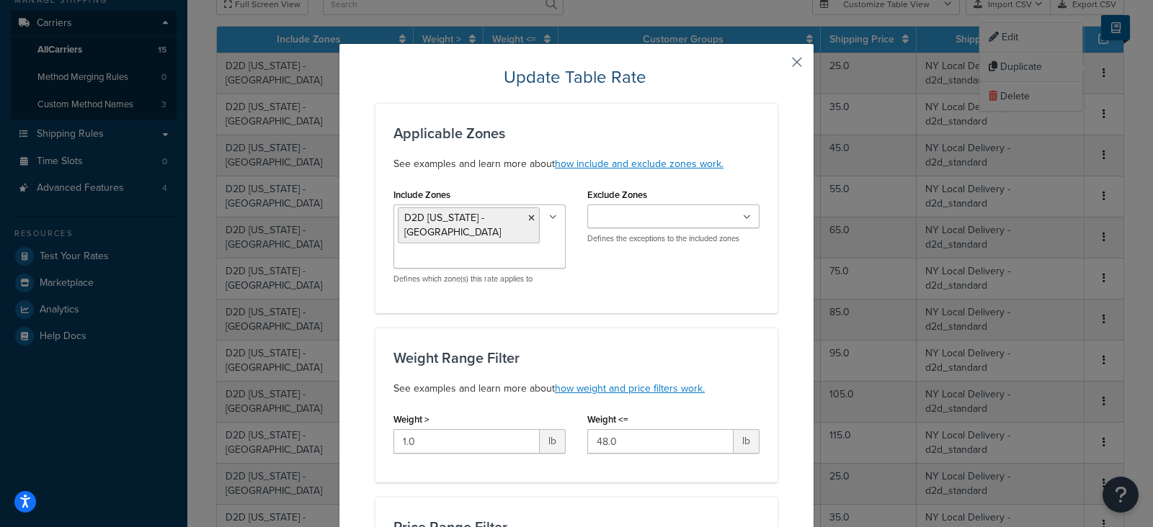
click at [777, 66] on button "button" at bounding box center [776, 68] width 4 height 4
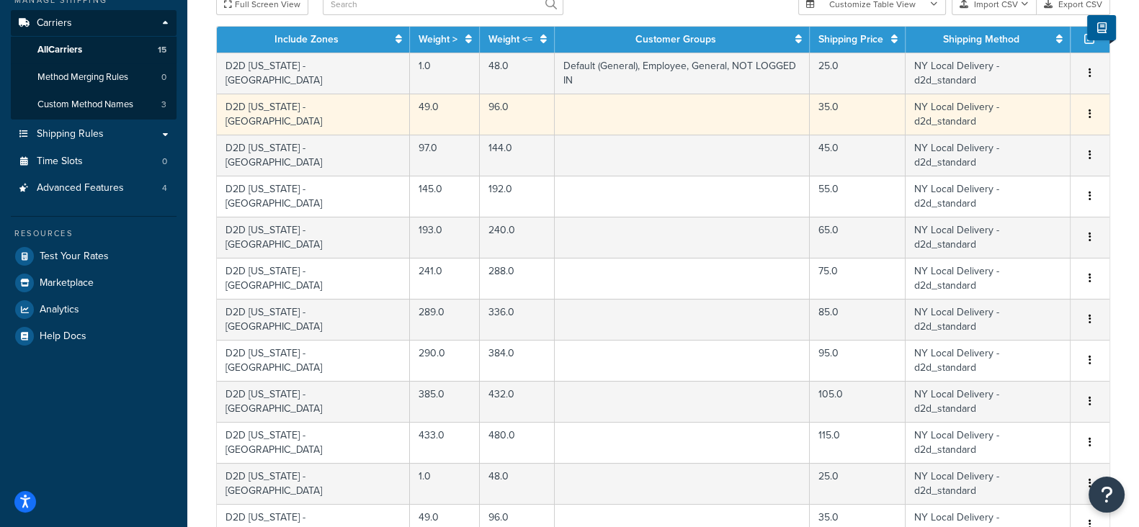
click at [1089, 109] on icon "button" at bounding box center [1089, 114] width 3 height 10
click at [1120, 102] on div "Visit our Help Docs to learn more about how to set up custom table rates . Full…" at bounding box center [663, 537] width 916 height 1227
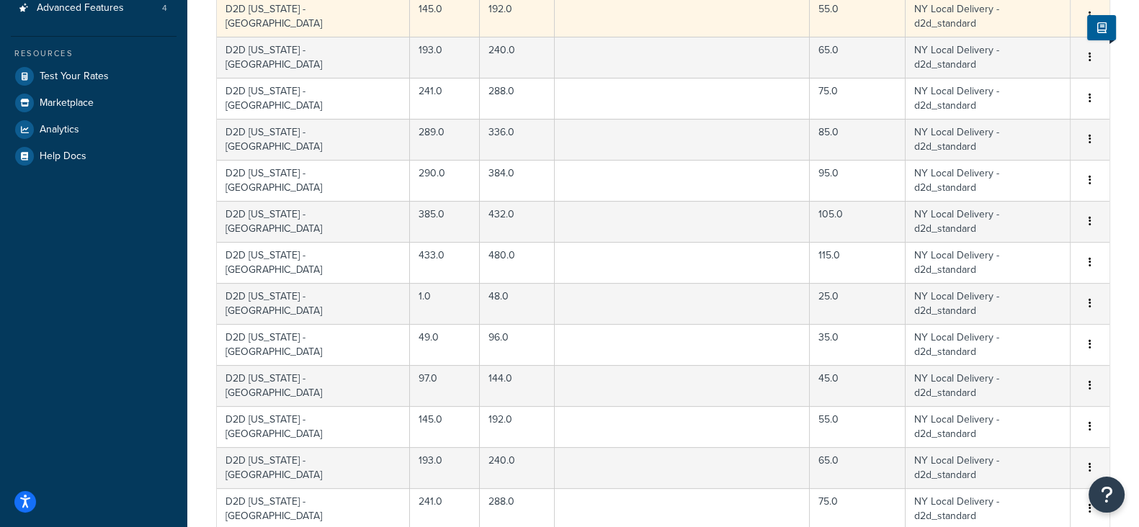
scroll to position [637, 0]
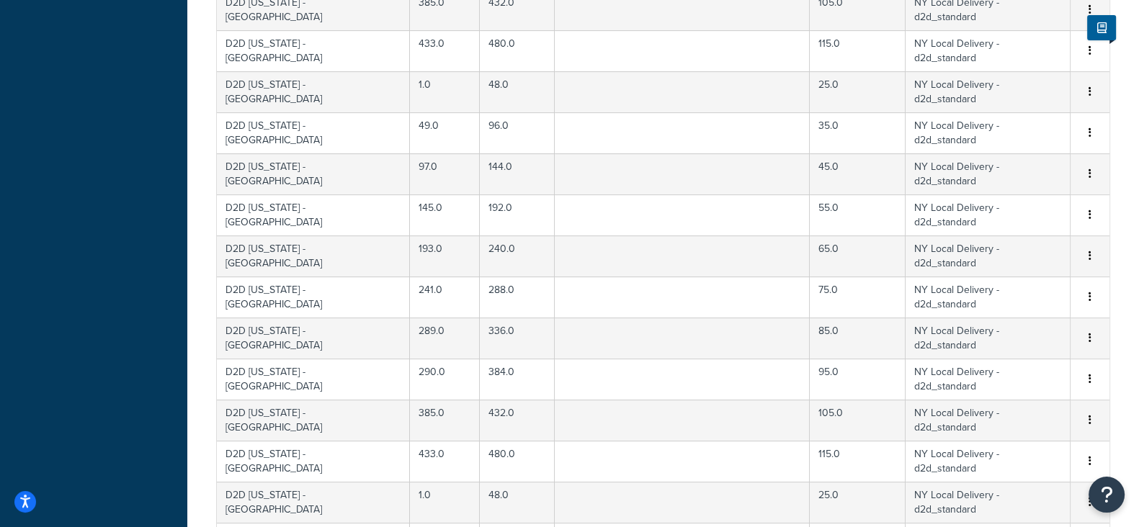
click at [374, 455] on div "Carrier: Door to Door Enabled Table Rates Properties Methods Date & Time Packag…" at bounding box center [663, 138] width 952 height 1434
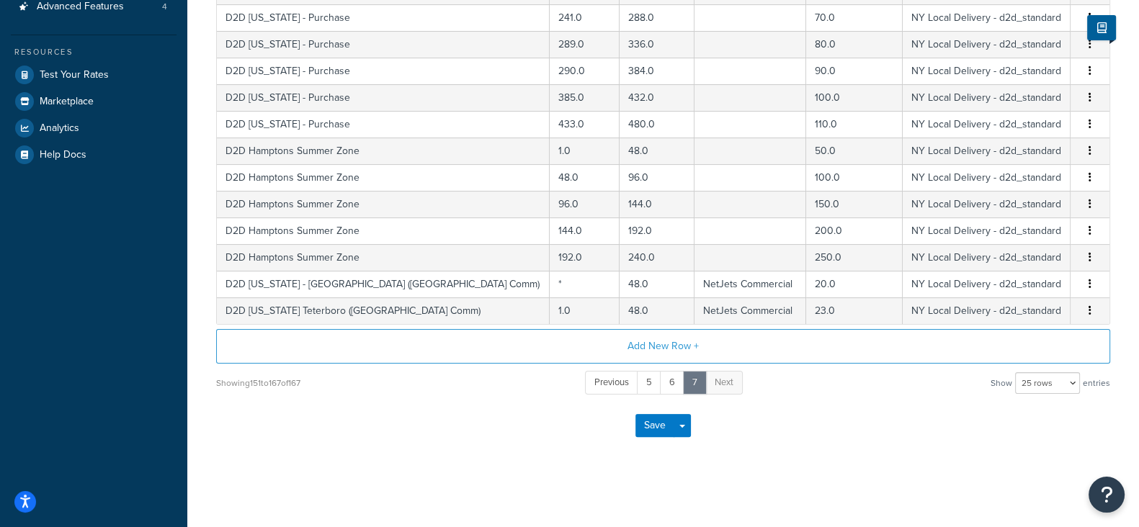
scroll to position [425, 0]
click at [85, 289] on div "Dashboard Scope: Development Basic Setup Websites 4 Origins 4 Pickup Locations …" at bounding box center [93, 52] width 187 height 954
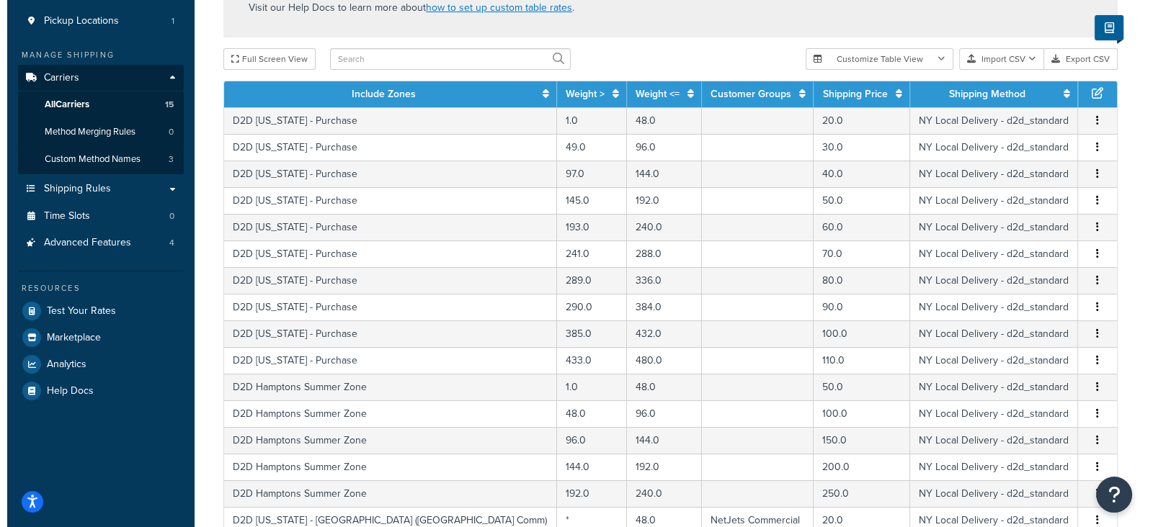
scroll to position [334, 0]
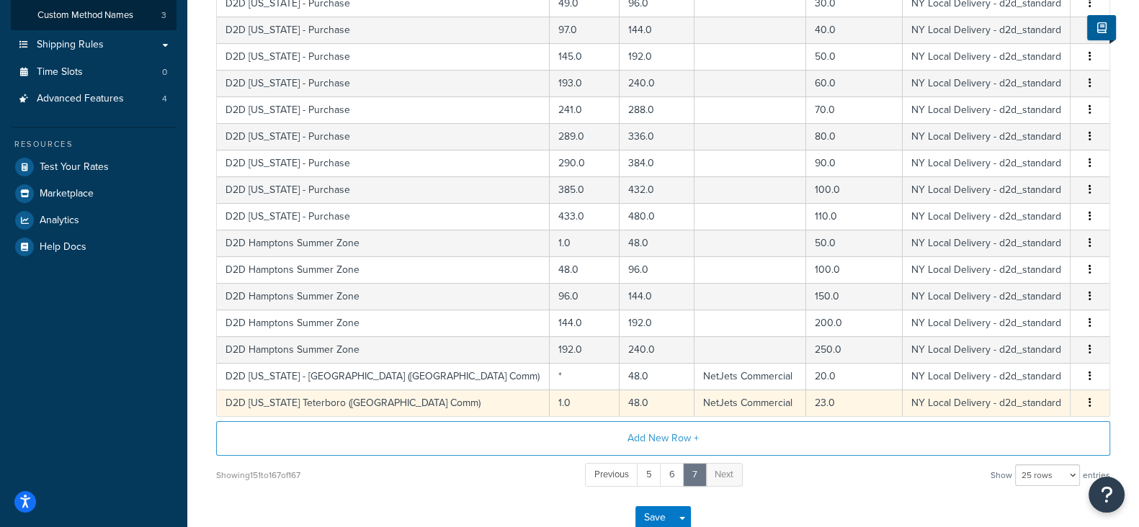
click at [1088, 398] on icon "button" at bounding box center [1089, 403] width 3 height 10
click at [1009, 366] on div "Edit" at bounding box center [1017, 372] width 102 height 30
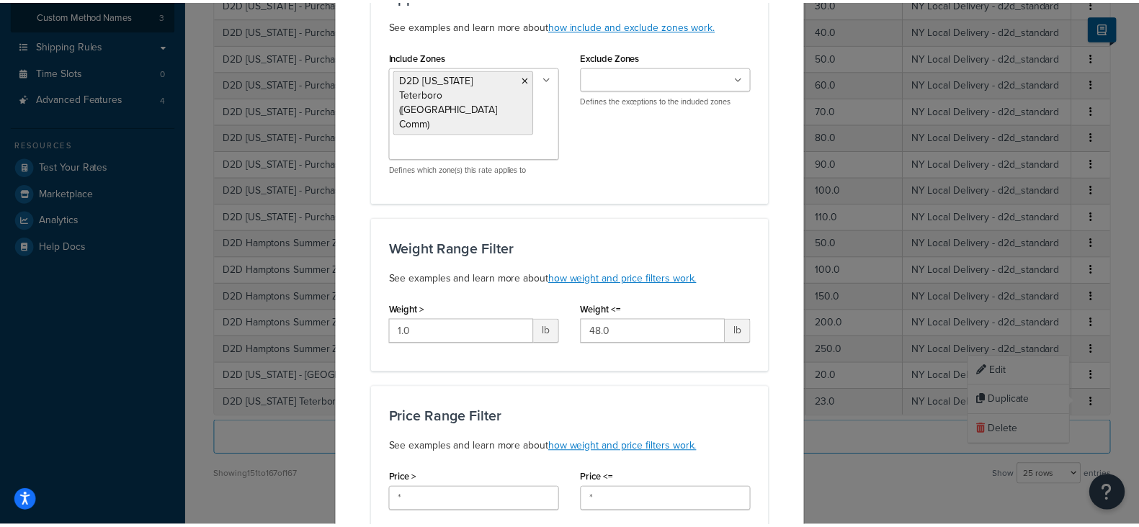
scroll to position [0, 0]
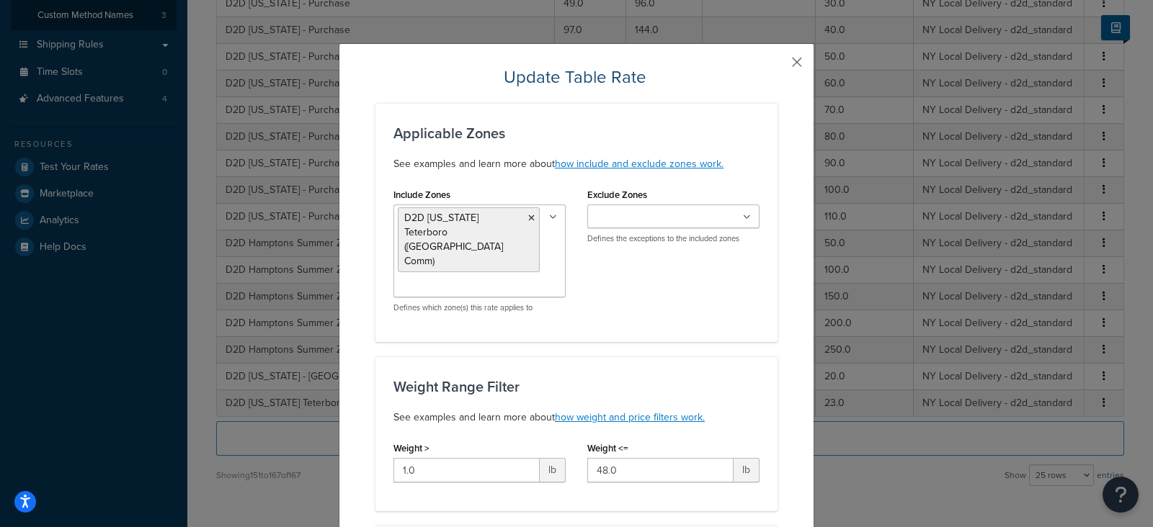
click at [777, 66] on button "button" at bounding box center [776, 68] width 4 height 4
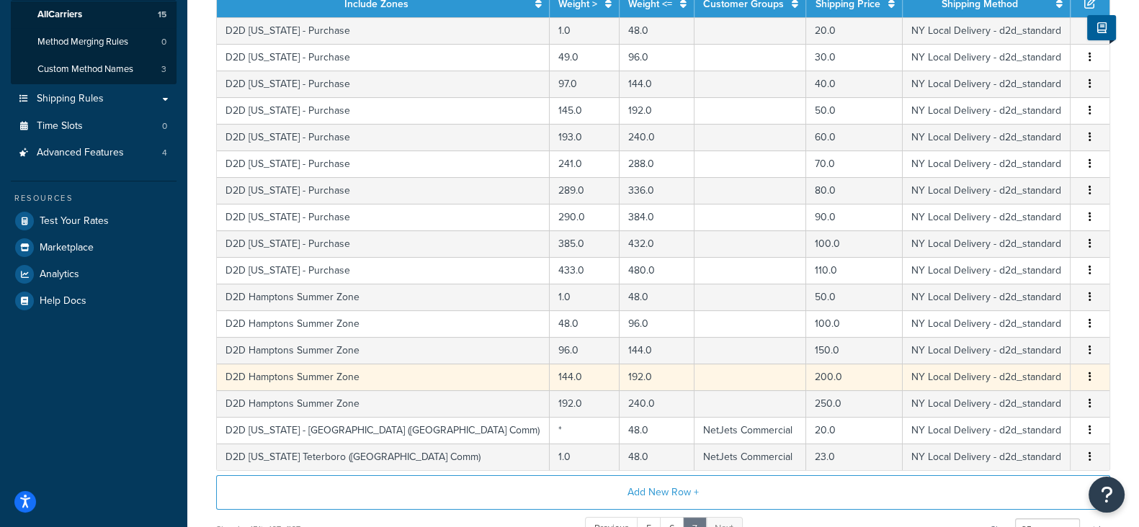
scroll to position [334, 0]
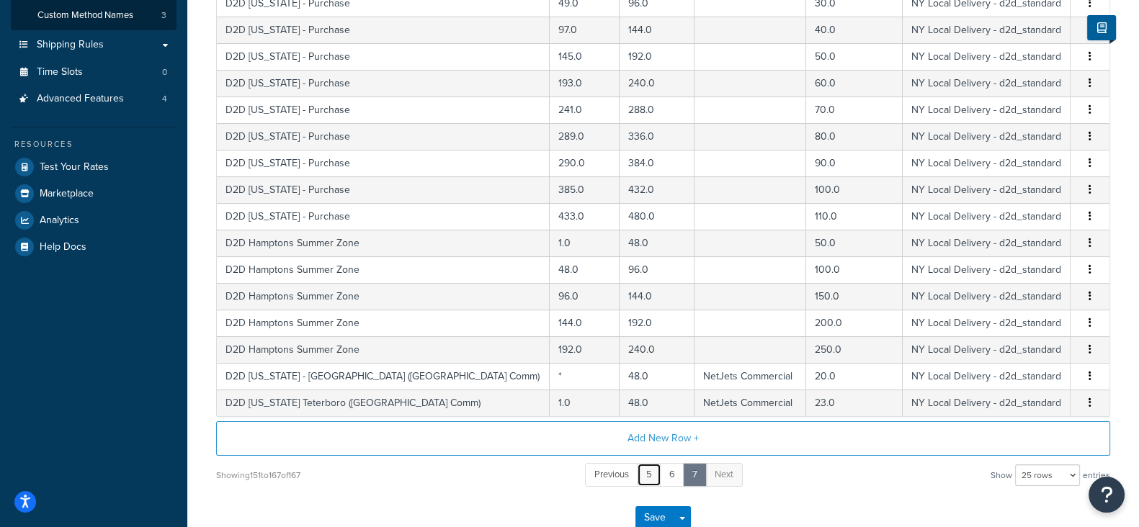
click at [650, 473] on link "5" at bounding box center [649, 475] width 24 height 24
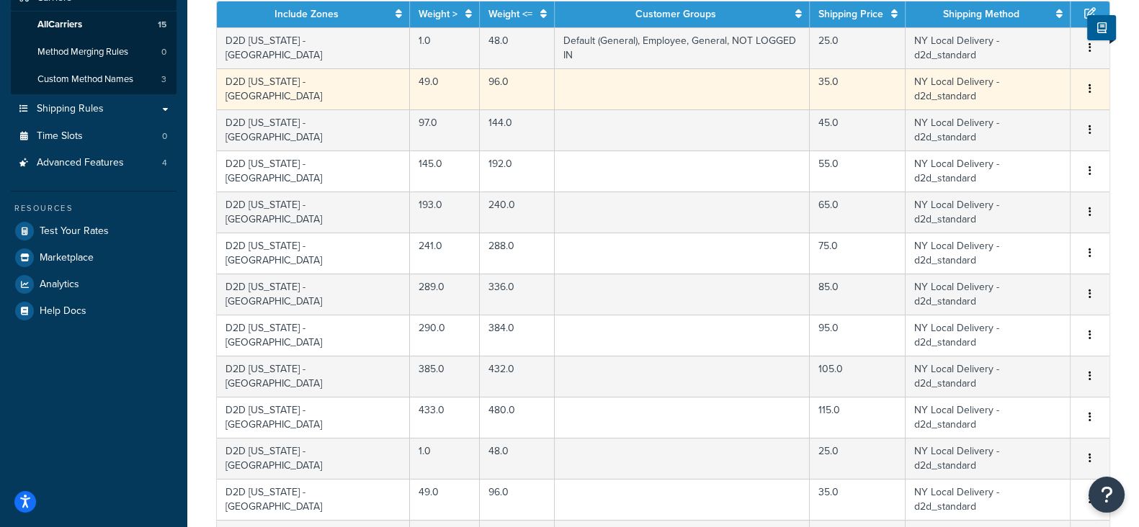
scroll to position [540, 0]
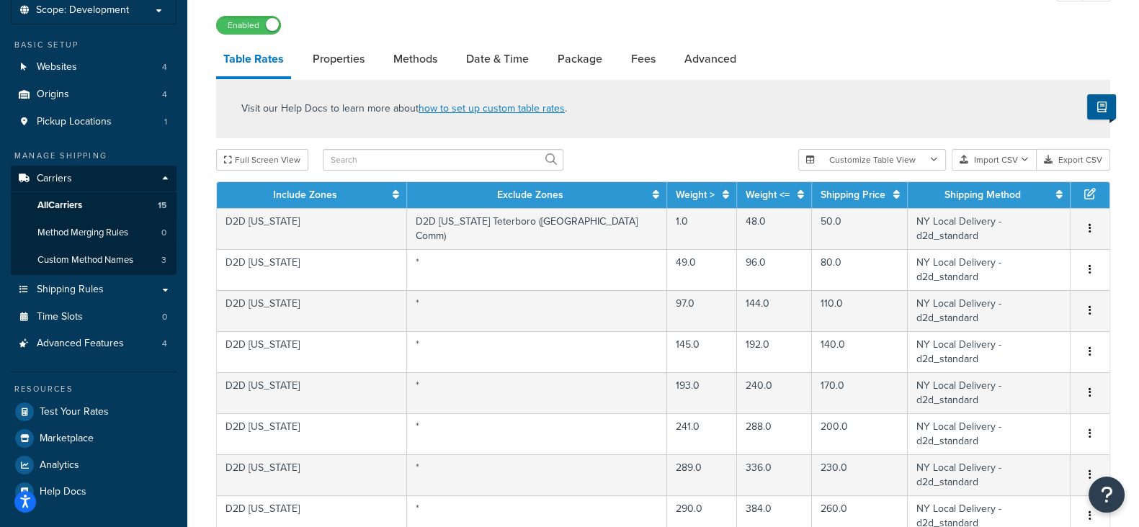
scroll to position [637, 0]
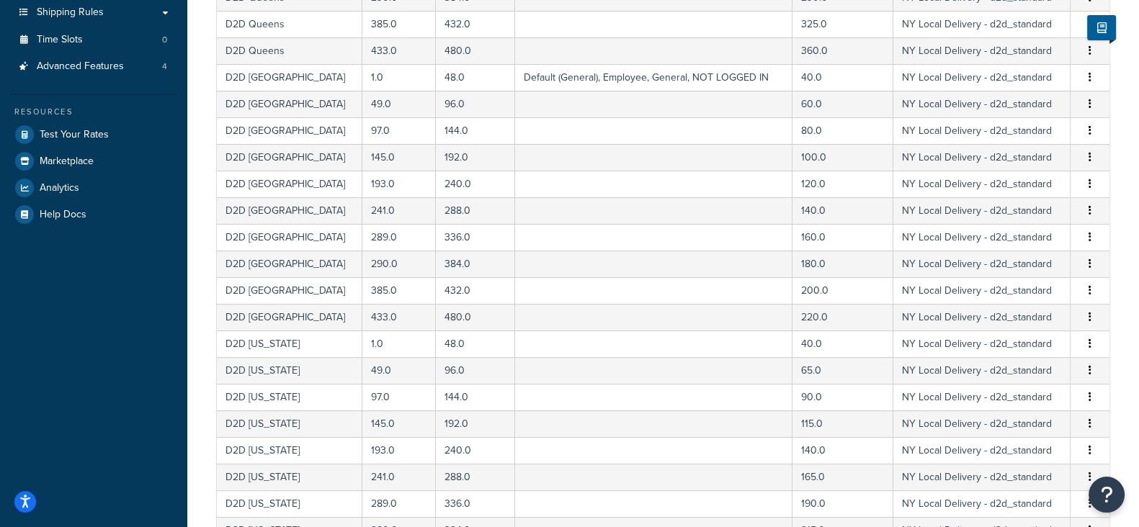
scroll to position [187, 0]
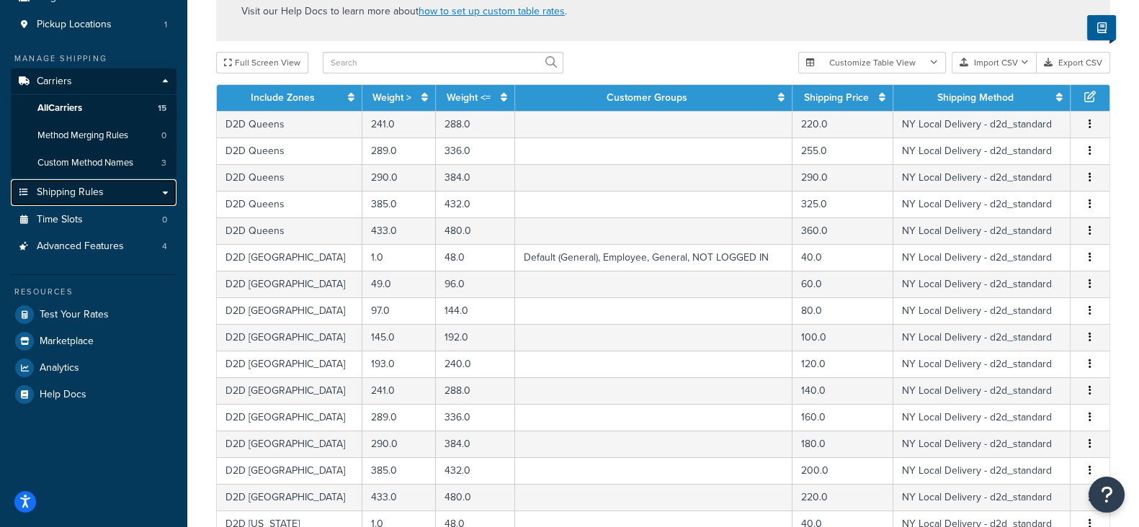
click at [72, 194] on span "Shipping Rules" at bounding box center [70, 193] width 67 height 12
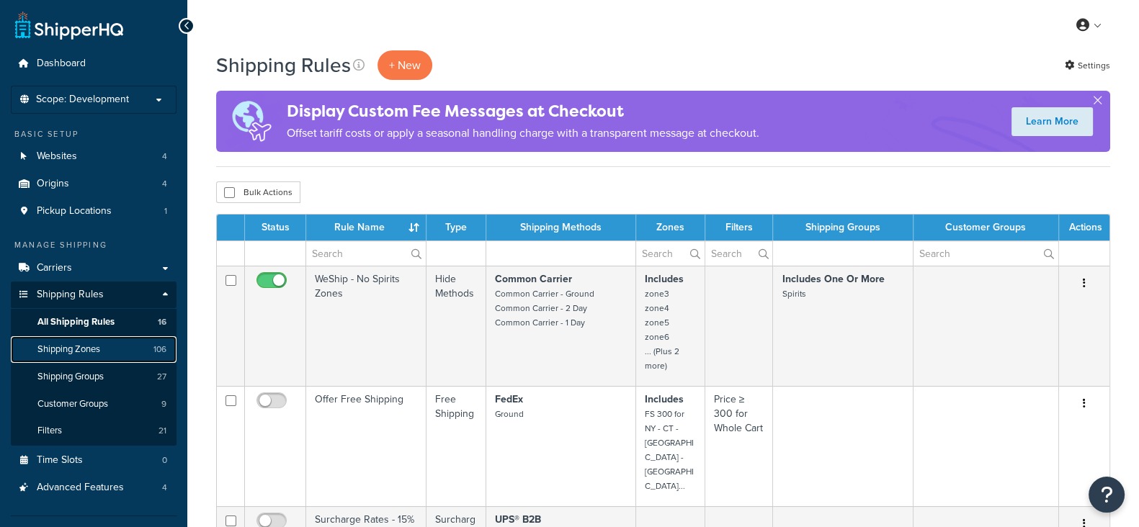
click at [61, 350] on span "Shipping Zones" at bounding box center [68, 350] width 63 height 12
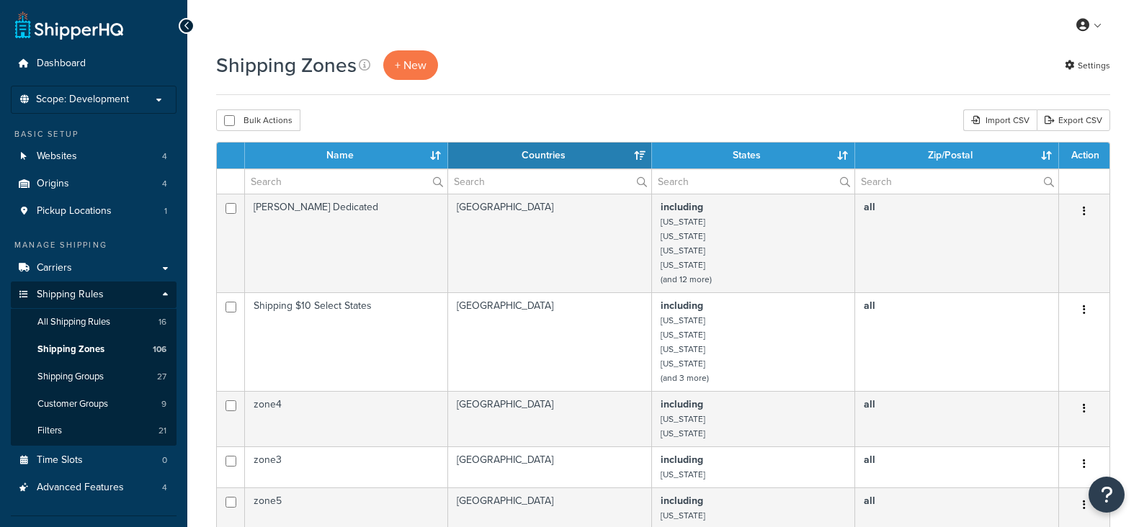
select select "15"
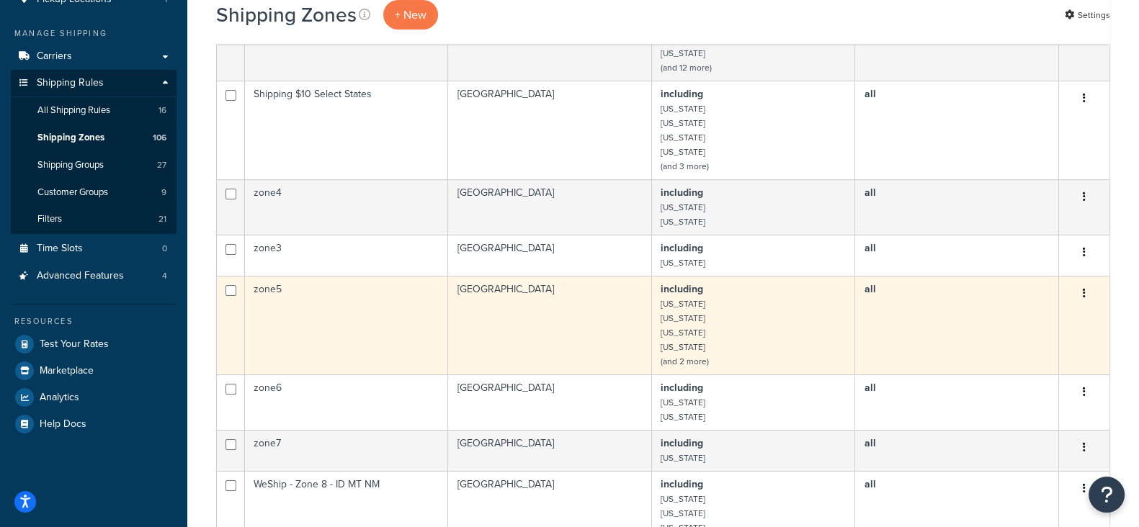
scroll to position [89, 0]
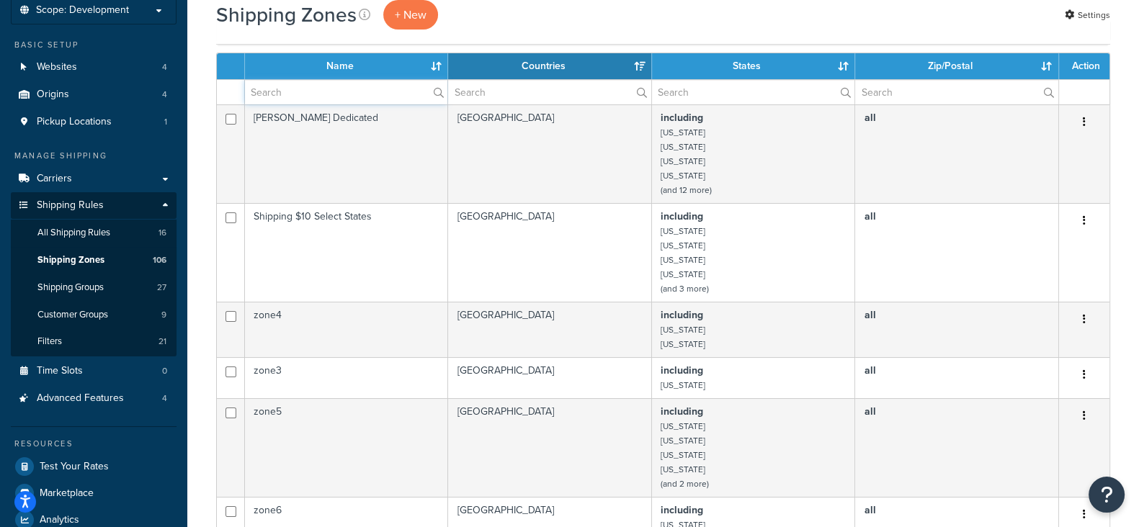
click at [297, 86] on input "text" at bounding box center [346, 92] width 202 height 24
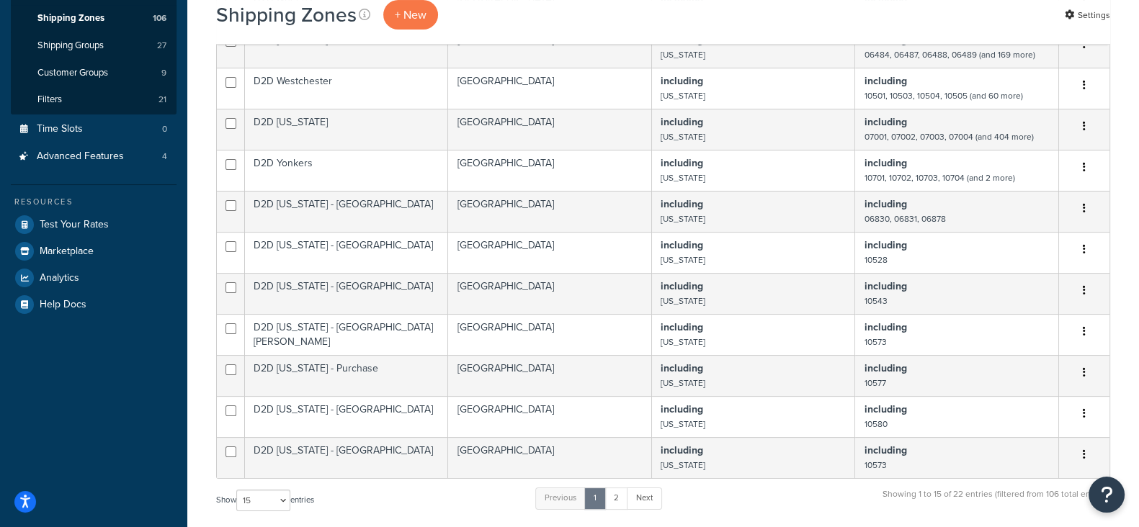
scroll to position [359, 0]
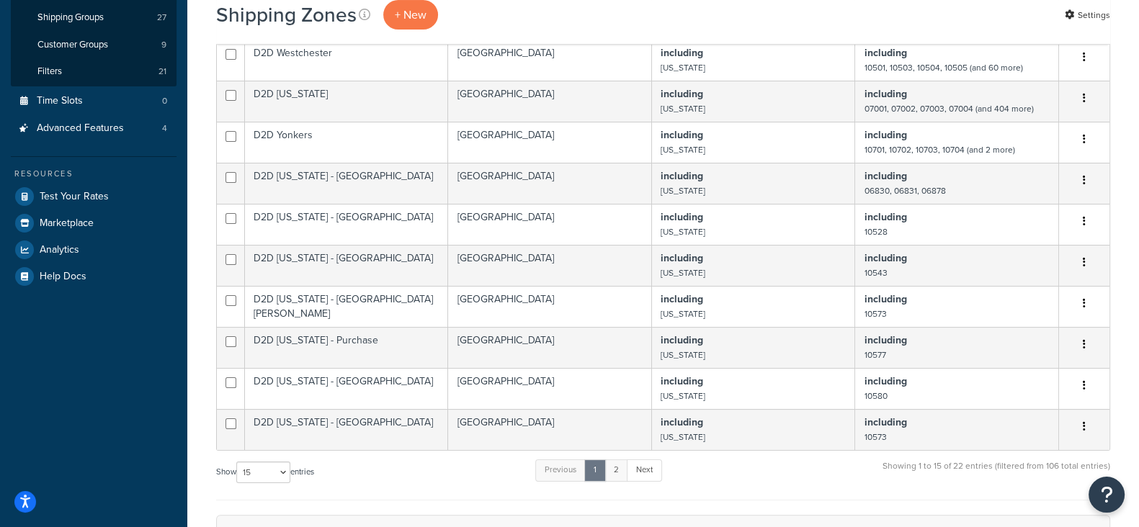
type input "D2"
click at [619, 475] on link "2" at bounding box center [616, 471] width 24 height 22
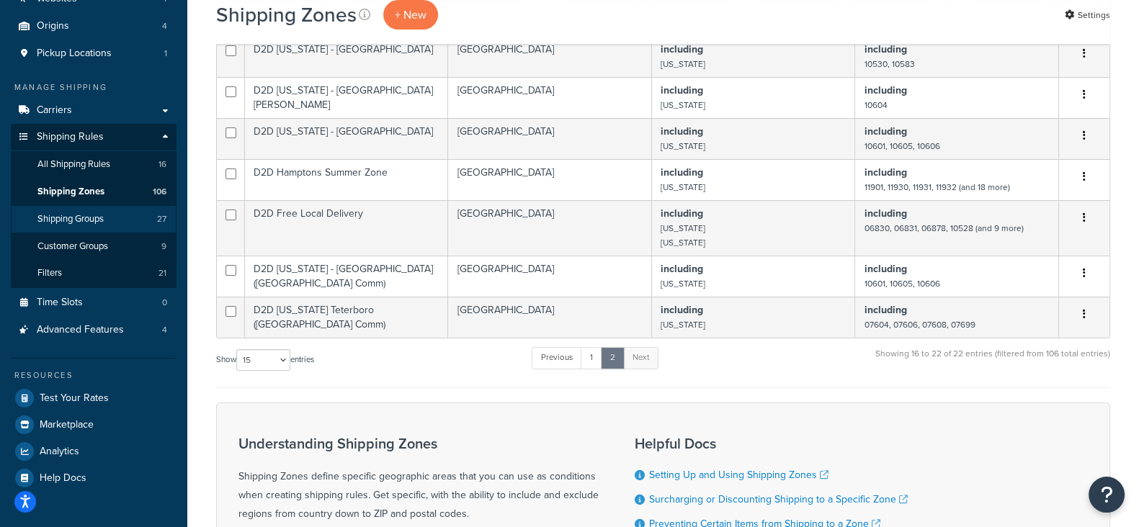
scroll to position [61, 0]
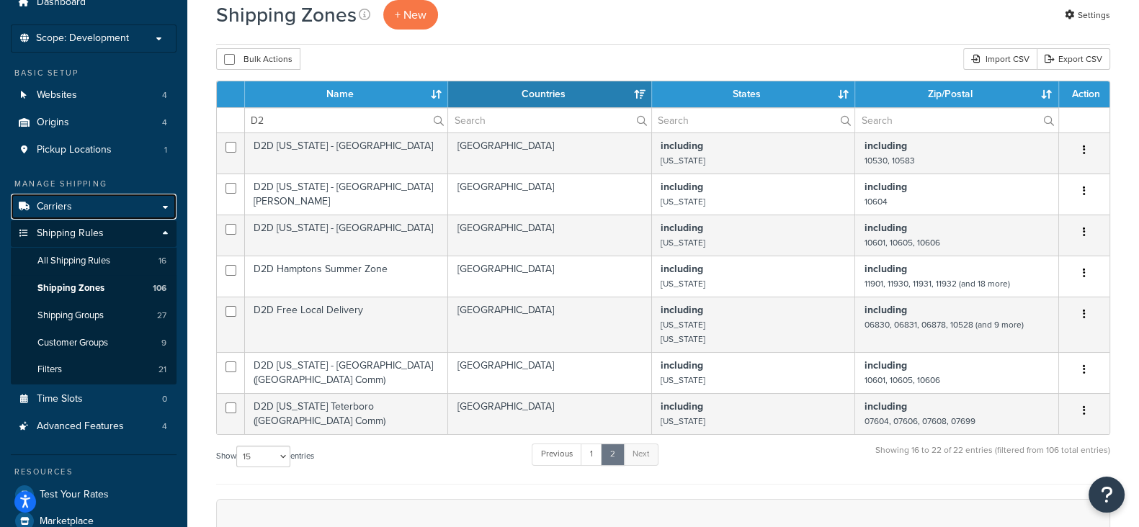
drag, startPoint x: 63, startPoint y: 203, endPoint x: 156, endPoint y: 223, distance: 95.6
click at [63, 203] on span "Carriers" at bounding box center [54, 207] width 35 height 12
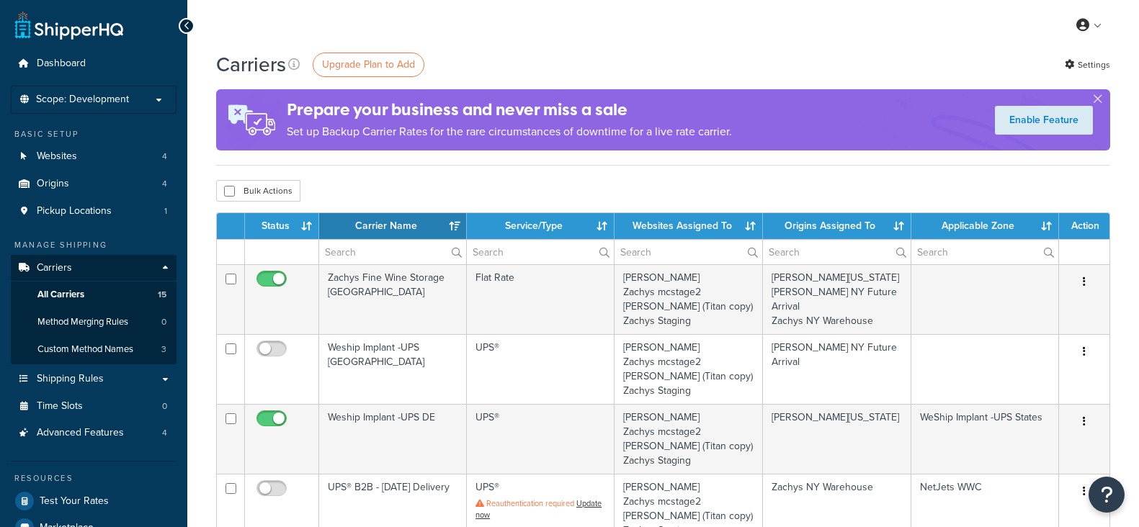
select select "15"
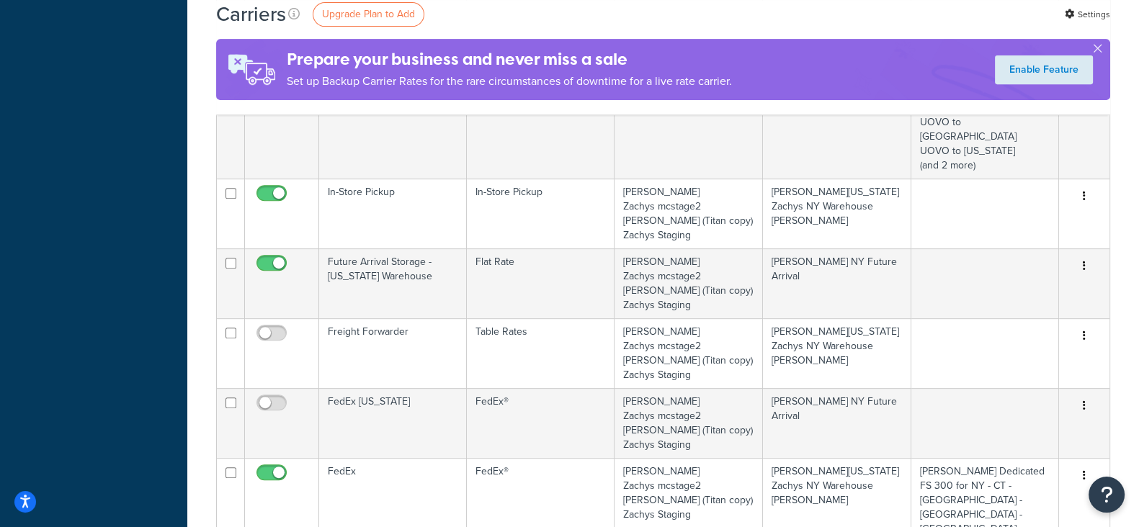
scroll to position [810, 0]
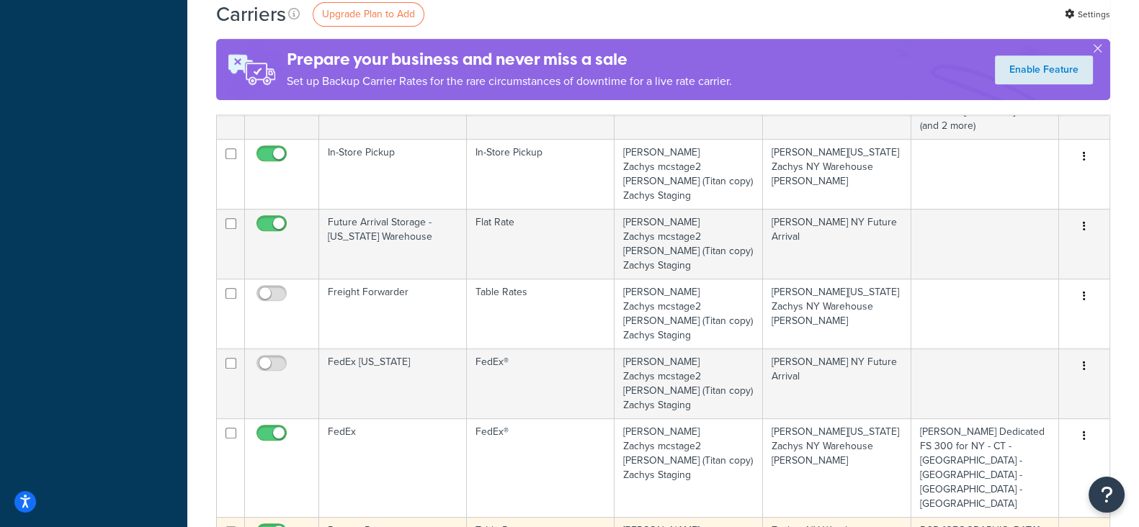
click at [1084, 527] on icon "button" at bounding box center [1084, 534] width 3 height 10
click at [1008, 402] on link "Edit" at bounding box center [1026, 404] width 114 height 30
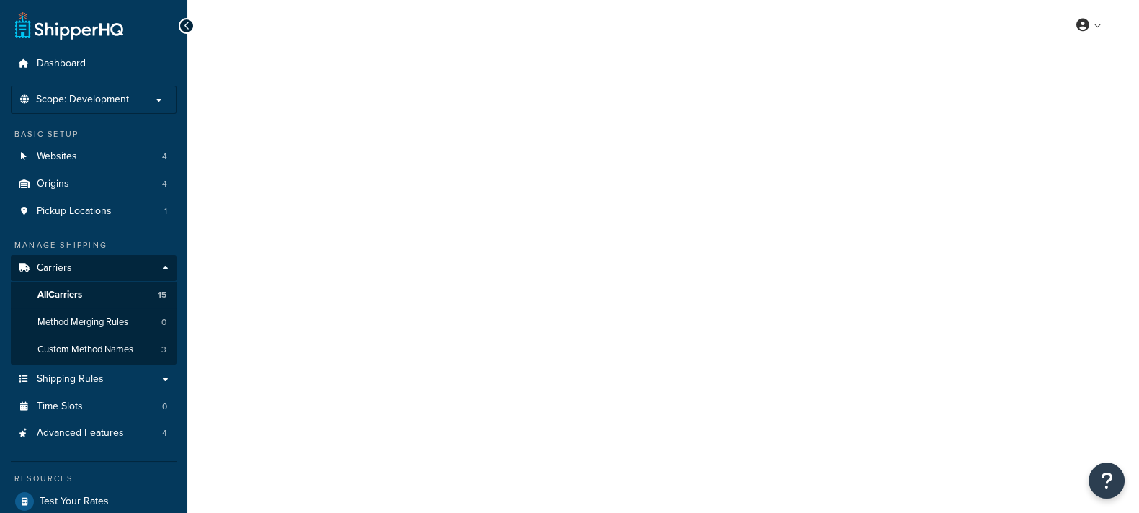
select select "25"
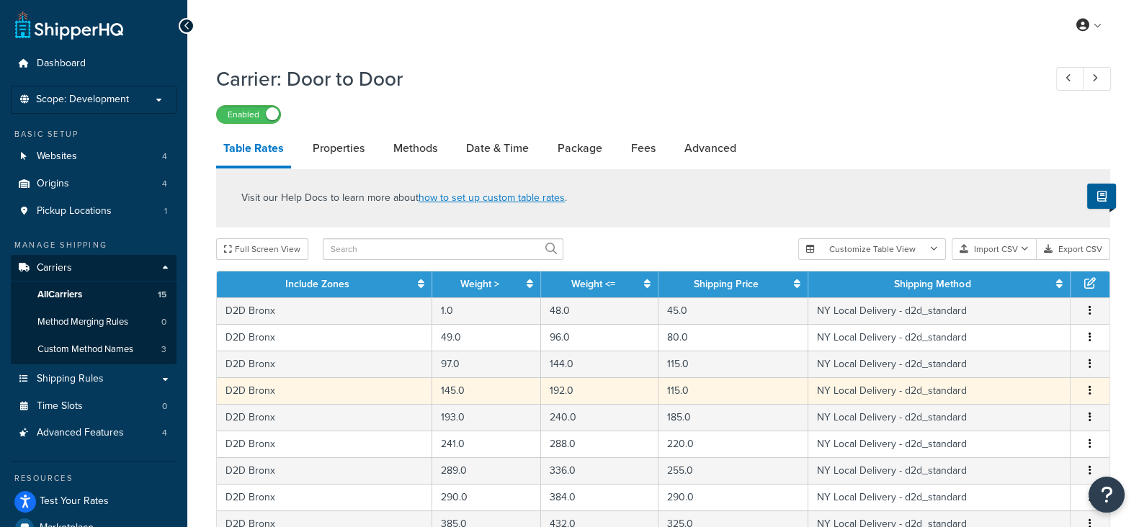
scroll to position [637, 0]
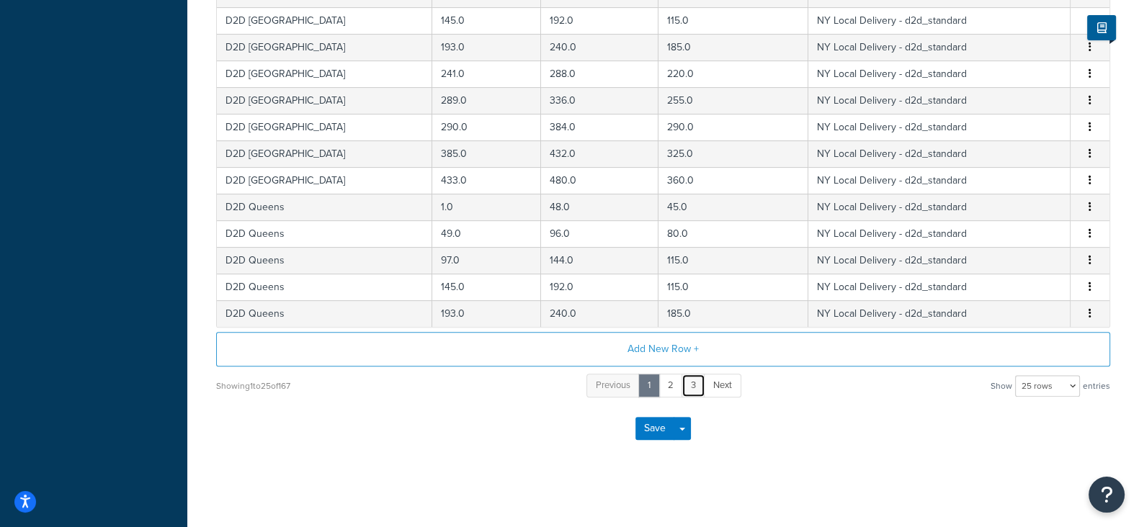
click at [695, 380] on link "3" at bounding box center [693, 386] width 24 height 24
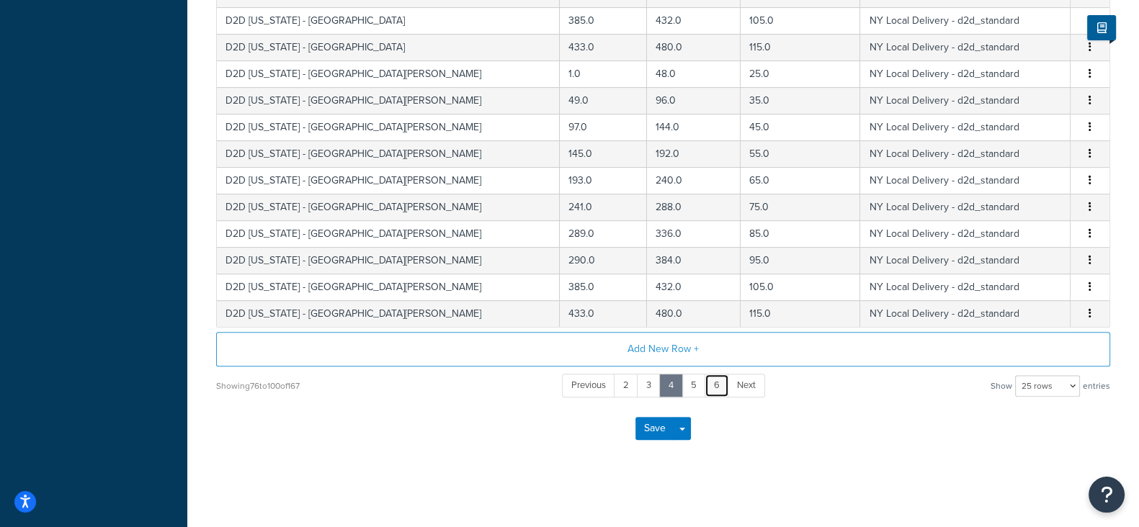
click at [717, 387] on link "6" at bounding box center [717, 386] width 24 height 24
click at [707, 380] on link "7" at bounding box center [706, 386] width 24 height 24
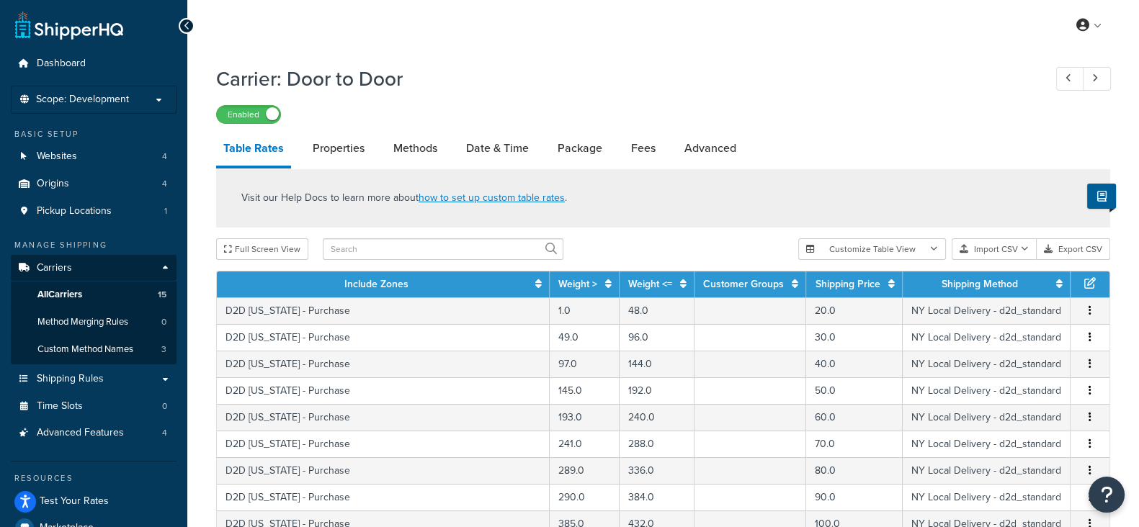
scroll to position [359, 0]
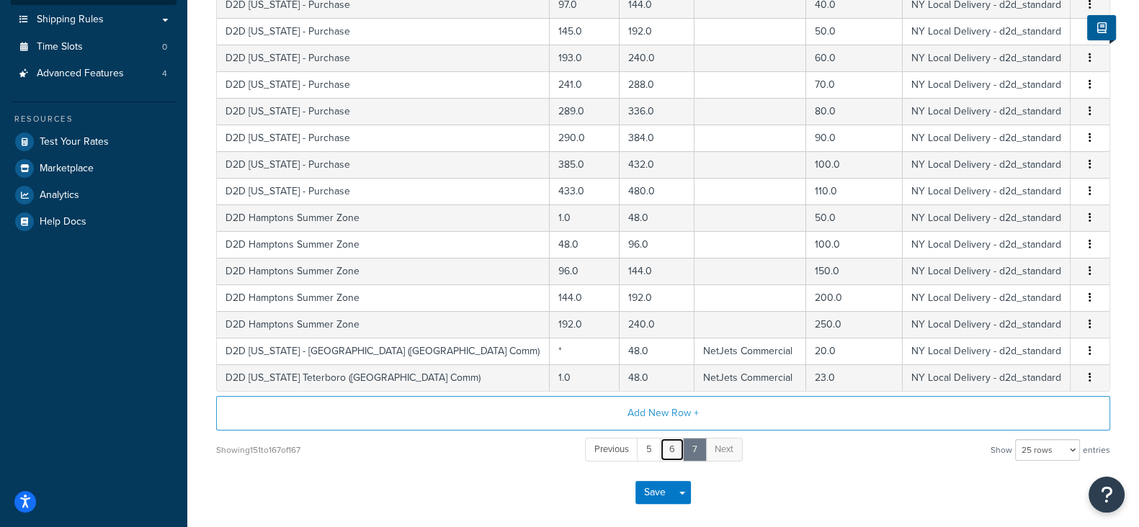
click at [670, 448] on link "6" at bounding box center [672, 450] width 24 height 24
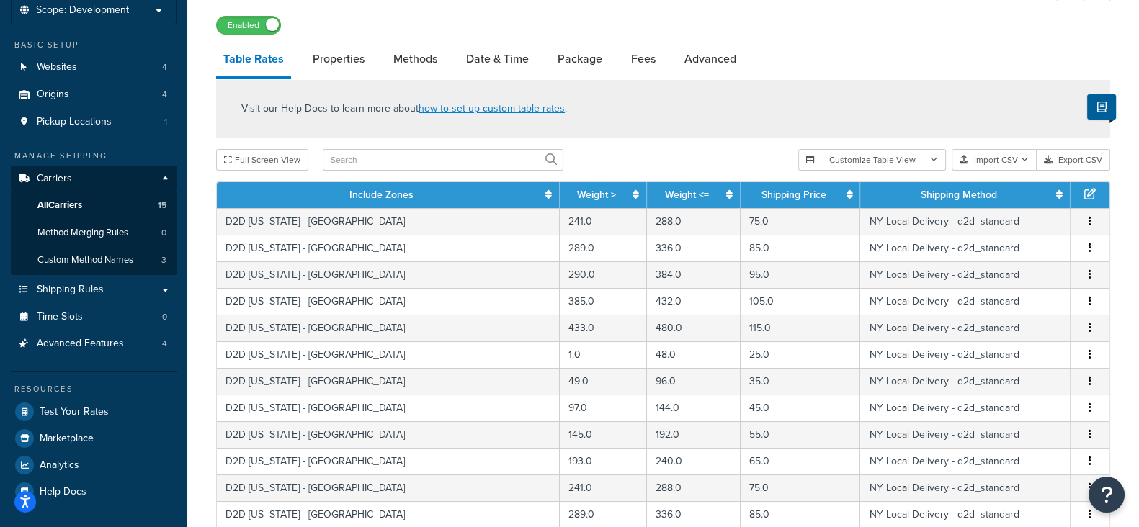
scroll to position [630, 0]
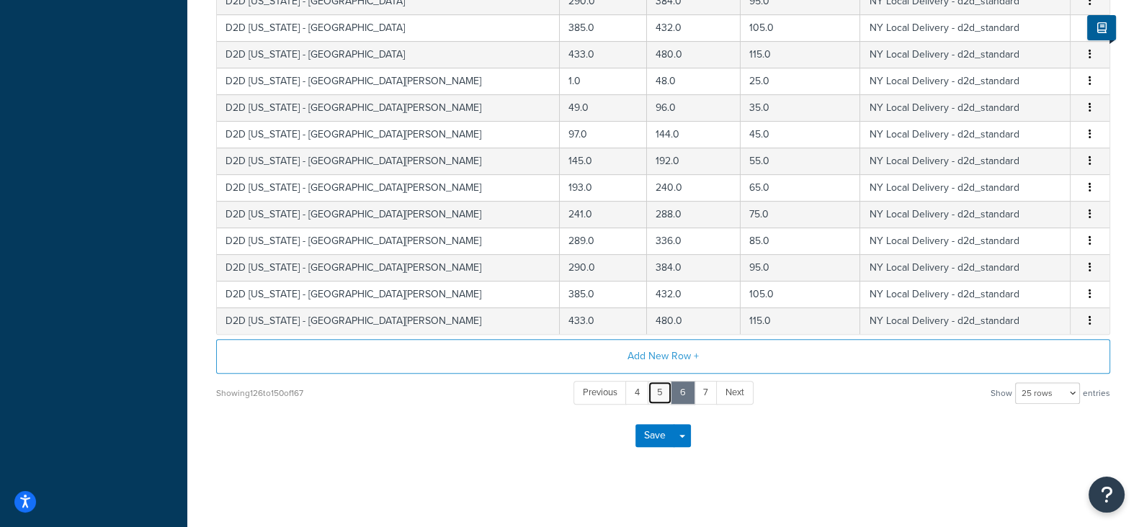
click at [662, 394] on link "5" at bounding box center [660, 393] width 24 height 24
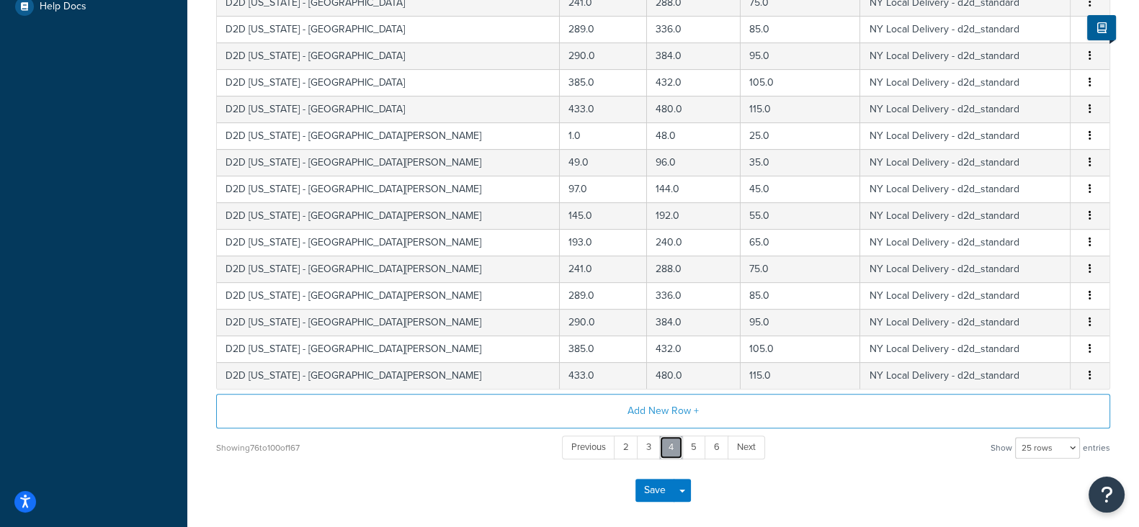
scroll to position [637, 0]
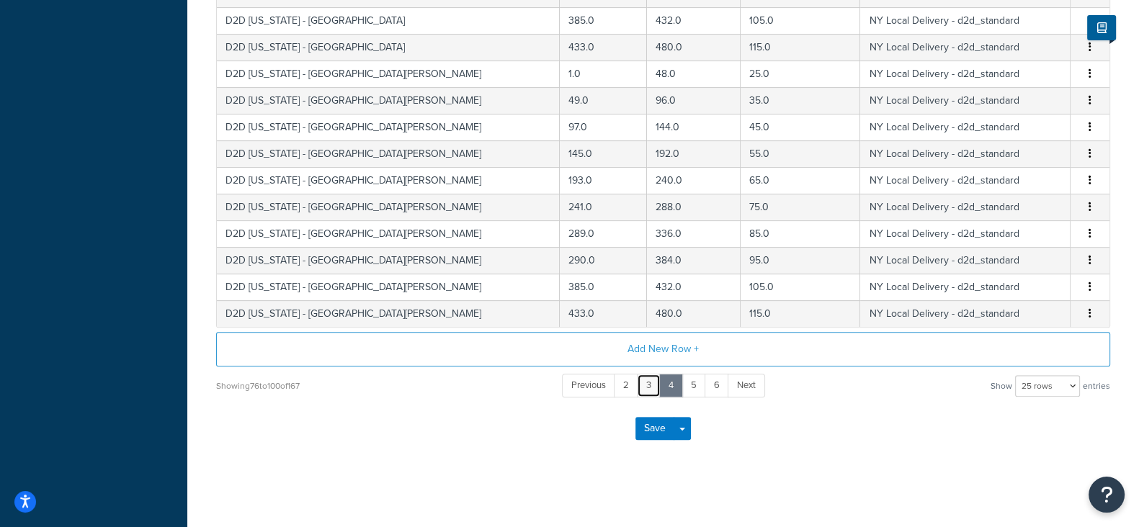
click at [652, 386] on link "3" at bounding box center [649, 386] width 24 height 24
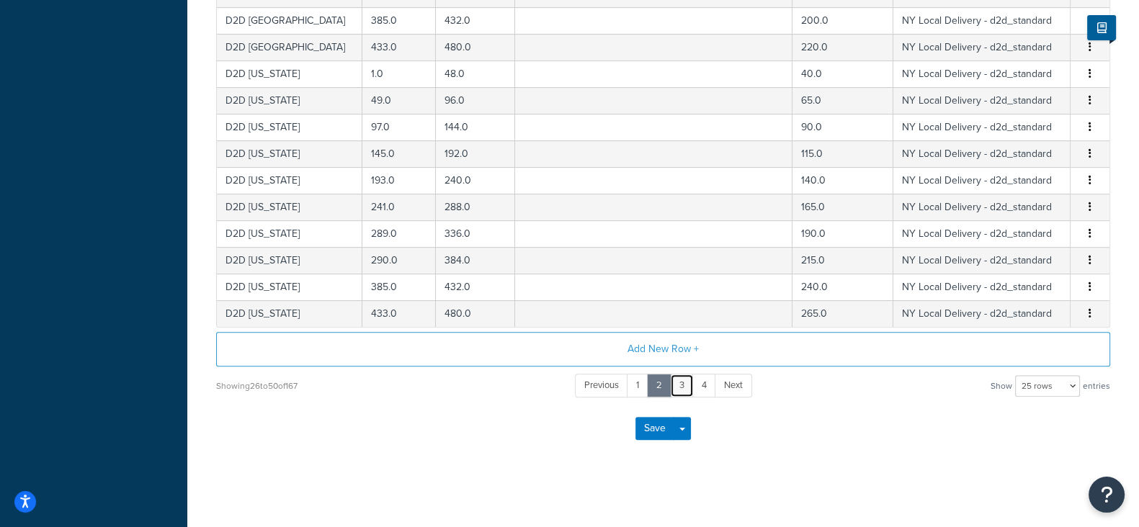
click at [681, 380] on link "3" at bounding box center [682, 386] width 24 height 24
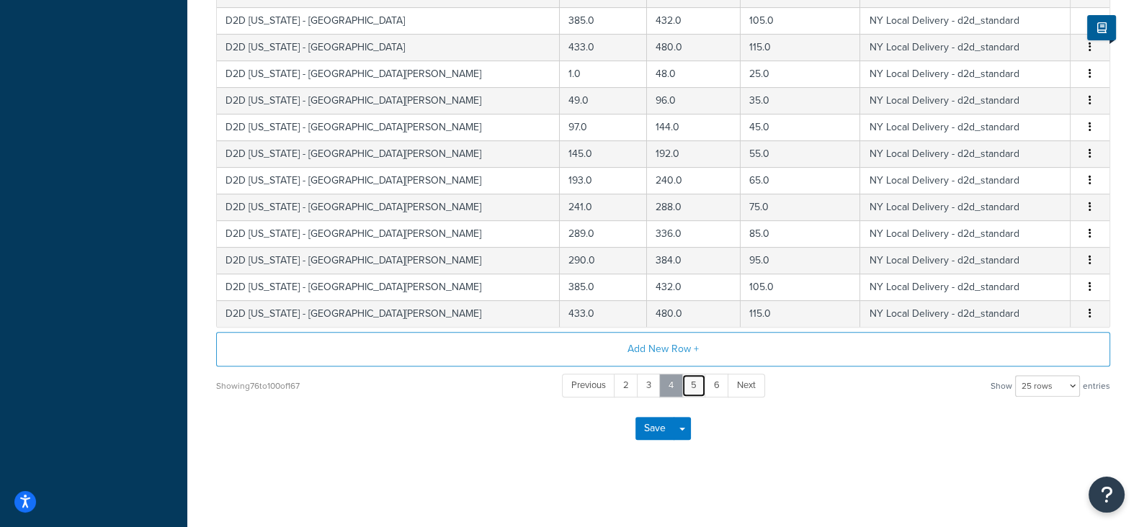
click at [694, 380] on link "5" at bounding box center [693, 386] width 24 height 24
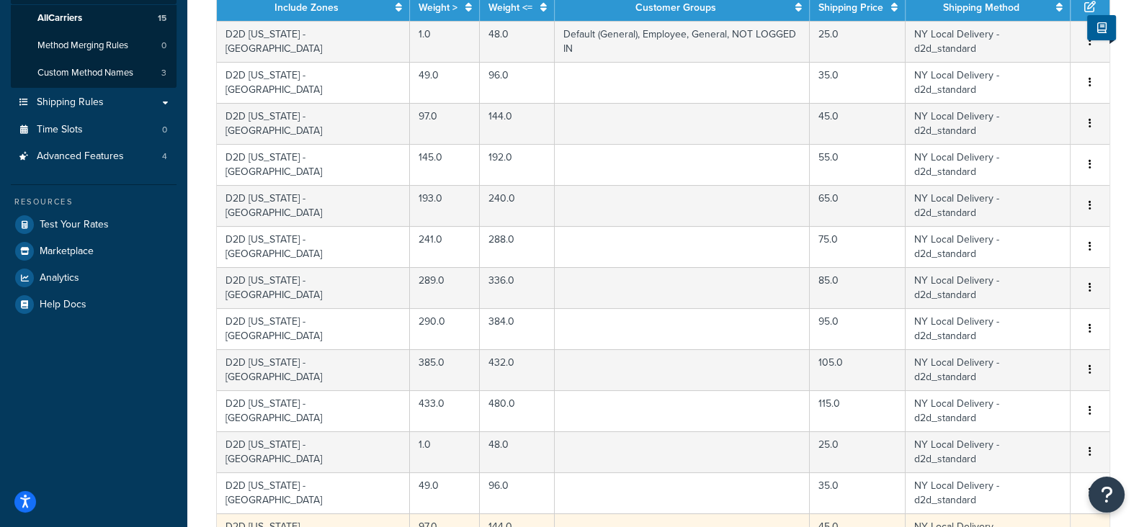
scroll to position [547, 0]
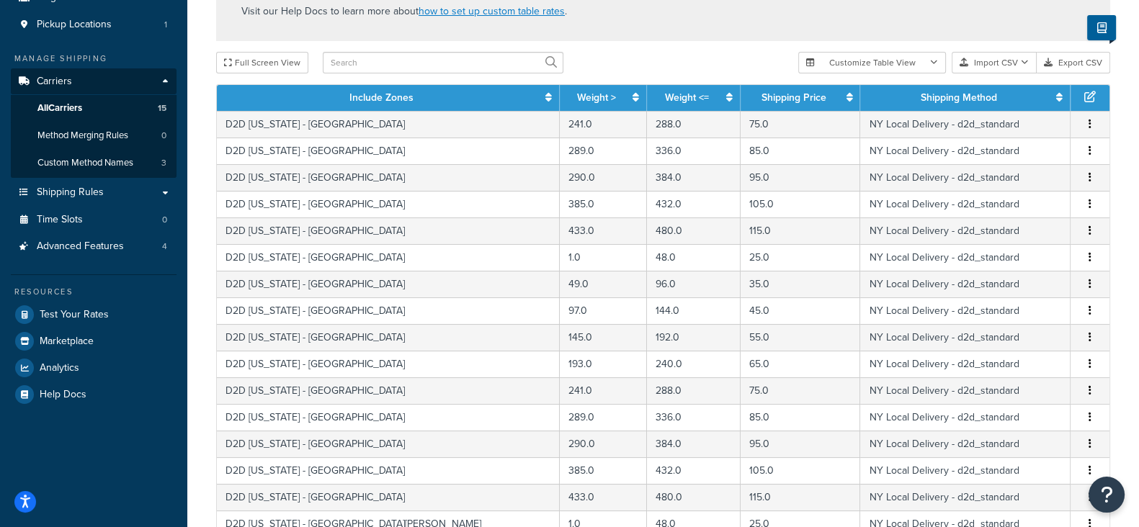
scroll to position [637, 0]
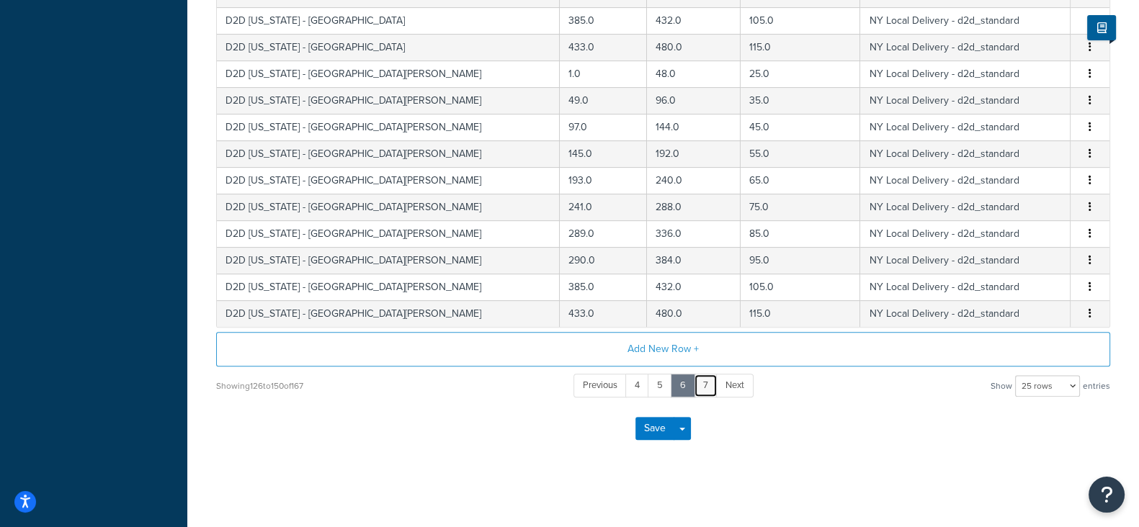
click at [705, 385] on link "7" at bounding box center [706, 386] width 24 height 24
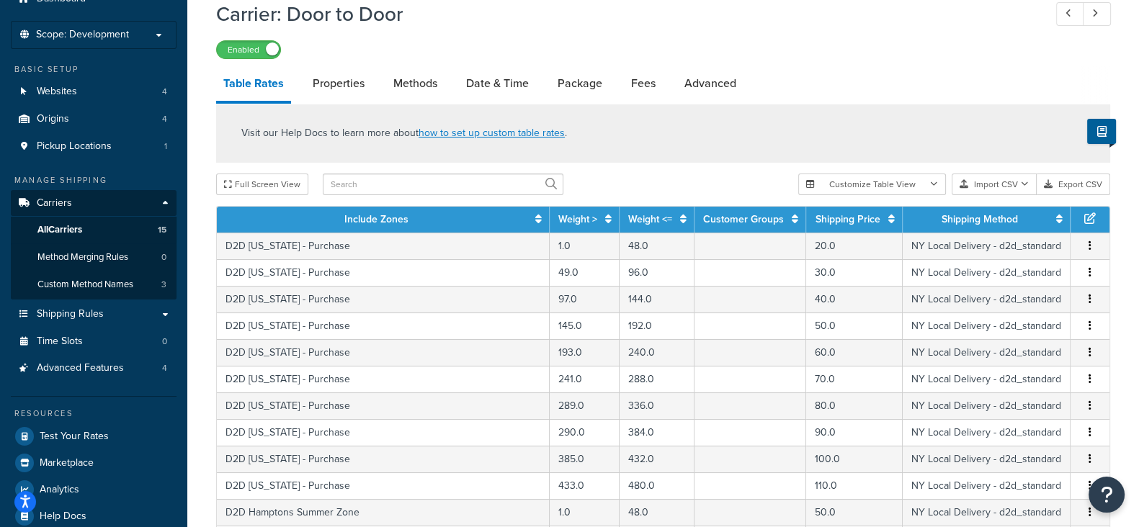
scroll to position [425, 0]
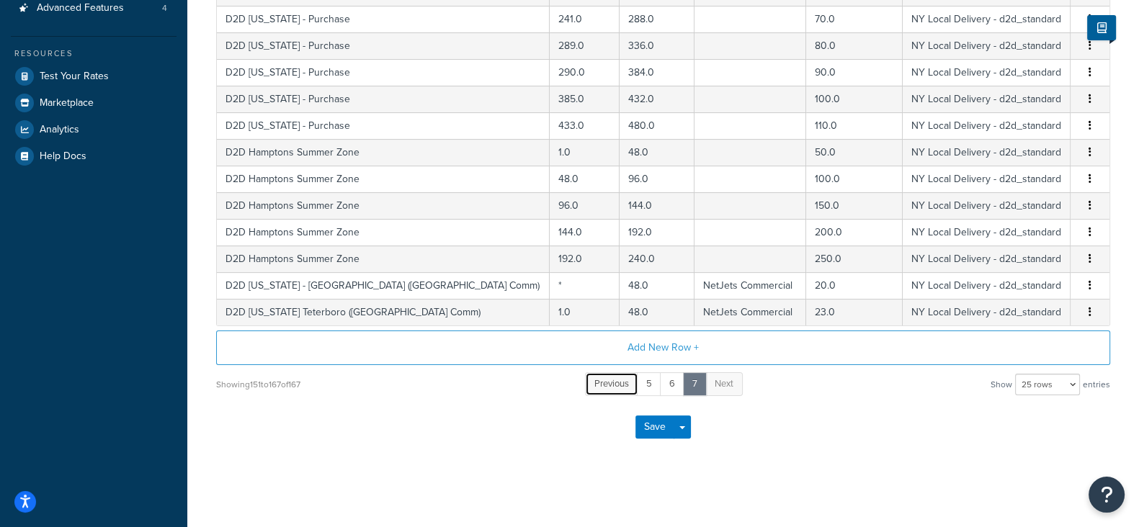
click at [617, 379] on span "Previous" at bounding box center [611, 384] width 35 height 14
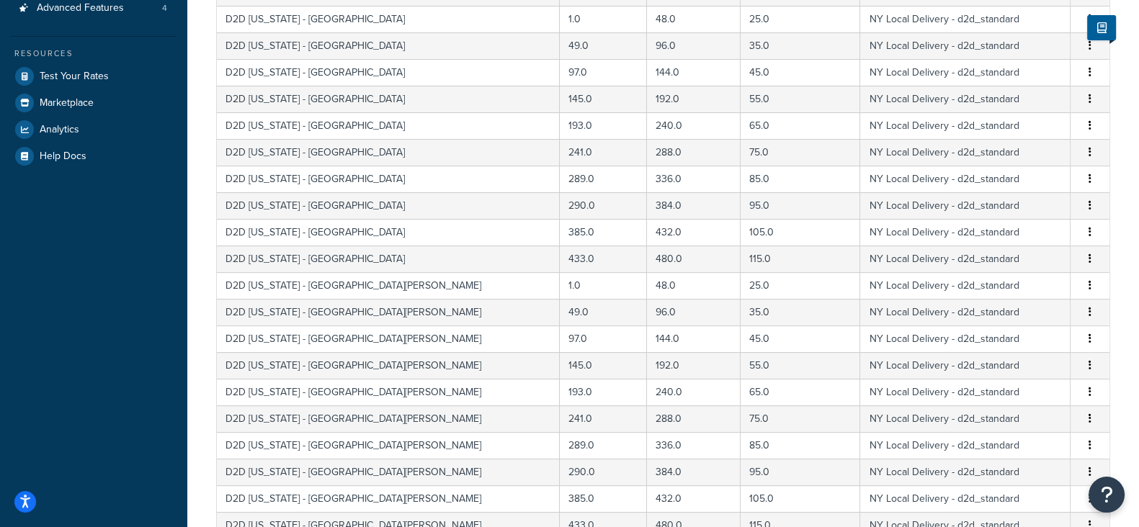
scroll to position [637, 0]
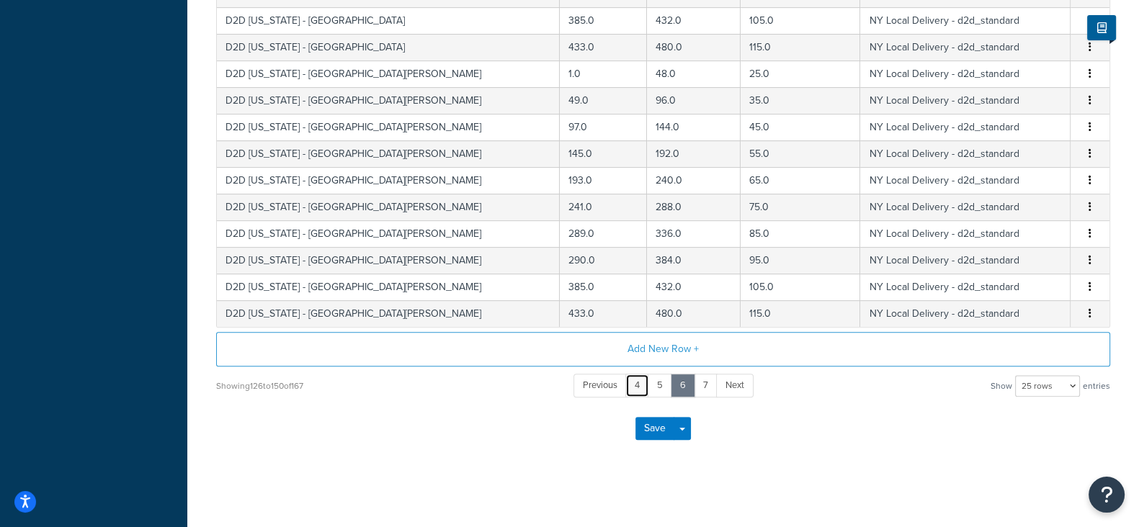
click at [641, 379] on link "4" at bounding box center [637, 386] width 24 height 24
click at [648, 376] on link "3" at bounding box center [649, 386] width 24 height 24
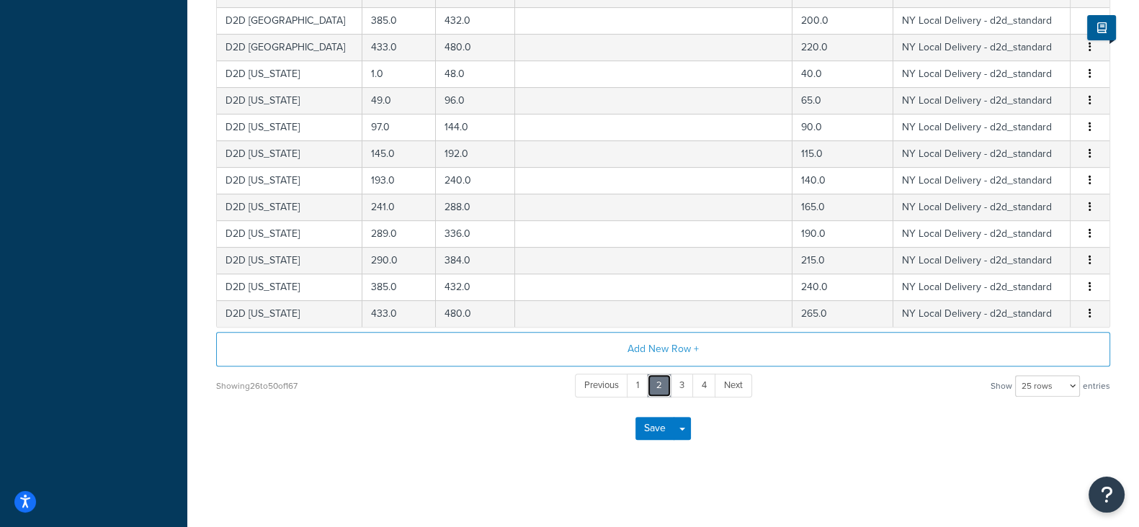
scroll to position [277, 0]
